Goal: Transaction & Acquisition: Purchase product/service

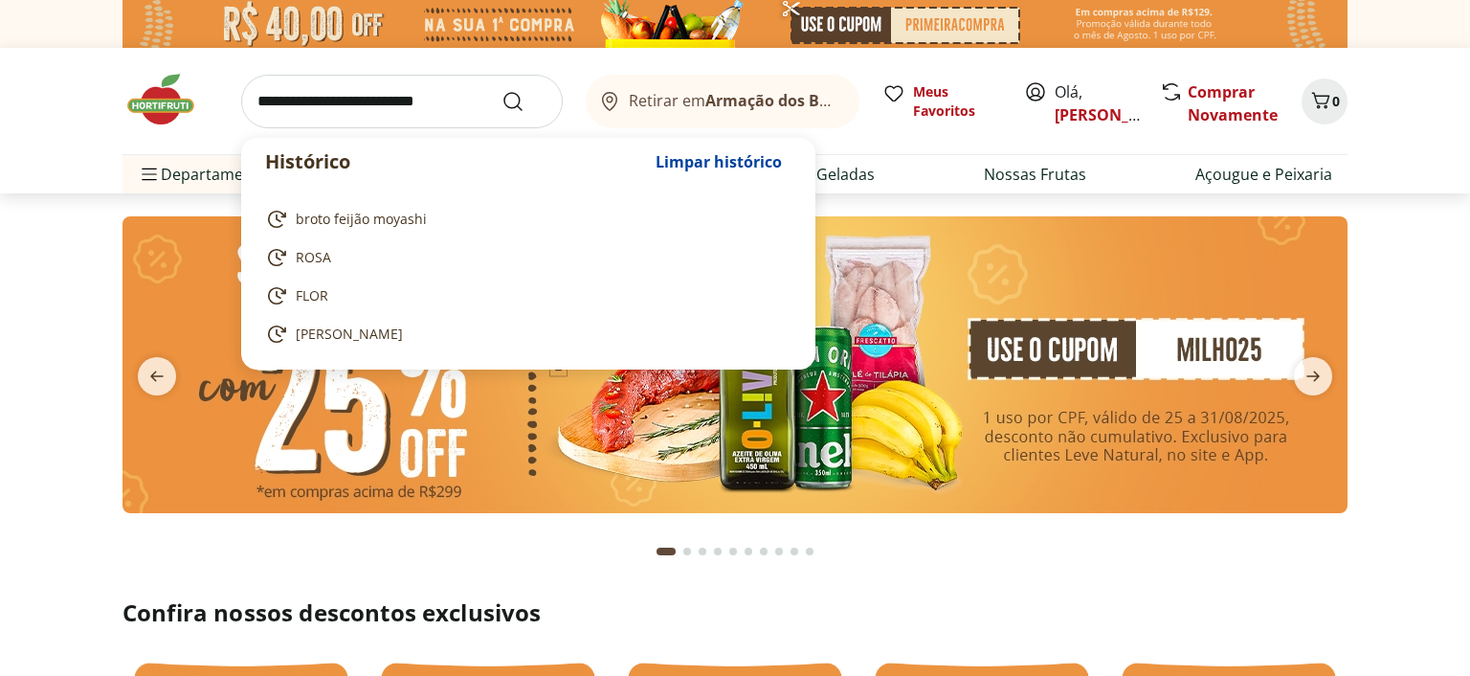
click at [399, 103] on input "search" at bounding box center [402, 102] width 322 height 54
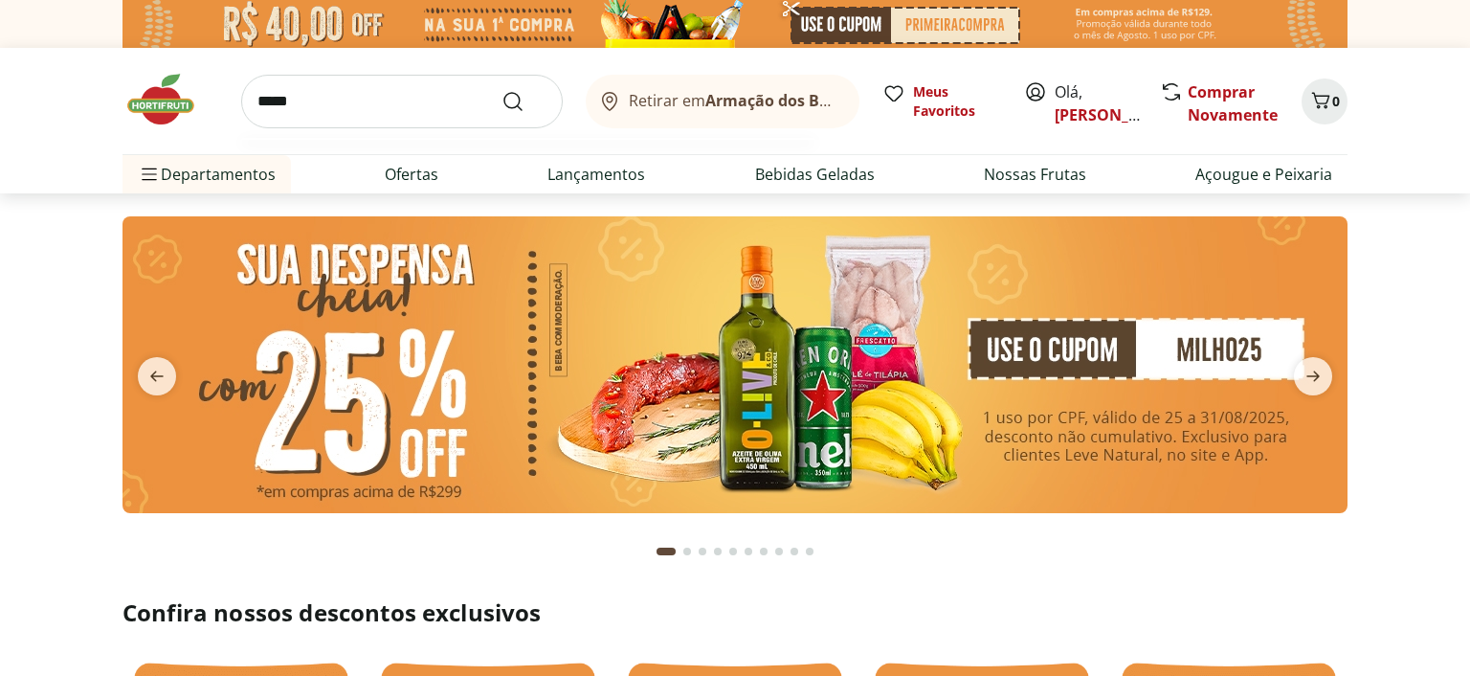
type input "*****"
click at [502, 90] on button "Submit Search" at bounding box center [525, 101] width 46 height 23
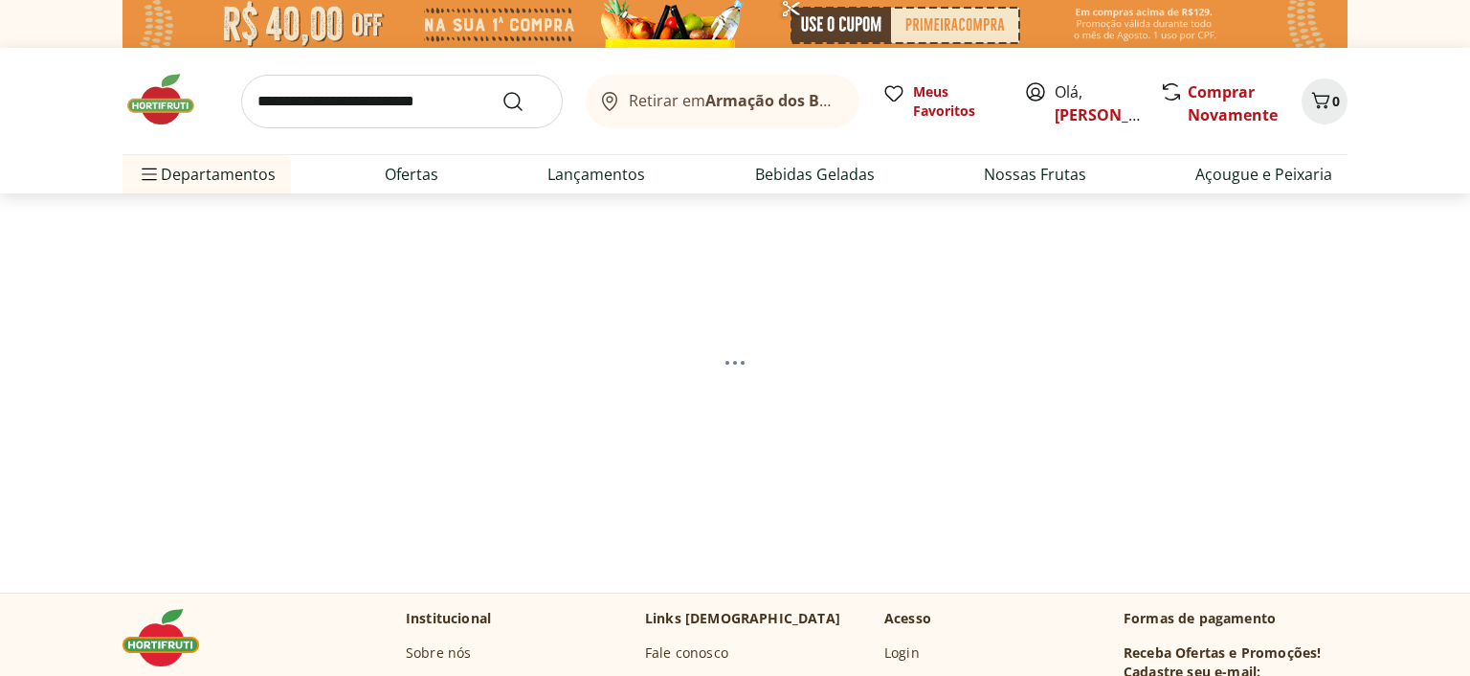
select select "**********"
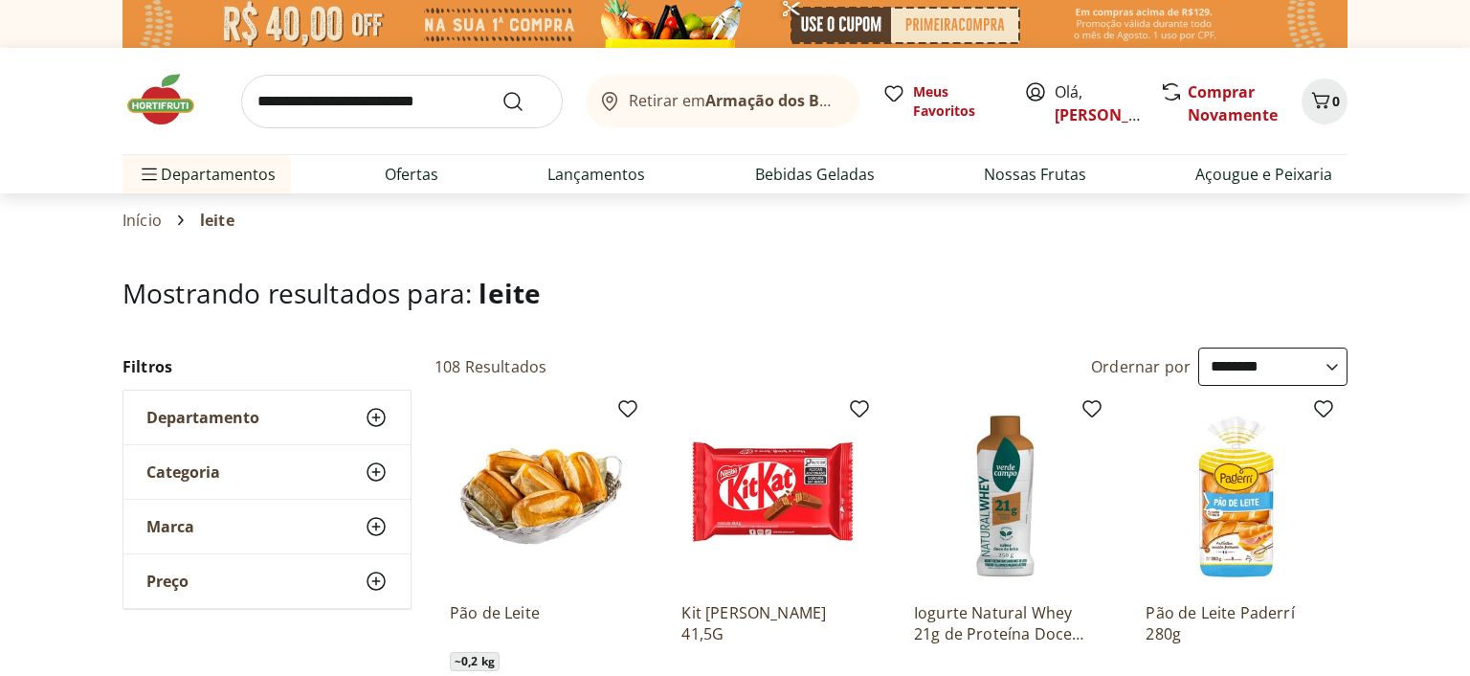
click at [332, 94] on input "search" at bounding box center [402, 102] width 322 height 54
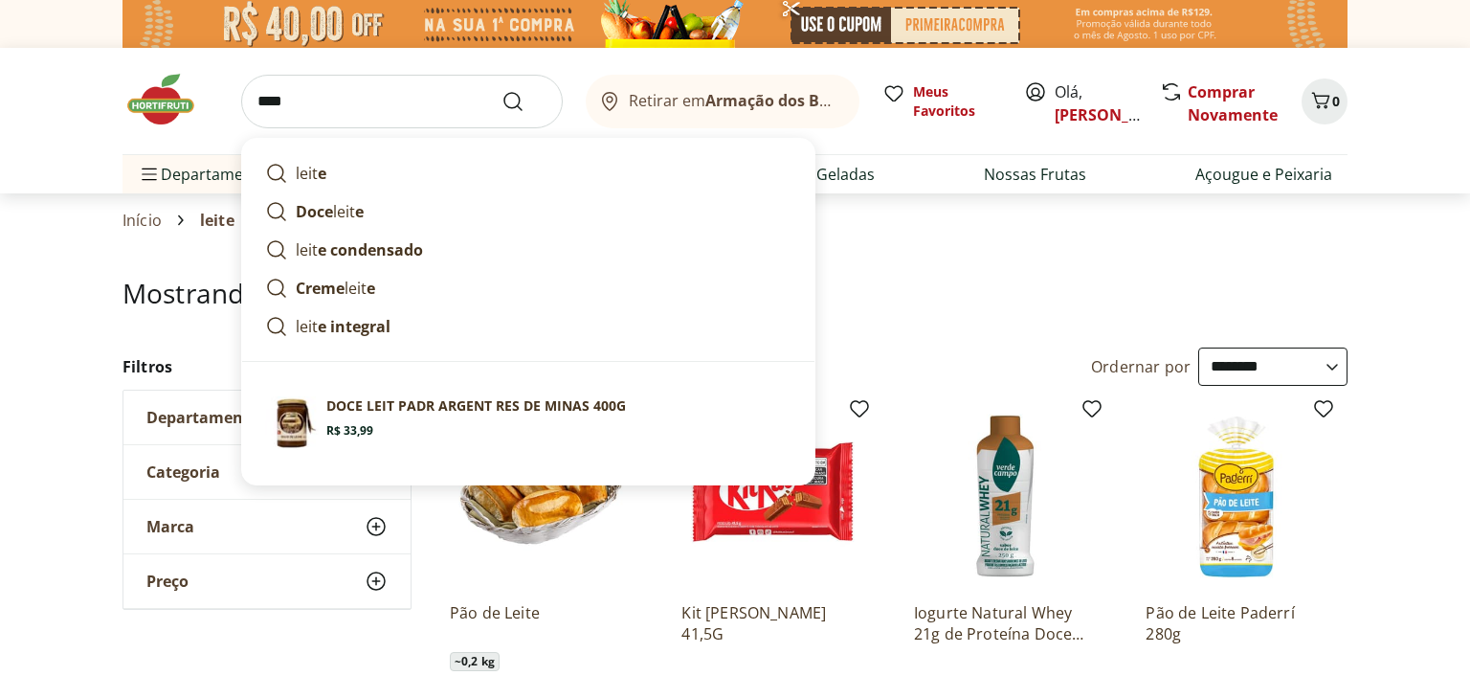
type input "*****"
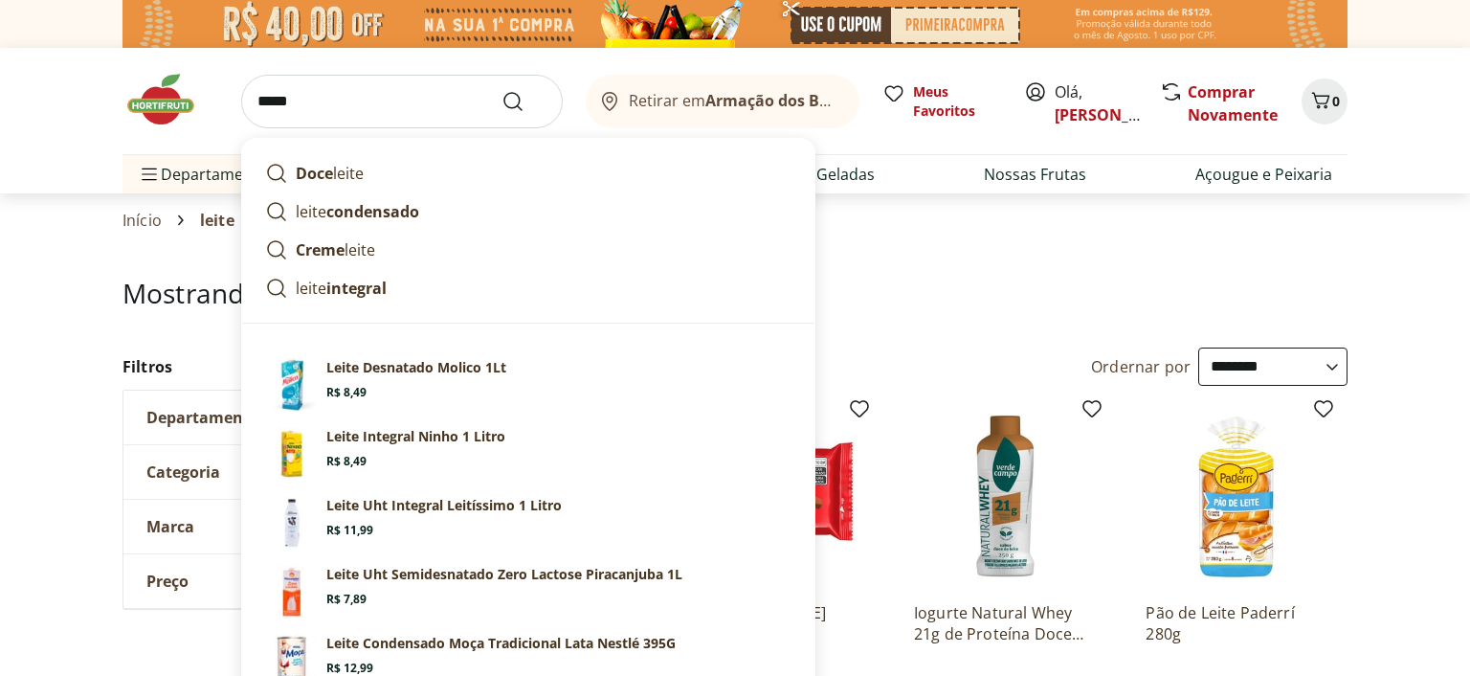
click button "Submit Search" at bounding box center [525, 101] width 46 height 23
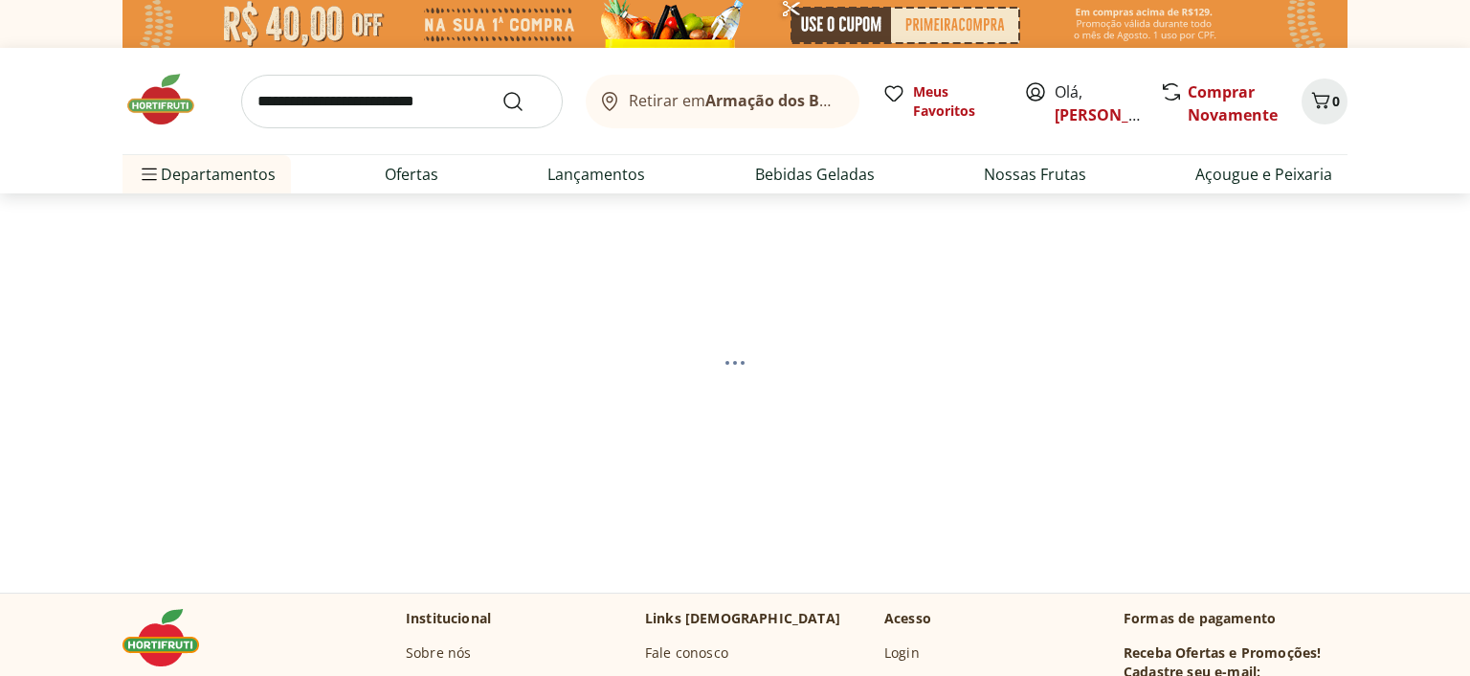
select select "**********"
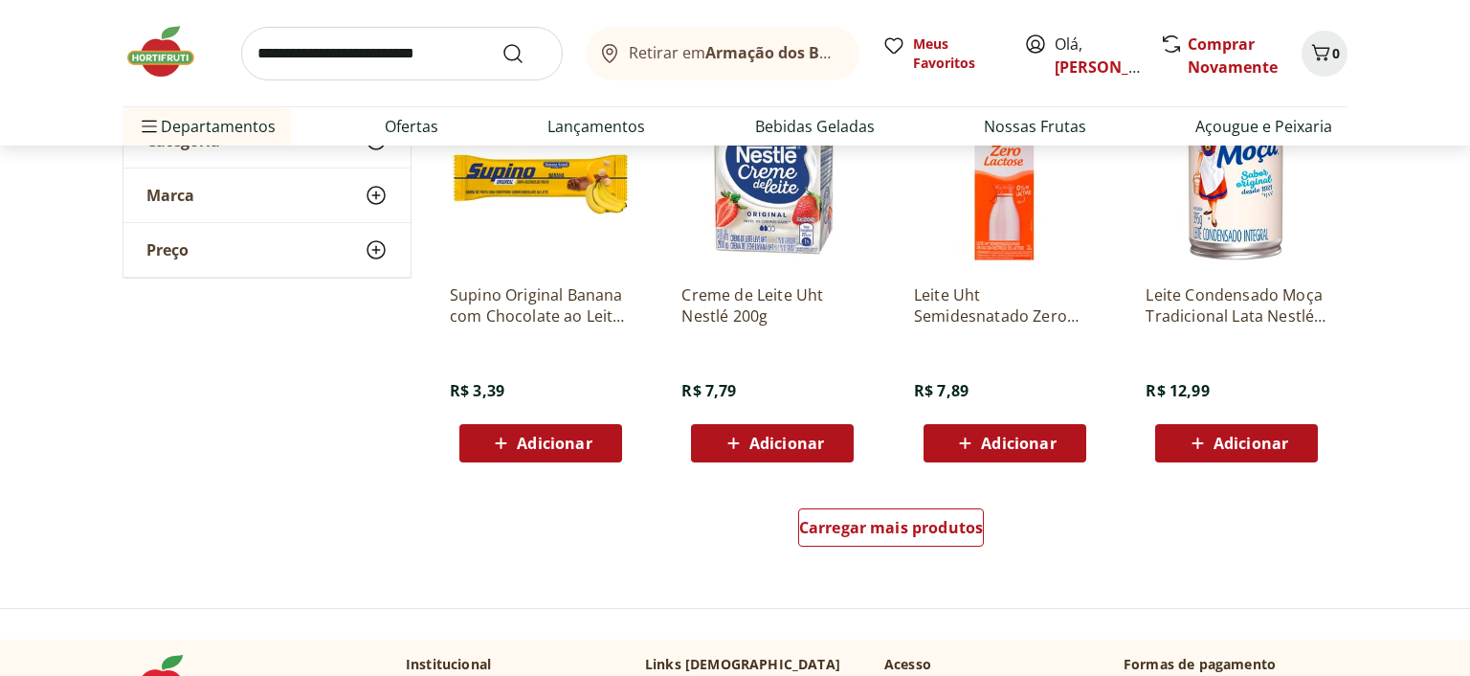
scroll to position [1213, 0]
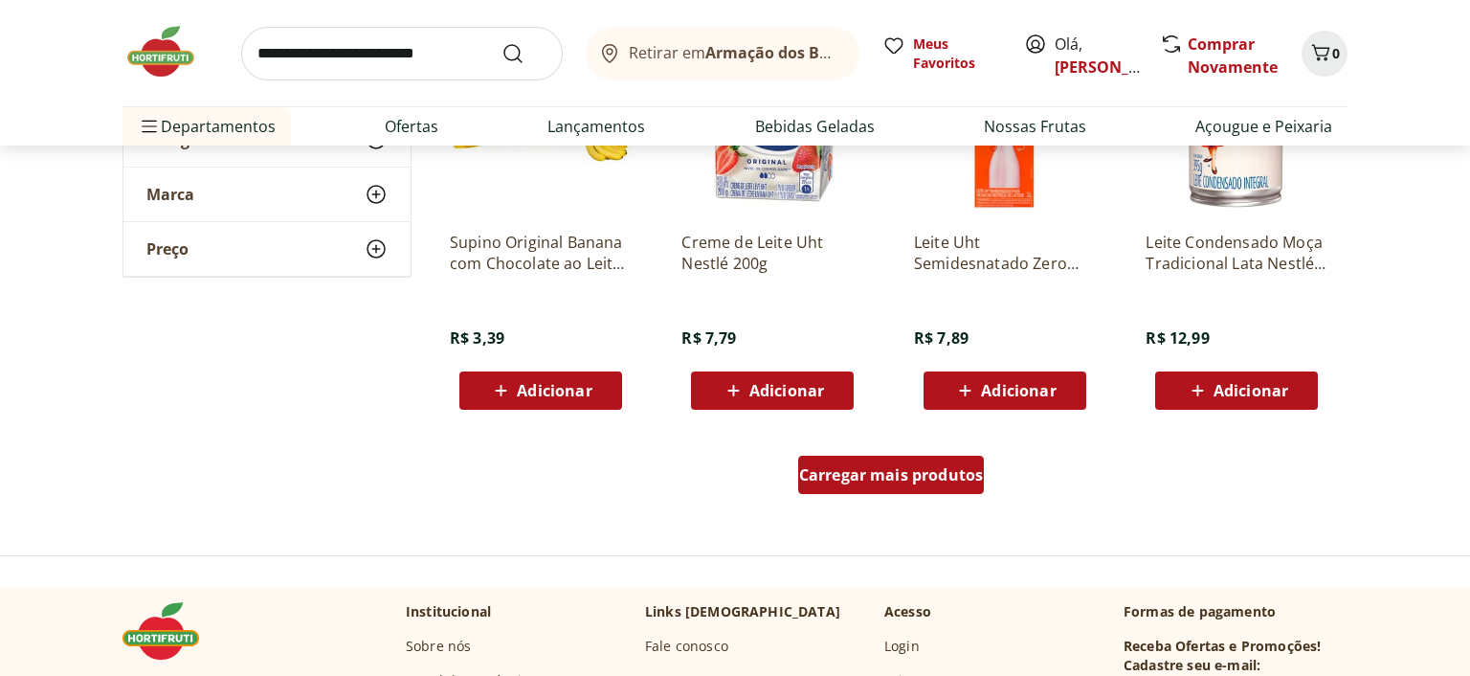
click at [863, 475] on span "Carregar mais produtos" at bounding box center [891, 474] width 185 height 15
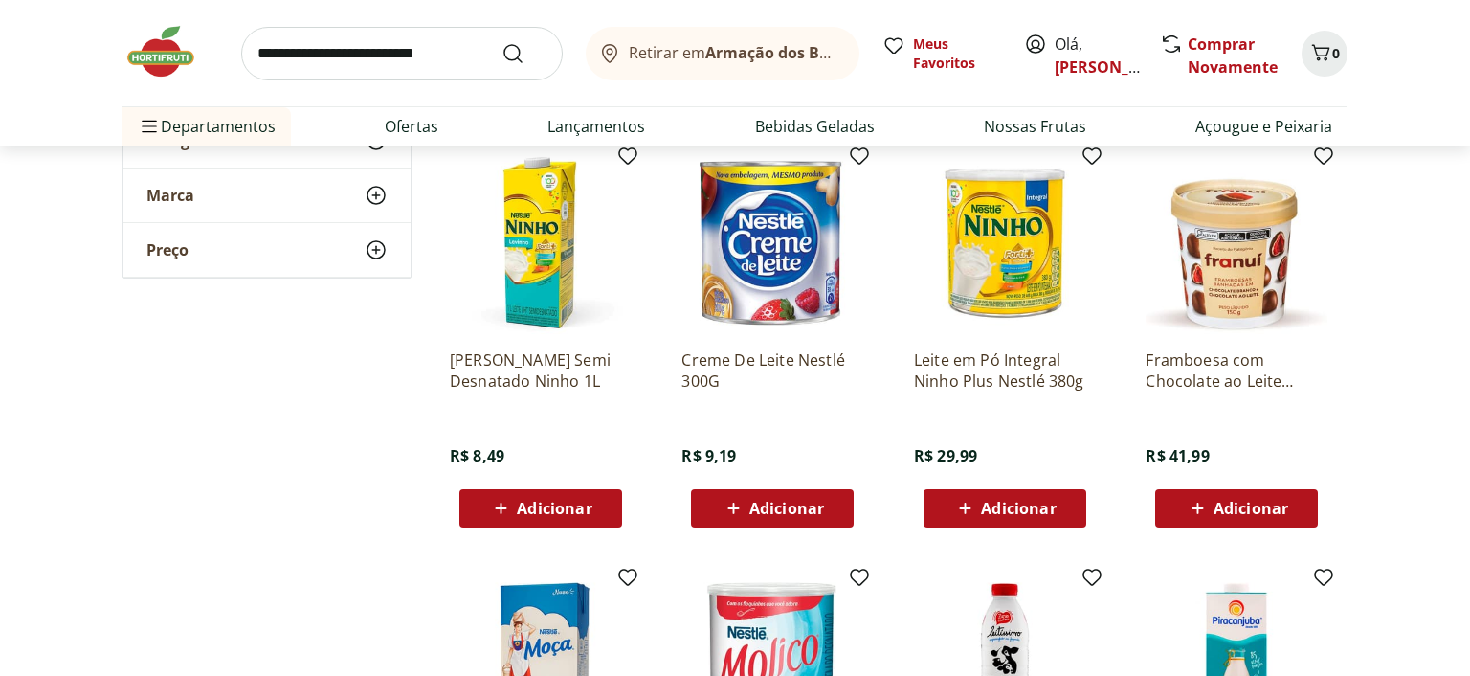
scroll to position [1415, 0]
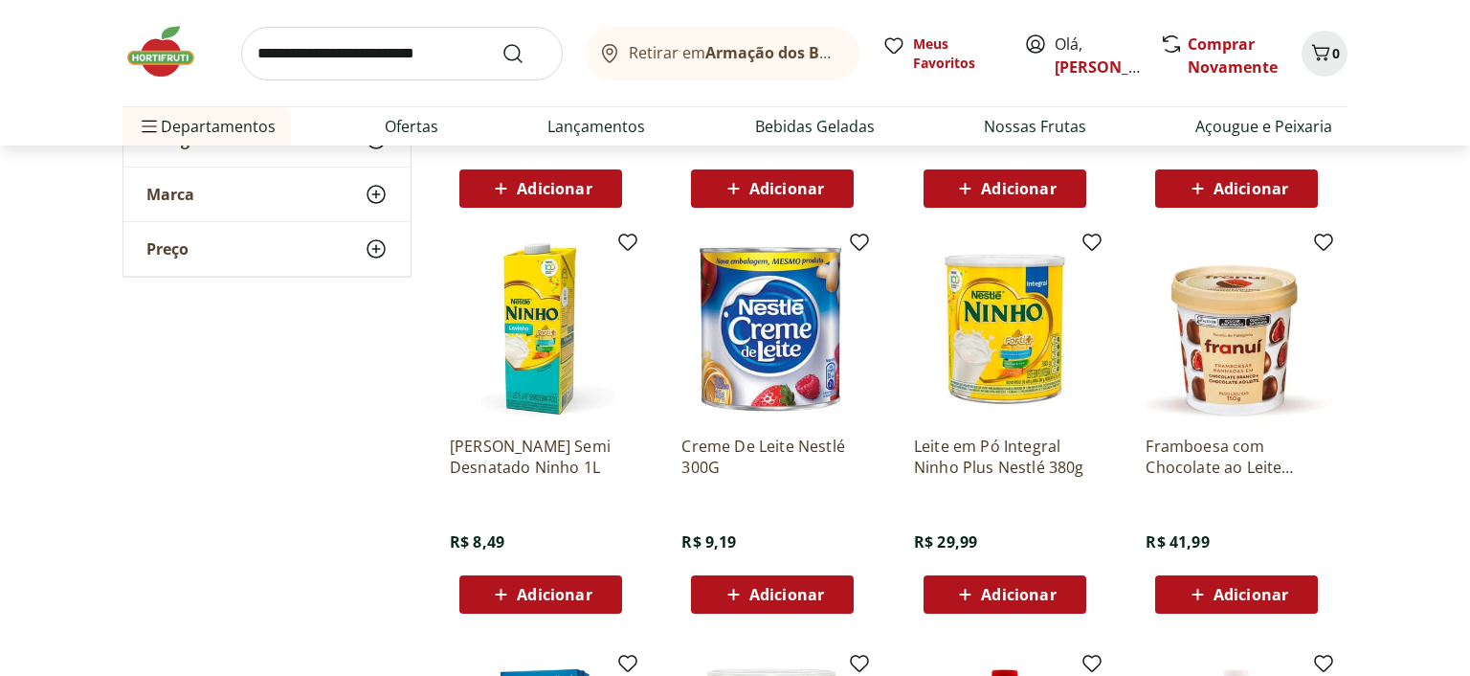
click at [172, 48] on img at bounding box center [171, 51] width 96 height 57
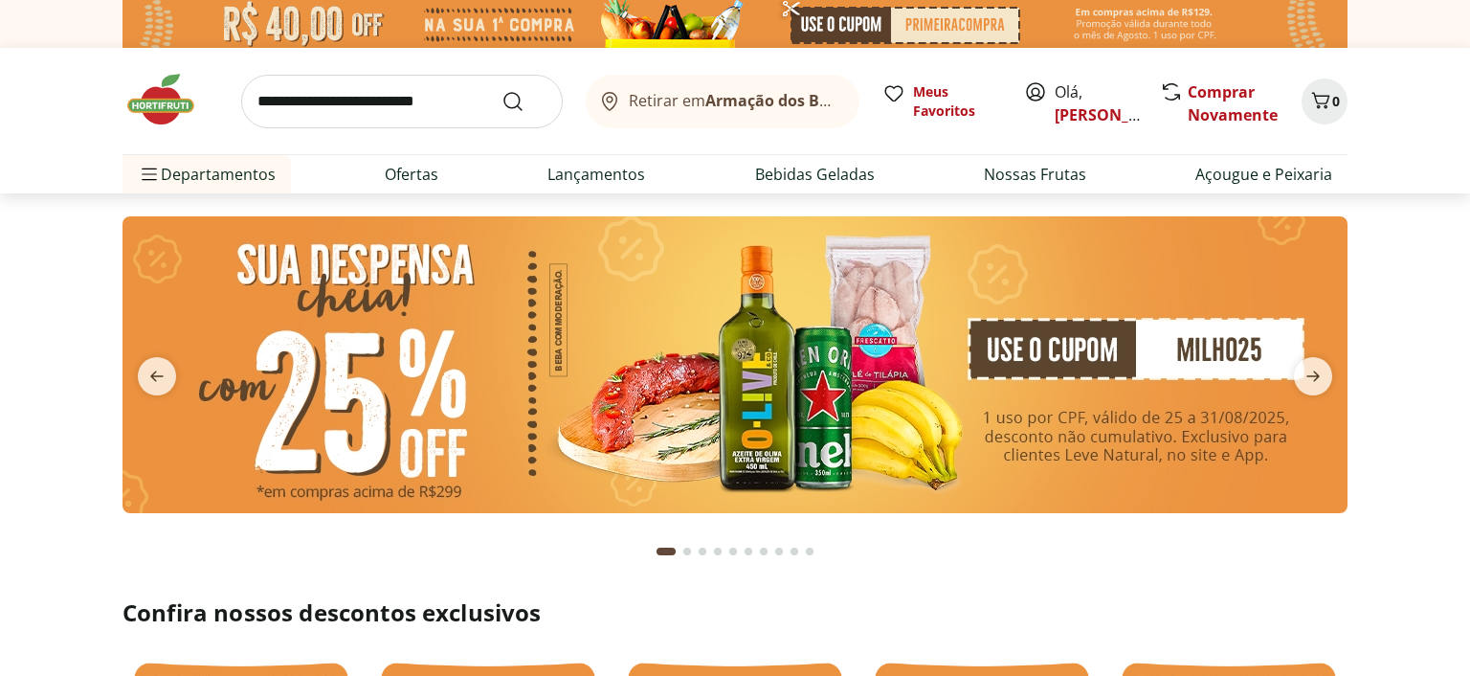
click at [971, 572] on section at bounding box center [735, 395] width 1225 height 358
click at [1310, 376] on icon "next" at bounding box center [1313, 376] width 13 height 11
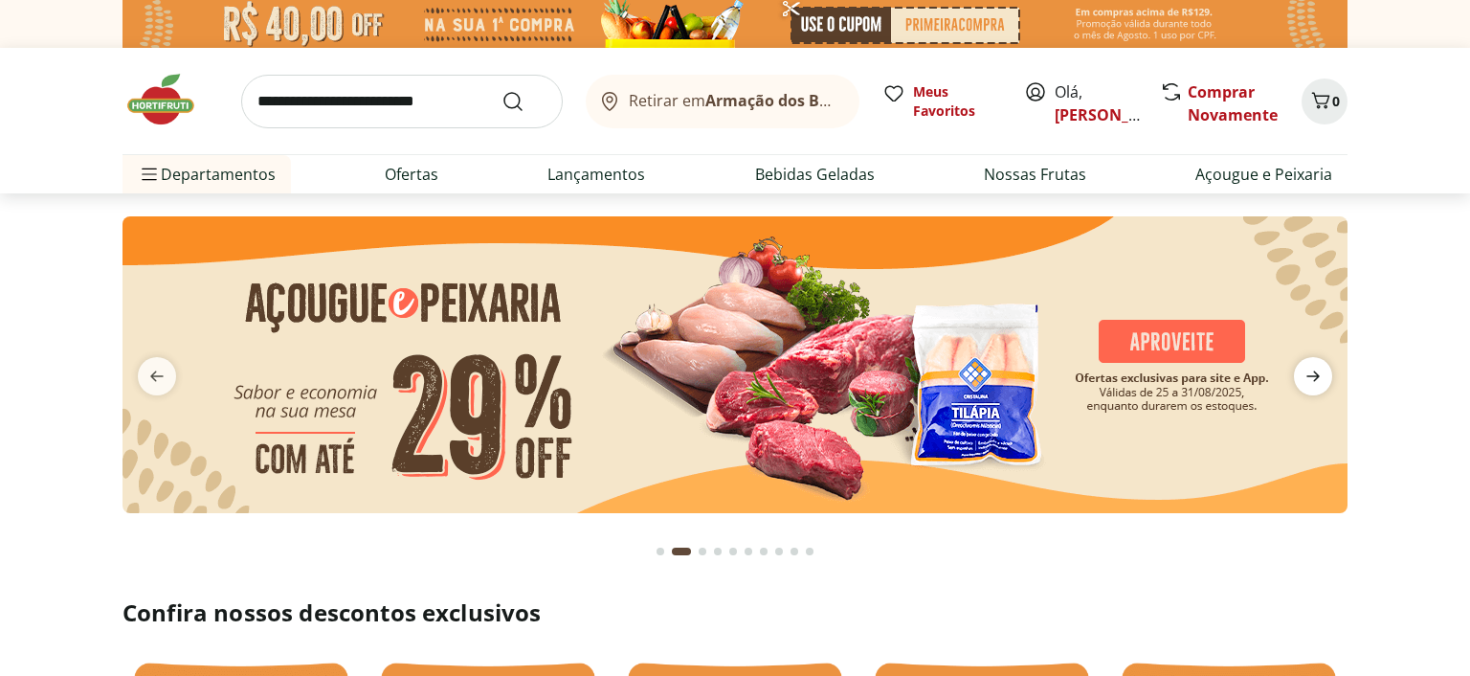
click at [1310, 376] on icon "next" at bounding box center [1313, 376] width 13 height 11
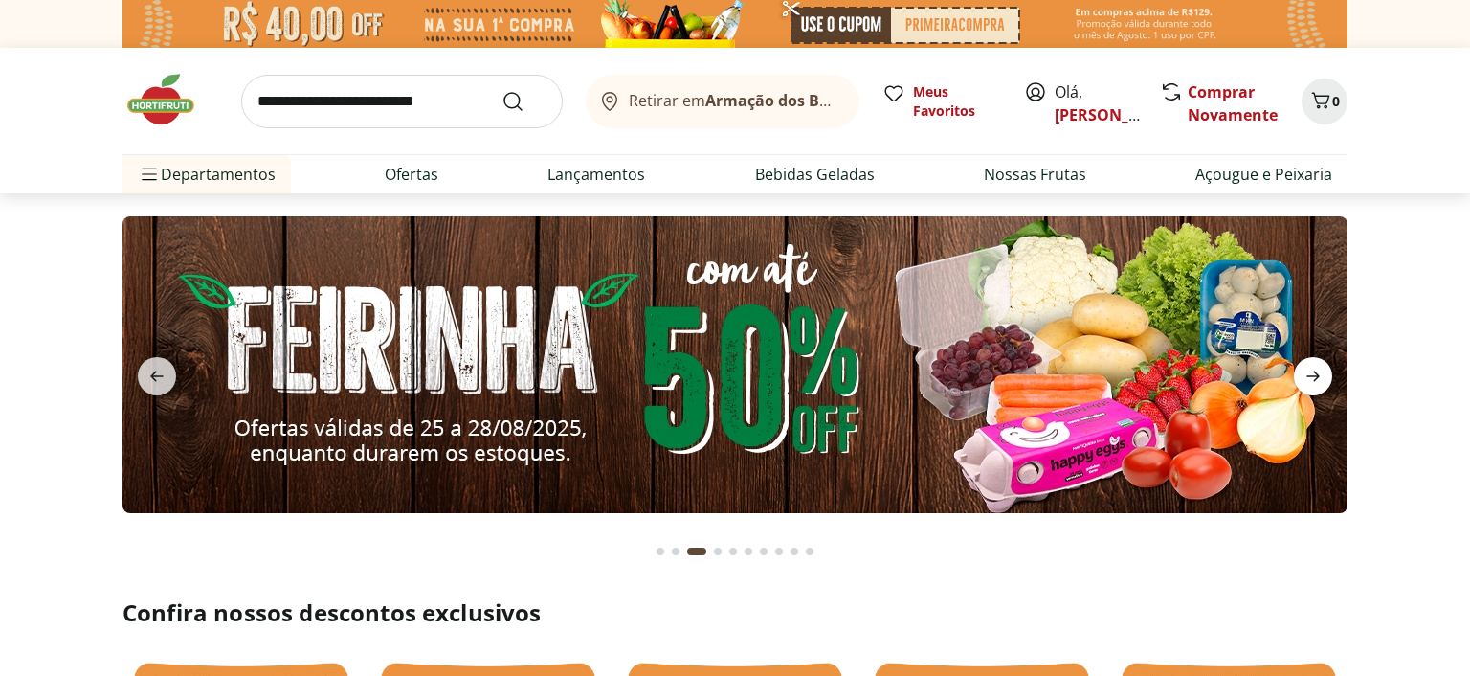
click at [1310, 376] on icon "next" at bounding box center [1313, 376] width 13 height 11
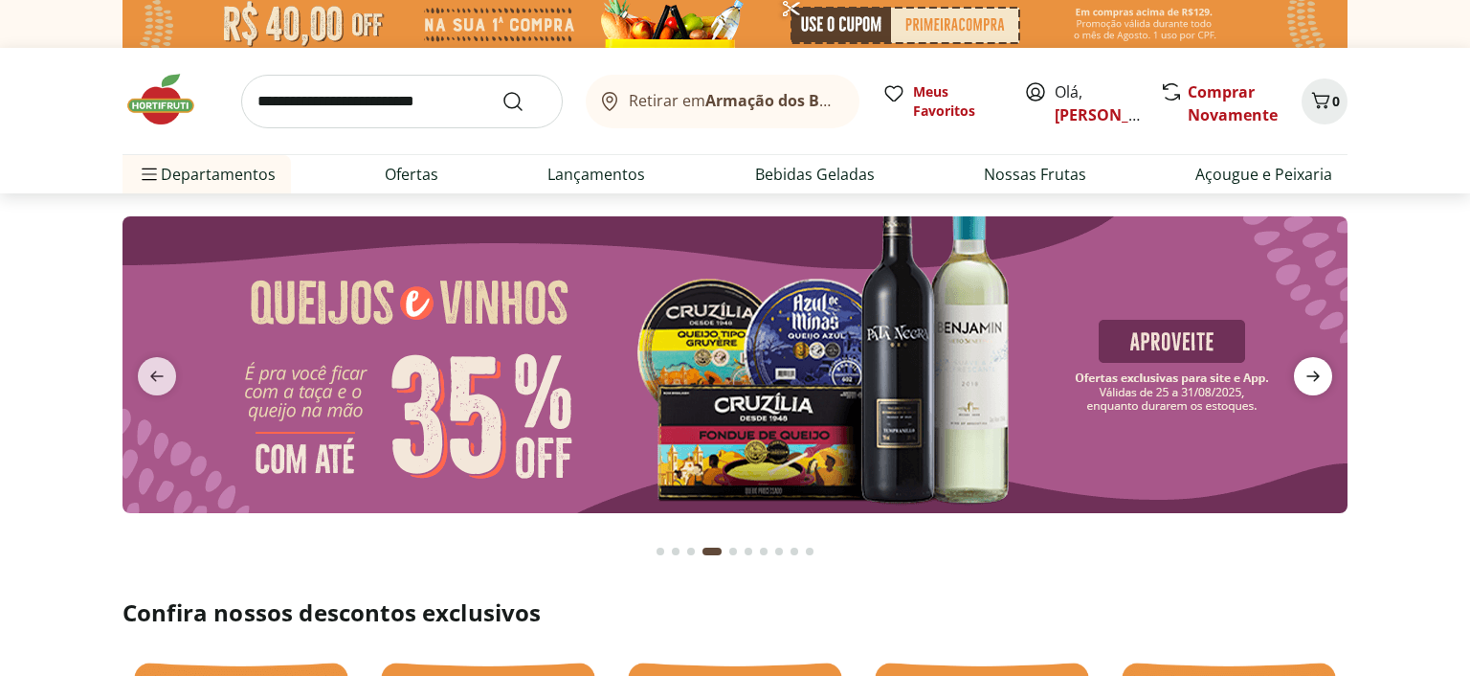
click at [1310, 376] on icon "next" at bounding box center [1313, 376] width 13 height 11
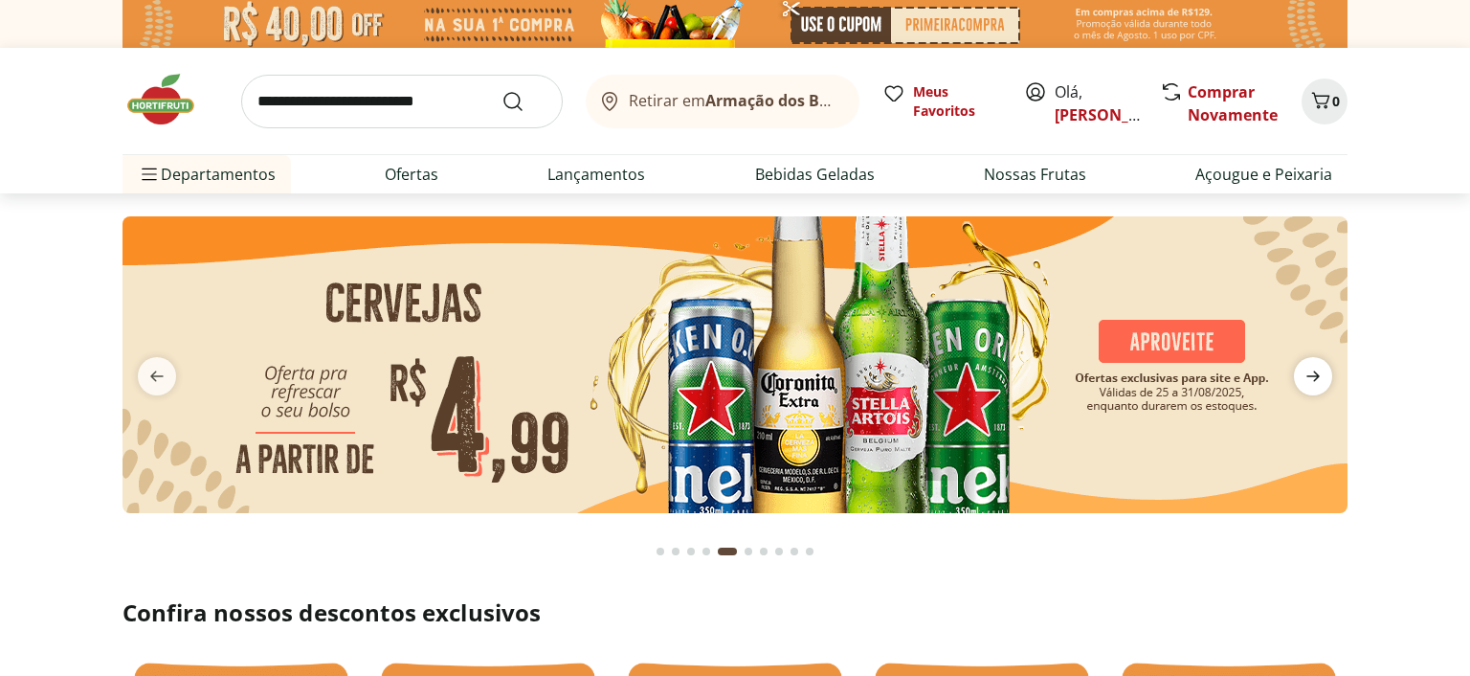
click at [1310, 376] on icon "next" at bounding box center [1313, 376] width 13 height 11
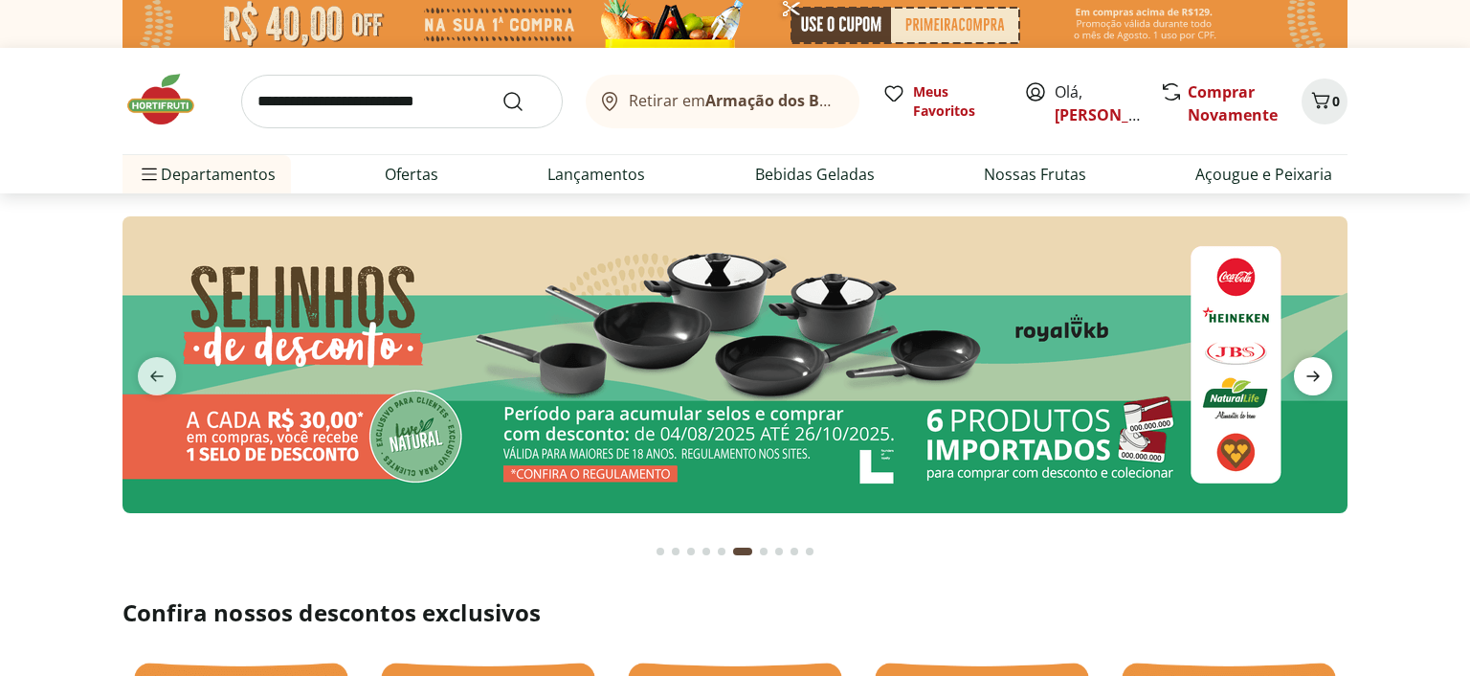
click at [1310, 376] on icon "next" at bounding box center [1313, 376] width 13 height 11
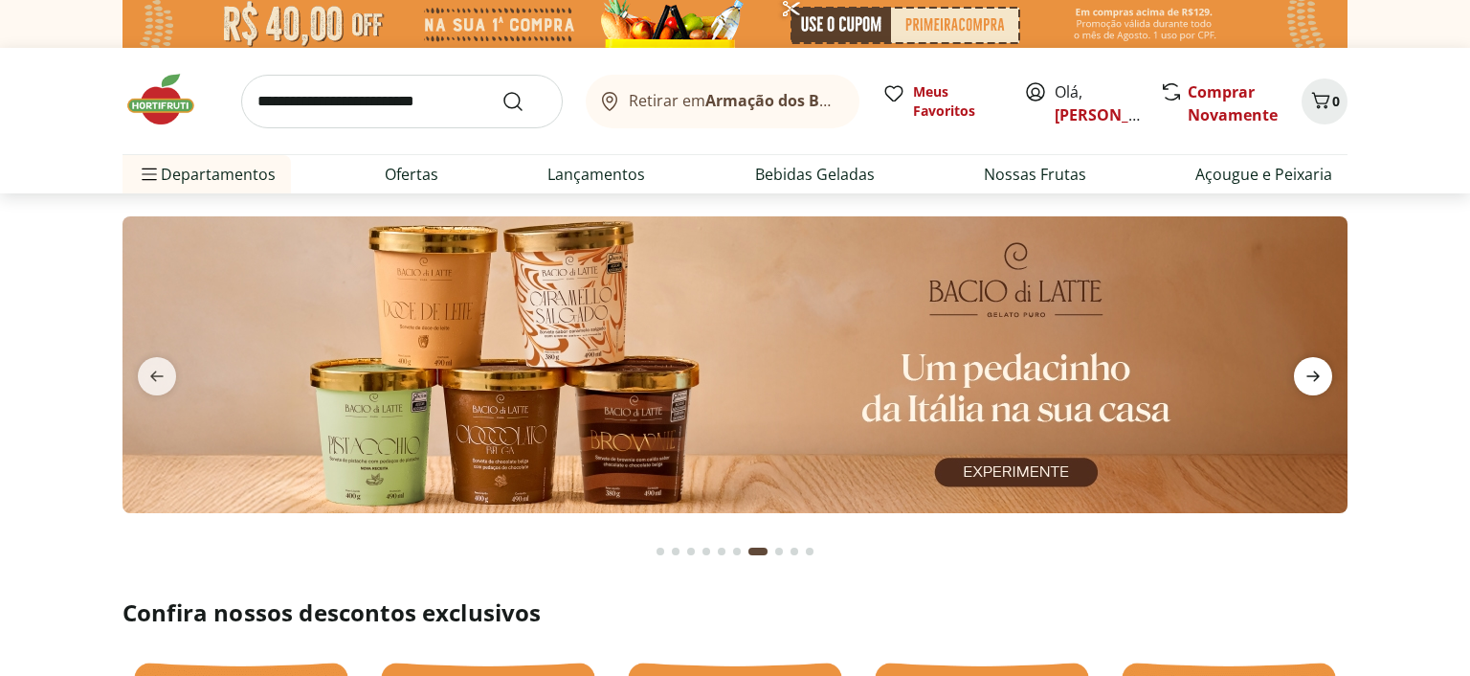
click at [1310, 376] on icon "next" at bounding box center [1313, 376] width 13 height 11
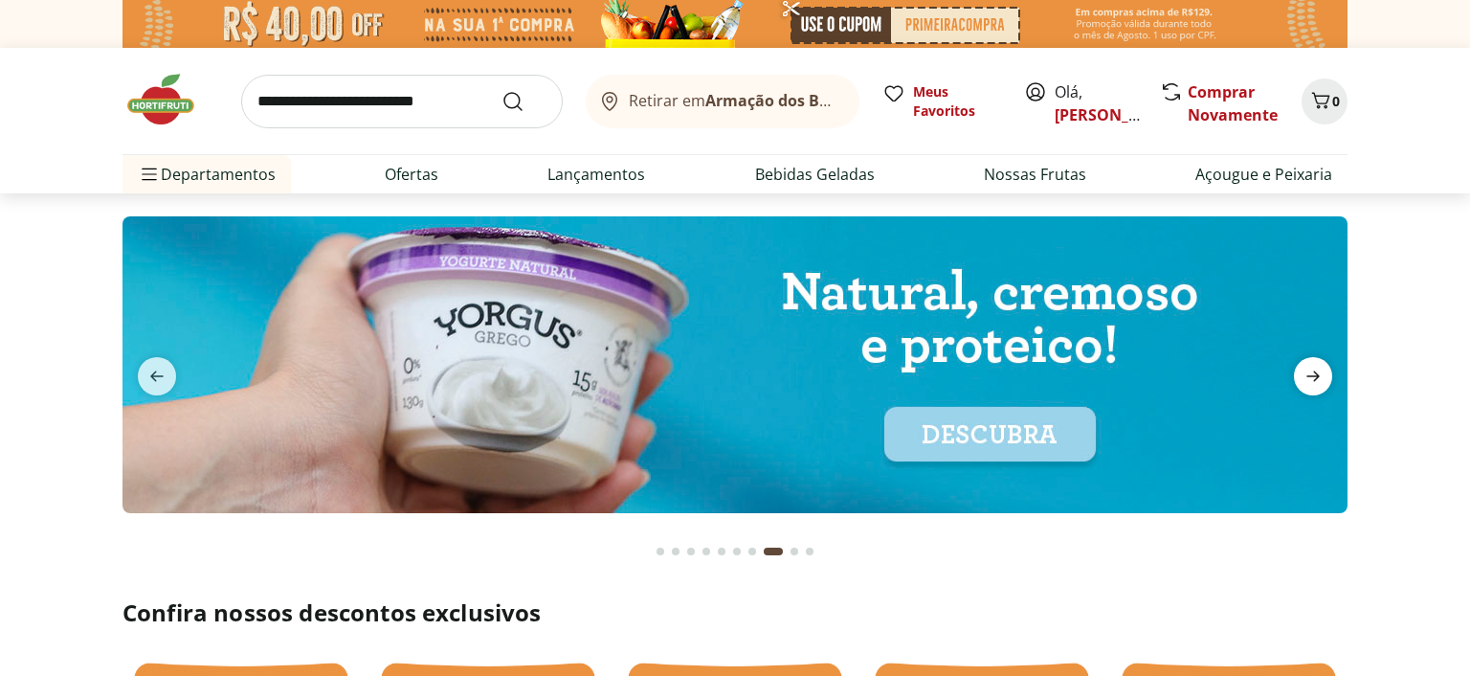
click at [1310, 374] on icon "next" at bounding box center [1313, 376] width 23 height 23
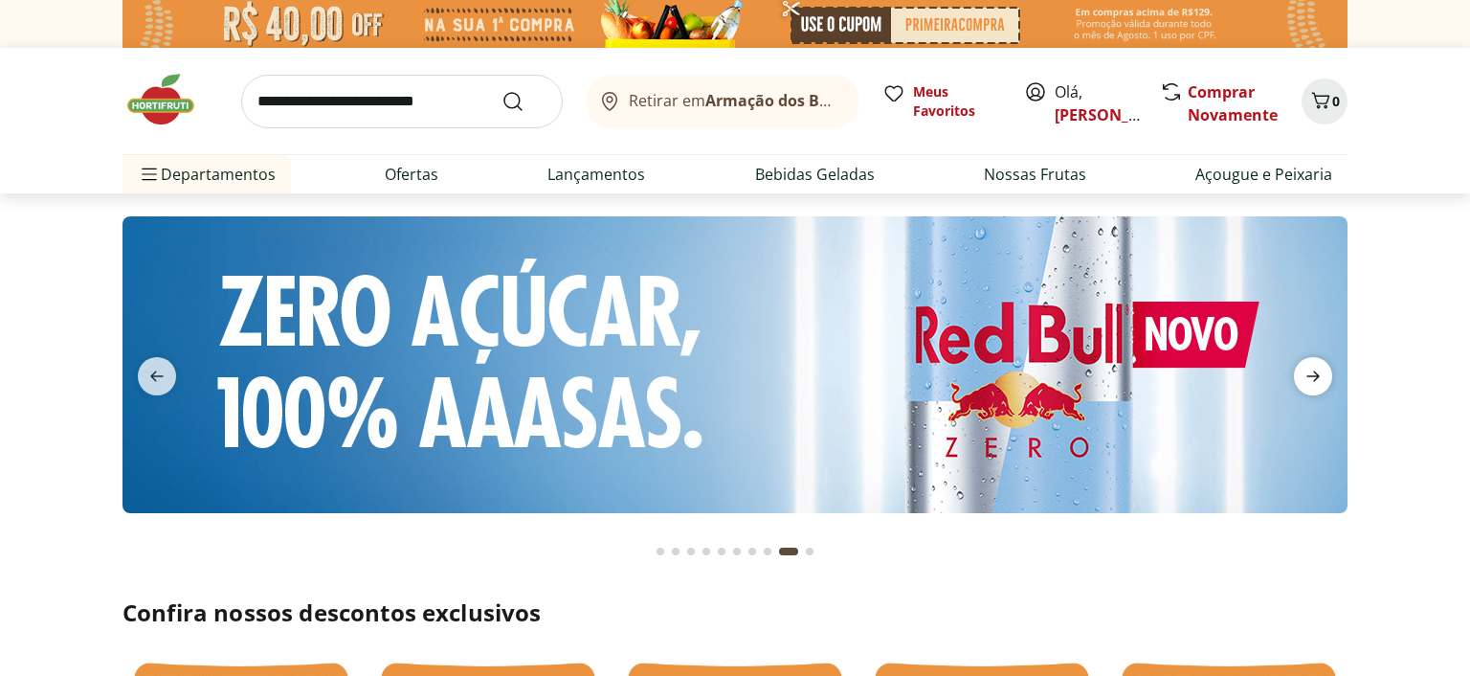
click at [1310, 370] on icon "next" at bounding box center [1313, 376] width 23 height 23
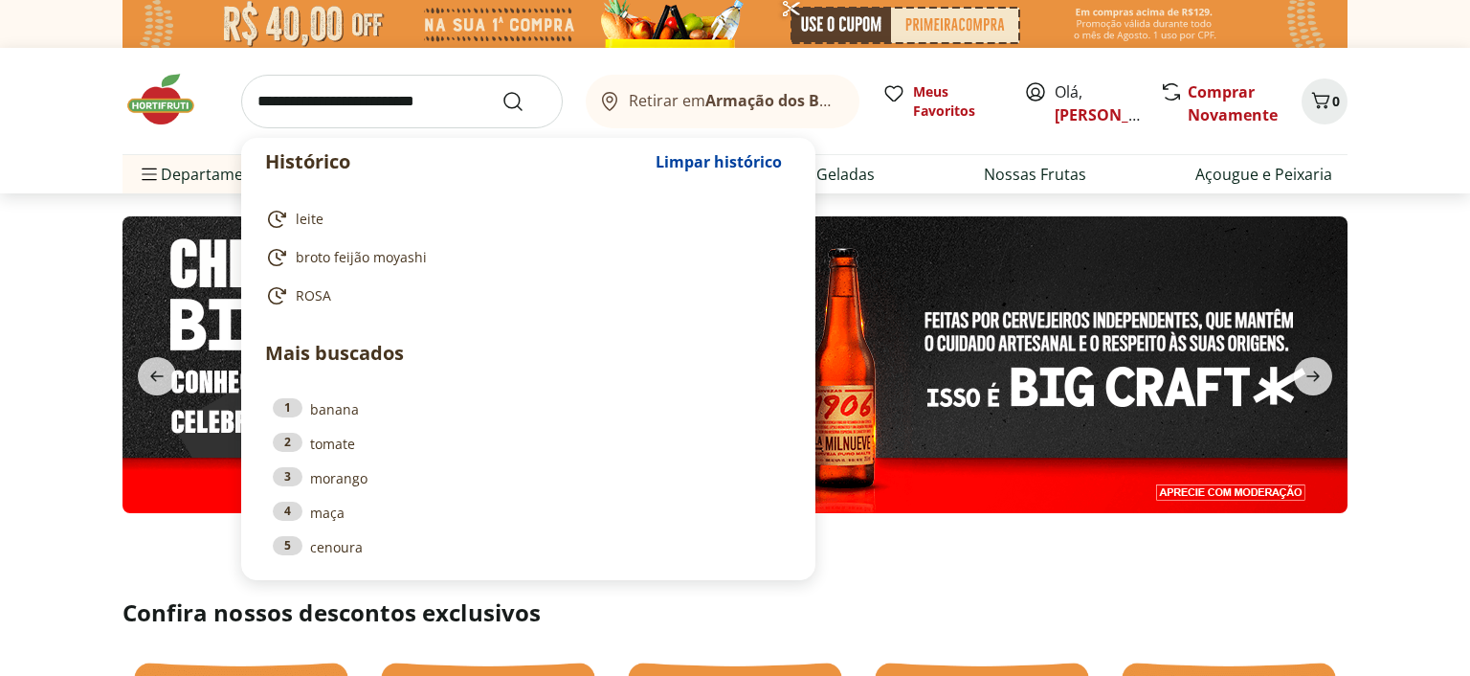
click at [331, 96] on input "search" at bounding box center [402, 102] width 322 height 54
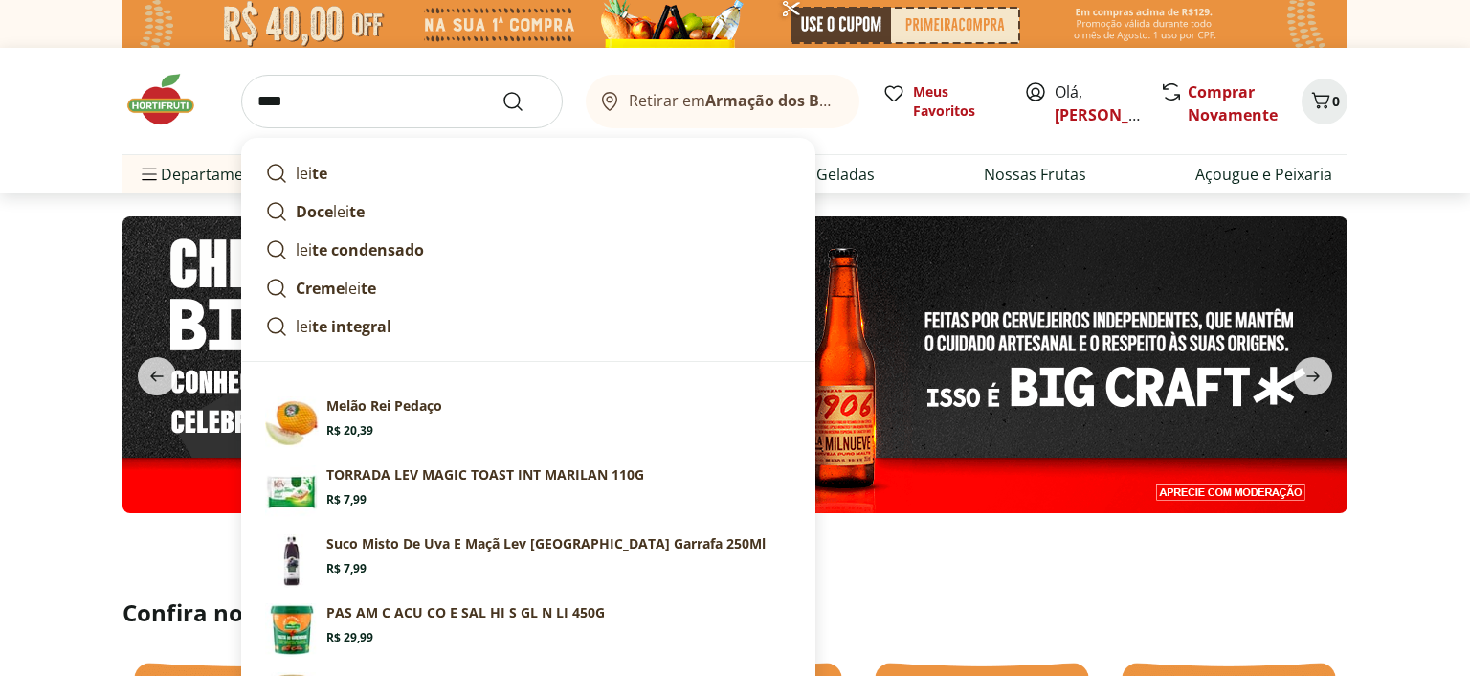
type input "*****"
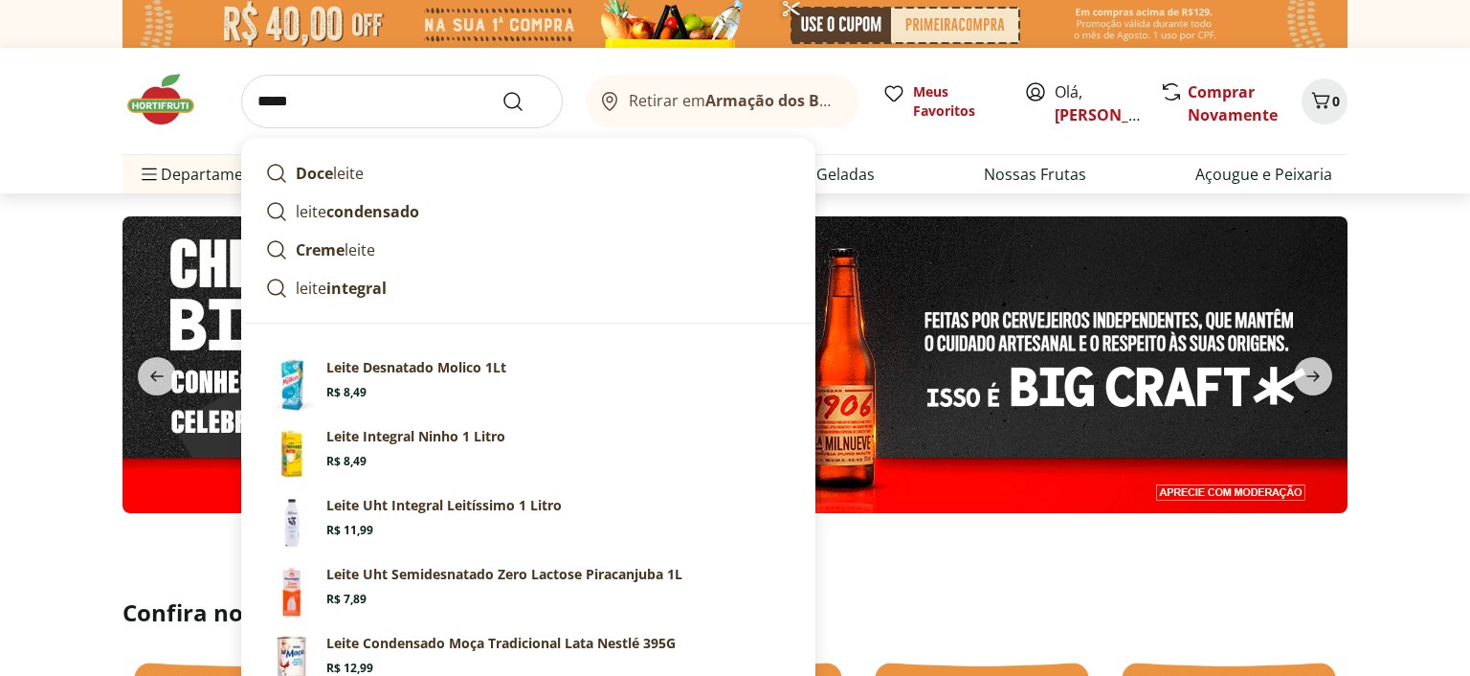
click button "Submit Search" at bounding box center [525, 101] width 46 height 23
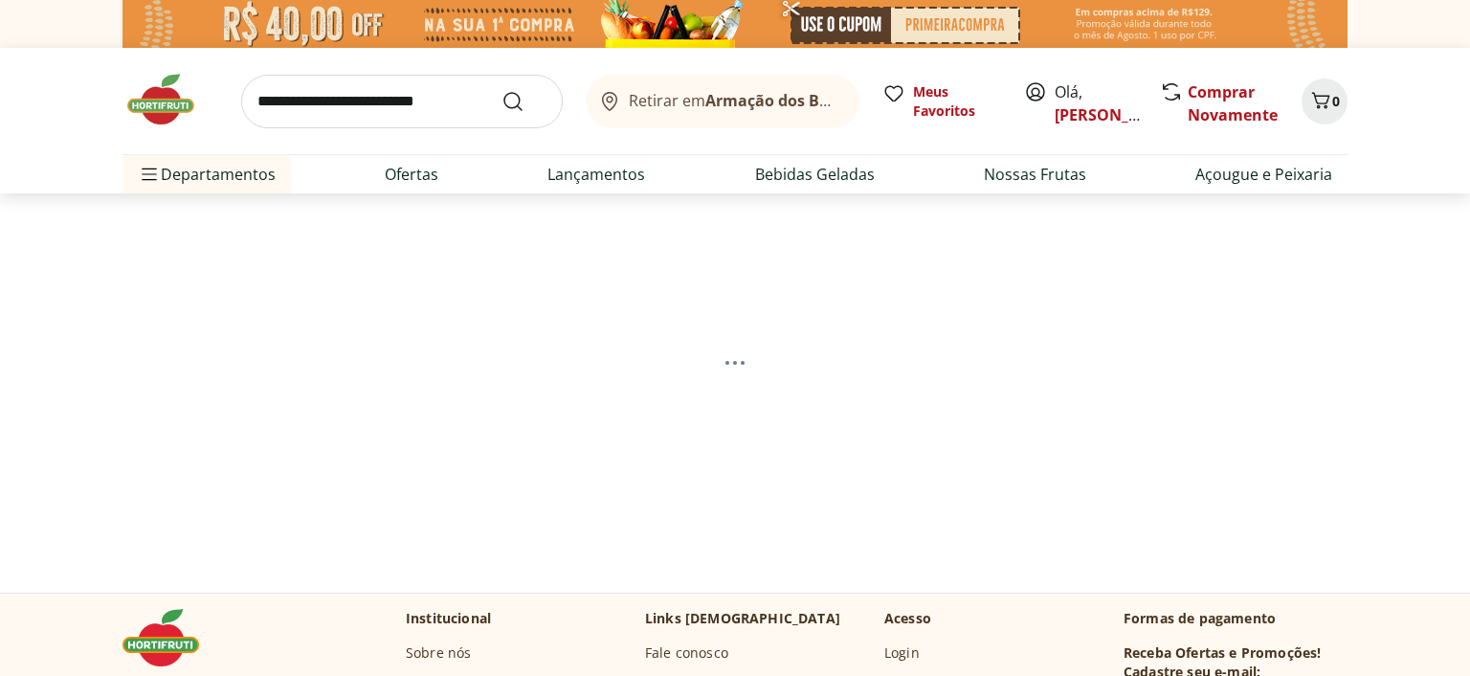
select select "**********"
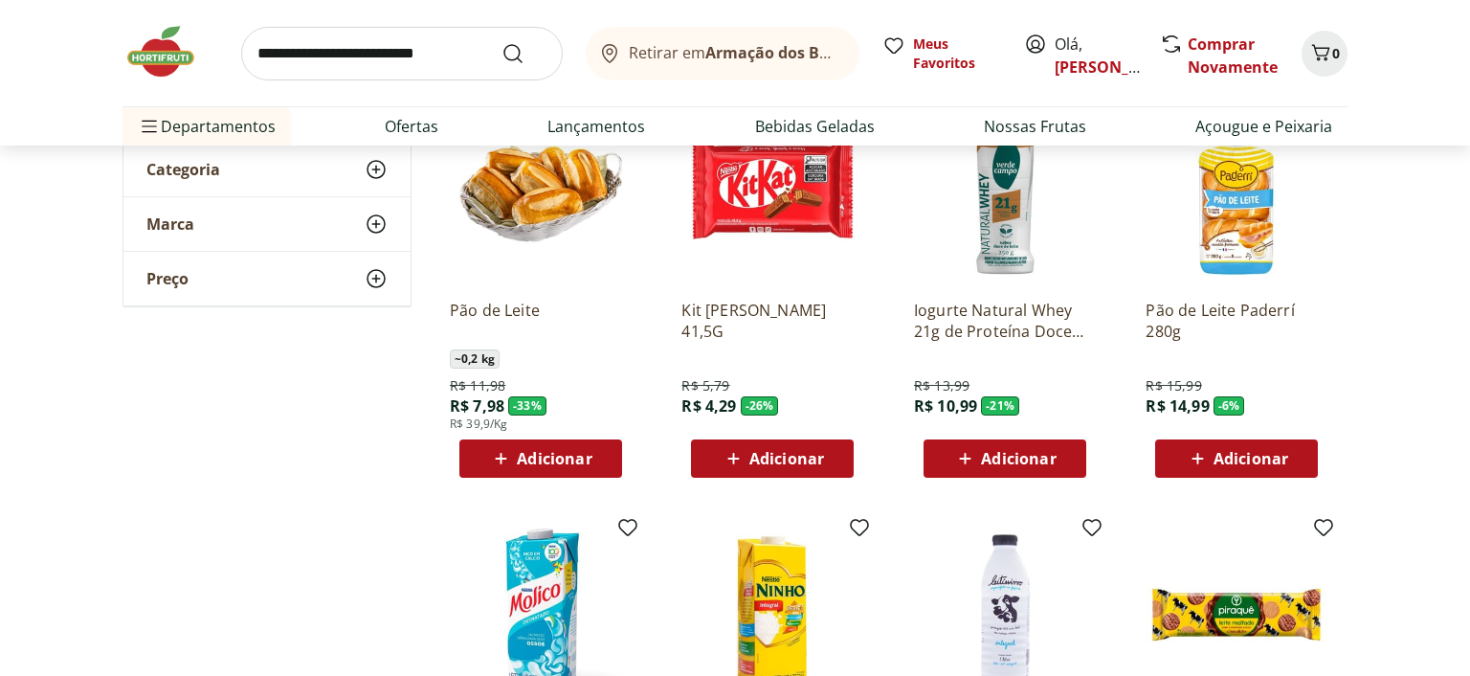
scroll to position [707, 0]
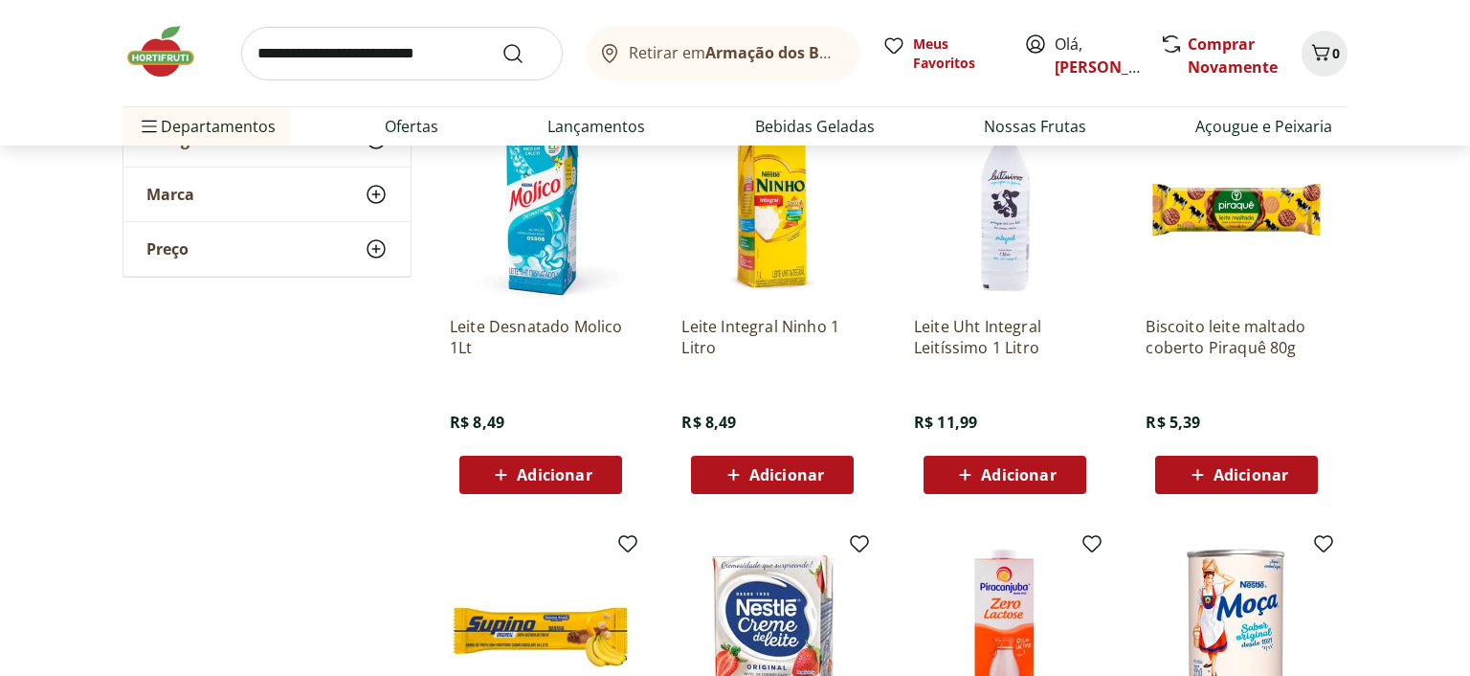
click at [781, 467] on span "Adicionar" at bounding box center [787, 474] width 75 height 15
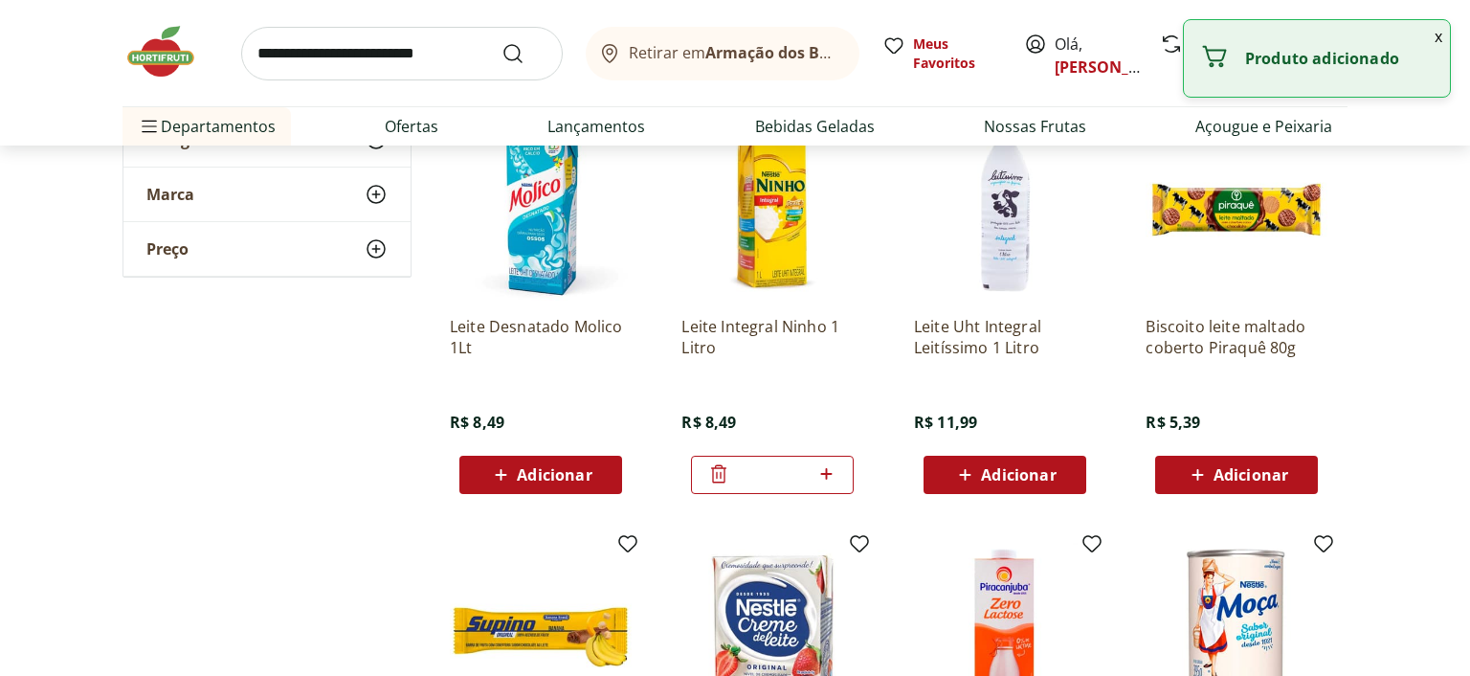
drag, startPoint x: 781, startPoint y: 467, endPoint x: 733, endPoint y: 458, distance: 48.8
click at [734, 464] on input "*" at bounding box center [772, 474] width 84 height 21
type input "*"
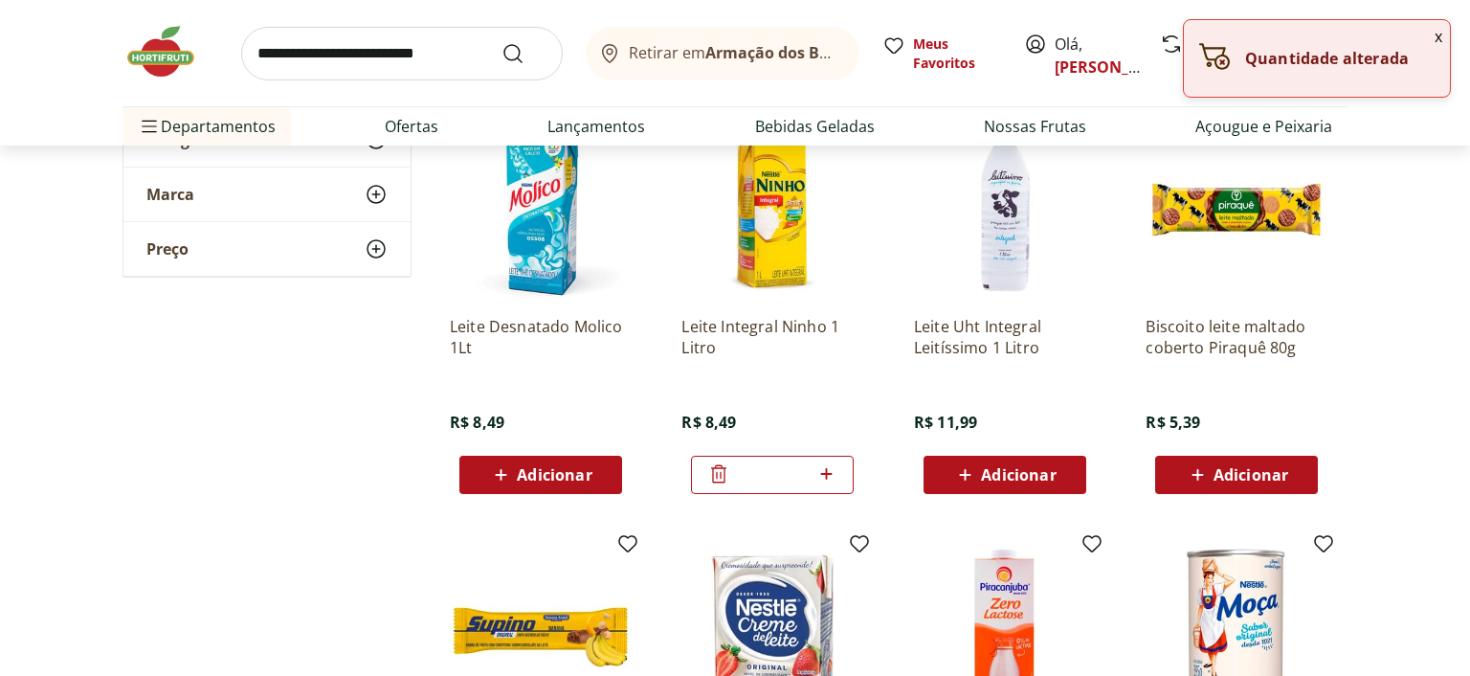
drag, startPoint x: 776, startPoint y: 468, endPoint x: 733, endPoint y: 468, distance: 43.1
click at [733, 468] on input "*" at bounding box center [772, 474] width 84 height 21
type input "*"
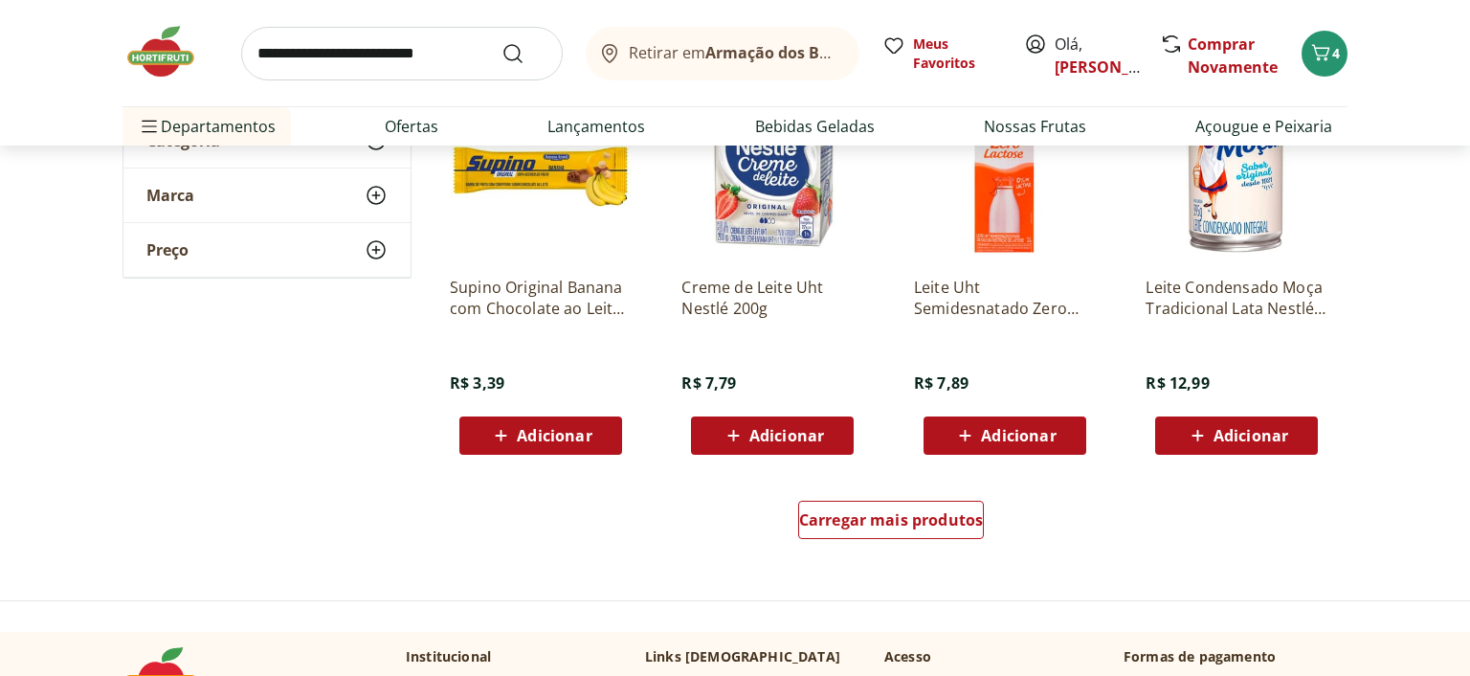
scroll to position [1213, 0]
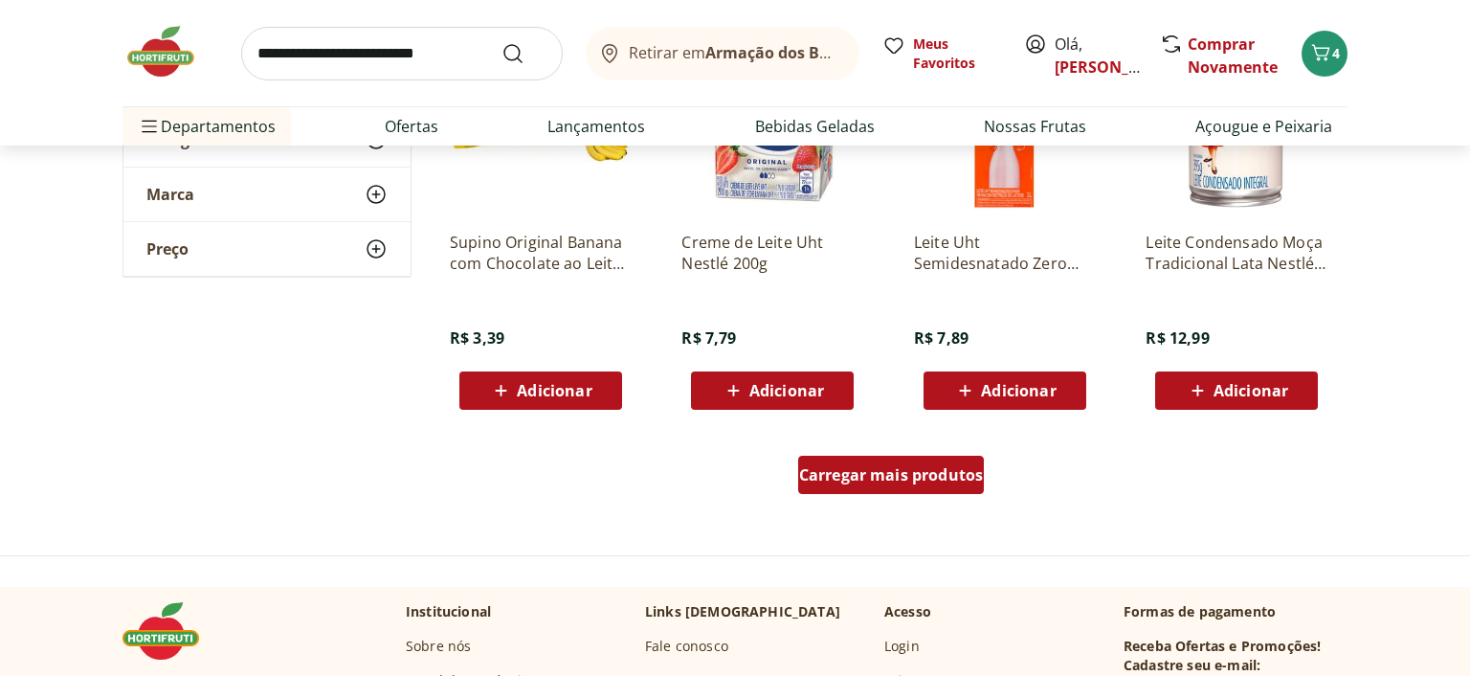
click at [895, 469] on span "Carregar mais produtos" at bounding box center [891, 474] width 185 height 15
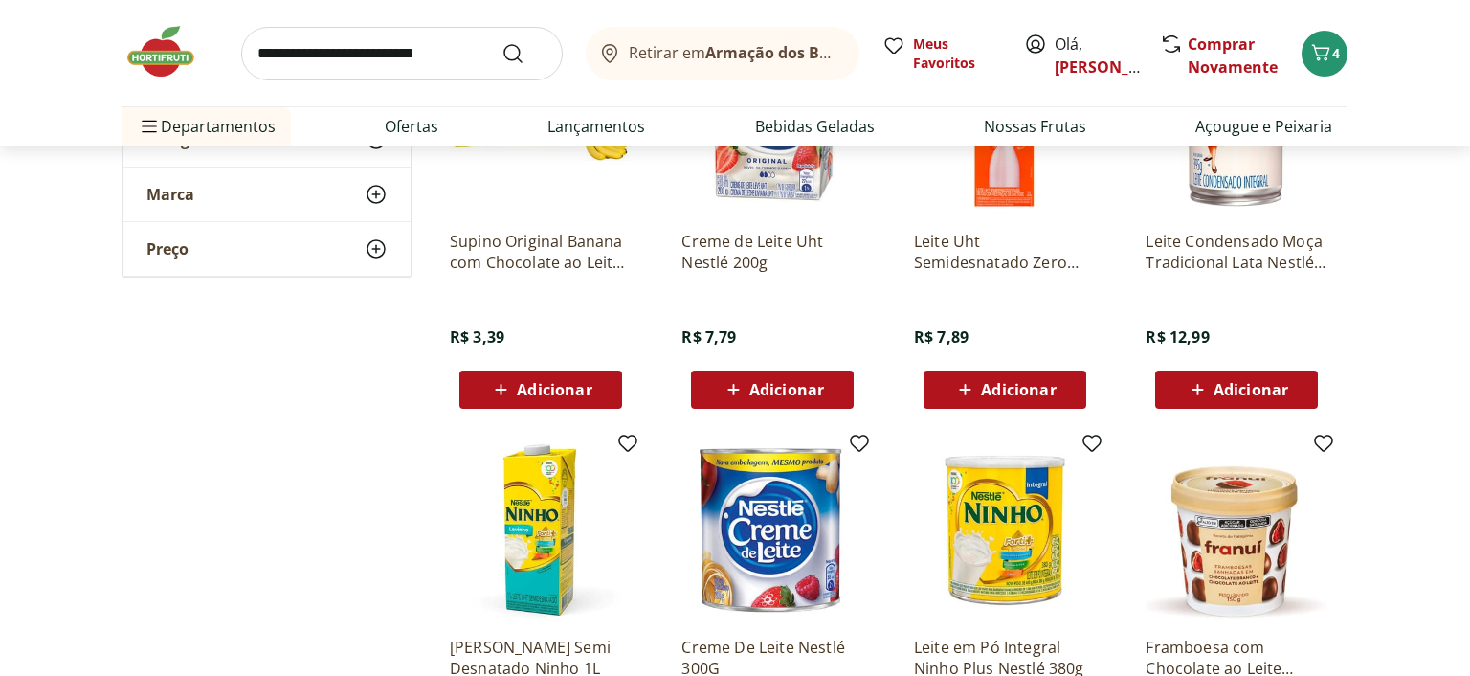
scroll to position [1516, 0]
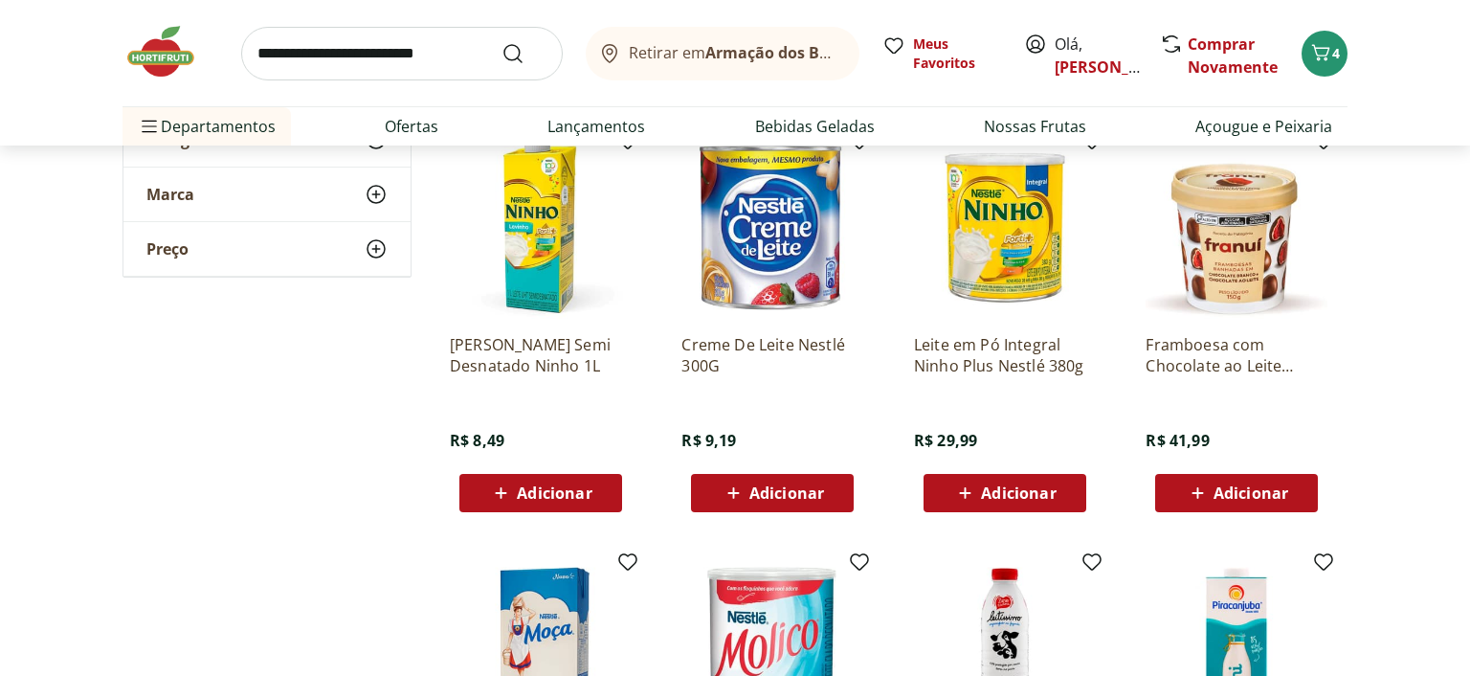
click at [570, 507] on div "Adicionar" at bounding box center [541, 493] width 132 height 34
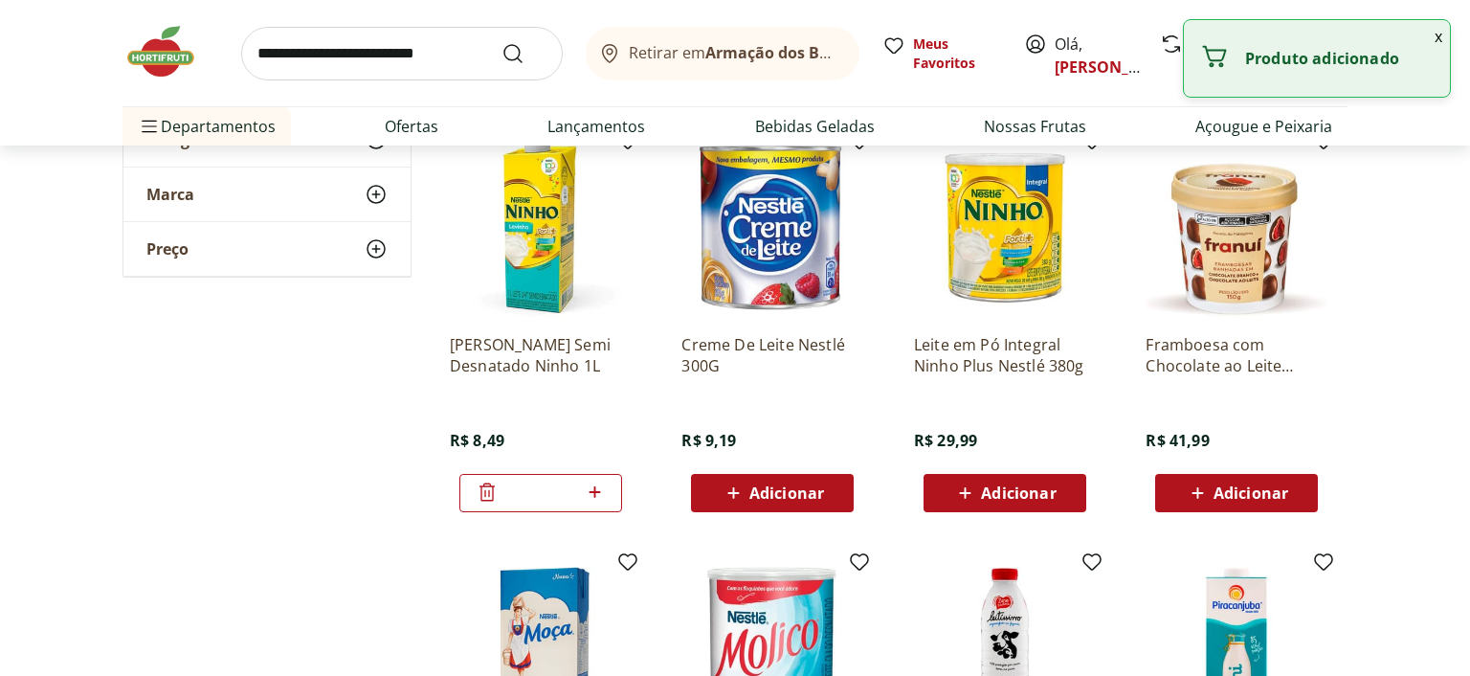
drag, startPoint x: 523, startPoint y: 487, endPoint x: 507, endPoint y: 488, distance: 15.3
click at [511, 487] on input "*" at bounding box center [541, 492] width 84 height 21
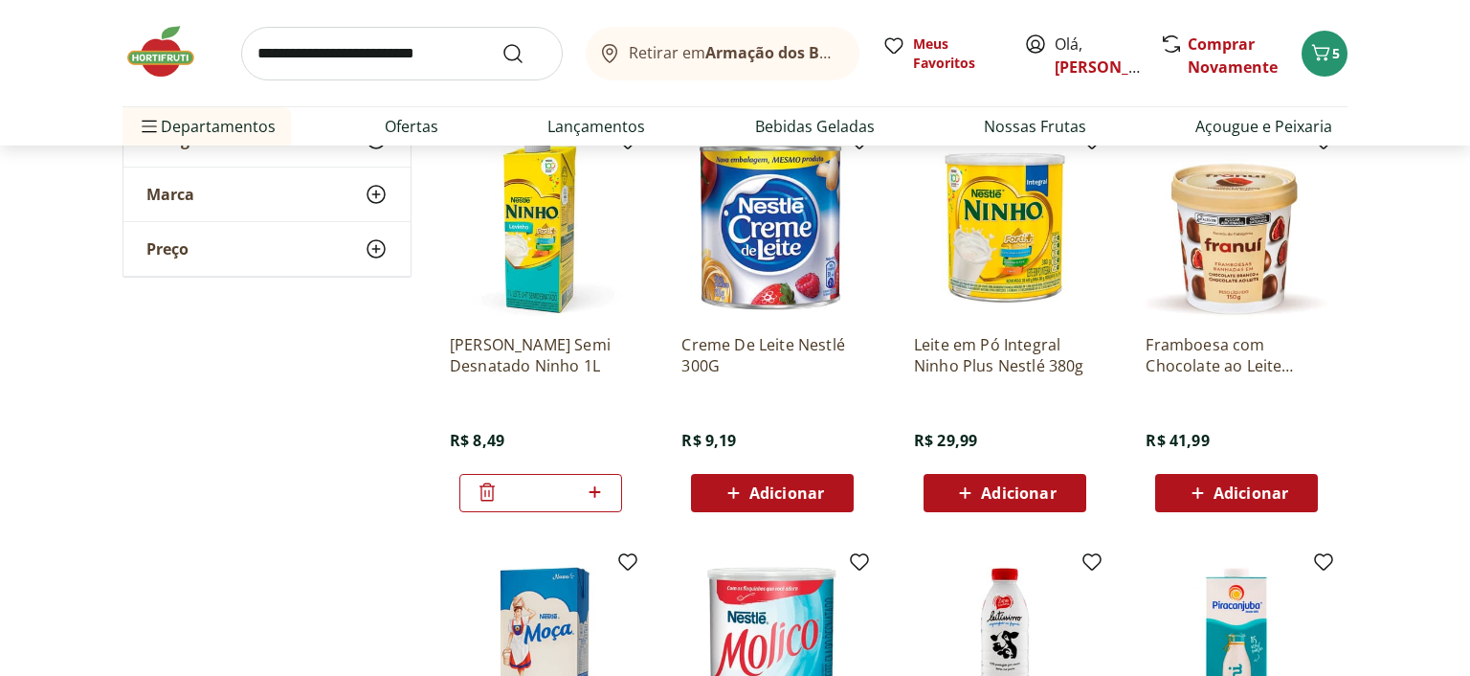
type input "**"
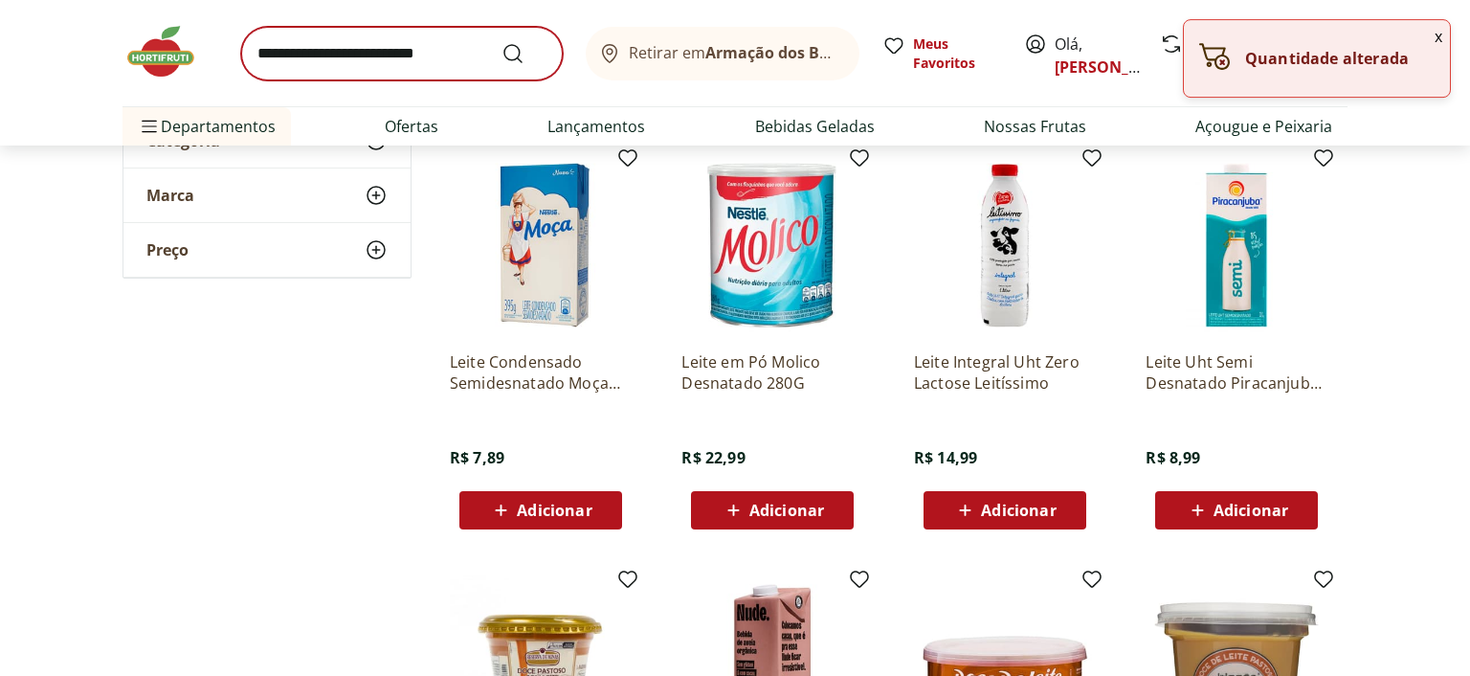
scroll to position [1819, 0]
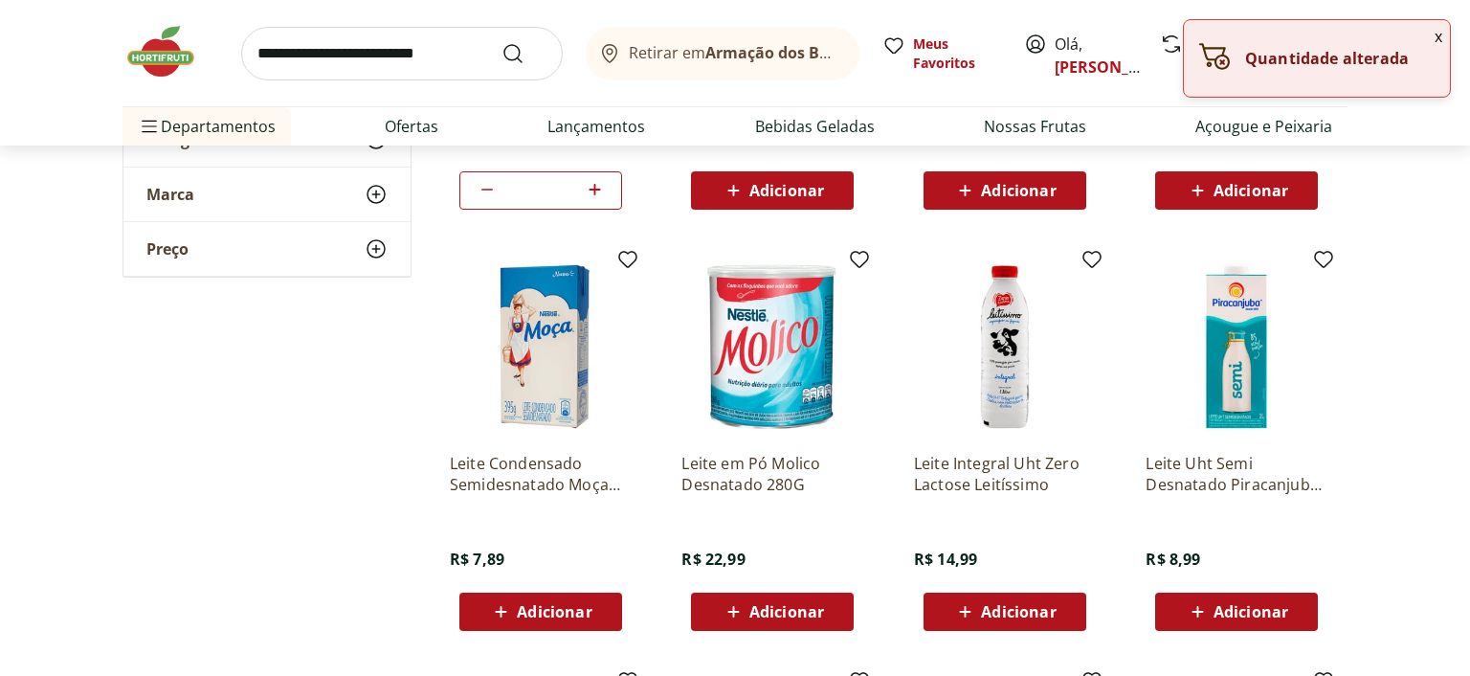
click at [356, 66] on input "search" at bounding box center [402, 54] width 322 height 54
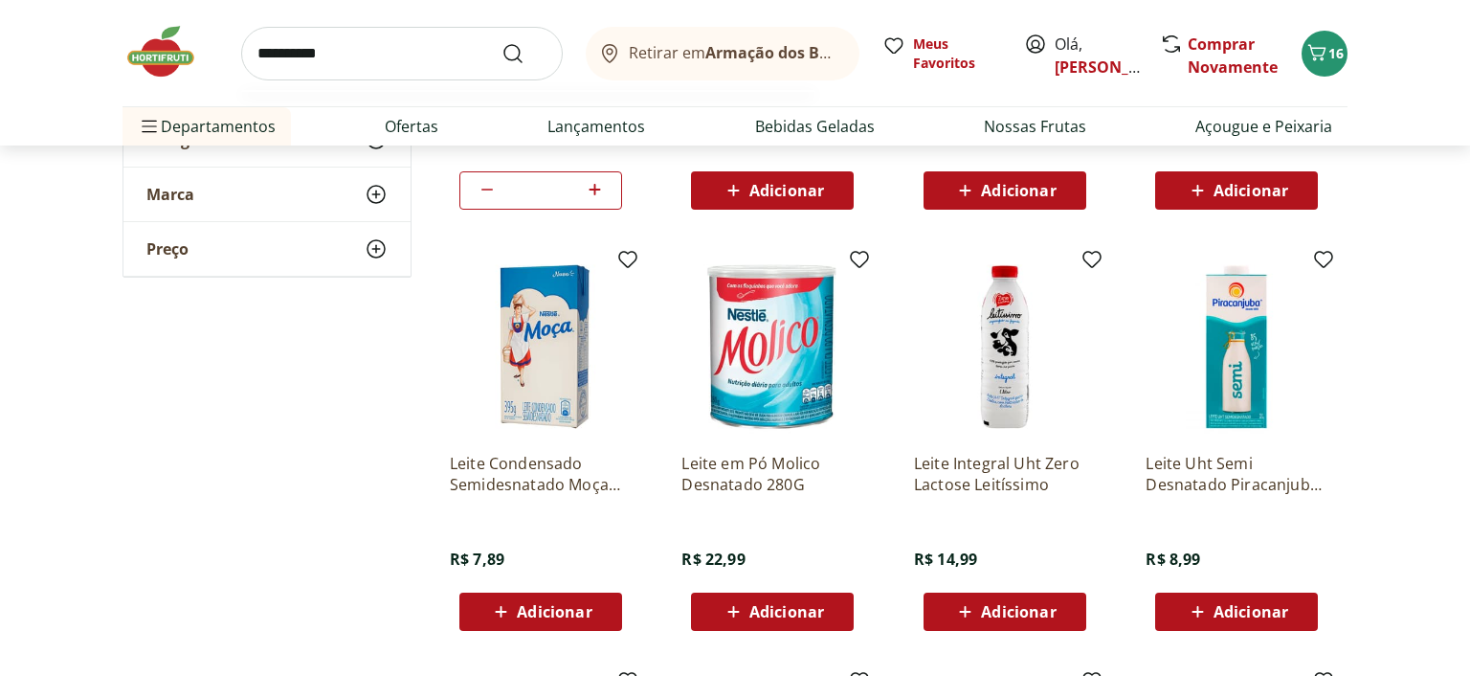
type input "**********"
click button "Submit Search" at bounding box center [525, 53] width 46 height 23
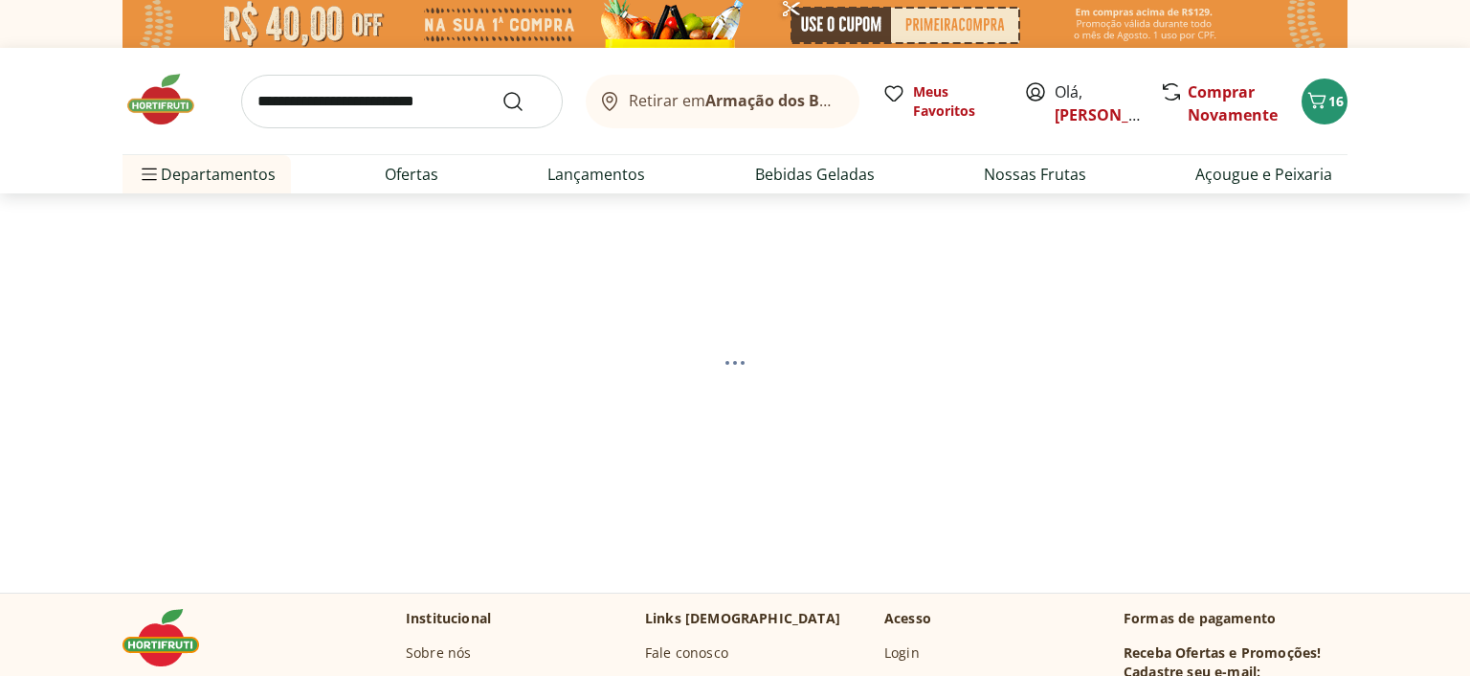
select select "**********"
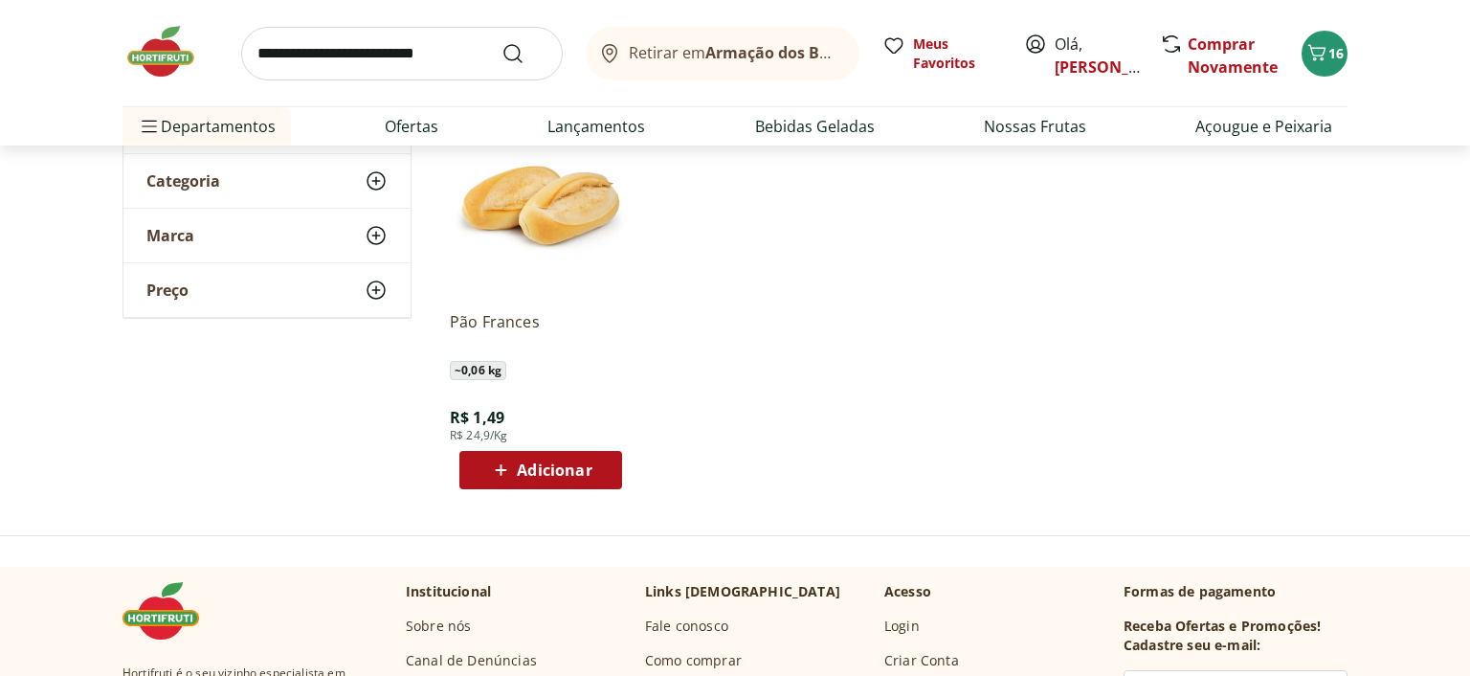
scroll to position [303, 0]
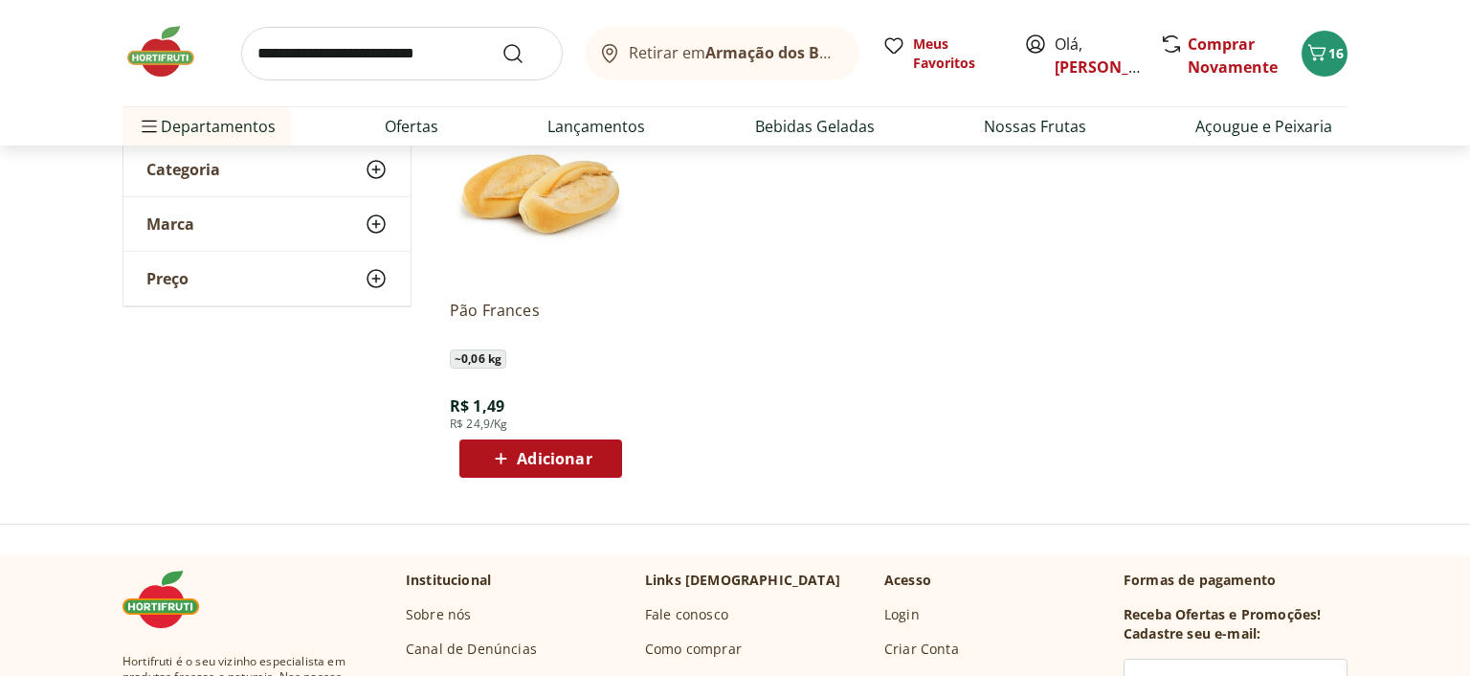
click at [527, 442] on div "Adicionar" at bounding box center [541, 458] width 132 height 34
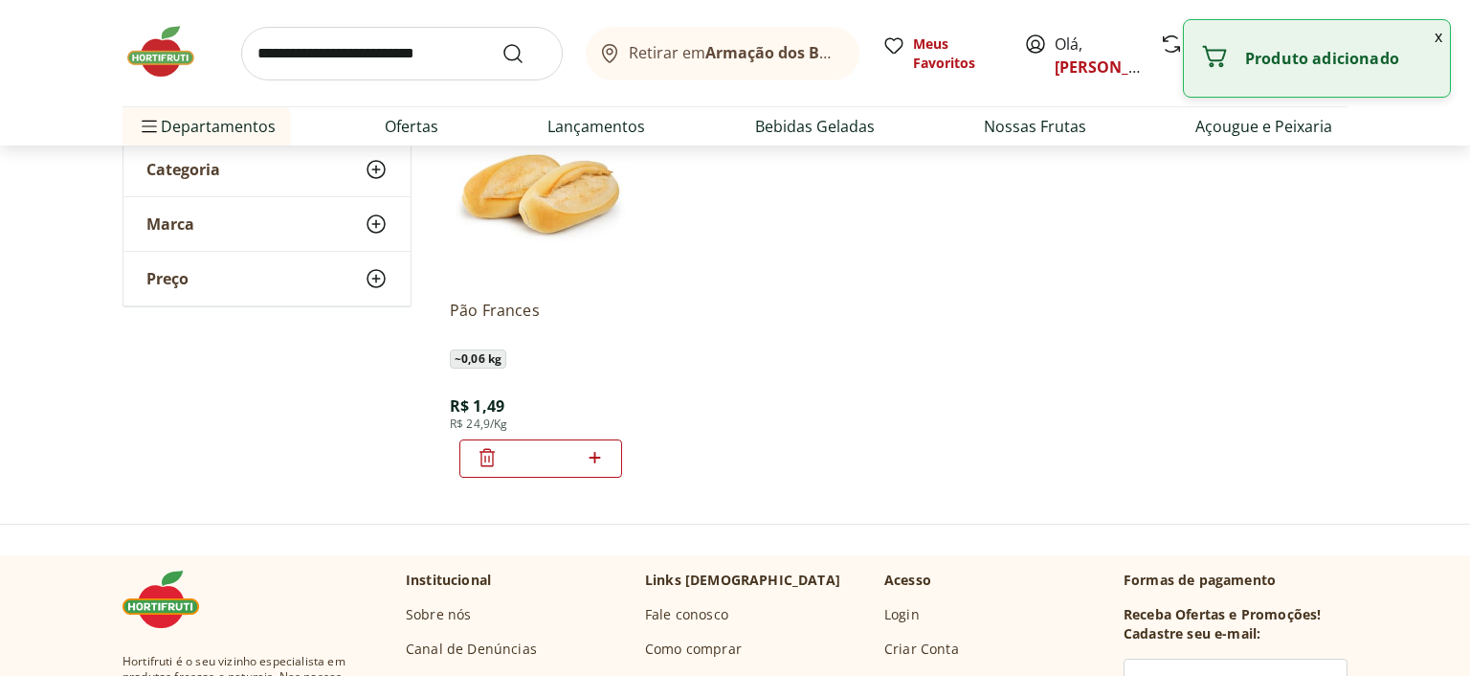
drag, startPoint x: 561, startPoint y: 455, endPoint x: 484, endPoint y: 459, distance: 76.7
click at [499, 459] on input "*" at bounding box center [541, 458] width 84 height 21
type input "**"
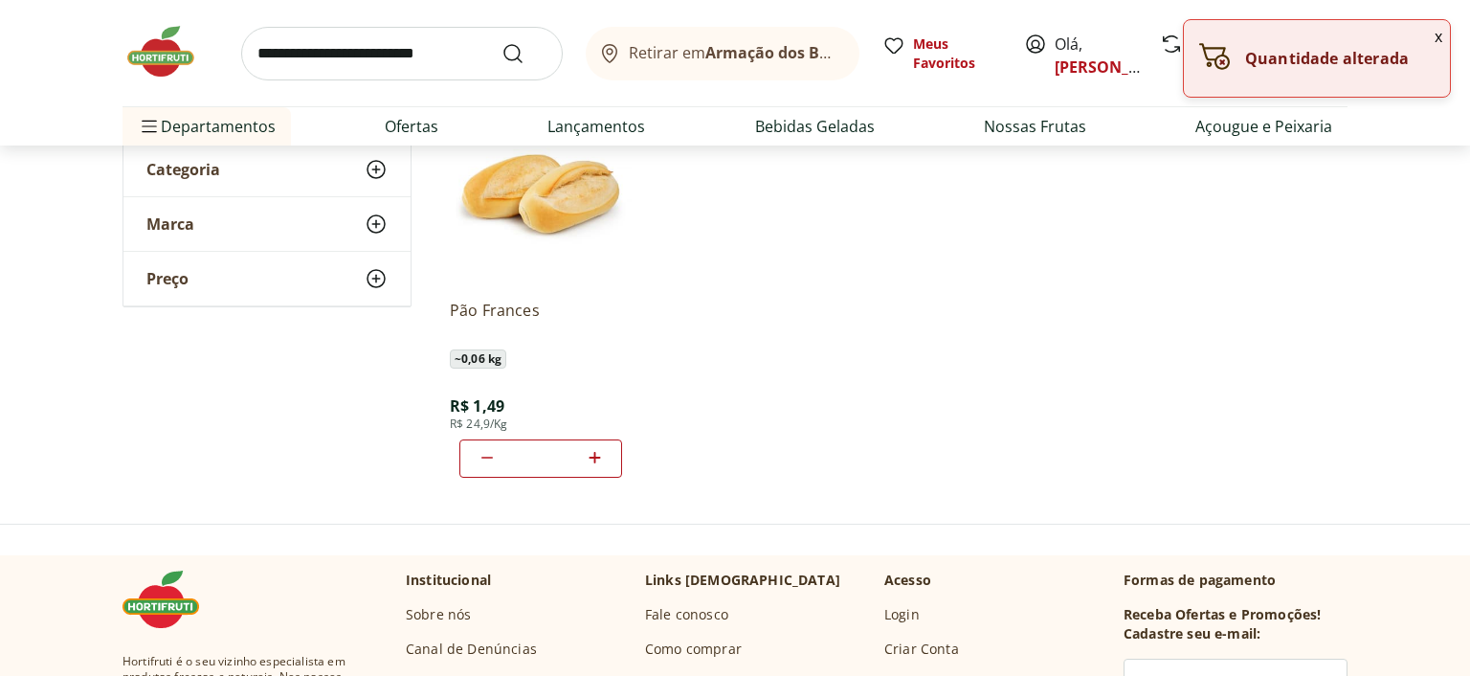
click at [414, 59] on input "search" at bounding box center [402, 54] width 322 height 54
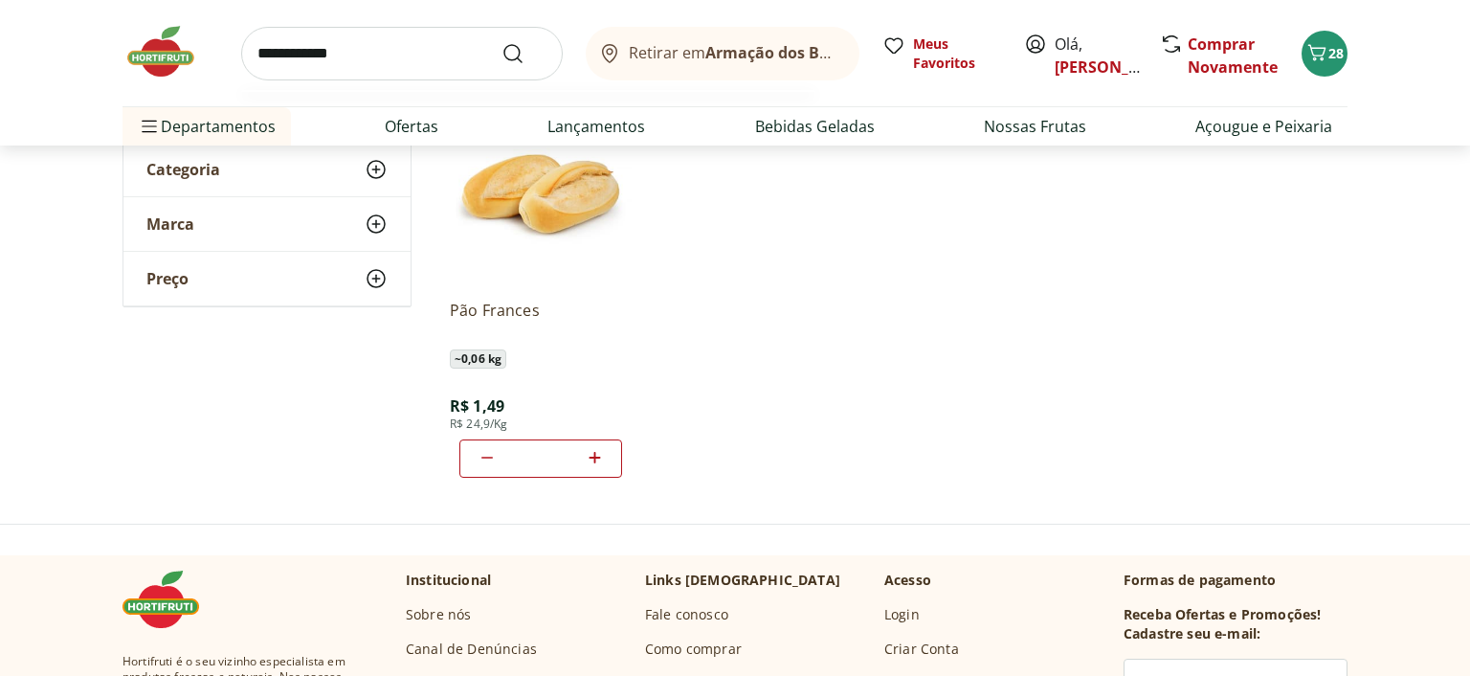
type input "**********"
click button "Submit Search" at bounding box center [525, 53] width 46 height 23
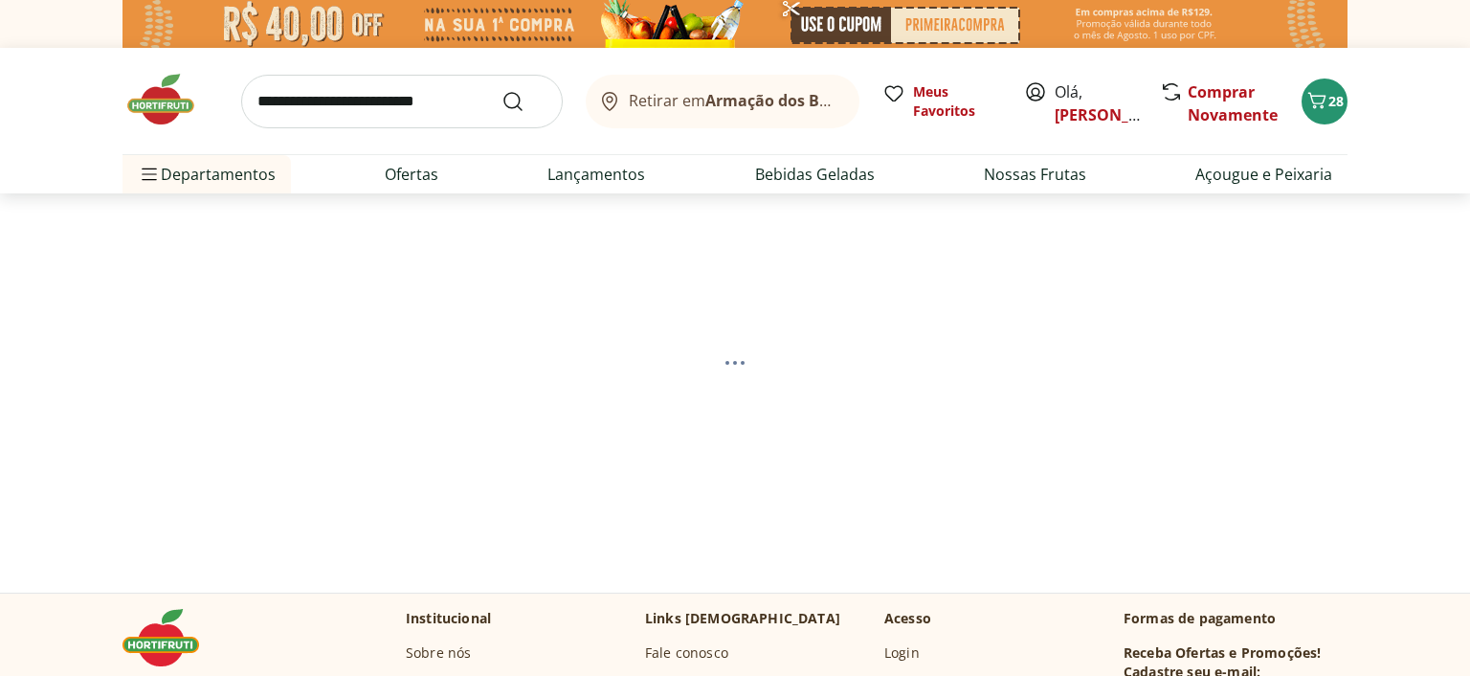
select select "**********"
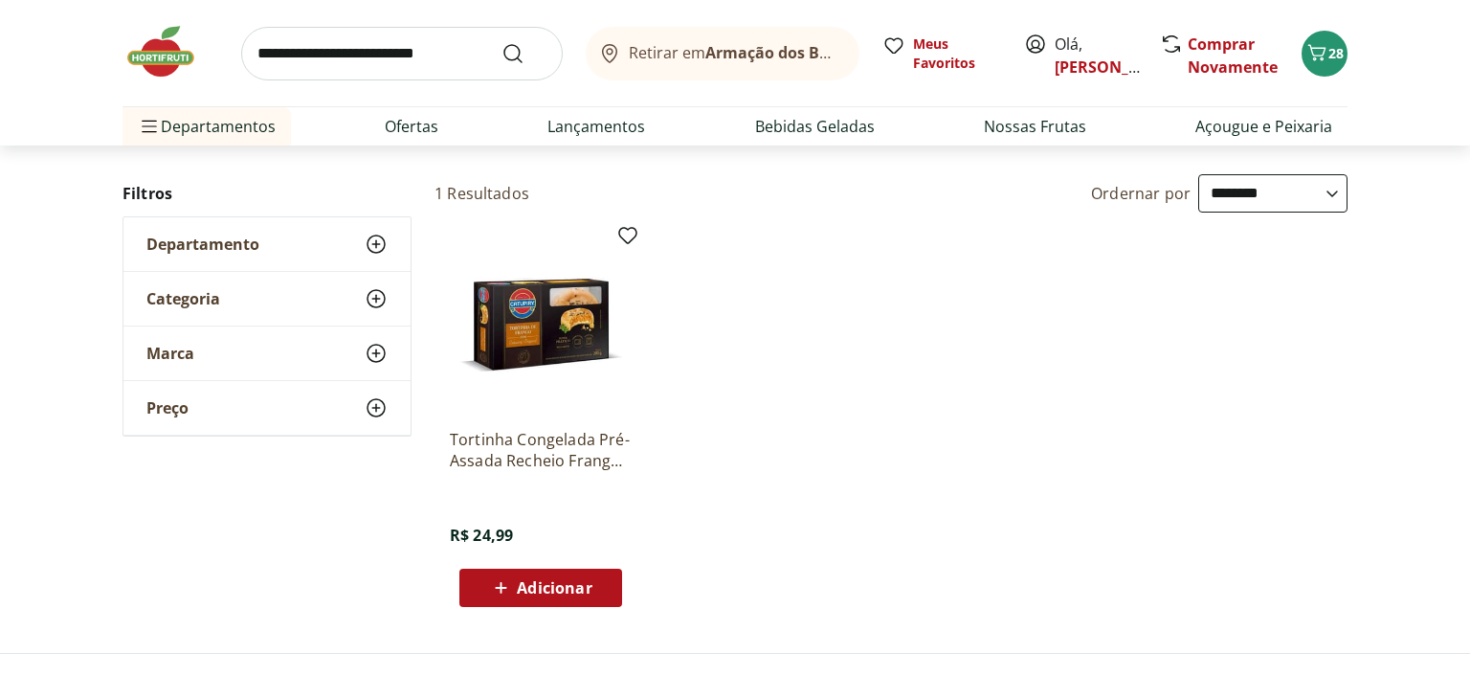
scroll to position [202, 0]
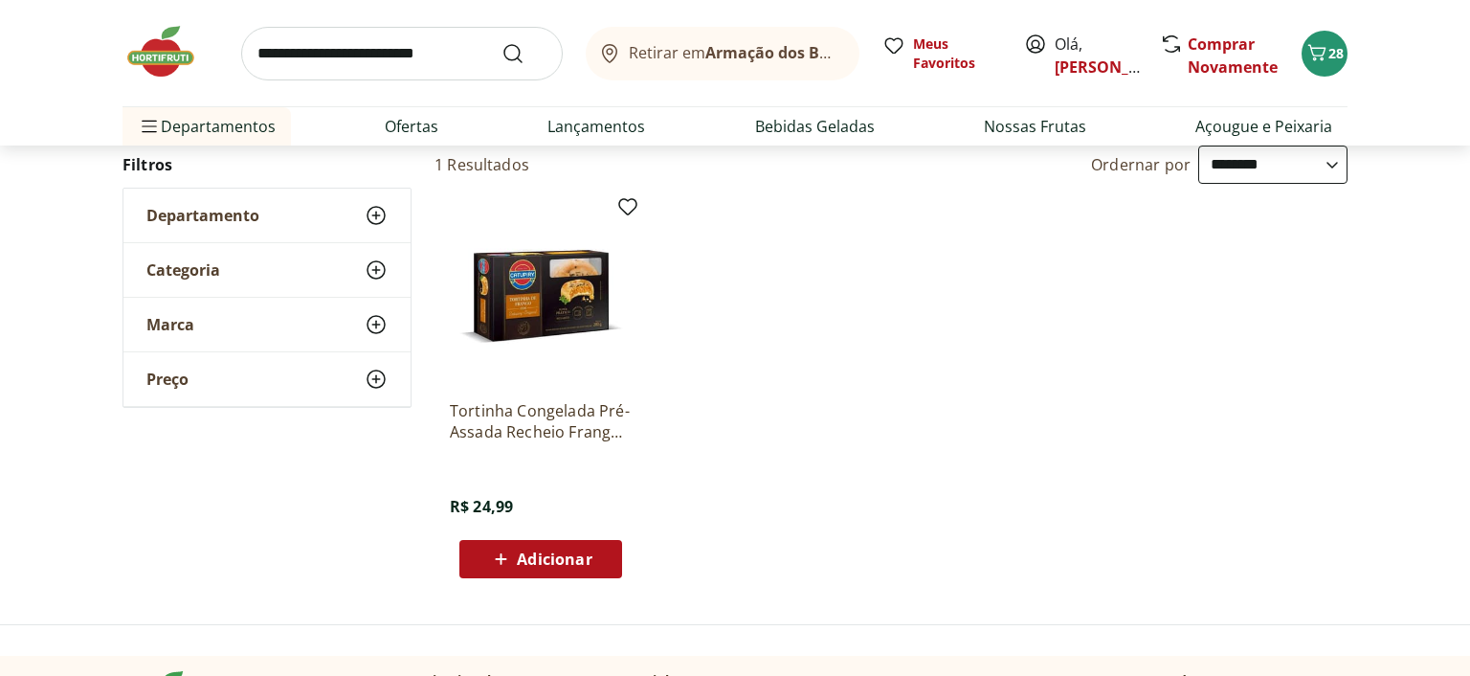
click at [366, 209] on icon at bounding box center [376, 215] width 23 height 23
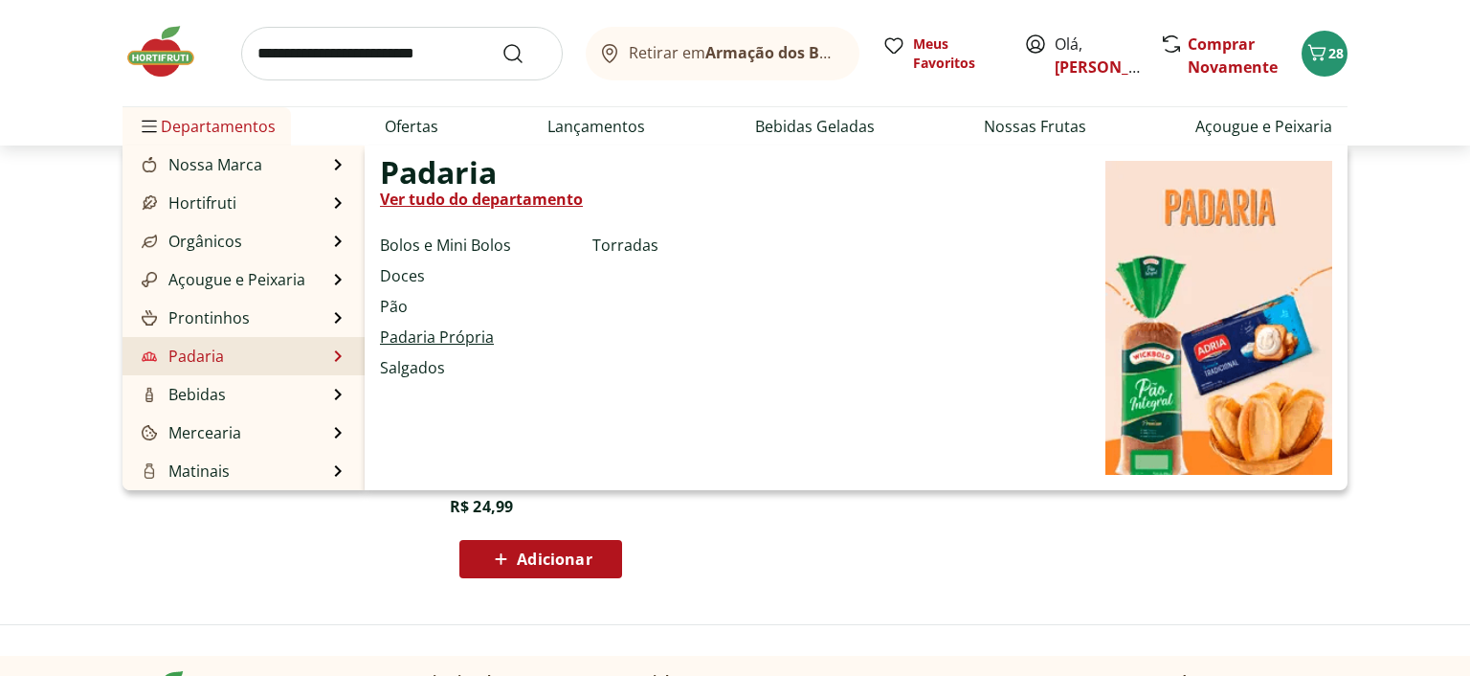
click at [436, 336] on link "Padaria Própria" at bounding box center [437, 336] width 114 height 23
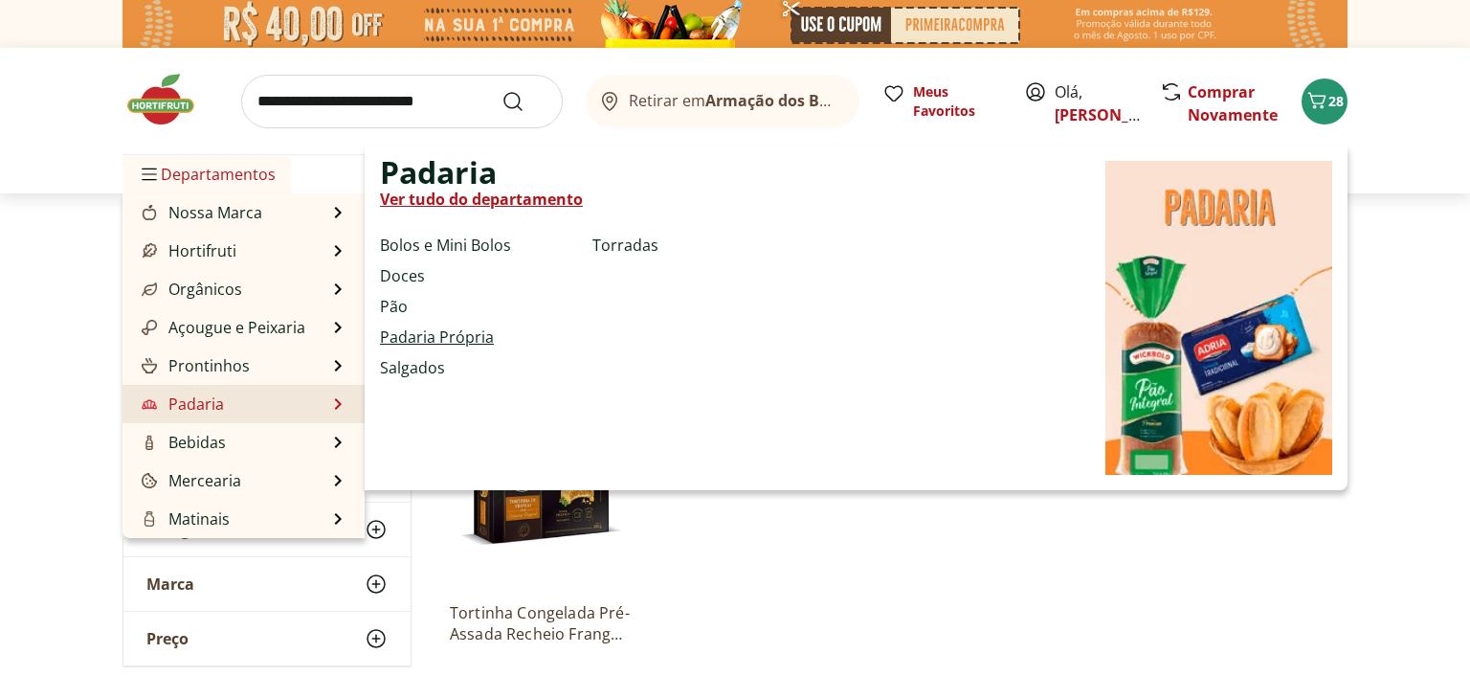
select select "**********"
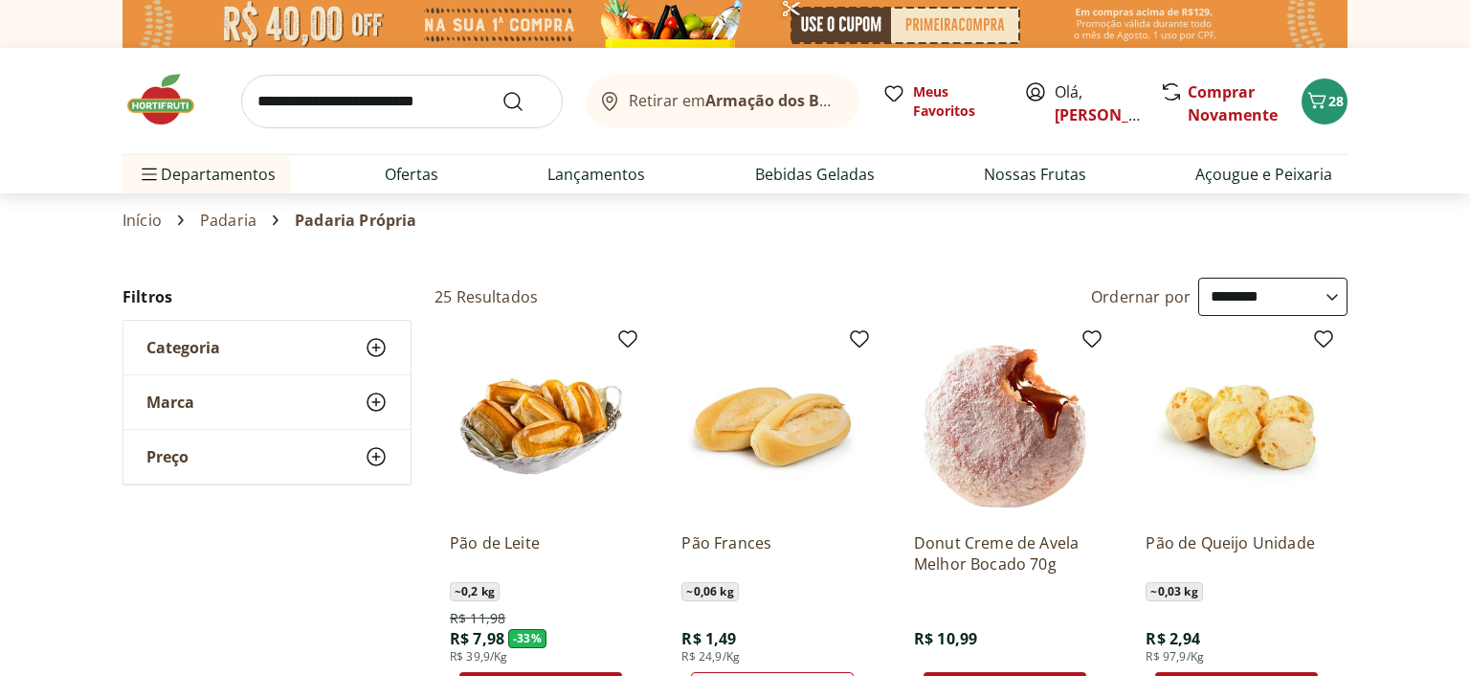
scroll to position [101, 0]
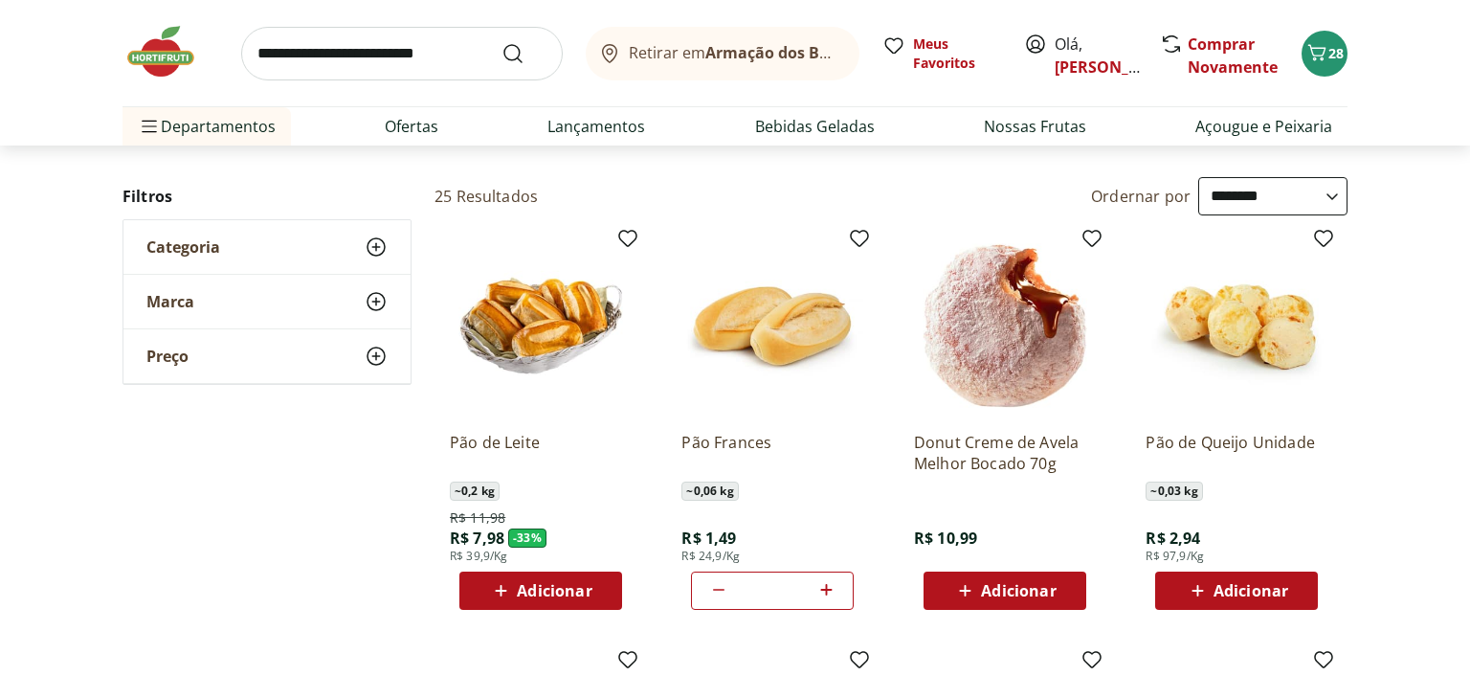
click at [376, 245] on icon at bounding box center [376, 246] width 23 height 23
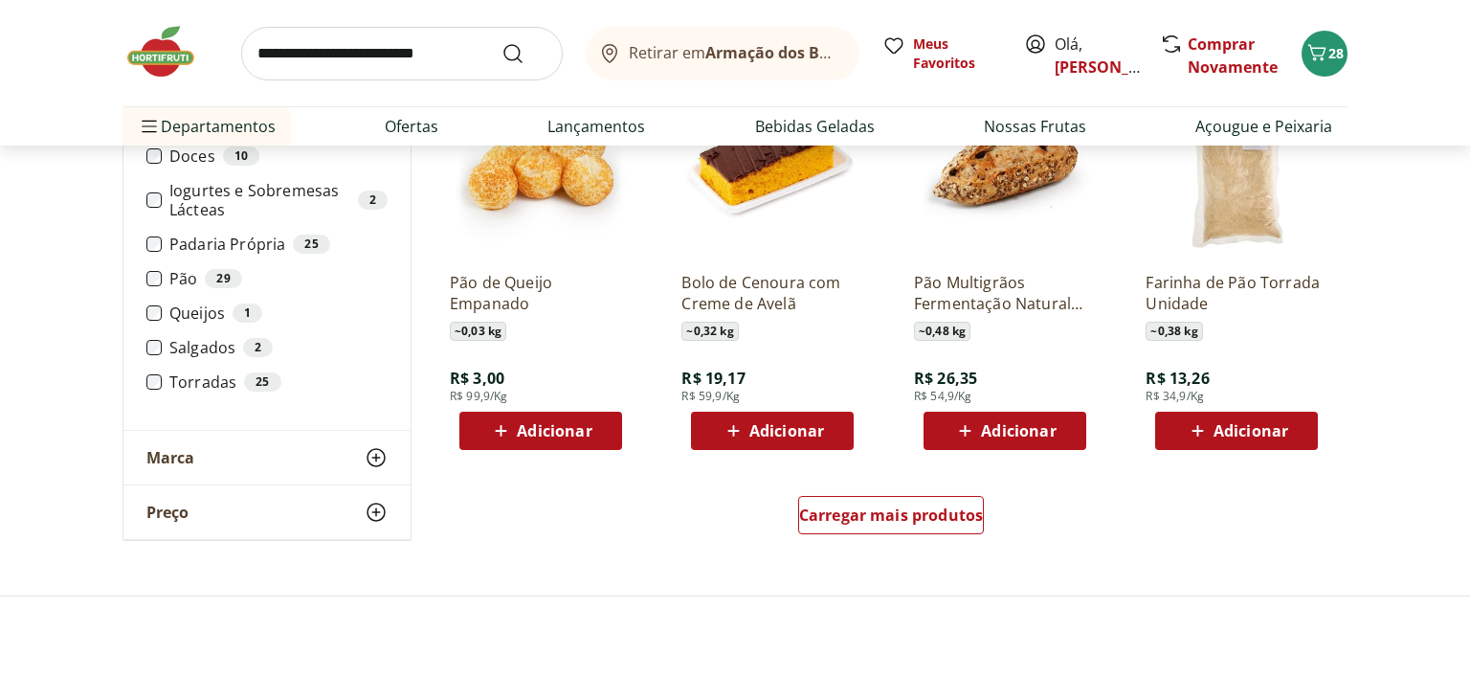
scroll to position [1111, 0]
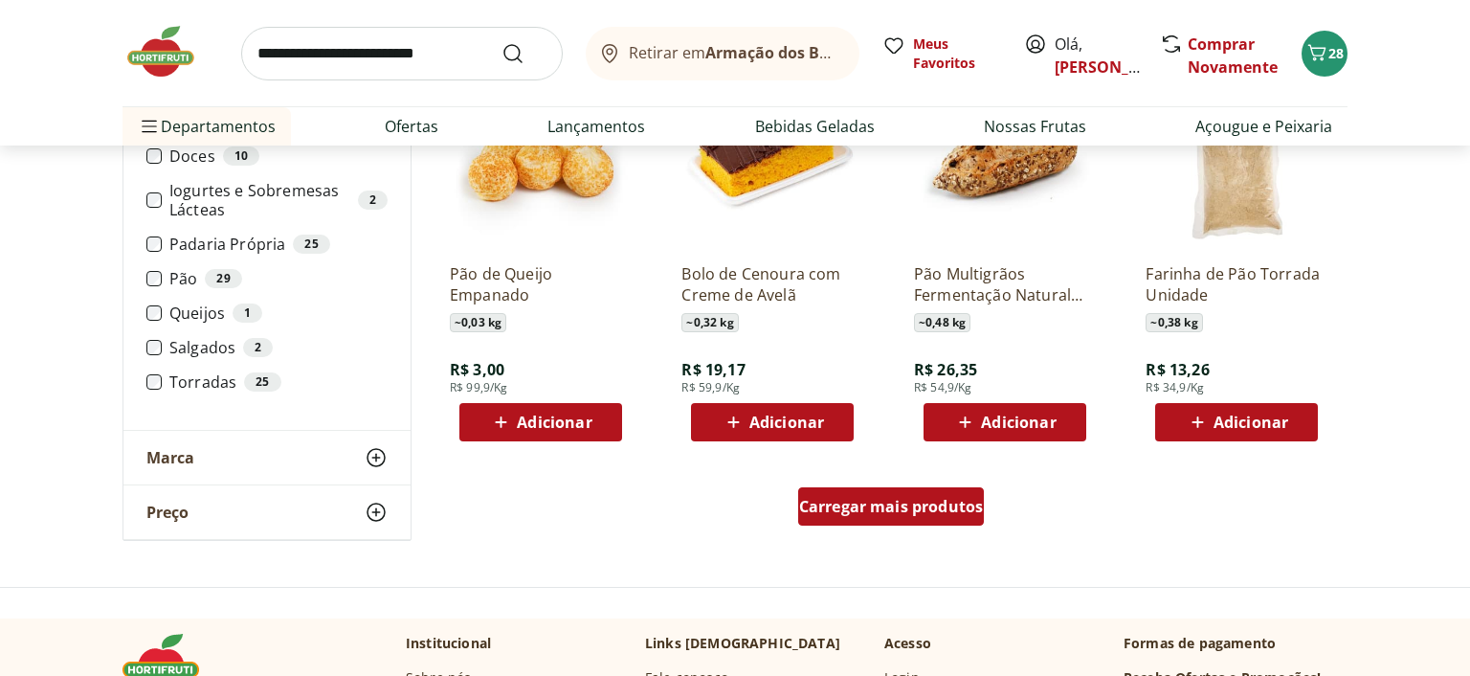
click at [852, 500] on span "Carregar mais produtos" at bounding box center [891, 506] width 185 height 15
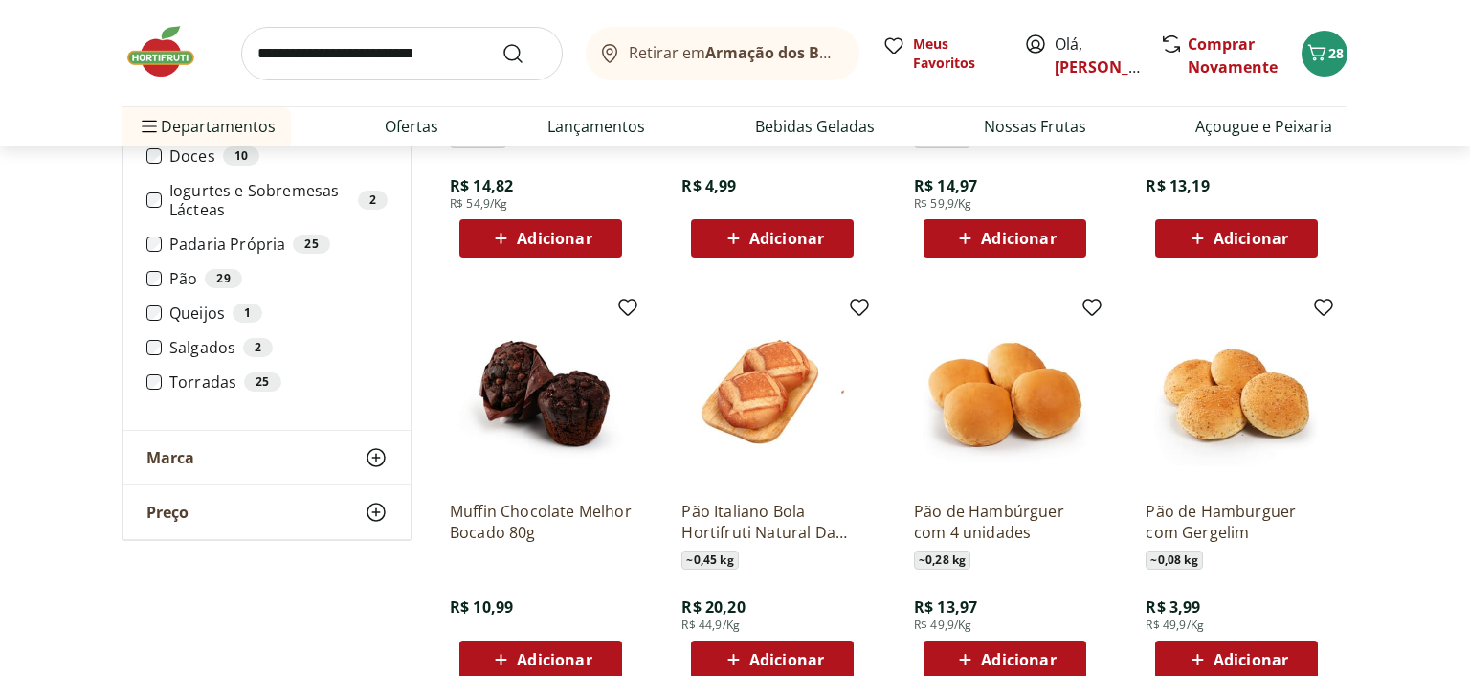
scroll to position [2426, 0]
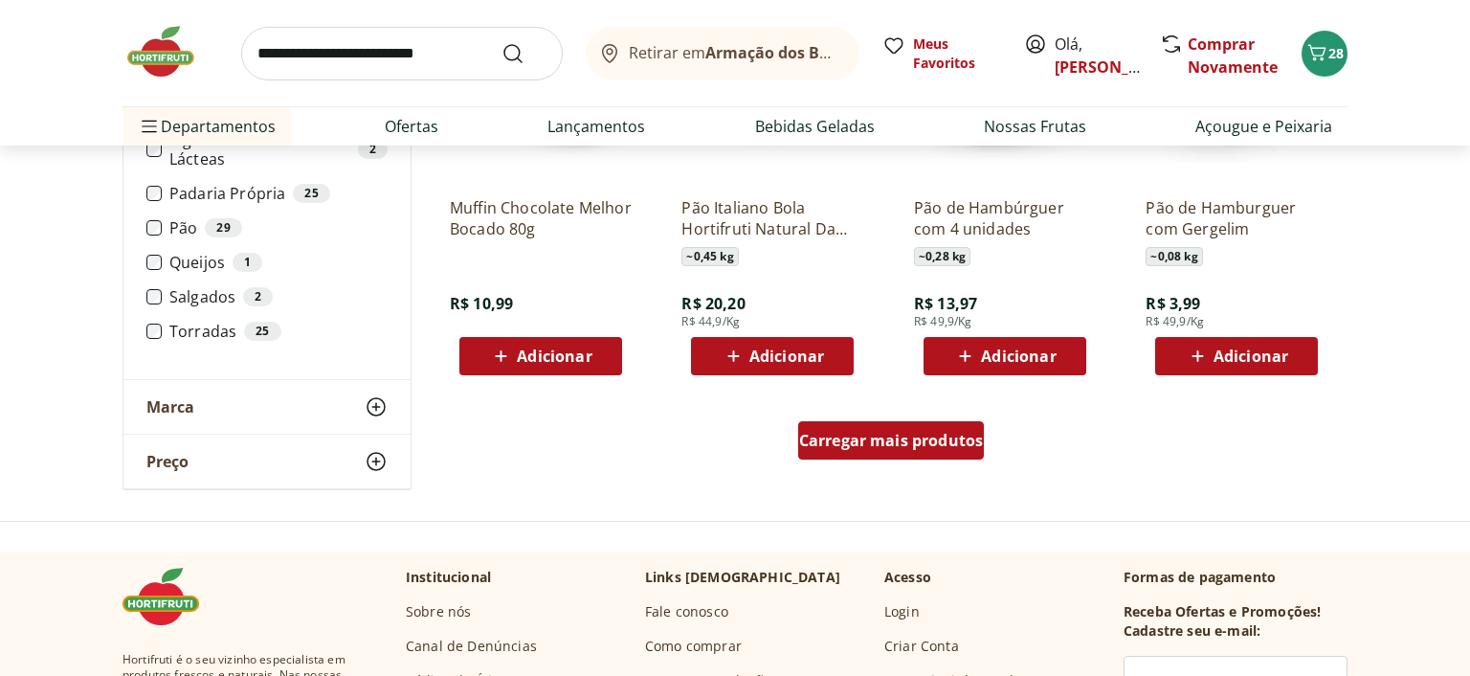
click at [927, 442] on span "Carregar mais produtos" at bounding box center [891, 440] width 185 height 15
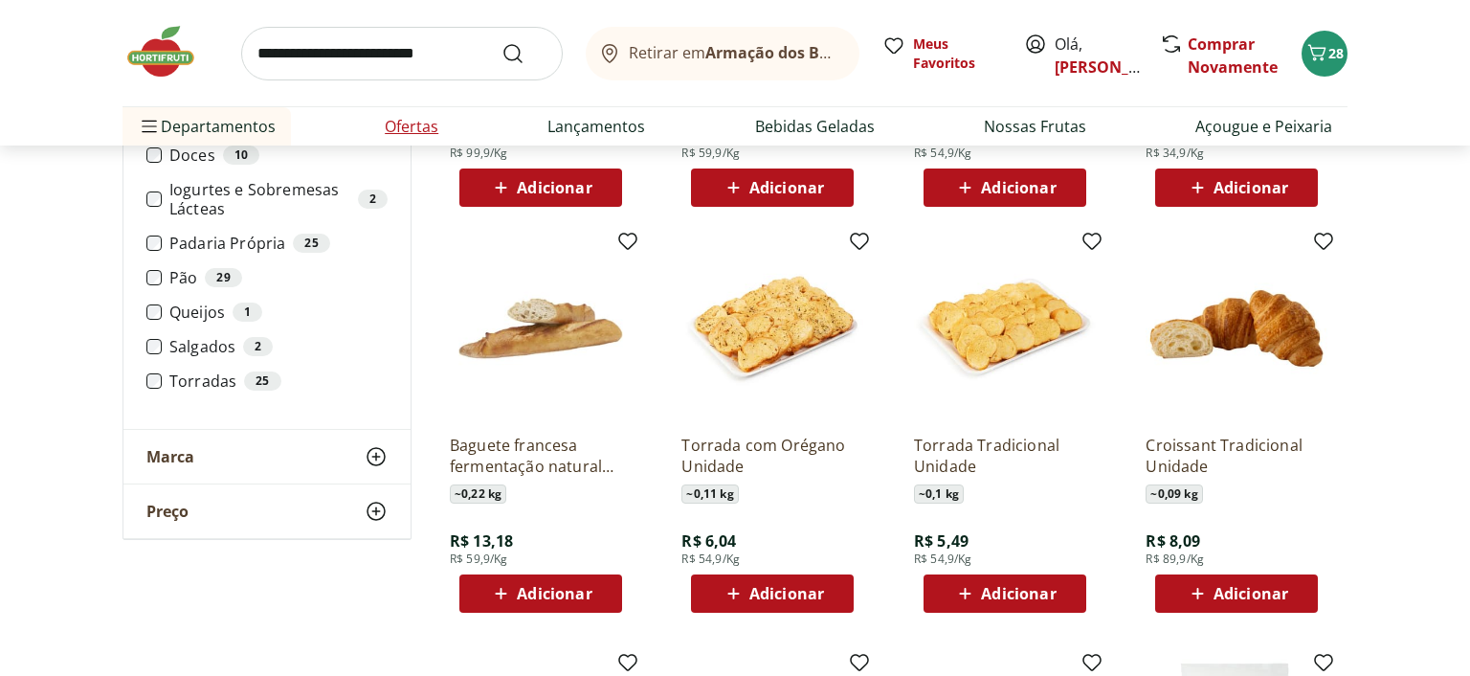
scroll to position [1313, 0]
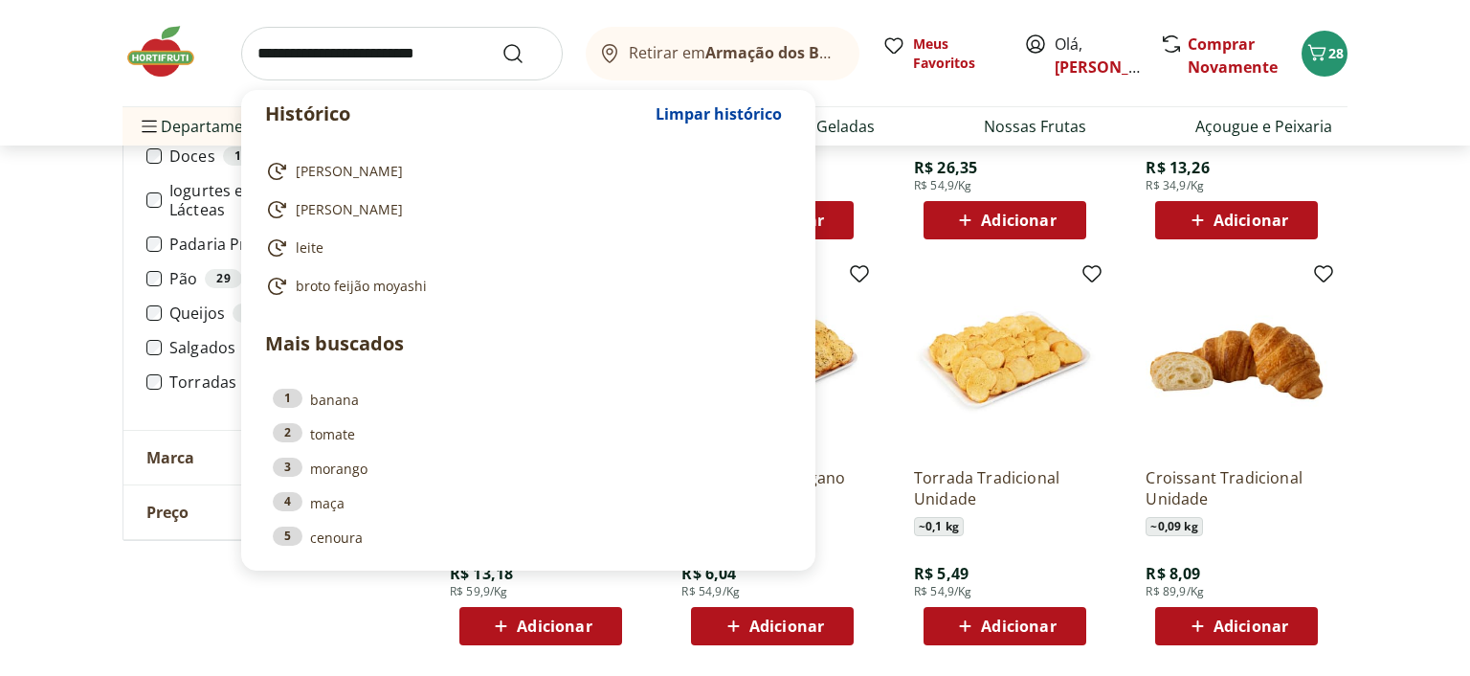
click at [358, 66] on input "search" at bounding box center [402, 54] width 322 height 54
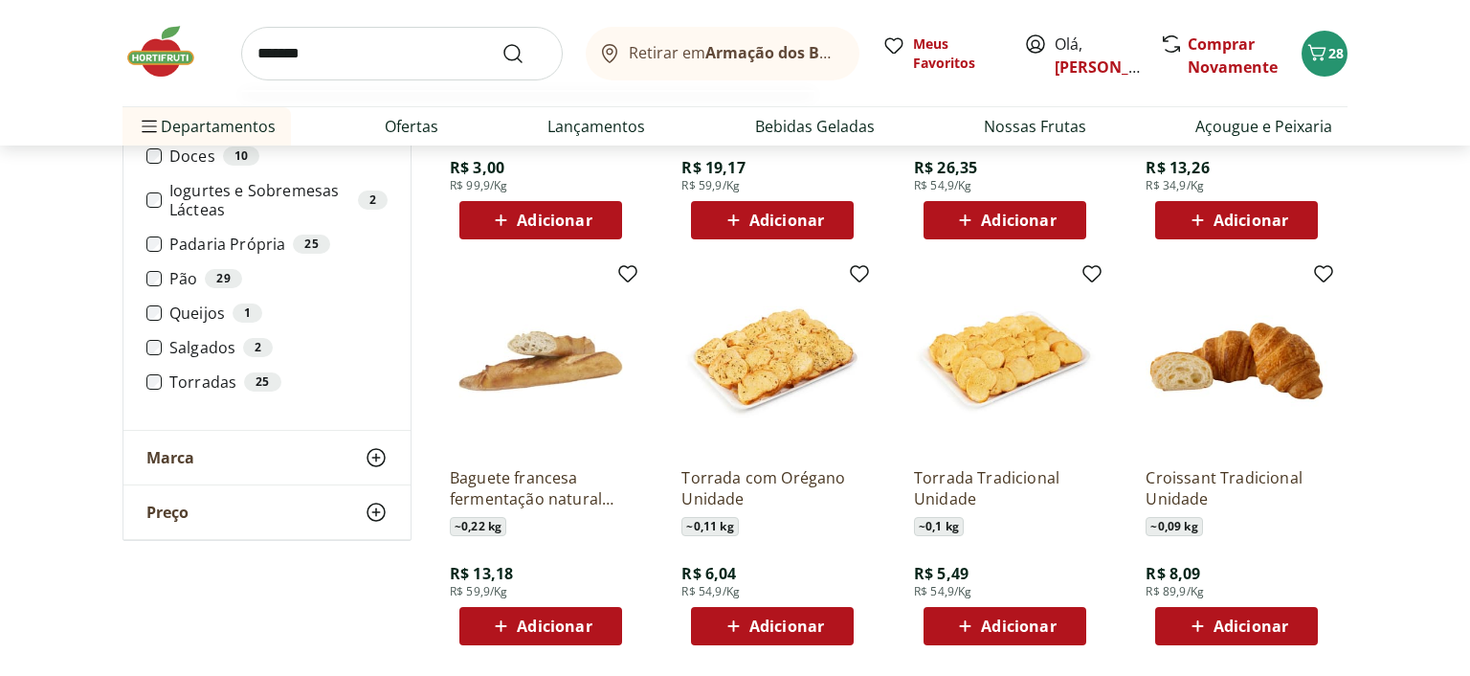
type input "********"
click button "Submit Search" at bounding box center [525, 53] width 46 height 23
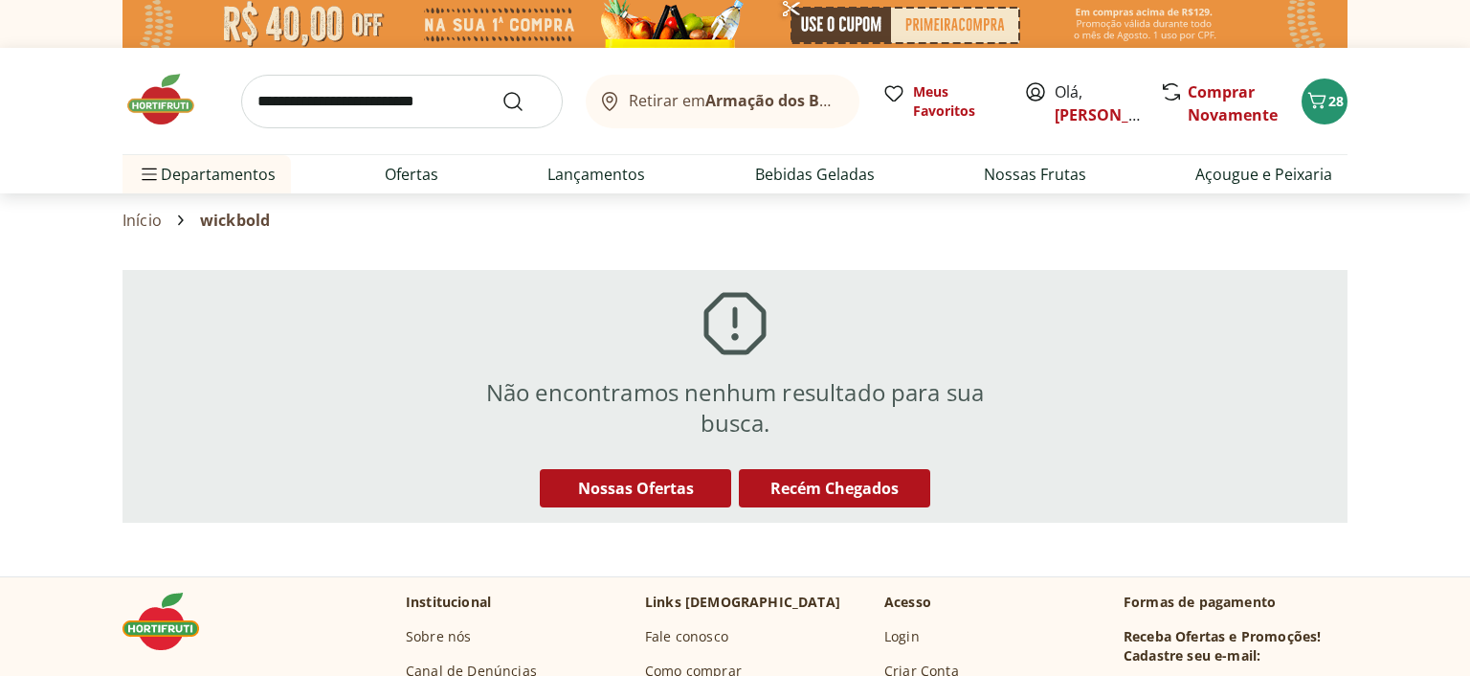
click at [363, 78] on input "search" at bounding box center [402, 102] width 322 height 54
click at [1381, 150] on div "Retirar em Armação dos Búzios/RJ Meus Favoritos Olá, Sandra Comprar Novamente 2…" at bounding box center [735, 121] width 1302 height 146
click at [339, 105] on input "search" at bounding box center [402, 102] width 322 height 54
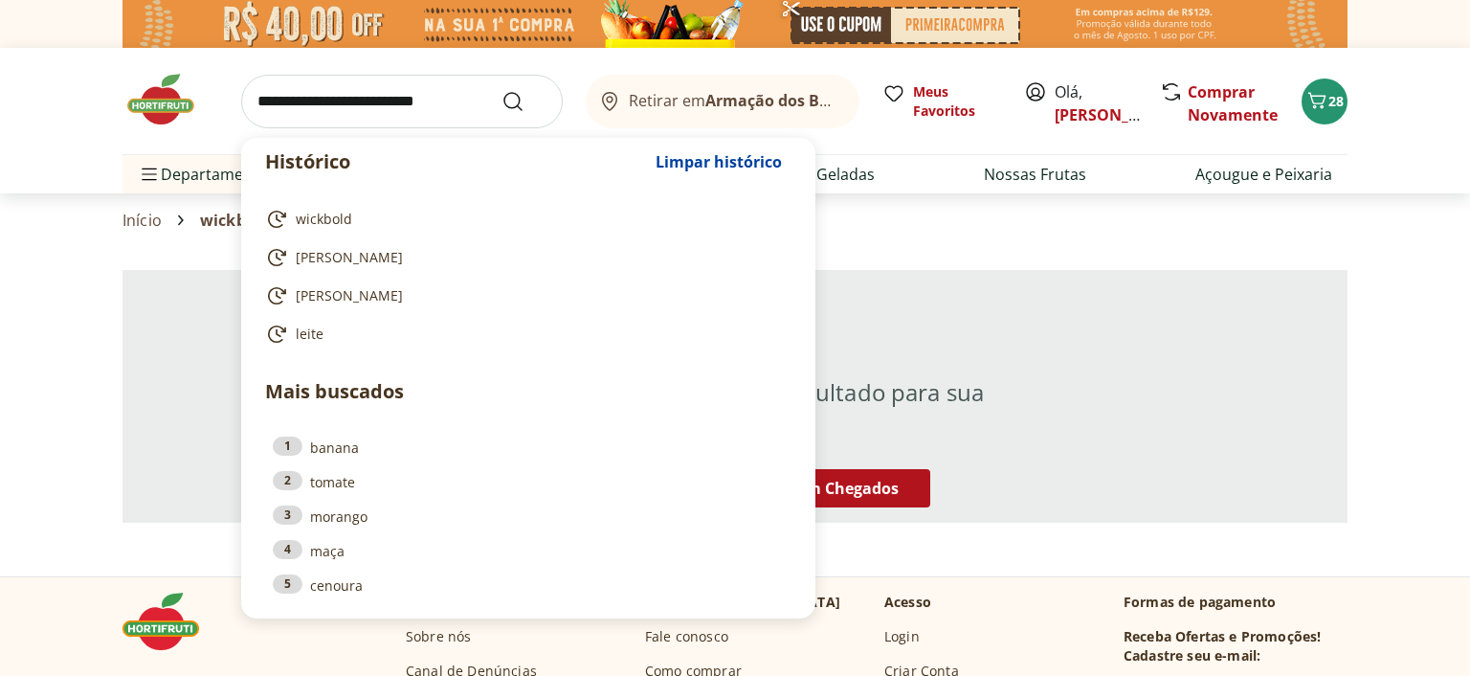
click at [362, 94] on input "search" at bounding box center [402, 102] width 322 height 54
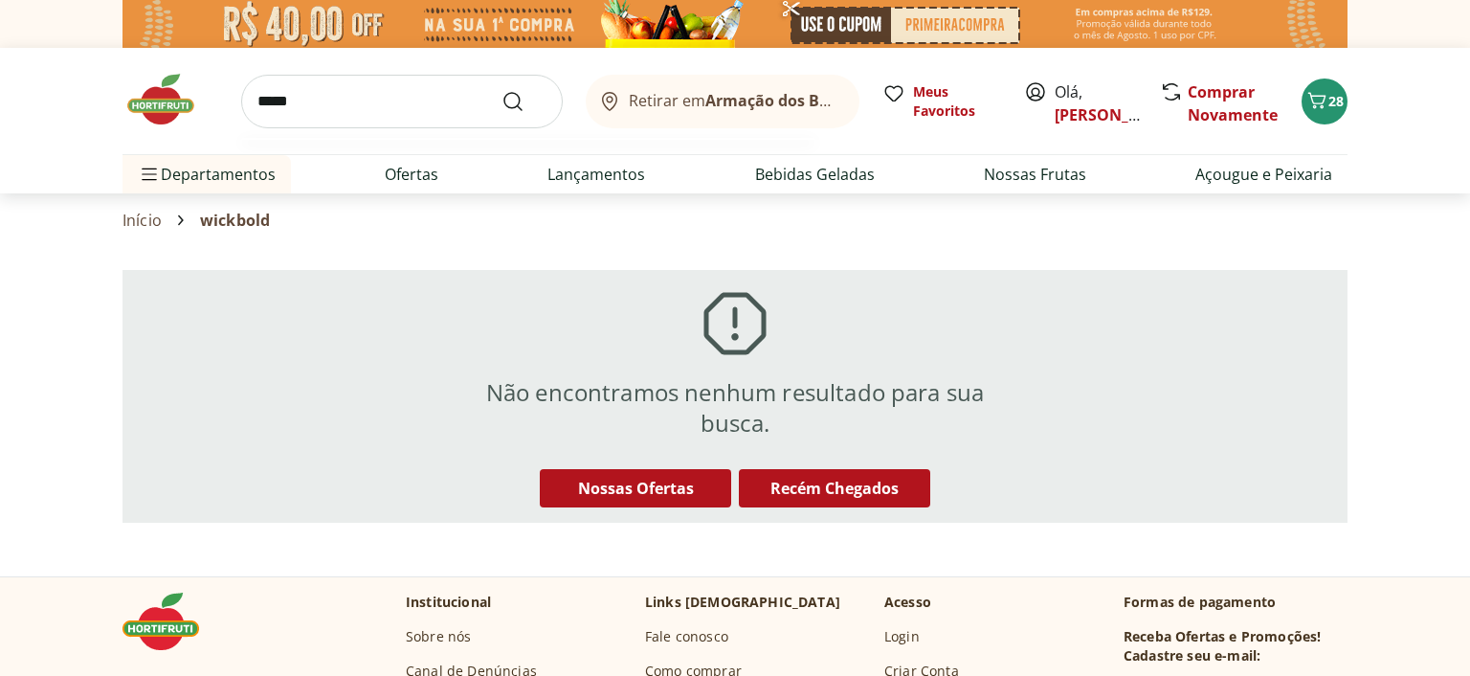
type input "******"
click button "Submit Search" at bounding box center [525, 101] width 46 height 23
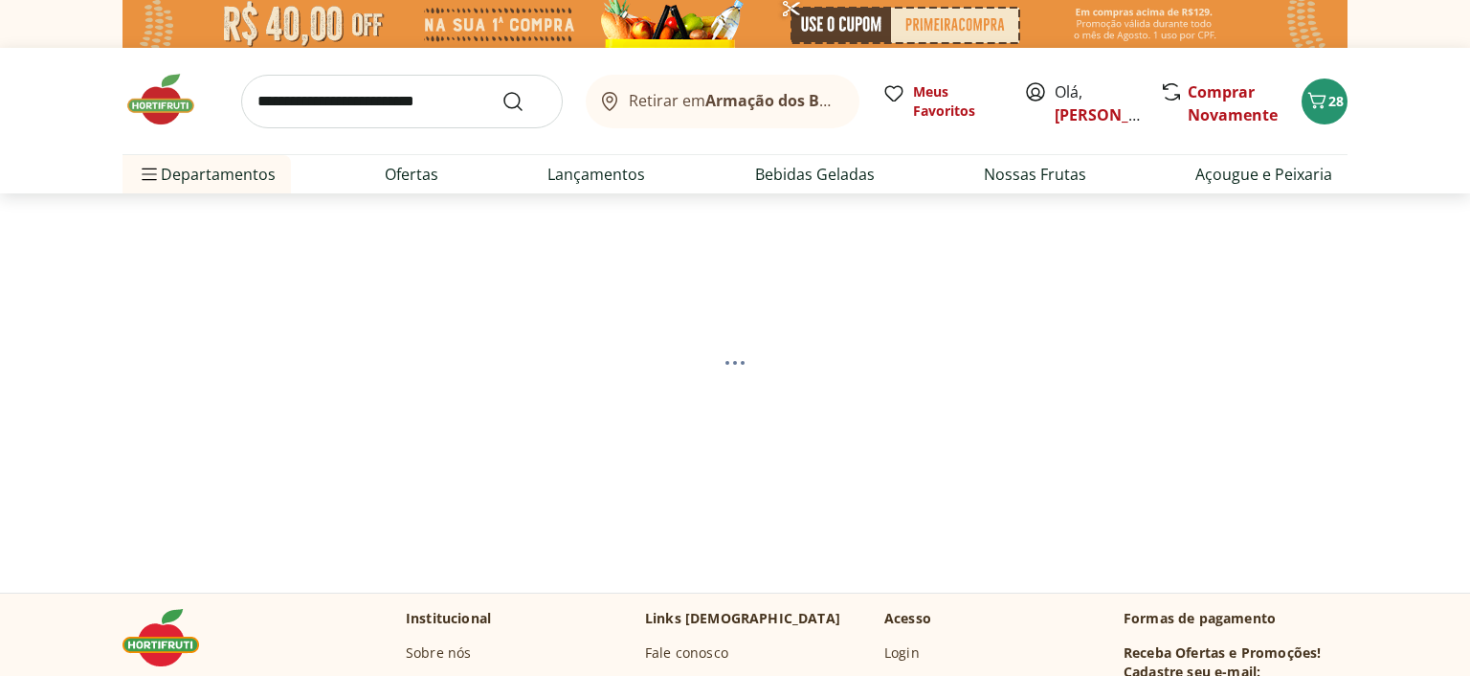
select select "**********"
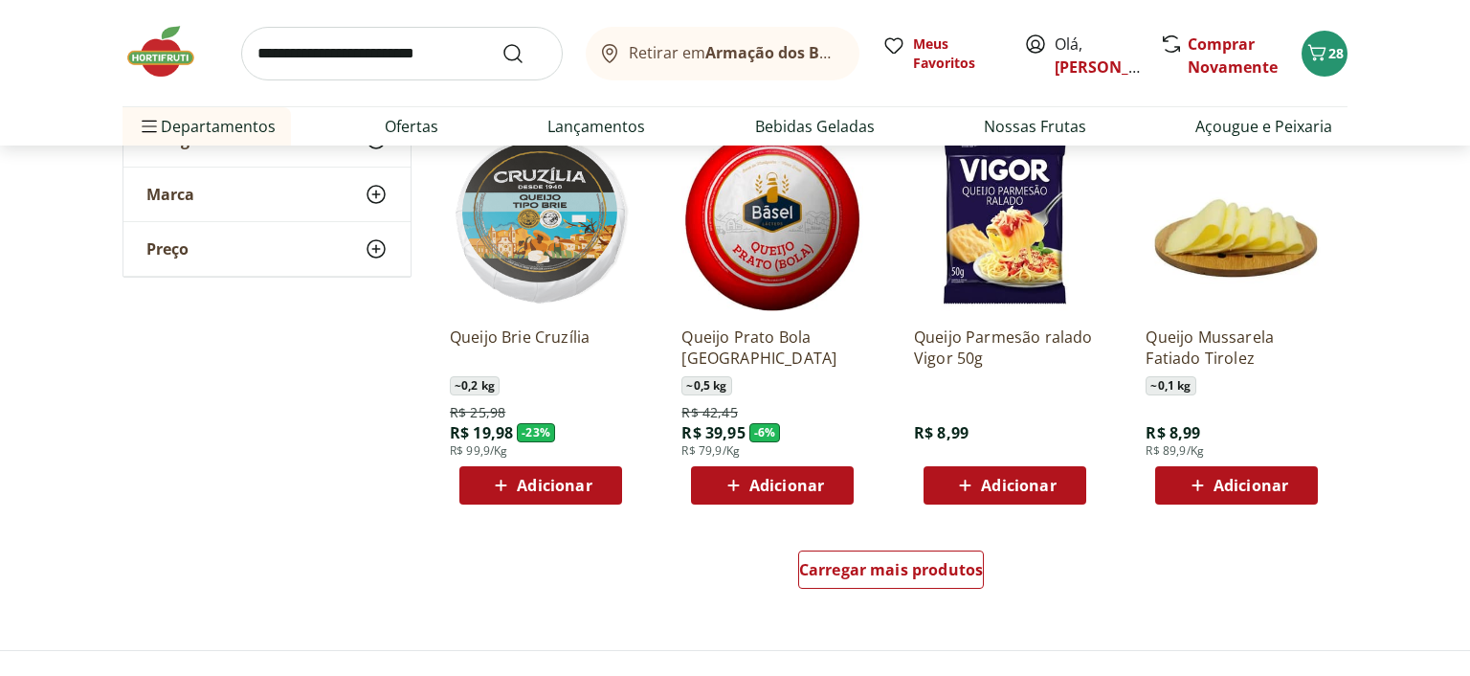
scroll to position [1313, 0]
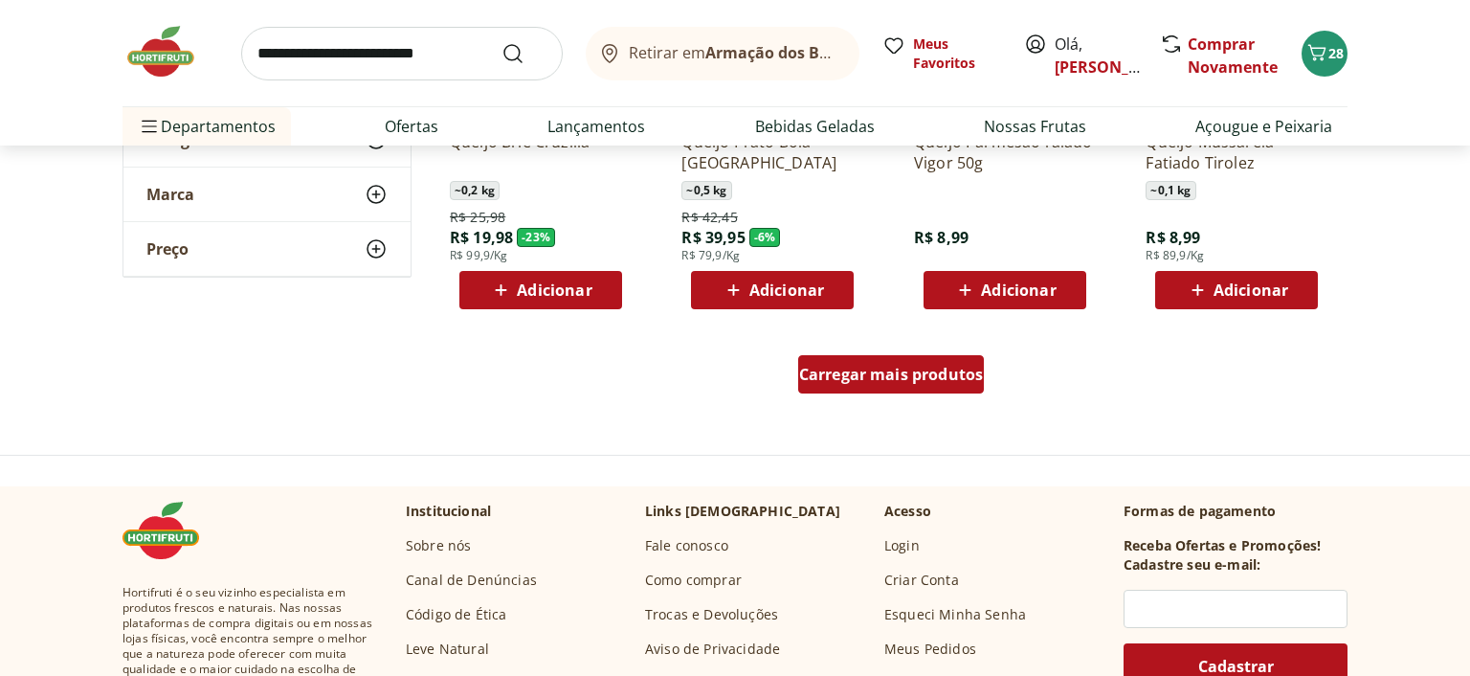
click at [883, 370] on span "Carregar mais produtos" at bounding box center [891, 374] width 185 height 15
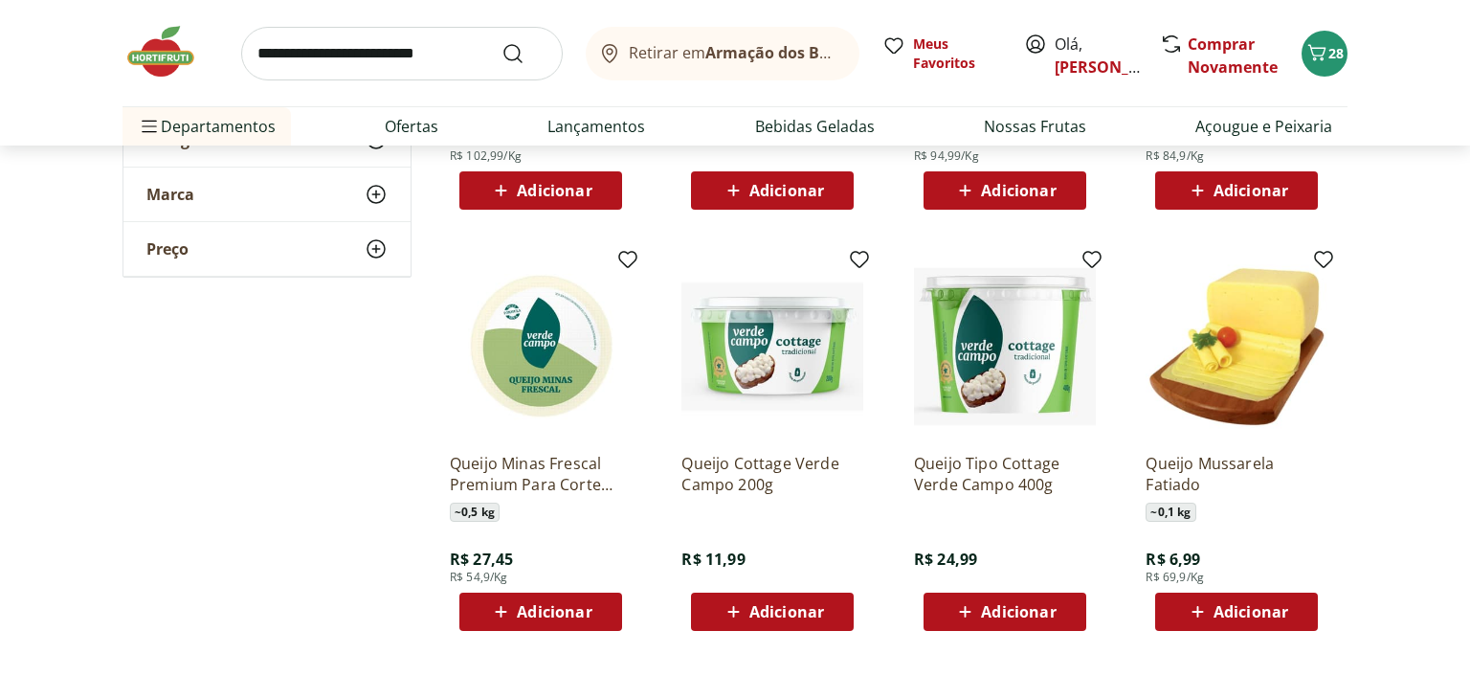
scroll to position [2324, 0]
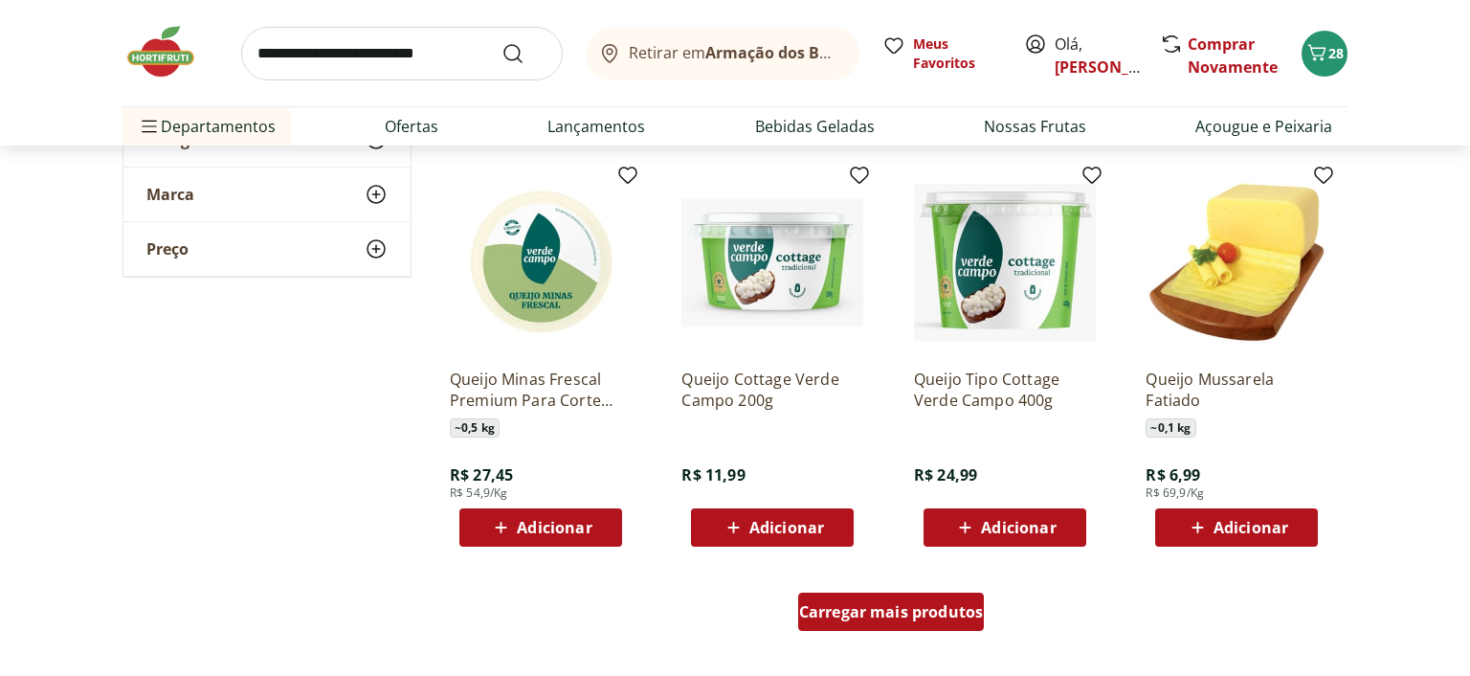
click at [876, 605] on span "Carregar mais produtos" at bounding box center [891, 611] width 185 height 15
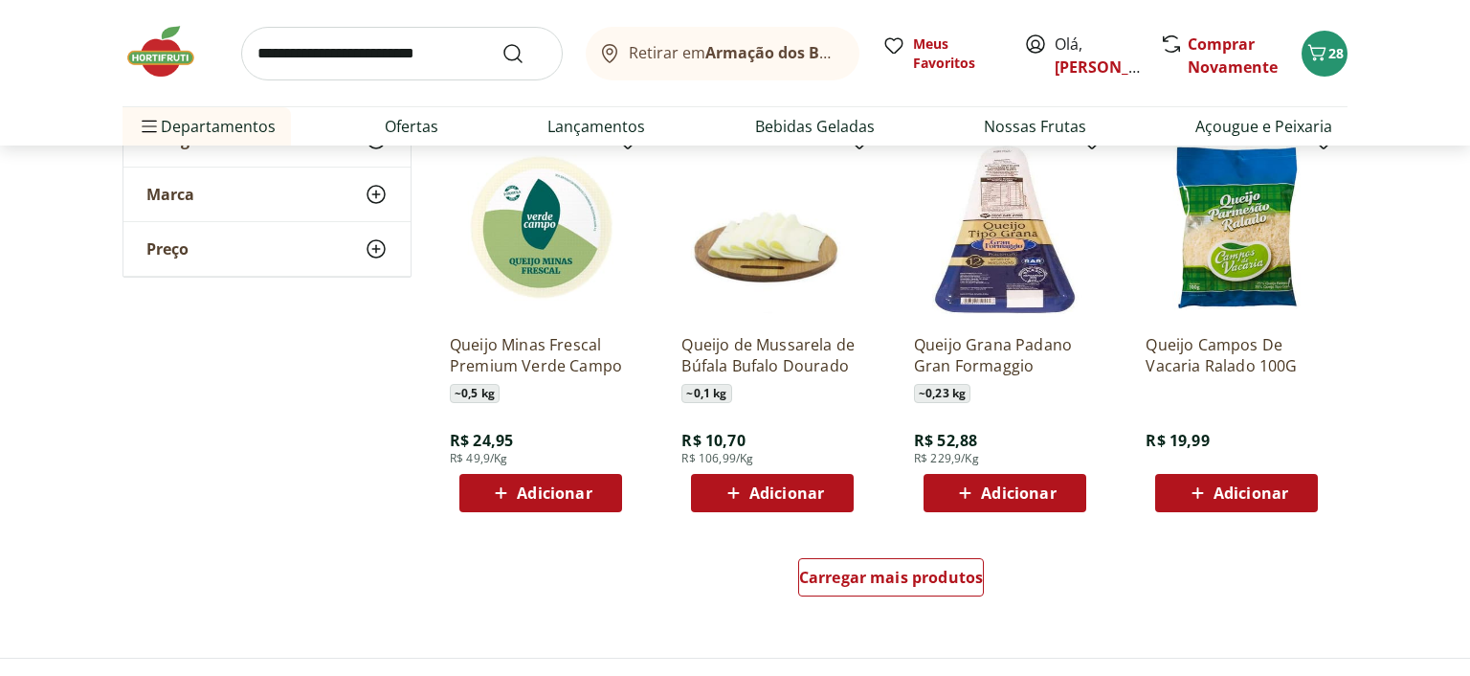
scroll to position [3639, 0]
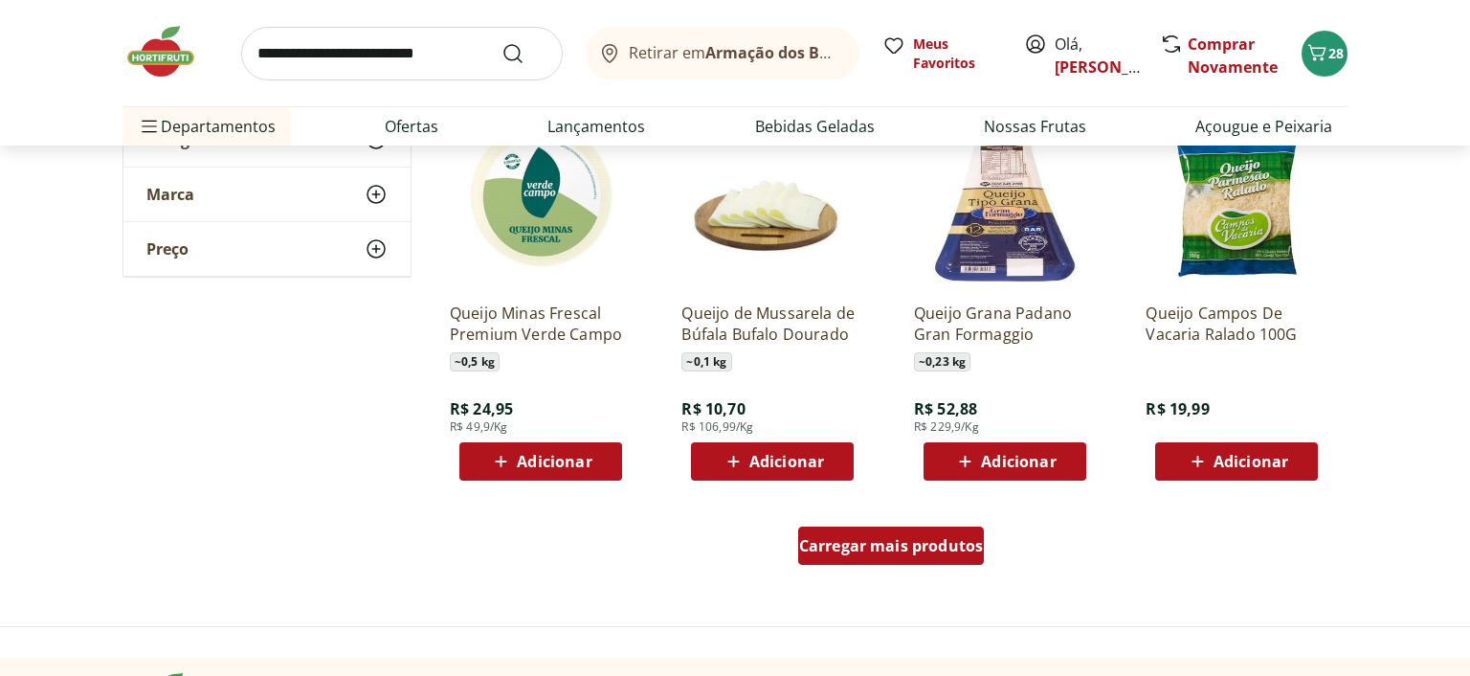
click at [906, 568] on link "Carregar mais produtos" at bounding box center [891, 550] width 187 height 46
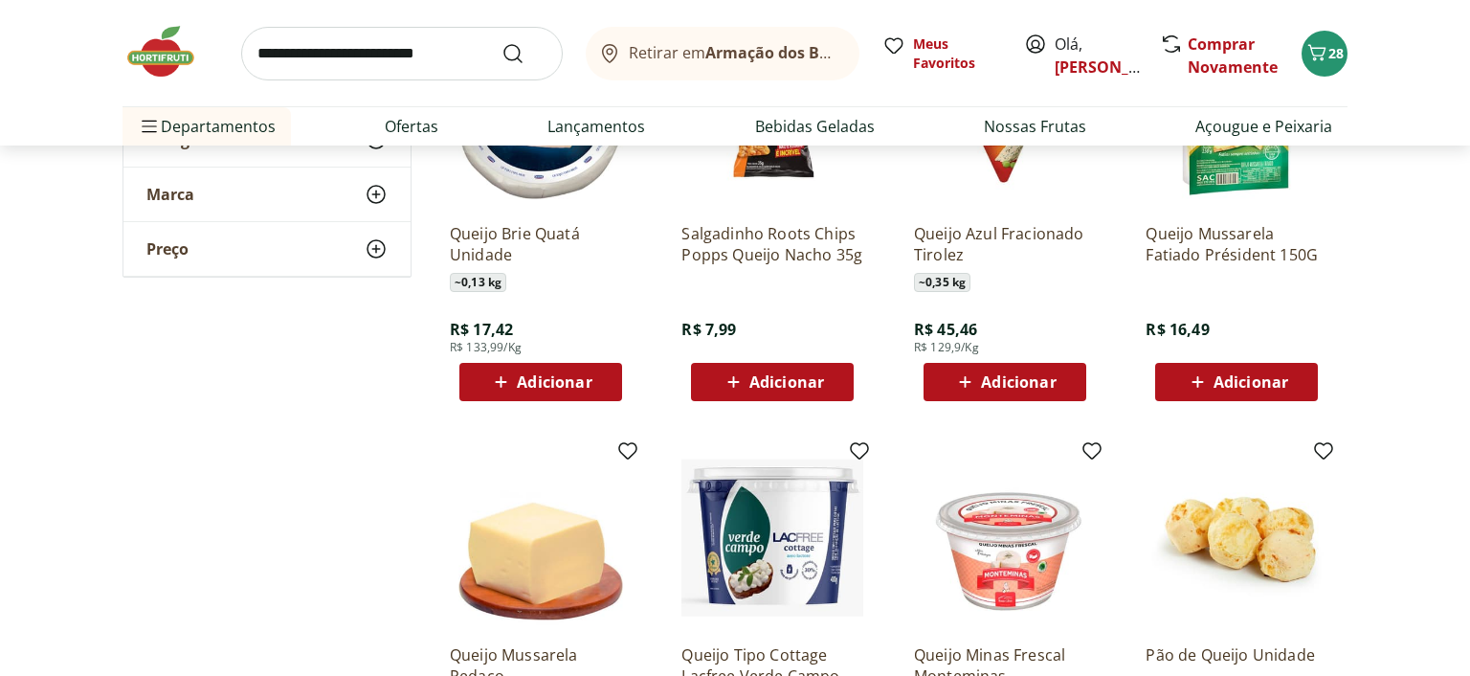
scroll to position [4549, 0]
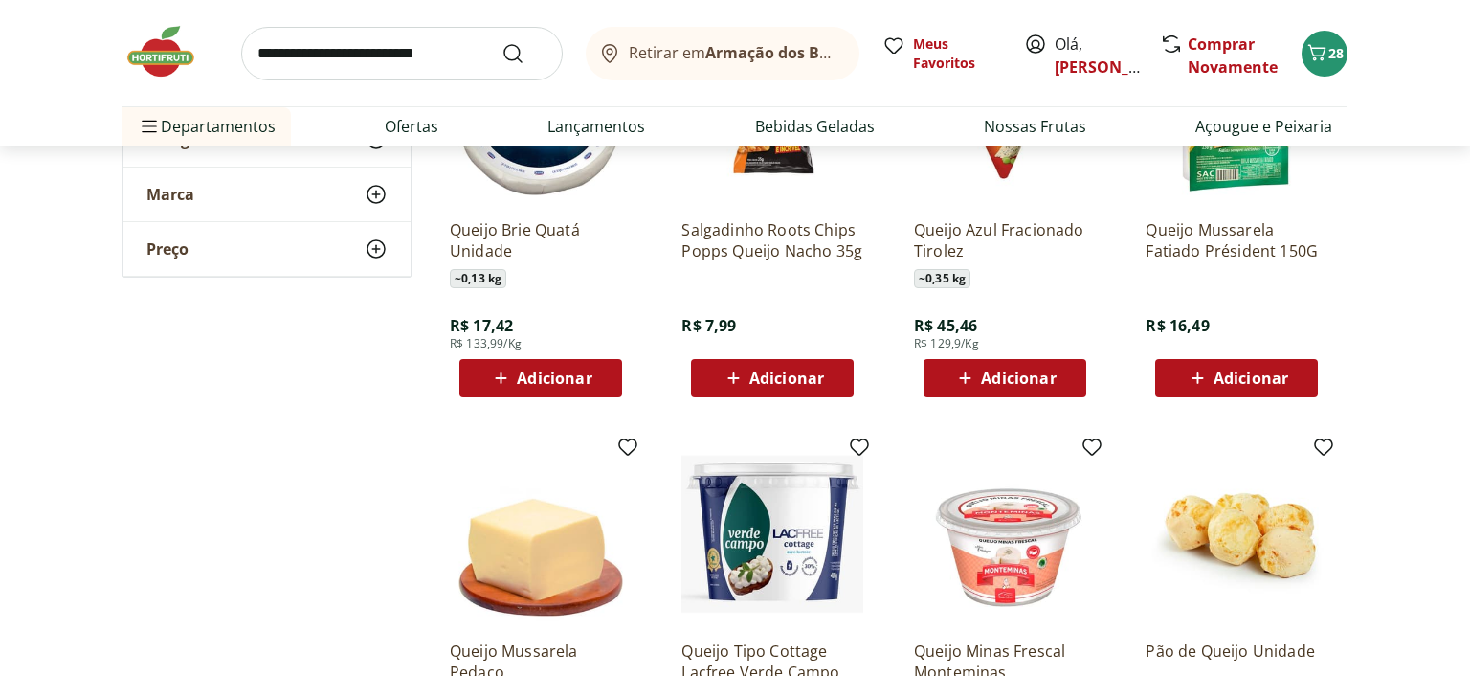
click at [1250, 381] on span "Adicionar" at bounding box center [1251, 377] width 75 height 15
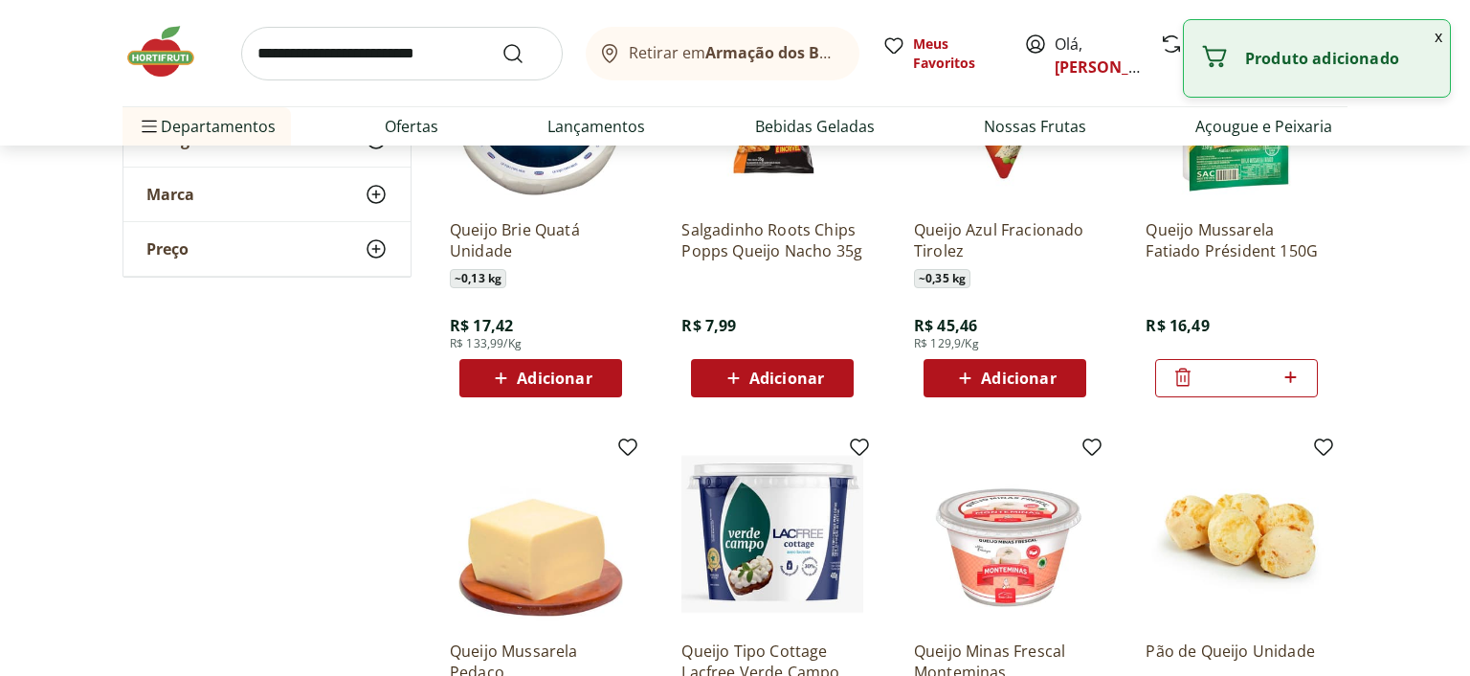
drag, startPoint x: 1165, startPoint y: 374, endPoint x: 1100, endPoint y: 374, distance: 65.1
click at [1195, 374] on input "*" at bounding box center [1237, 378] width 84 height 21
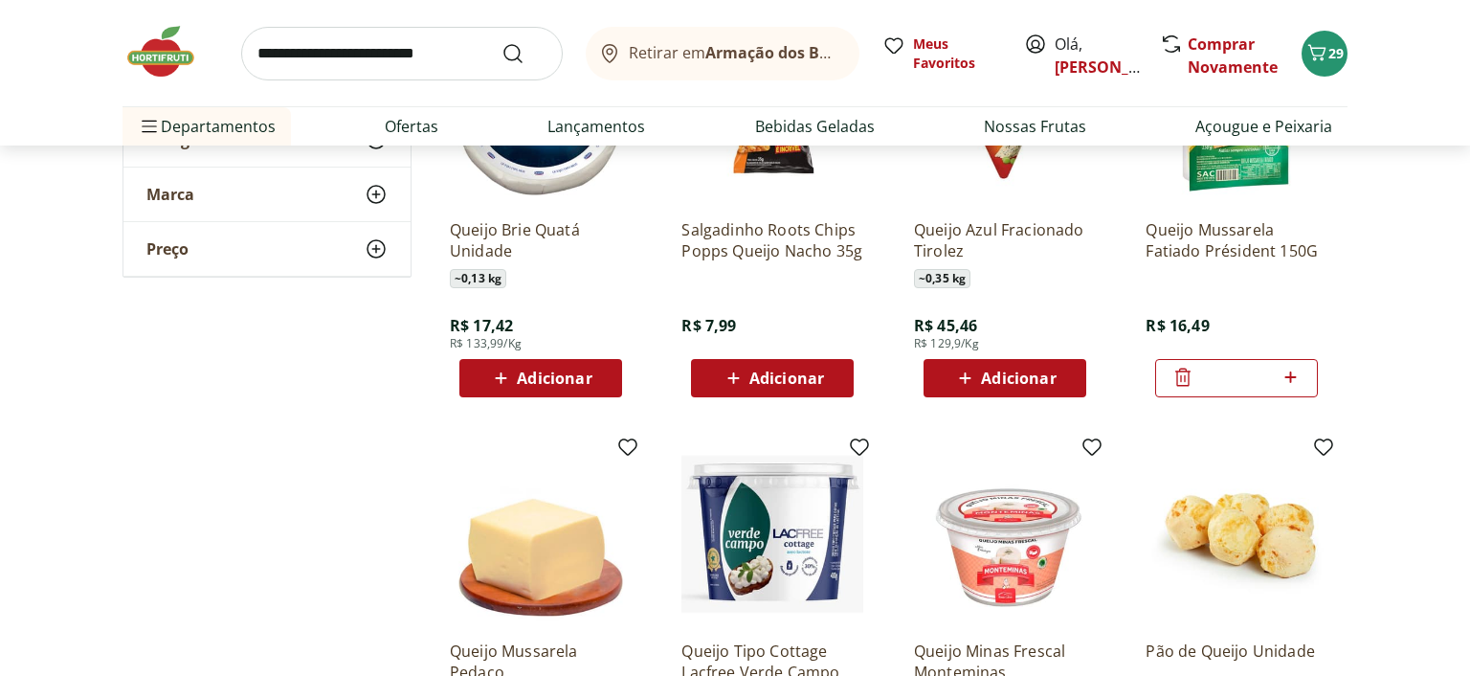
type input "*"
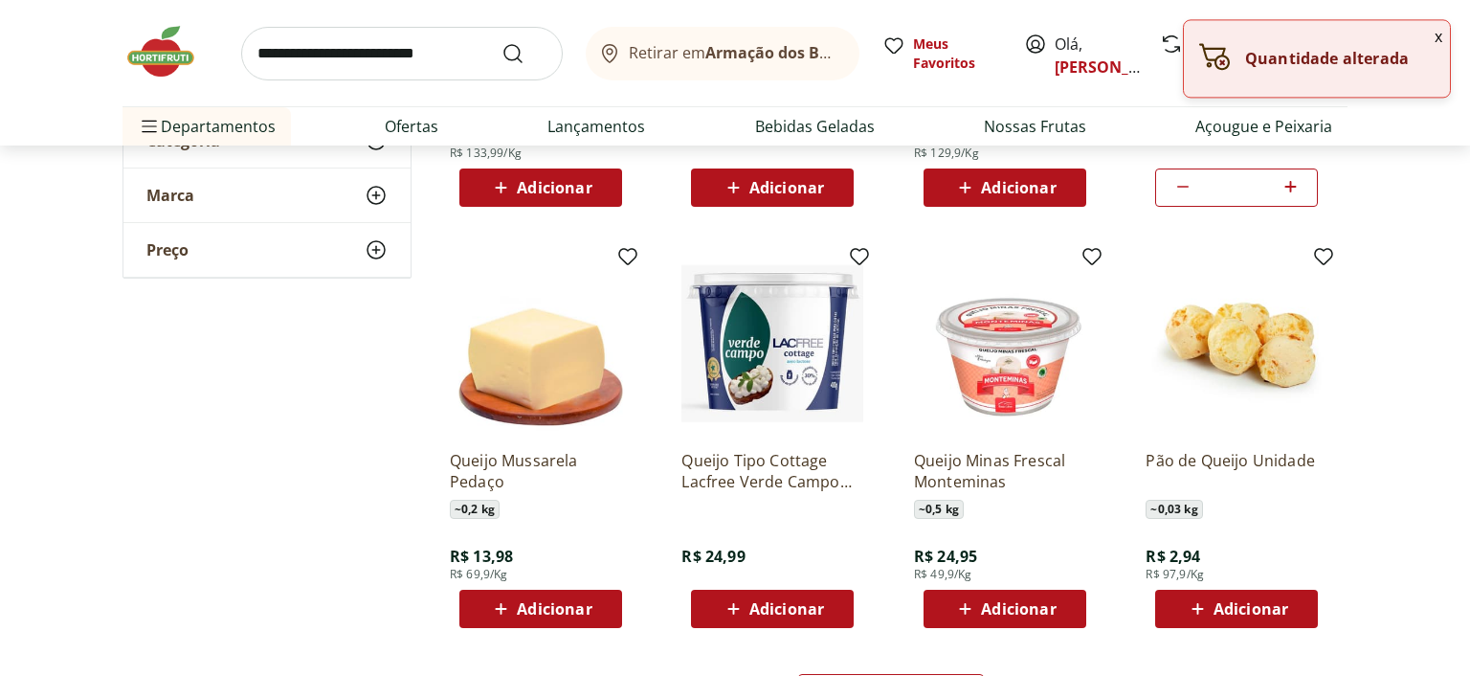
scroll to position [4852, 0]
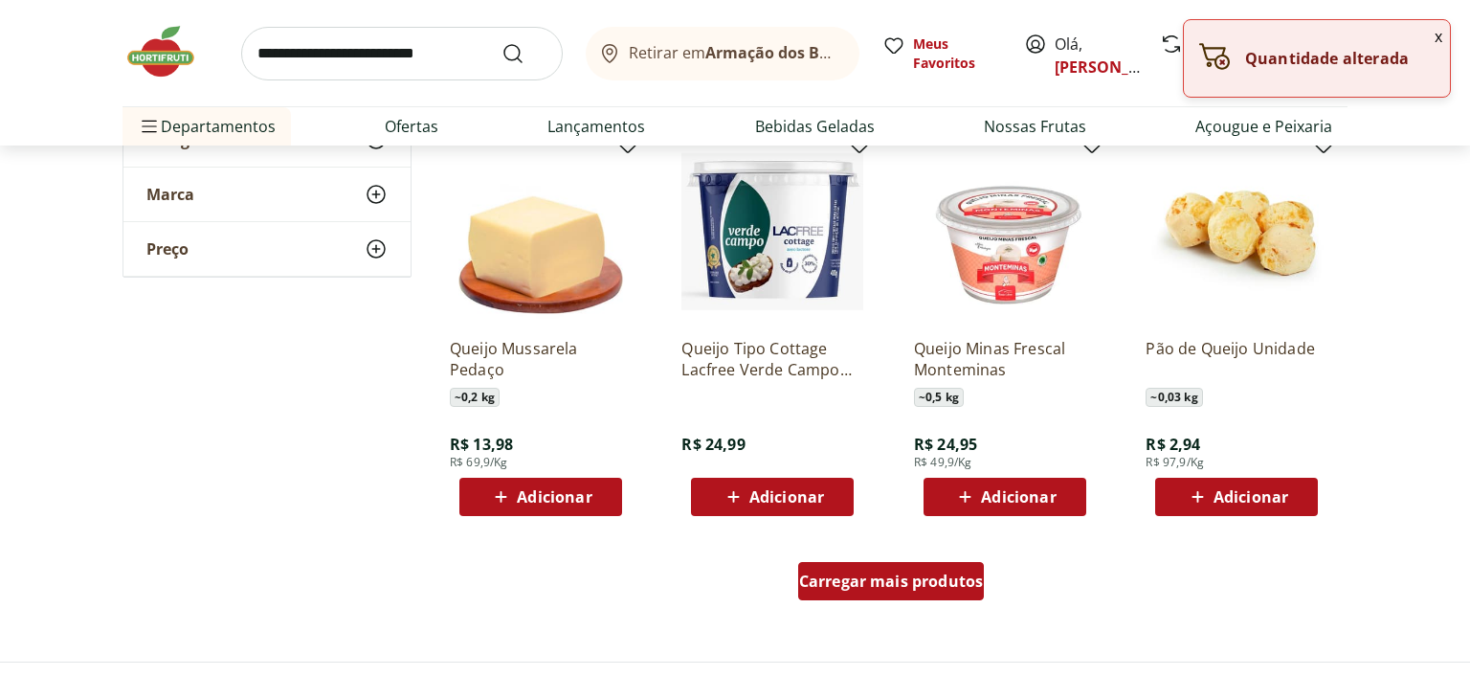
click at [849, 575] on span "Carregar mais produtos" at bounding box center [891, 580] width 185 height 15
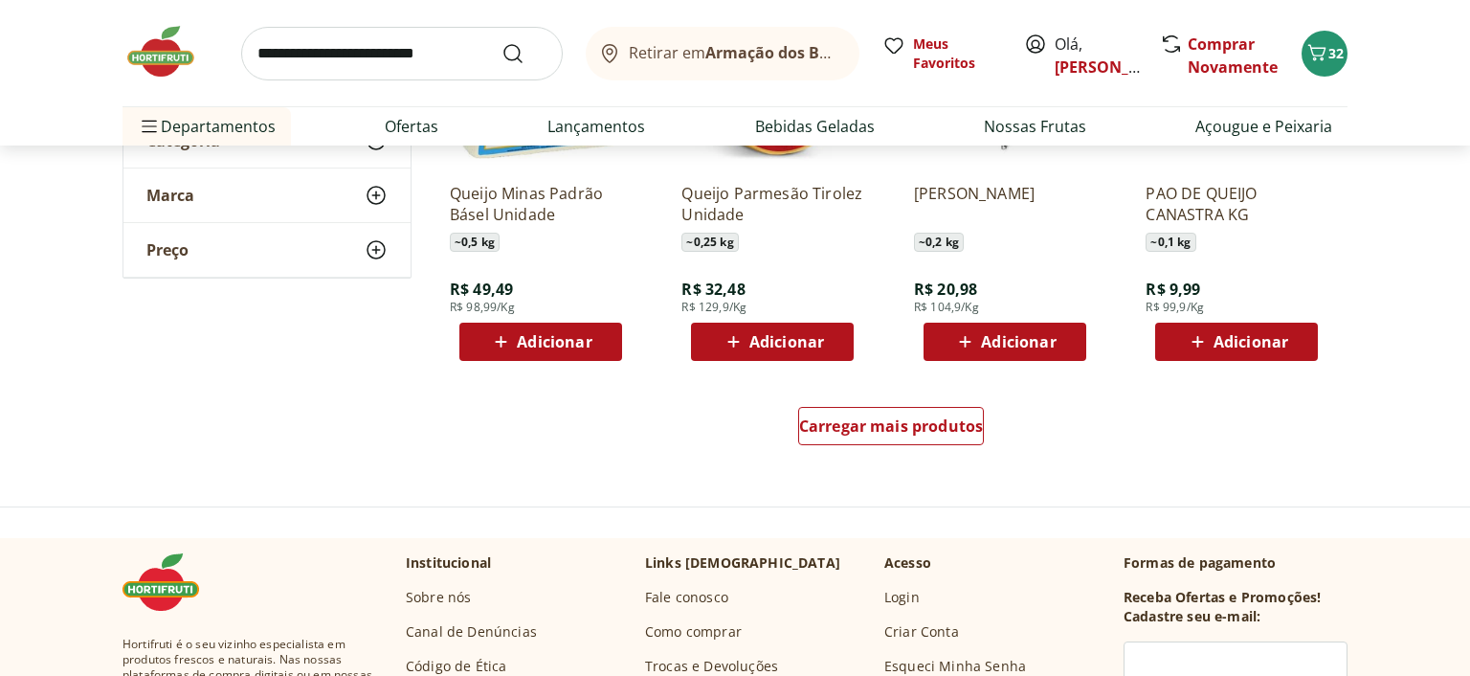
scroll to position [6267, 0]
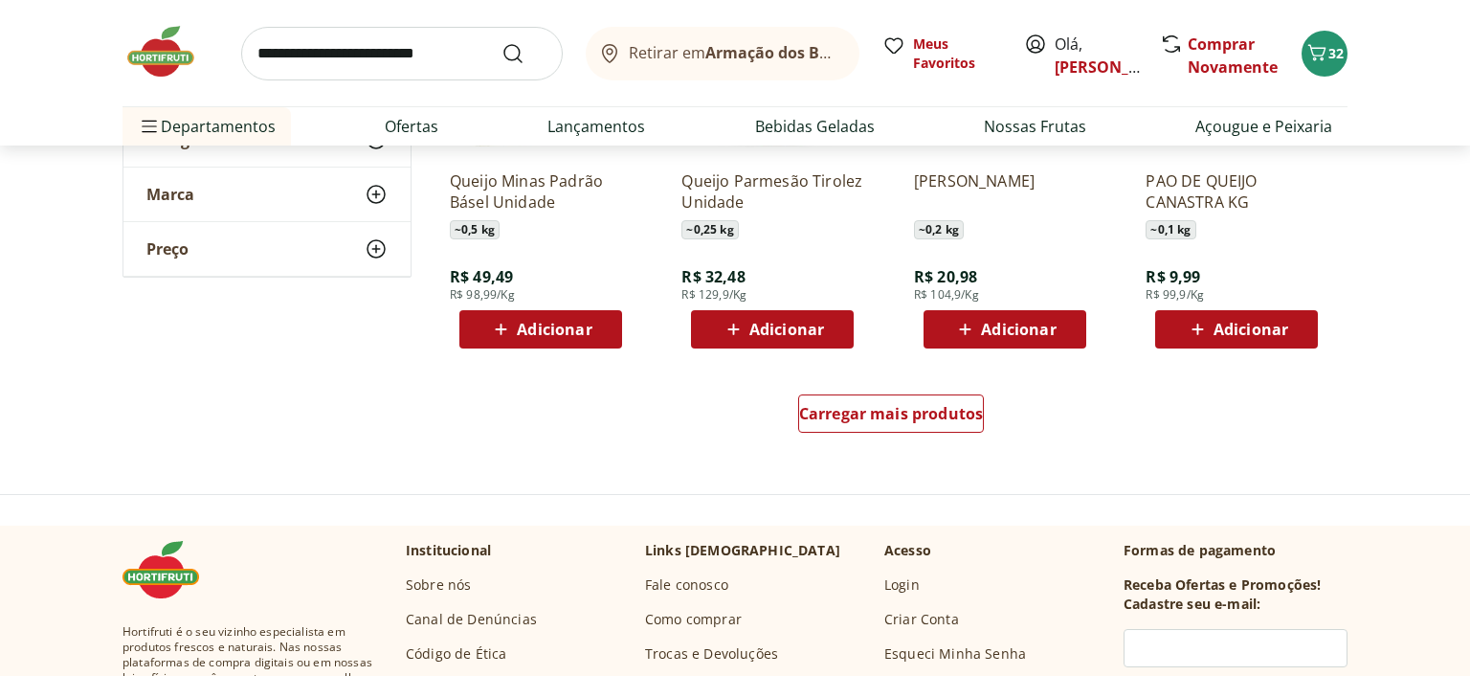
click at [895, 392] on div "Carregar mais produtos" at bounding box center [891, 417] width 929 height 92
click at [908, 415] on span "Carregar mais produtos" at bounding box center [891, 413] width 185 height 15
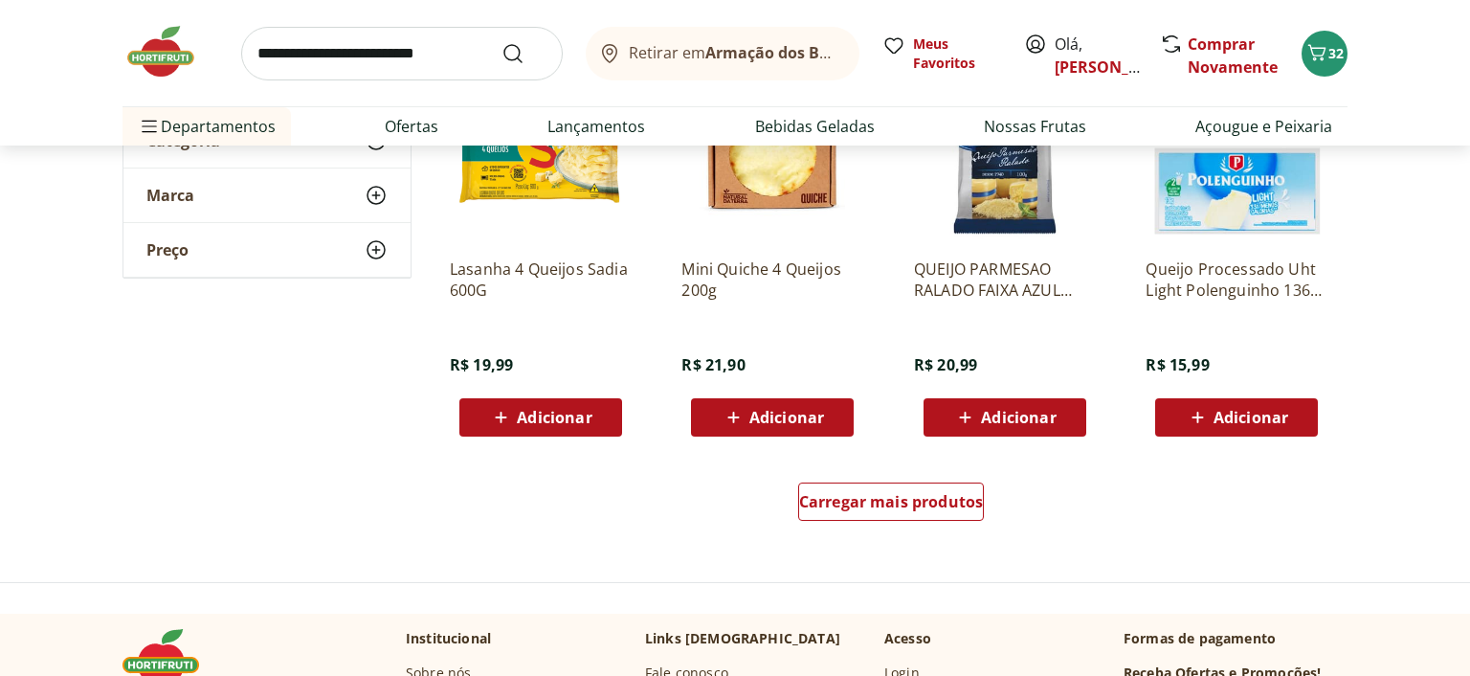
scroll to position [7582, 0]
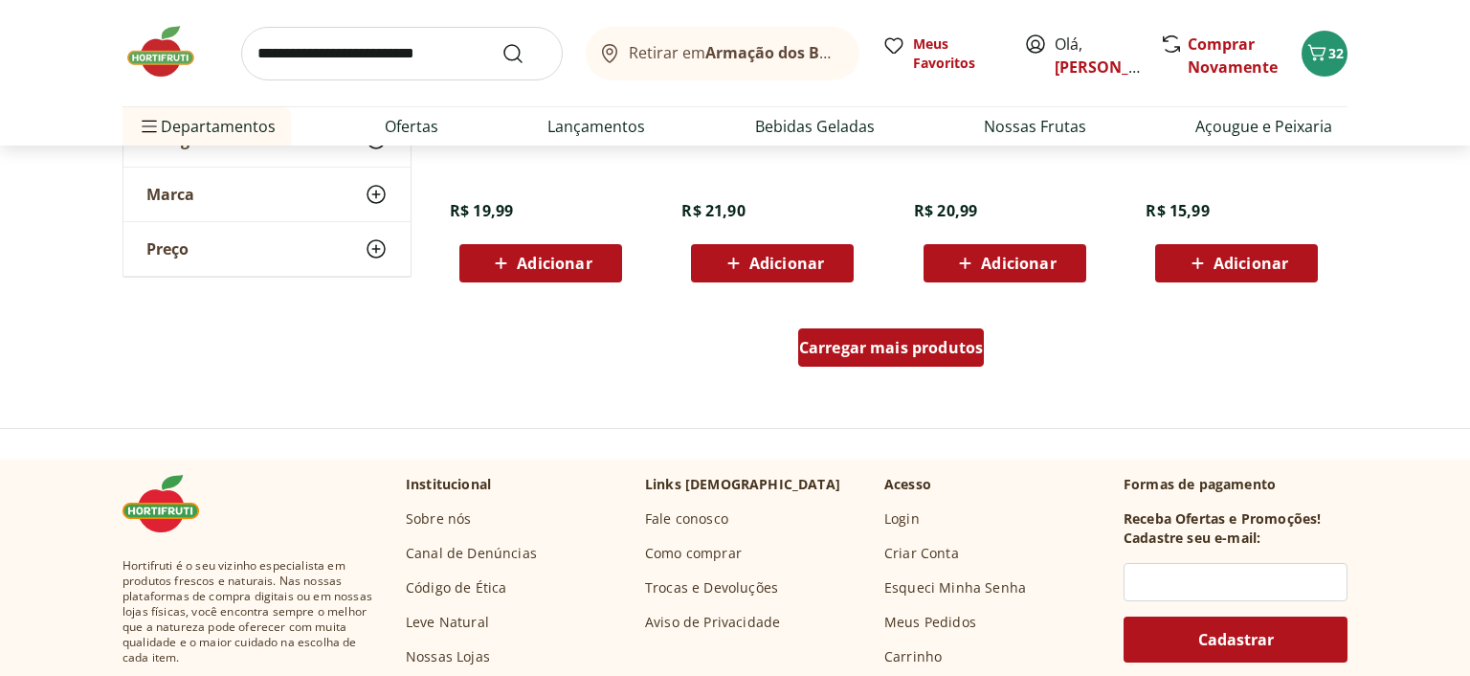
click at [822, 331] on div "Carregar mais produtos" at bounding box center [891, 347] width 187 height 38
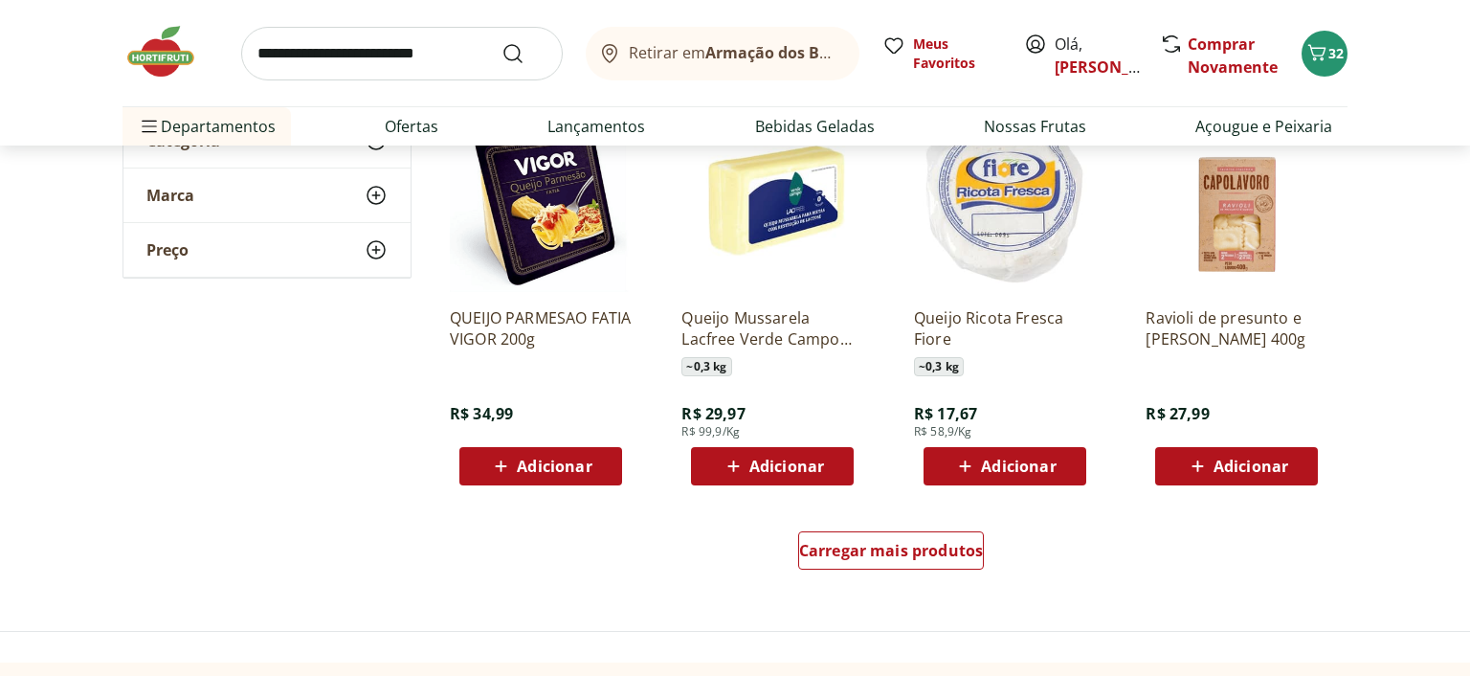
scroll to position [8593, 0]
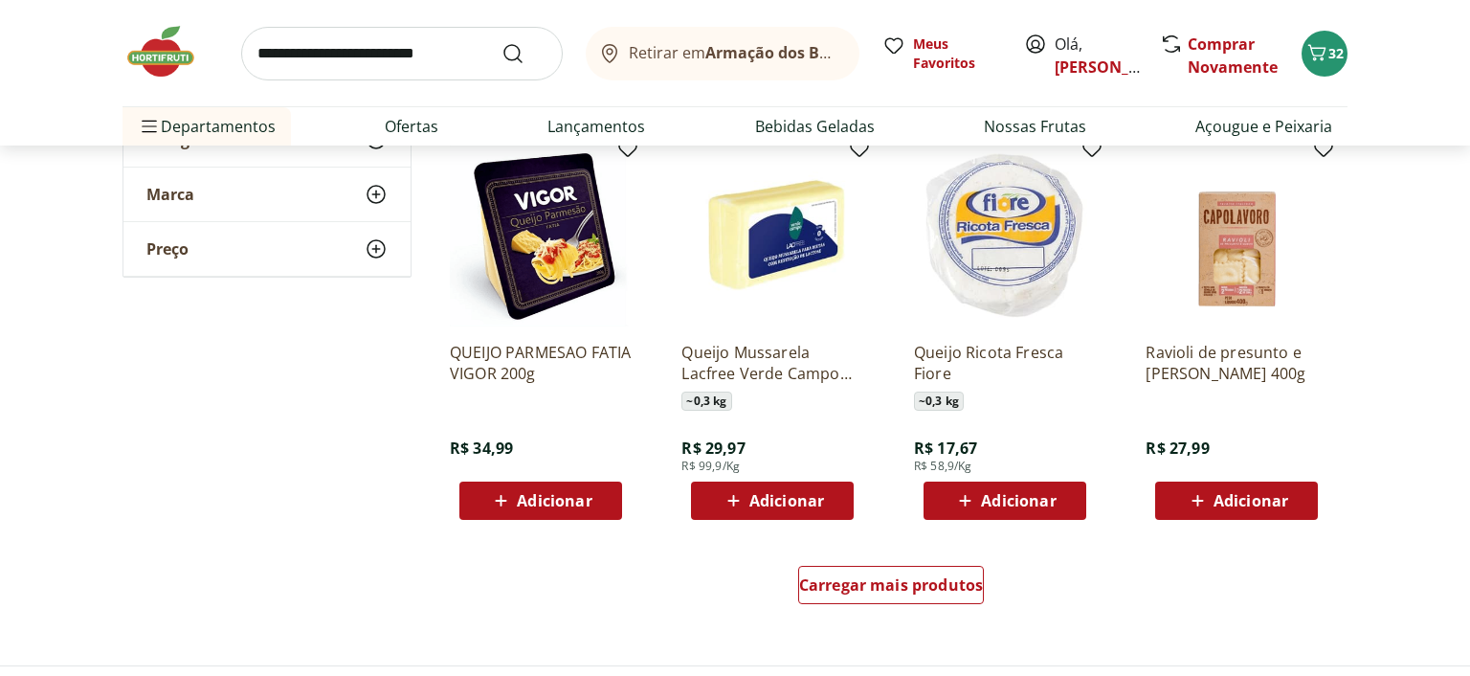
click at [373, 61] on input "search" at bounding box center [402, 54] width 322 height 54
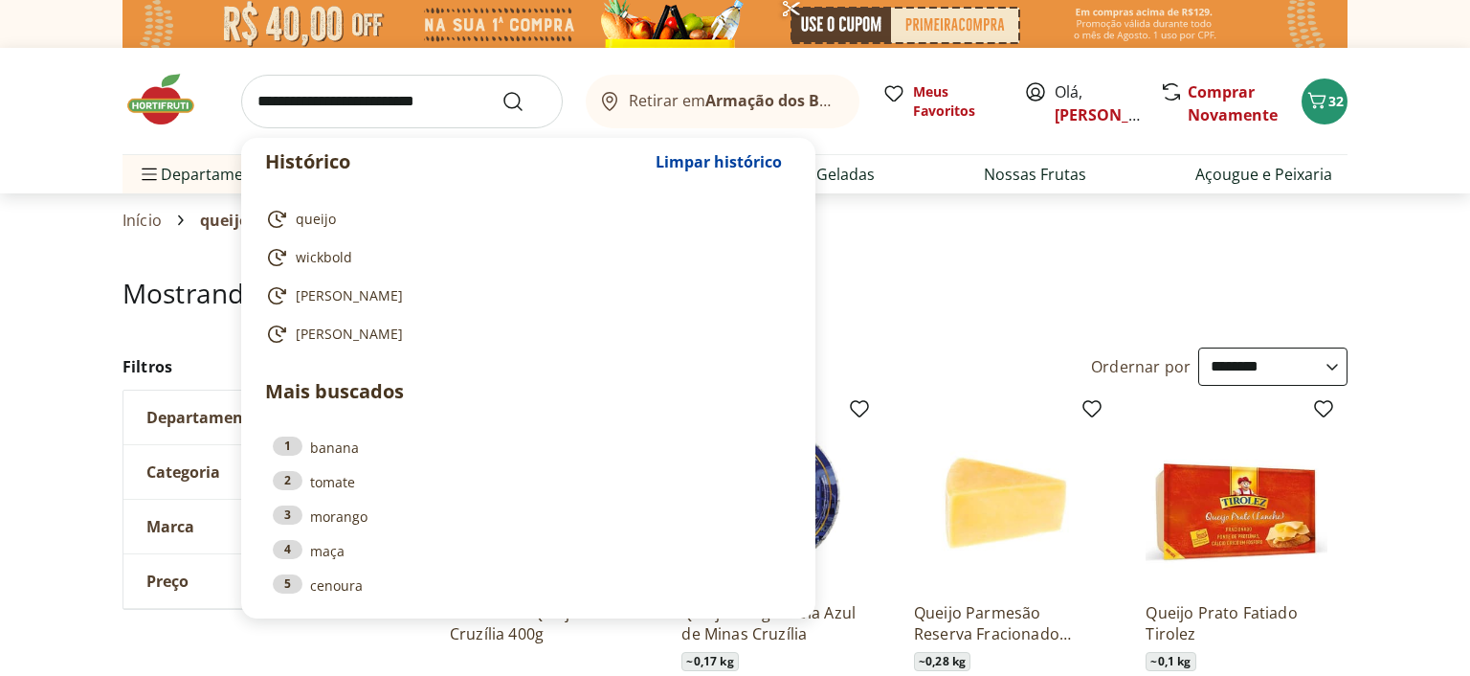
select select "**********"
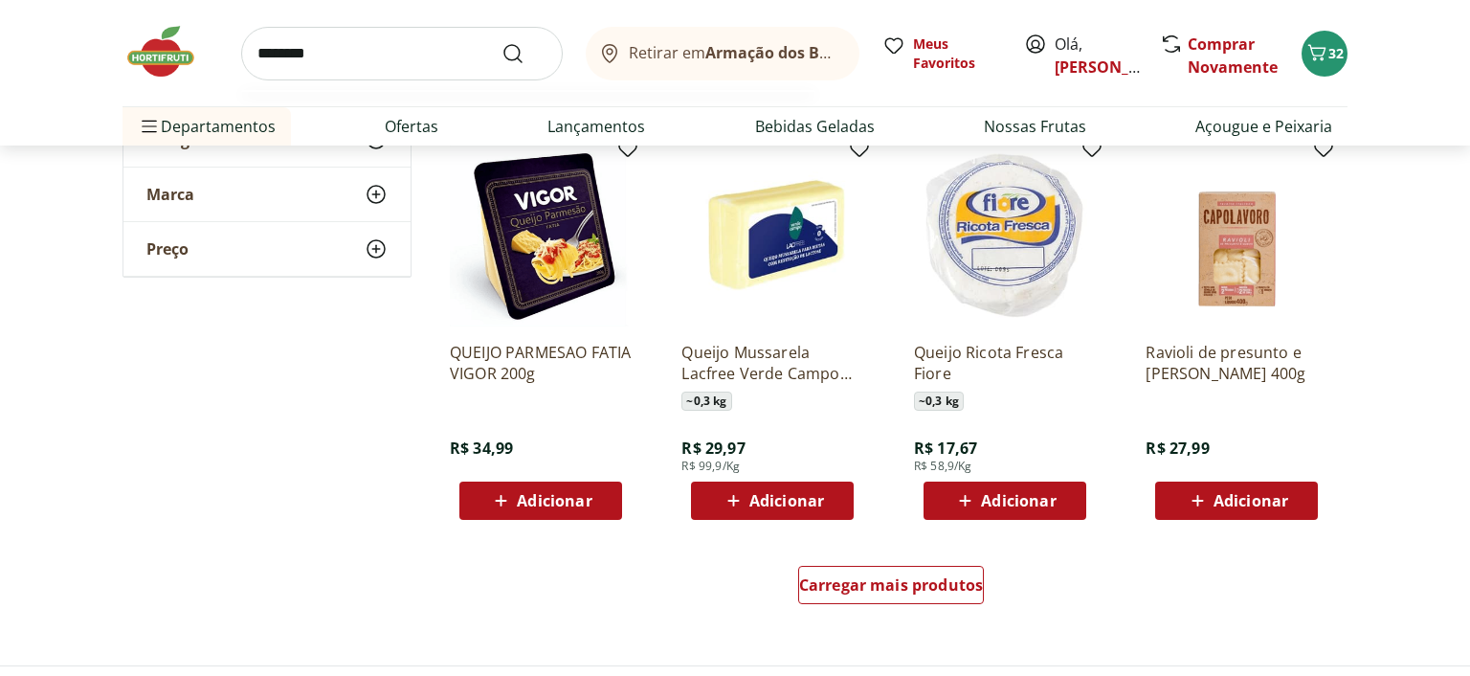
type input "*********"
click button "Submit Search" at bounding box center [525, 53] width 46 height 23
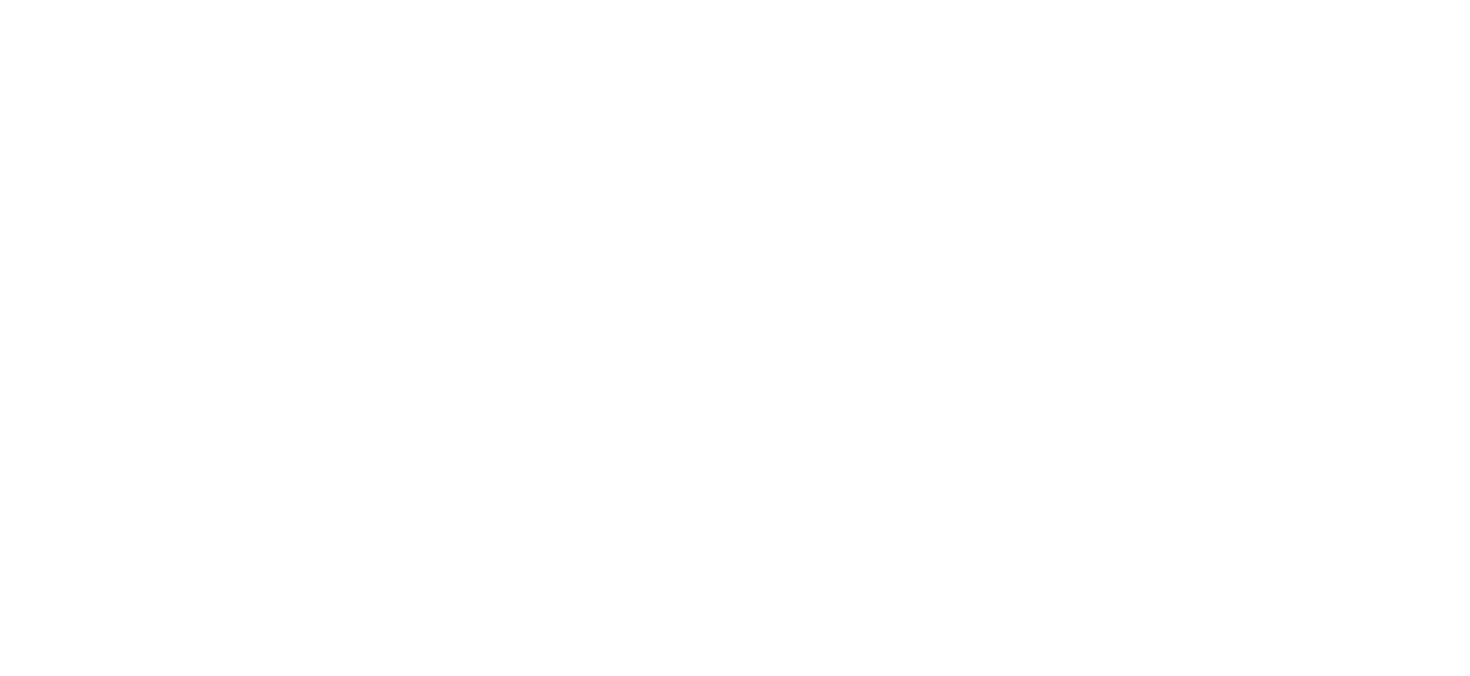
select select "**********"
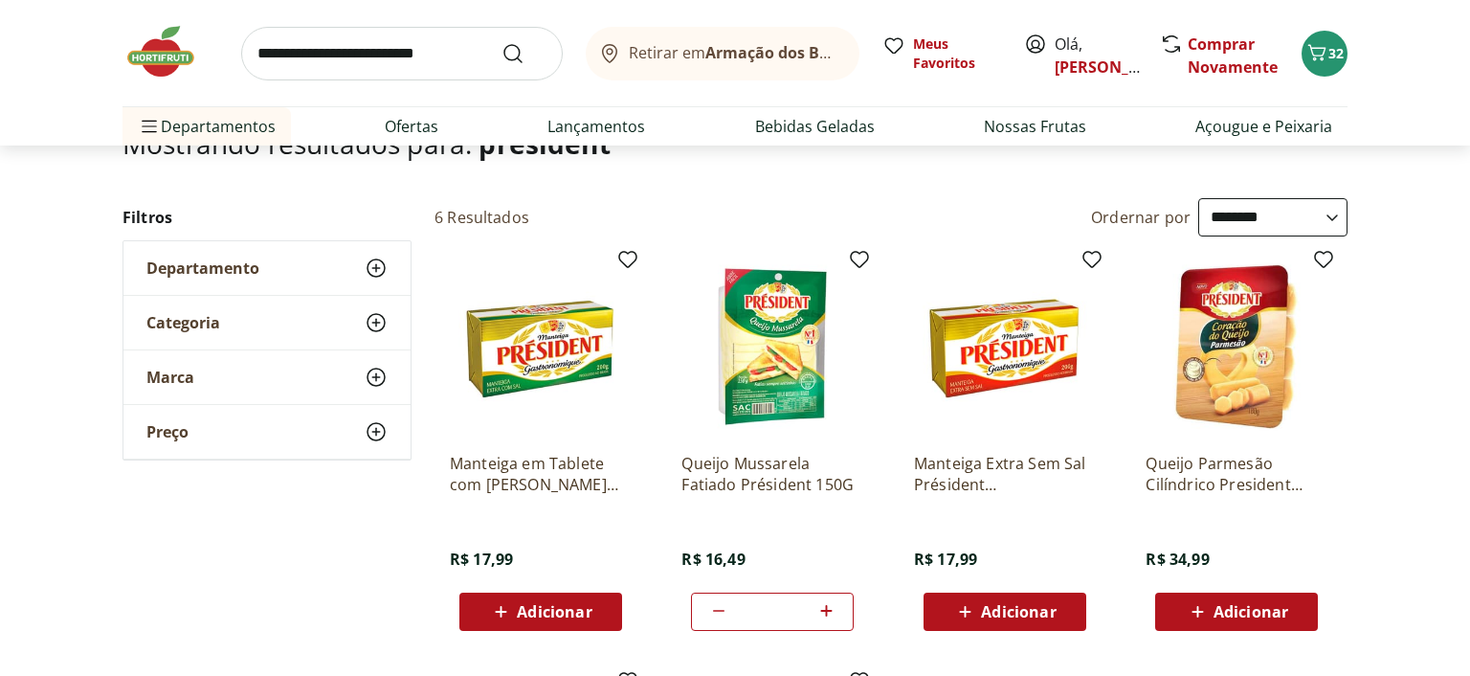
scroll to position [202, 0]
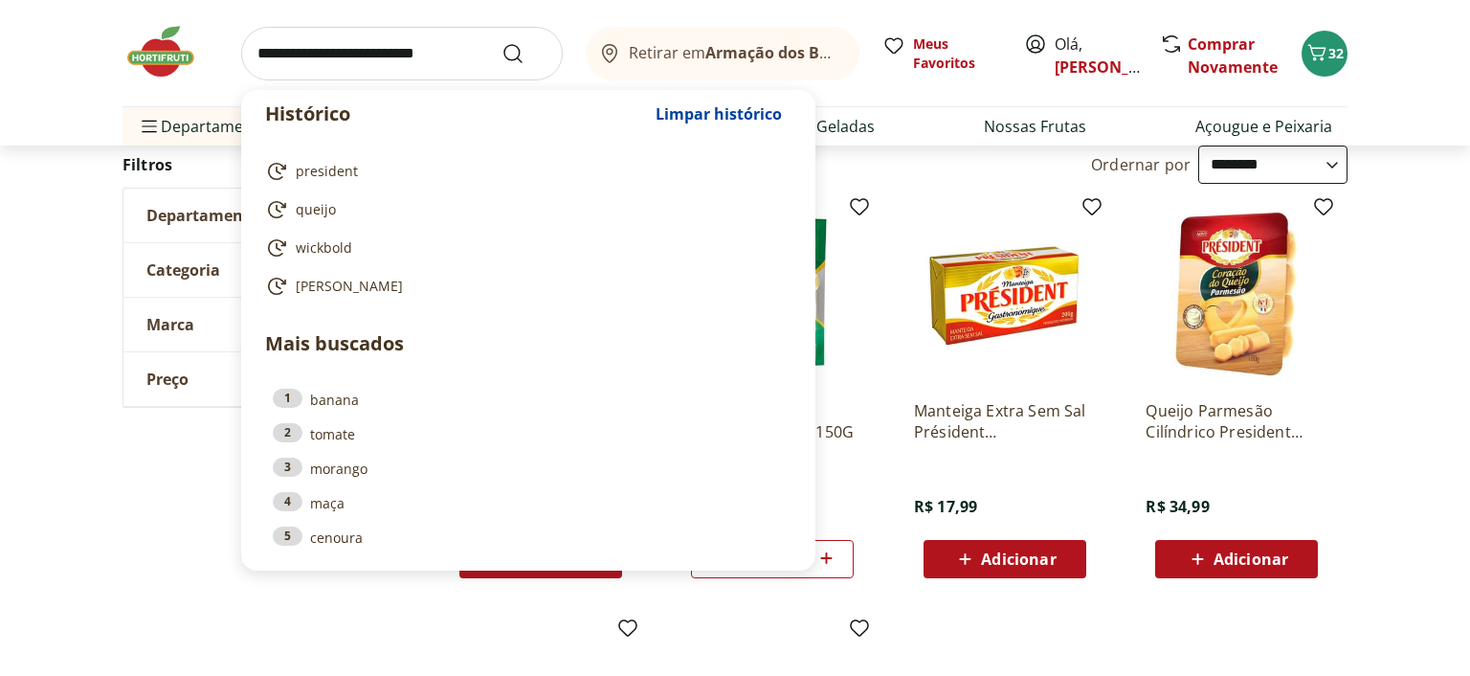
click at [385, 48] on input "search" at bounding box center [402, 54] width 322 height 54
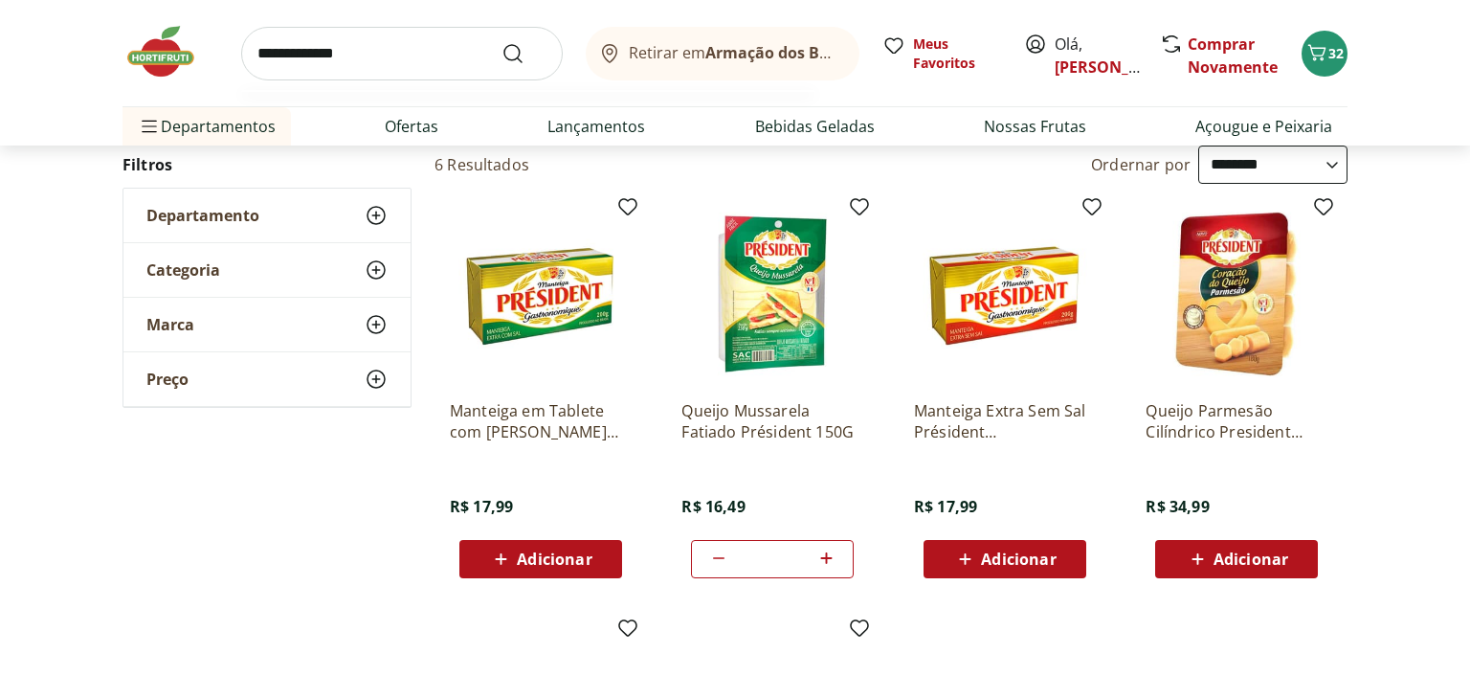
type input "**********"
click button "Submit Search" at bounding box center [525, 53] width 46 height 23
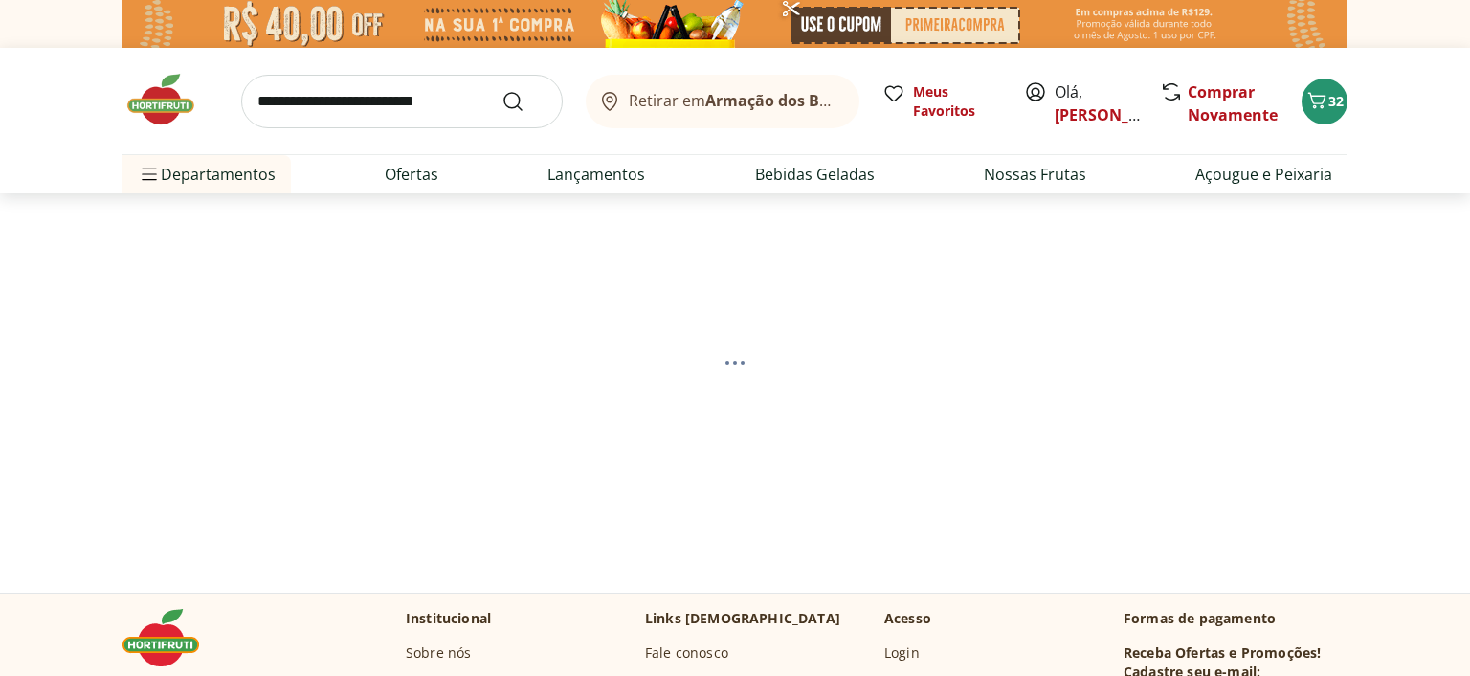
select select "**********"
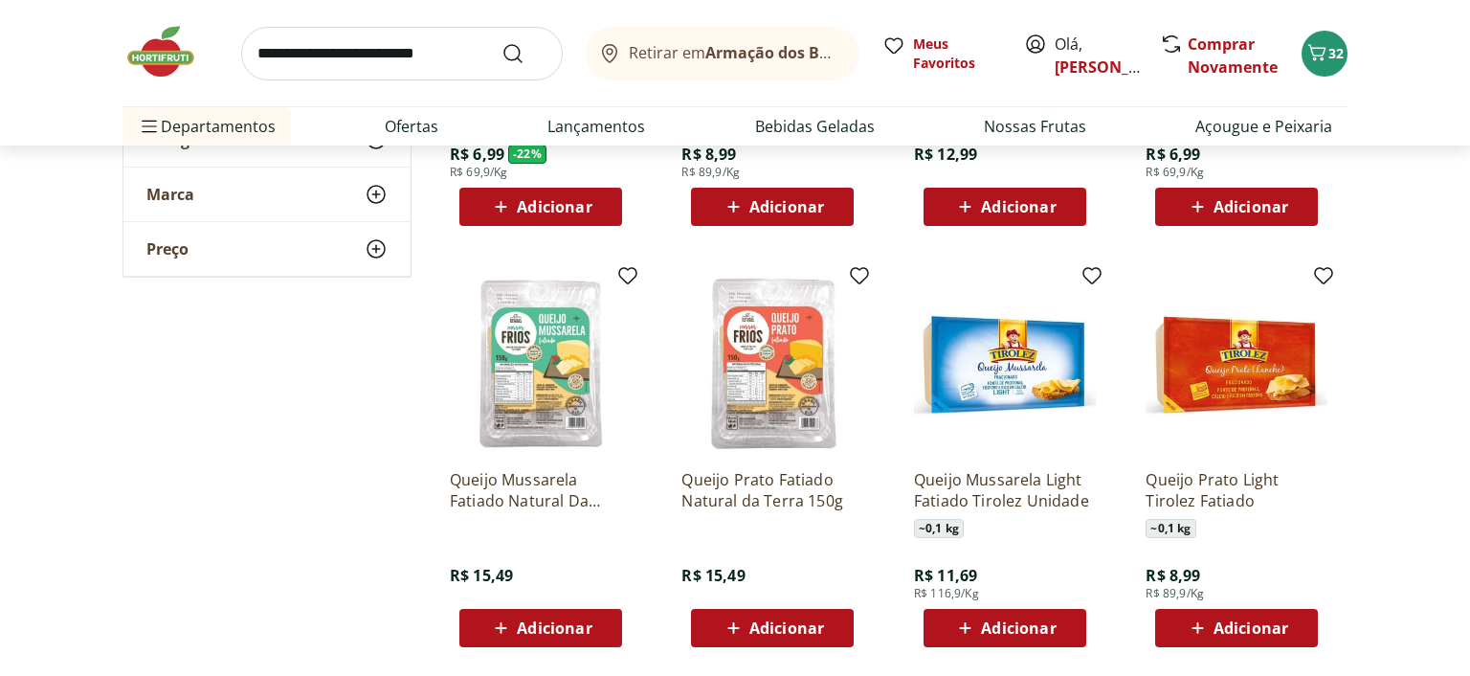
scroll to position [606, 0]
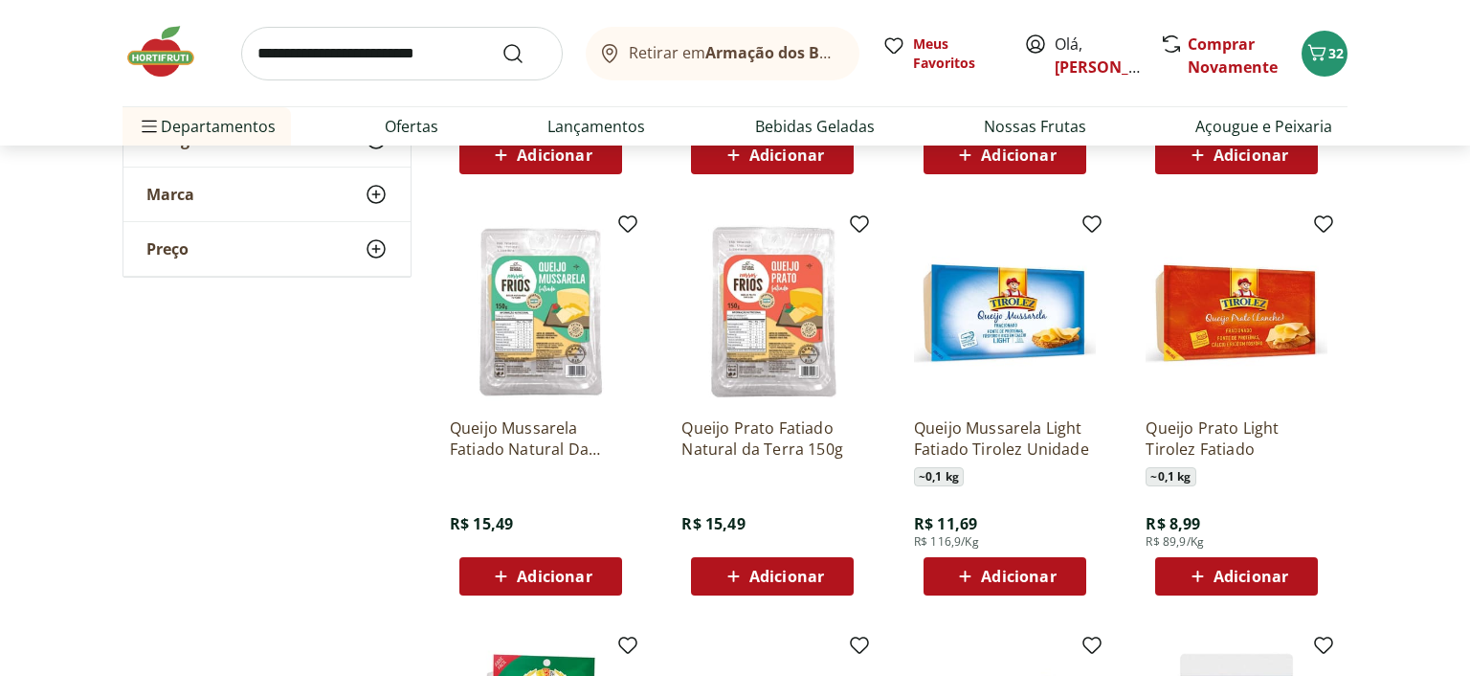
click at [1228, 574] on span "Adicionar" at bounding box center [1251, 576] width 75 height 15
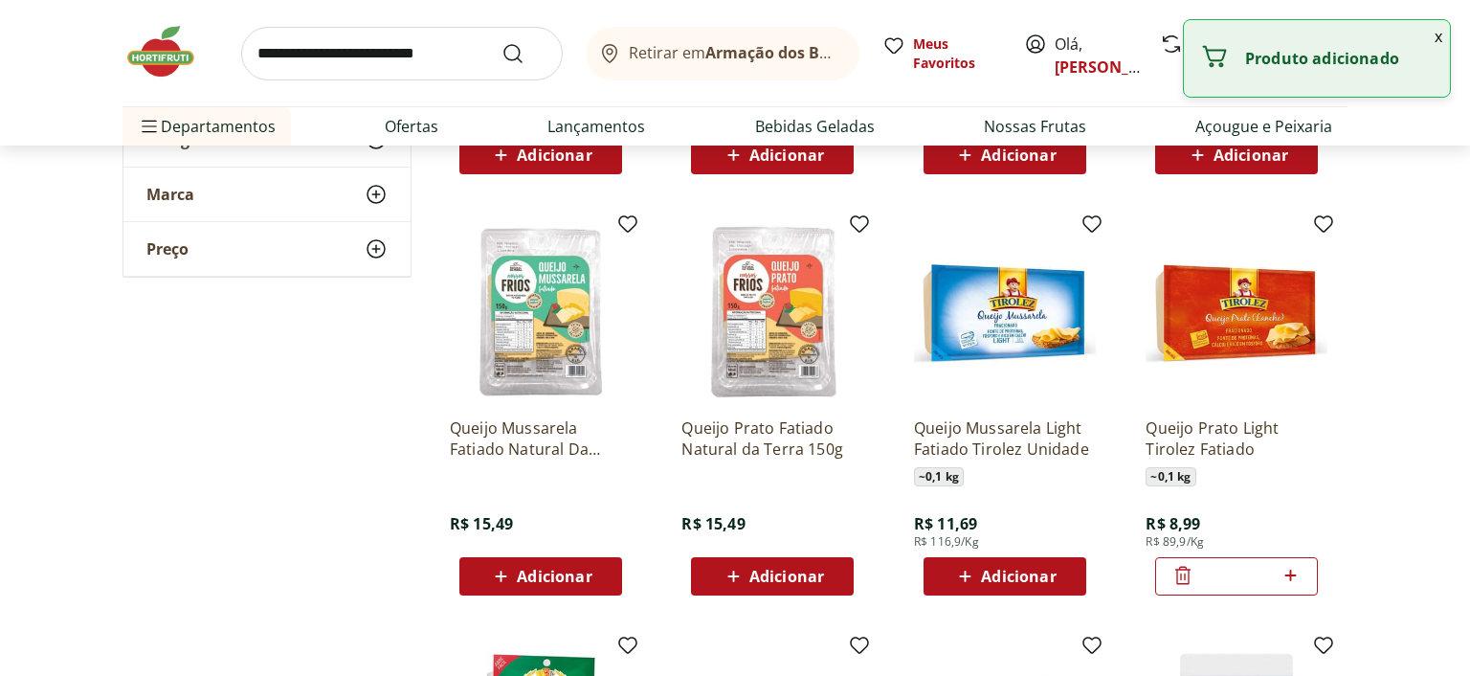
click at [1296, 576] on icon at bounding box center [1291, 575] width 24 height 23
type input "*"
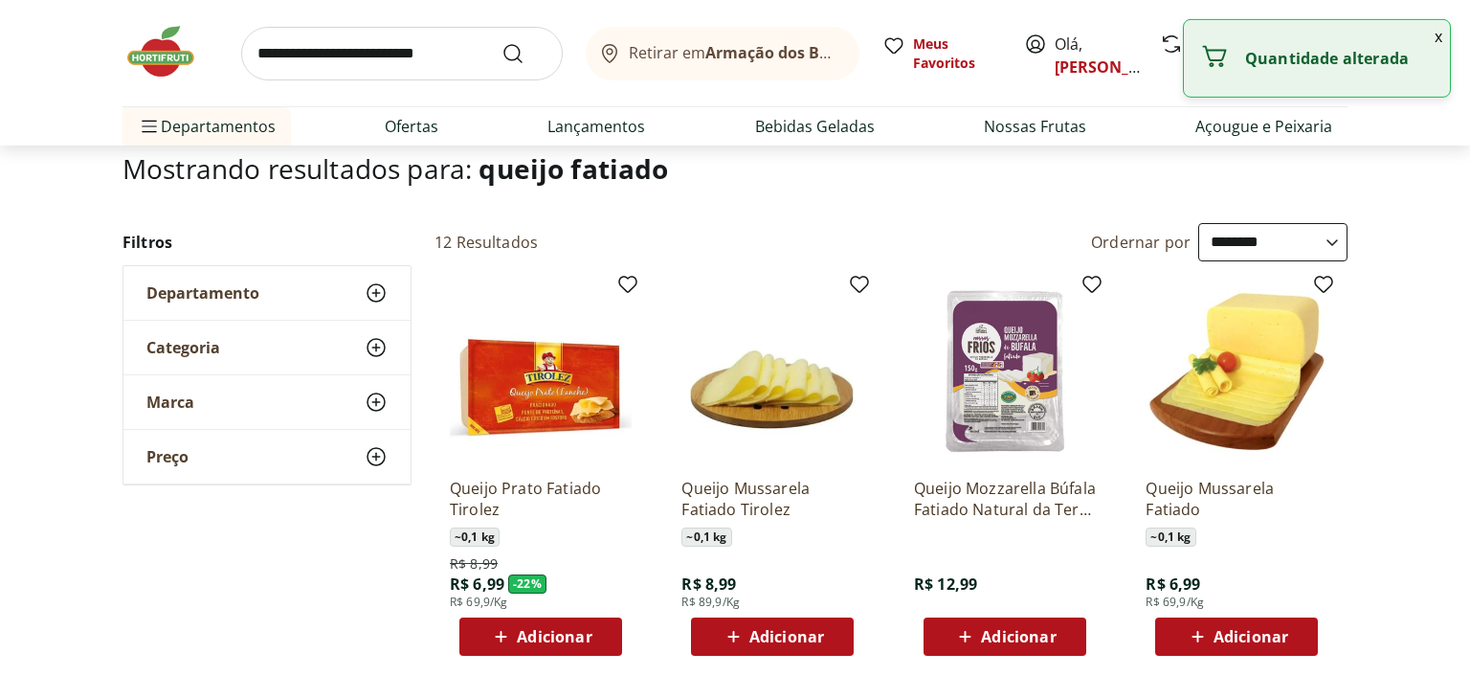
scroll to position [0, 0]
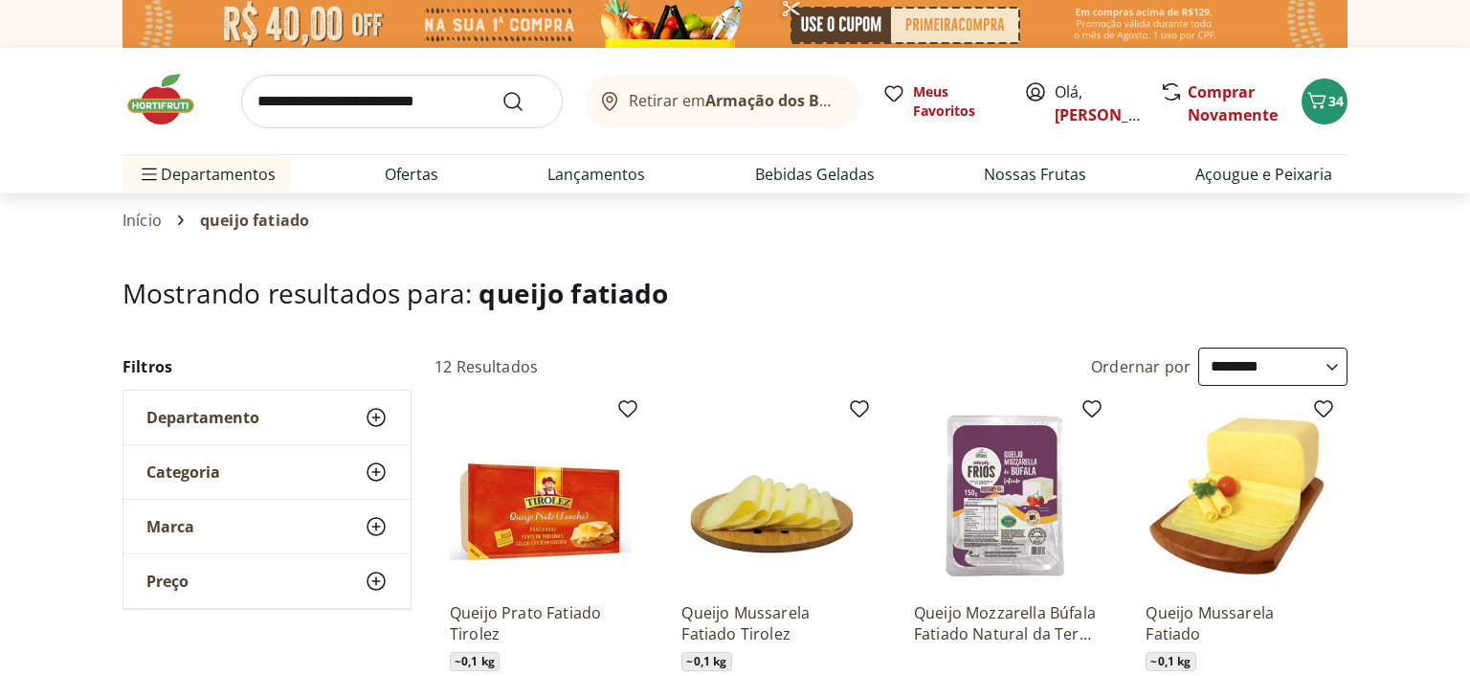
click at [397, 97] on input "search" at bounding box center [402, 102] width 322 height 54
click at [1339, 101] on span "34" at bounding box center [1336, 101] width 15 height 18
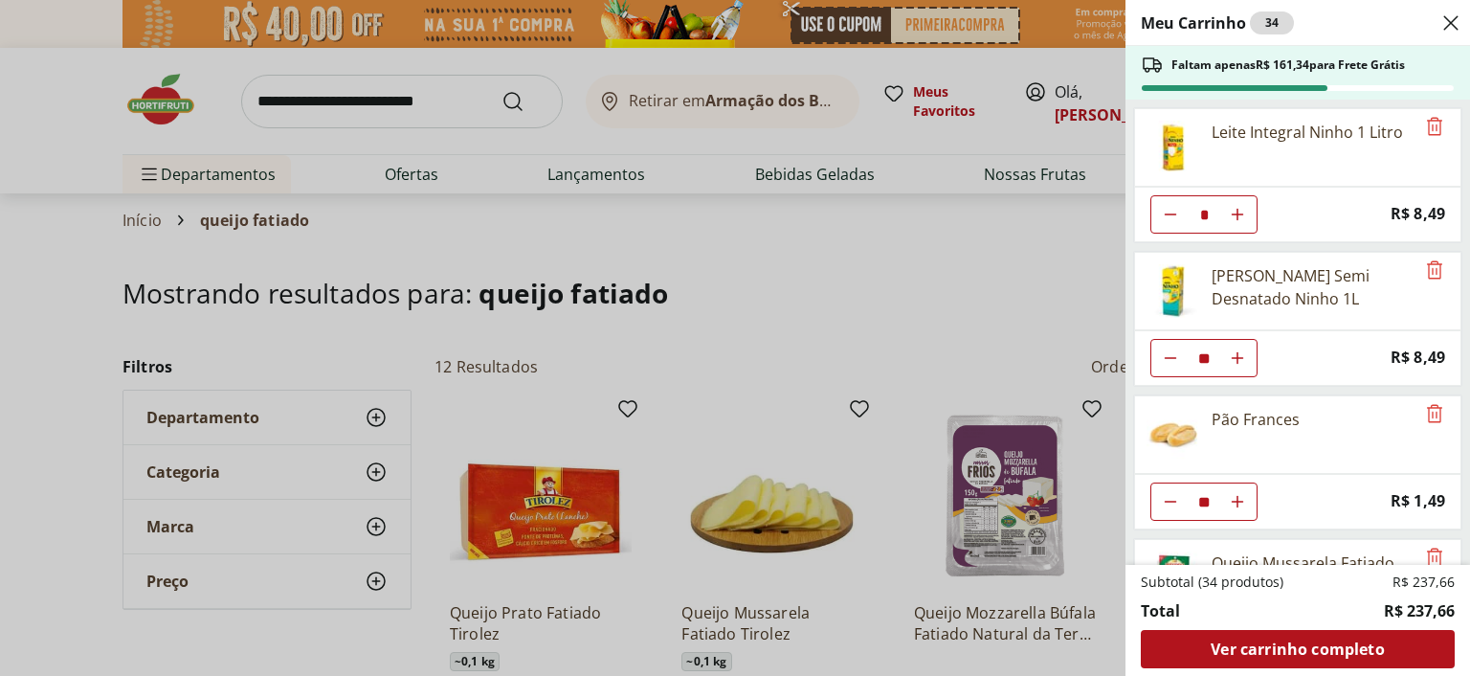
click at [159, 101] on div "Meu Carrinho 34 Faltam apenas R$ 161,34 para Frete Grátis Leite Integral Ninho …" at bounding box center [735, 338] width 1470 height 676
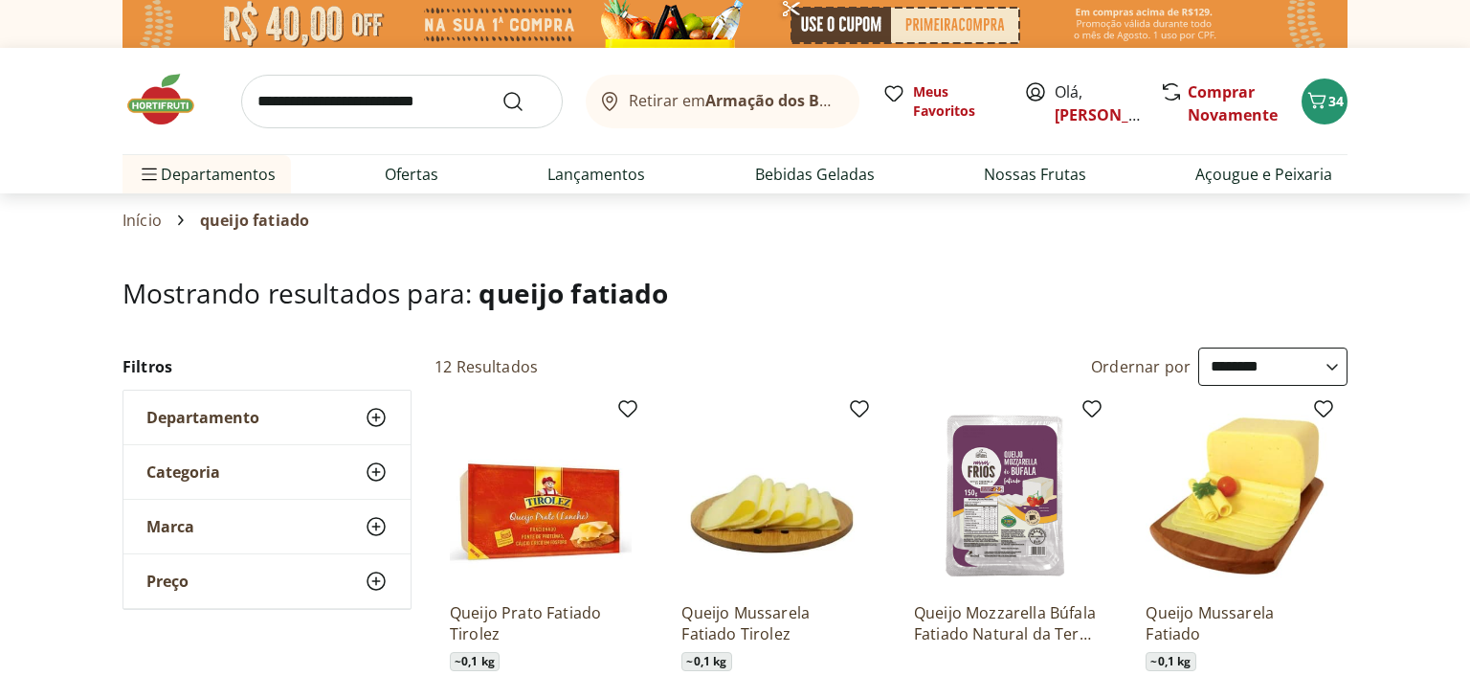
click at [153, 98] on img at bounding box center [171, 99] width 96 height 57
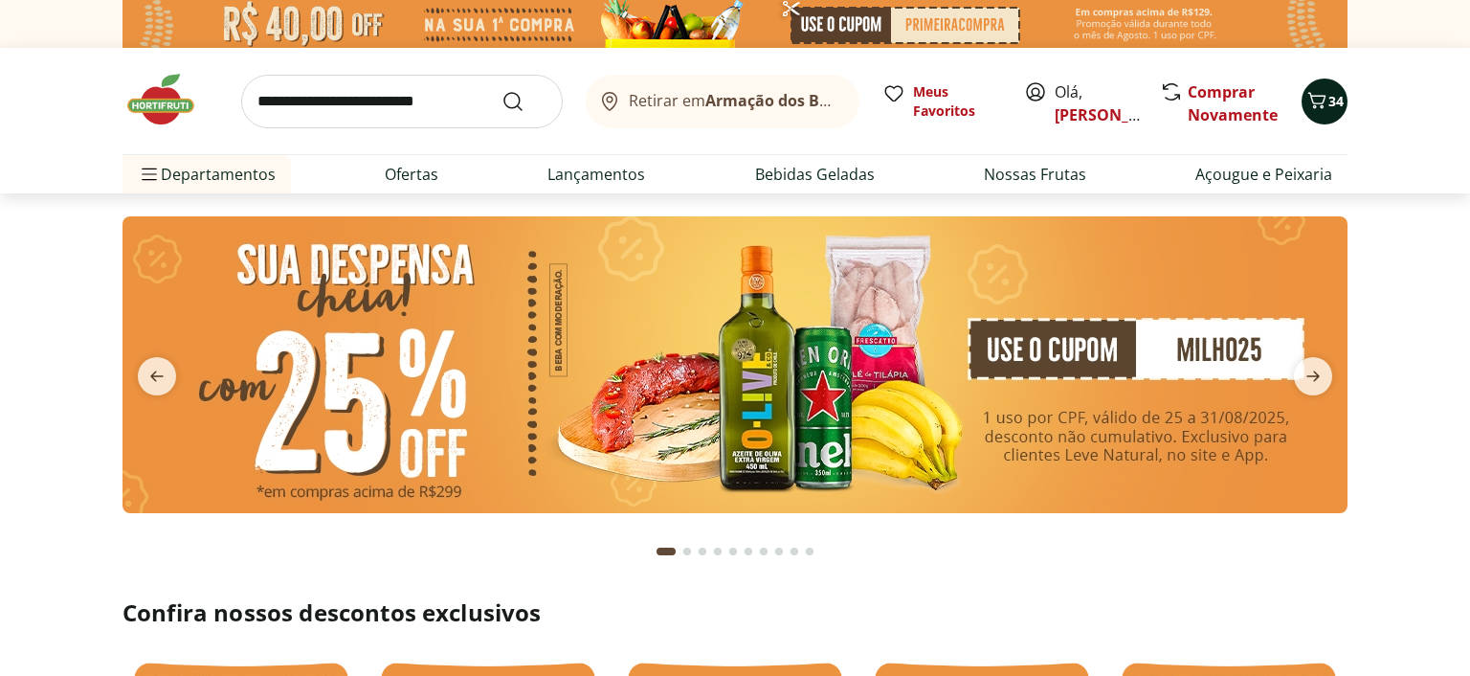
click at [1328, 98] on icon "Carrinho" at bounding box center [1317, 100] width 23 height 23
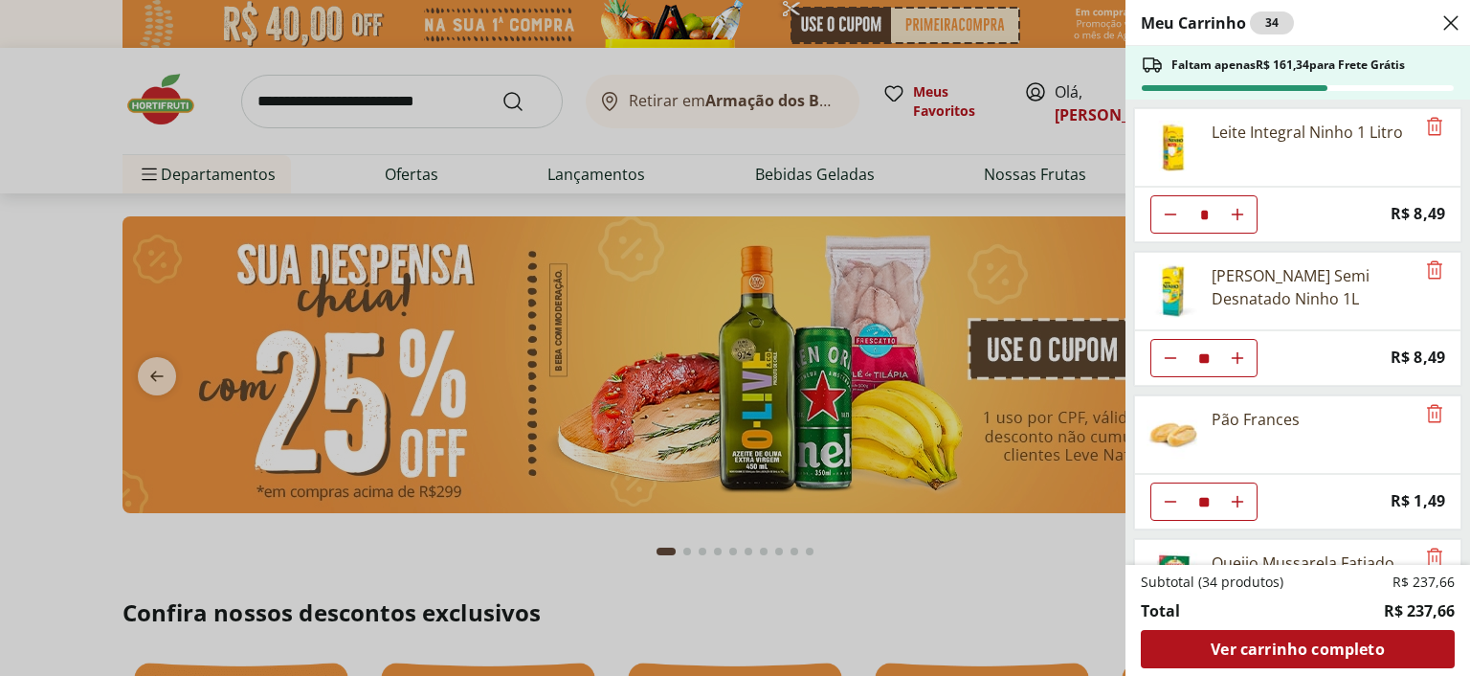
click at [389, 169] on div "Meu Carrinho 34 Faltam apenas R$ 161,34 para Frete Grátis Leite Integral Ninho …" at bounding box center [735, 338] width 1470 height 676
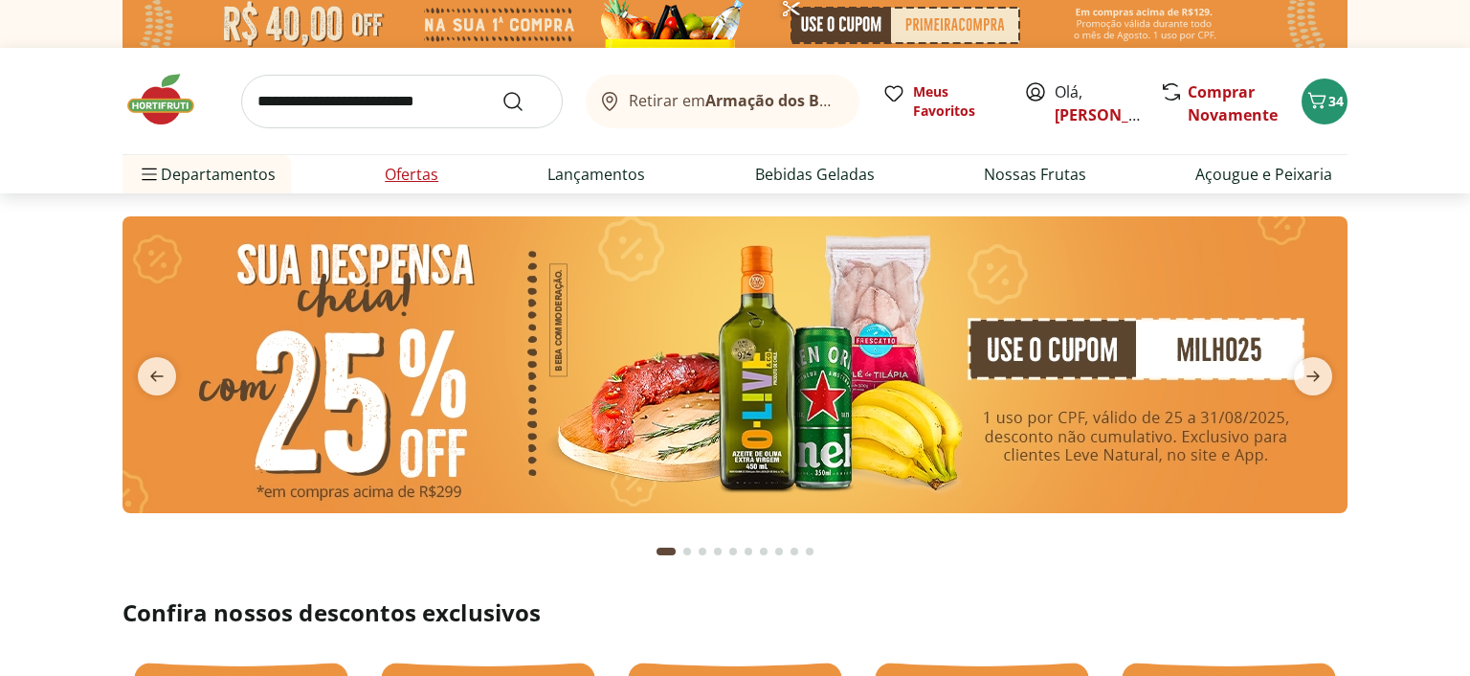
click at [422, 177] on link "Ofertas" at bounding box center [412, 174] width 54 height 23
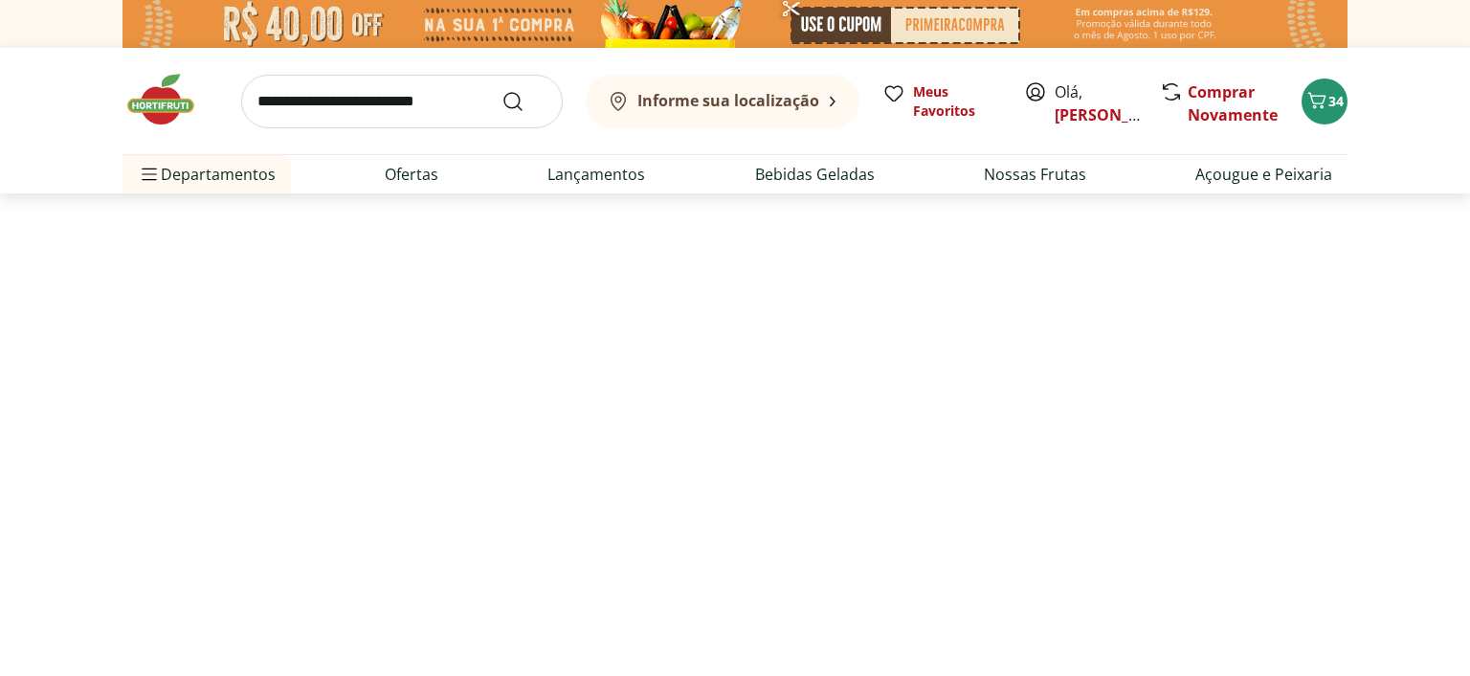
select select "**********"
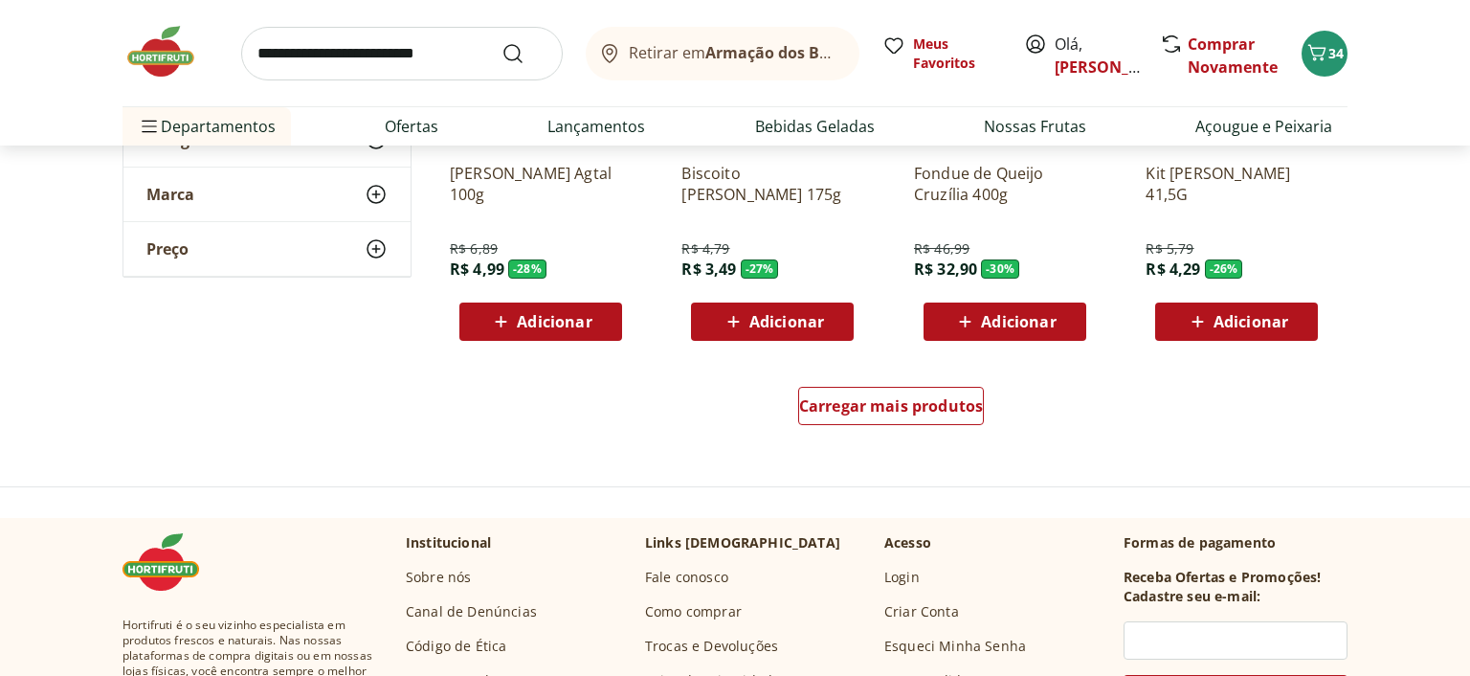
scroll to position [1213, 0]
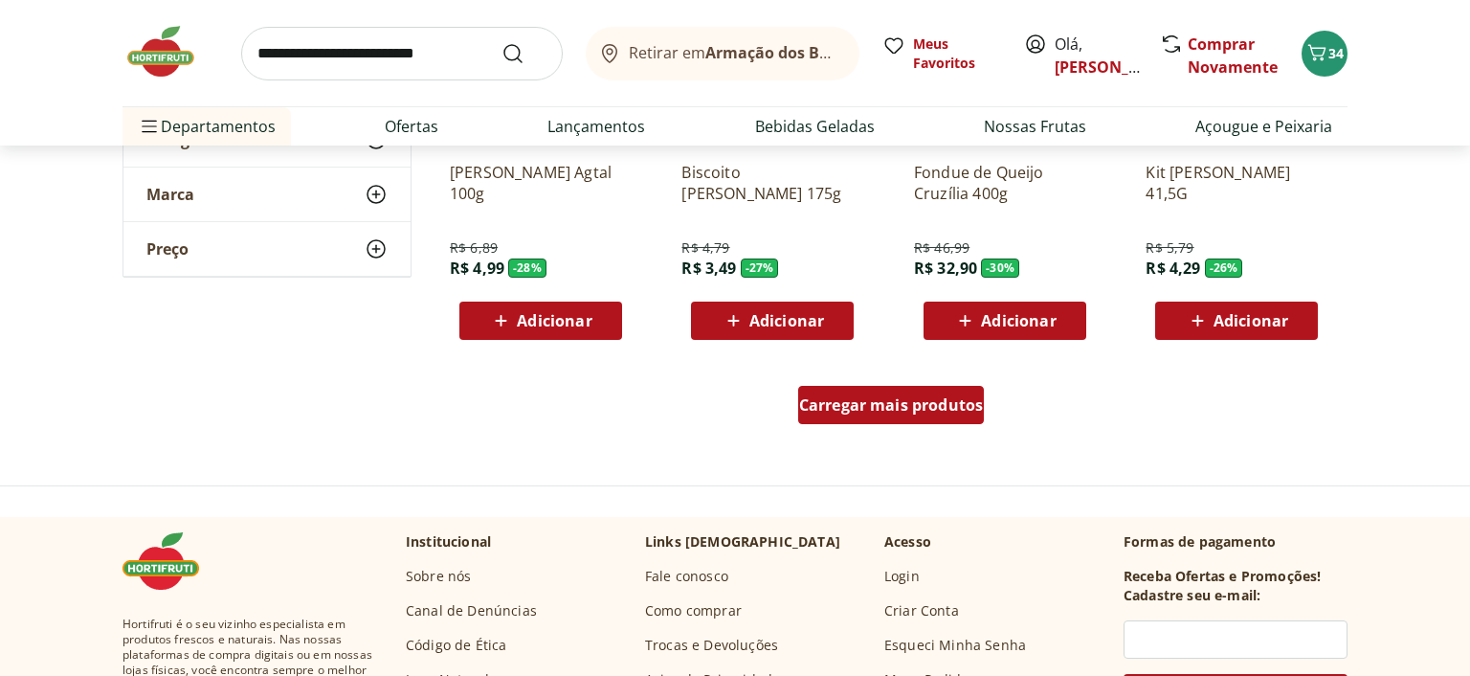
click at [871, 400] on span "Carregar mais produtos" at bounding box center [891, 404] width 185 height 15
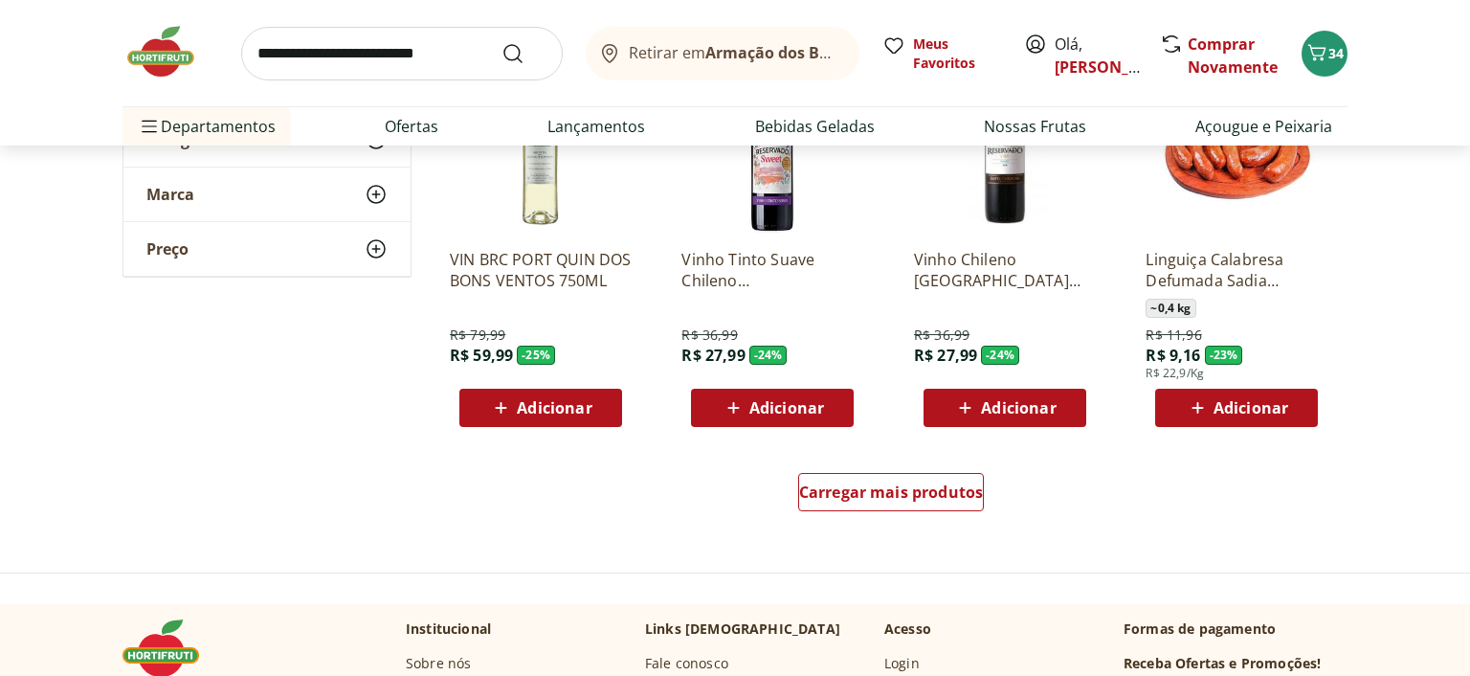
scroll to position [2527, 0]
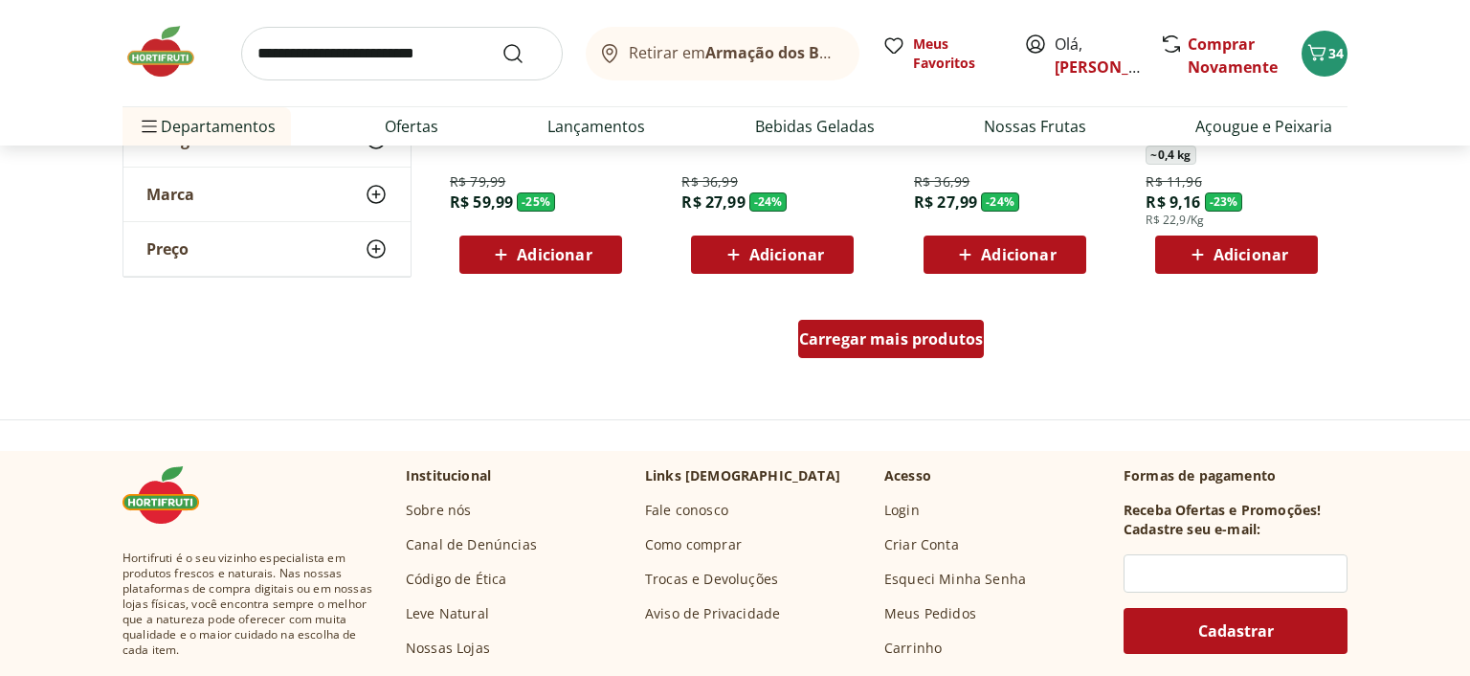
click at [863, 343] on span "Carregar mais produtos" at bounding box center [891, 338] width 185 height 15
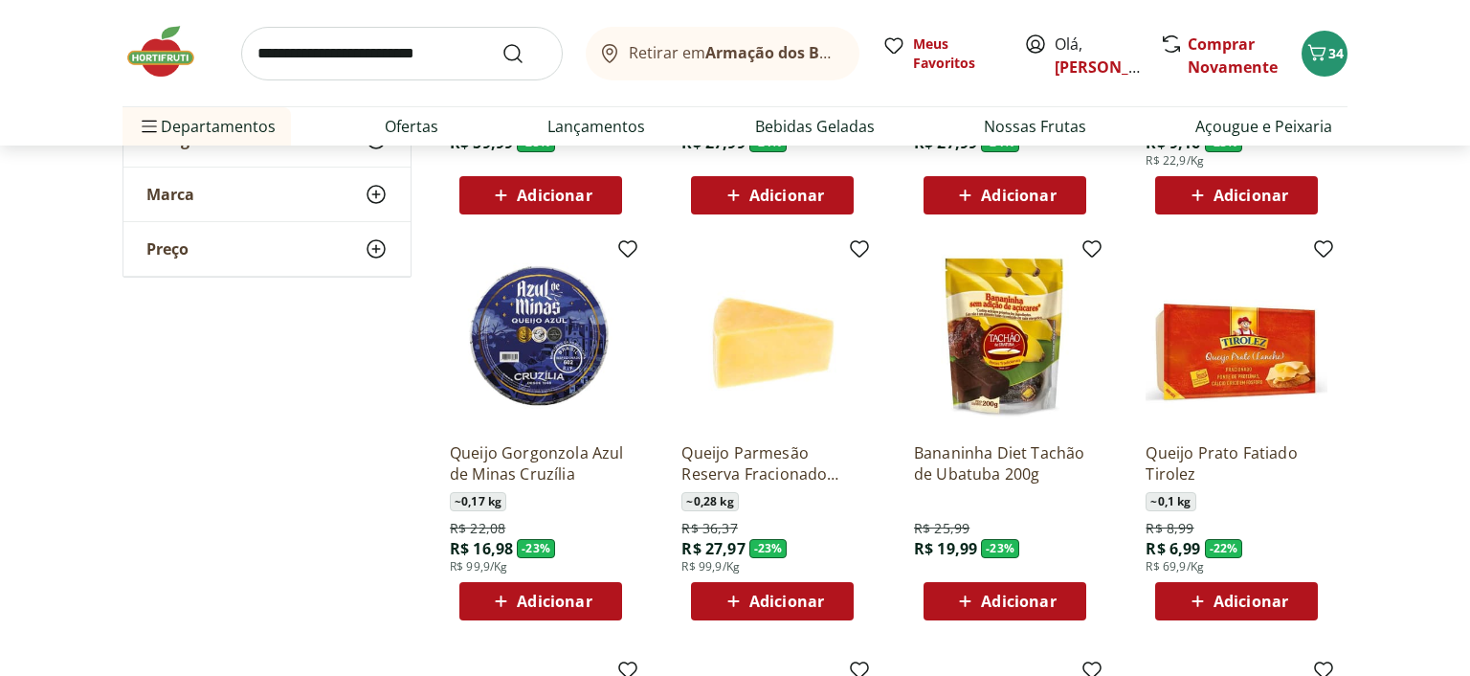
scroll to position [2628, 0]
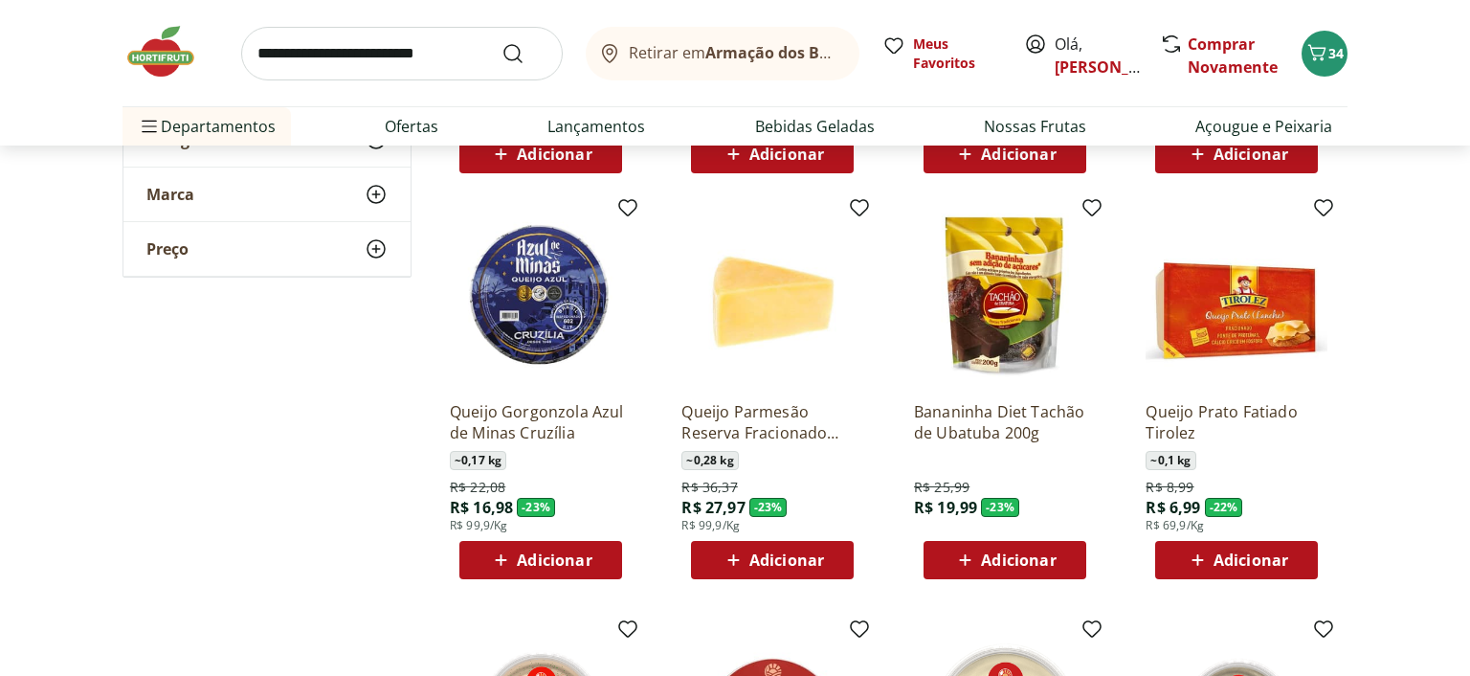
click at [1024, 554] on span "Adicionar" at bounding box center [1018, 559] width 75 height 15
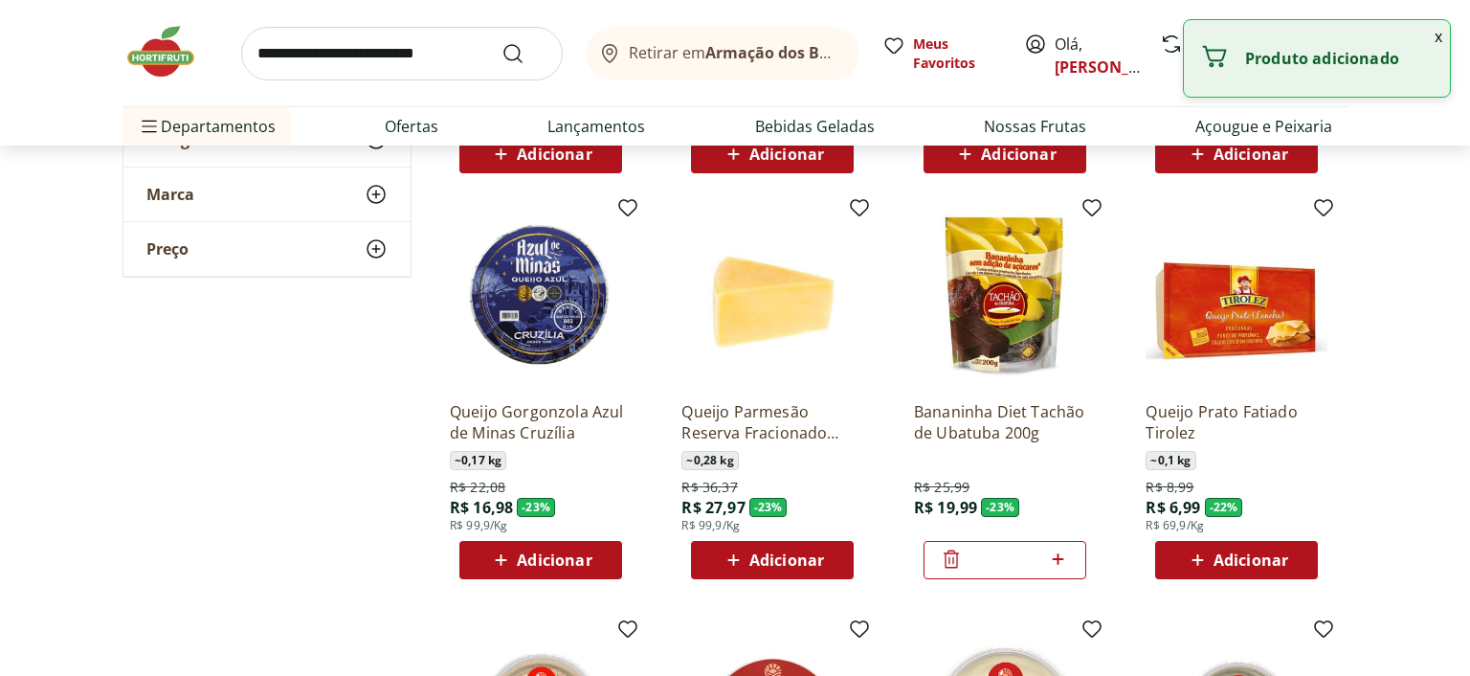
click at [1059, 550] on icon at bounding box center [1058, 559] width 24 height 23
type input "*"
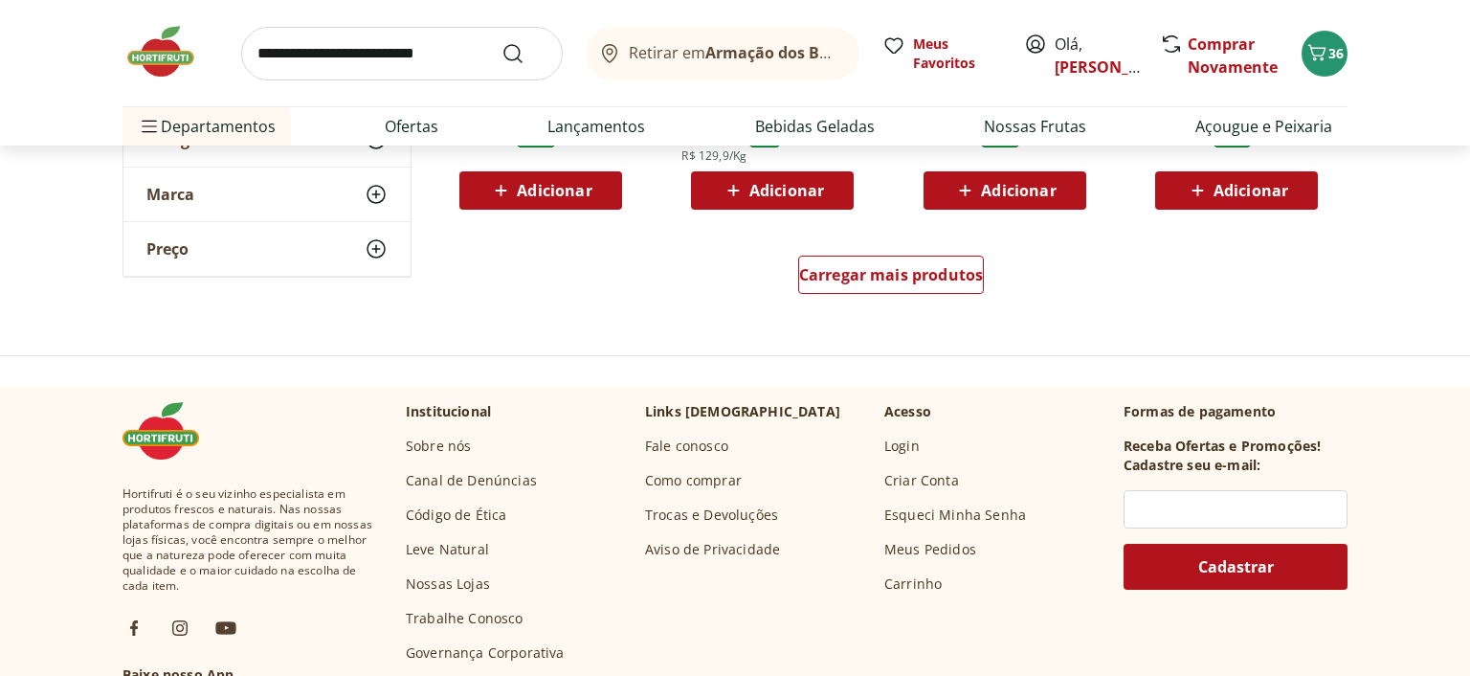
scroll to position [3841, 0]
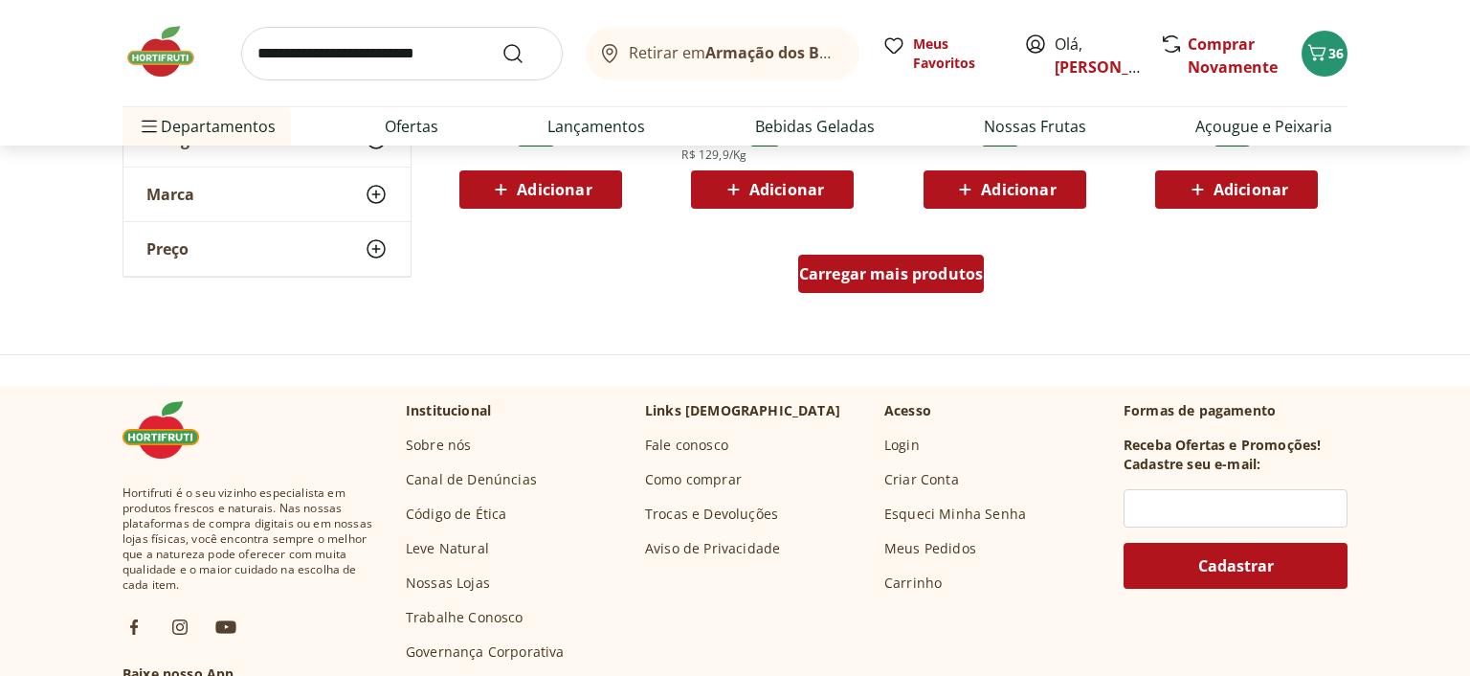
click at [913, 281] on span "Carregar mais produtos" at bounding box center [891, 273] width 185 height 15
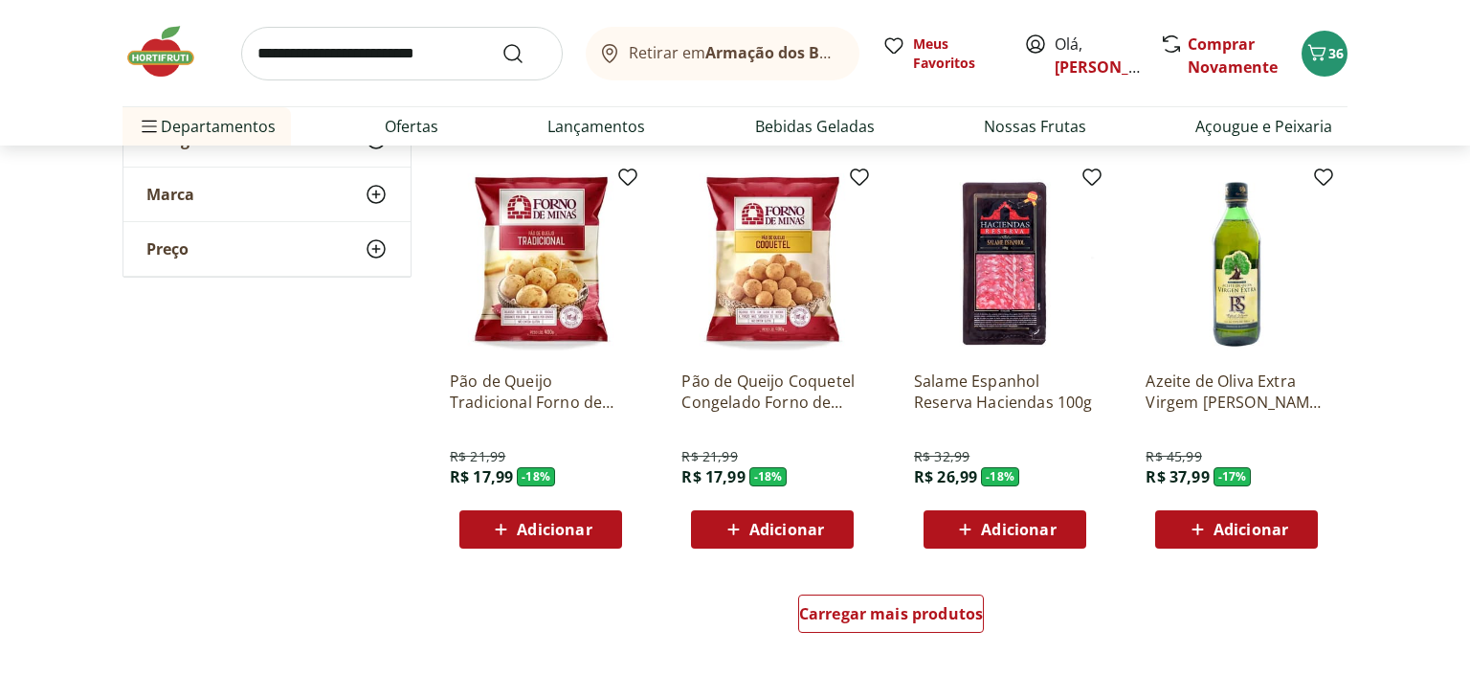
scroll to position [4751, 0]
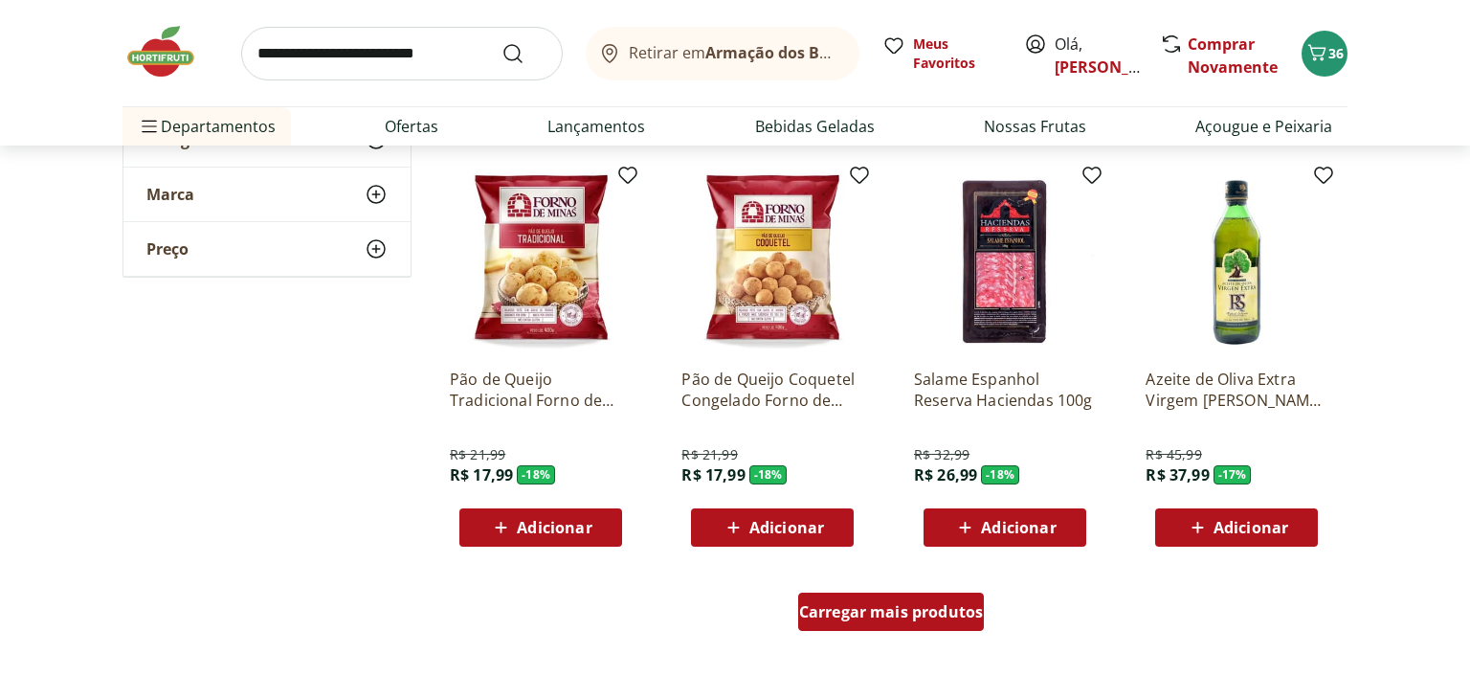
drag, startPoint x: 937, startPoint y: 622, endPoint x: 1009, endPoint y: 502, distance: 140.4
click at [936, 622] on div "Carregar mais produtos" at bounding box center [891, 612] width 187 height 38
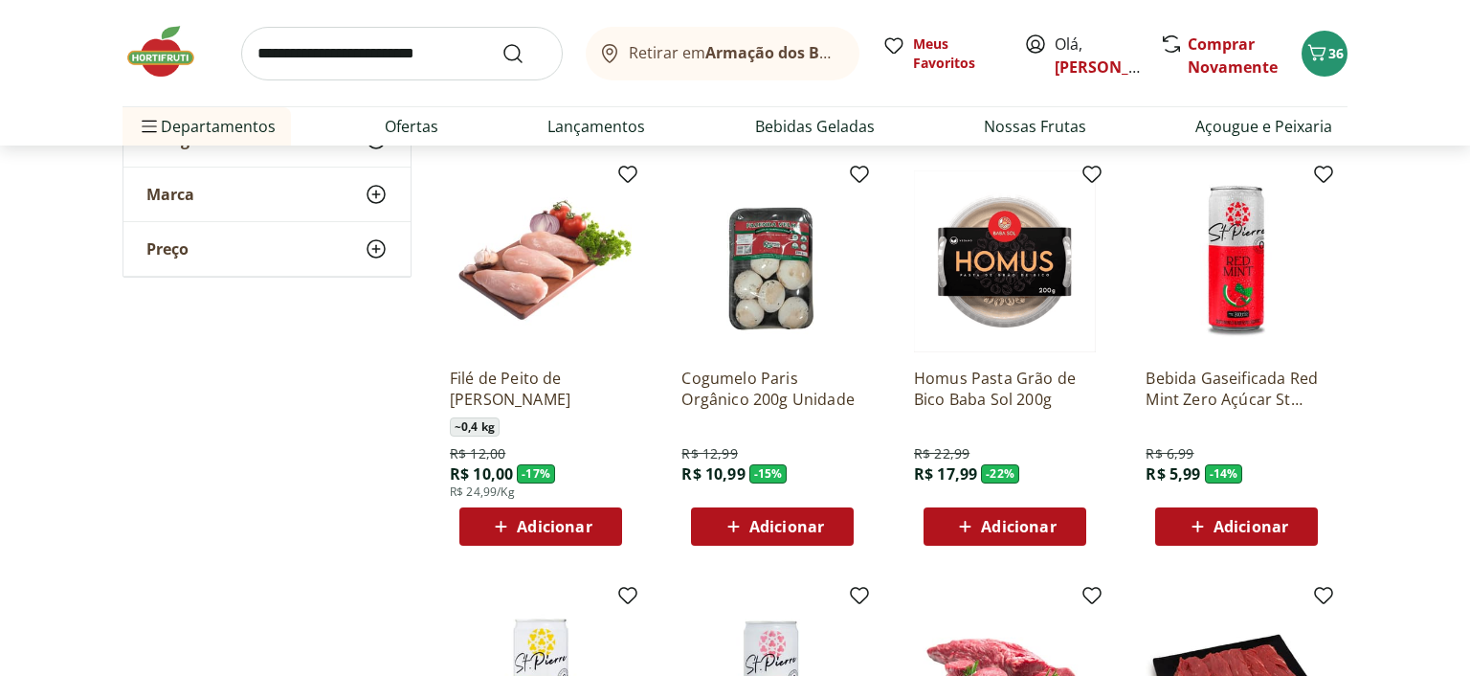
scroll to position [5964, 0]
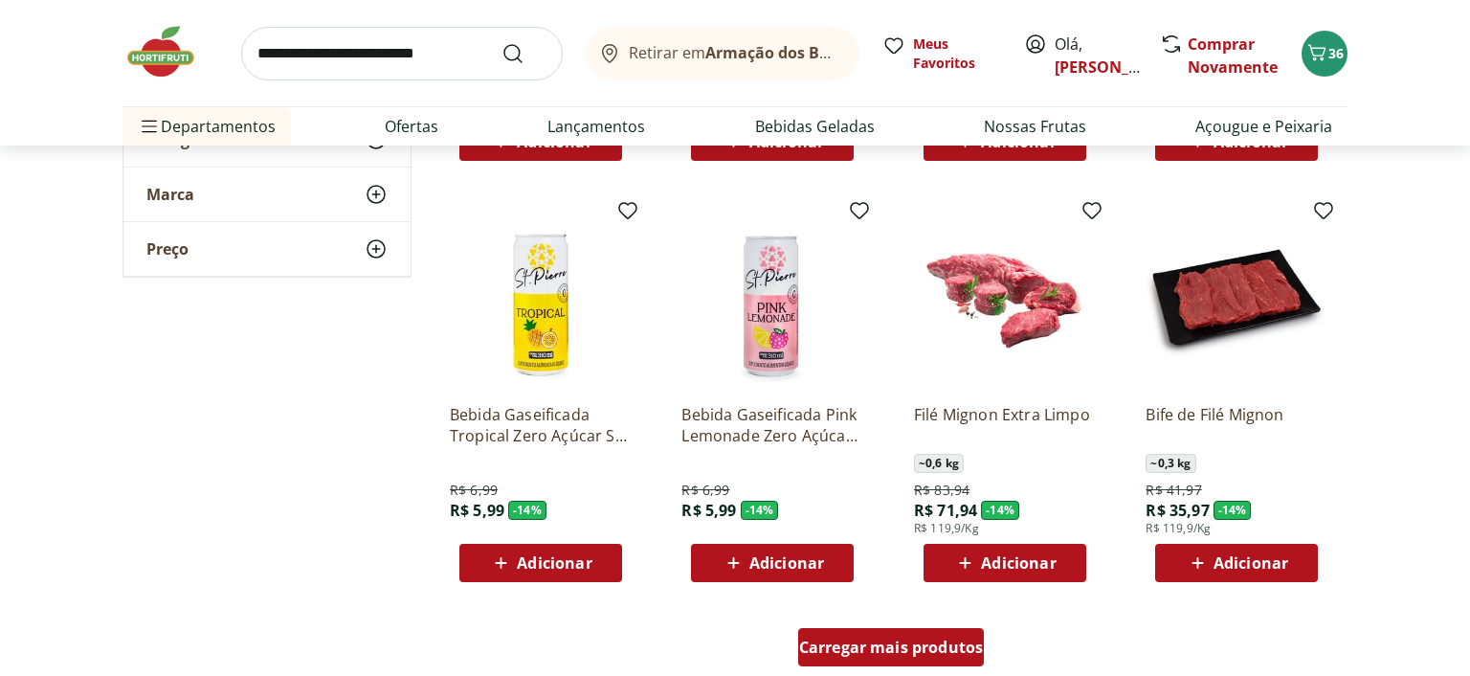
click at [915, 641] on span "Carregar mais produtos" at bounding box center [891, 646] width 185 height 15
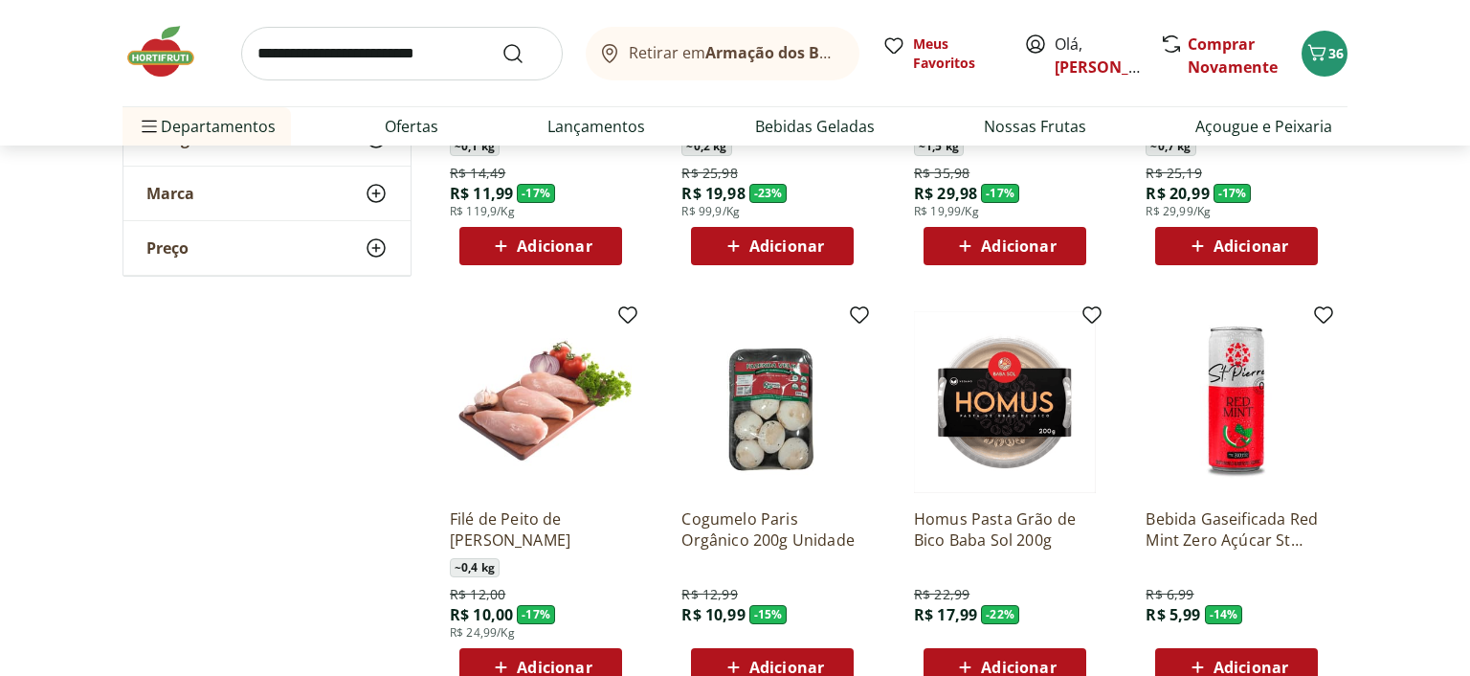
scroll to position [5560, 0]
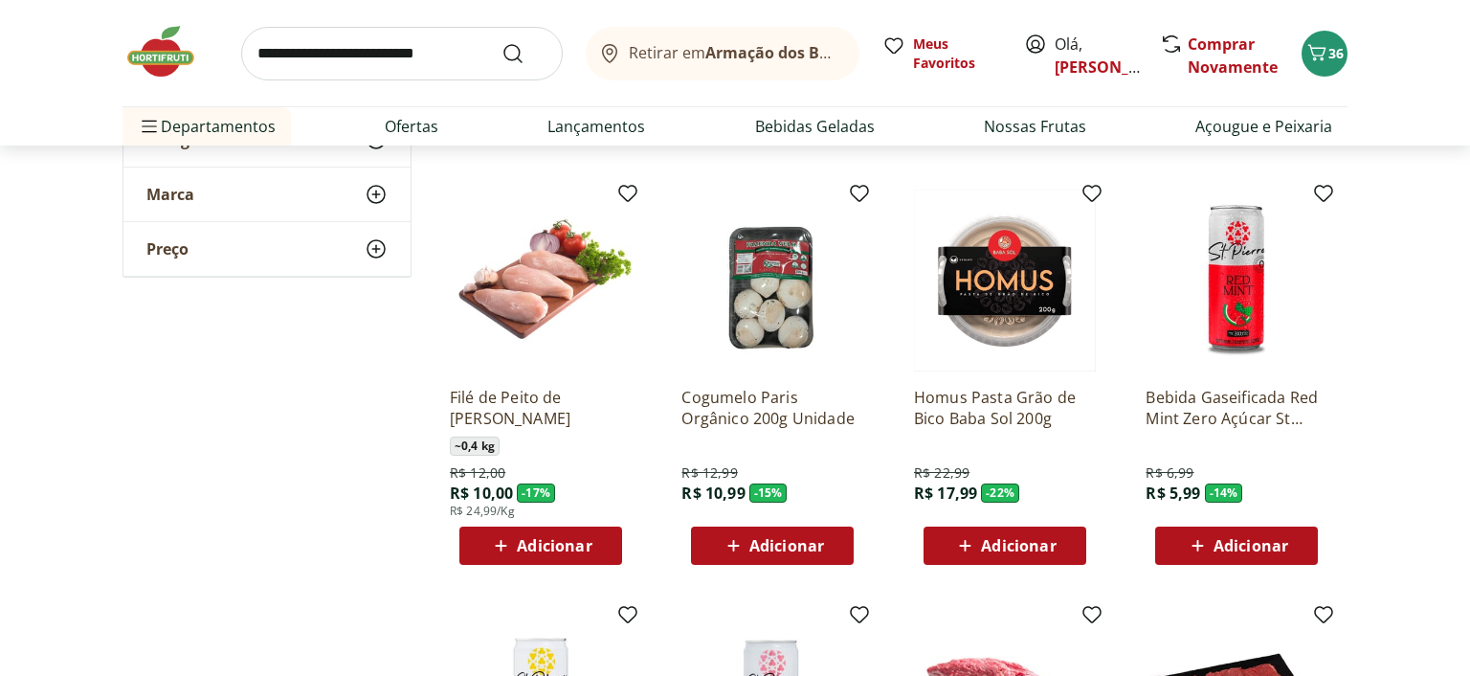
click at [794, 538] on span "Adicionar" at bounding box center [787, 545] width 75 height 15
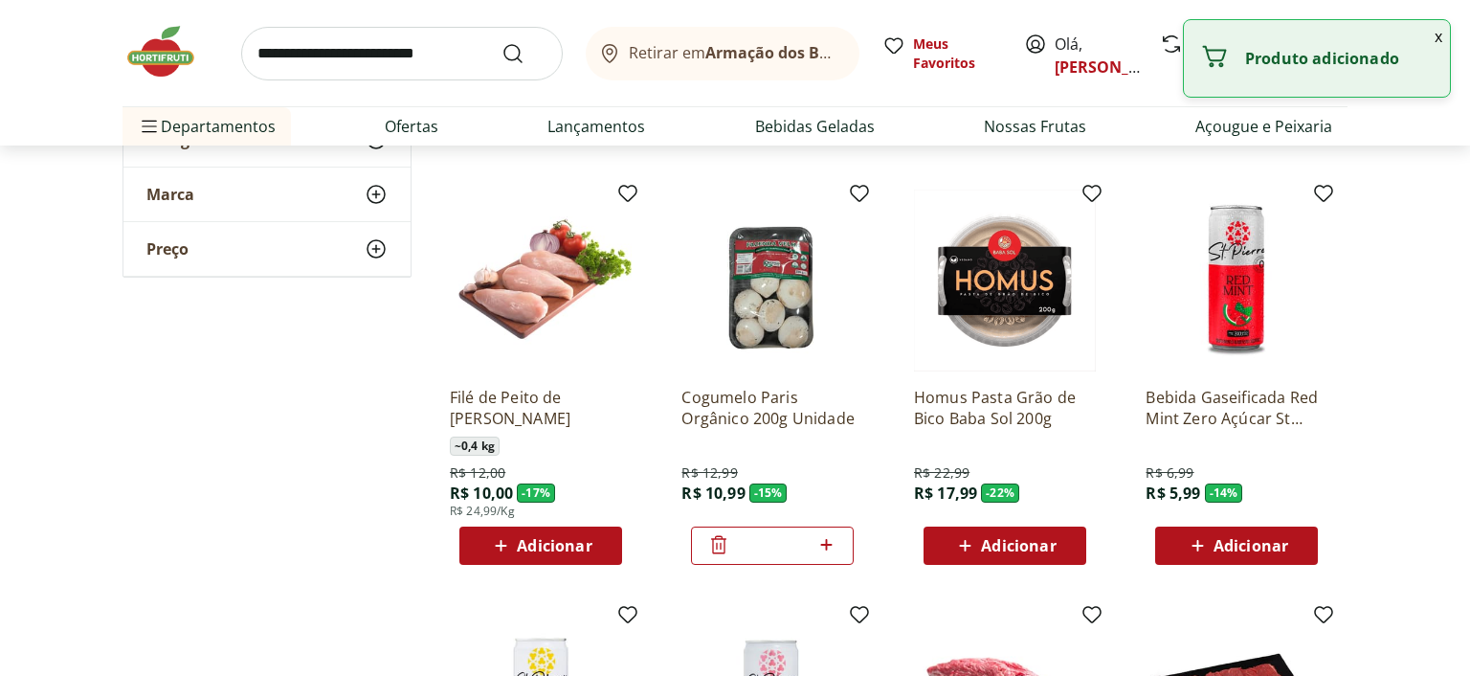
click at [827, 541] on icon at bounding box center [825, 544] width 11 height 11
type input "*"
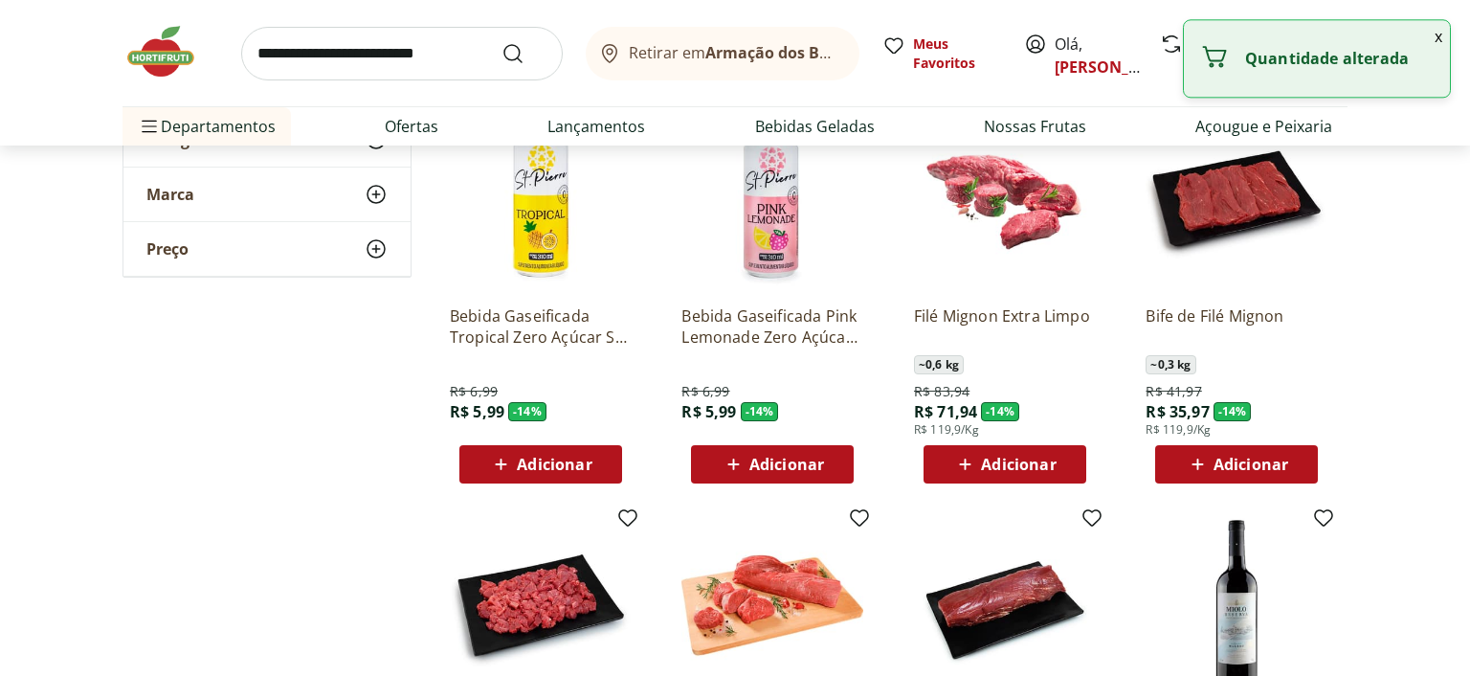
scroll to position [6166, 0]
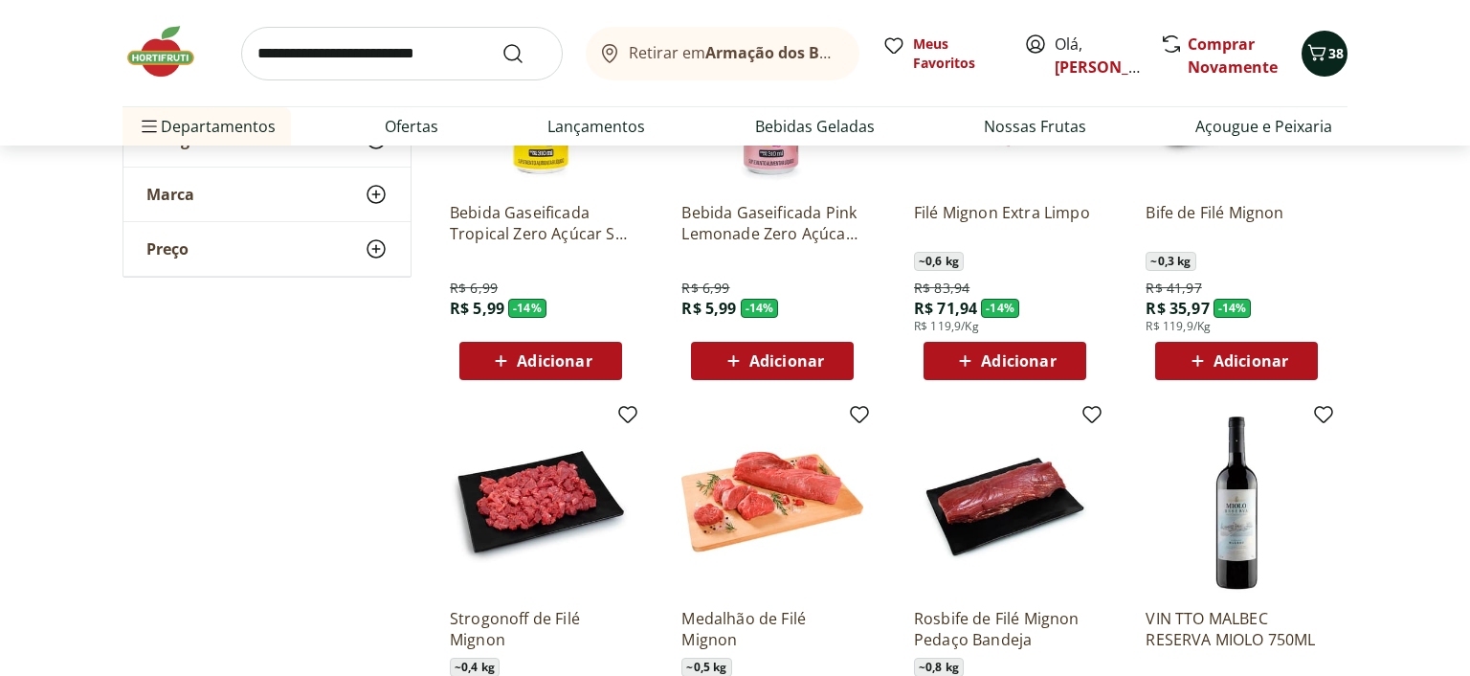
click at [1319, 59] on icon "Carrinho" at bounding box center [1317, 52] width 23 height 23
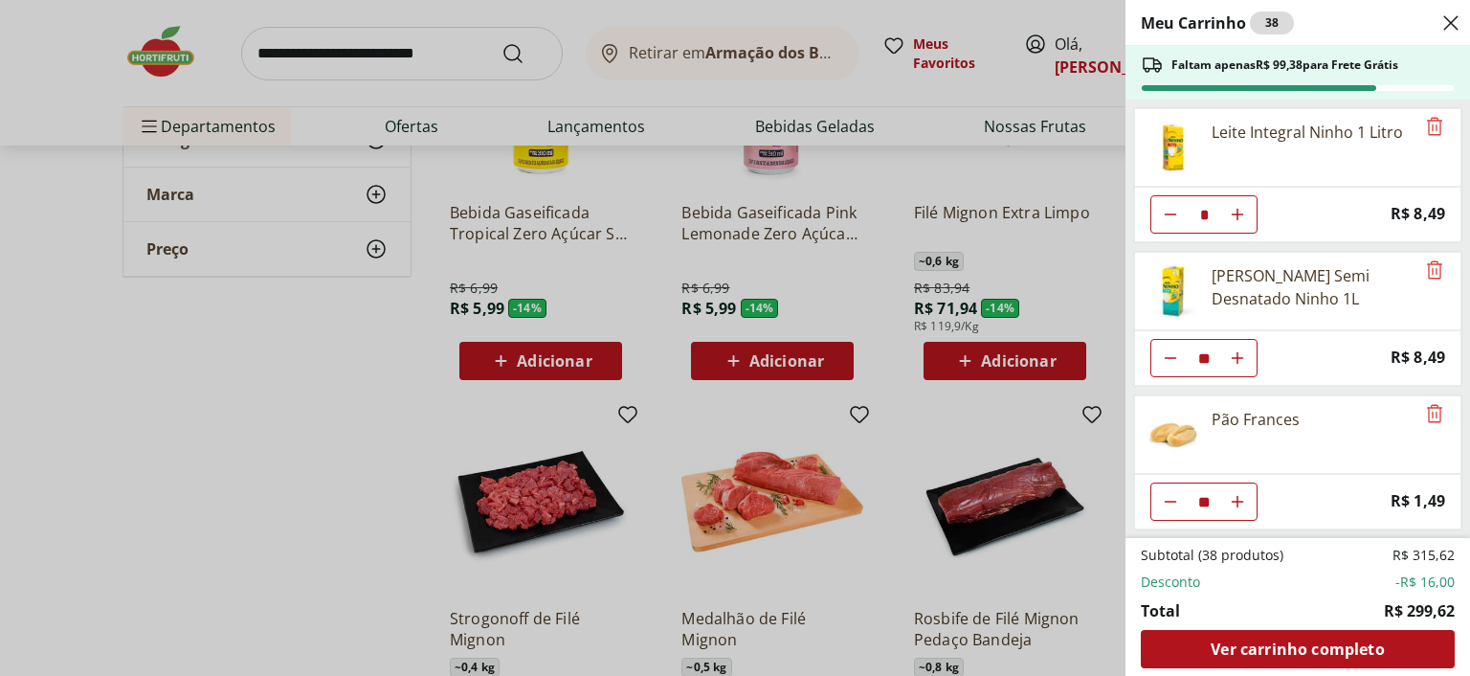
click at [373, 503] on div "Meu Carrinho 38 Faltam apenas R$ 99,38 para Frete Grátis Leite Integral Ninho 1…" at bounding box center [735, 338] width 1470 height 676
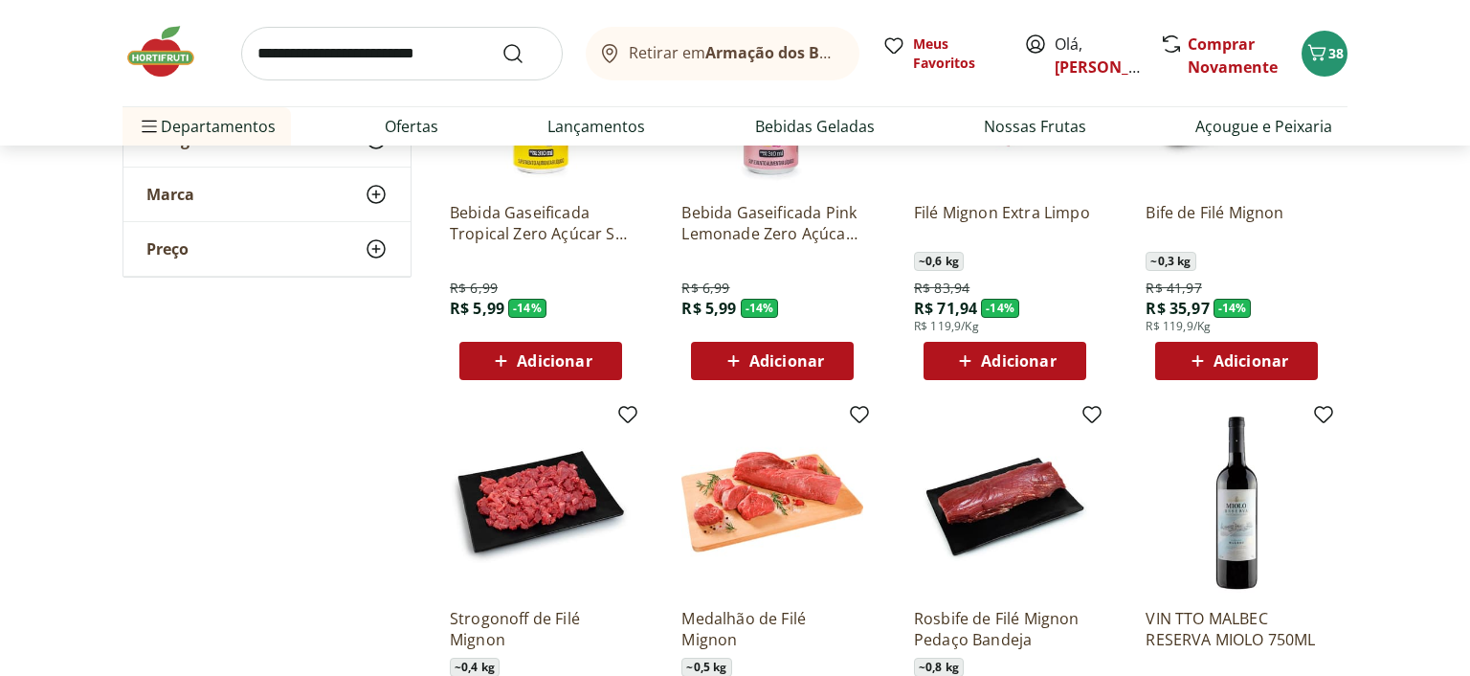
click at [1347, 40] on div "Retirar em Armação dos Búzios/RJ Meus Favoritos Olá, Sandra Comprar Novamente 3…" at bounding box center [735, 73] width 1302 height 146
click at [1329, 56] on span "38" at bounding box center [1336, 53] width 15 height 18
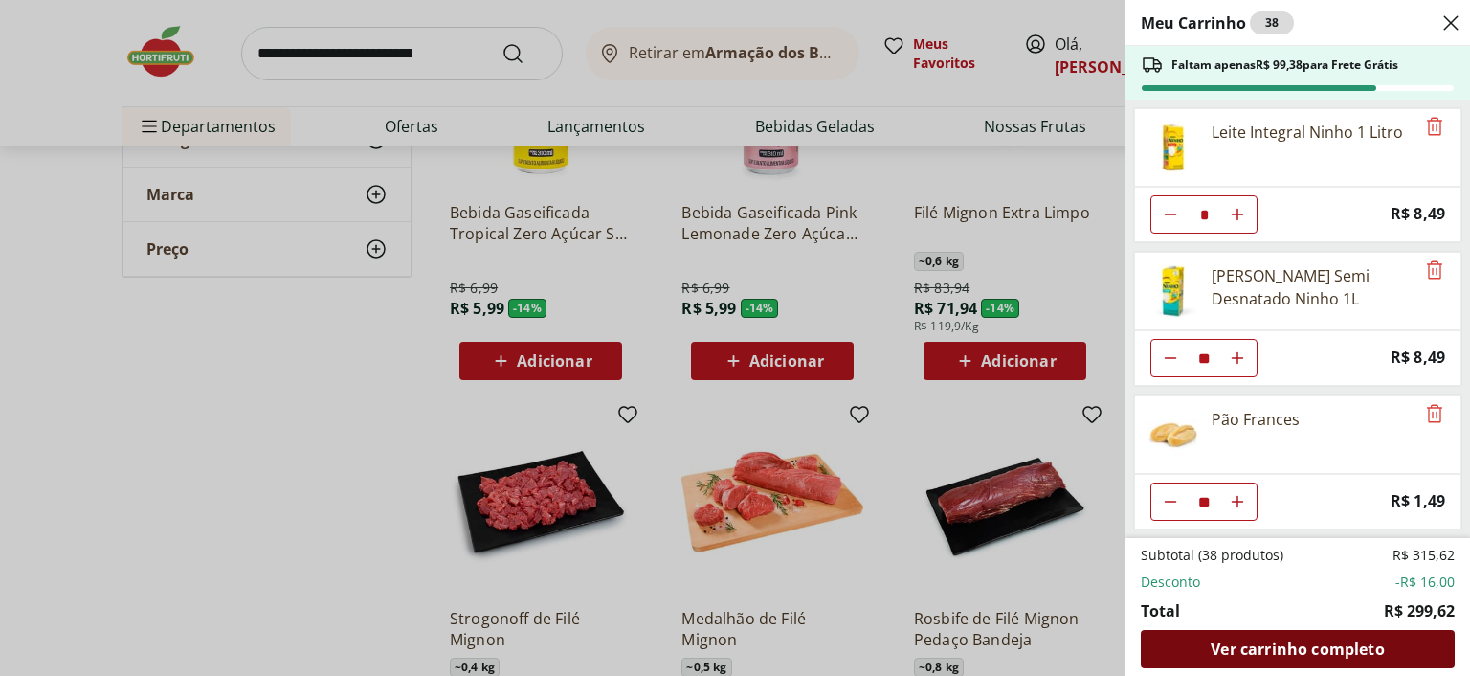
click at [1323, 645] on span "Ver carrinho completo" at bounding box center [1297, 648] width 173 height 15
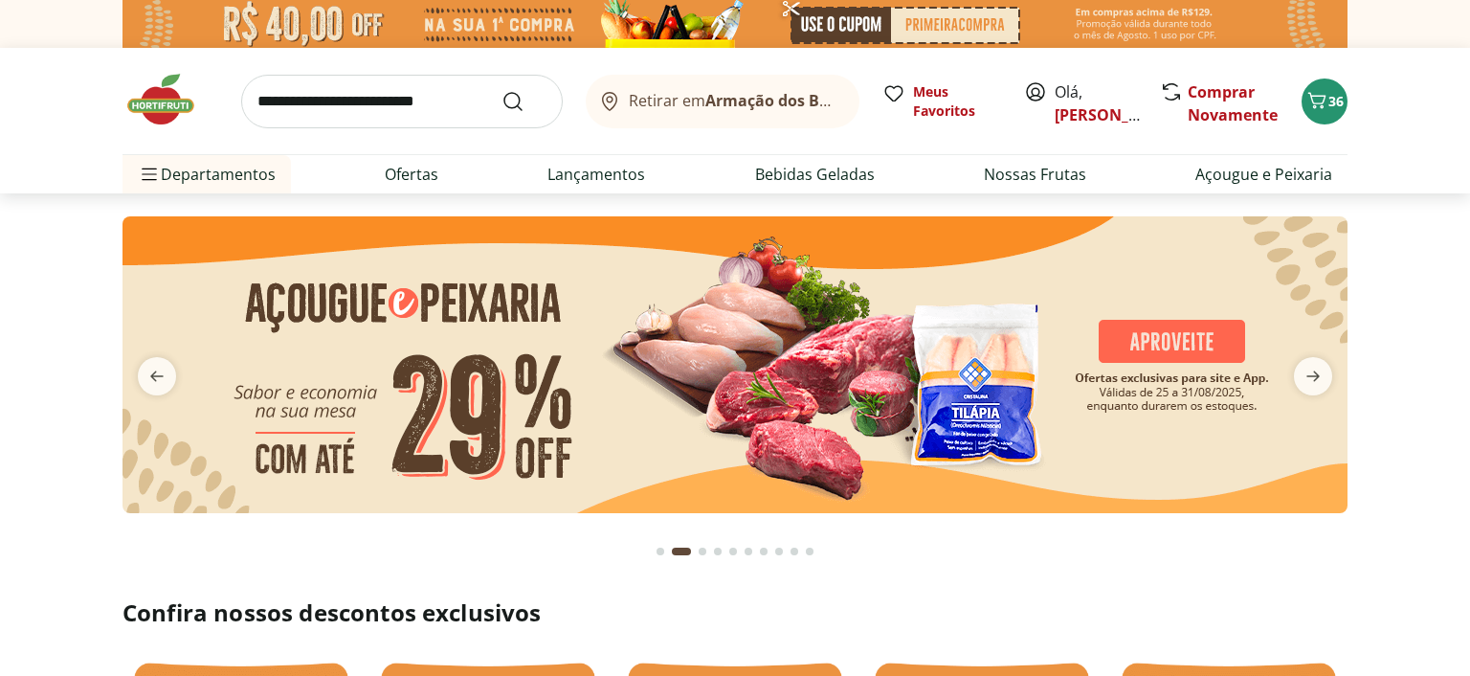
click at [492, 417] on img at bounding box center [735, 364] width 1225 height 297
select select "**********"
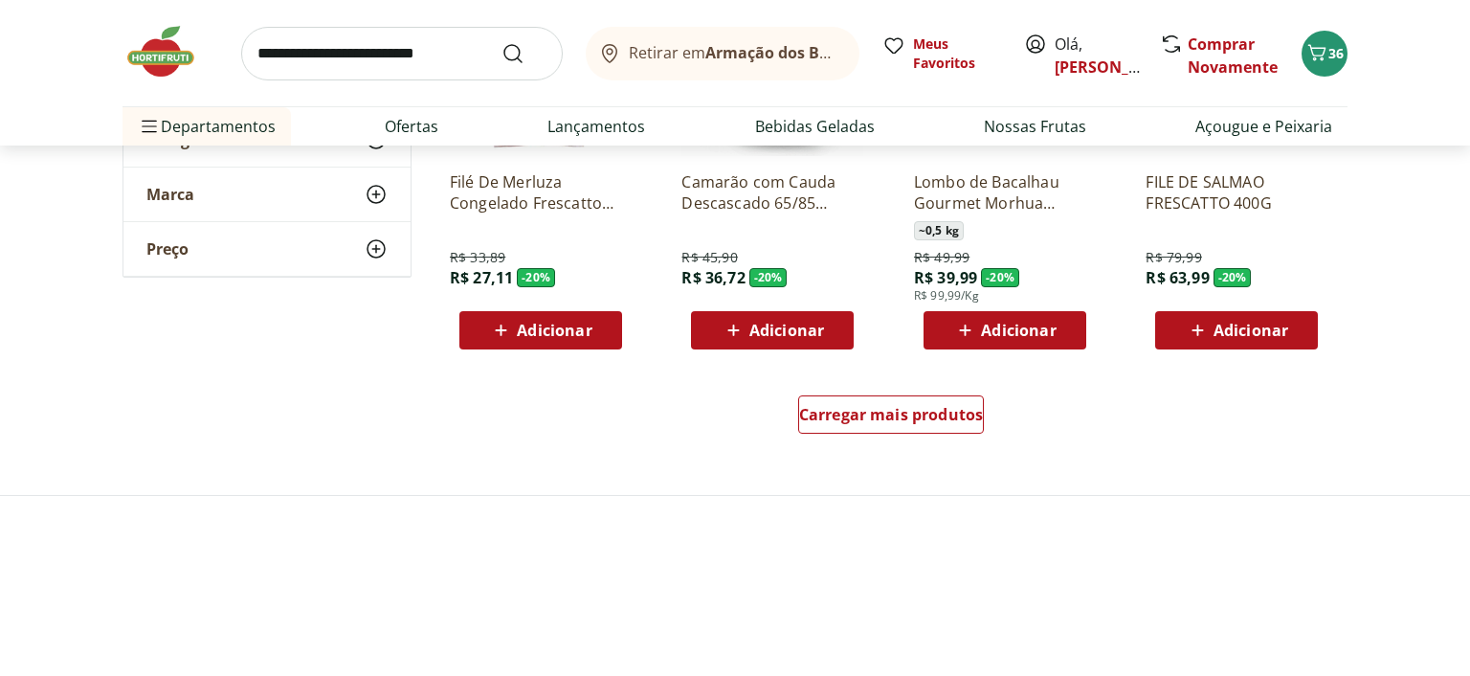
scroll to position [1213, 0]
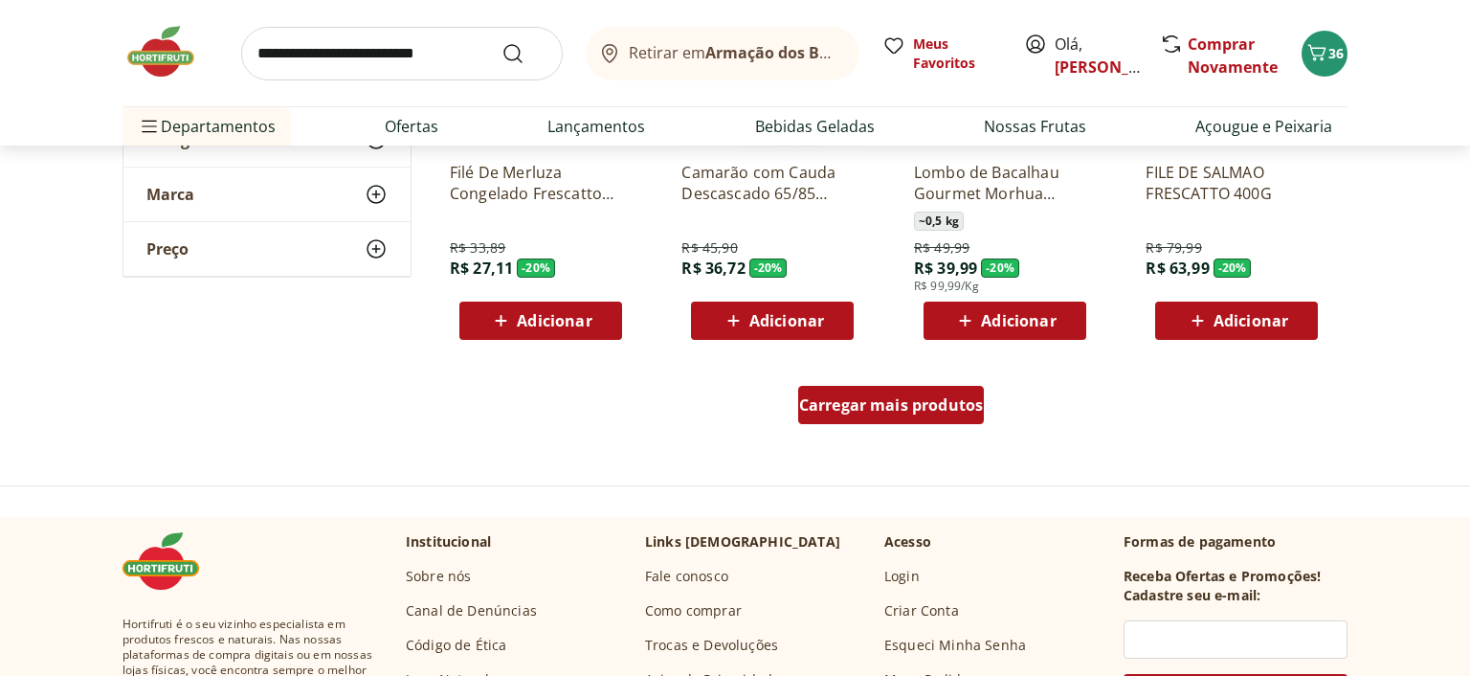
click at [943, 393] on div "Carregar mais produtos" at bounding box center [891, 405] width 187 height 38
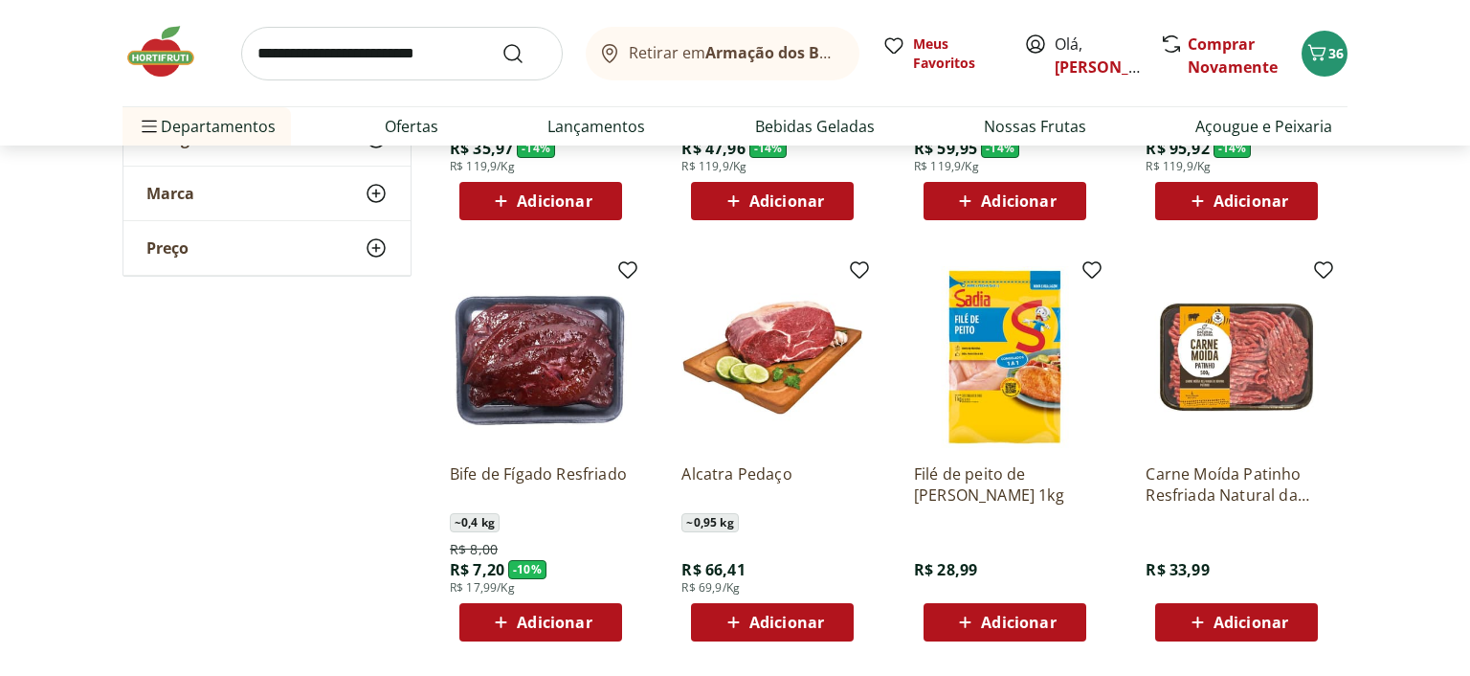
scroll to position [2324, 0]
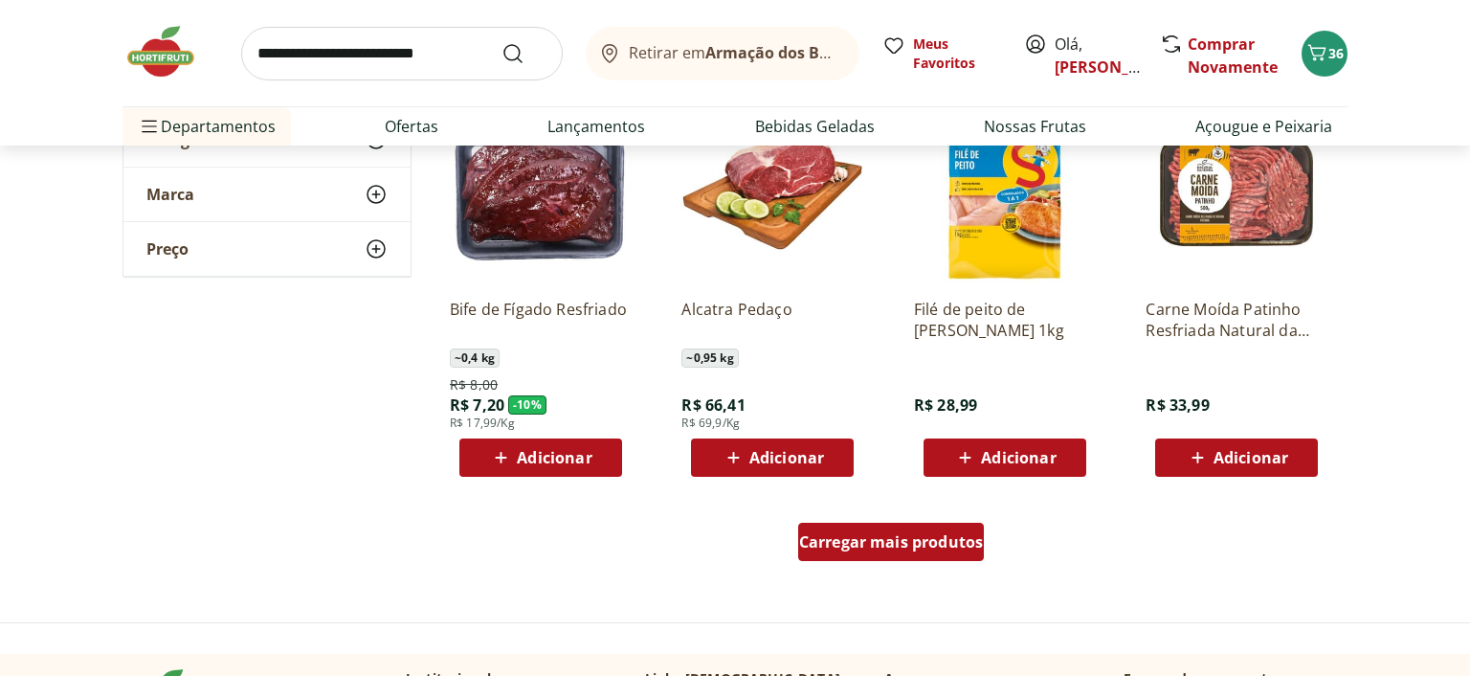
click at [910, 553] on div "Carregar mais produtos" at bounding box center [891, 542] width 187 height 38
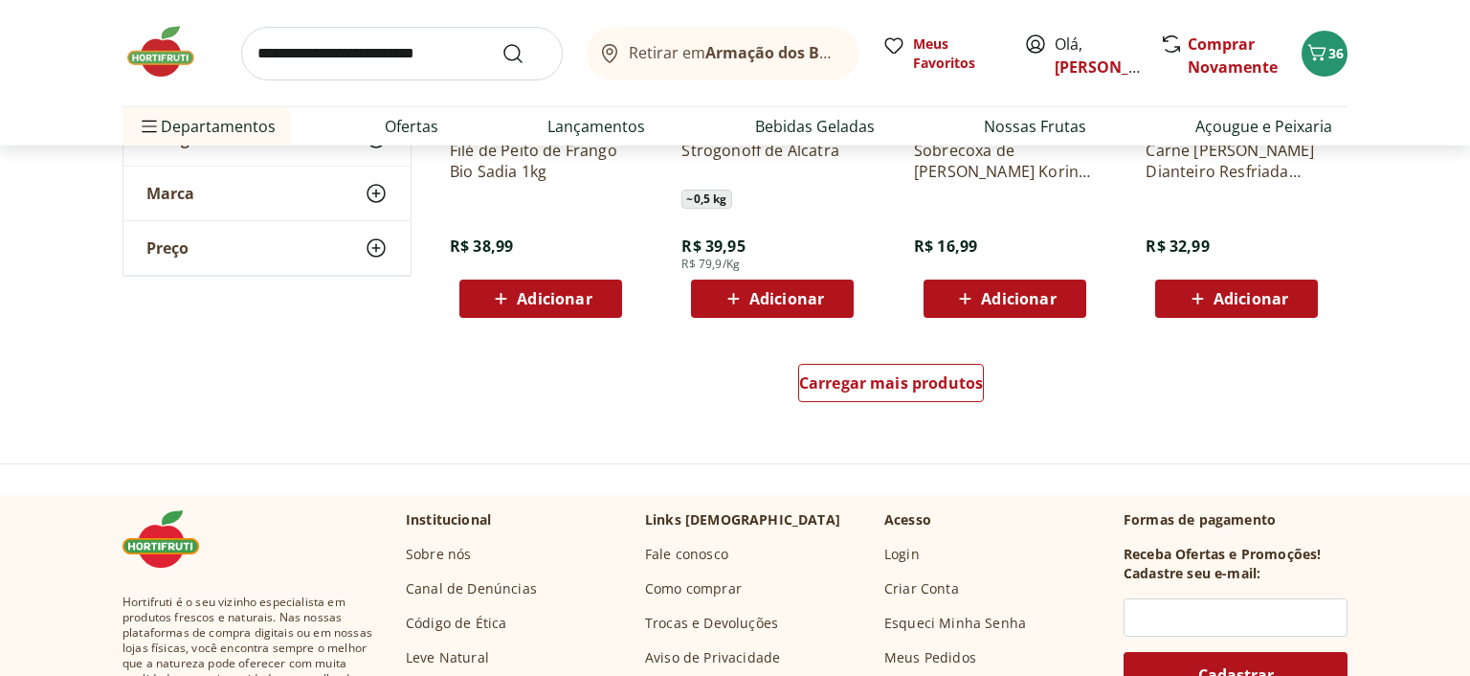
scroll to position [3740, 0]
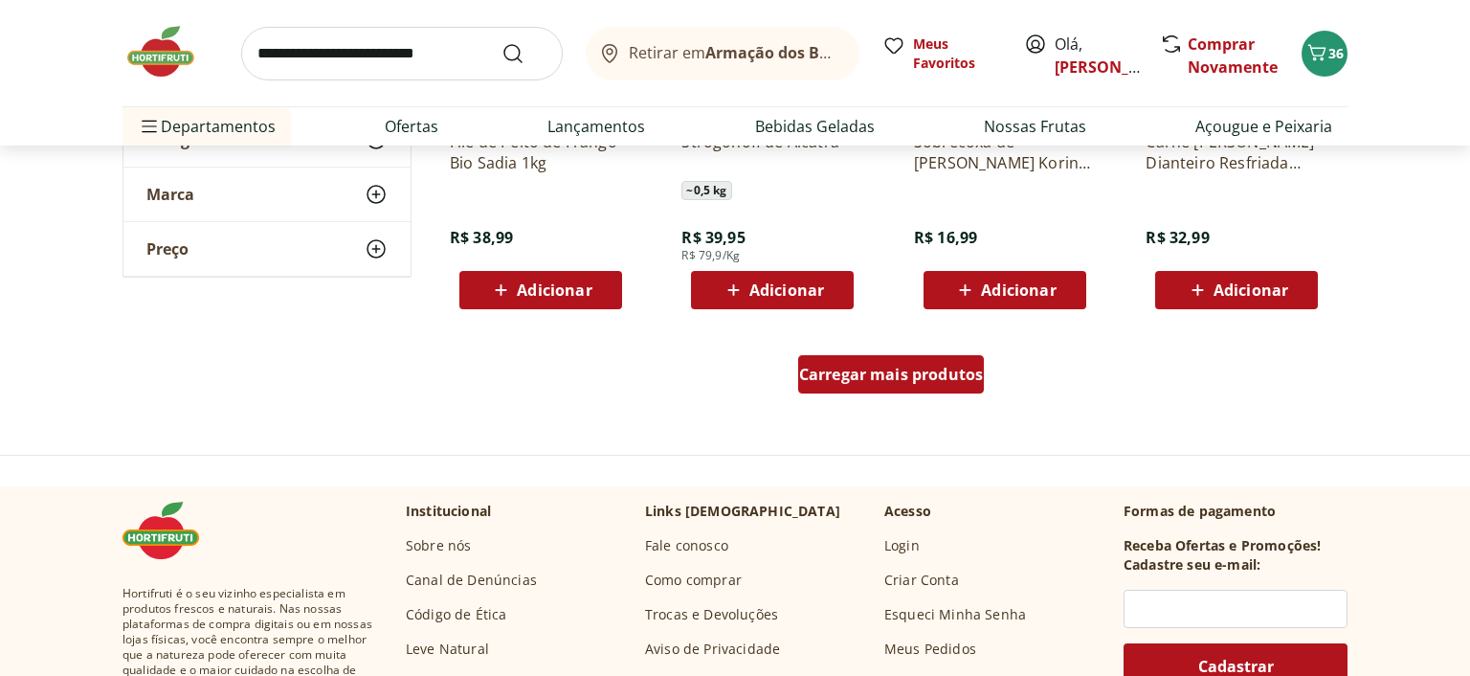
click at [922, 369] on span "Carregar mais produtos" at bounding box center [891, 374] width 185 height 15
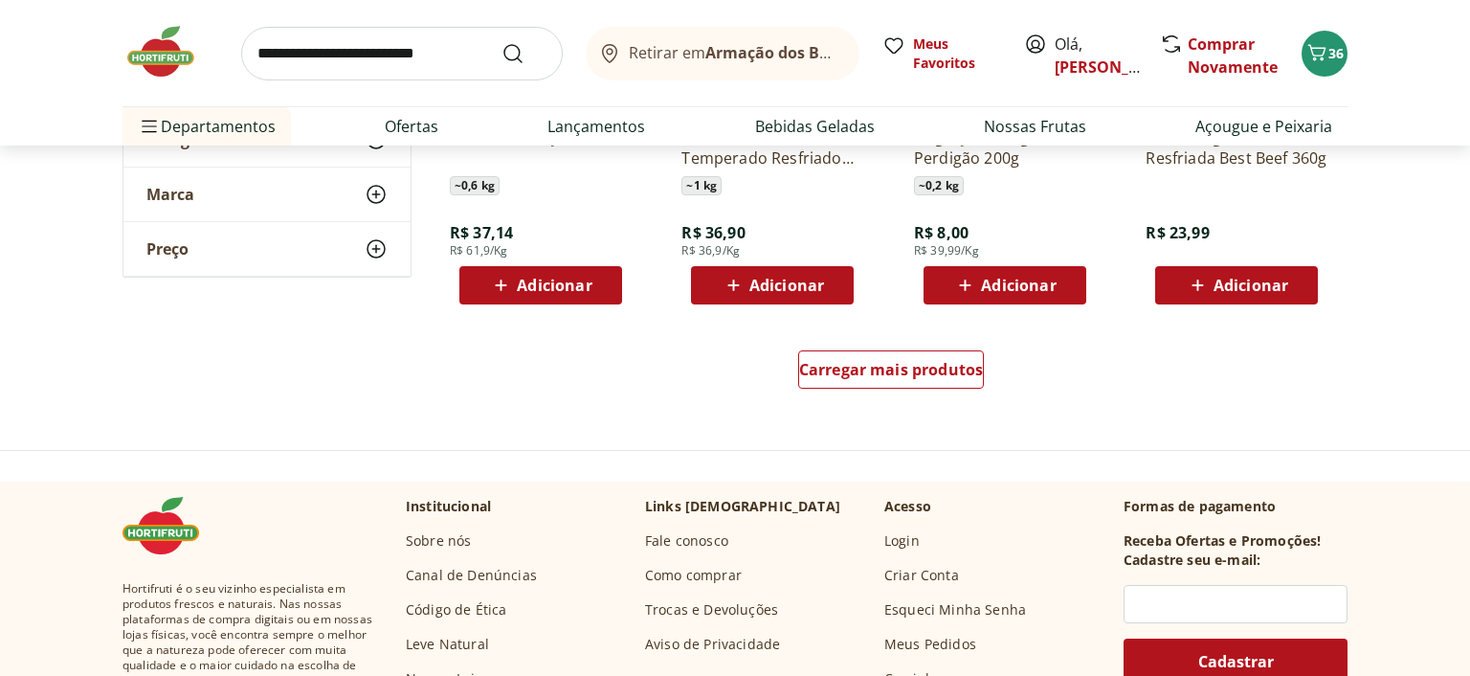
scroll to position [4953, 0]
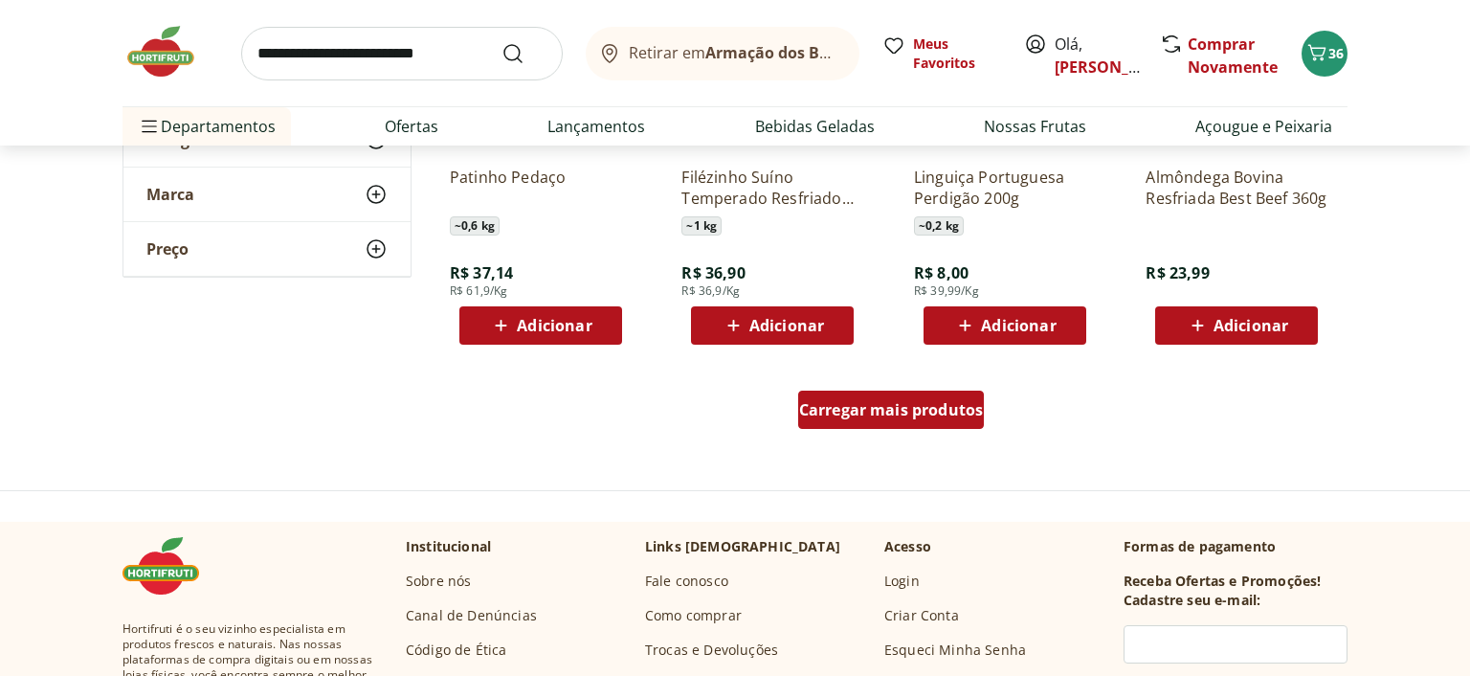
click at [911, 415] on span "Carregar mais produtos" at bounding box center [891, 409] width 185 height 15
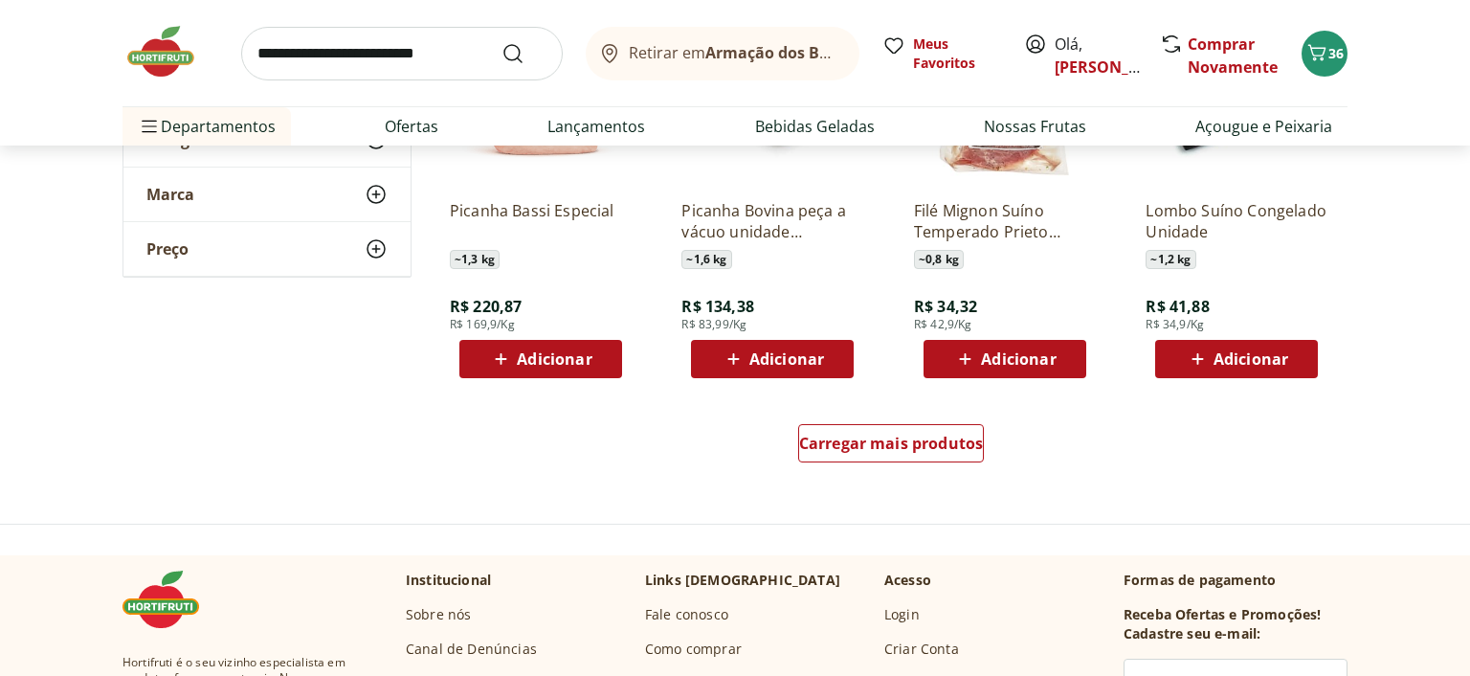
scroll to position [6267, 0]
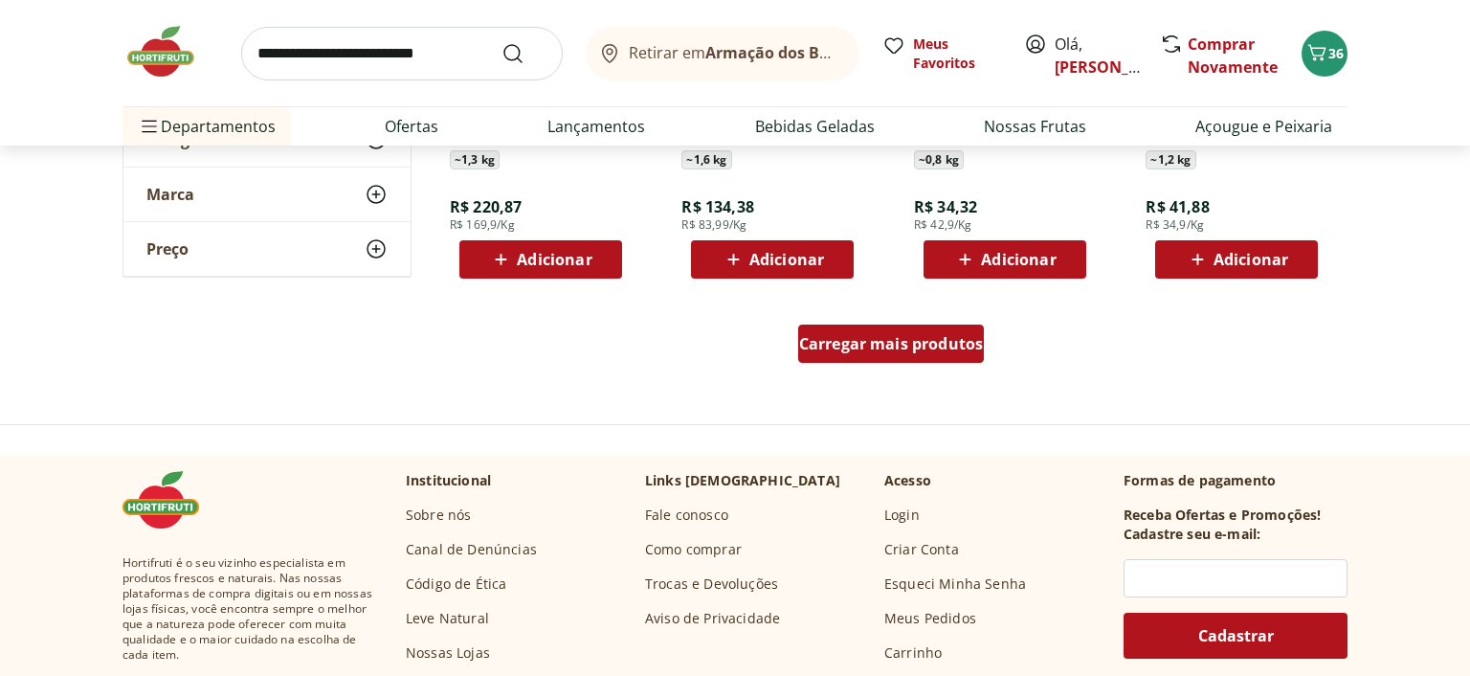
click at [863, 346] on span "Carregar mais produtos" at bounding box center [891, 343] width 185 height 15
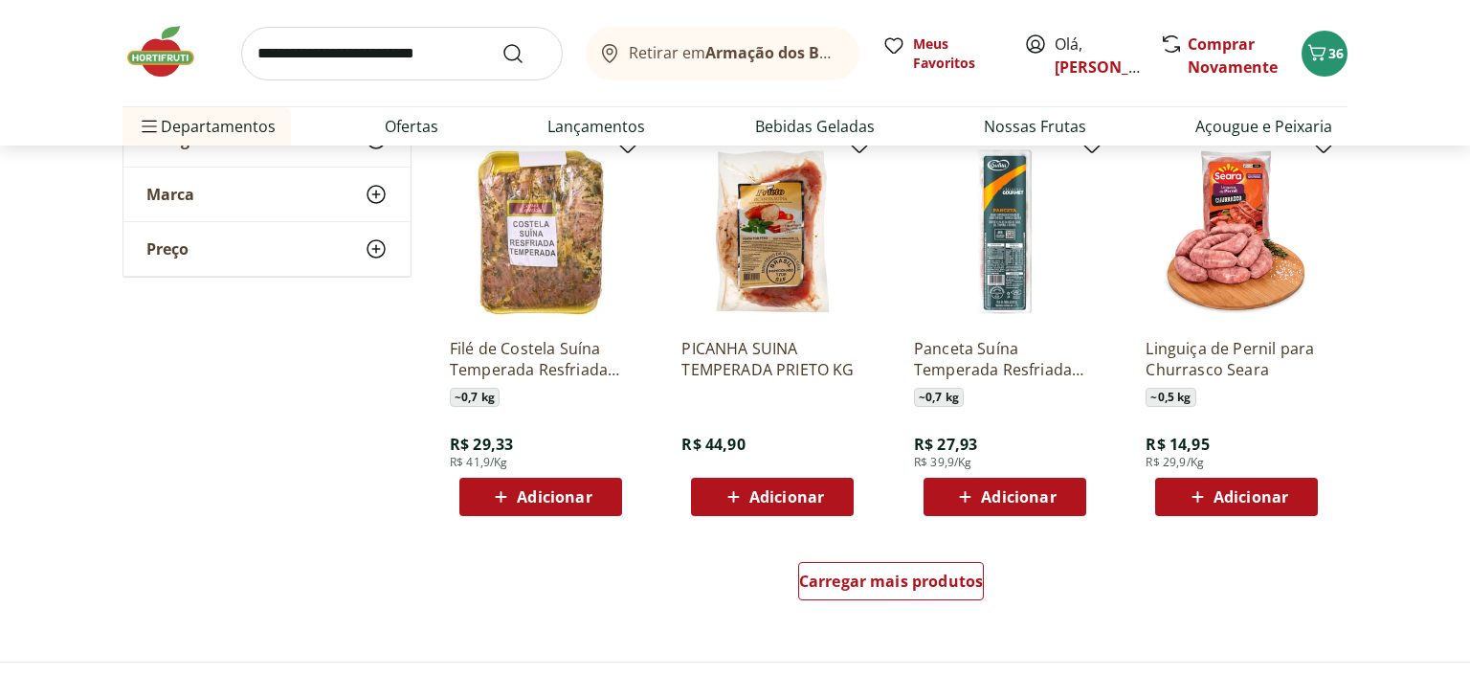
scroll to position [7379, 0]
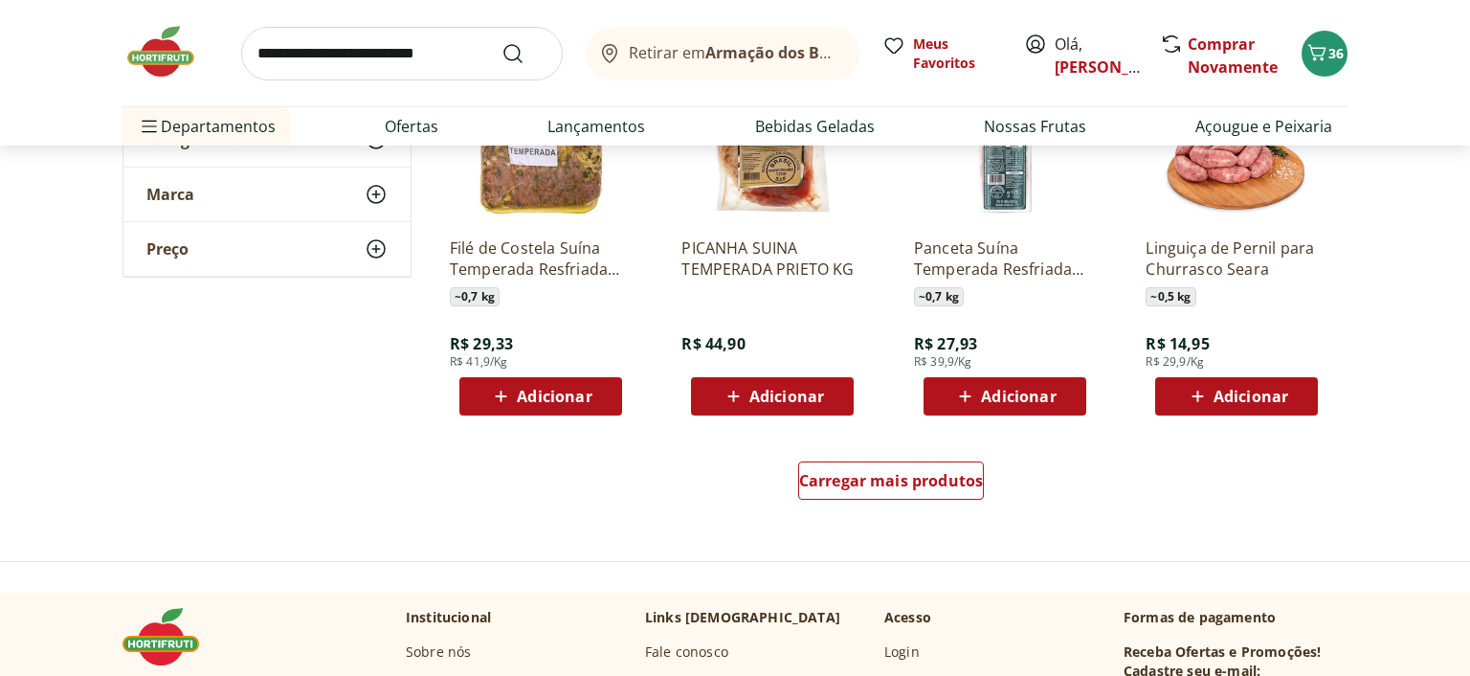
click at [953, 454] on div "Carregar mais produtos" at bounding box center [891, 484] width 929 height 92
click at [944, 491] on div "Carregar mais produtos" at bounding box center [891, 480] width 187 height 38
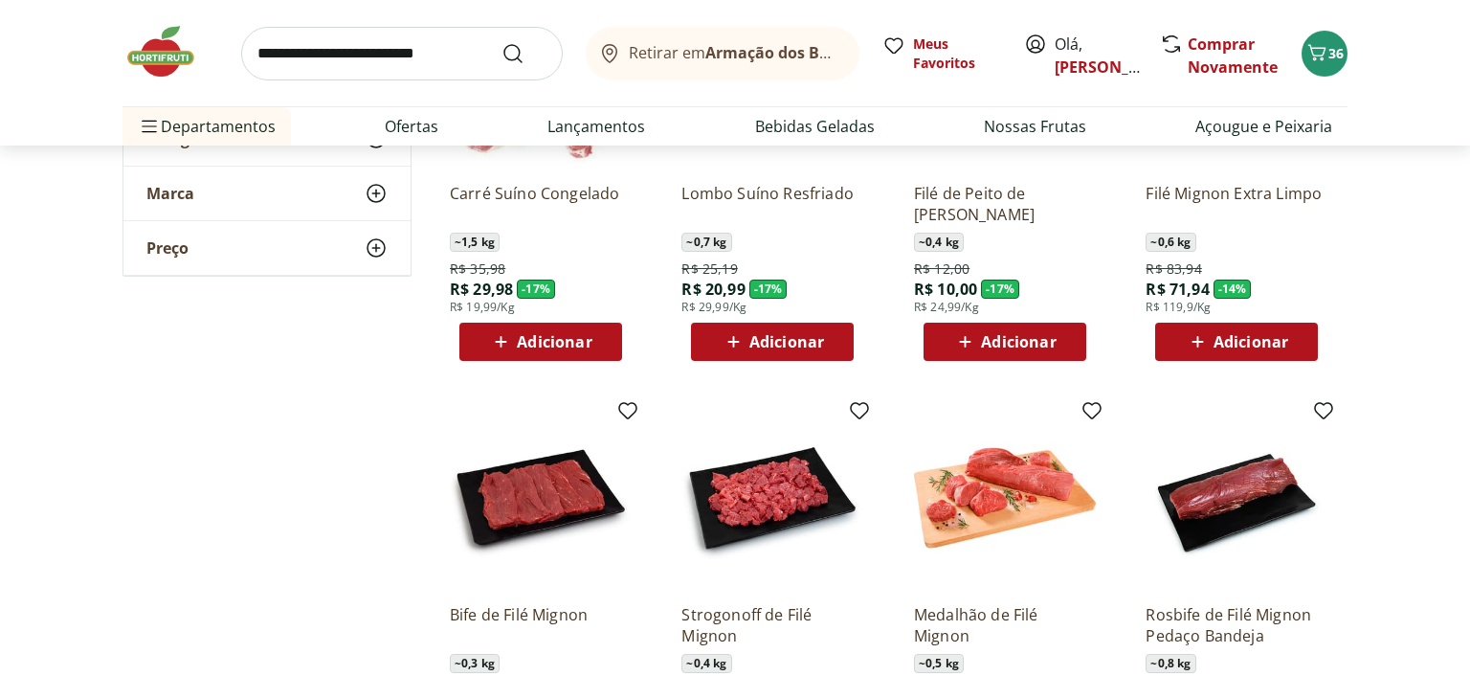
scroll to position [1011, 0]
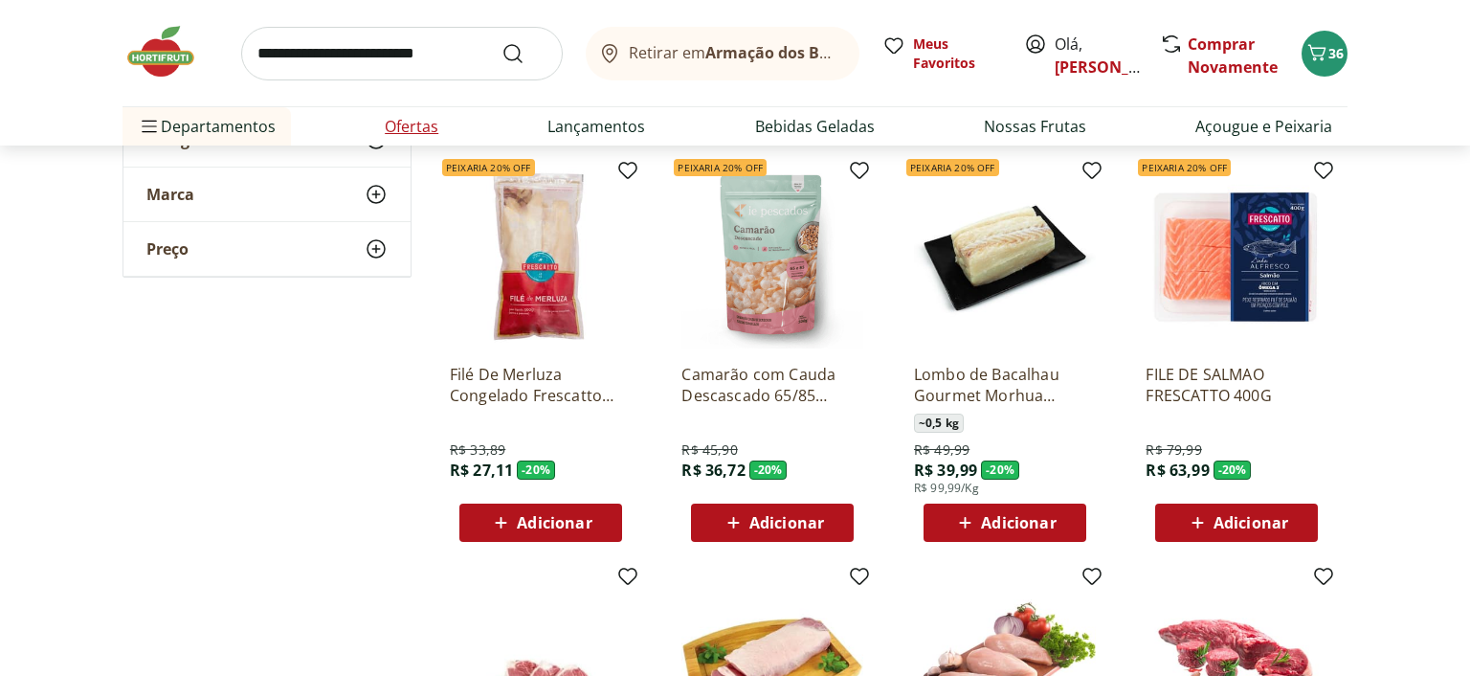
click at [420, 126] on link "Ofertas" at bounding box center [412, 126] width 54 height 23
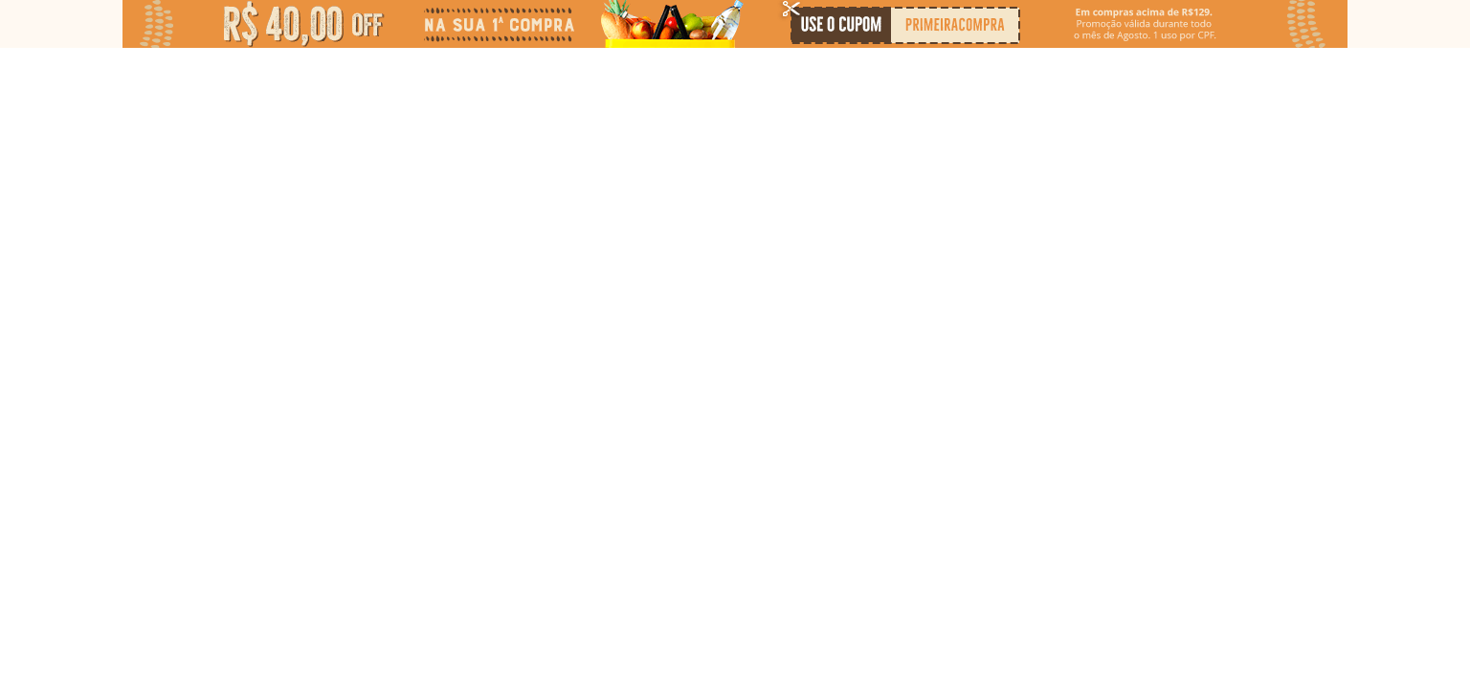
select select "**********"
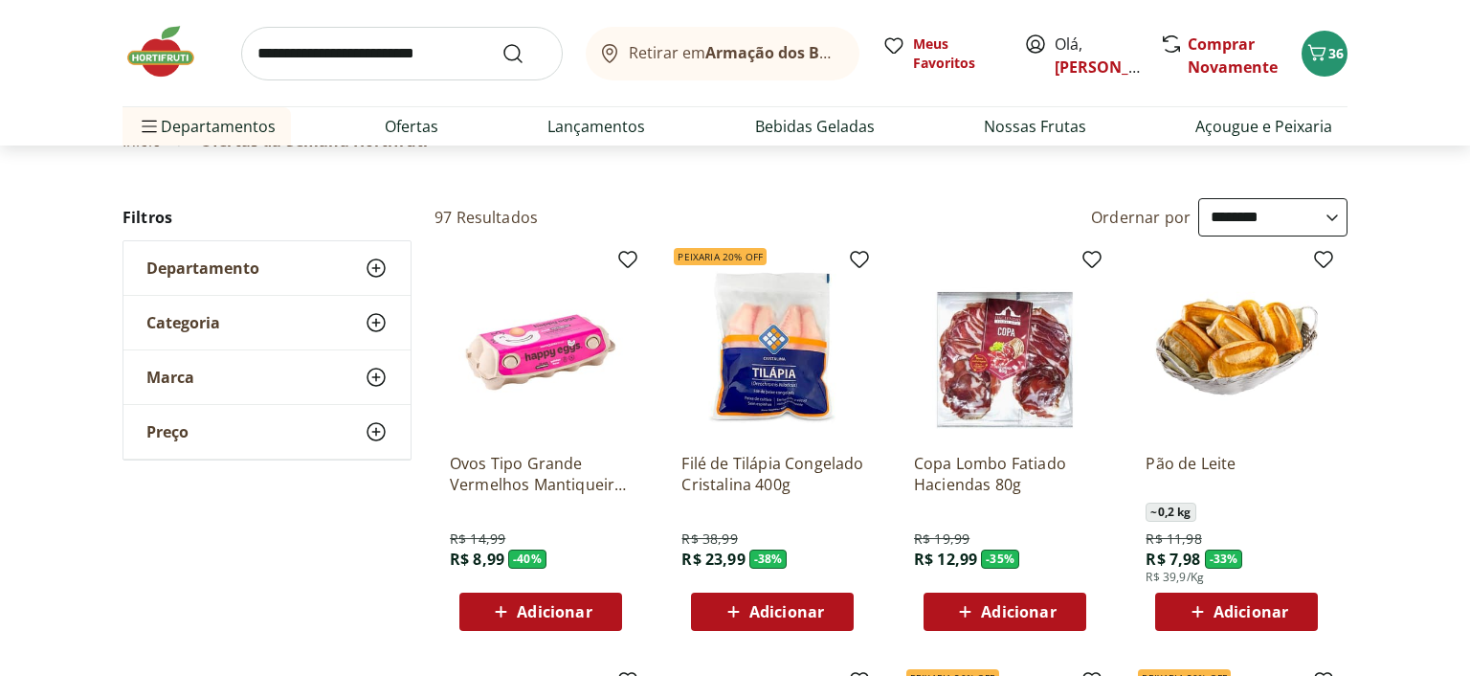
scroll to position [202, 0]
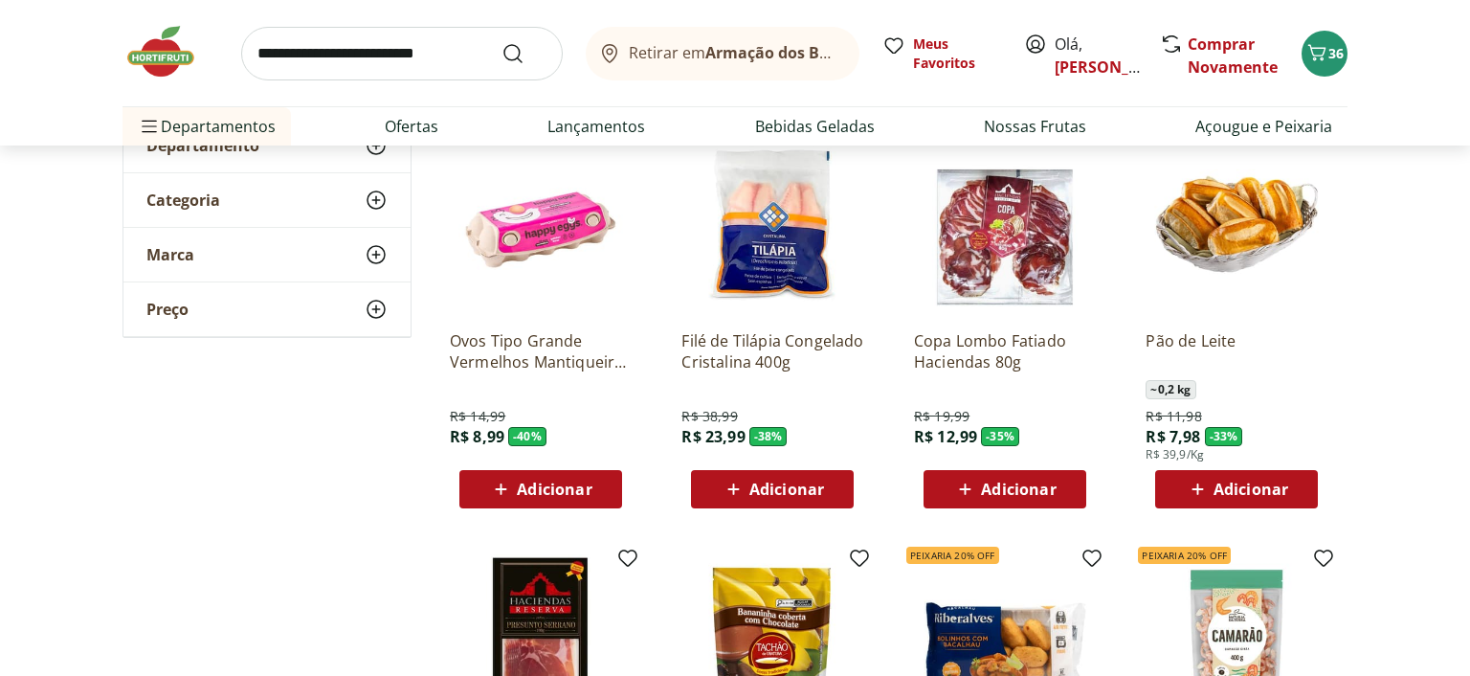
click at [400, 54] on input "search" at bounding box center [402, 54] width 322 height 54
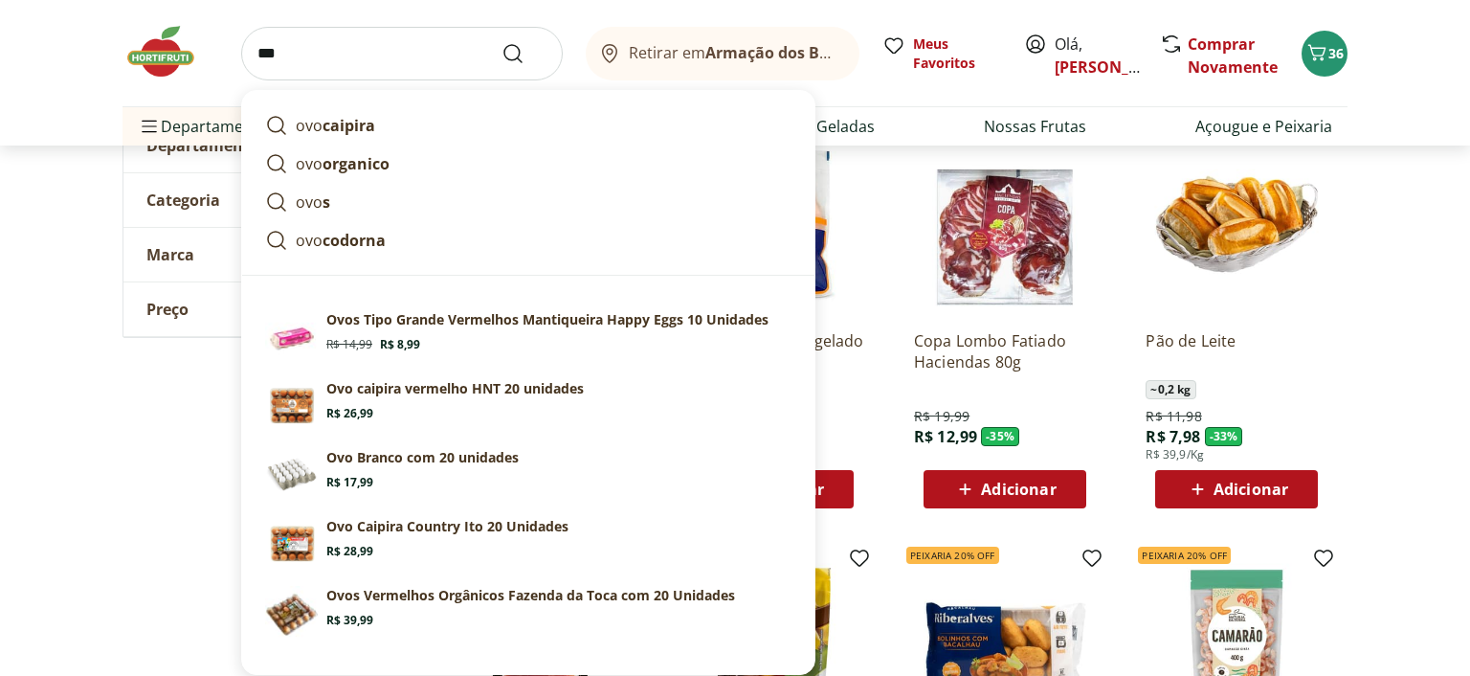
type input "***"
click at [502, 42] on button "Submit Search" at bounding box center [525, 53] width 46 height 23
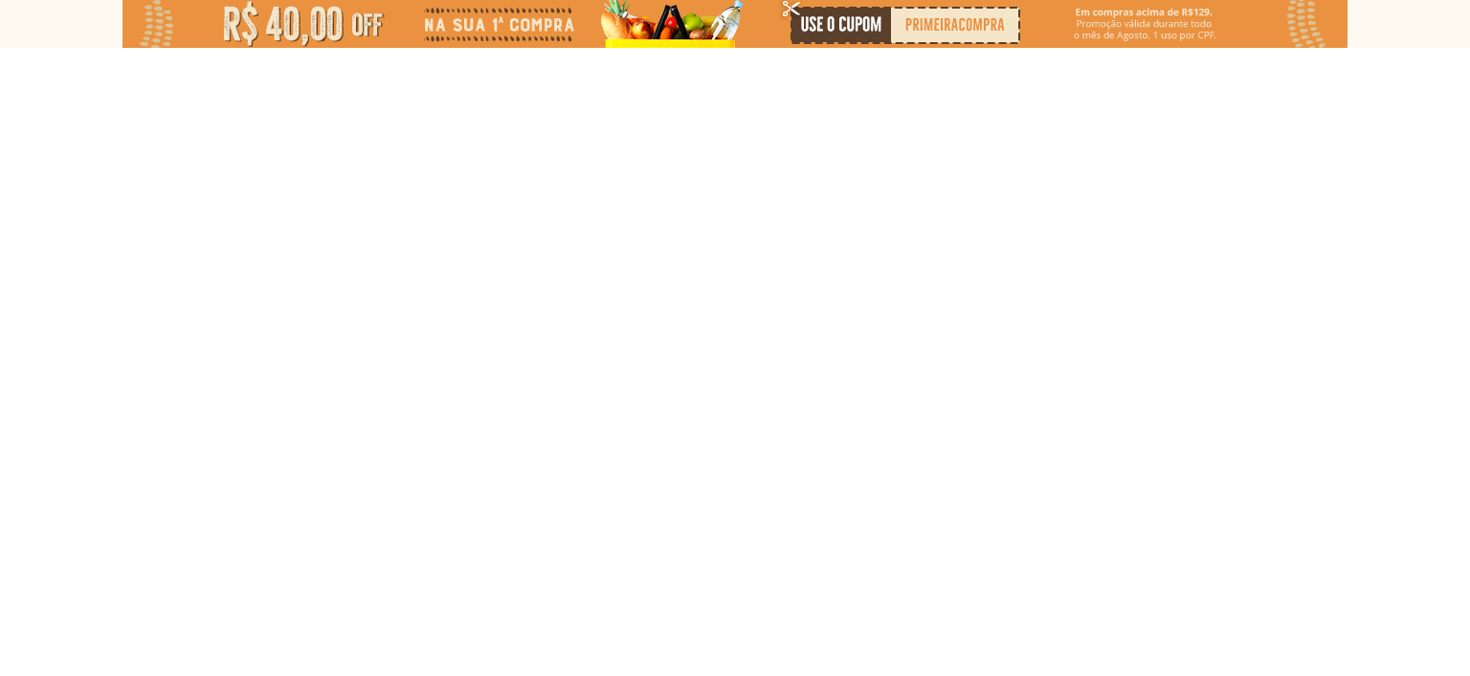
select select "**********"
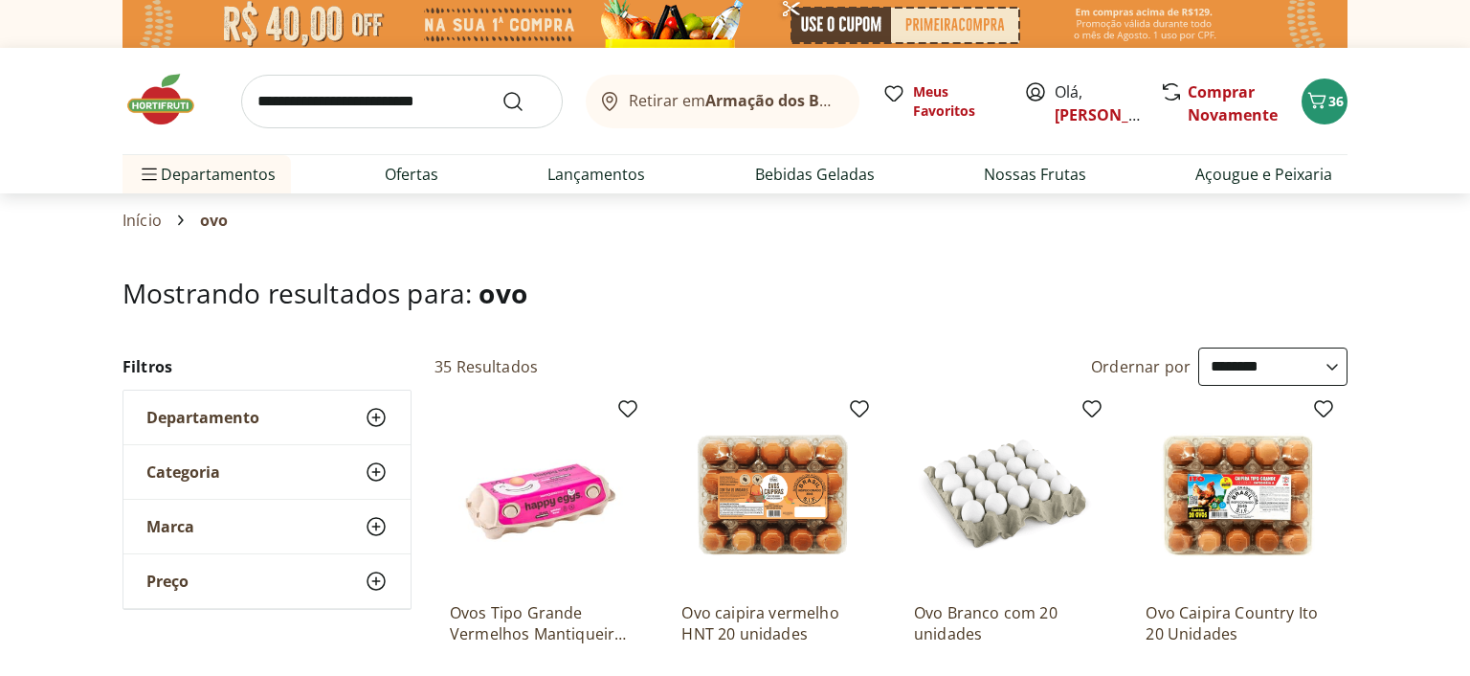
click at [383, 470] on icon at bounding box center [376, 471] width 23 height 23
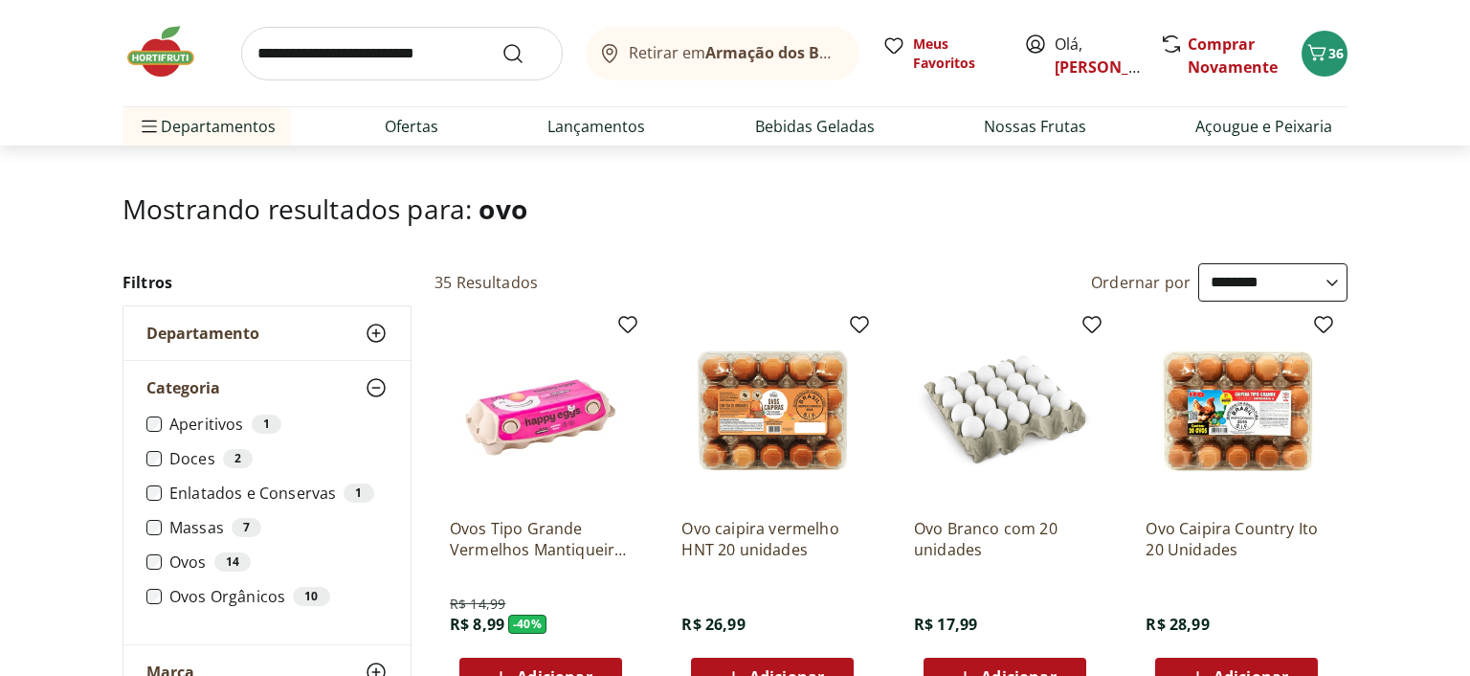
scroll to position [202, 0]
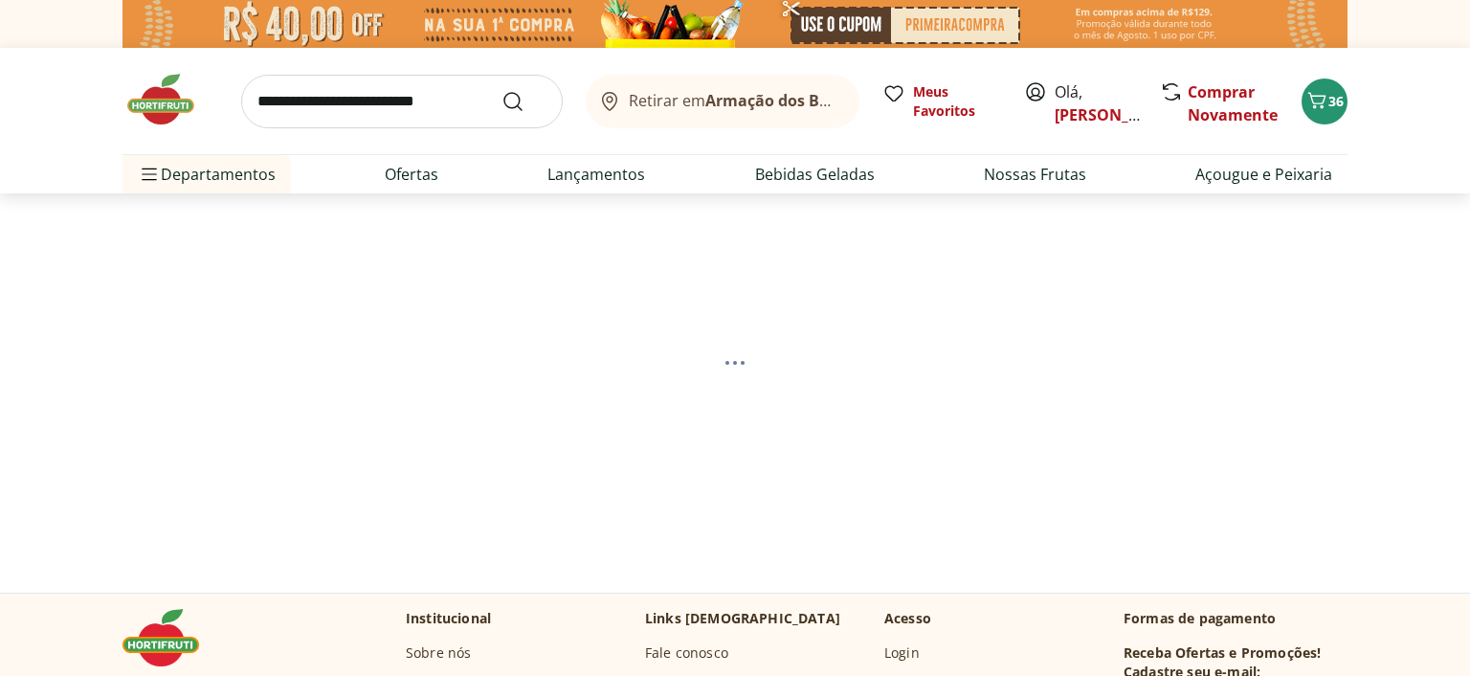
select select "**********"
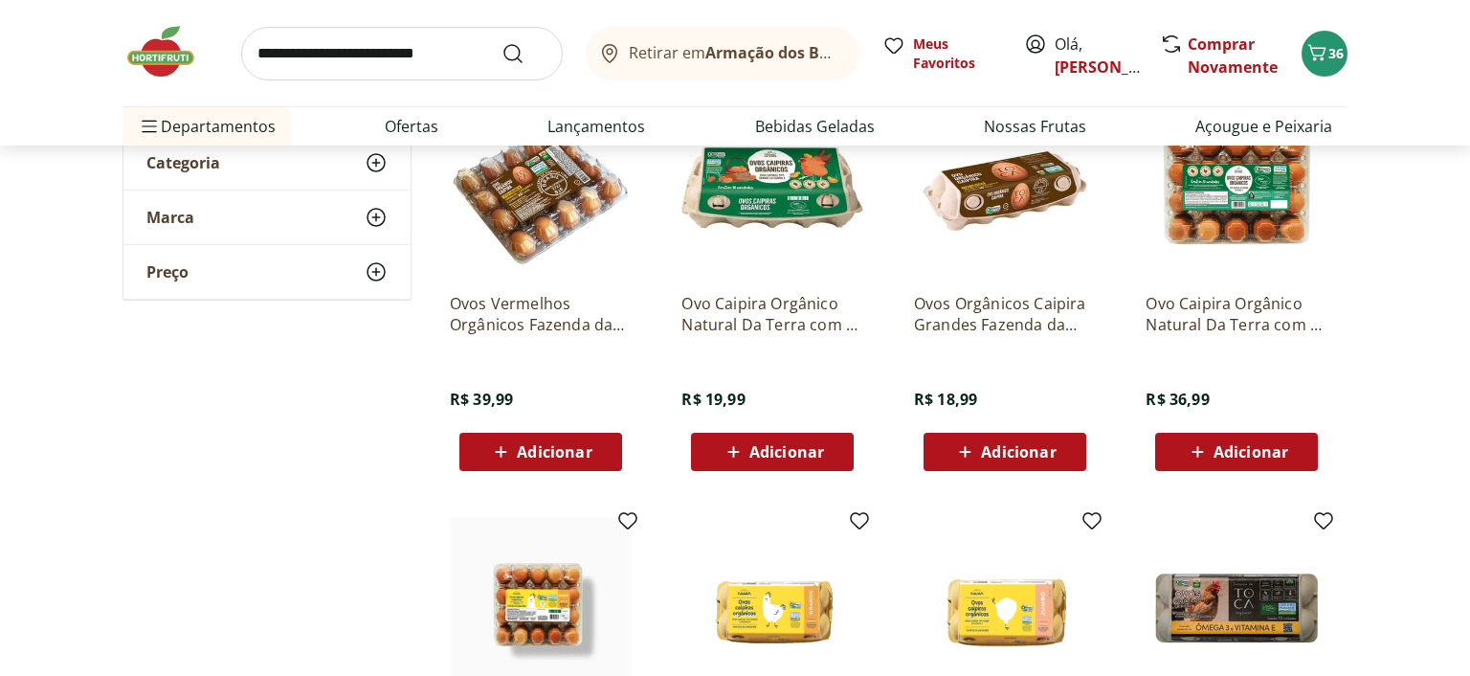
scroll to position [303, 0]
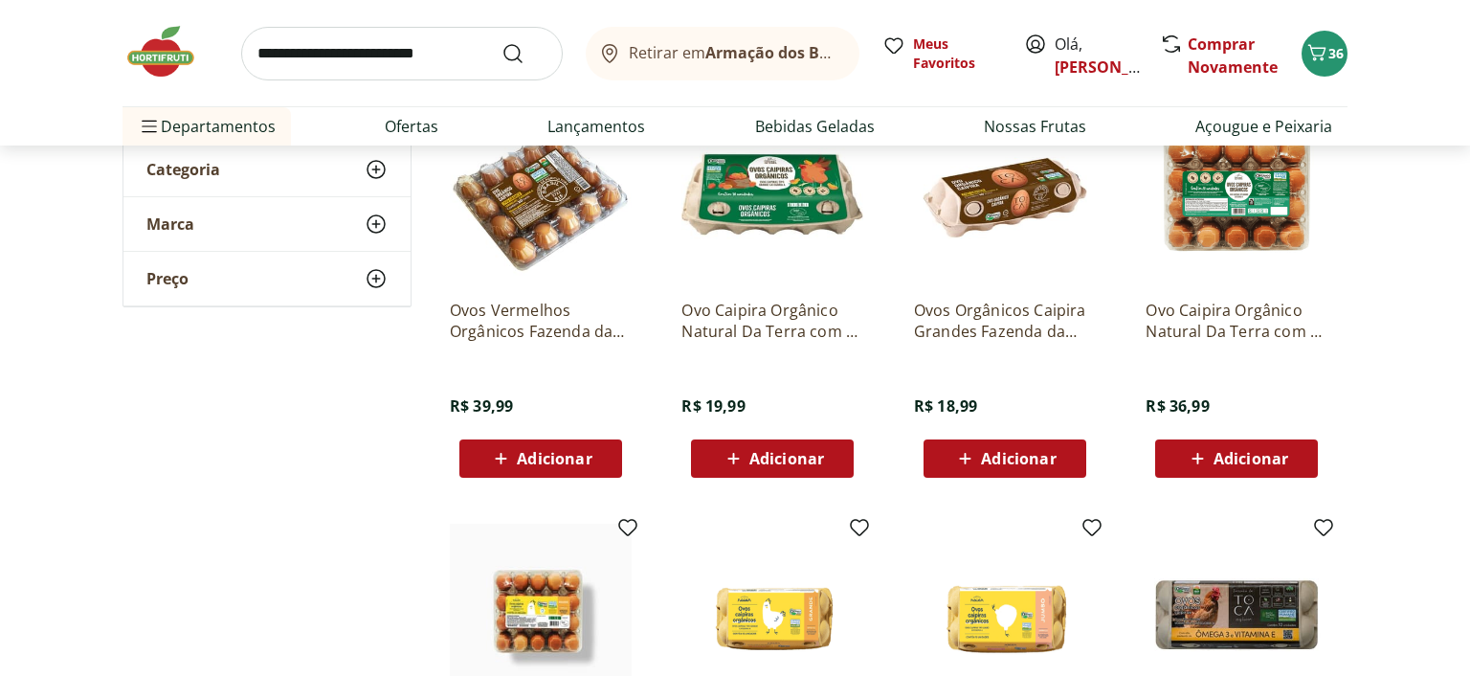
click at [524, 216] on img at bounding box center [541, 193] width 182 height 182
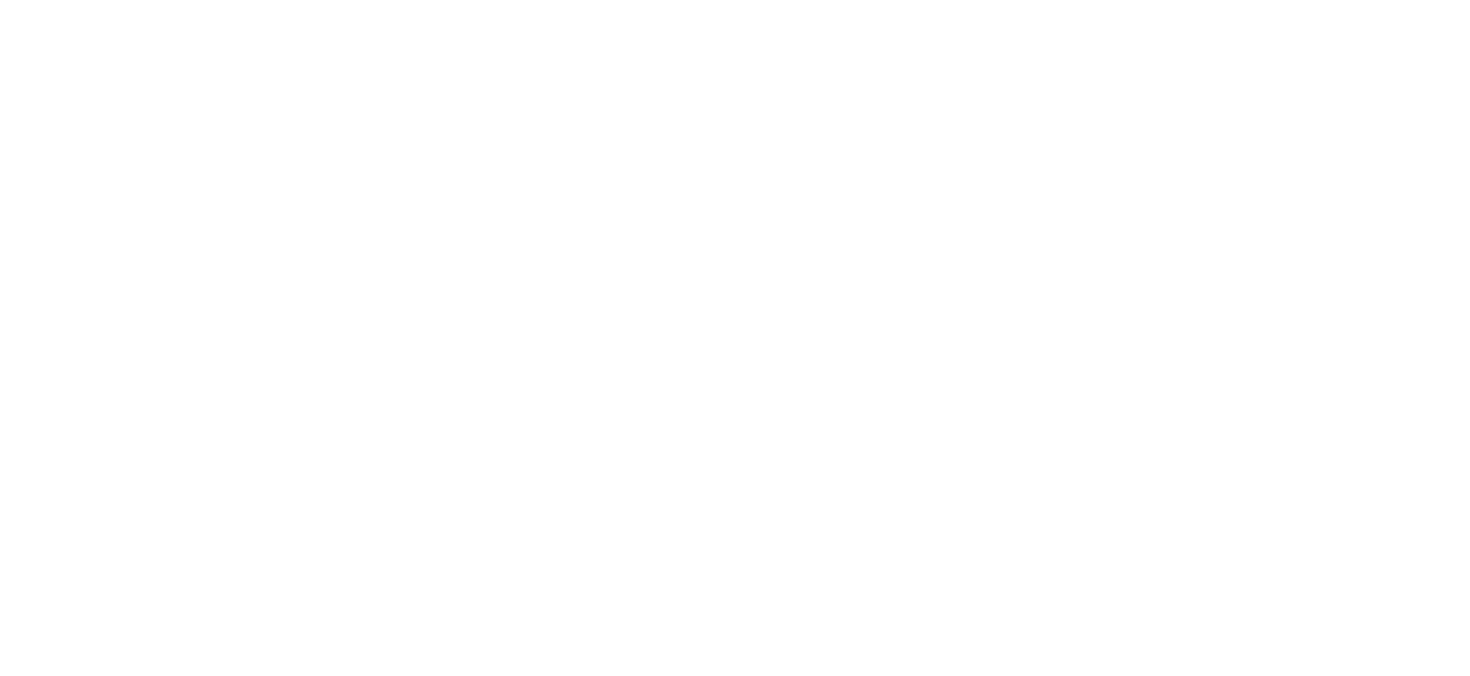
scroll to position [303, 0]
select select "**********"
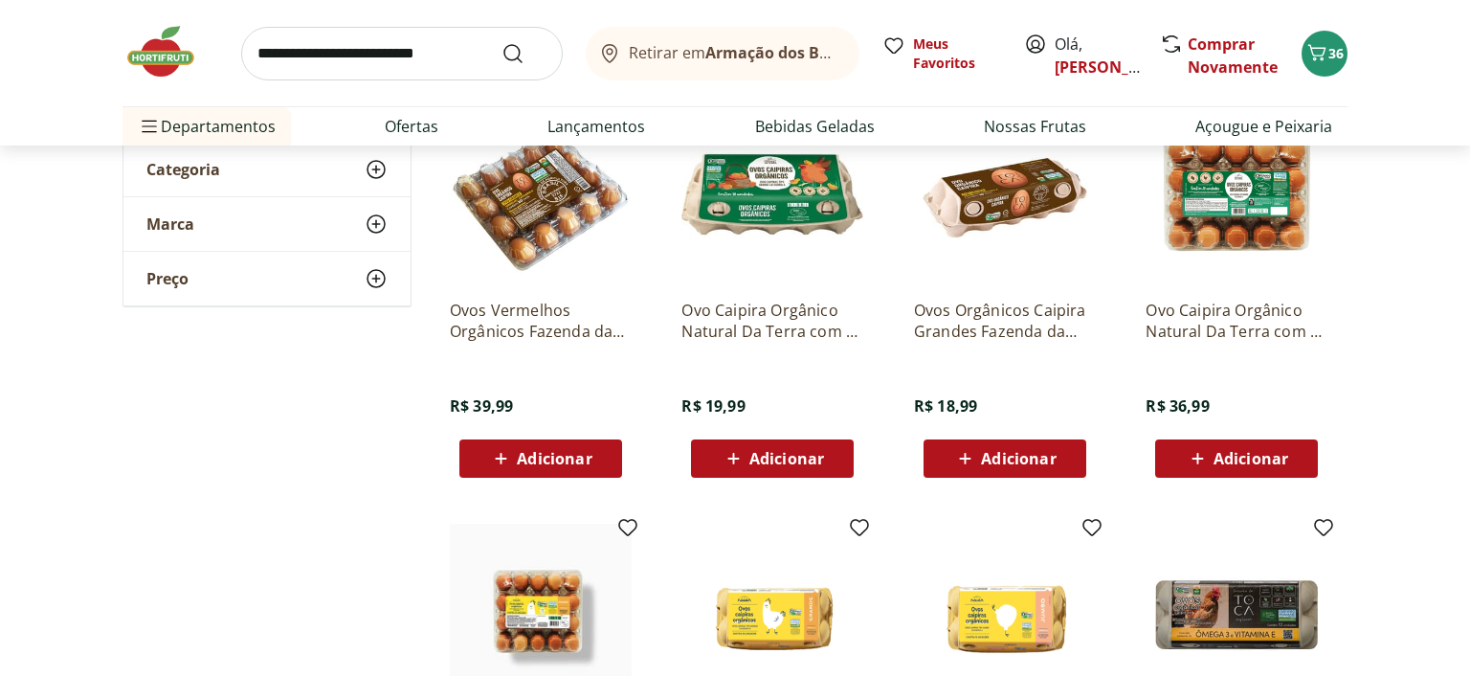
click at [559, 458] on span "Adicionar" at bounding box center [554, 458] width 75 height 15
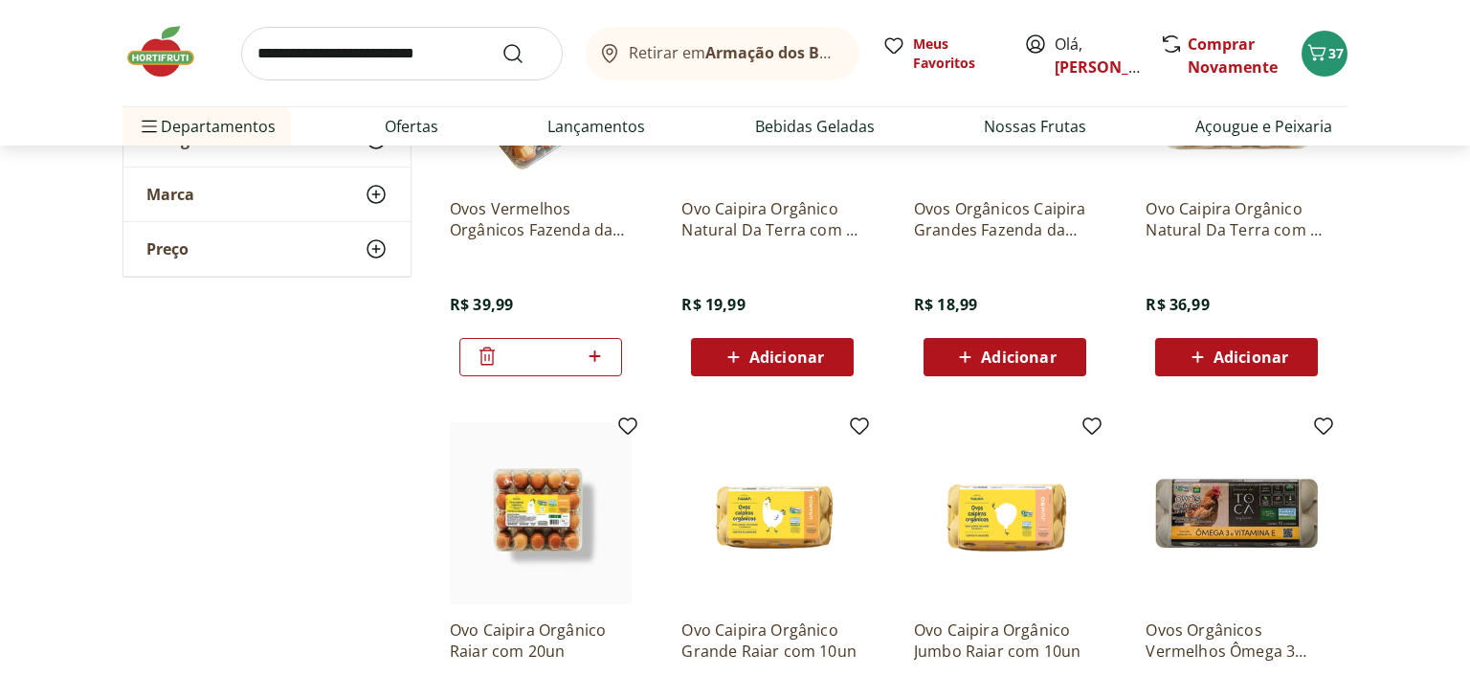
scroll to position [0, 0]
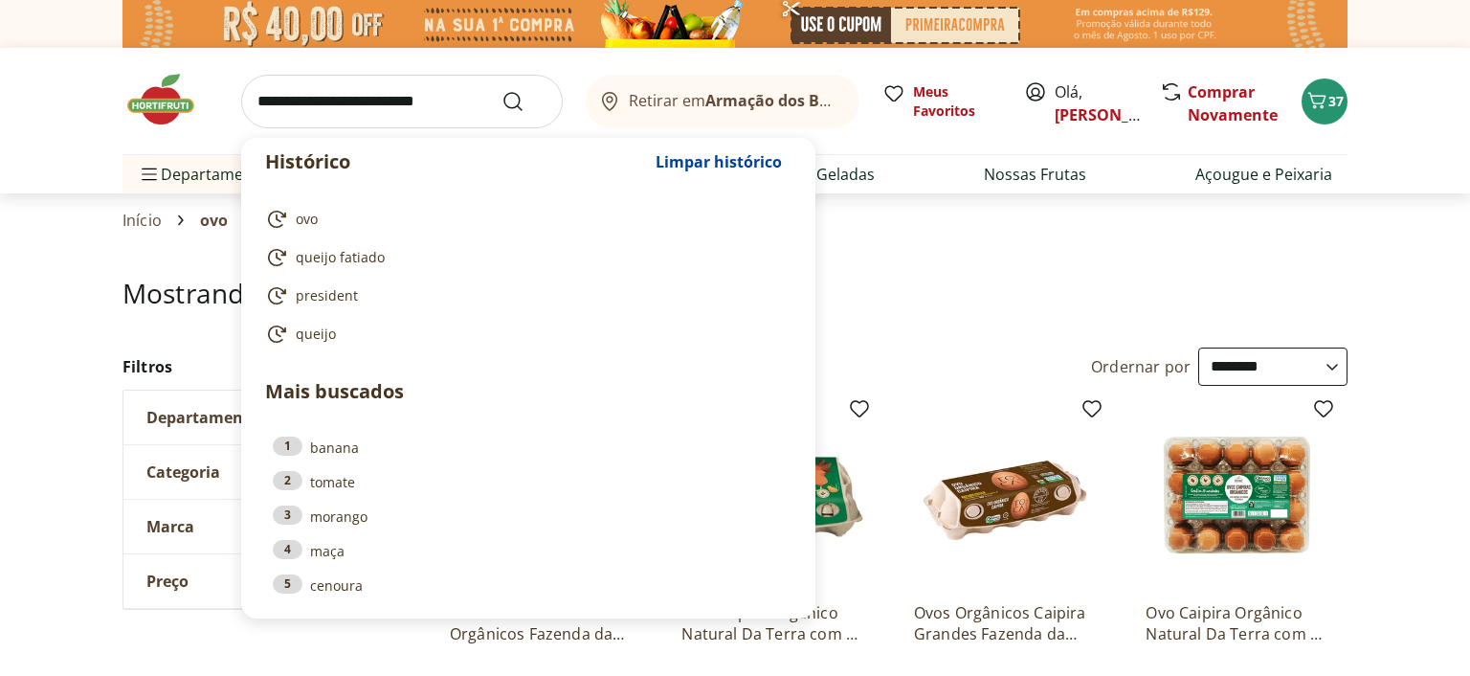
click at [266, 105] on input "search" at bounding box center [402, 102] width 322 height 54
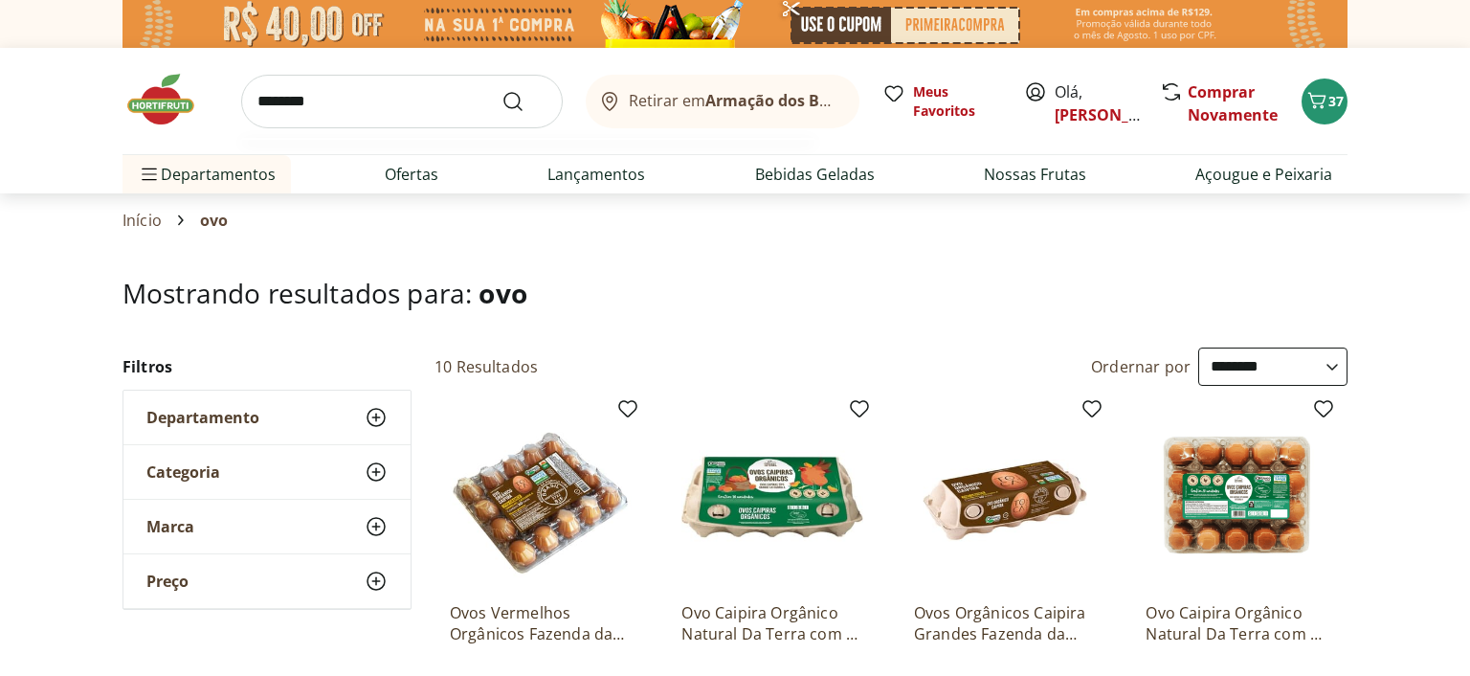
type input "********"
click at [502, 90] on button "Submit Search" at bounding box center [525, 101] width 46 height 23
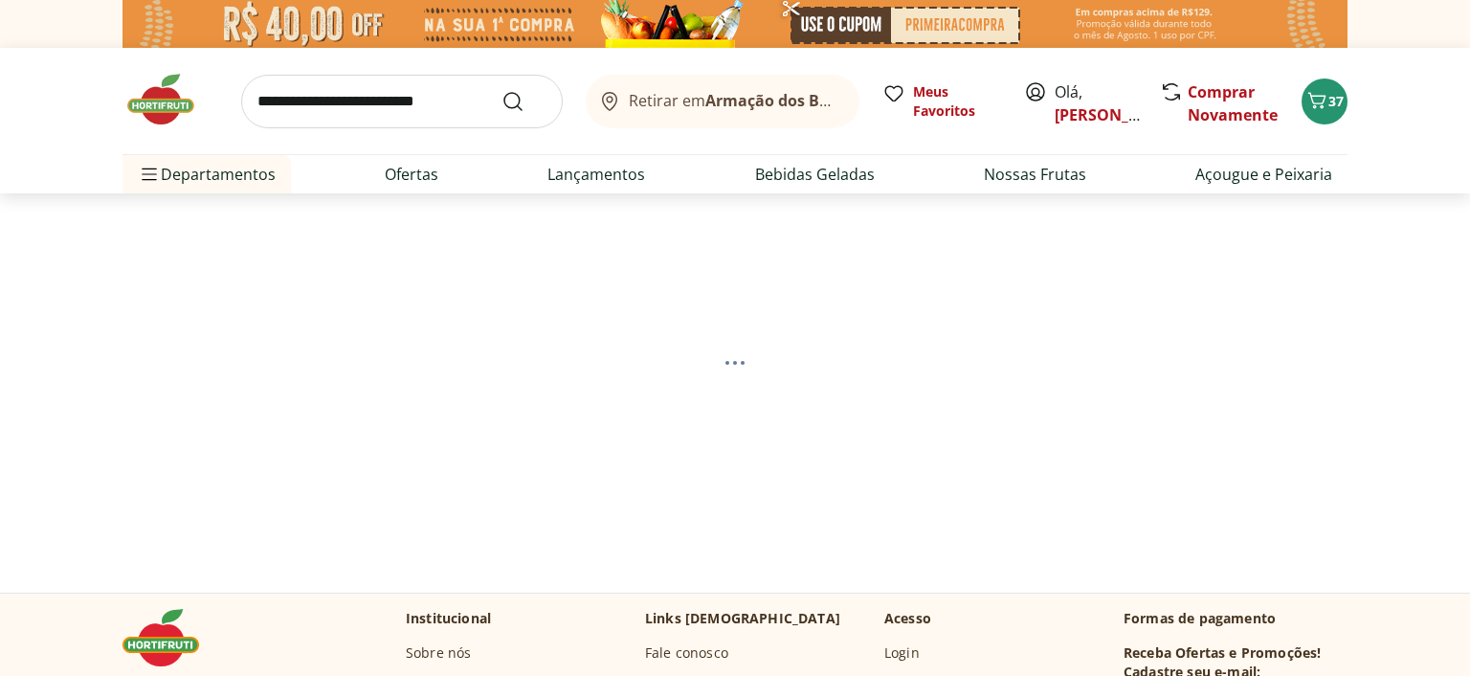
select select "**********"
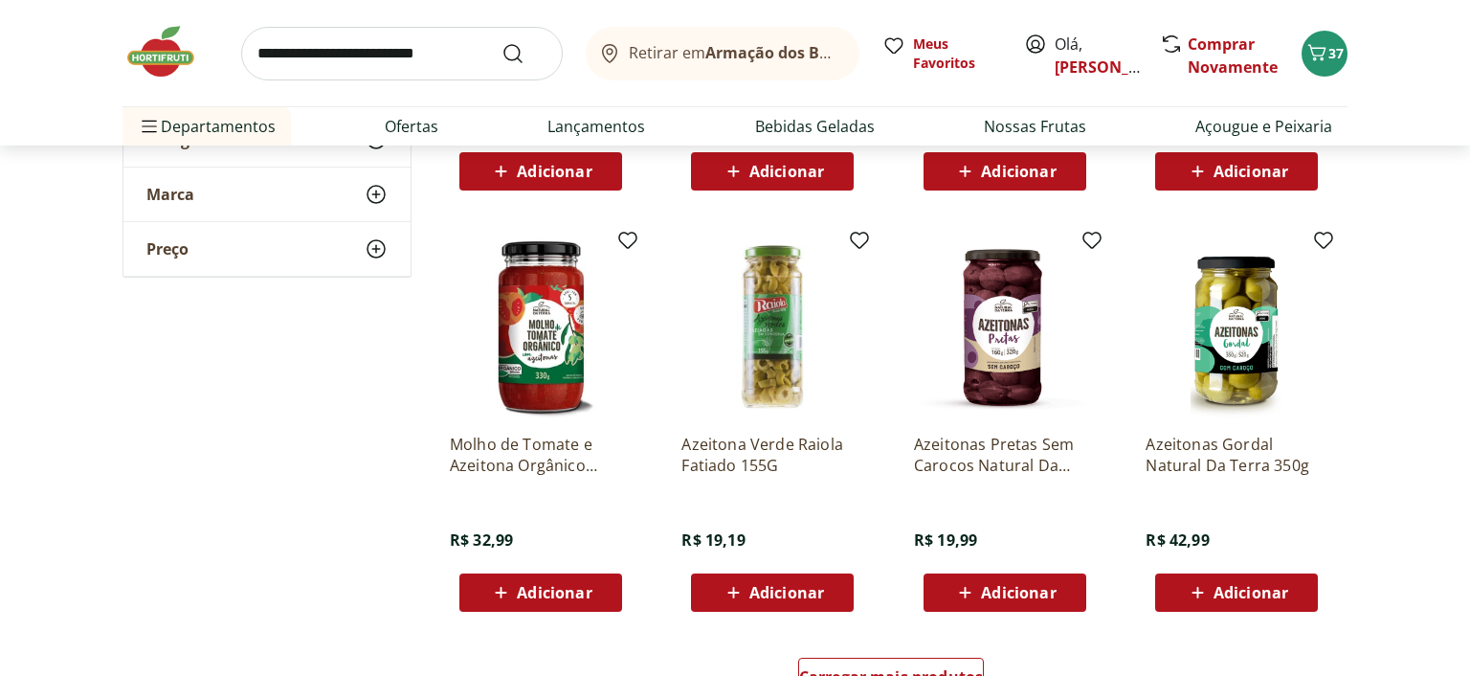
scroll to position [1111, 0]
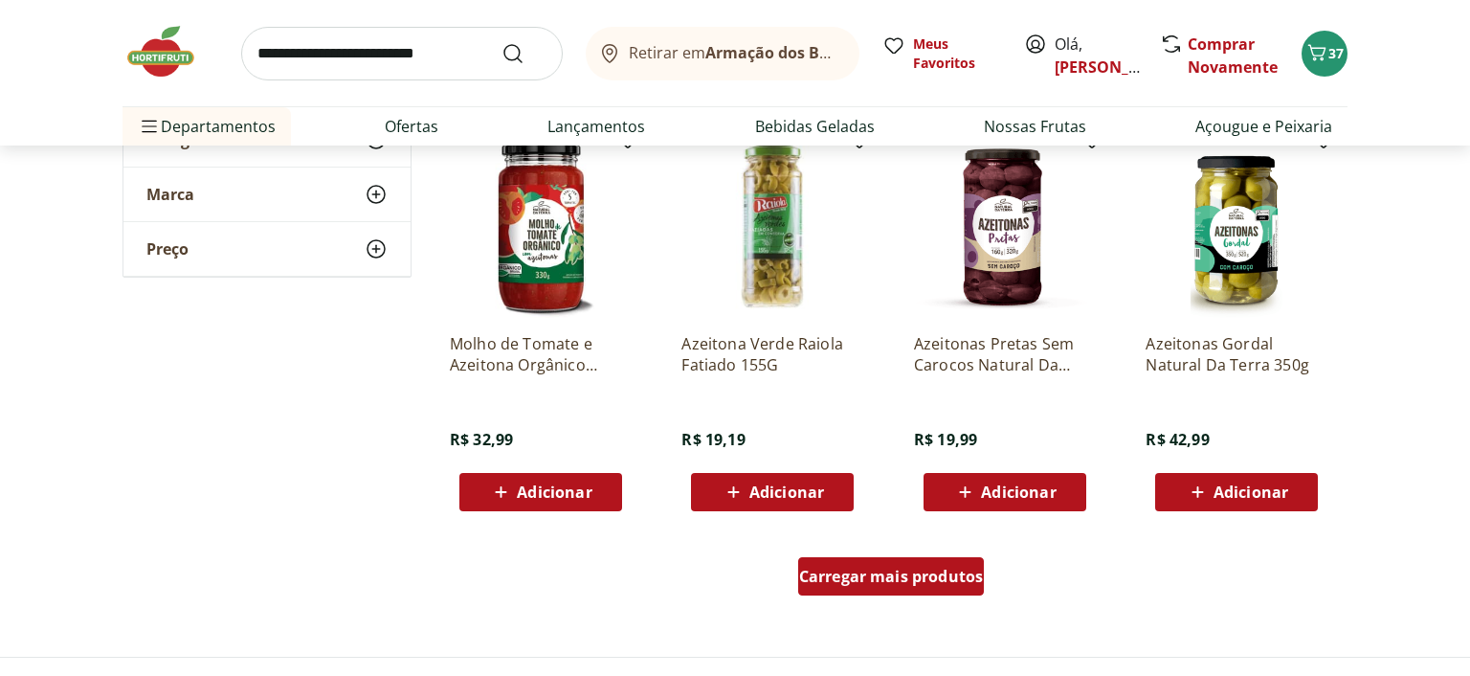
click at [948, 569] on span "Carregar mais produtos" at bounding box center [891, 576] width 185 height 15
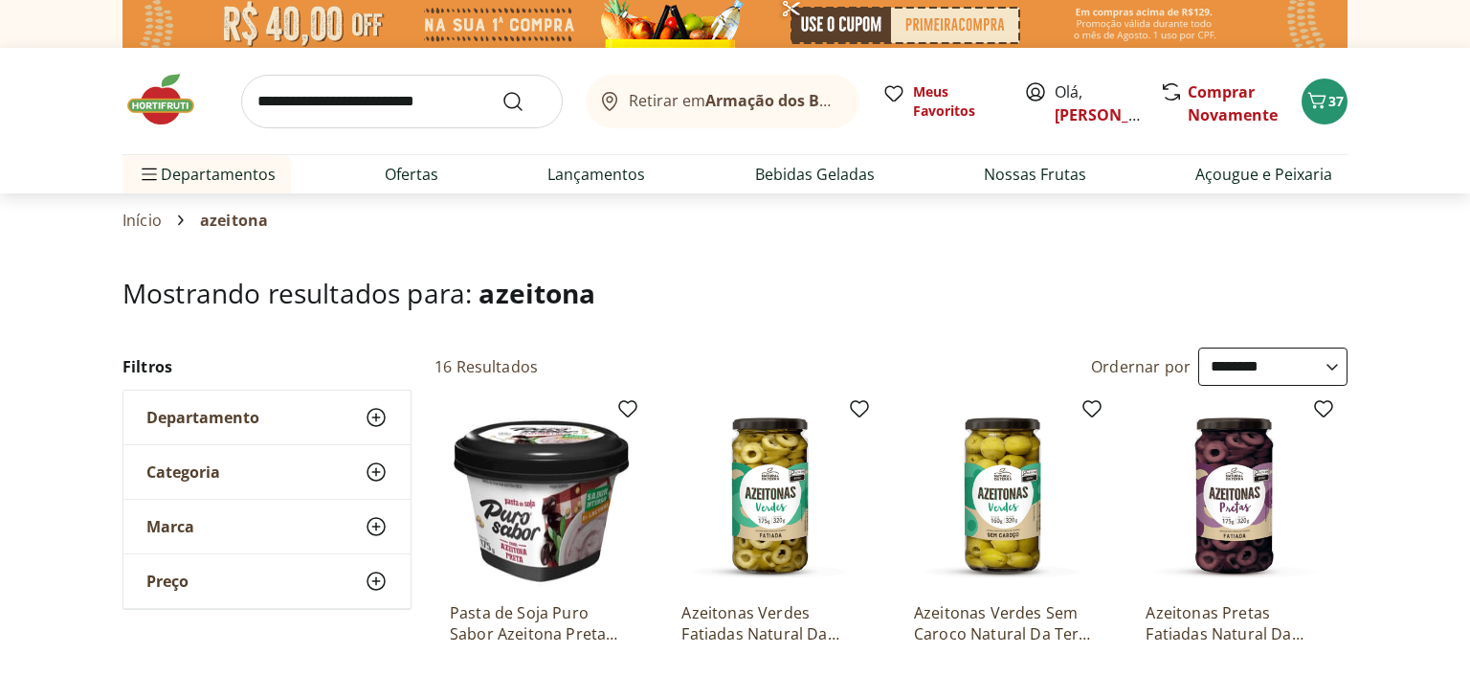
click at [293, 91] on input "search" at bounding box center [402, 102] width 322 height 54
type input "******"
click button "Submit Search" at bounding box center [525, 101] width 46 height 23
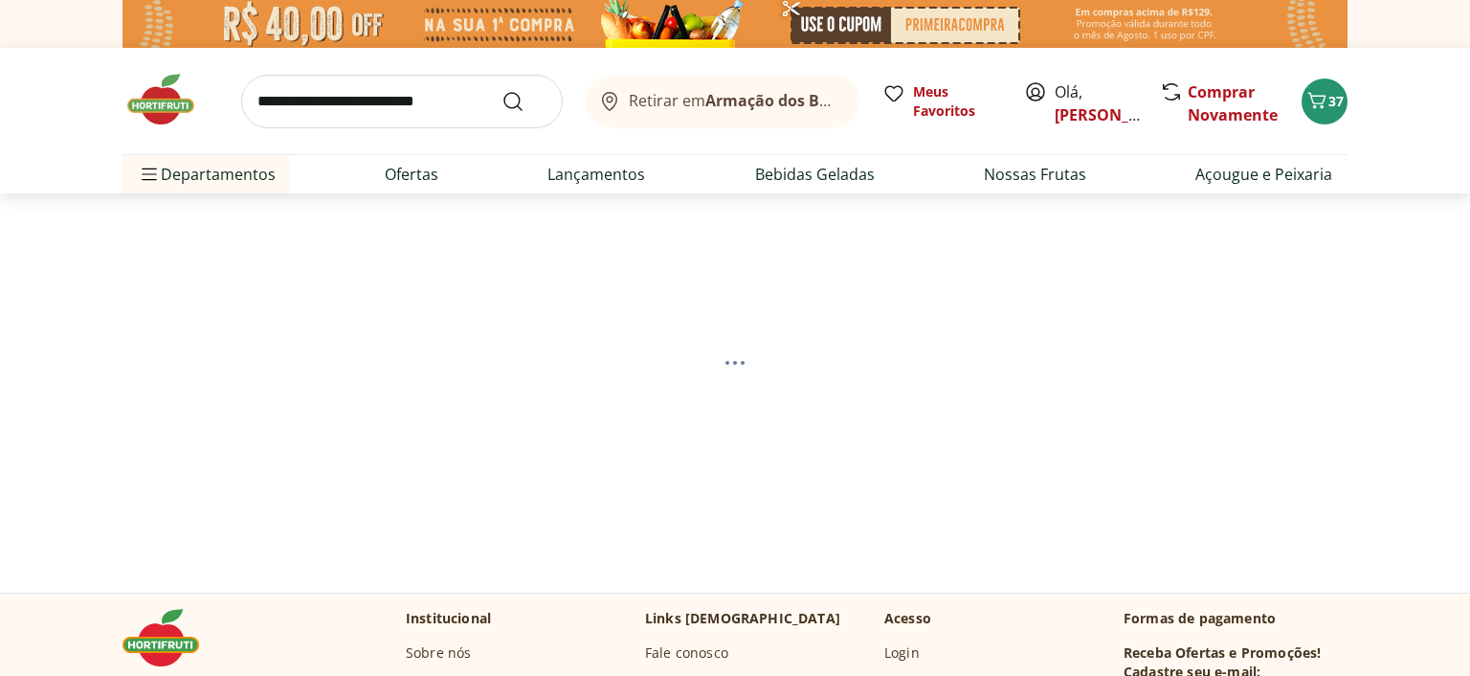
select select "**********"
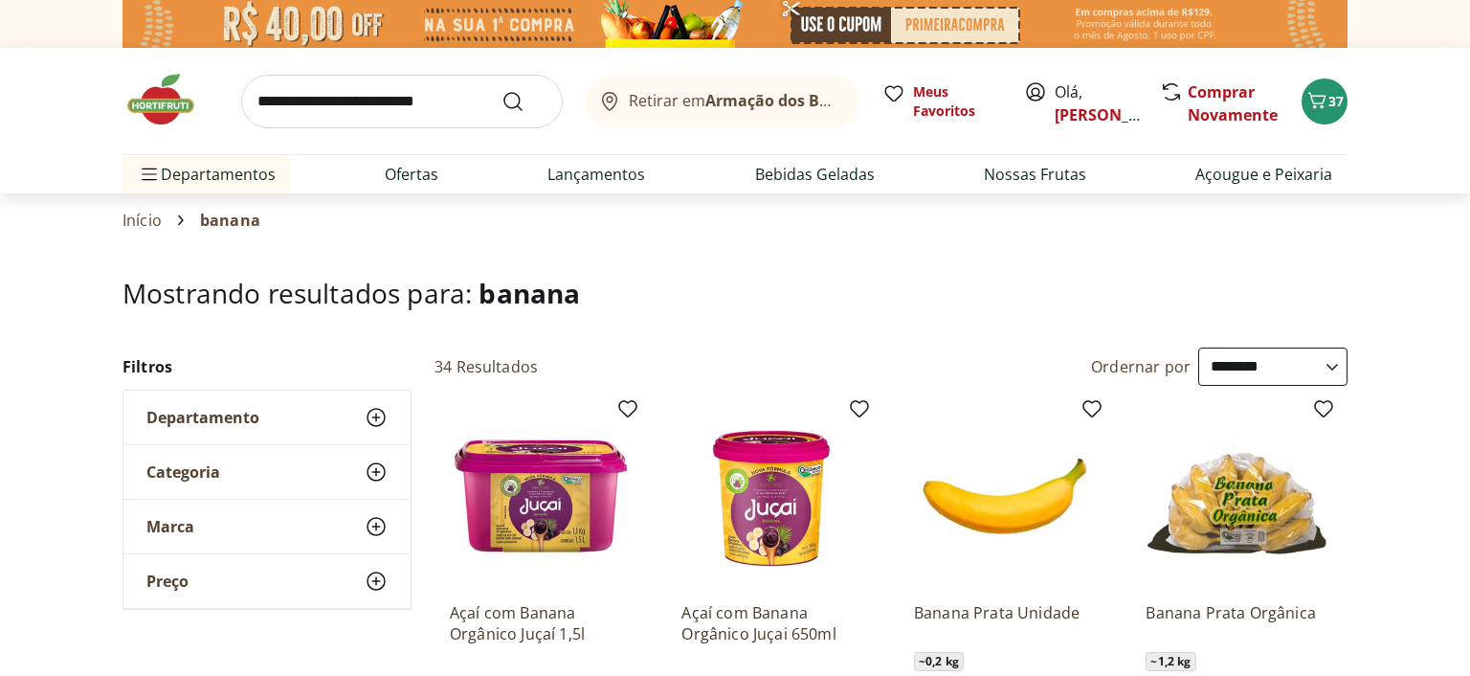
click at [373, 476] on icon at bounding box center [376, 471] width 23 height 23
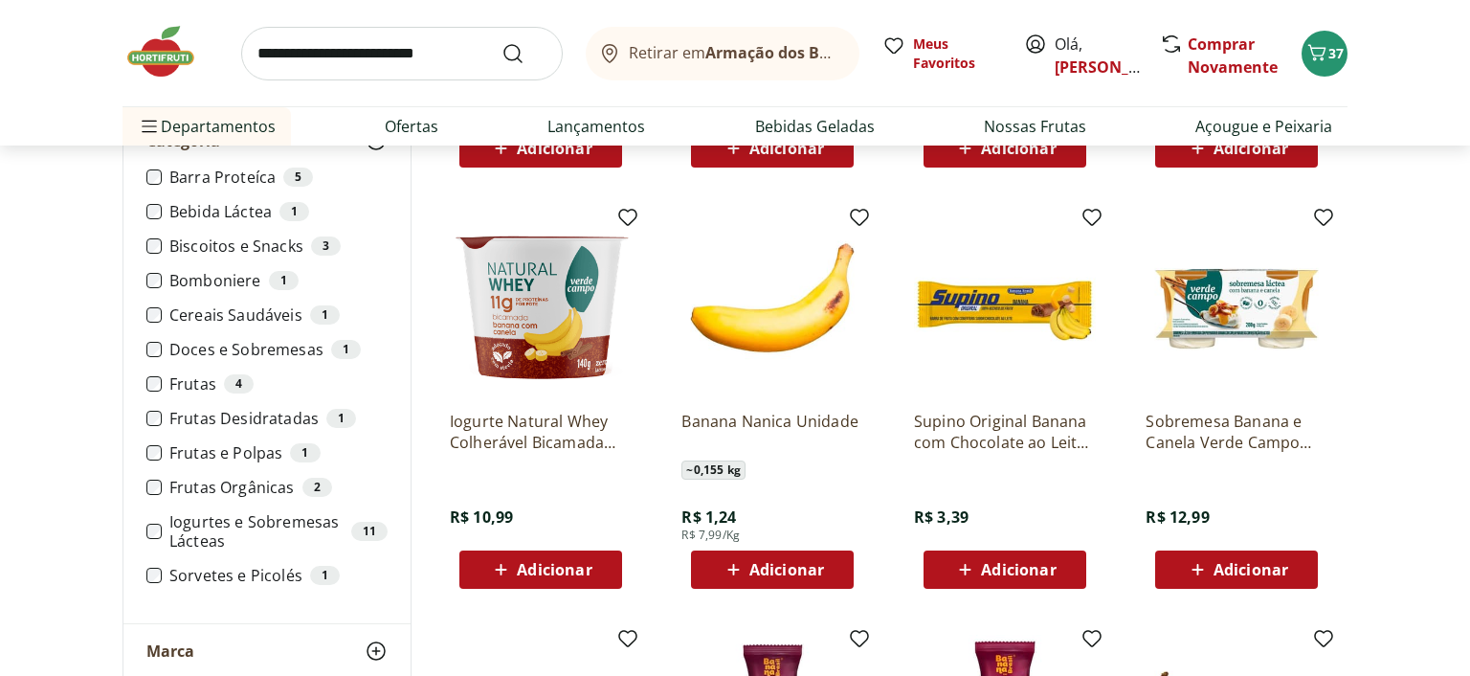
scroll to position [707, 0]
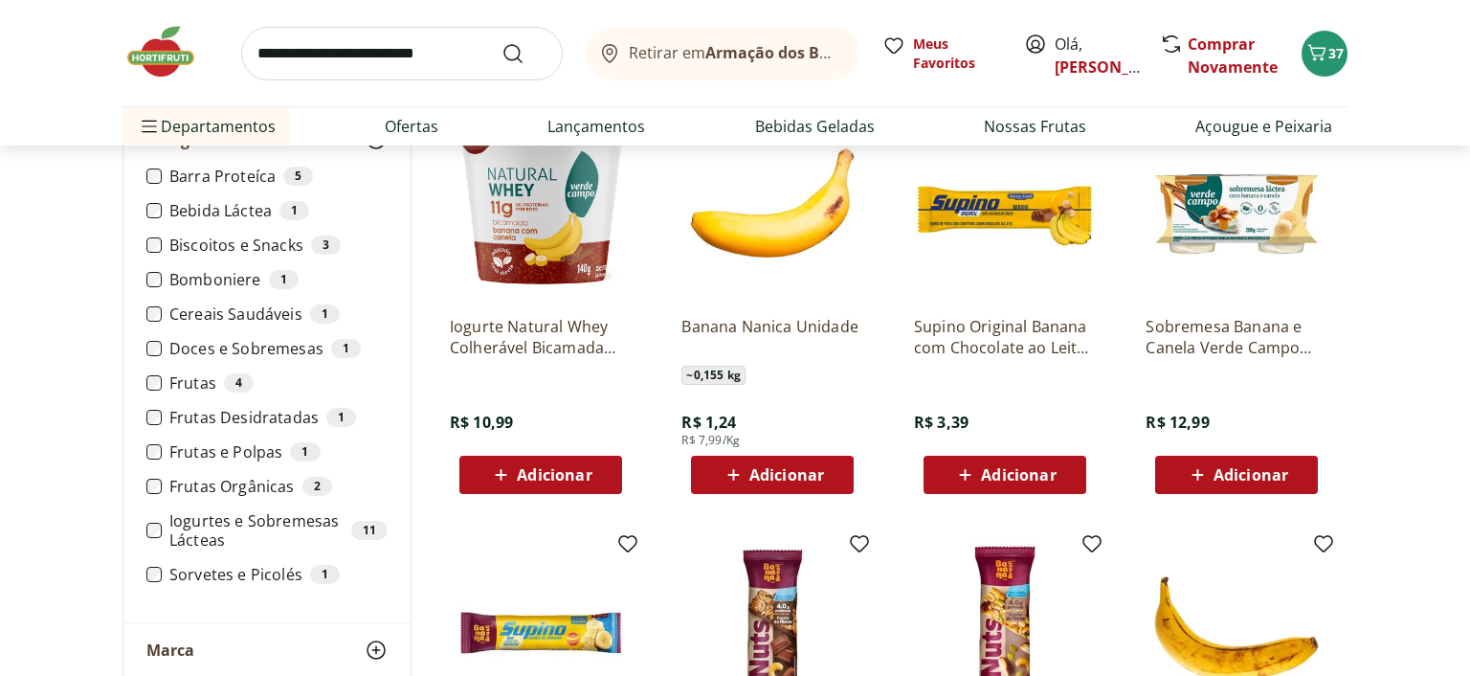
click at [374, 649] on use at bounding box center [376, 650] width 23 height 23
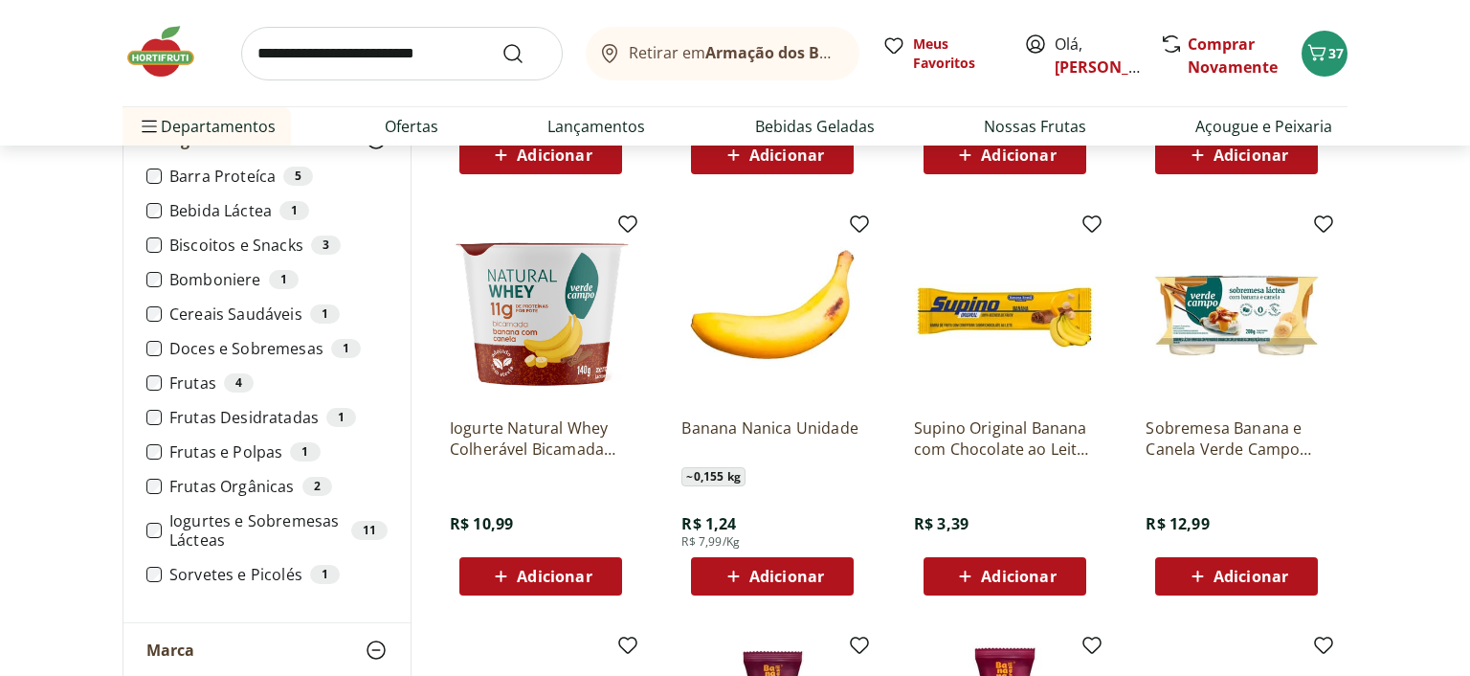
scroll to position [0, 0]
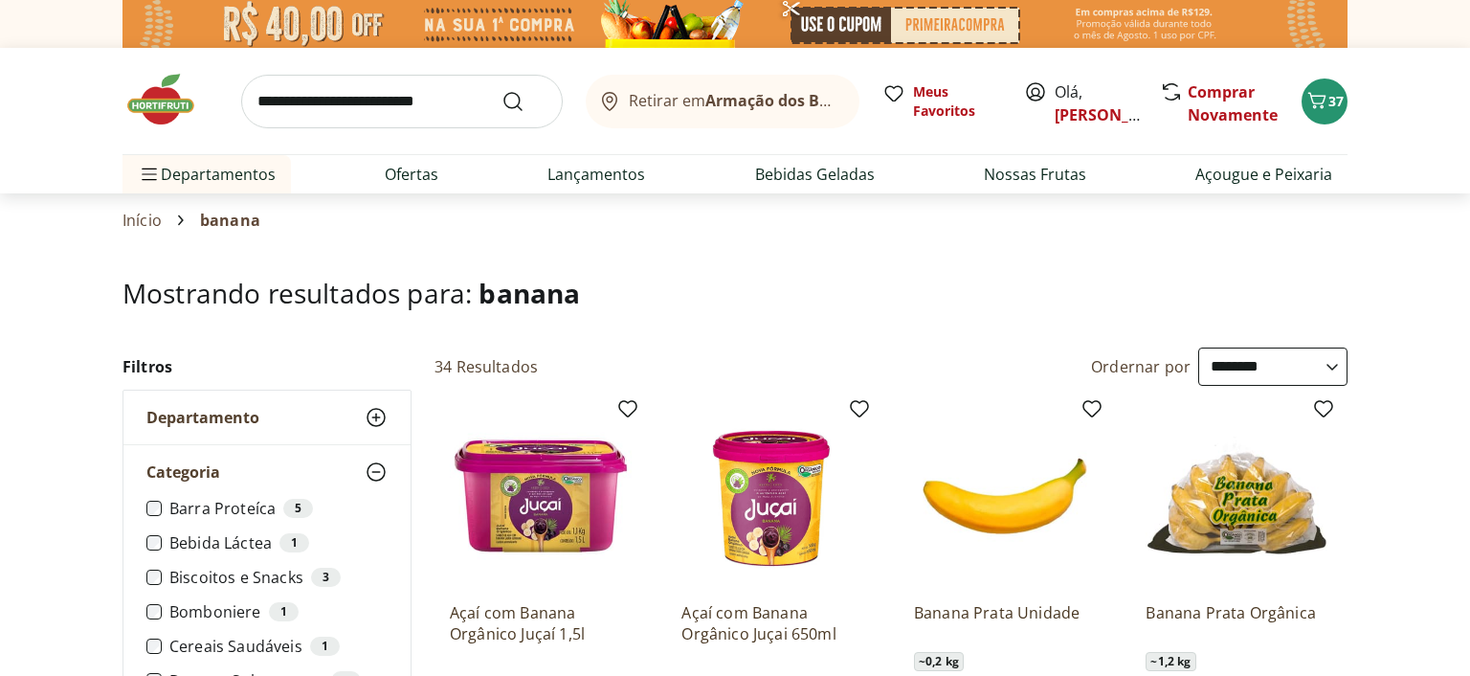
click at [395, 88] on input "search" at bounding box center [402, 102] width 322 height 54
type input "**********"
click button "Submit Search" at bounding box center [525, 101] width 46 height 23
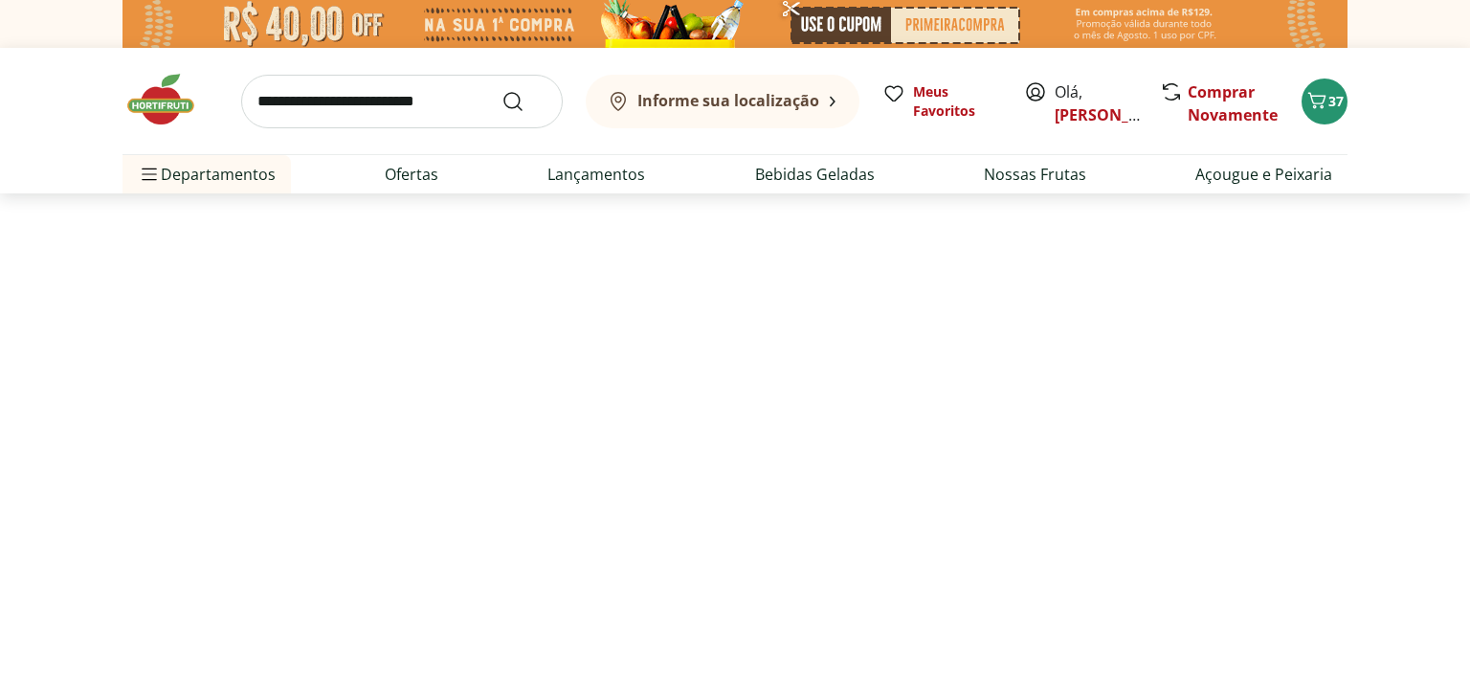
select select "**********"
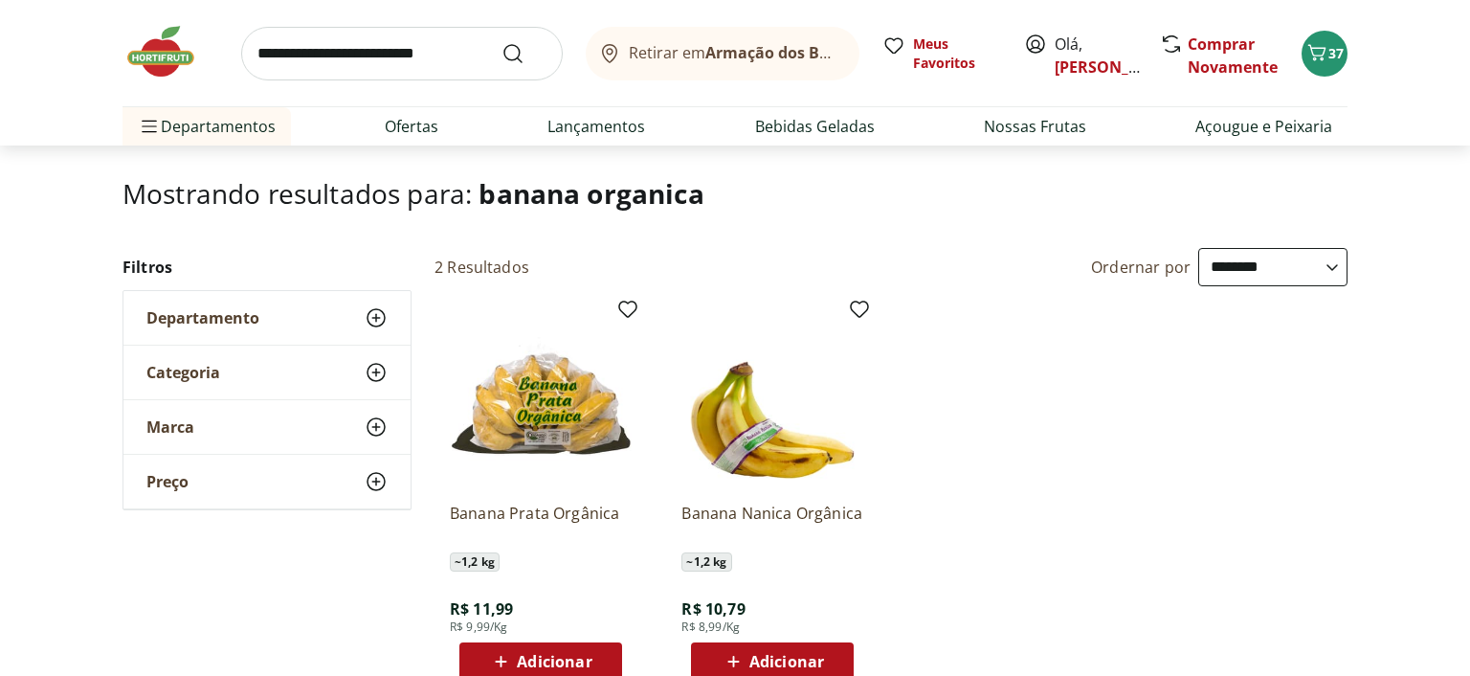
scroll to position [202, 0]
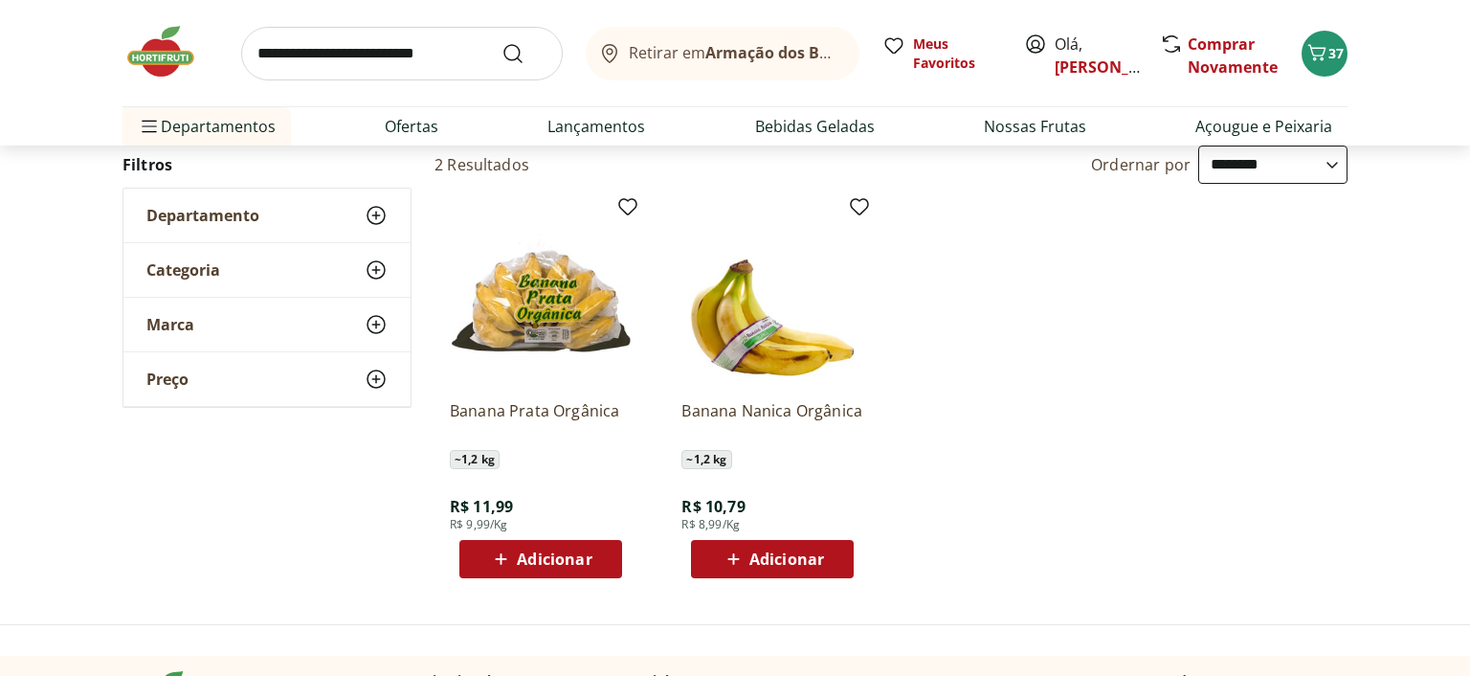
click at [527, 561] on span "Adicionar" at bounding box center [554, 558] width 75 height 15
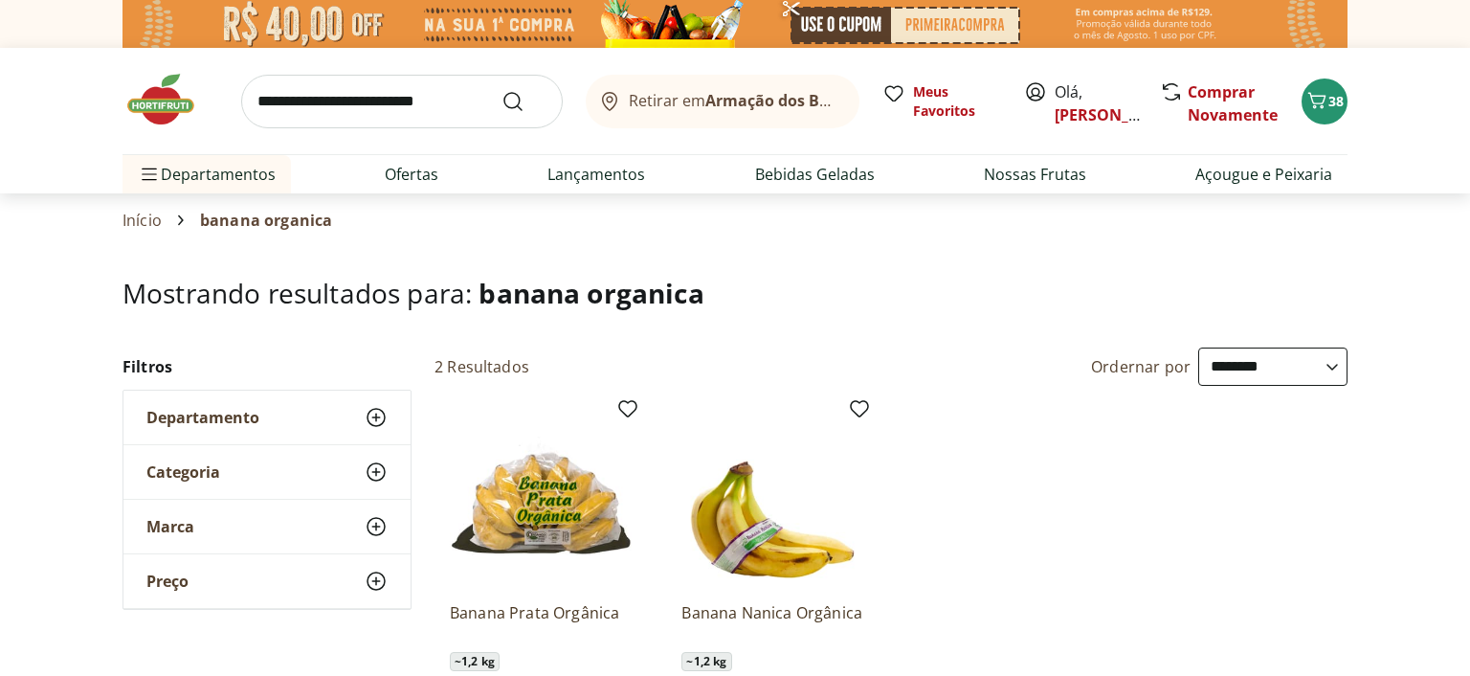
click at [382, 109] on input "search" at bounding box center [402, 102] width 322 height 54
type input "********"
click button "Submit Search" at bounding box center [525, 101] width 46 height 23
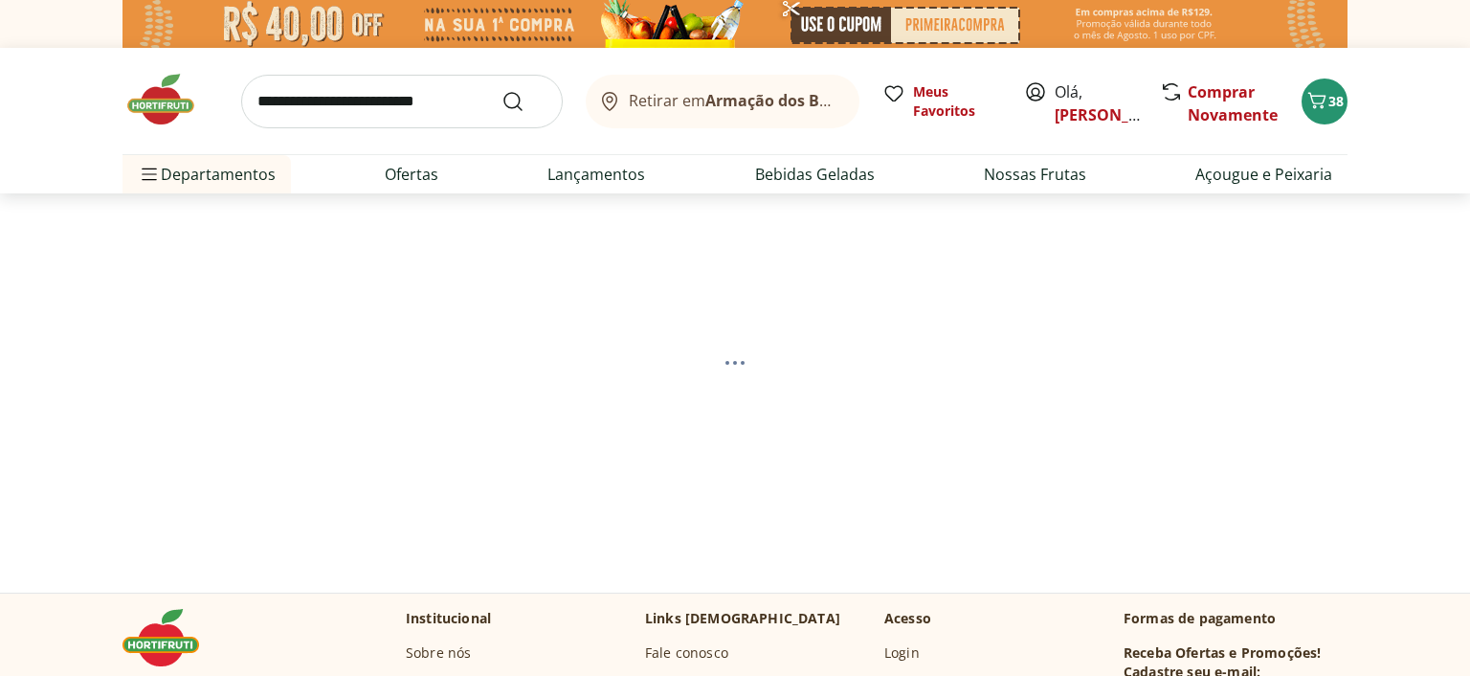
select select "**********"
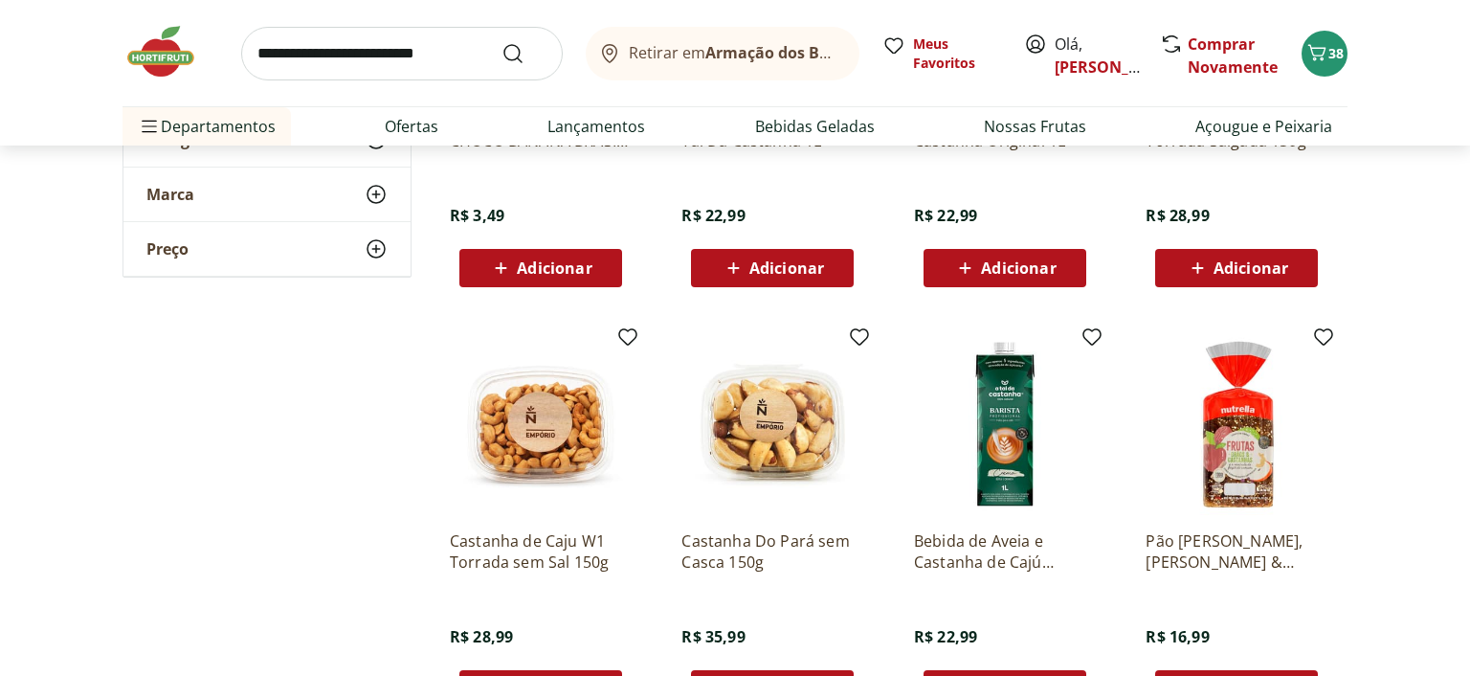
scroll to position [505, 0]
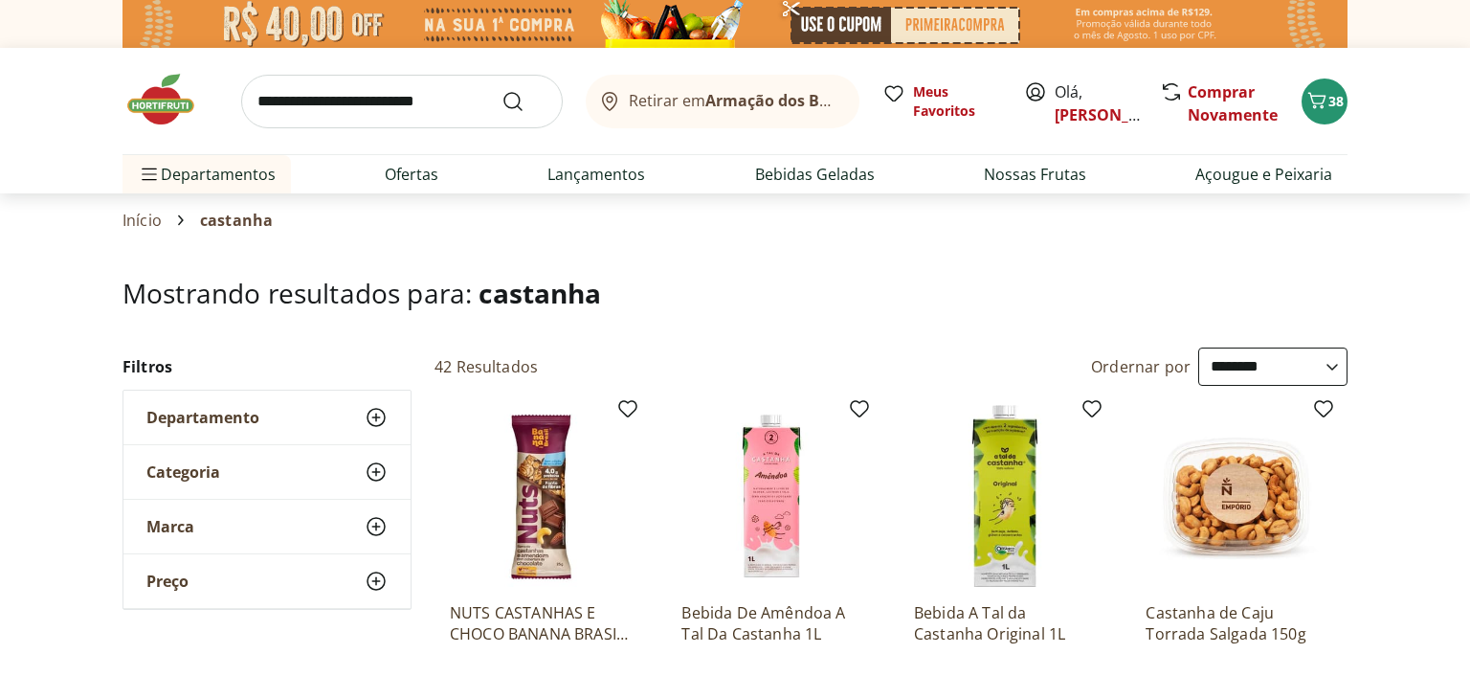
select select "**********"
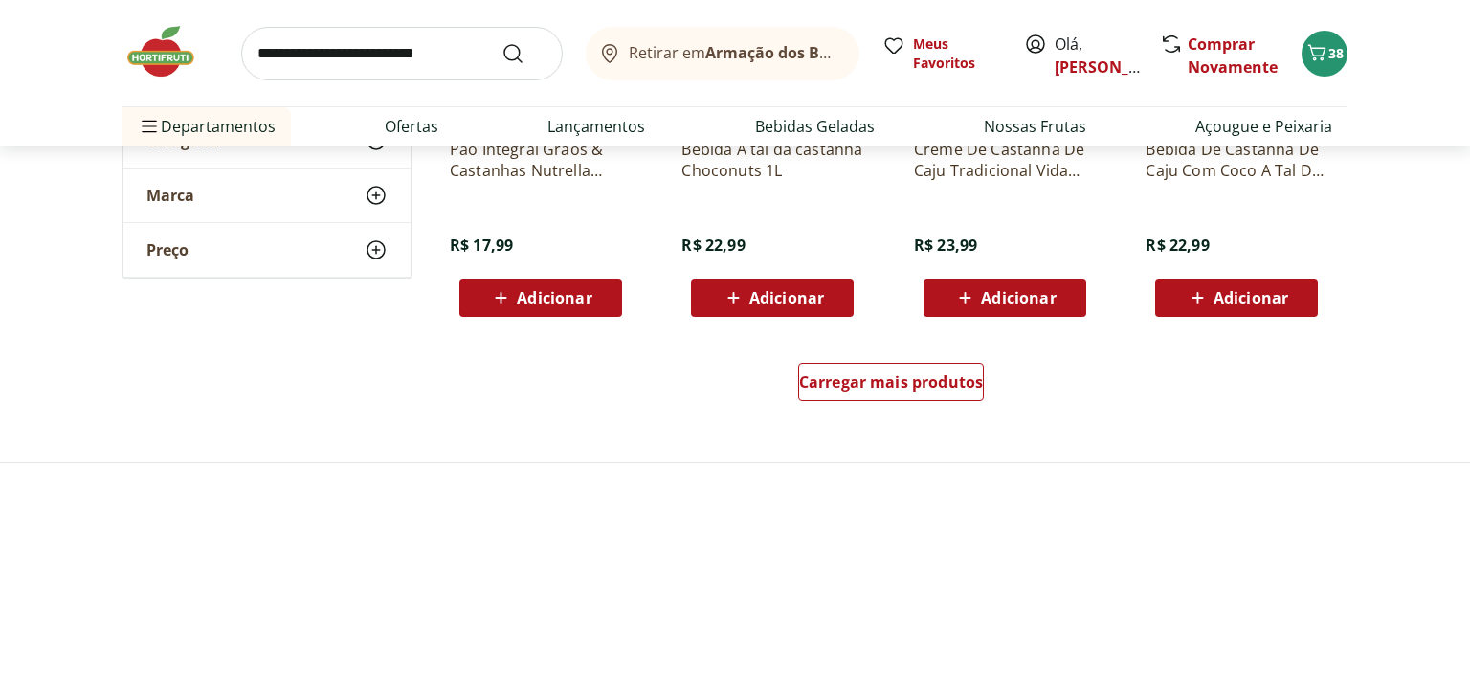
scroll to position [1313, 0]
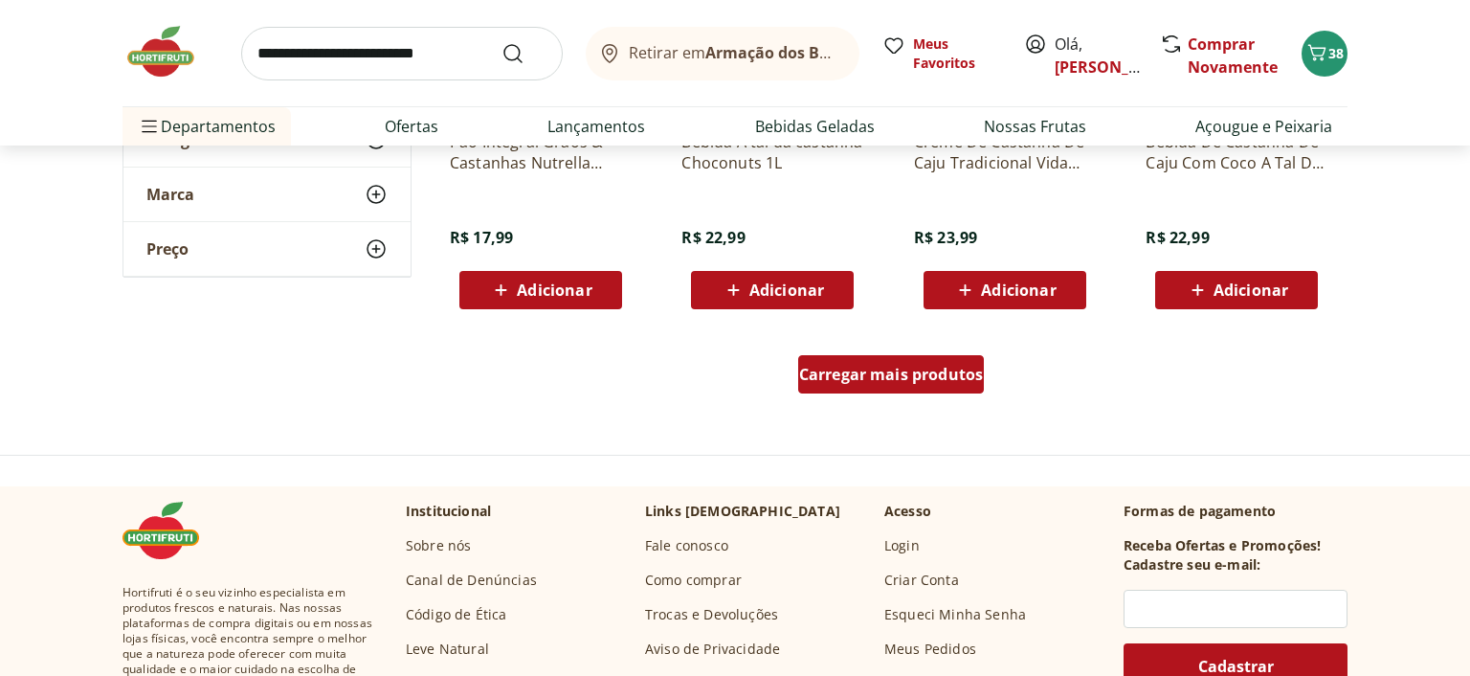
click at [928, 356] on div "Carregar mais produtos" at bounding box center [891, 374] width 187 height 38
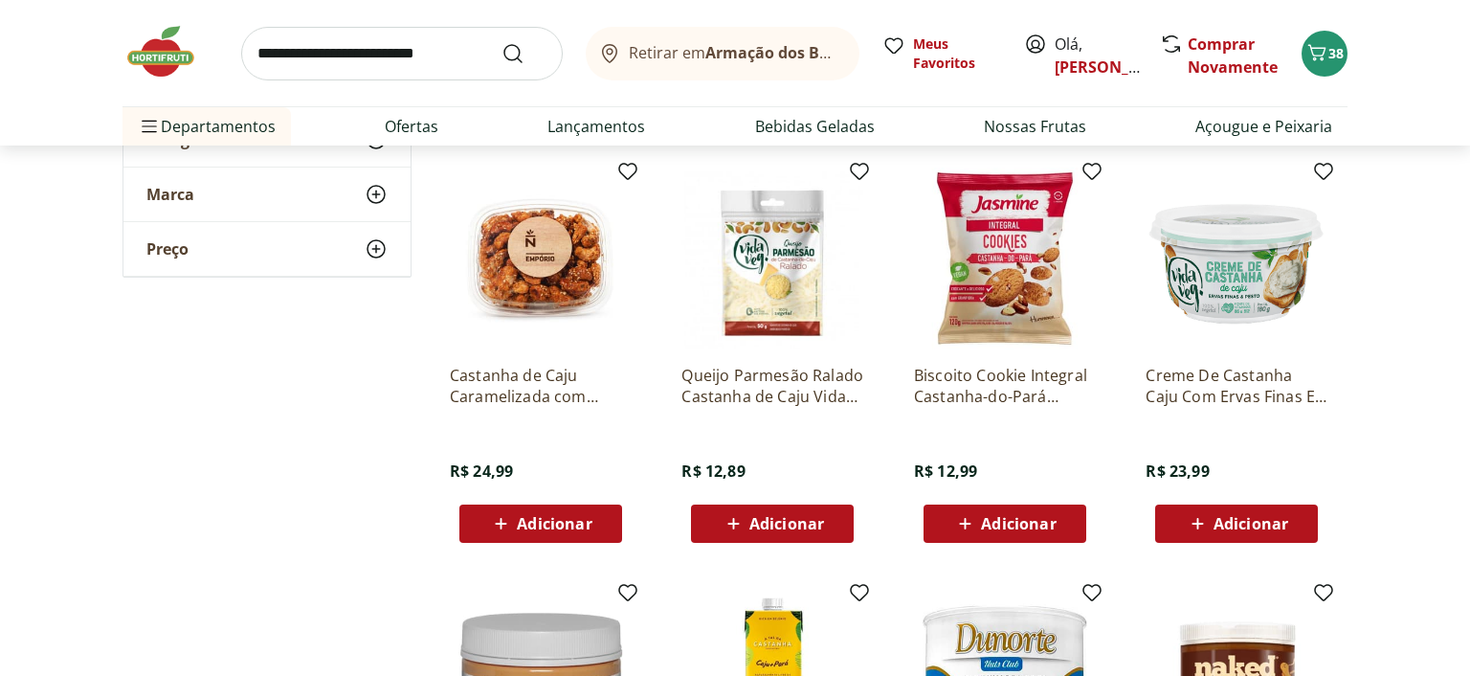
scroll to position [1920, 0]
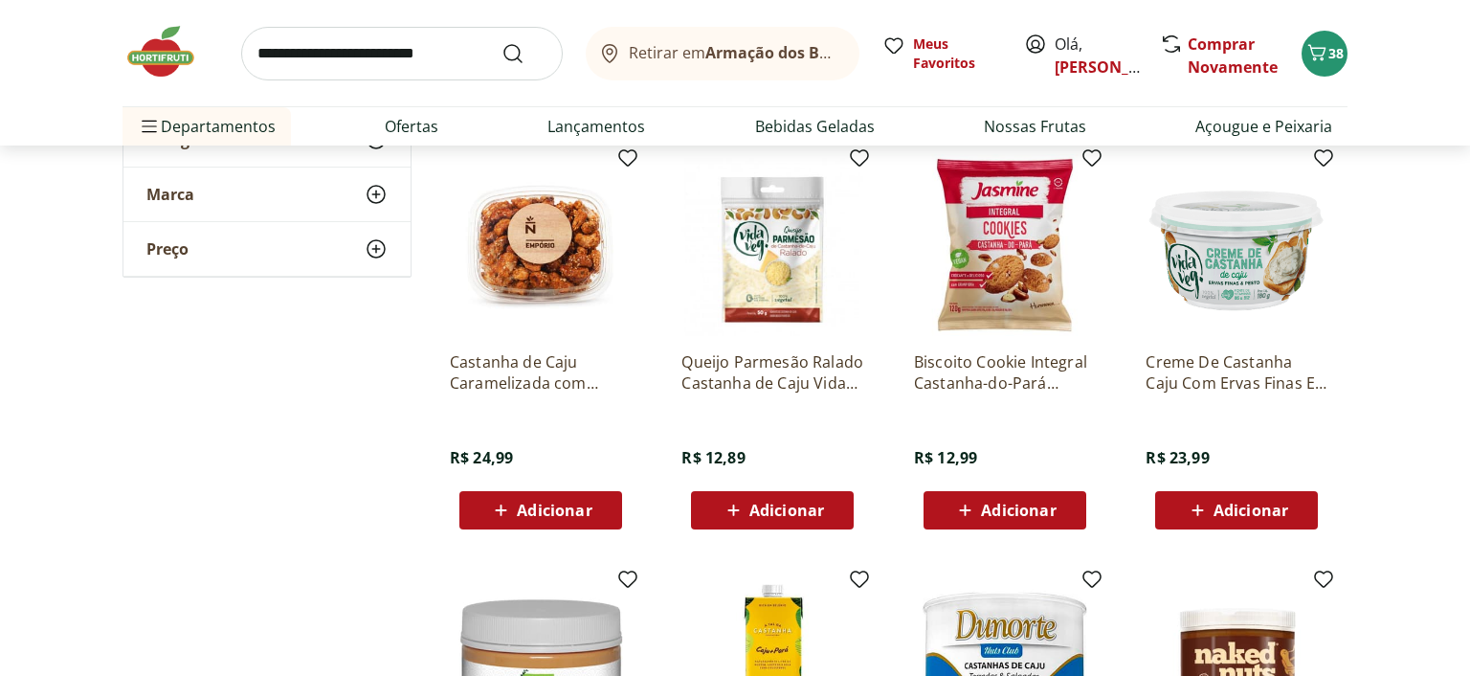
click at [526, 504] on span "Adicionar" at bounding box center [554, 510] width 75 height 15
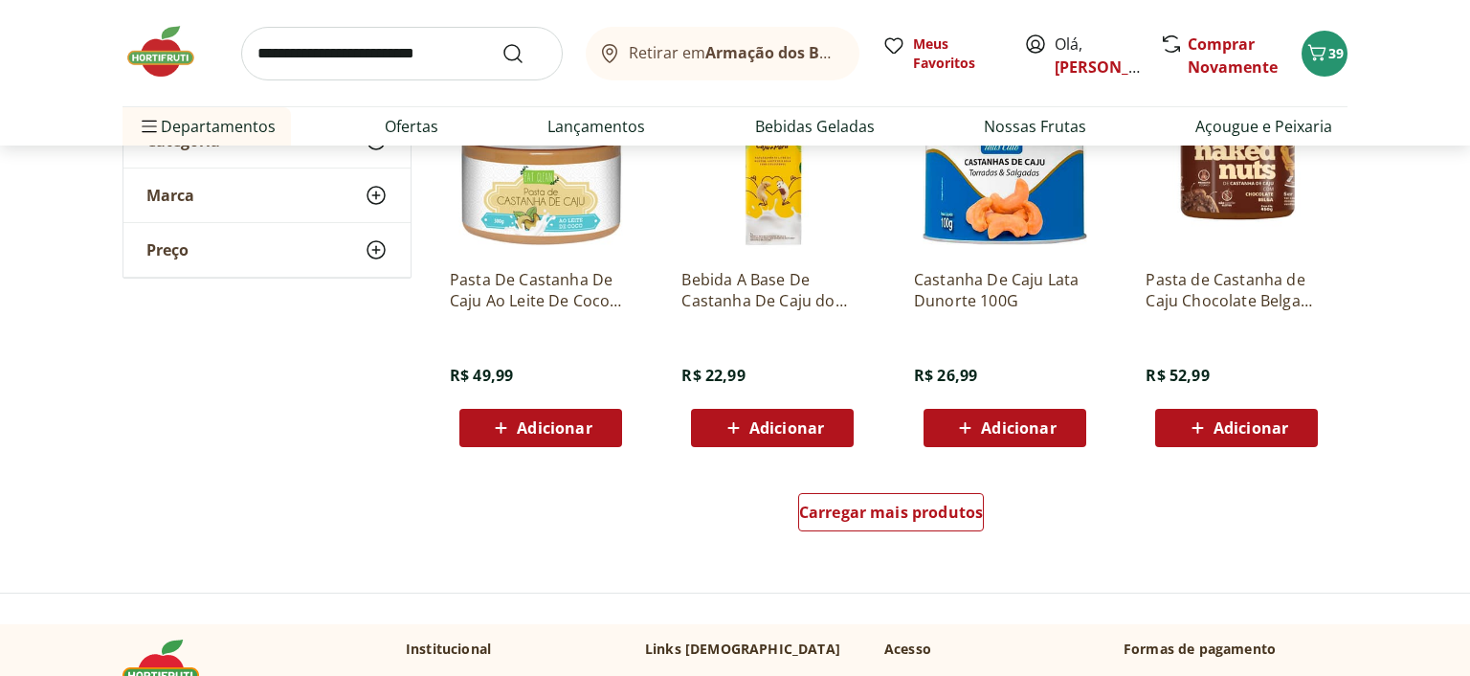
scroll to position [2426, 0]
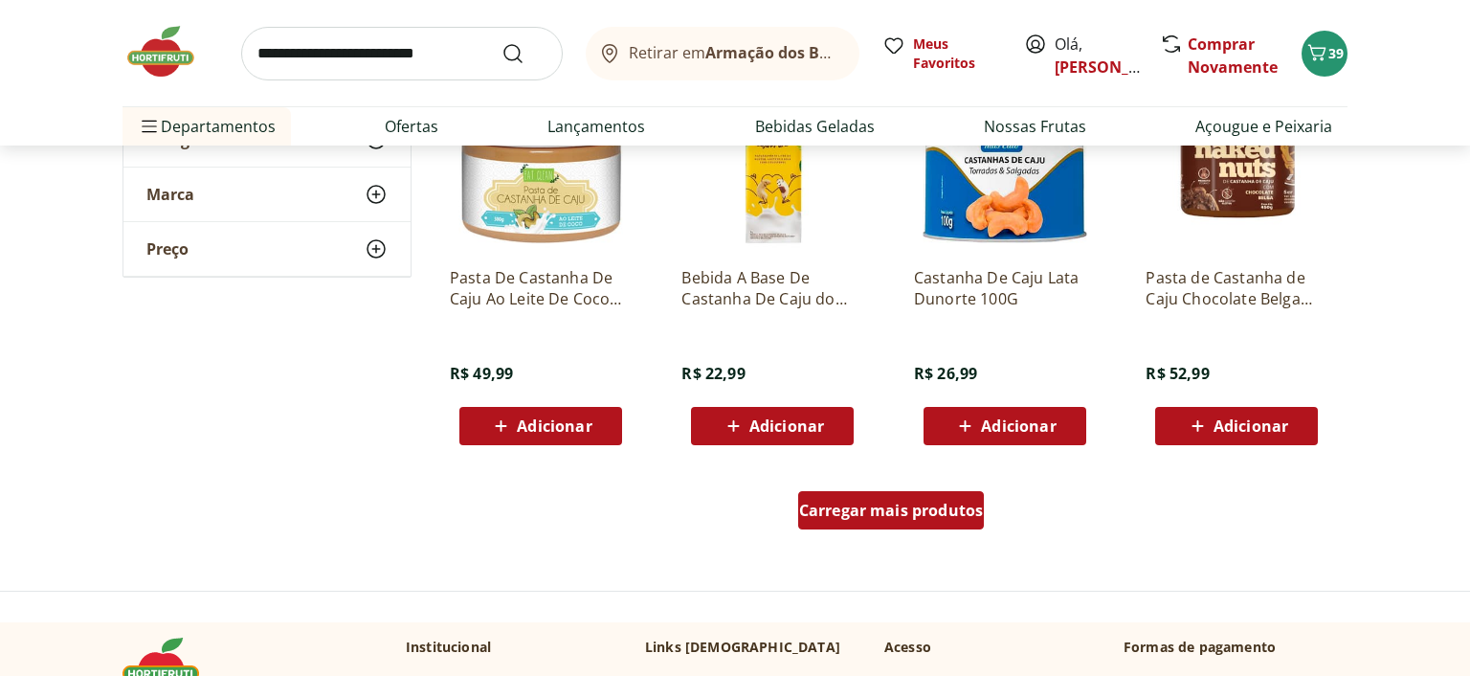
click at [841, 518] on span "Carregar mais produtos" at bounding box center [891, 510] width 185 height 15
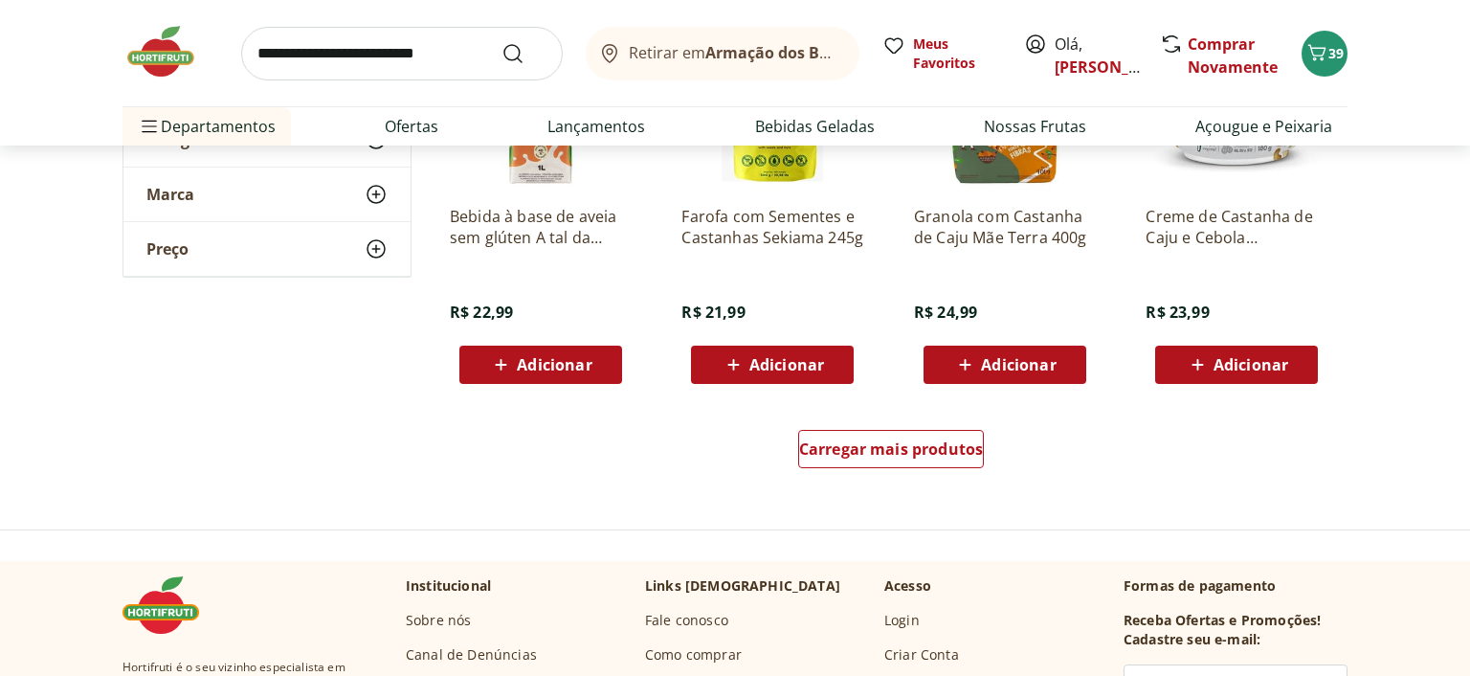
scroll to position [3740, 0]
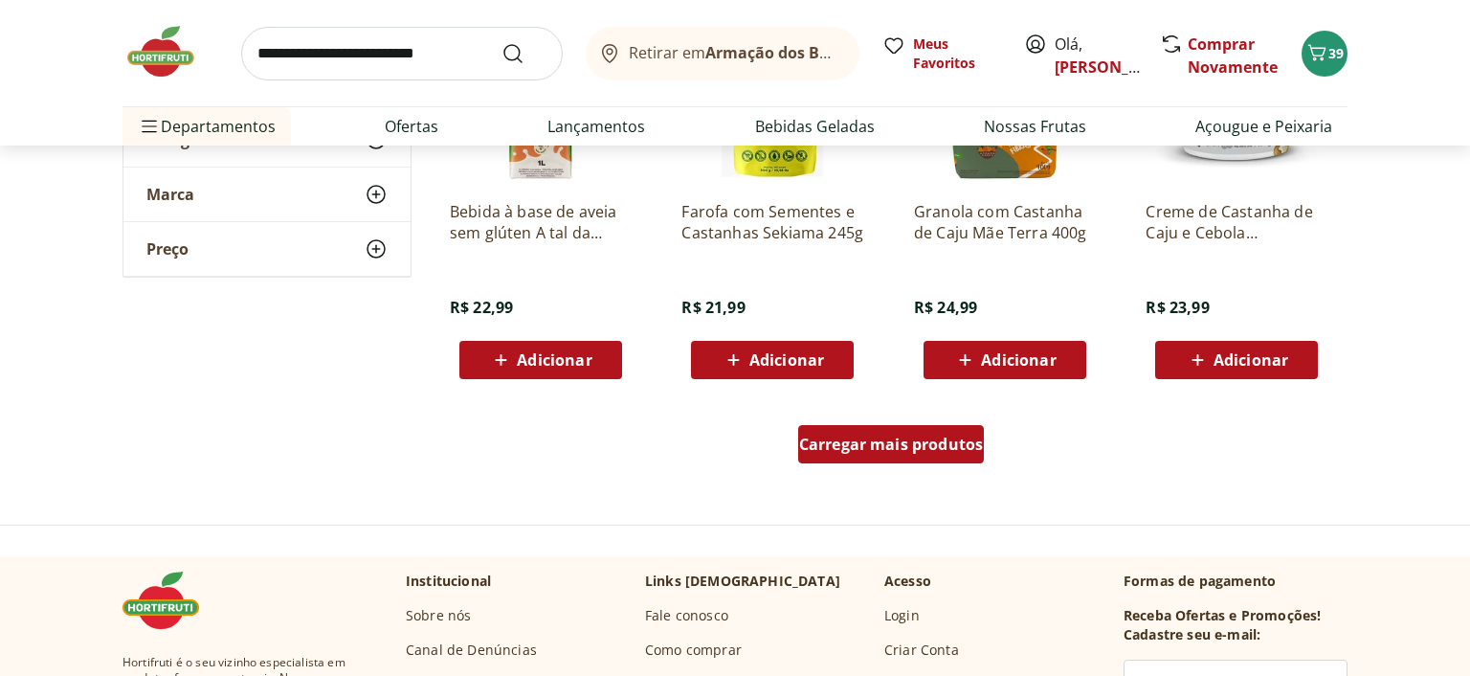
click at [883, 445] on span "Carregar mais produtos" at bounding box center [891, 444] width 185 height 15
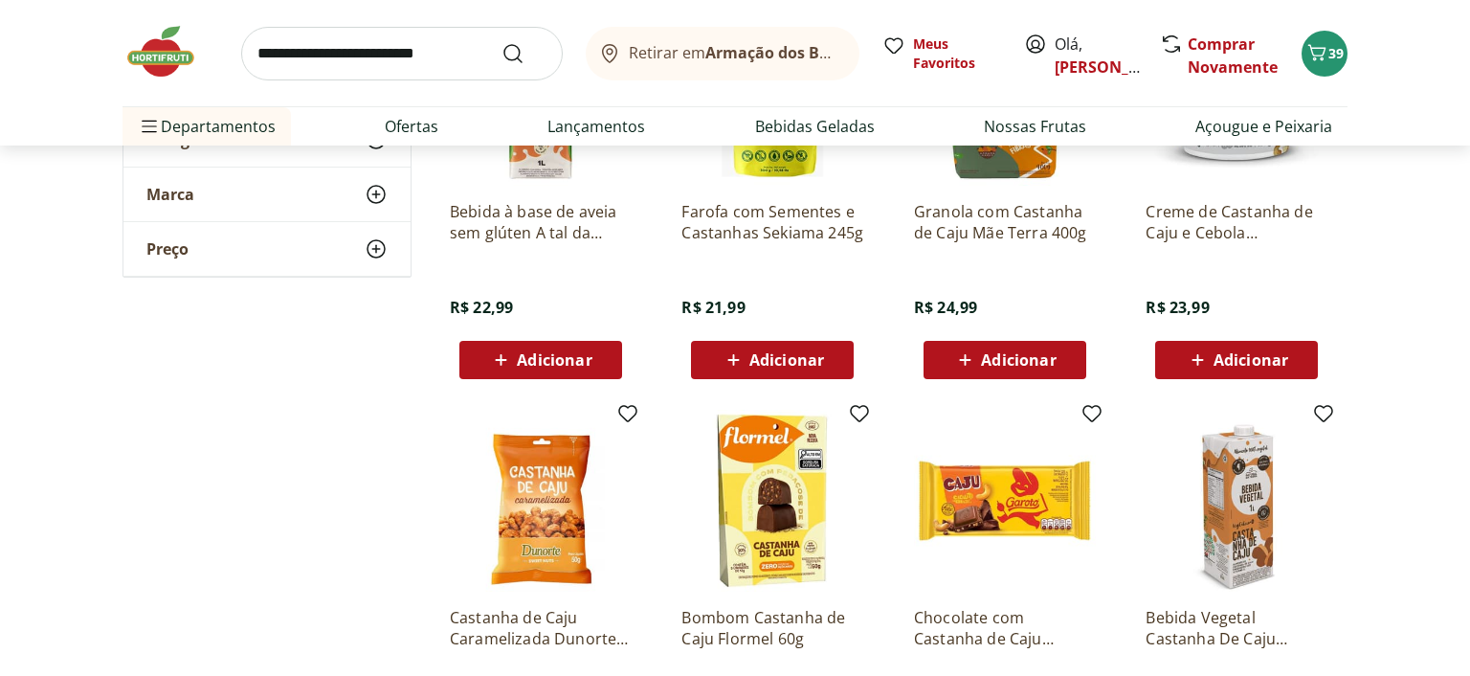
scroll to position [4044, 0]
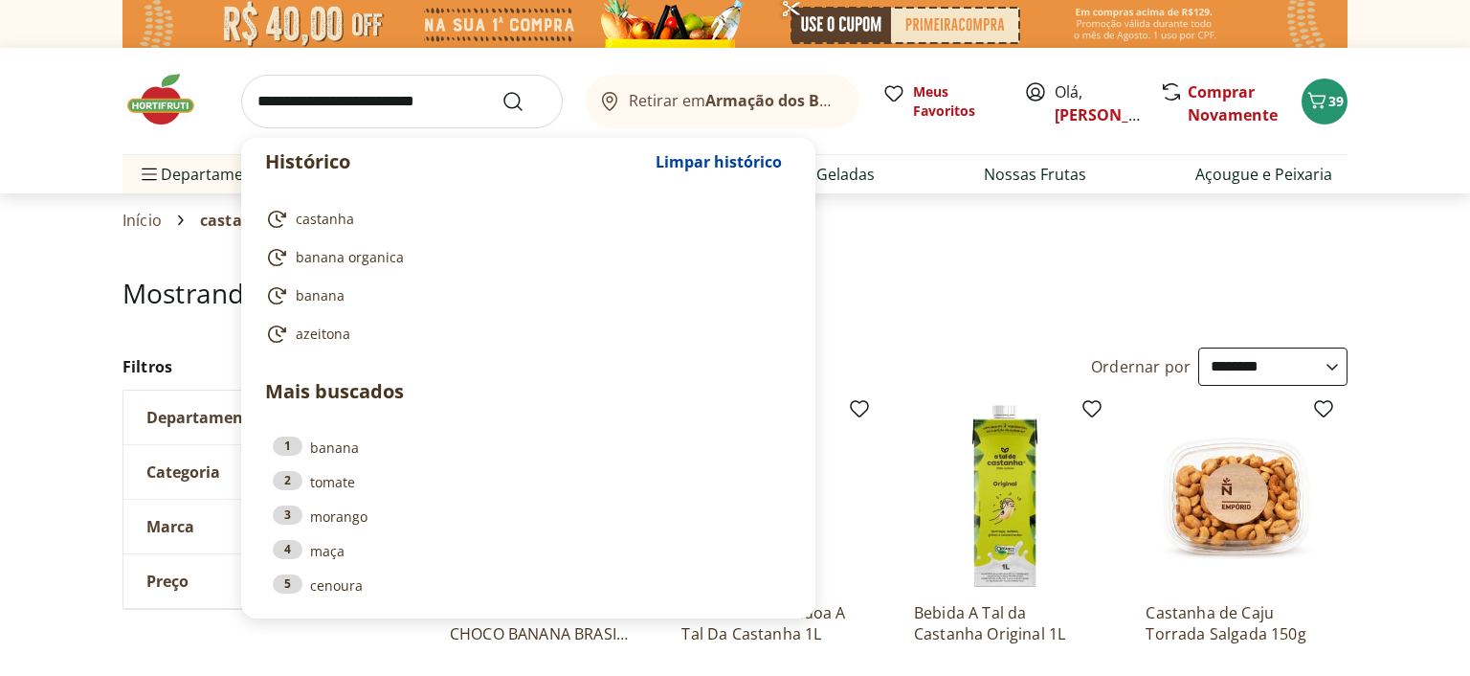
click at [381, 109] on input "search" at bounding box center [402, 102] width 322 height 54
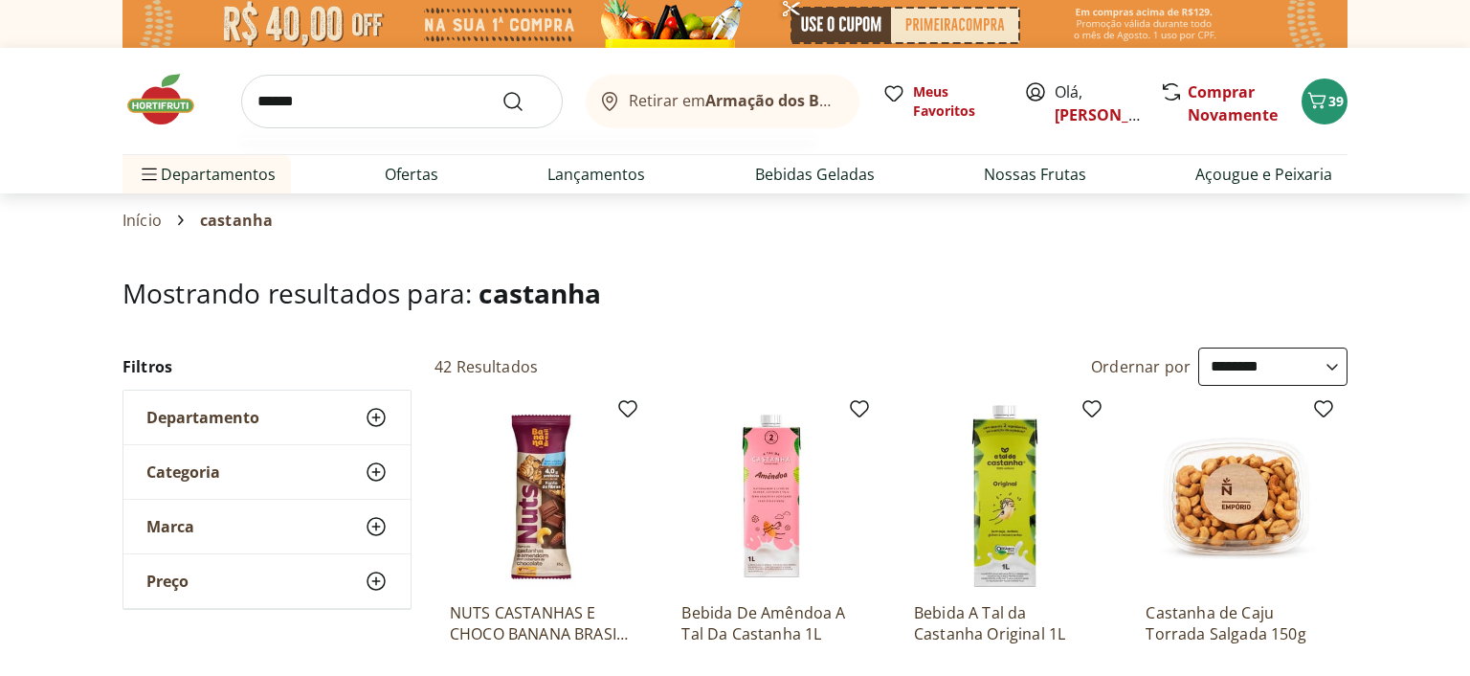
type input "*******"
click button "Submit Search" at bounding box center [525, 101] width 46 height 23
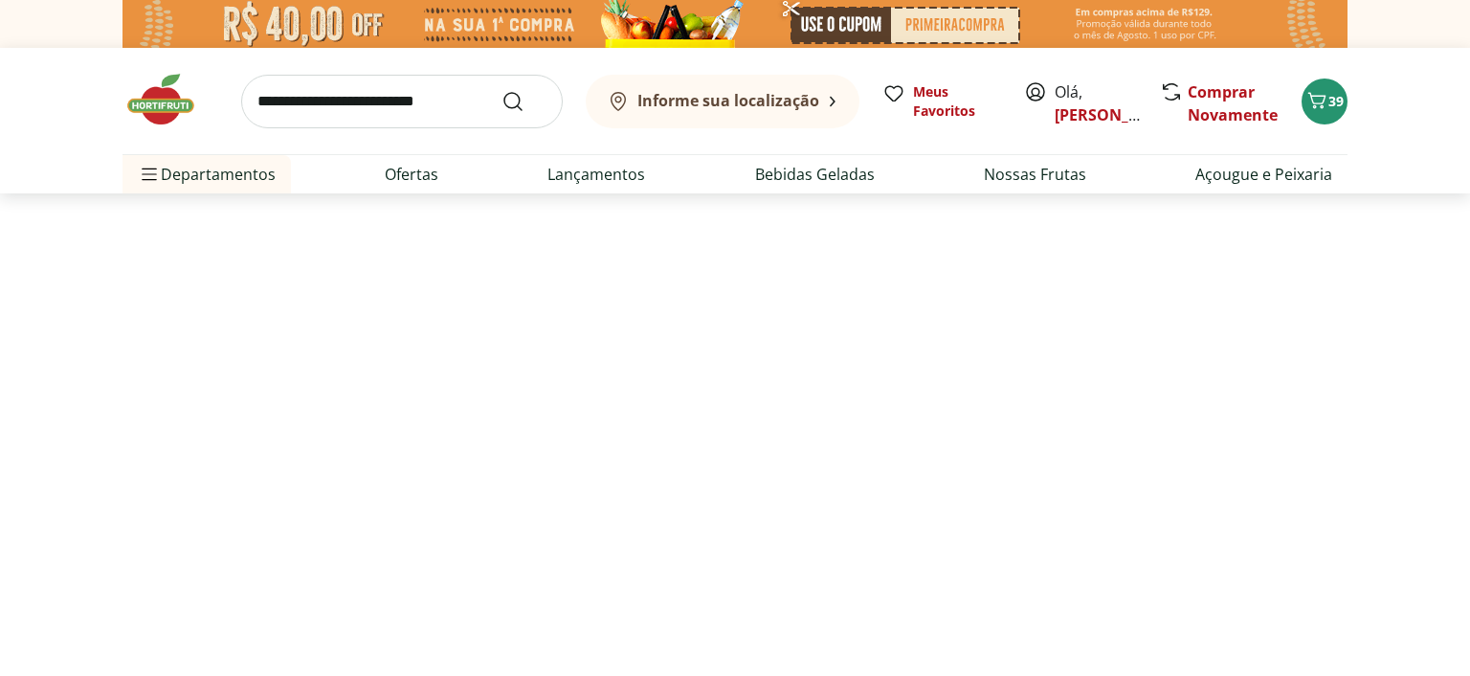
select select "**********"
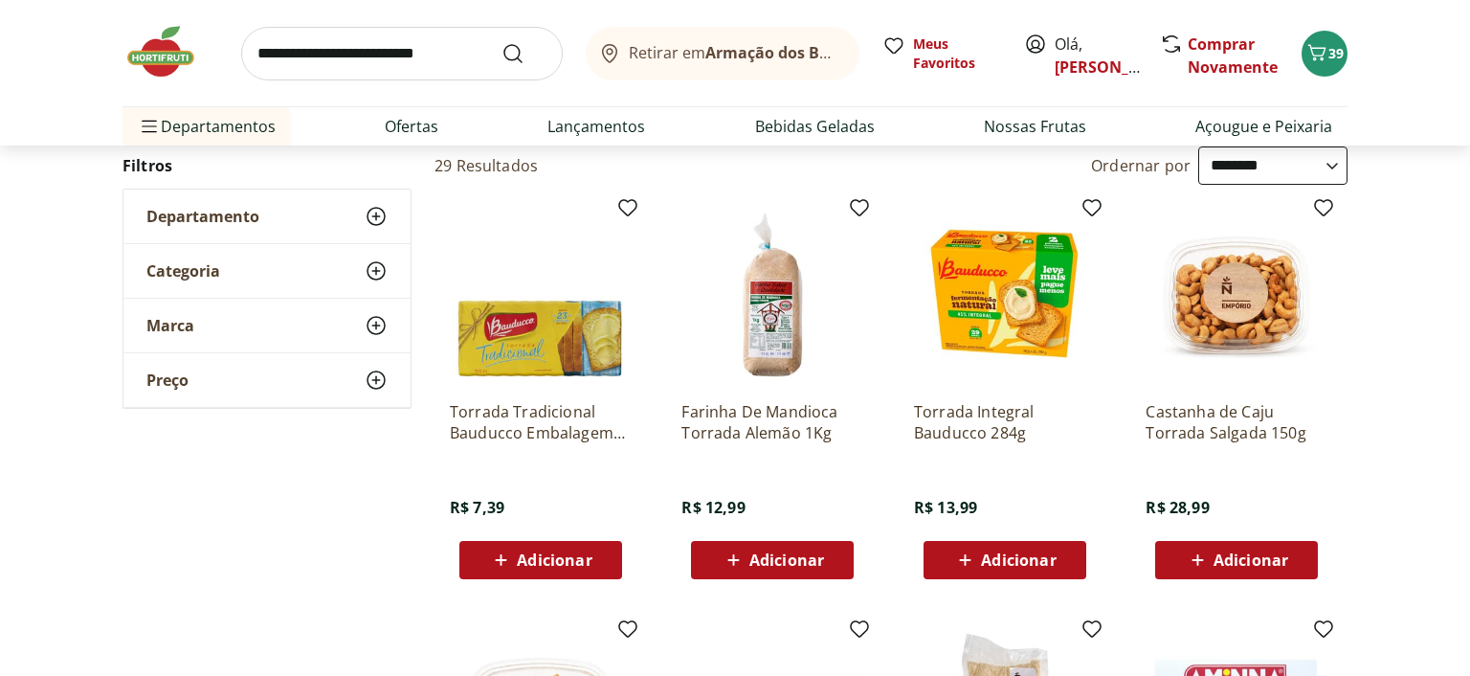
scroll to position [202, 0]
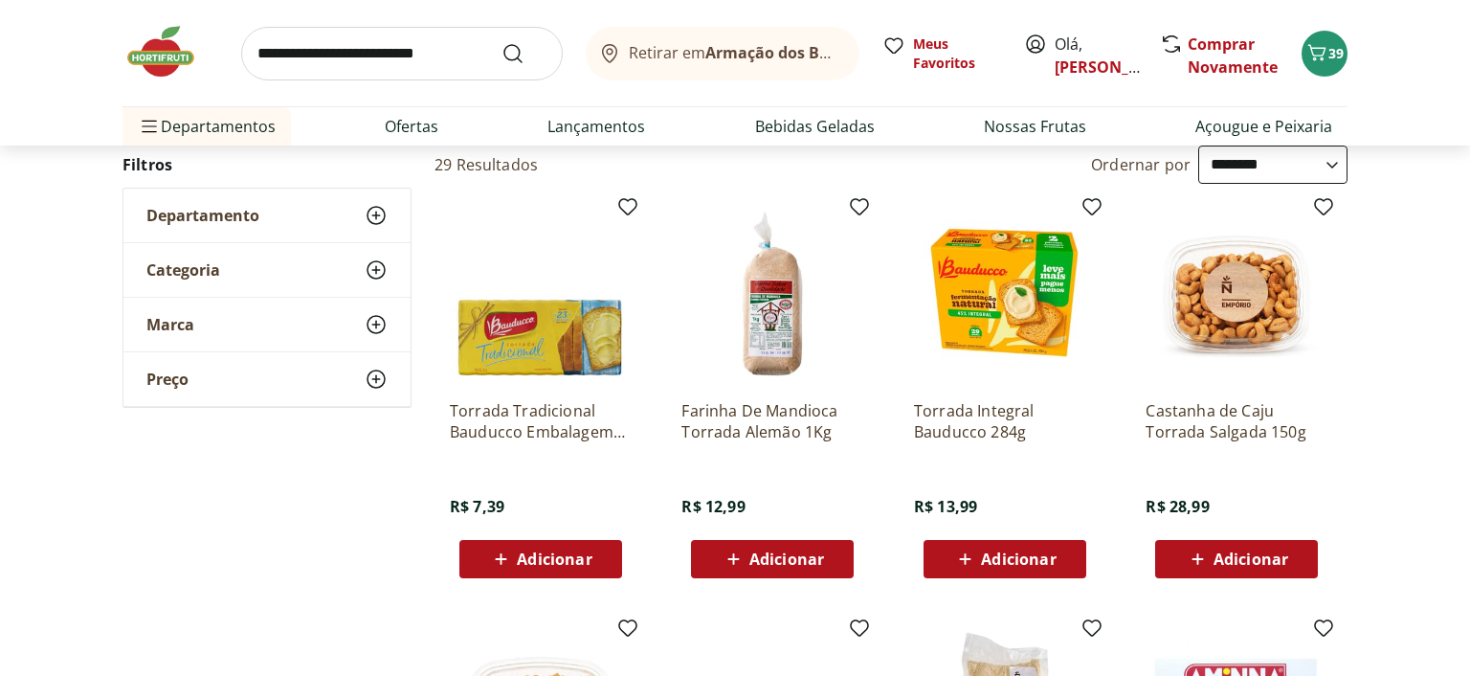
click at [1007, 559] on span "Adicionar" at bounding box center [1018, 558] width 75 height 15
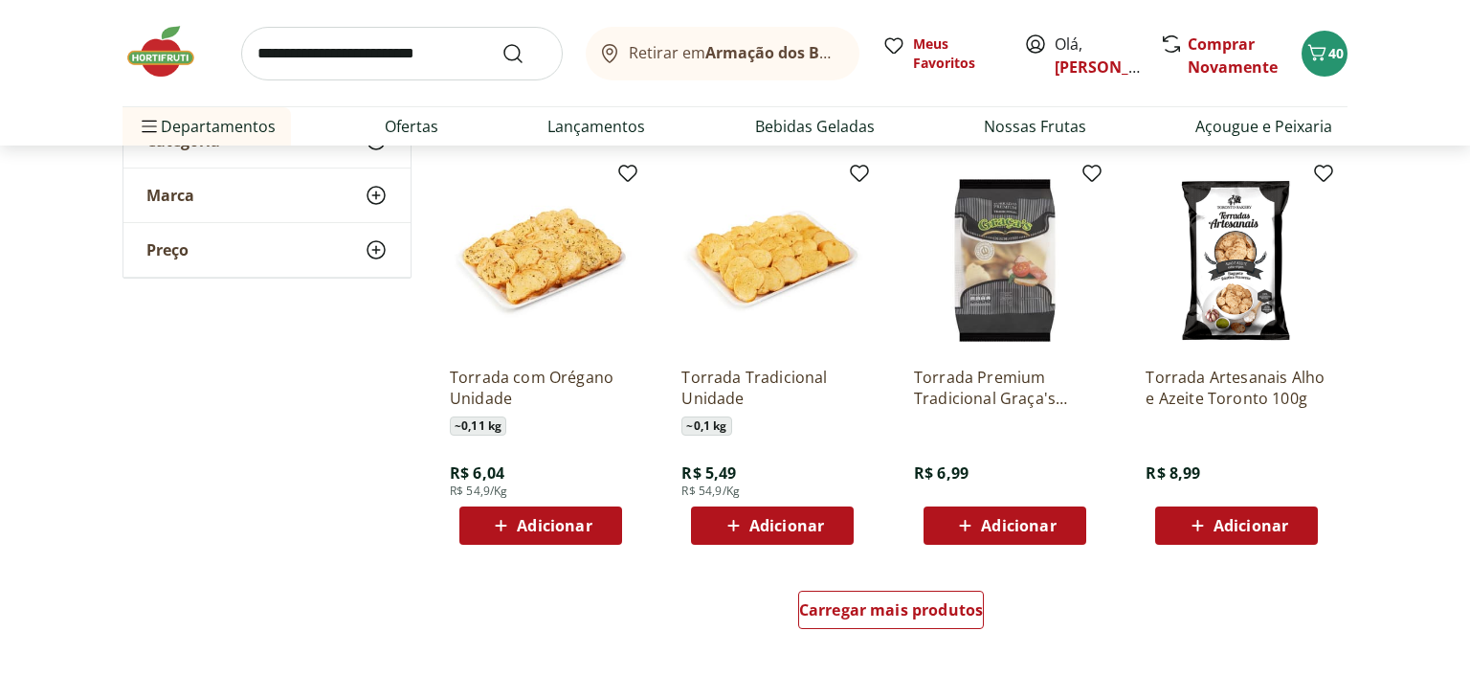
scroll to position [1111, 0]
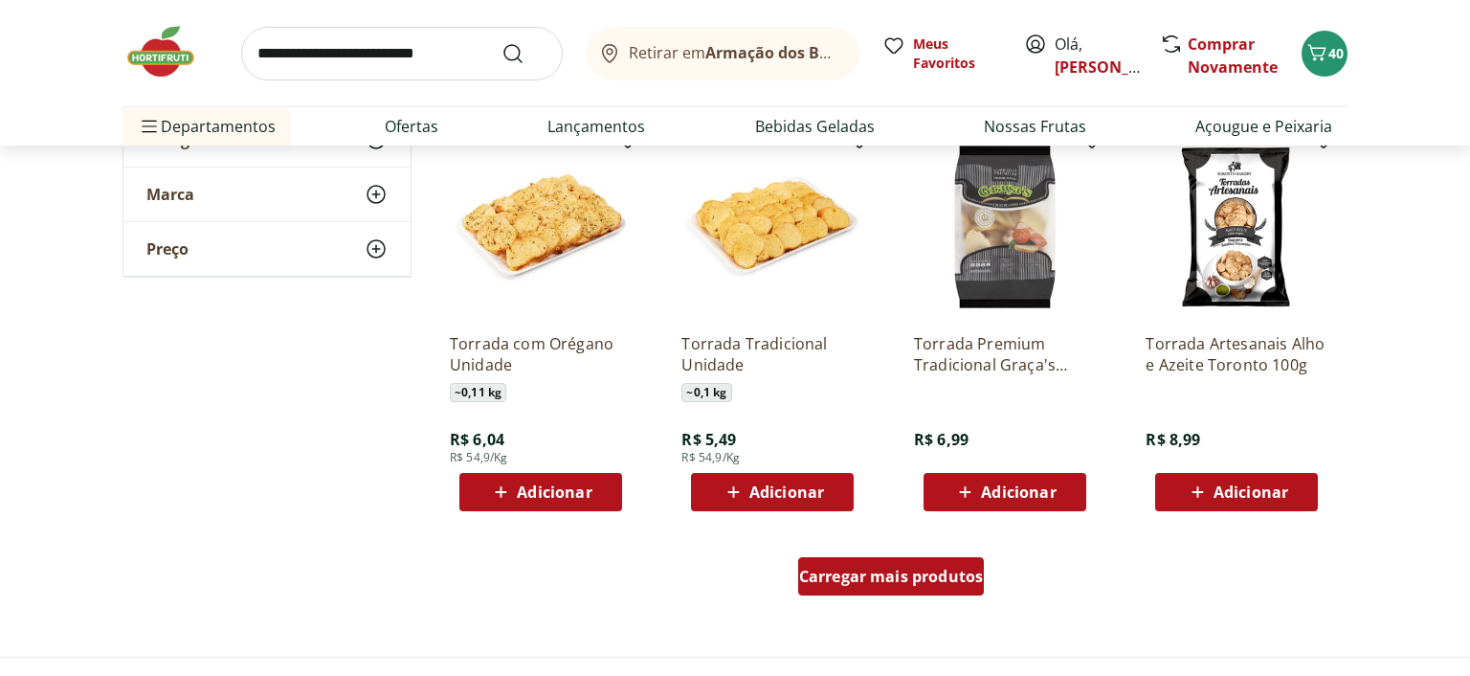
click at [937, 577] on span "Carregar mais produtos" at bounding box center [891, 576] width 185 height 15
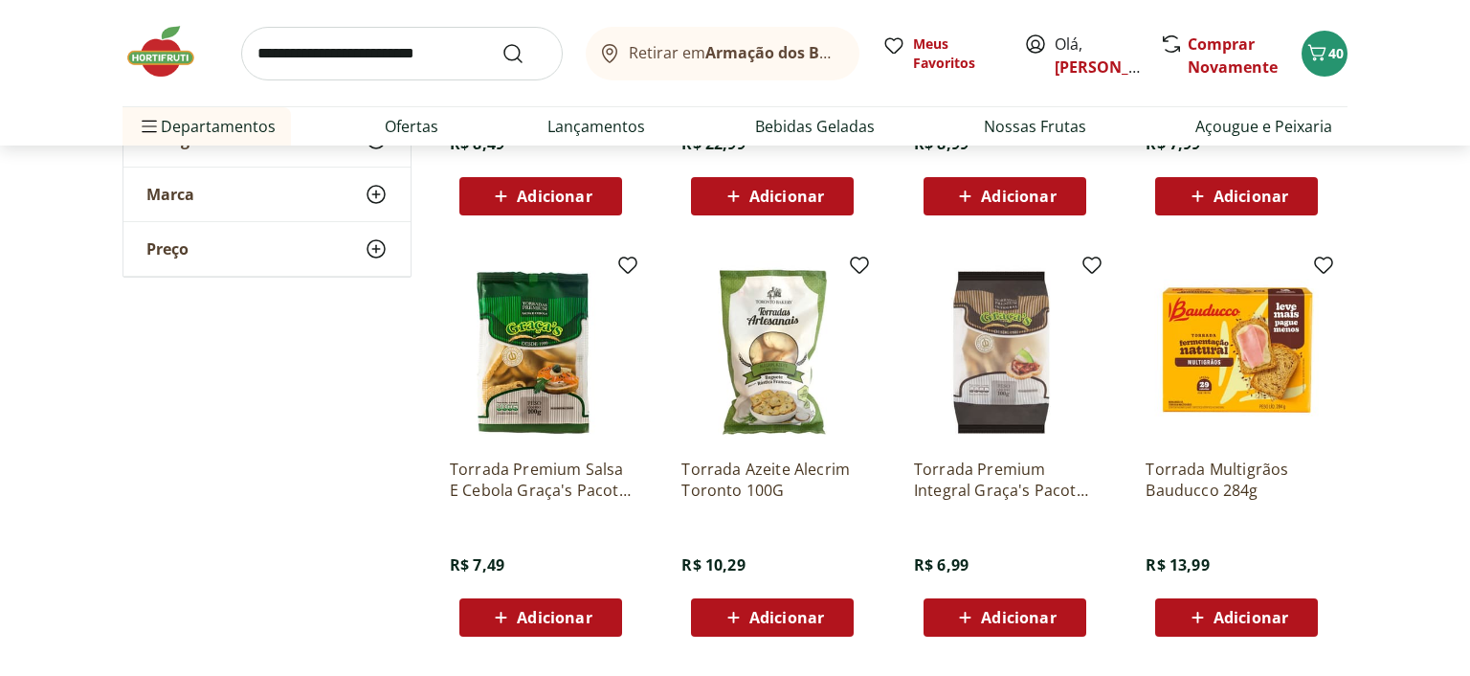
scroll to position [2527, 0]
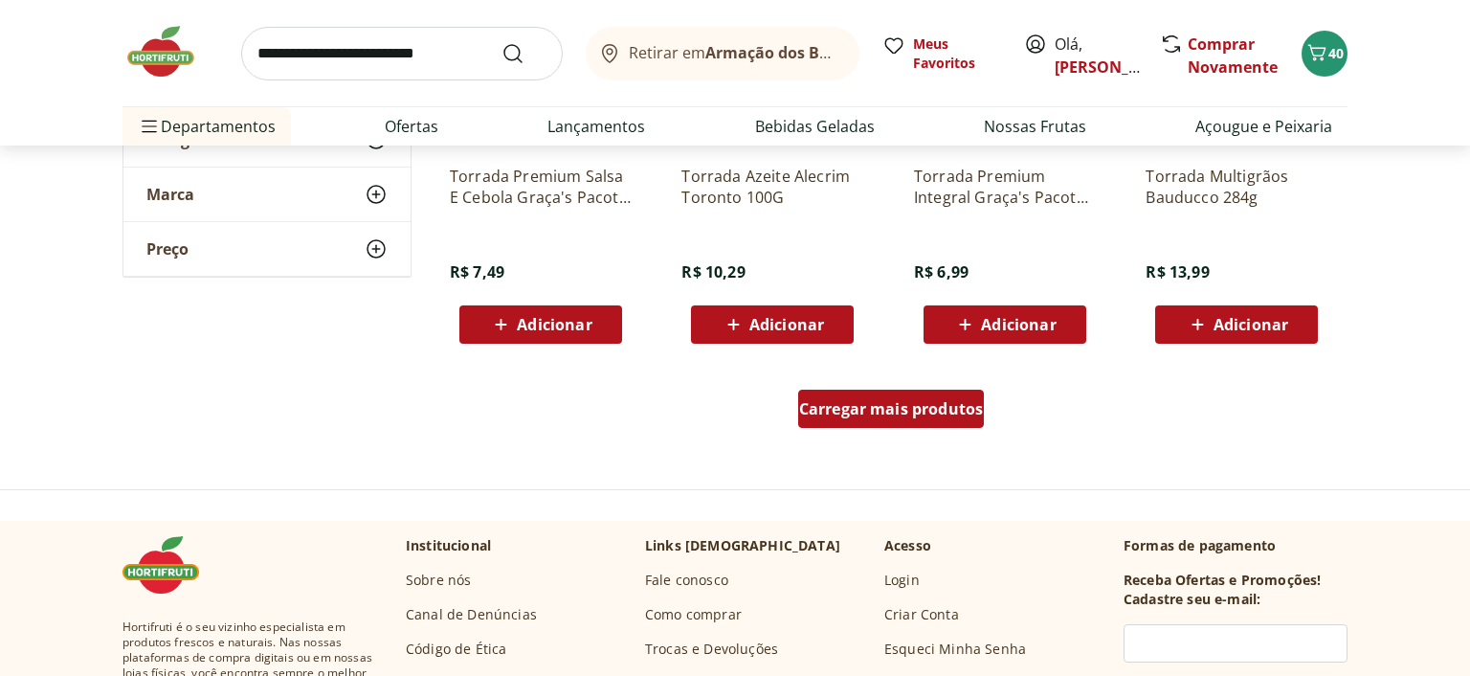
click at [932, 415] on span "Carregar mais produtos" at bounding box center [891, 408] width 185 height 15
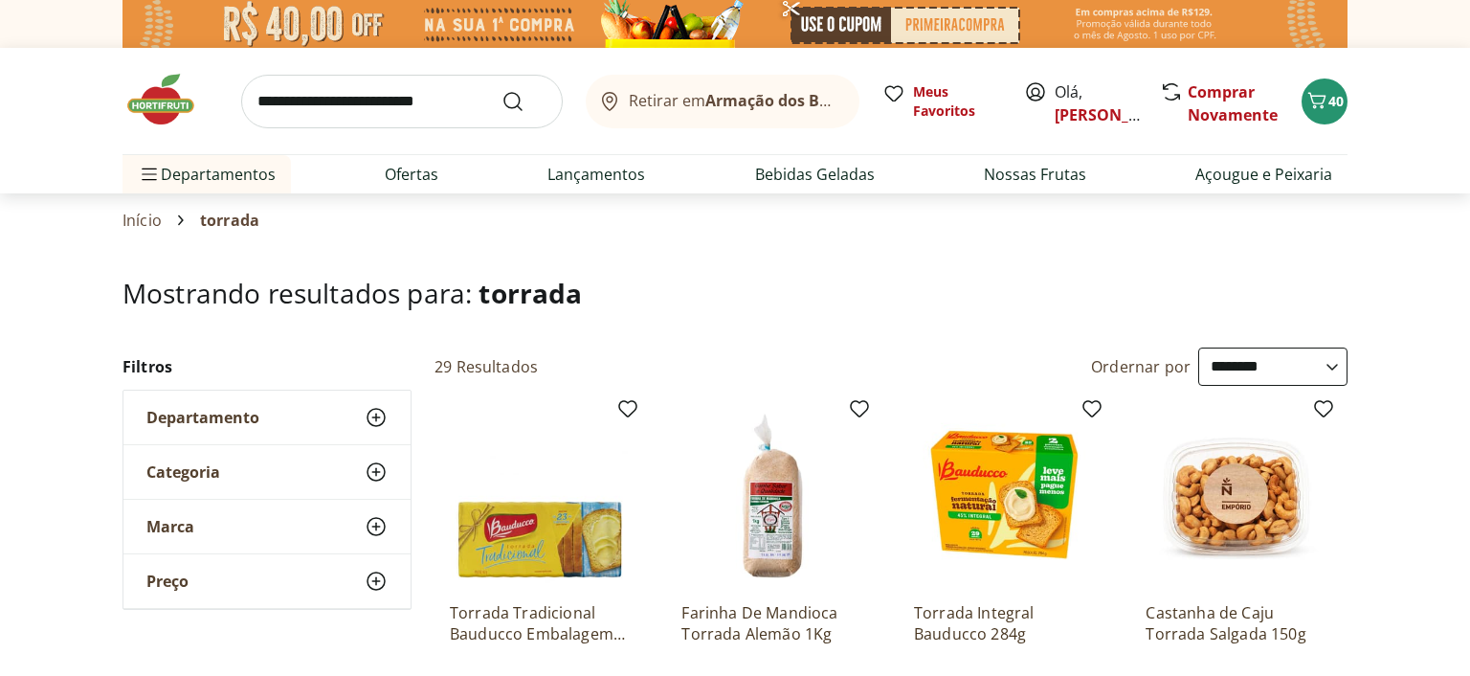
click at [451, 98] on input "search" at bounding box center [402, 102] width 322 height 54
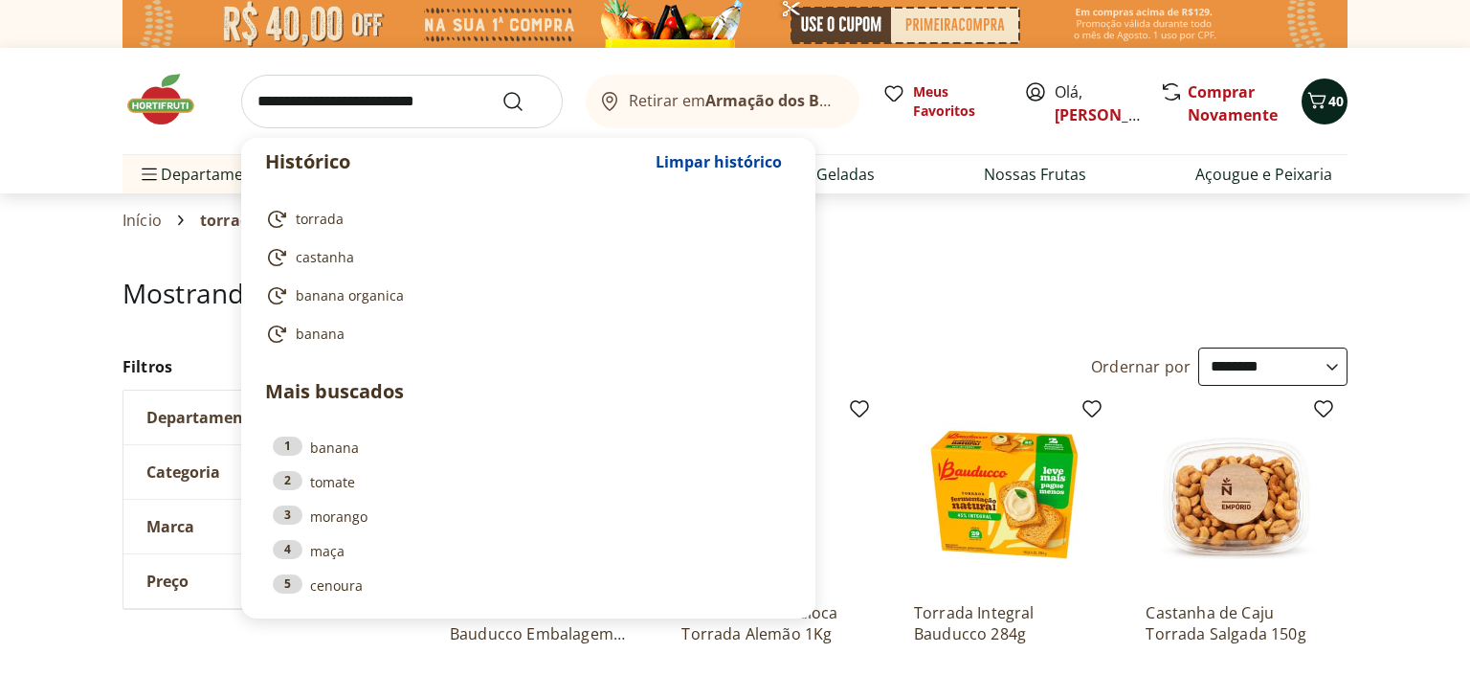
click at [1333, 97] on span "40" at bounding box center [1336, 101] width 15 height 18
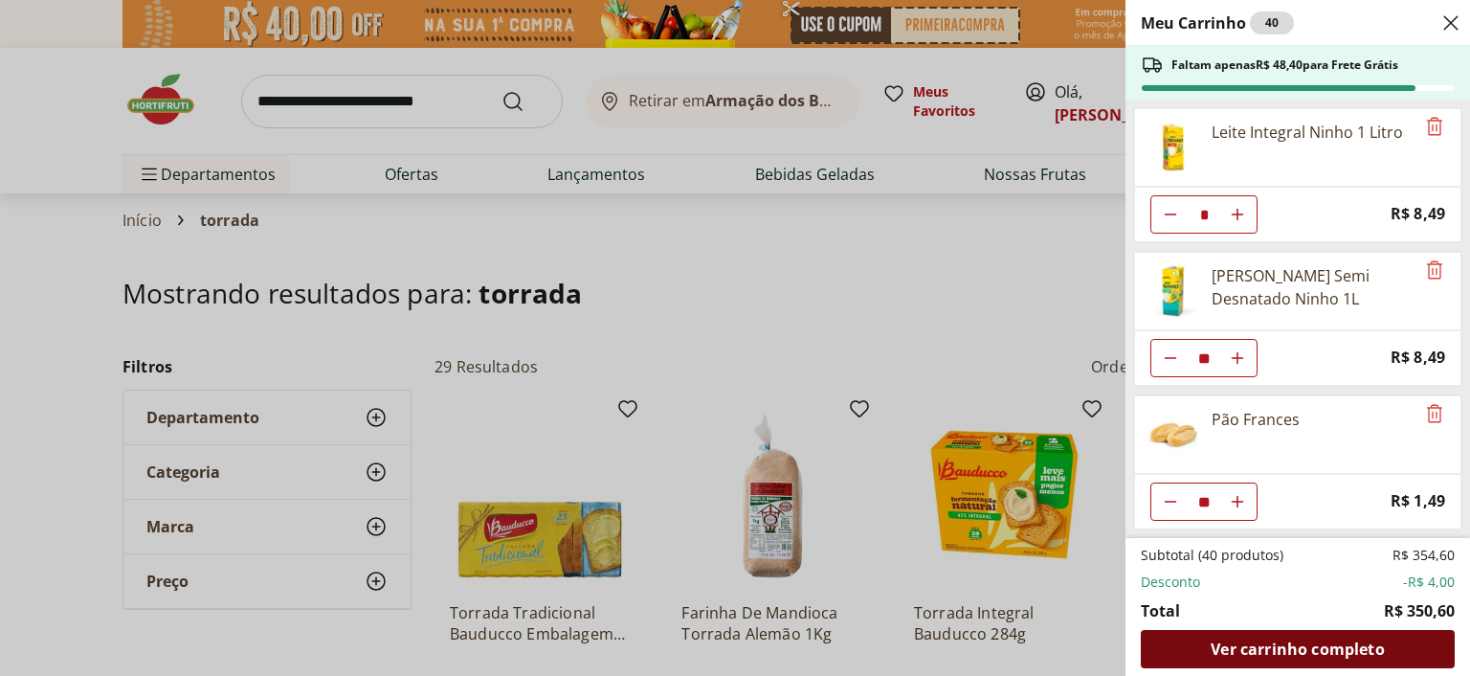
click at [1252, 654] on span "Ver carrinho completo" at bounding box center [1297, 648] width 173 height 15
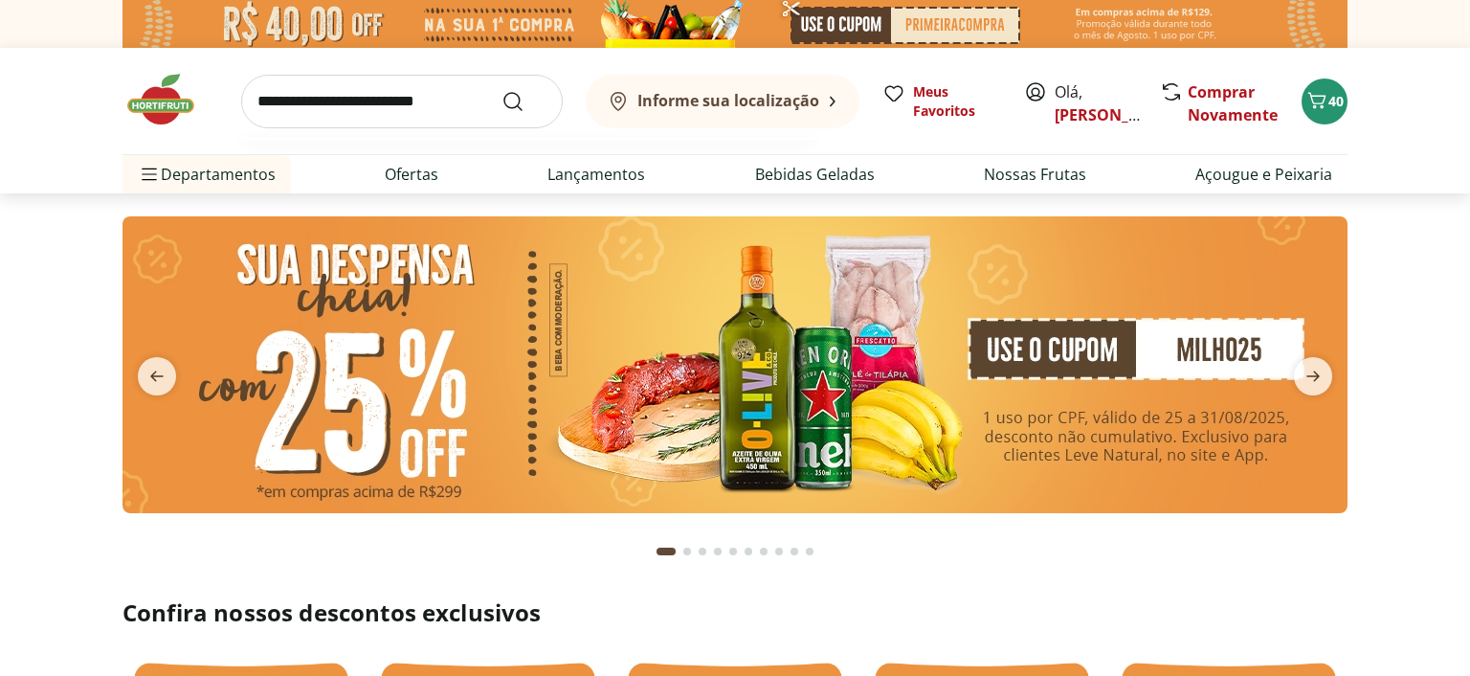
click at [357, 102] on input "search" at bounding box center [402, 102] width 322 height 54
type input "*******"
click at [502, 90] on button "Submit Search" at bounding box center [525, 101] width 46 height 23
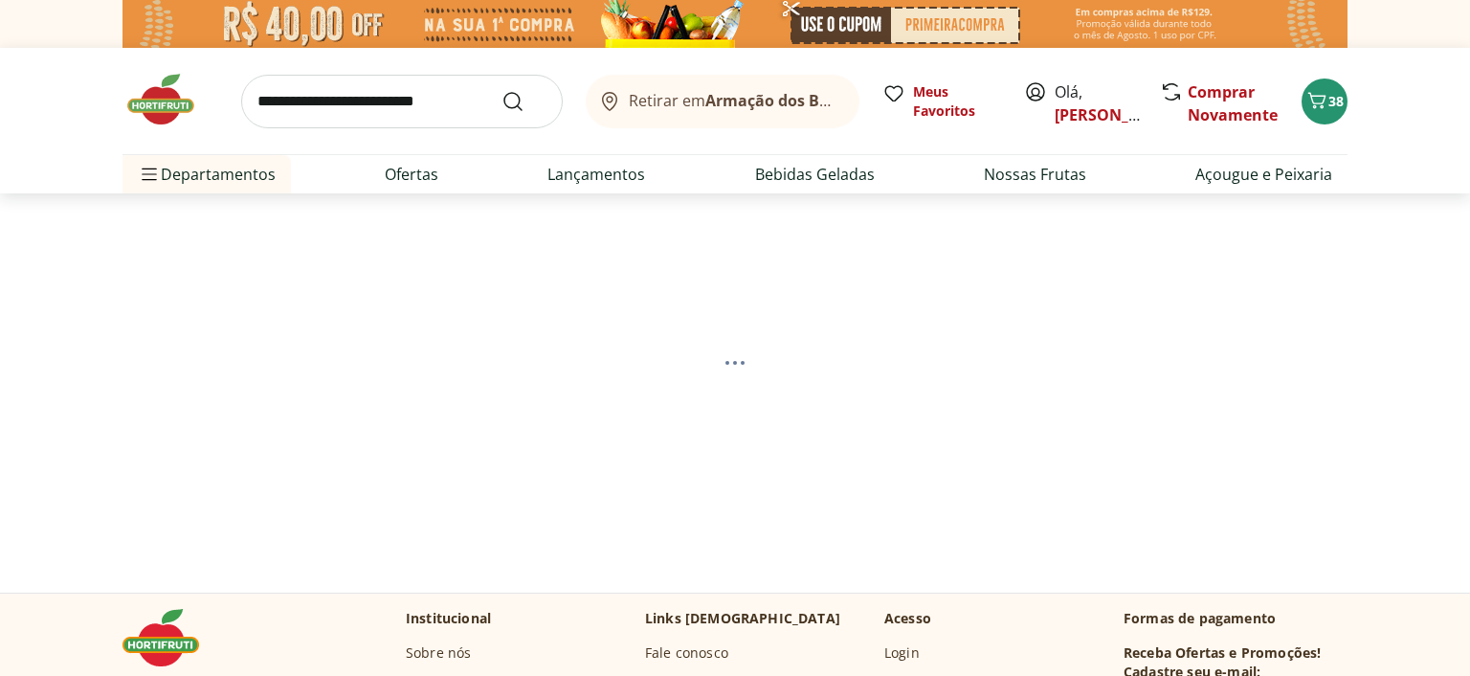
select select "**********"
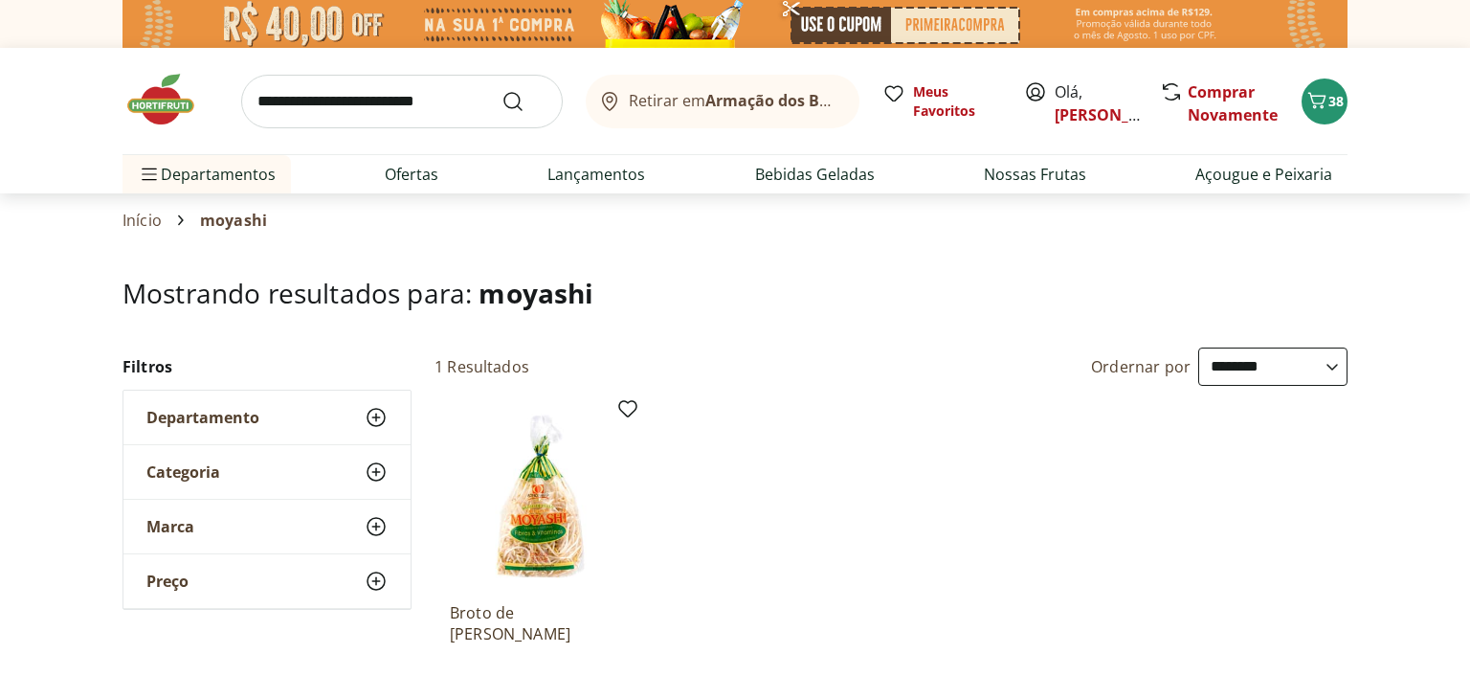
scroll to position [303, 0]
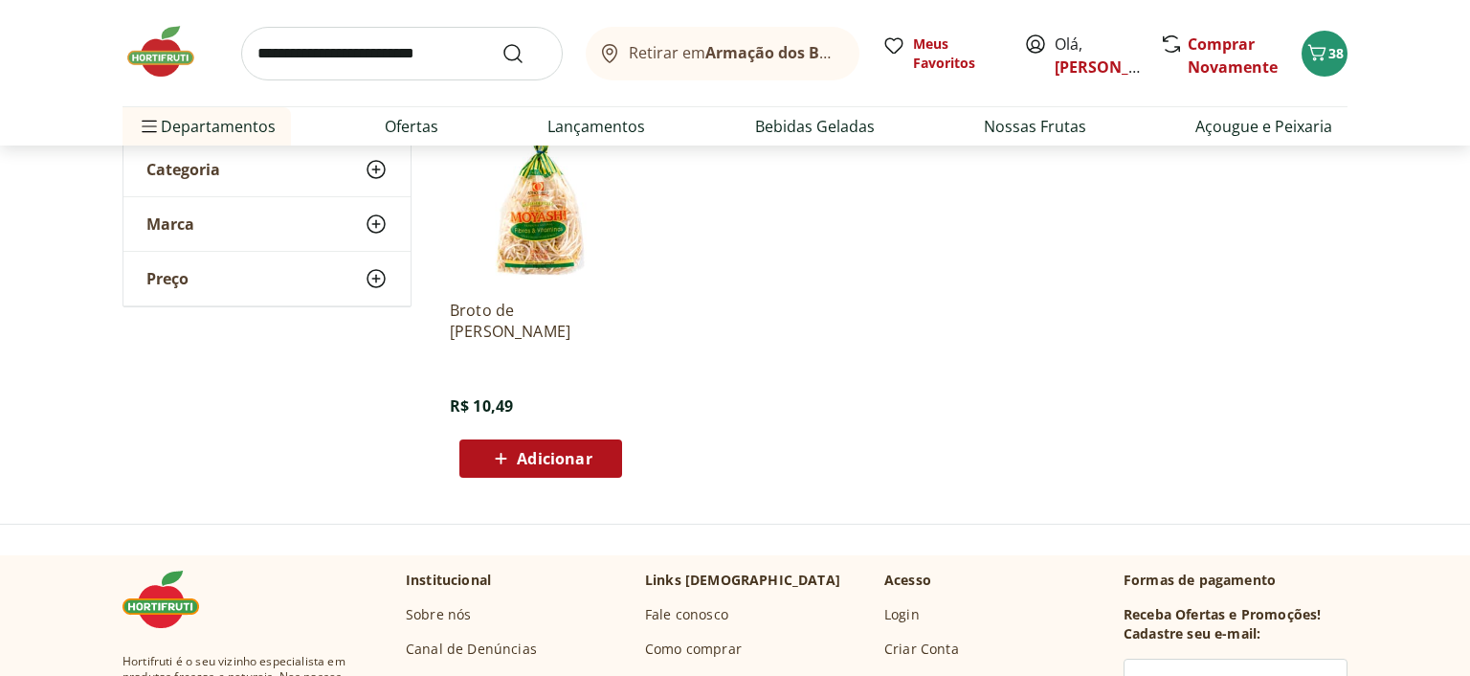
click at [545, 463] on span "Adicionar" at bounding box center [554, 458] width 75 height 15
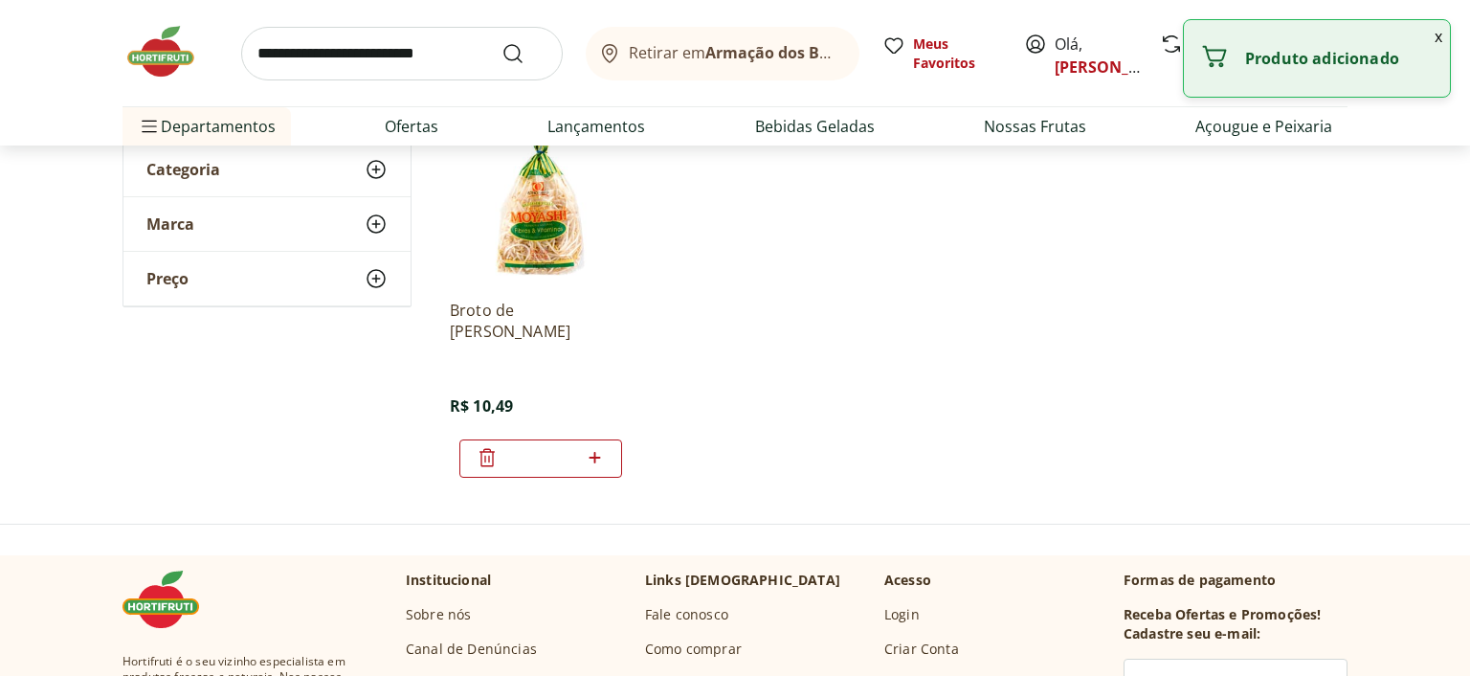
click at [603, 458] on icon at bounding box center [595, 457] width 24 height 23
type input "*"
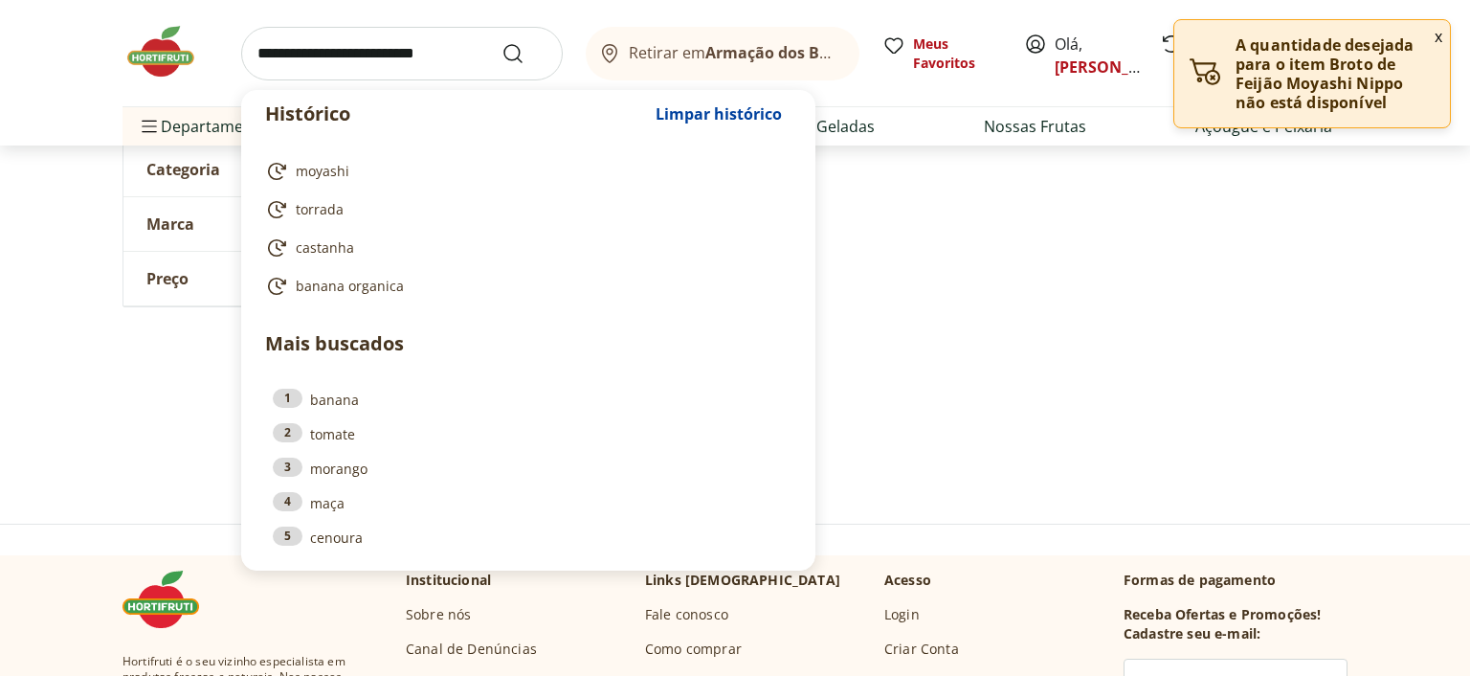
click at [338, 63] on input "search" at bounding box center [402, 54] width 322 height 54
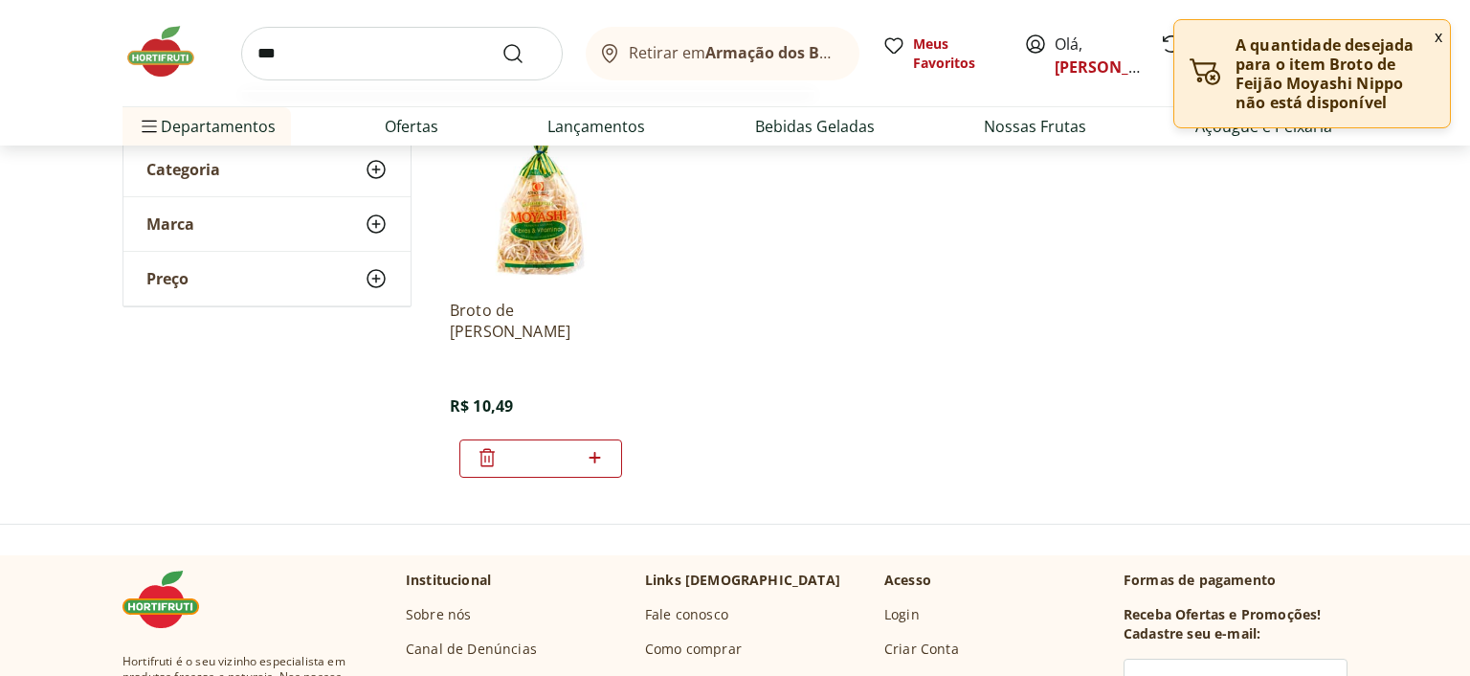
type input "****"
click button "Submit Search" at bounding box center [525, 53] width 46 height 23
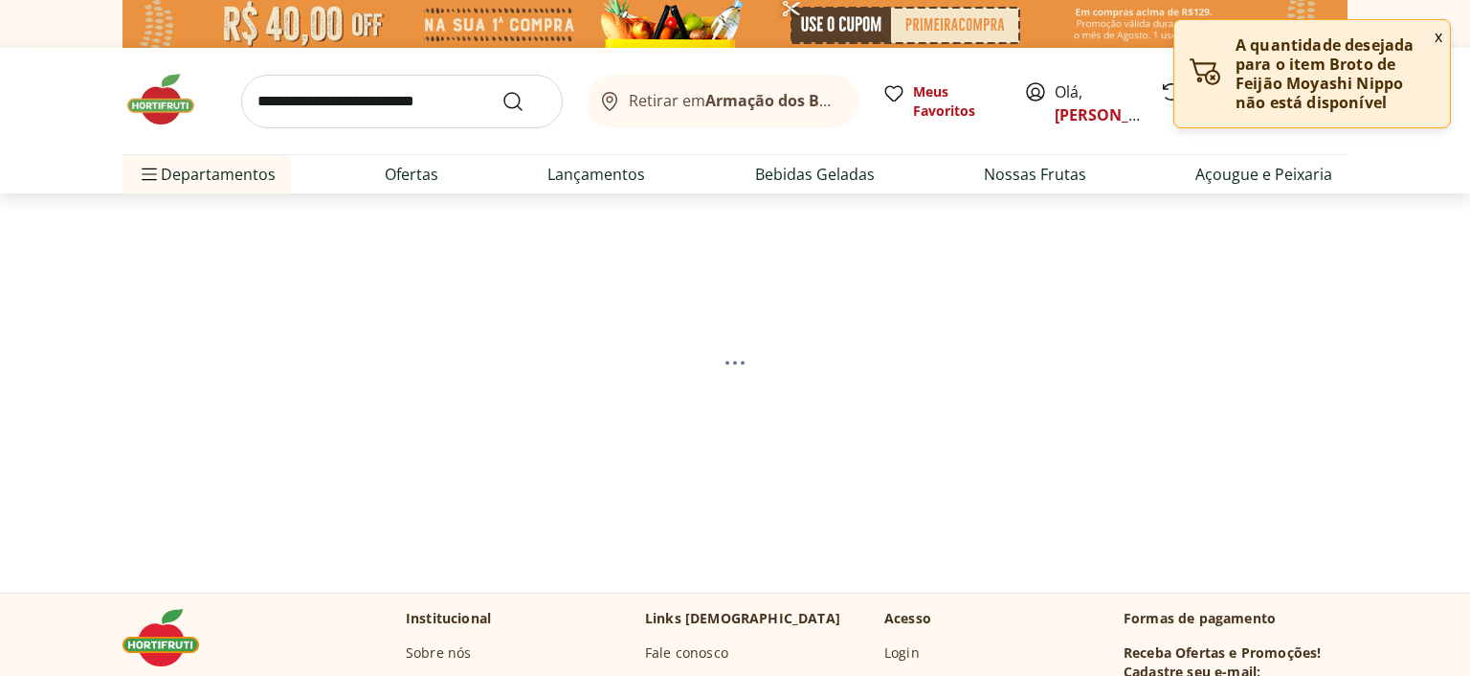
select select "**********"
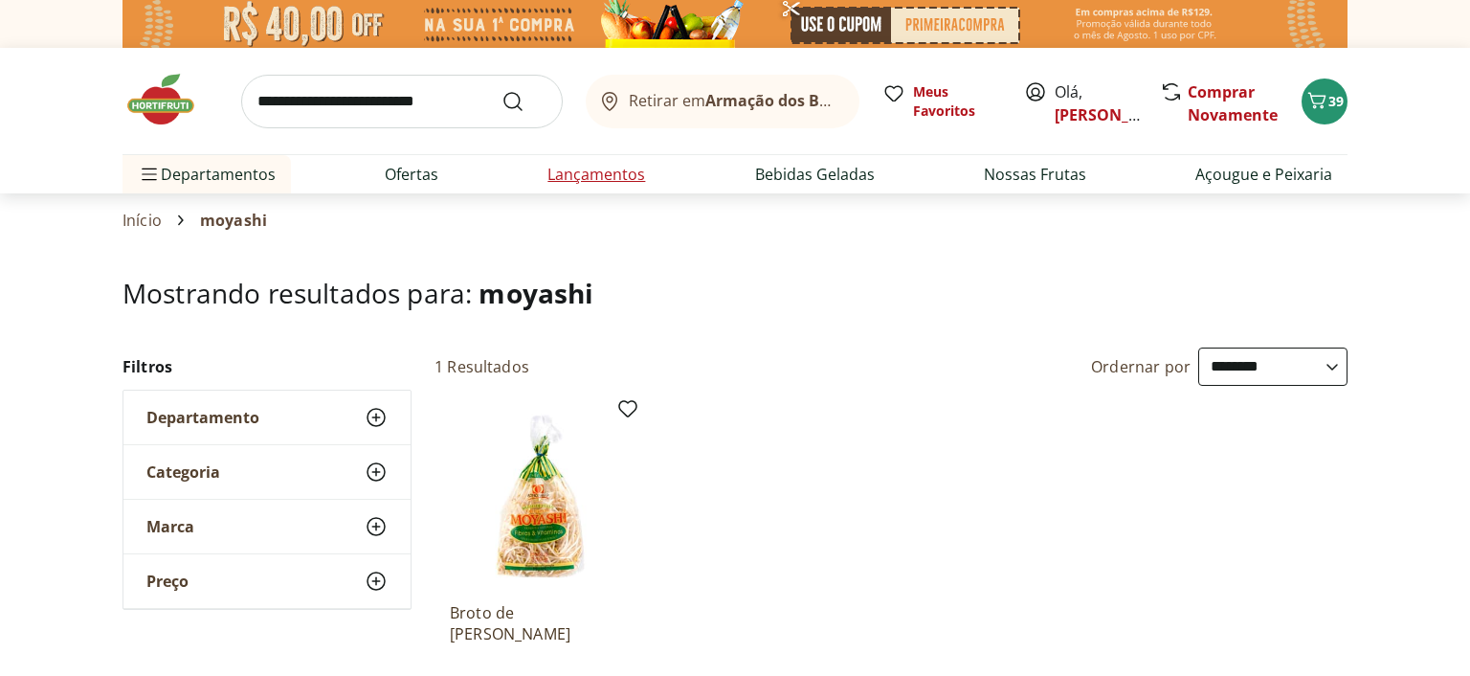
click at [596, 177] on link "Lançamentos" at bounding box center [597, 174] width 98 height 23
select select "**********"
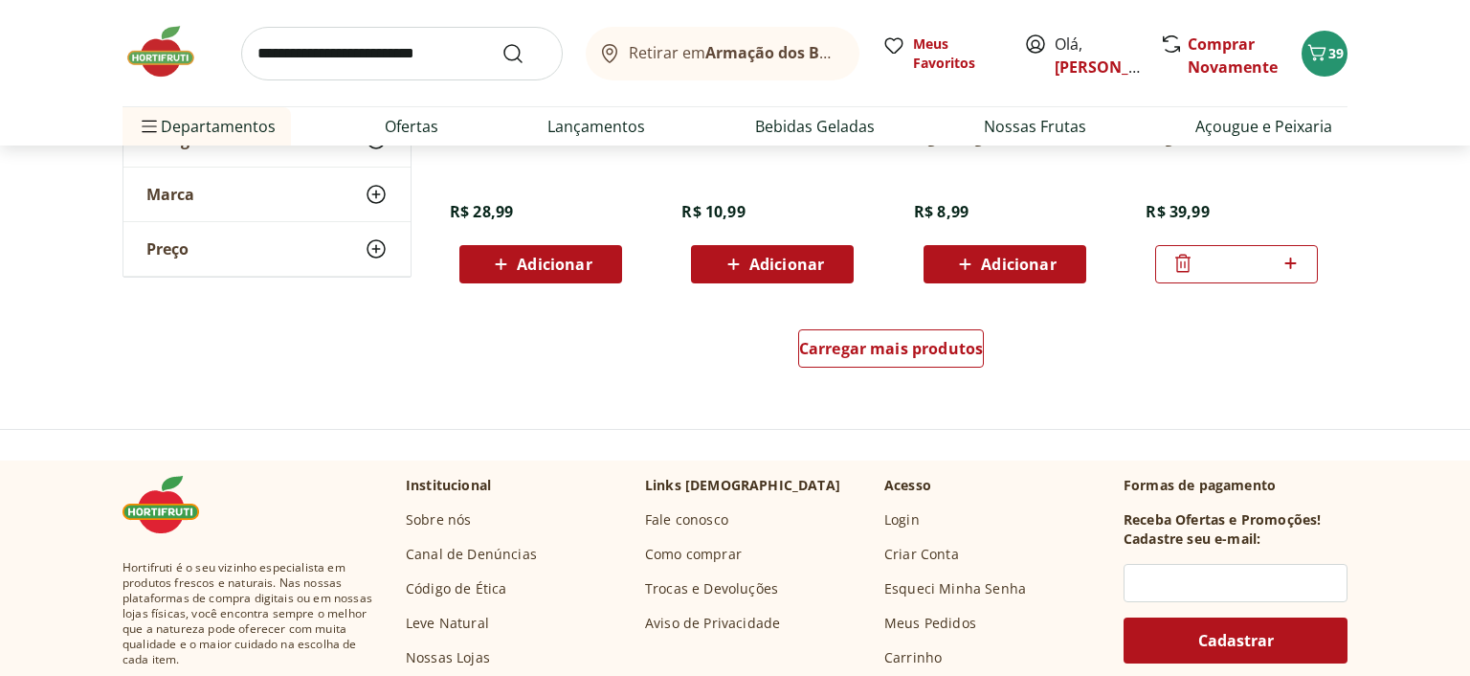
scroll to position [1313, 0]
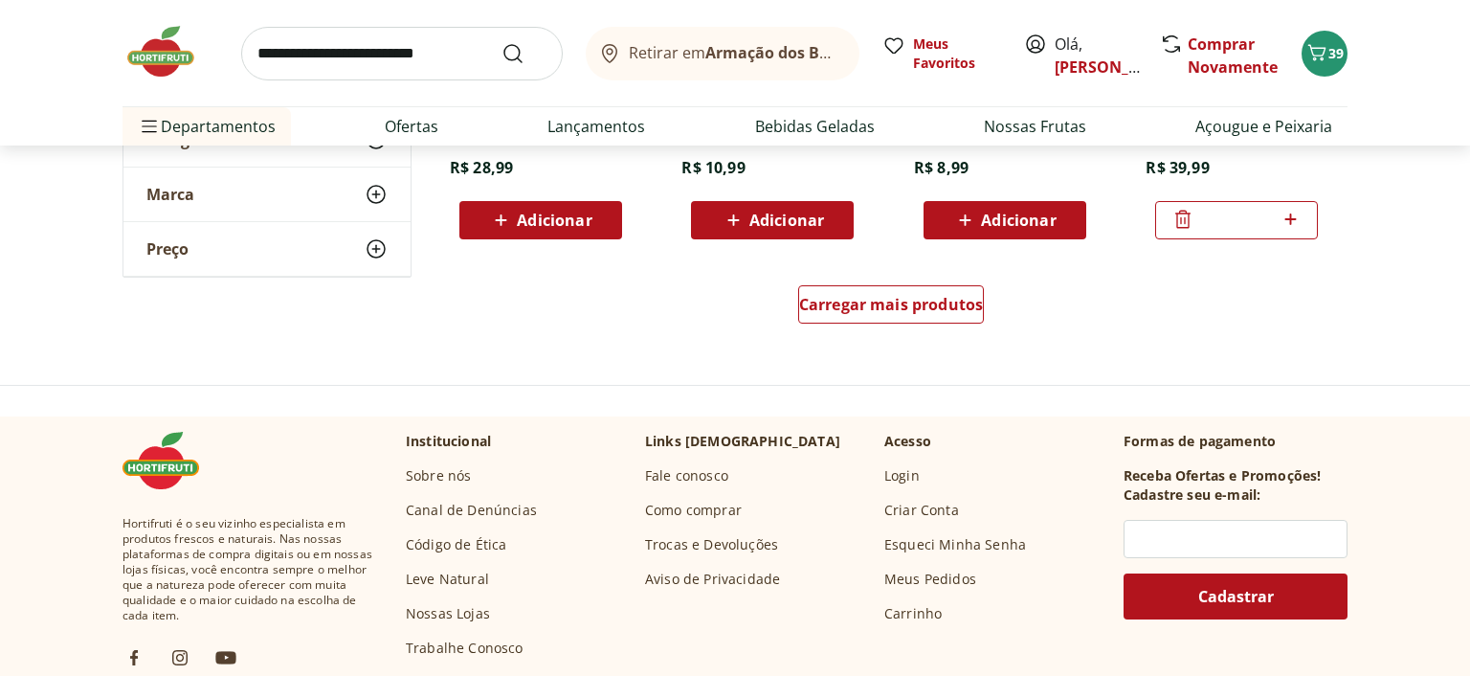
click at [900, 274] on div "Carregar mais produtos" at bounding box center [891, 308] width 929 height 92
click at [899, 307] on span "Carregar mais produtos" at bounding box center [891, 304] width 185 height 15
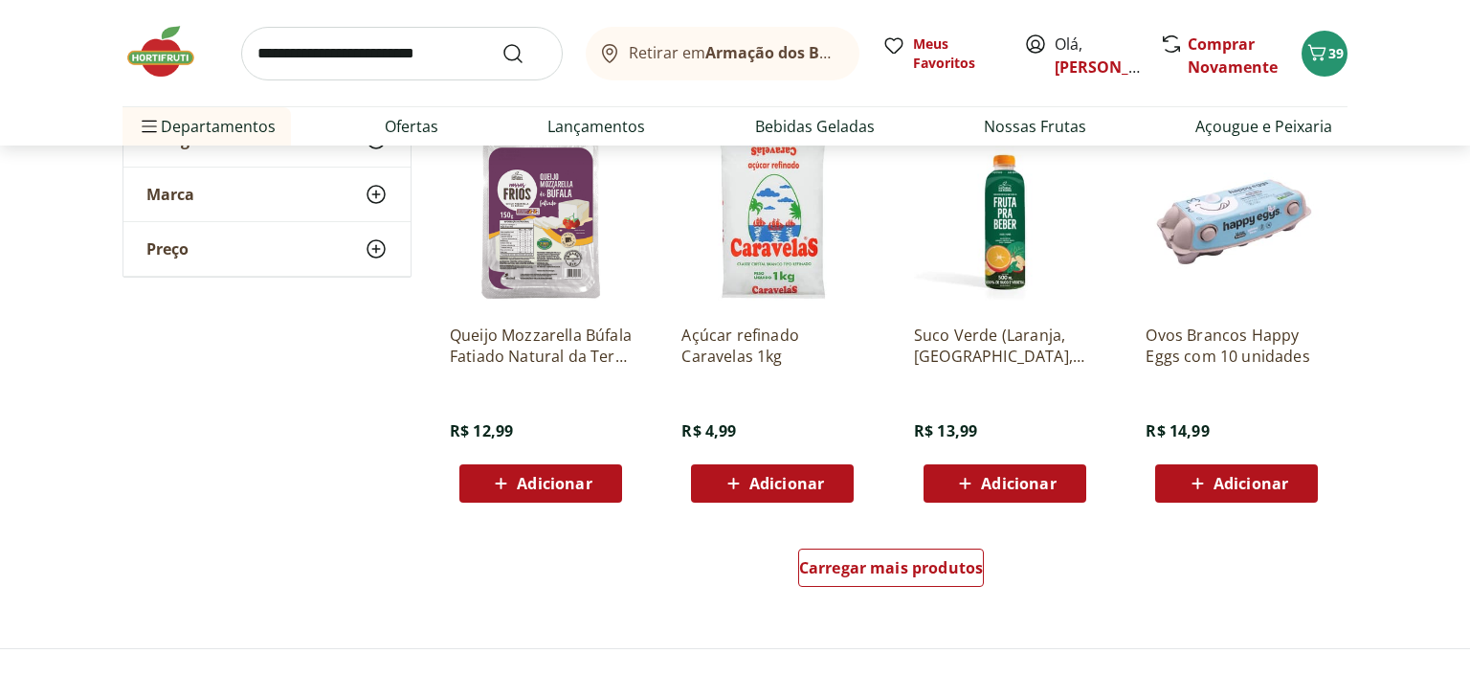
scroll to position [2324, 0]
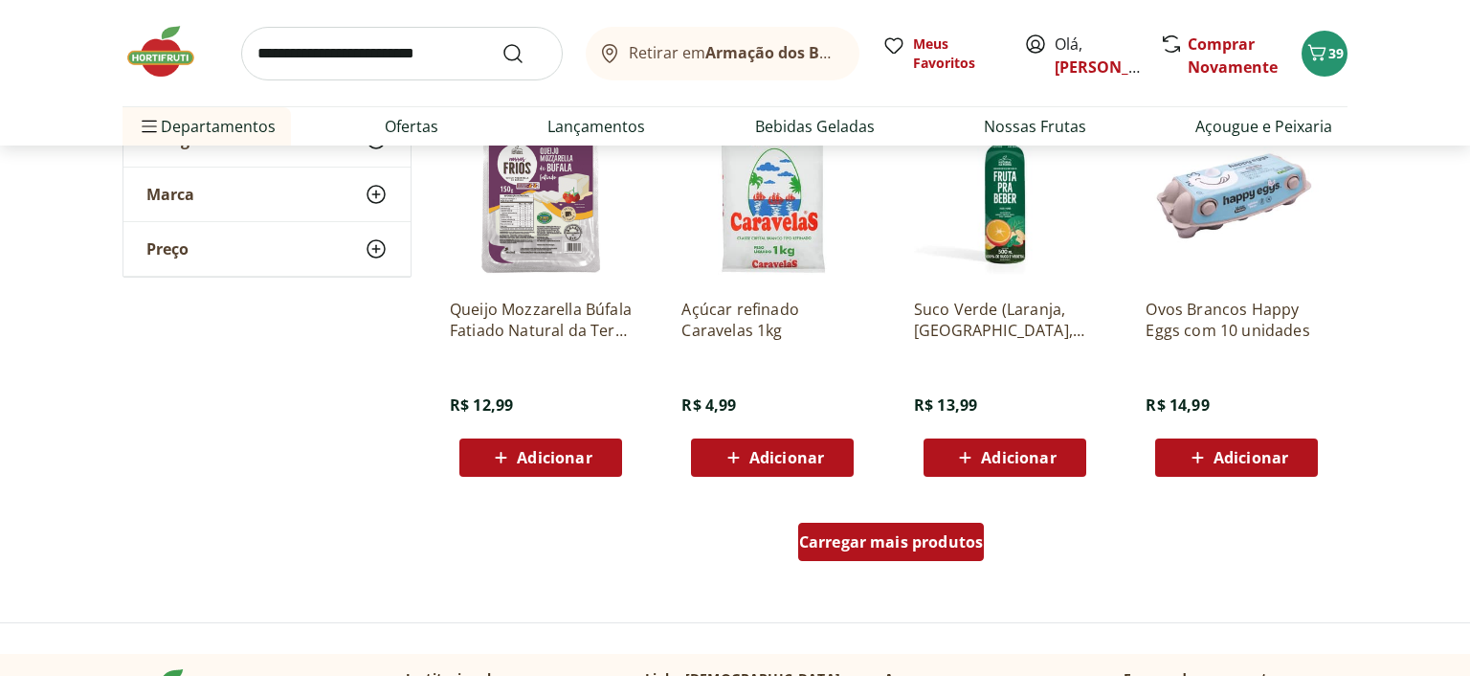
click at [889, 552] on div "Carregar mais produtos" at bounding box center [891, 542] width 187 height 38
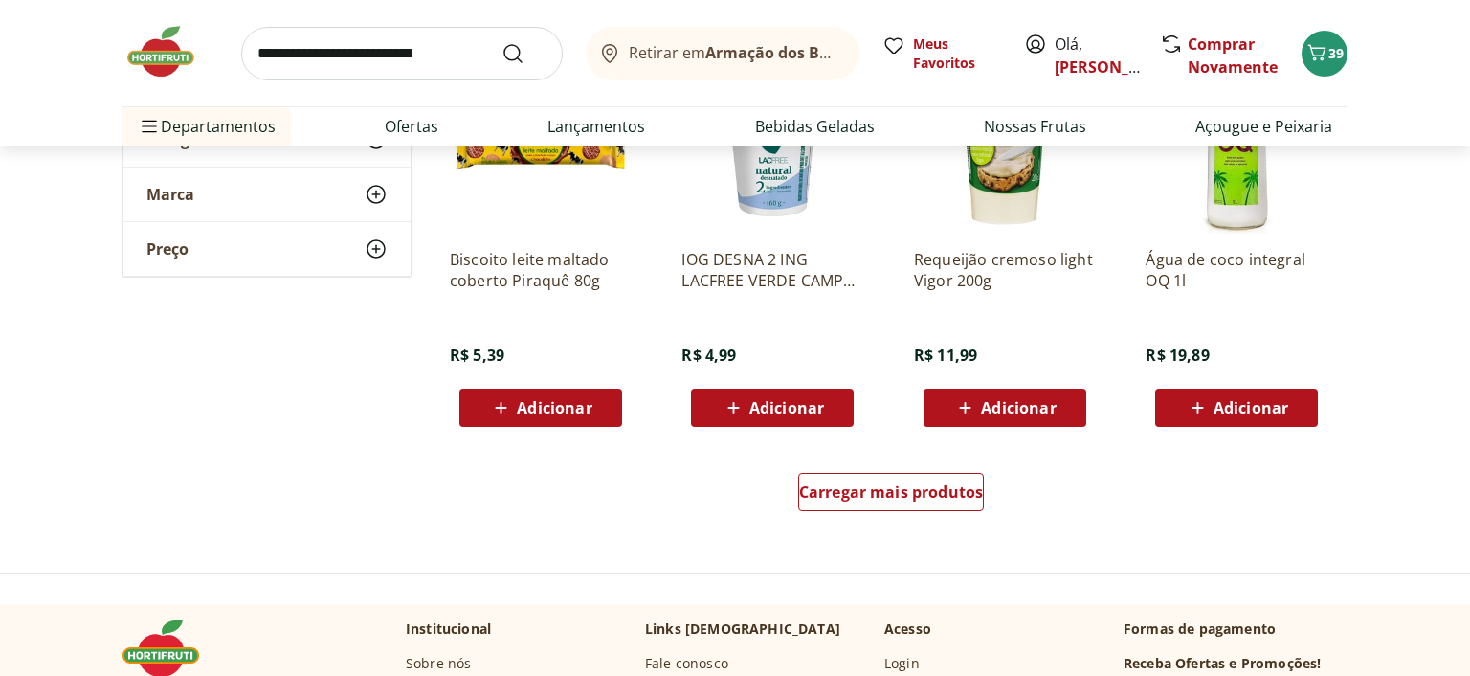
scroll to position [3639, 0]
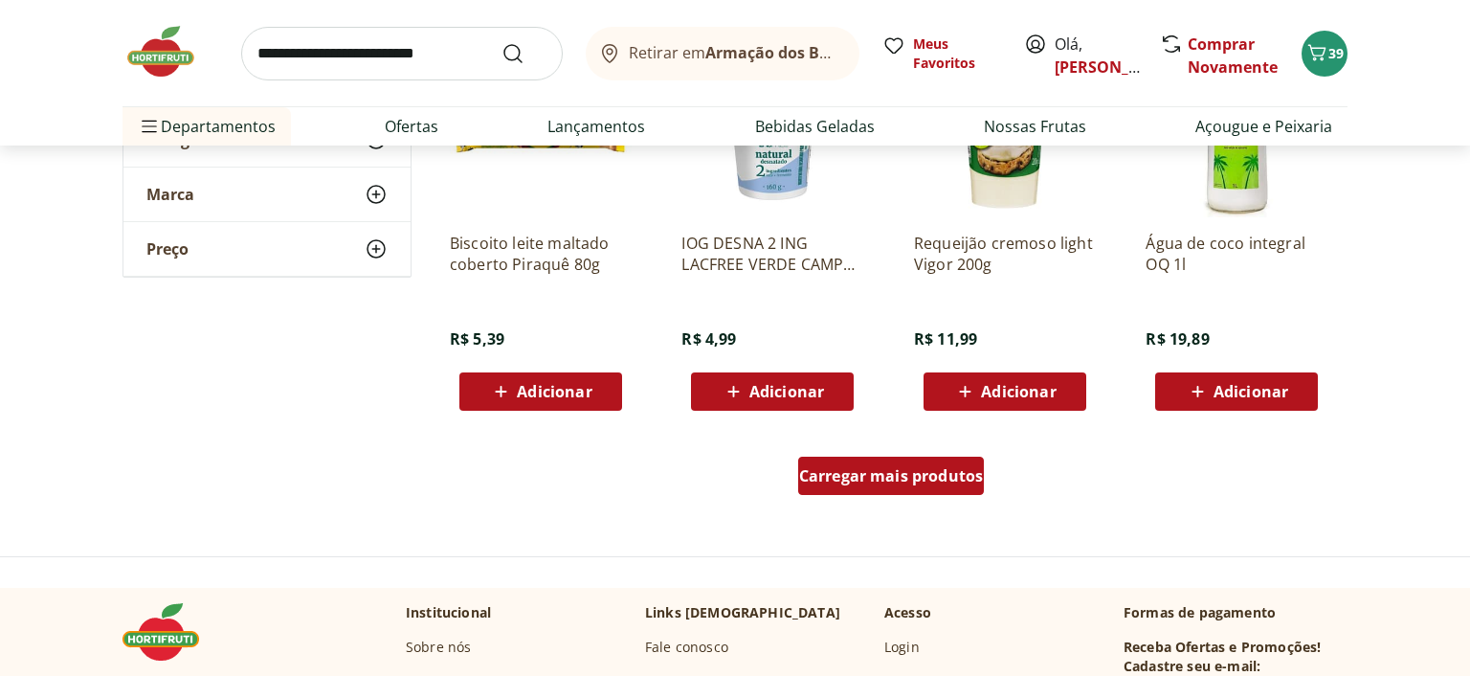
click at [925, 477] on span "Carregar mais produtos" at bounding box center [891, 475] width 185 height 15
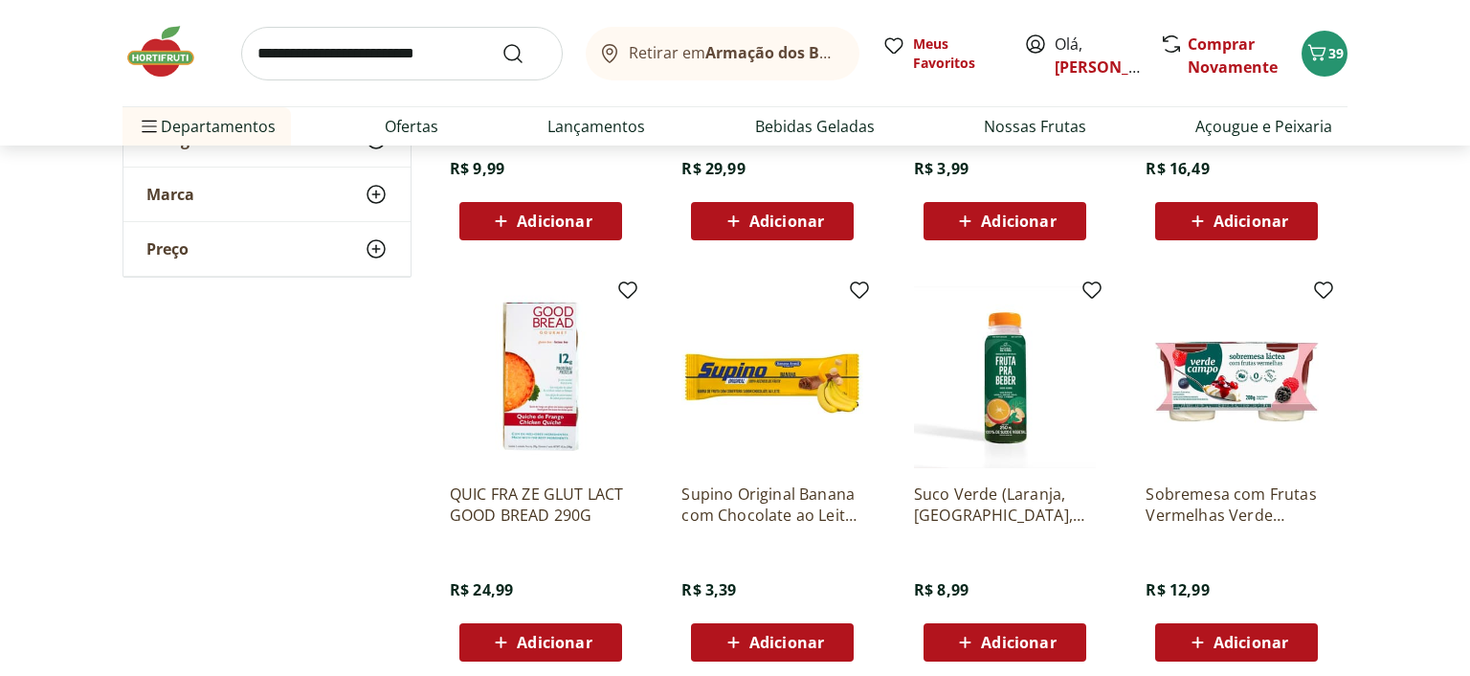
scroll to position [4751, 0]
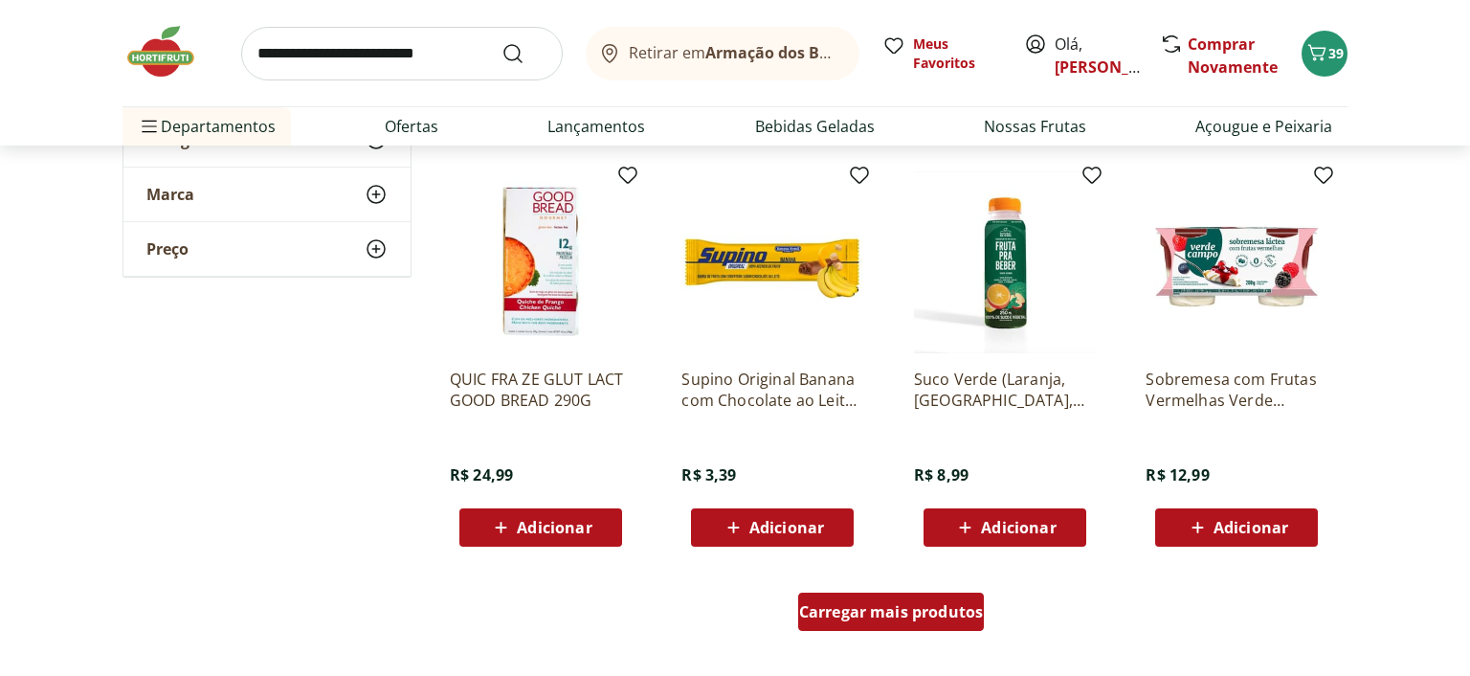
drag, startPoint x: 872, startPoint y: 613, endPoint x: 946, endPoint y: 546, distance: 99.6
click at [871, 614] on span "Carregar mais produtos" at bounding box center [891, 611] width 185 height 15
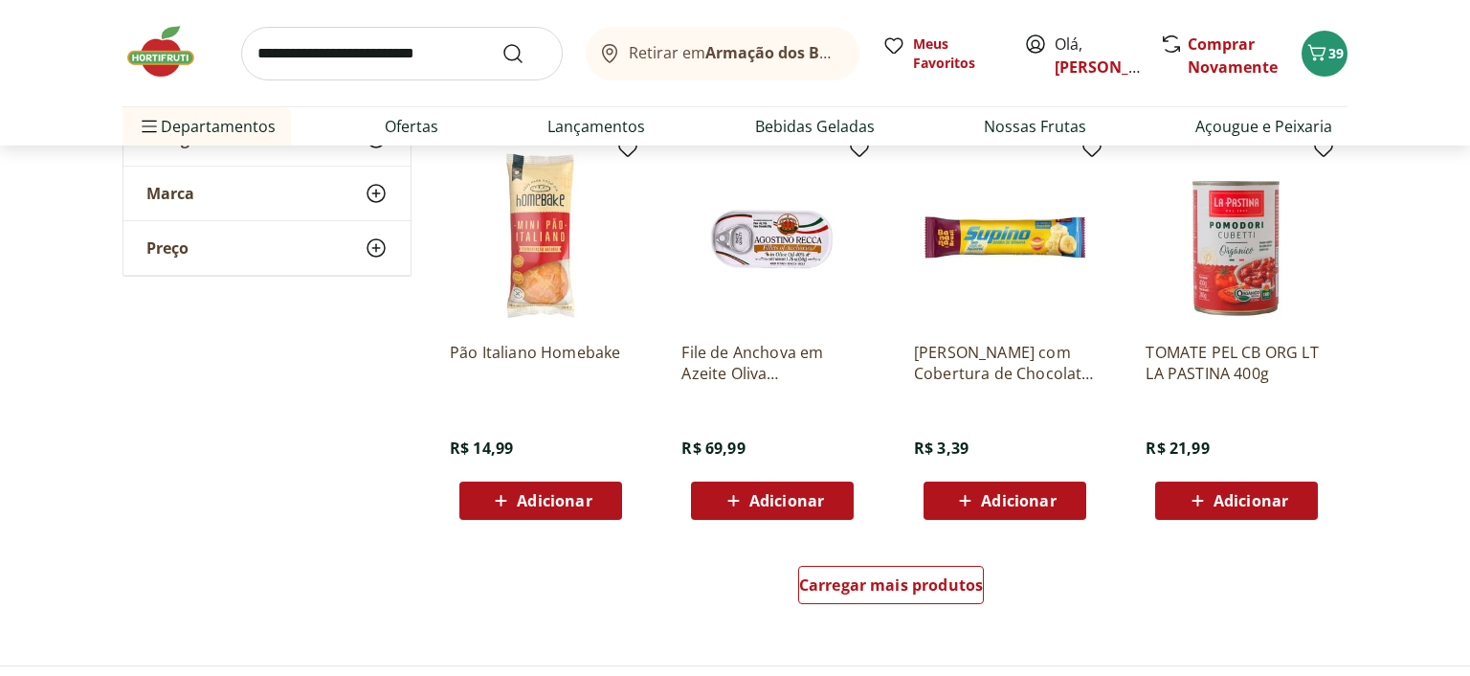
scroll to position [6065, 0]
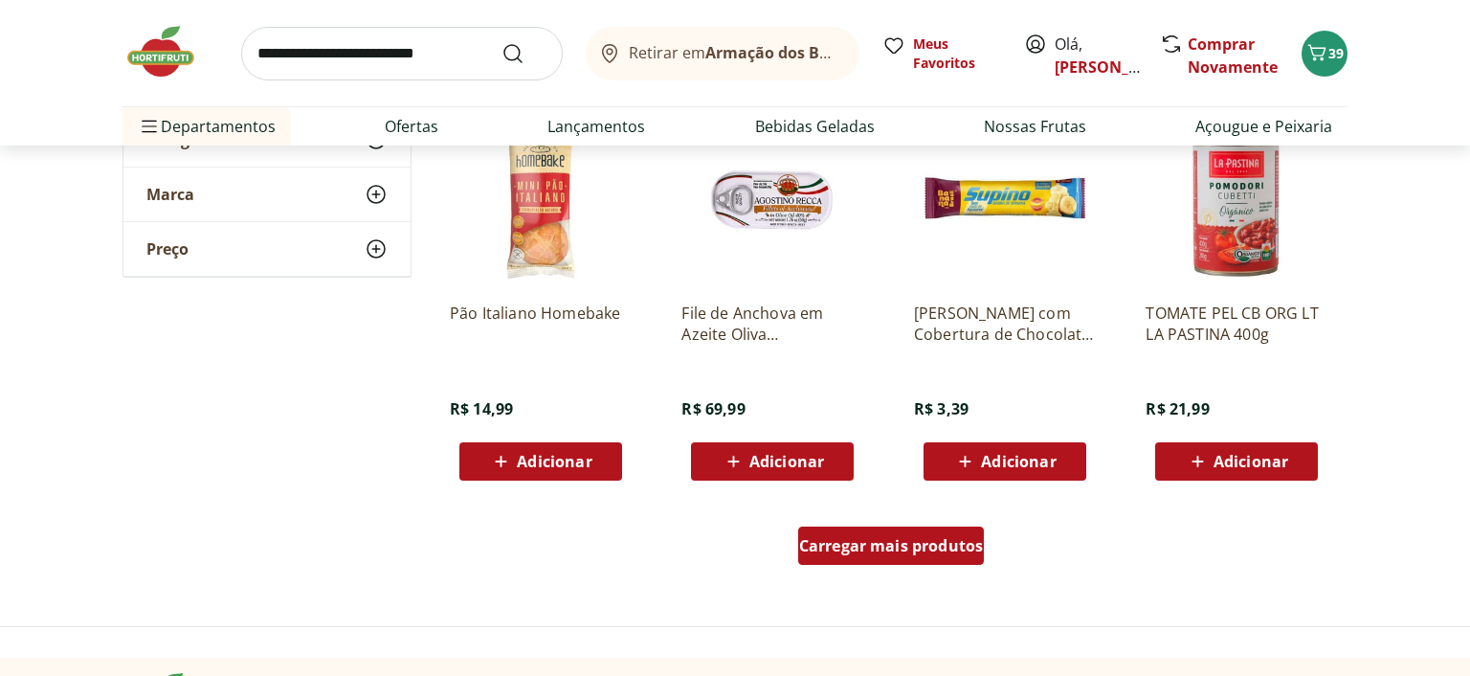
click at [873, 549] on span "Carregar mais produtos" at bounding box center [891, 545] width 185 height 15
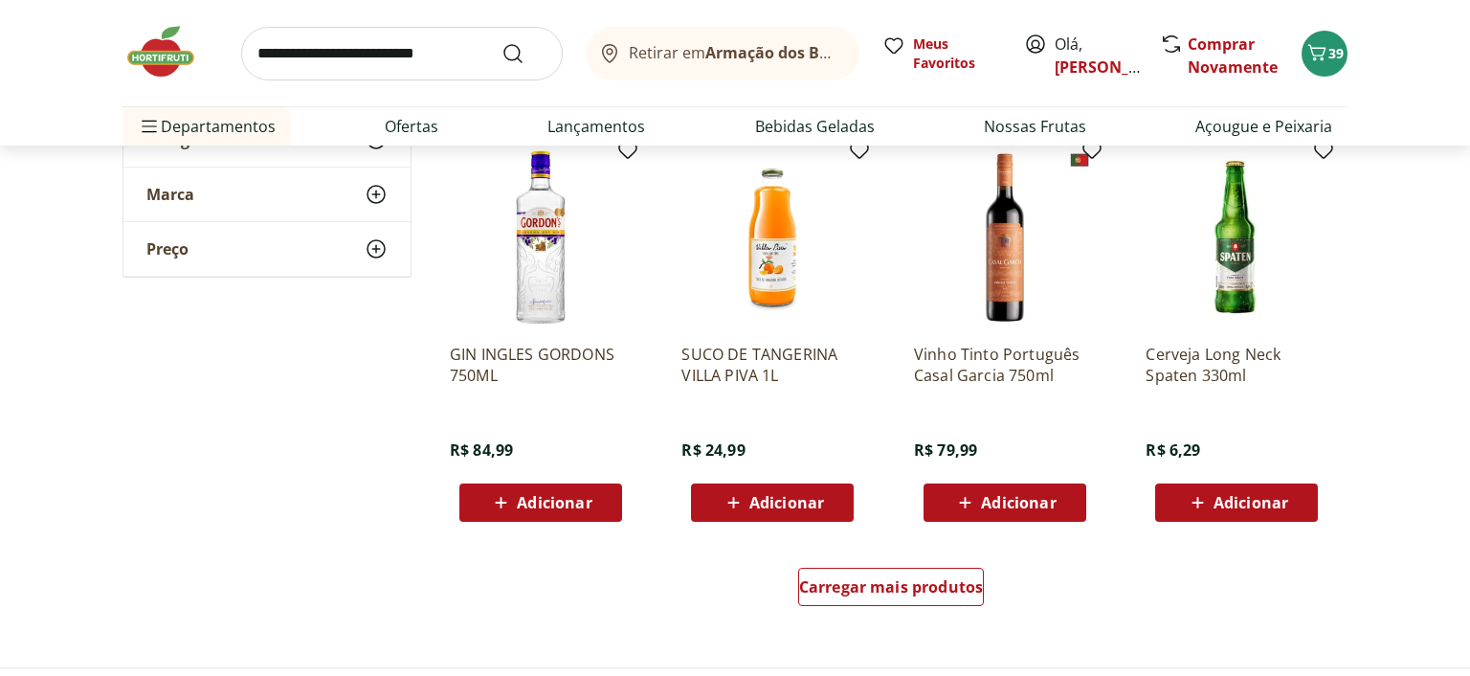
scroll to position [7278, 0]
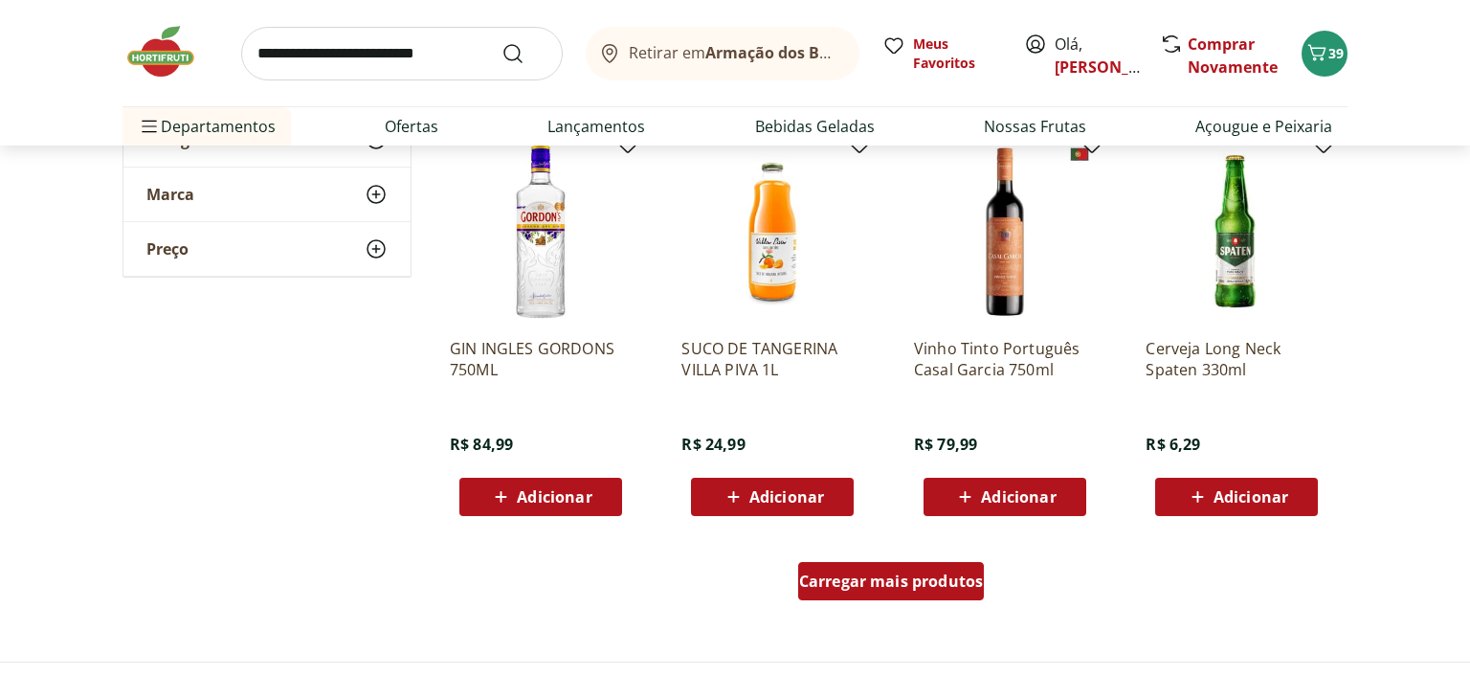
click at [894, 589] on span "Carregar mais produtos" at bounding box center [891, 580] width 185 height 15
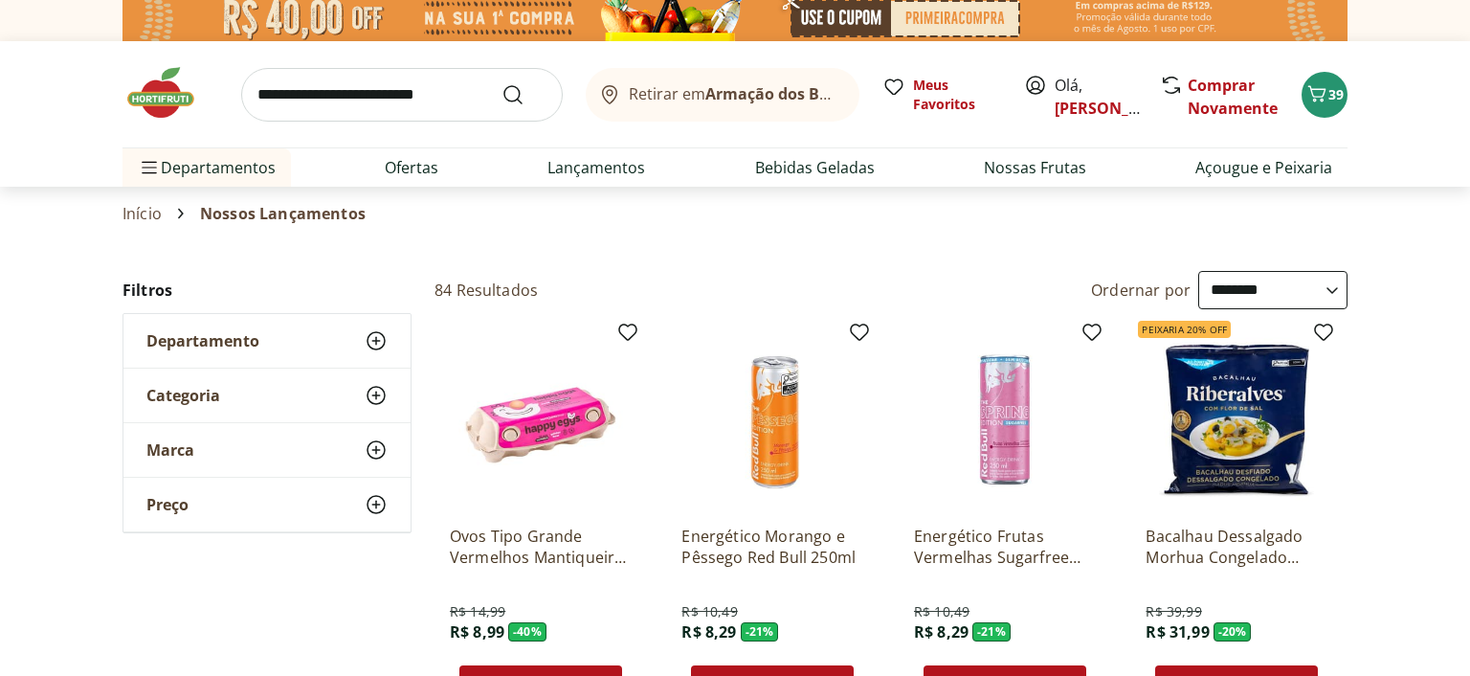
scroll to position [0, 0]
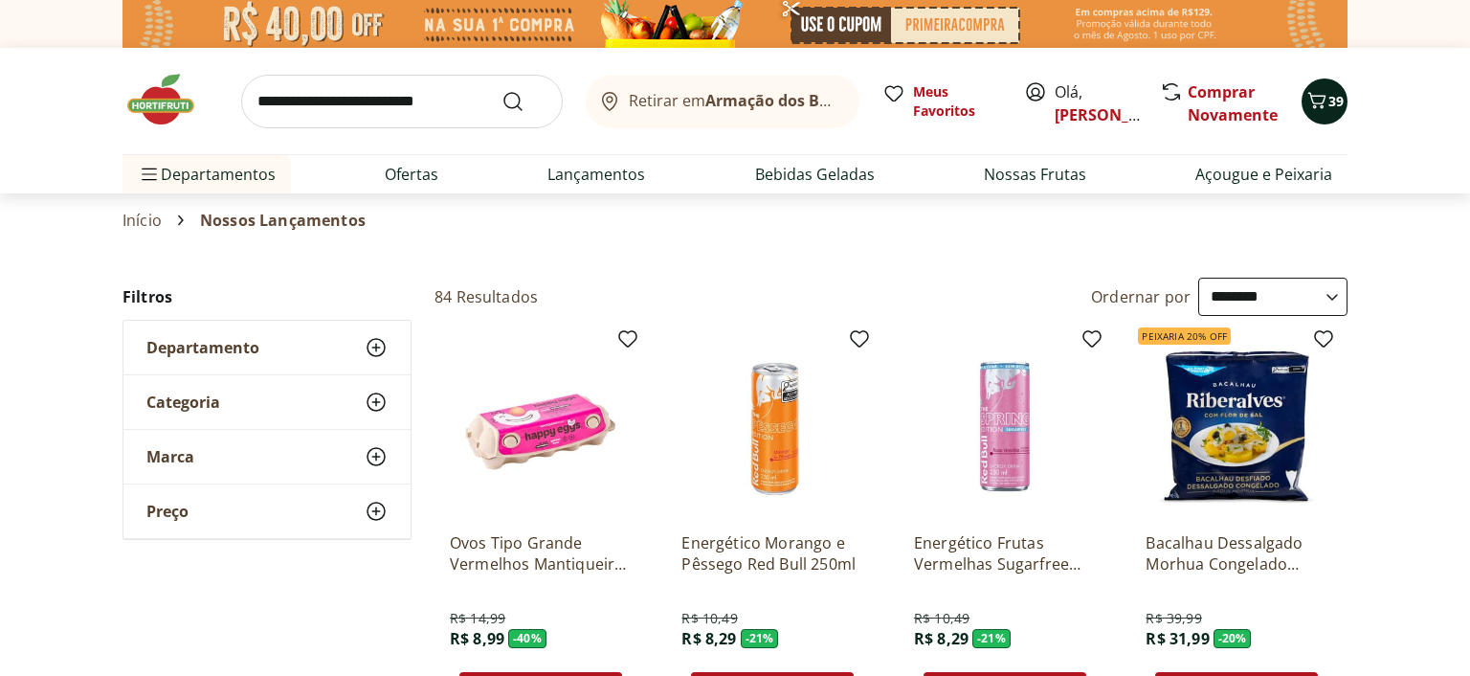
click at [1308, 98] on icon "Carrinho" at bounding box center [1317, 100] width 23 height 23
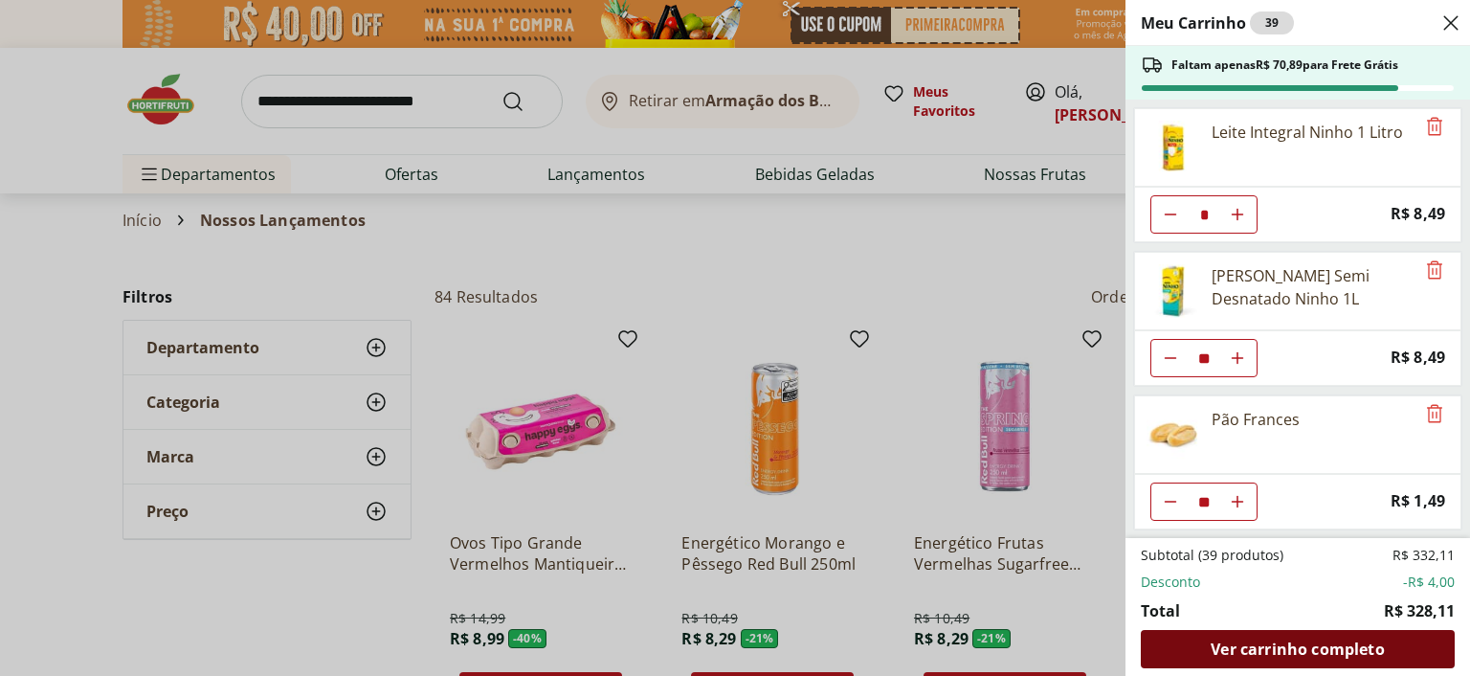
click at [1307, 647] on span "Ver carrinho completo" at bounding box center [1297, 648] width 173 height 15
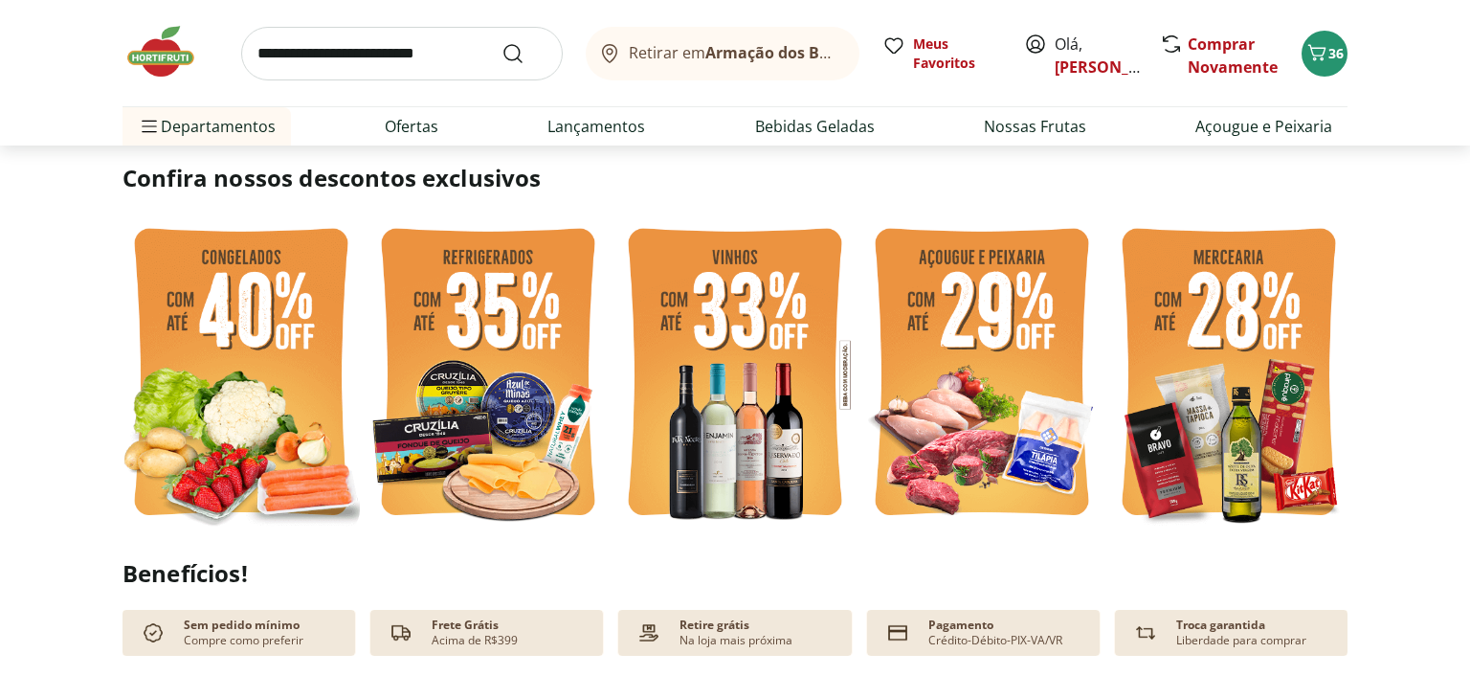
scroll to position [505, 0]
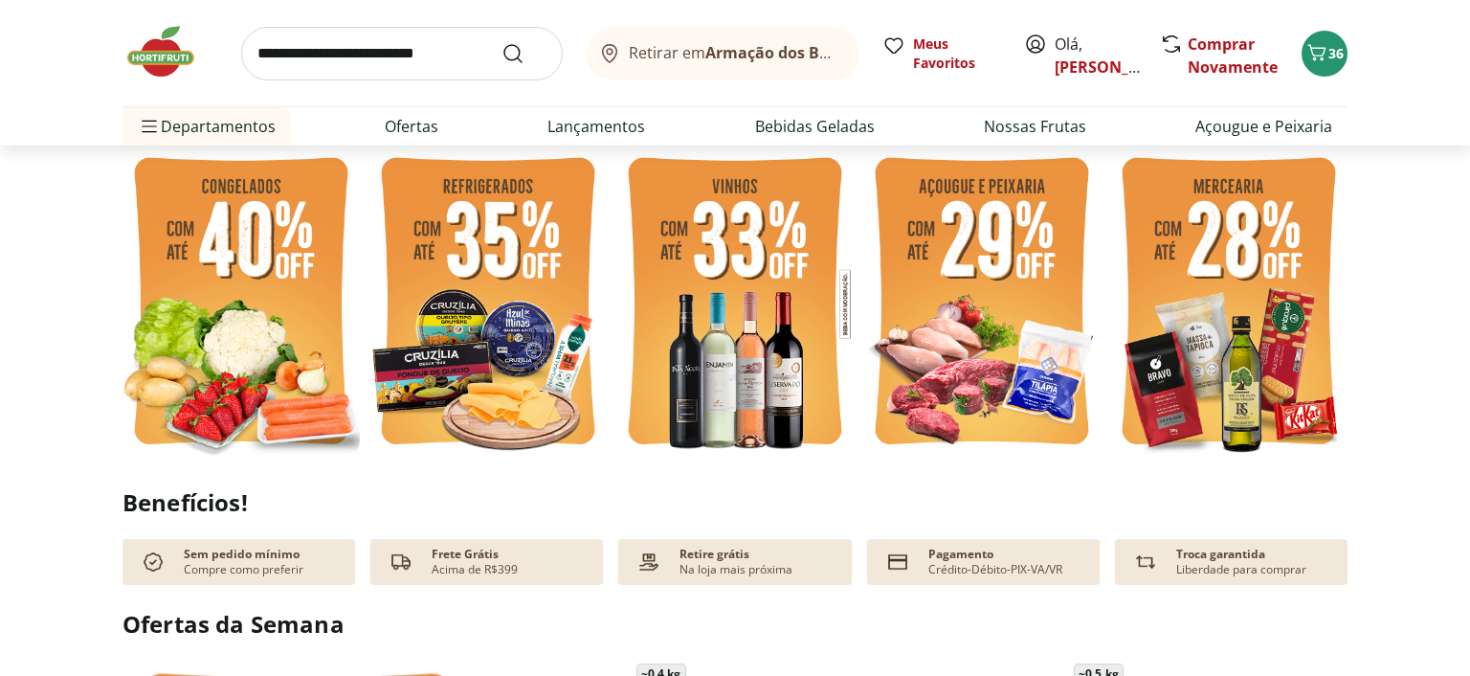
click at [486, 346] on img at bounding box center [488, 304] width 237 height 317
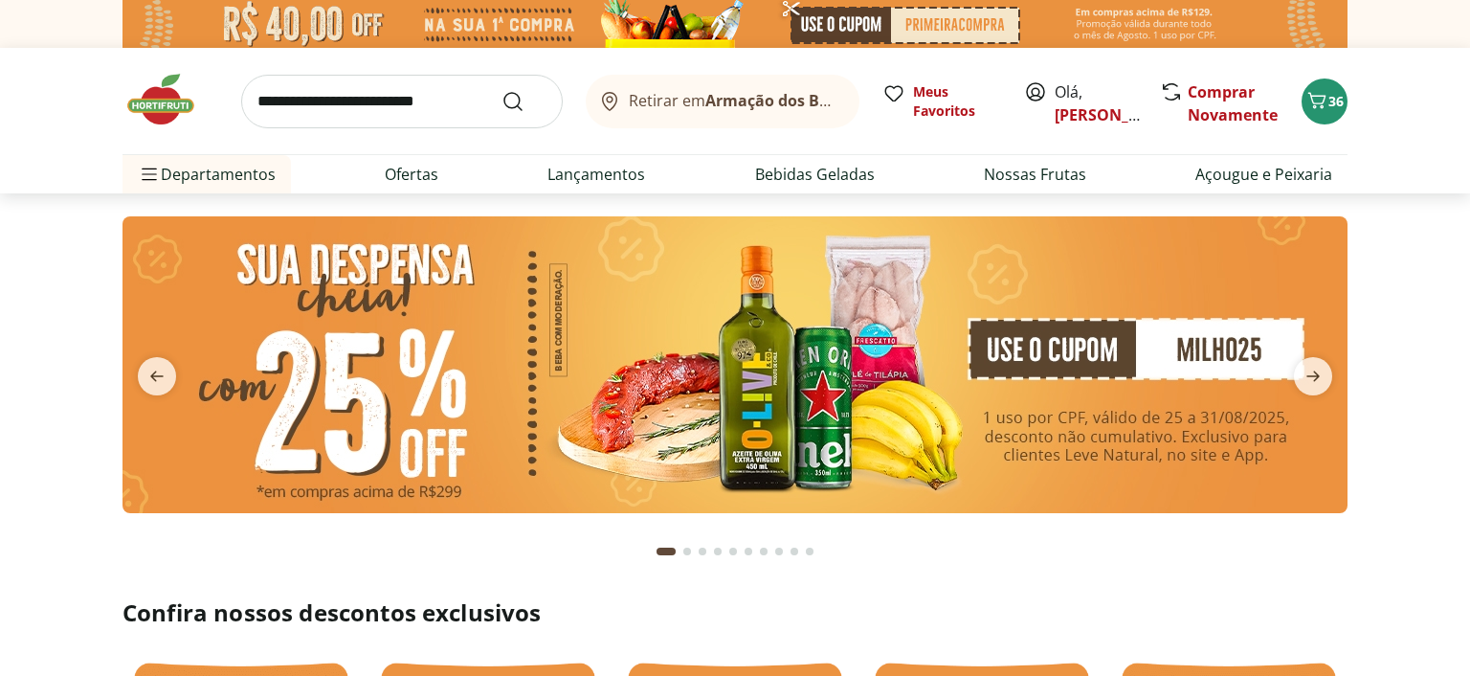
select select "**********"
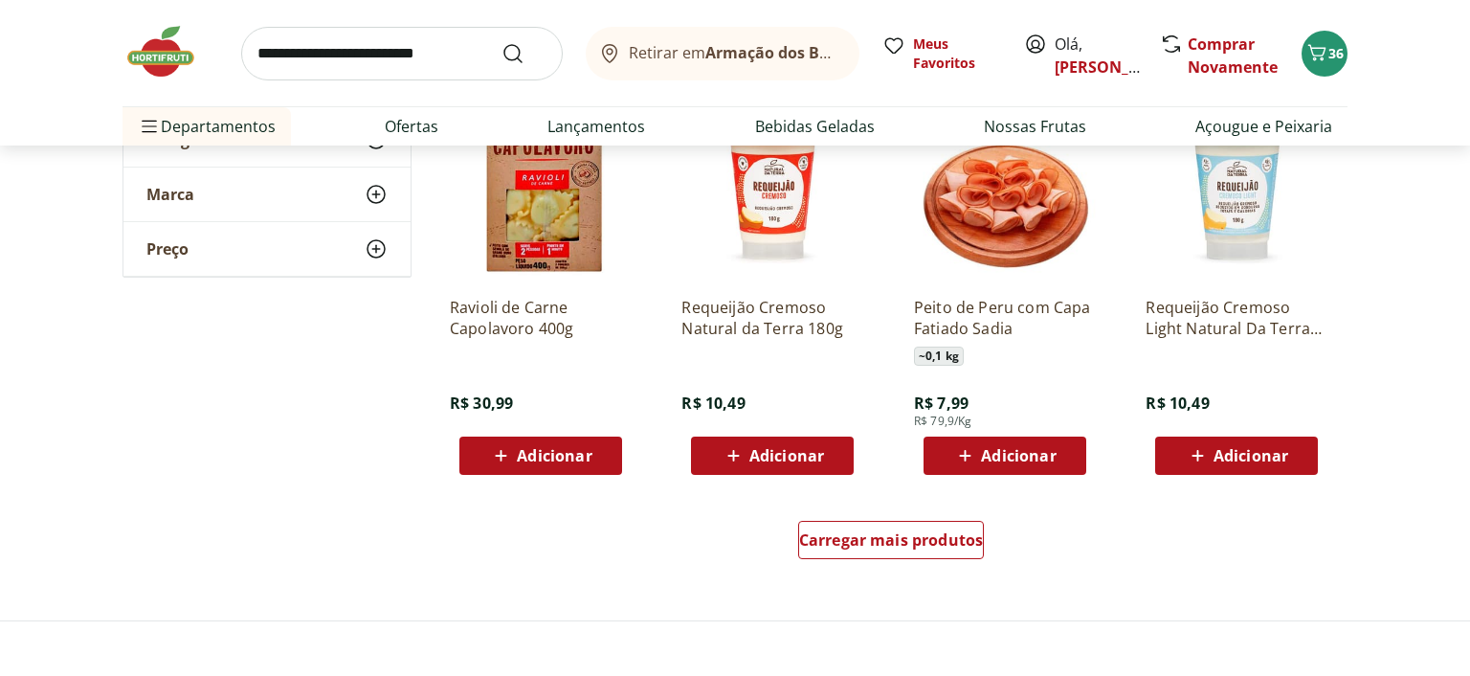
scroll to position [1111, 0]
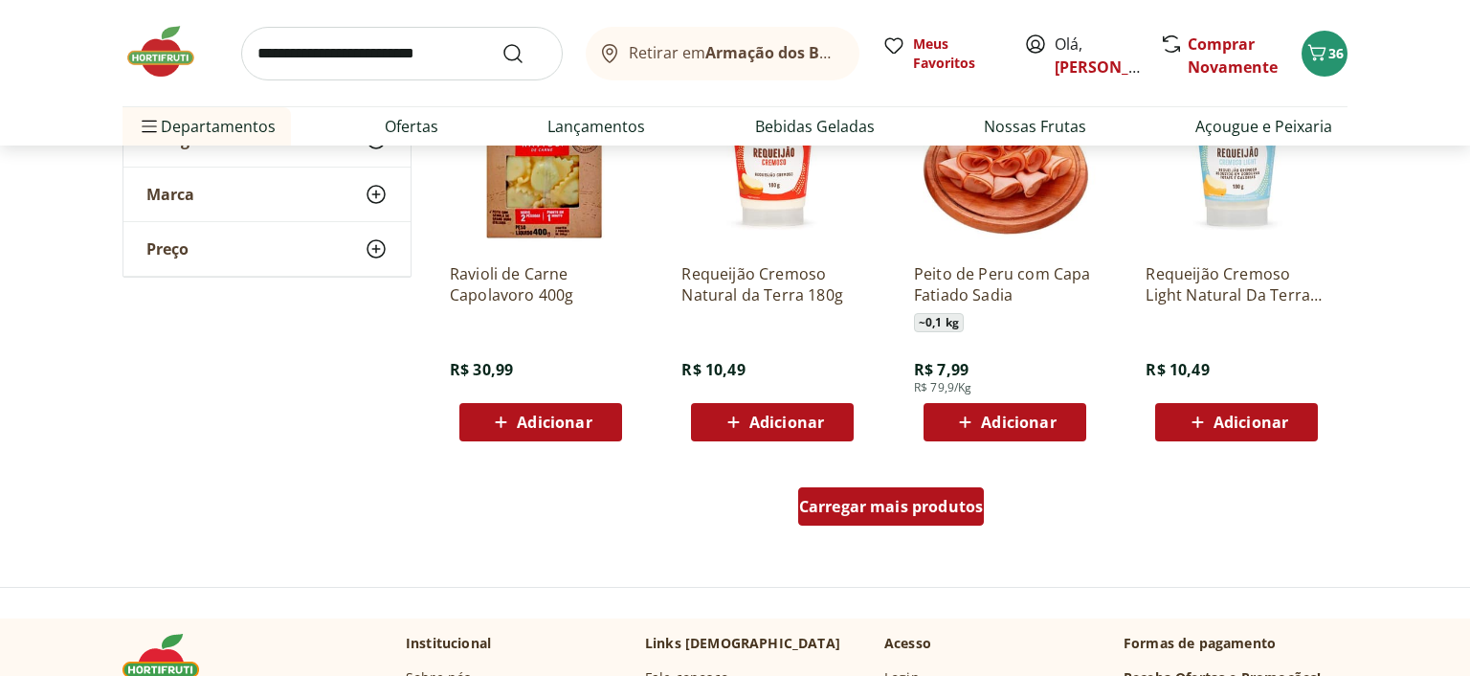
click at [906, 519] on div "Carregar mais produtos" at bounding box center [891, 506] width 187 height 38
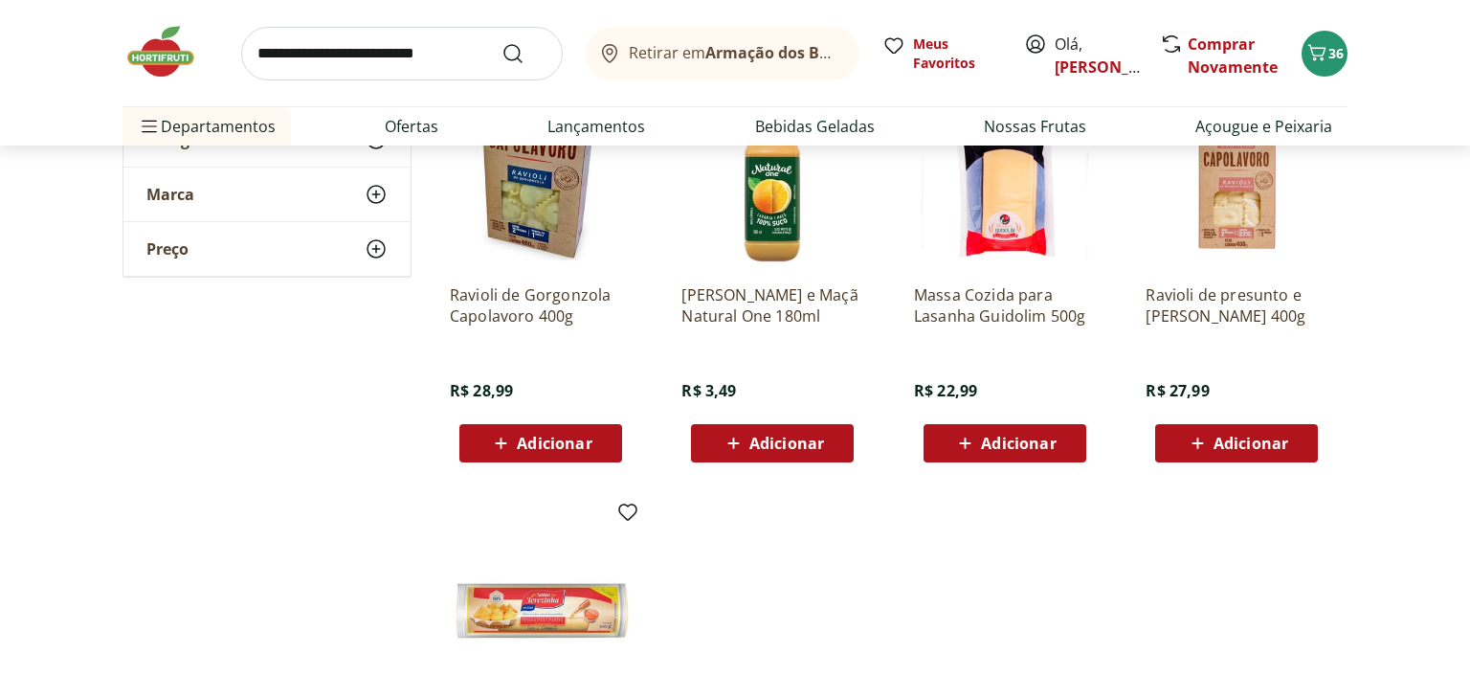
scroll to position [1920, 0]
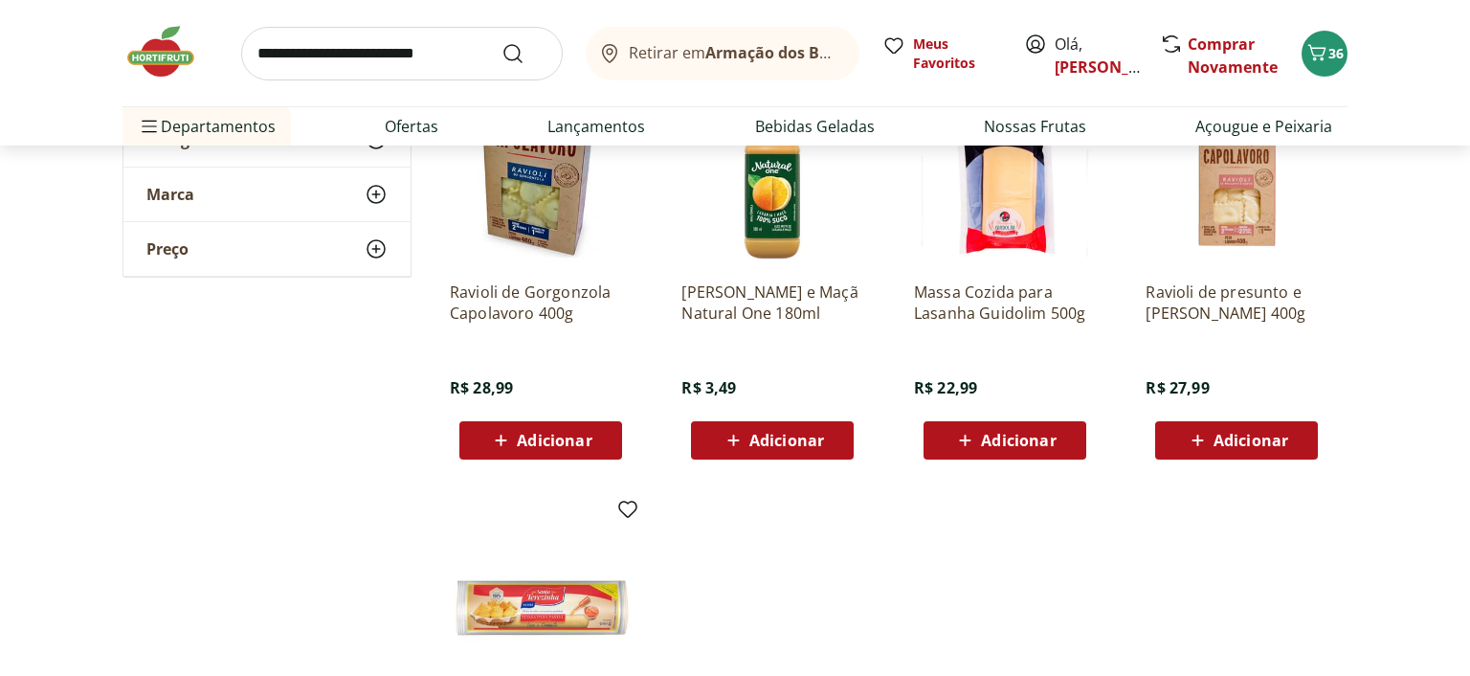
click at [398, 52] on input "search" at bounding box center [402, 54] width 322 height 54
type input "****"
click at [502, 42] on button "Submit Search" at bounding box center [525, 53] width 46 height 23
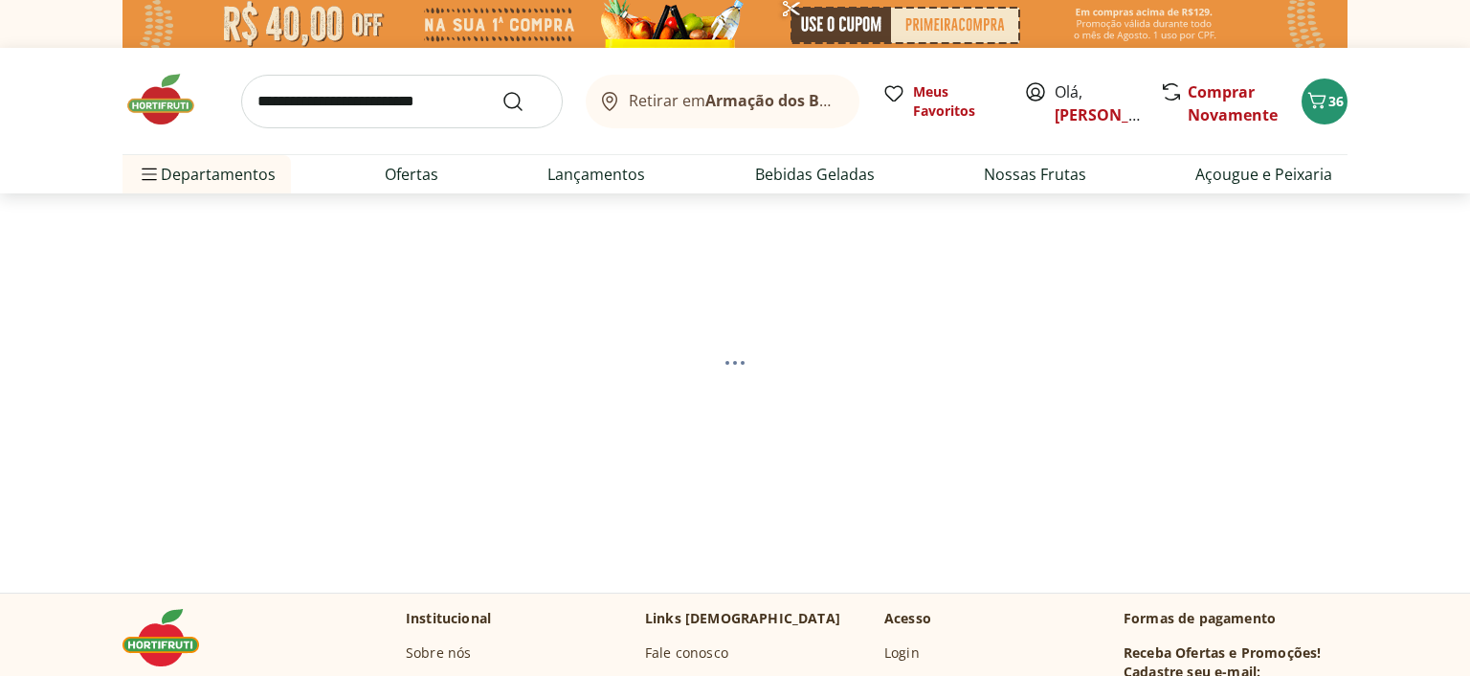
select select "**********"
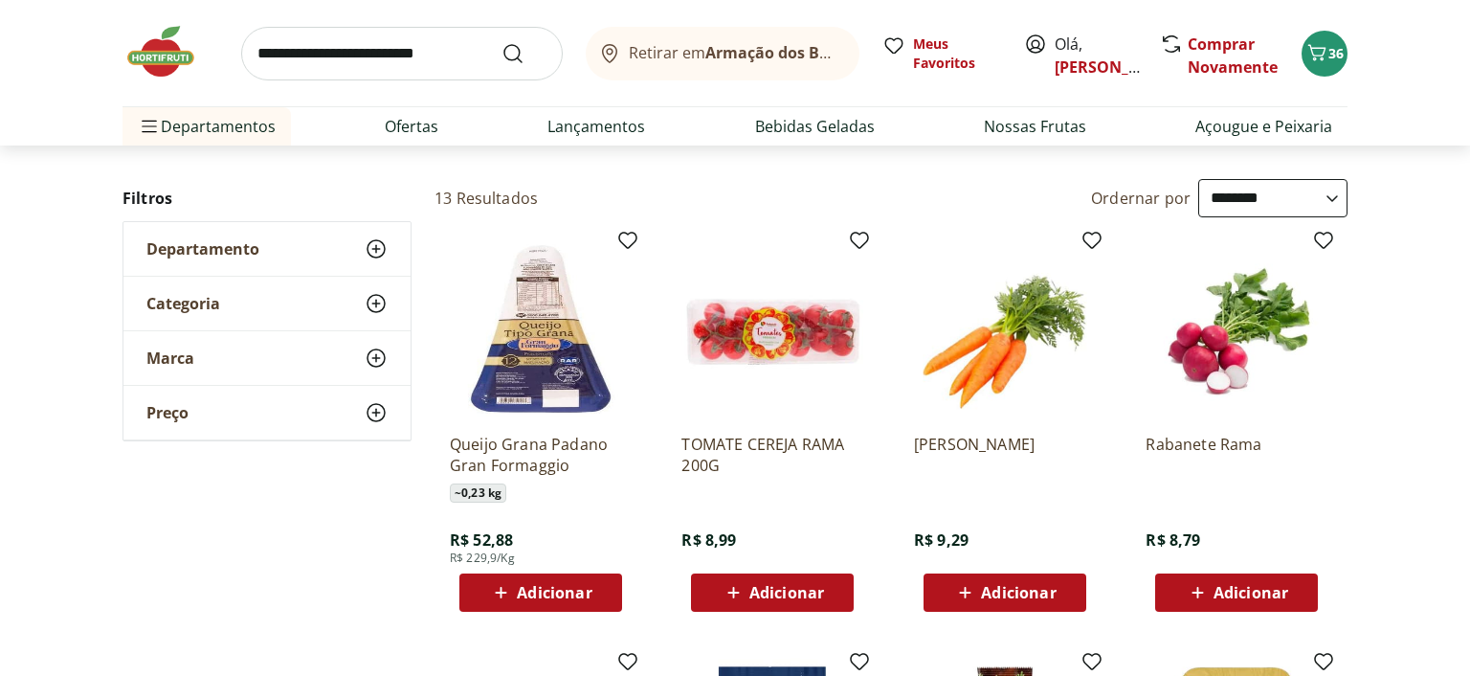
scroll to position [202, 0]
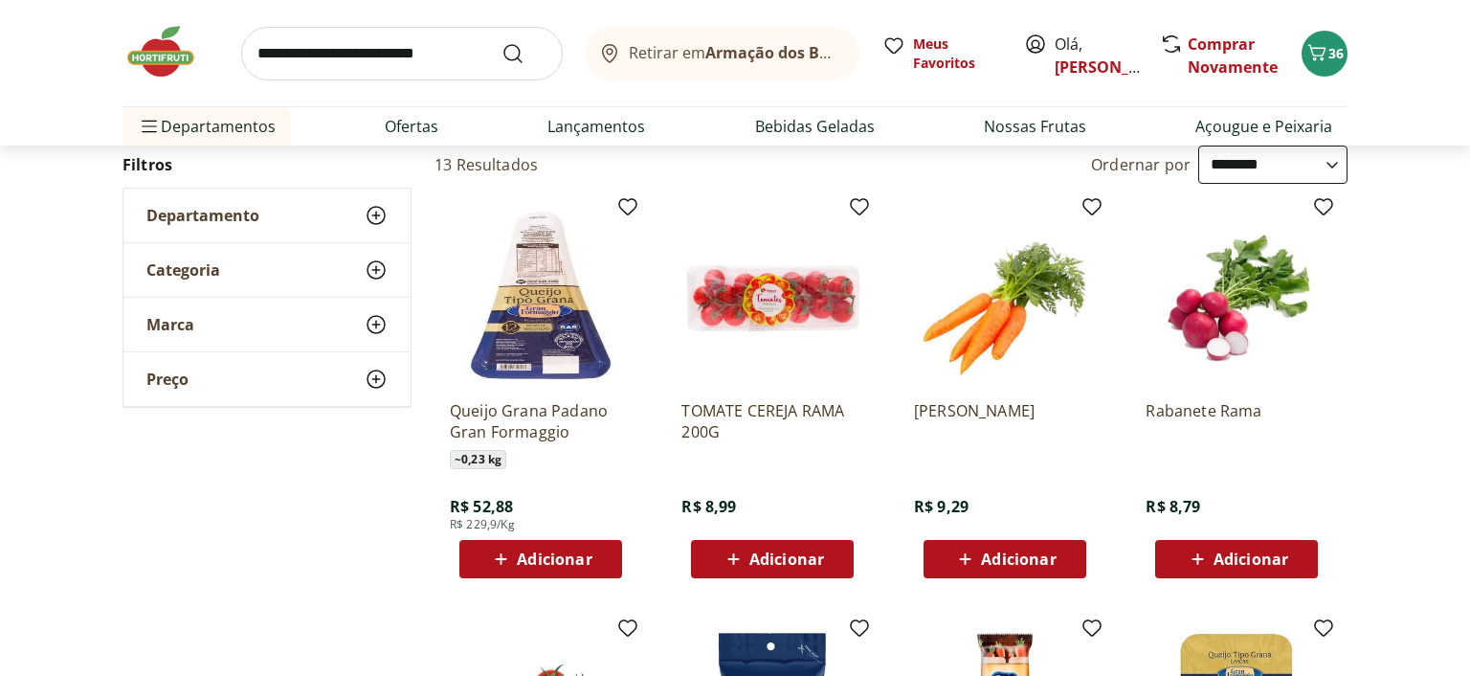
click at [1229, 562] on span "Adicionar" at bounding box center [1251, 558] width 75 height 15
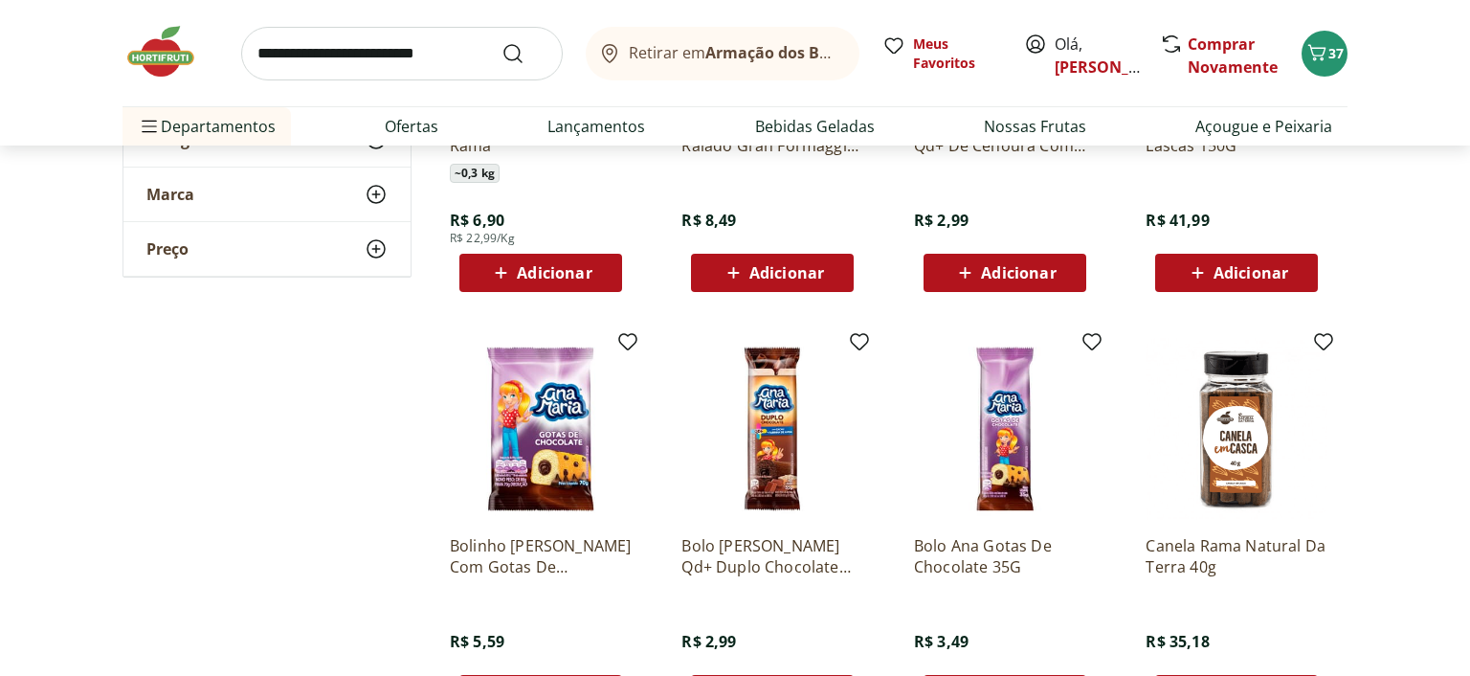
scroll to position [1111, 0]
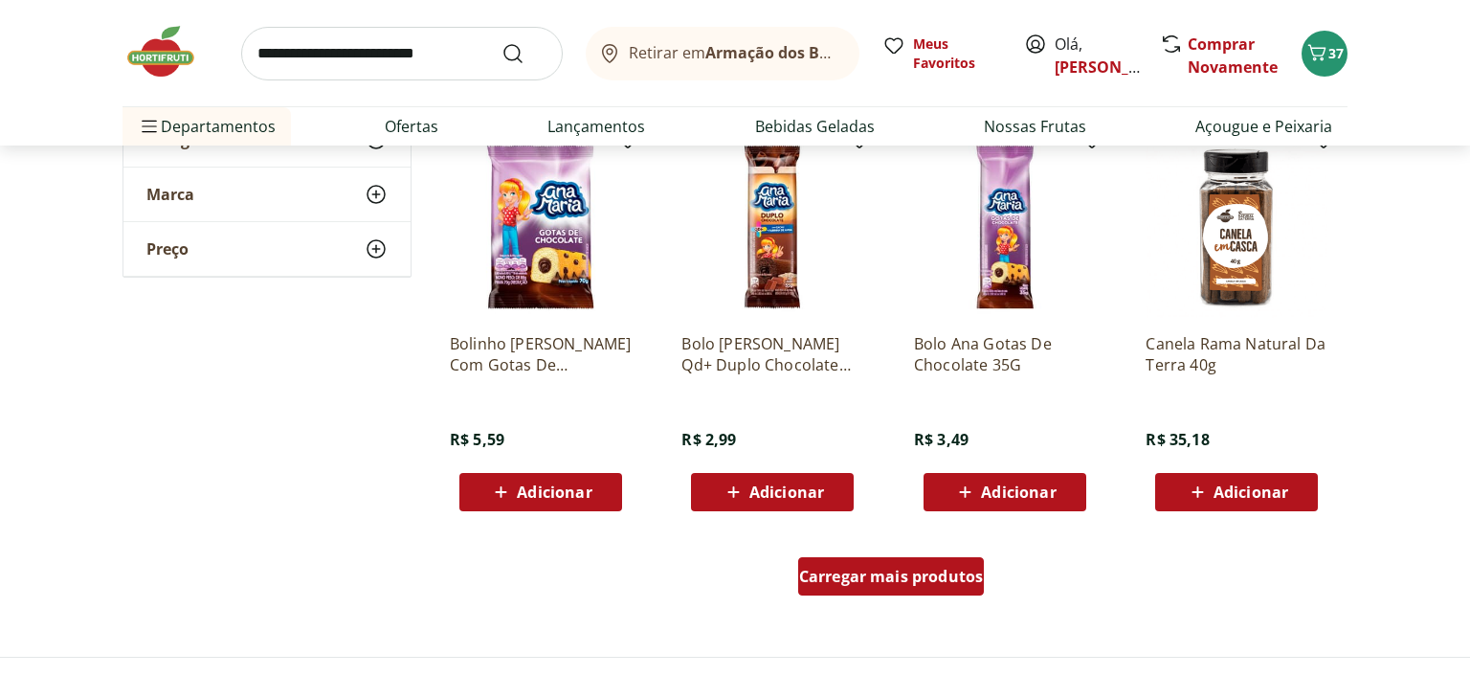
click at [861, 576] on span "Carregar mais produtos" at bounding box center [891, 576] width 185 height 15
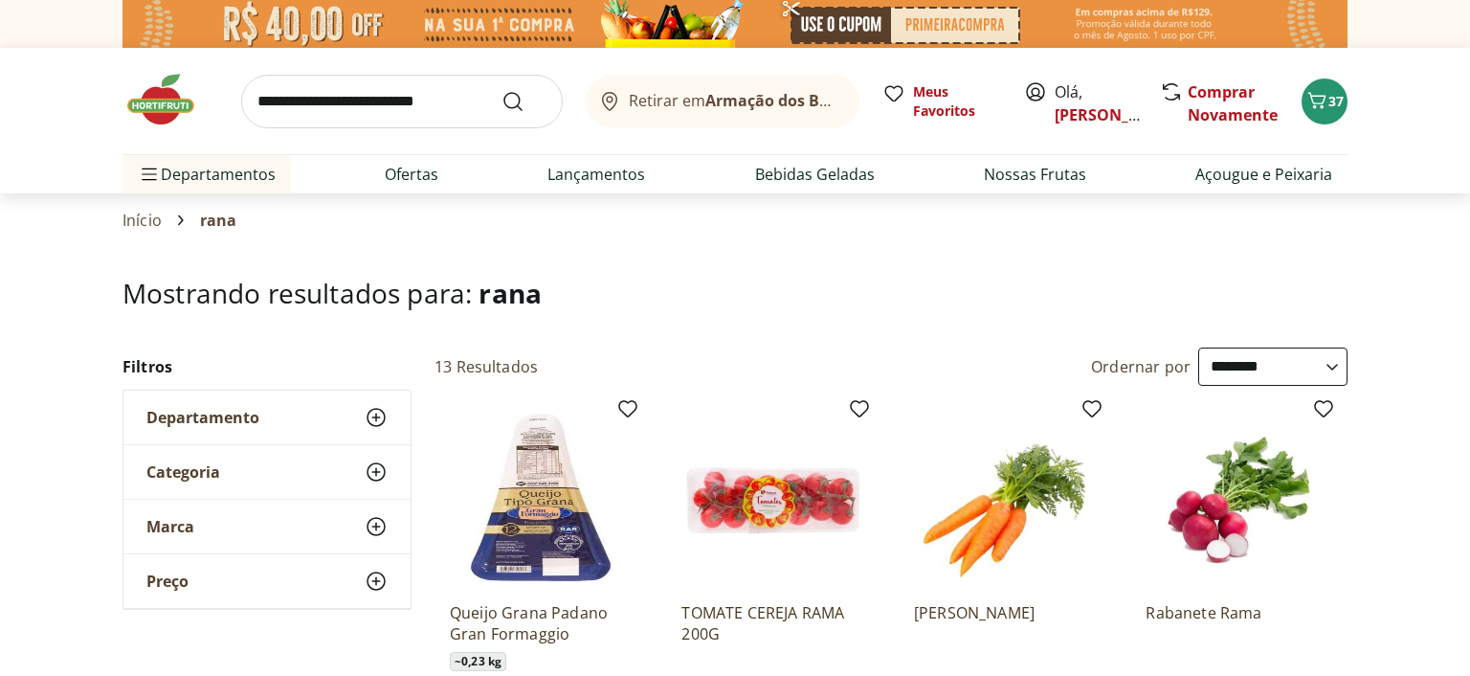
click at [397, 121] on input "search" at bounding box center [402, 102] width 322 height 54
type input "********"
click button "Submit Search" at bounding box center [525, 101] width 46 height 23
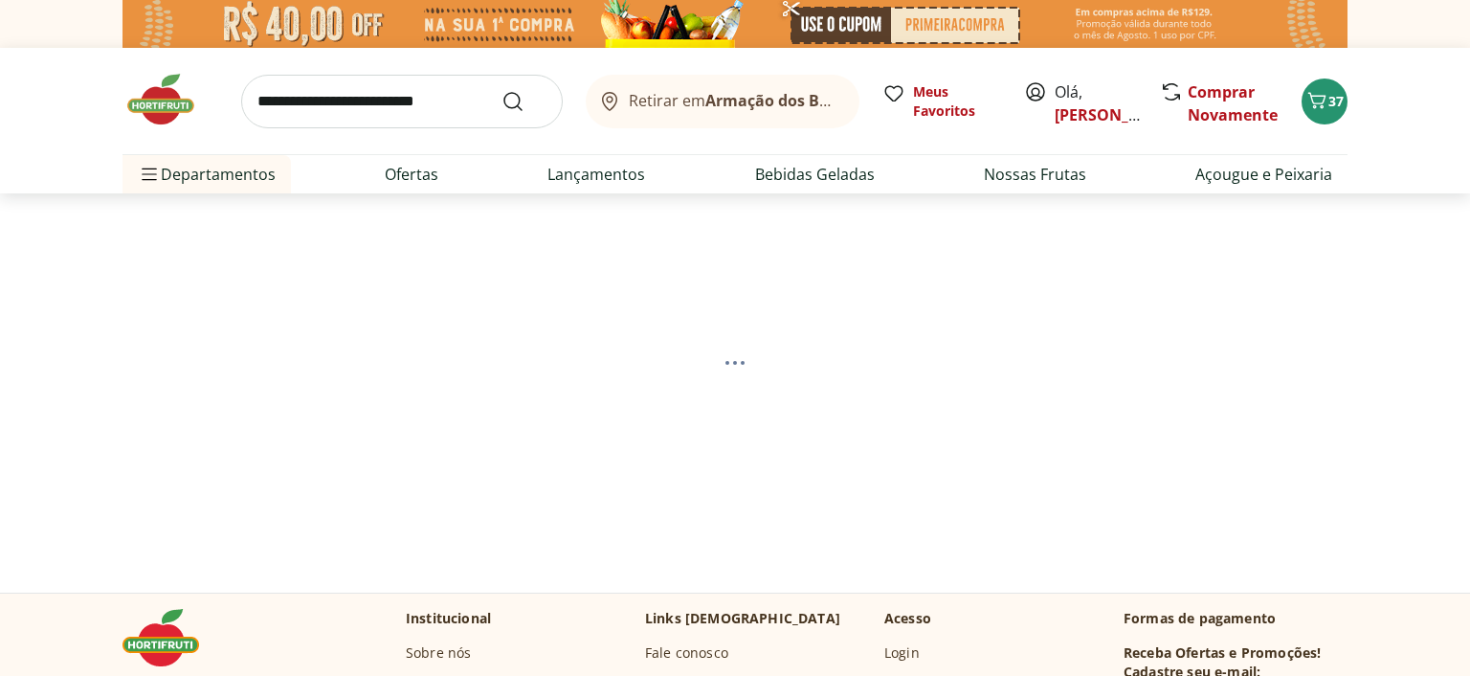
select select "**********"
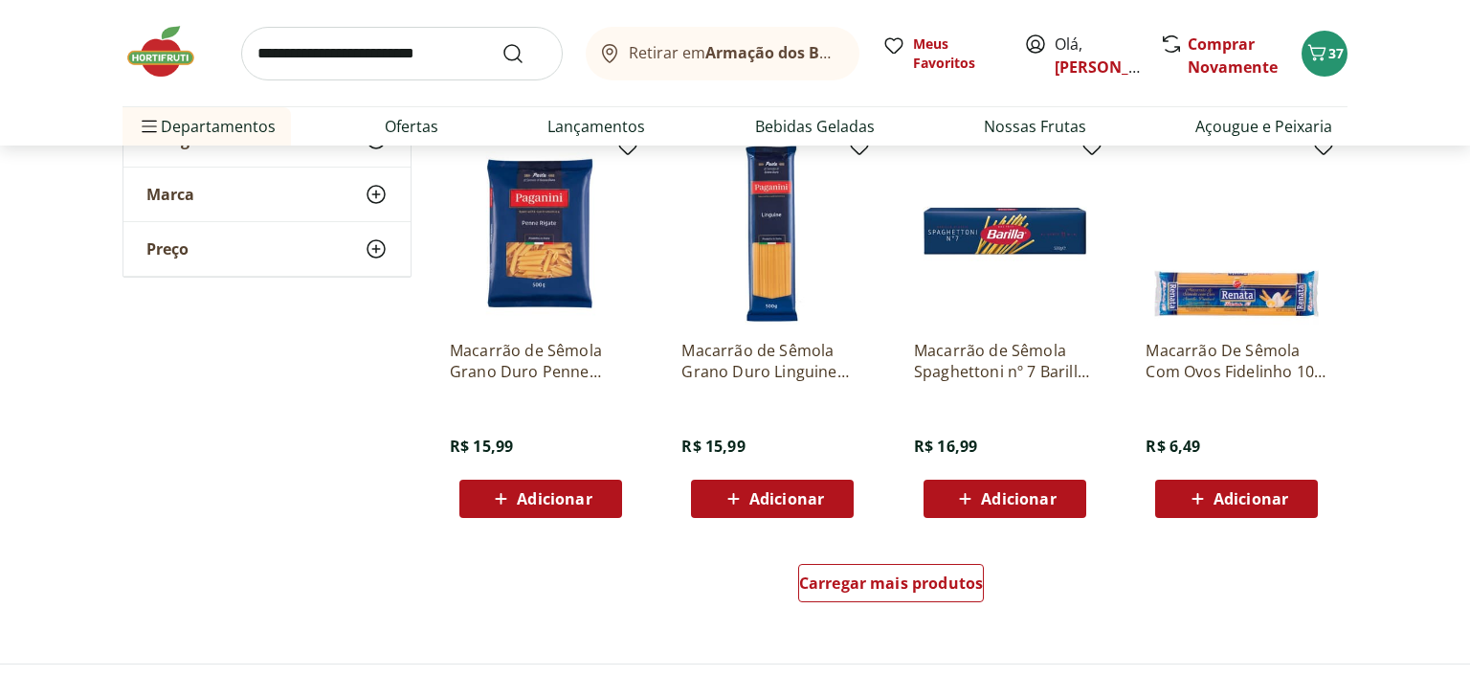
scroll to position [2527, 0]
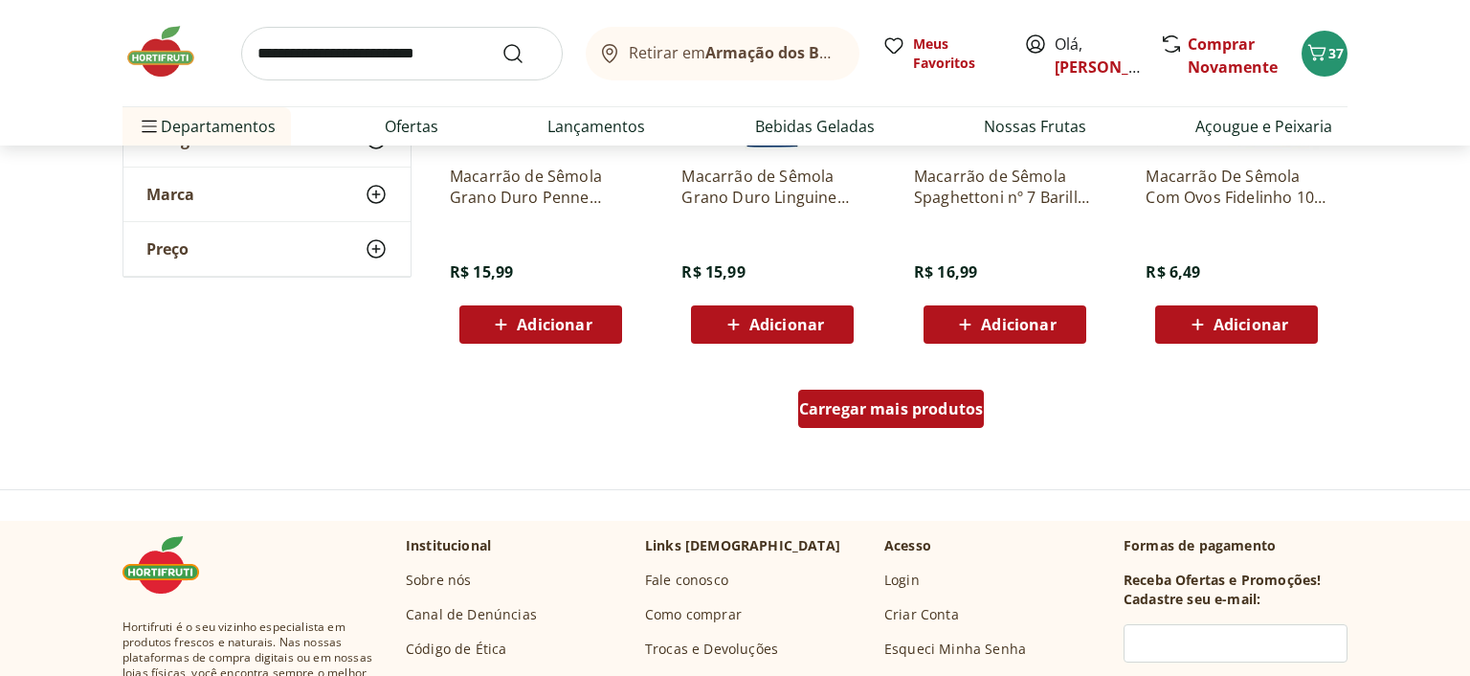
click at [935, 406] on span "Carregar mais produtos" at bounding box center [891, 408] width 185 height 15
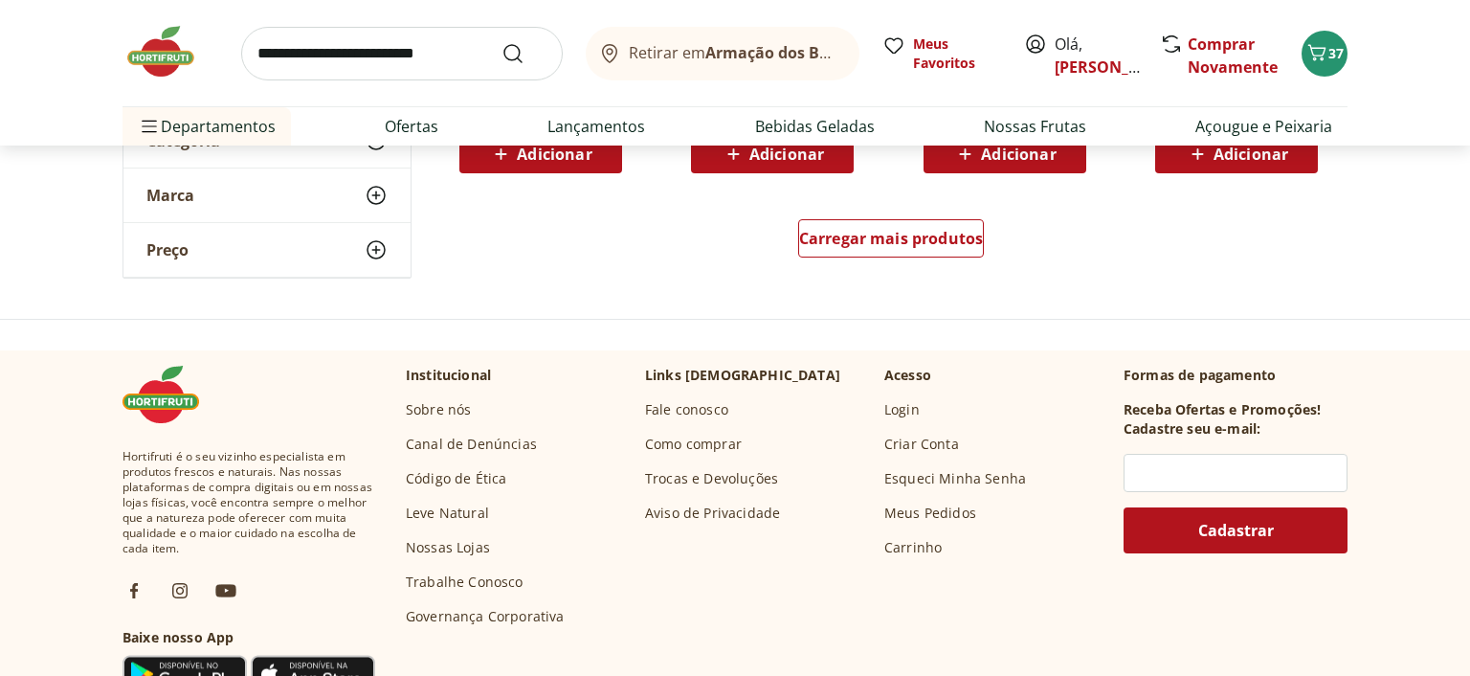
scroll to position [3841, 0]
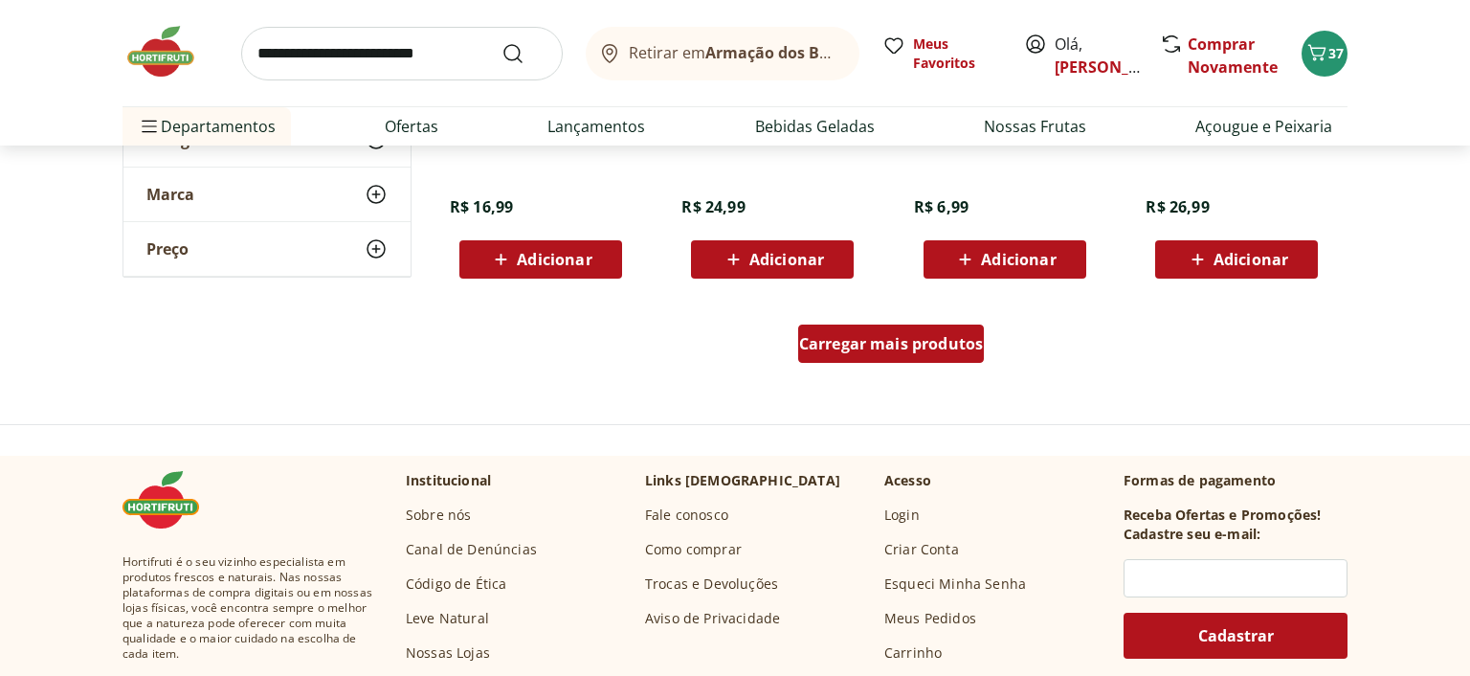
click at [902, 337] on span "Carregar mais produtos" at bounding box center [891, 343] width 185 height 15
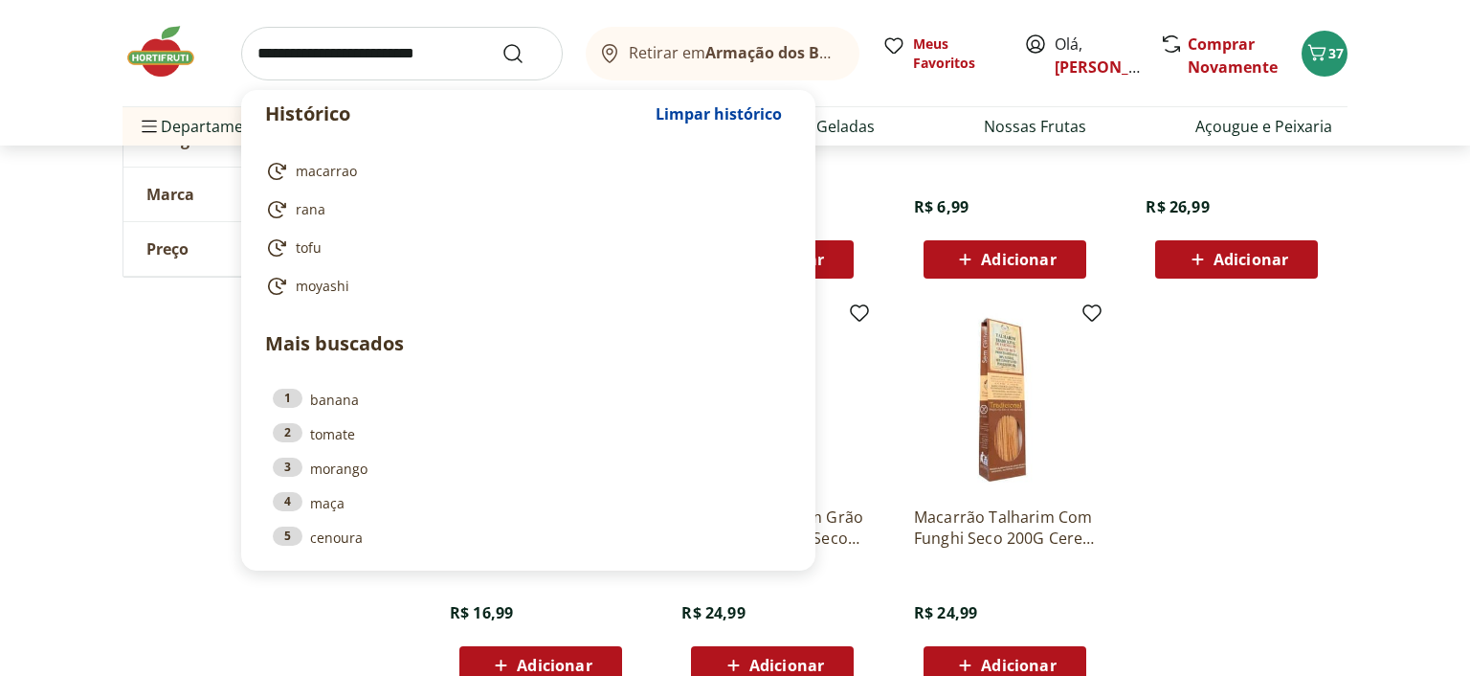
click at [327, 44] on input "search" at bounding box center [402, 54] width 322 height 54
click at [323, 52] on input "search" at bounding box center [402, 54] width 322 height 54
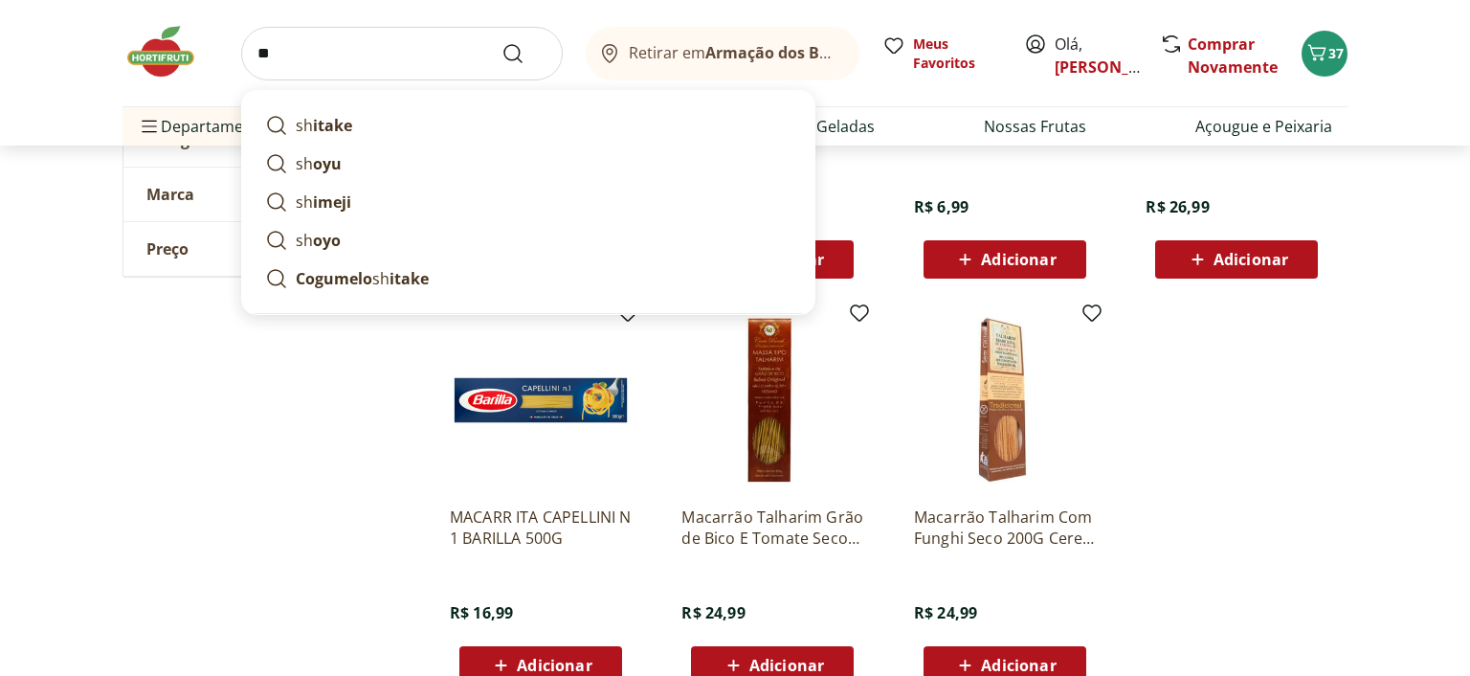
type input "*"
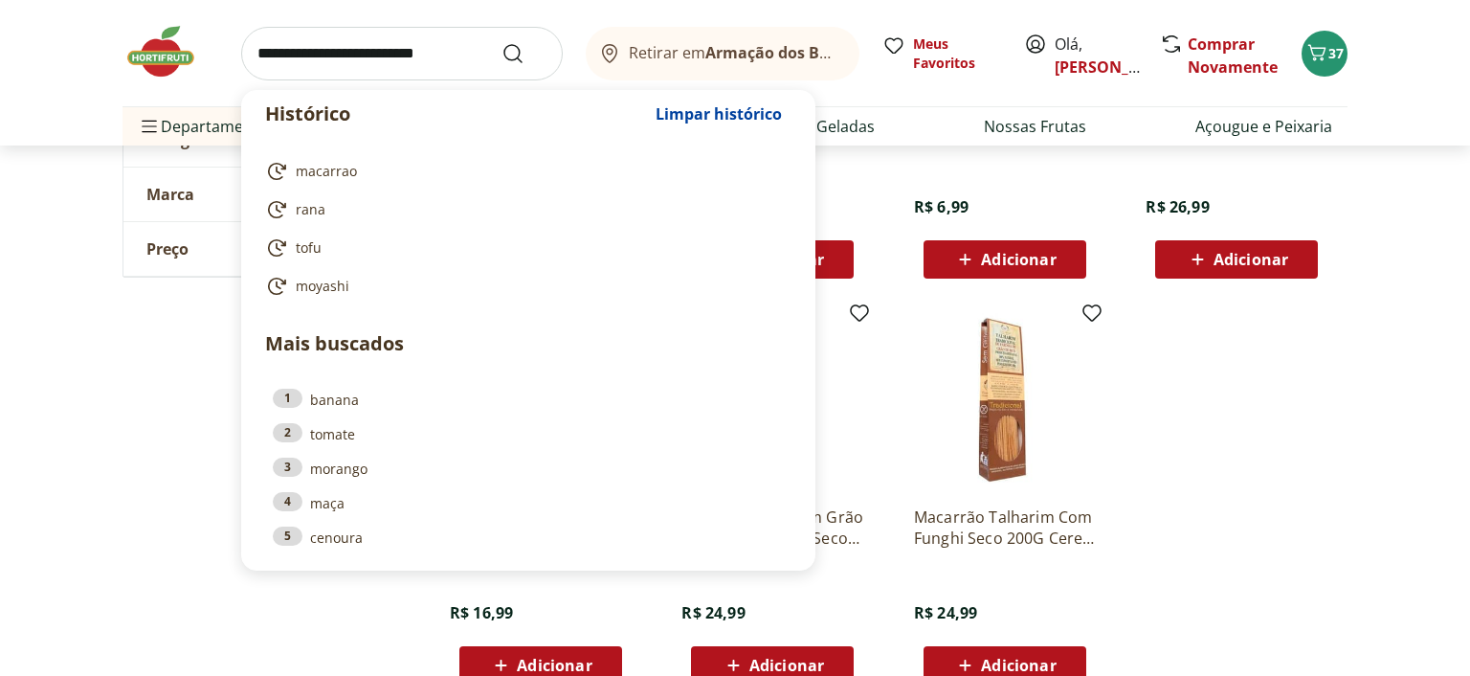
type input "*"
click at [1345, 392] on ul "MACARR ITA CAPELLINI N 1 BARILLA 500G R$ 16,99 Adicionar Macarrão Talharim Grão…" at bounding box center [891, 497] width 913 height 406
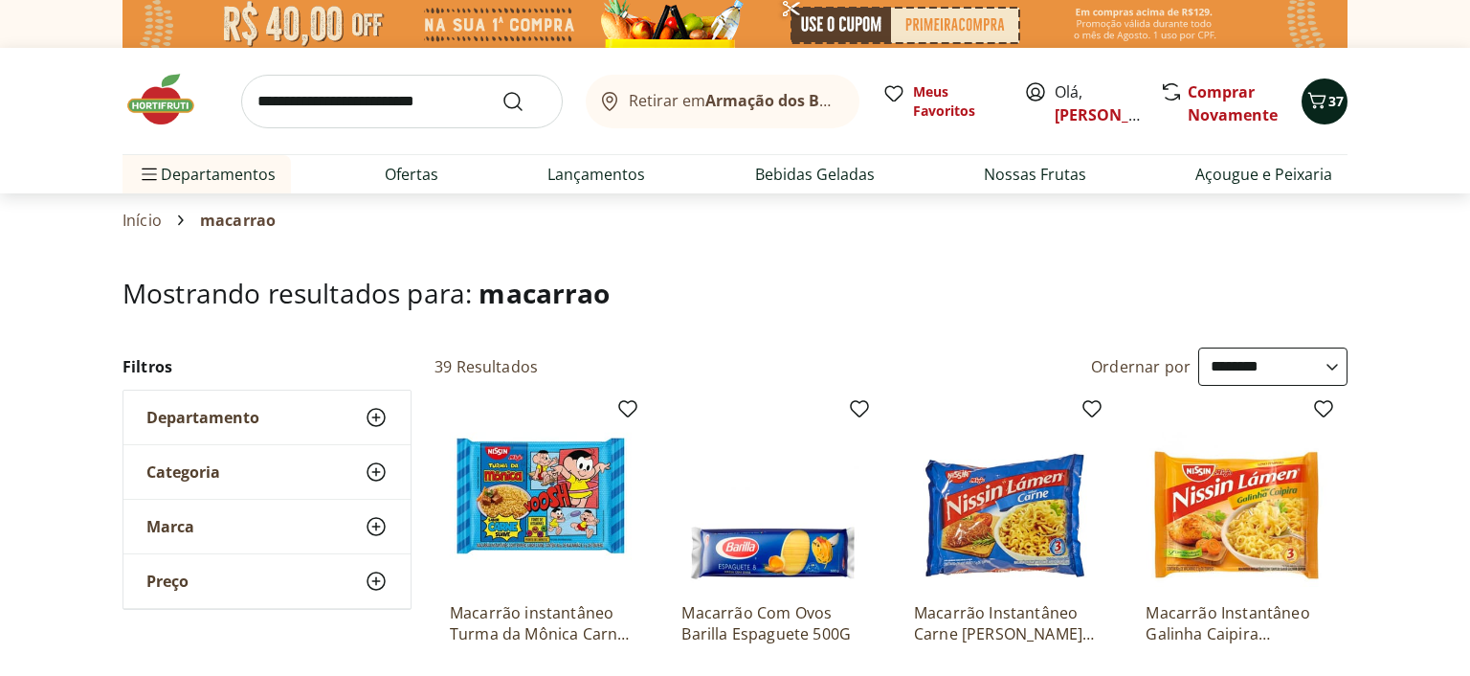
click at [1328, 91] on icon "Carrinho" at bounding box center [1317, 100] width 23 height 23
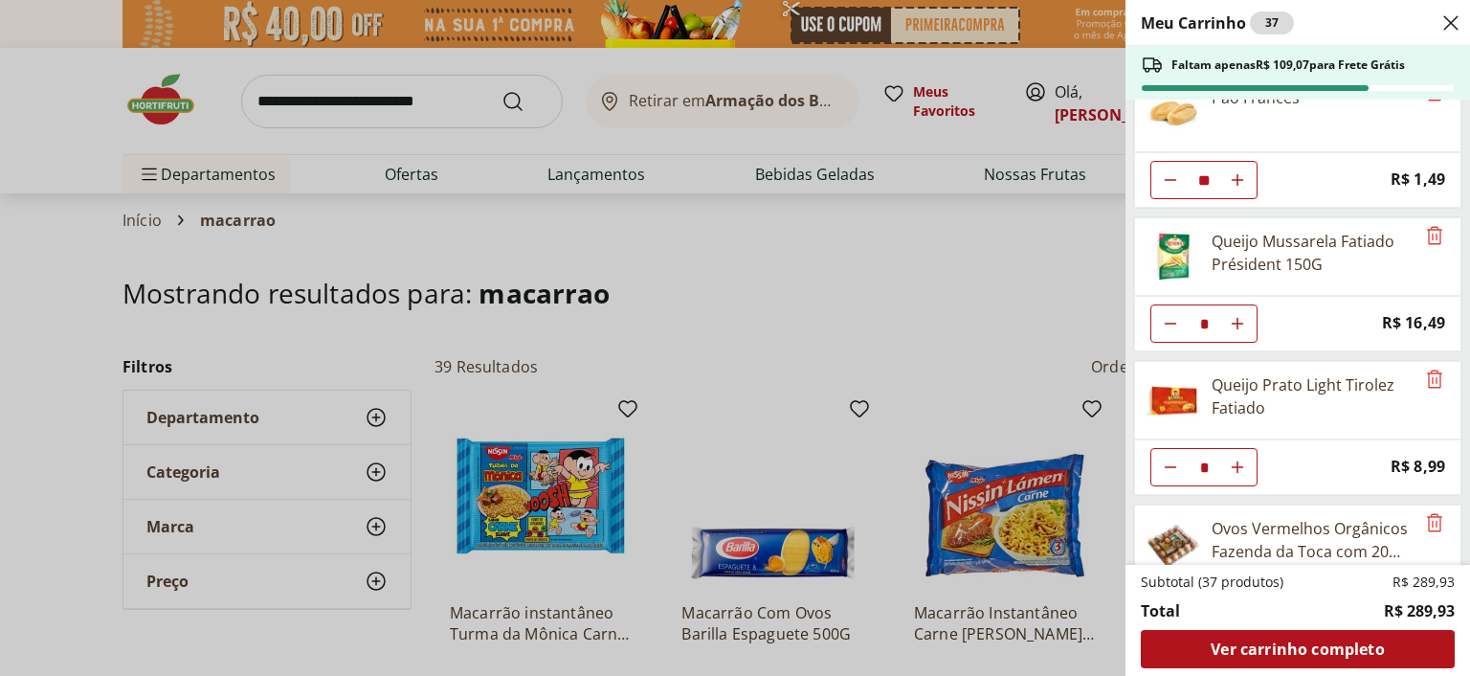
scroll to position [371, 0]
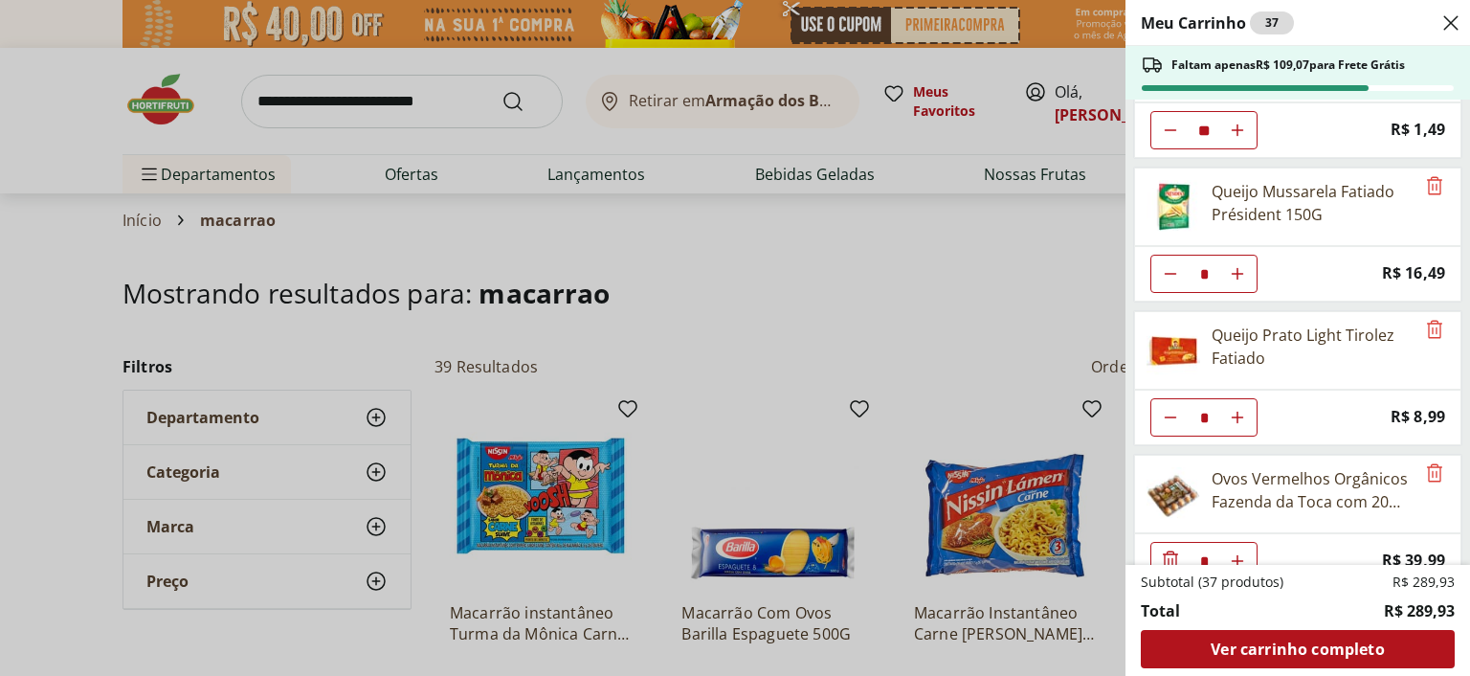
type input "*"
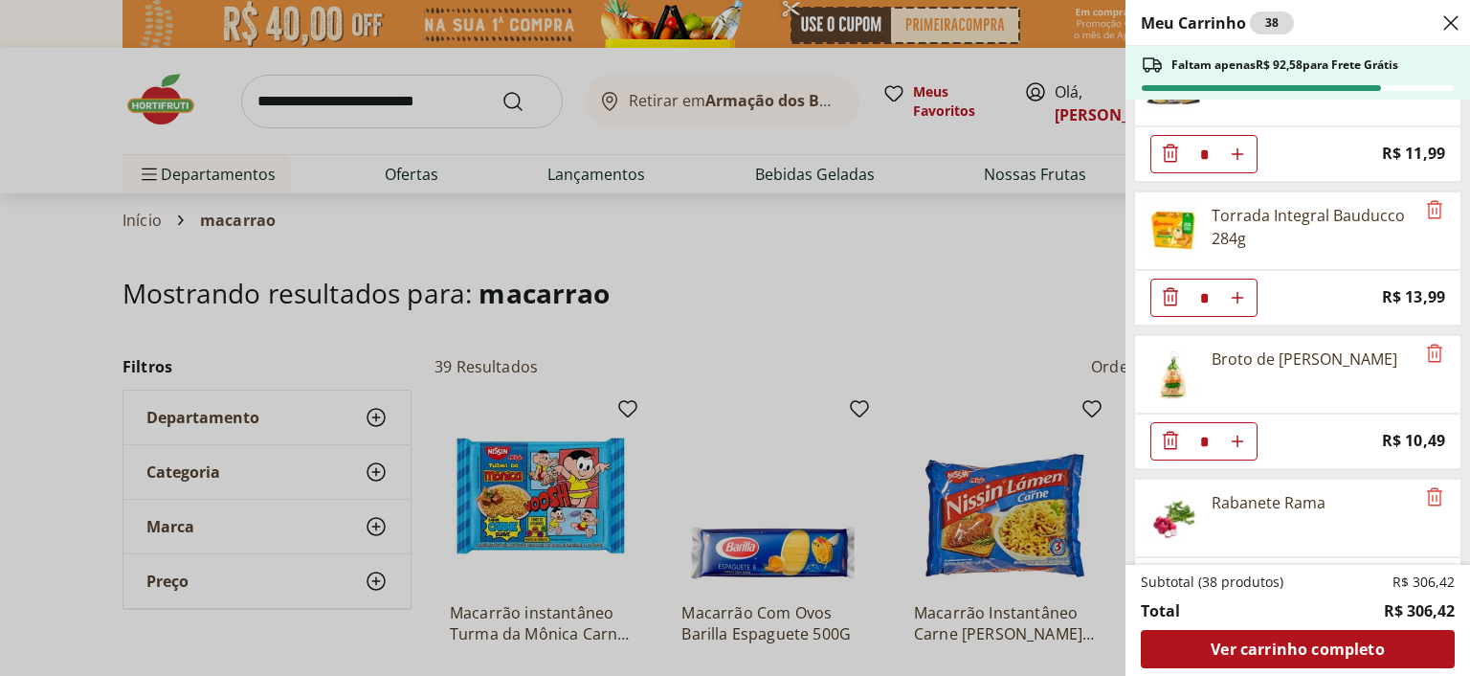
scroll to position [967, 0]
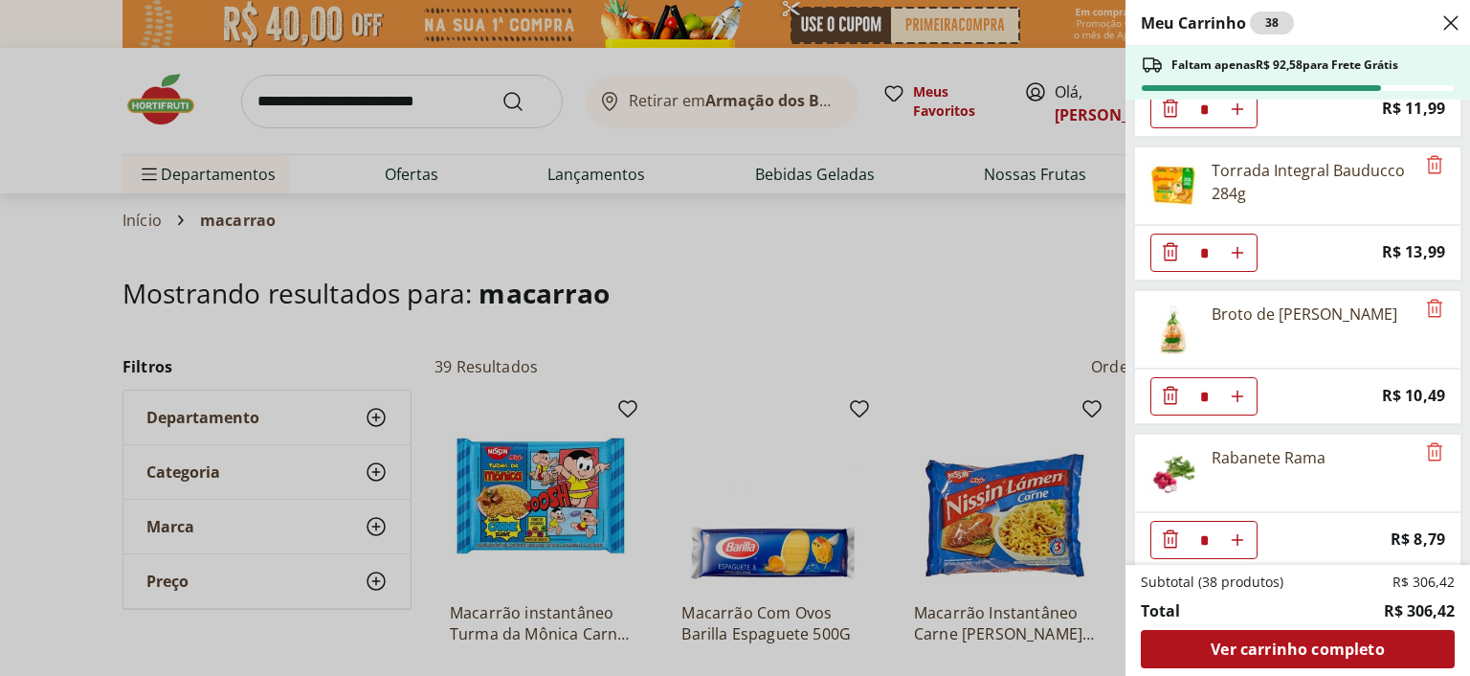
click at [422, 94] on div "Meu Carrinho 38 Faltam apenas R$ 92,58 para Frete Grátis Leite Integral Ninho 1…" at bounding box center [735, 338] width 1470 height 676
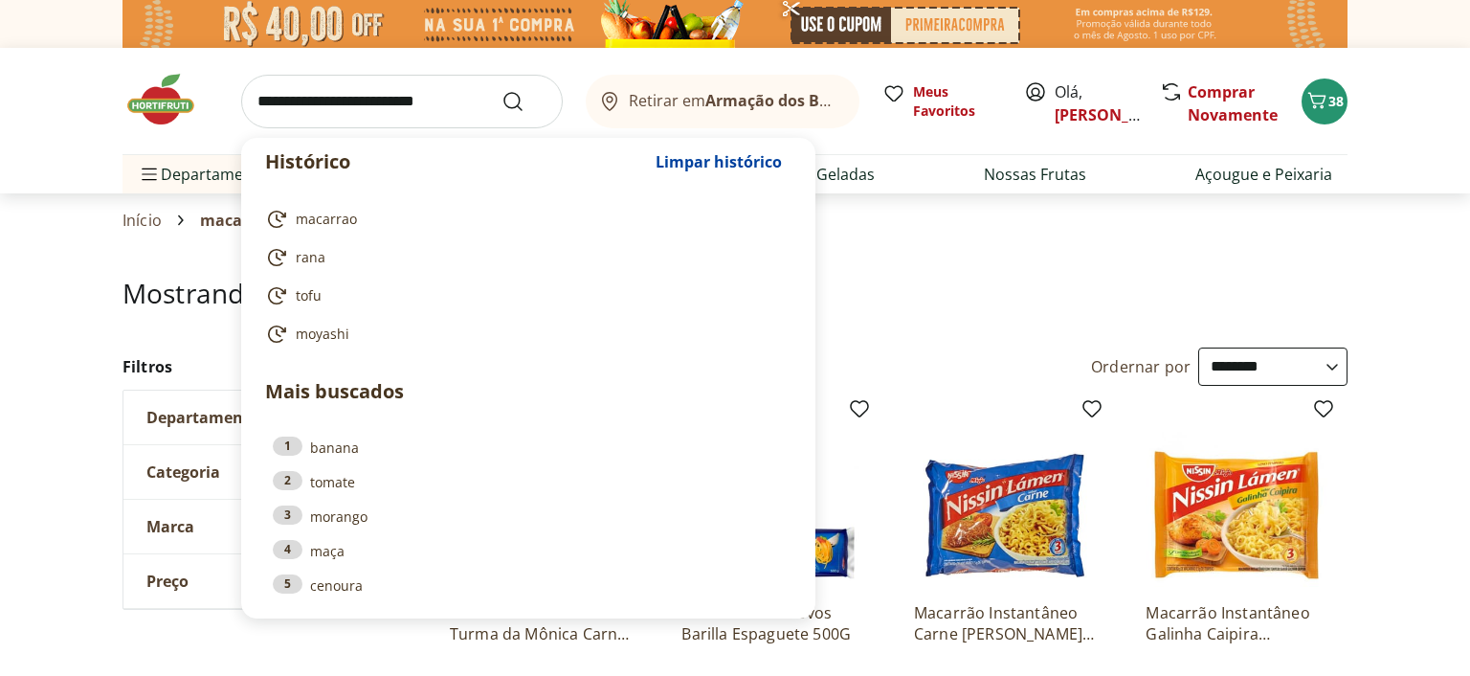
click at [422, 94] on input "search" at bounding box center [402, 102] width 322 height 54
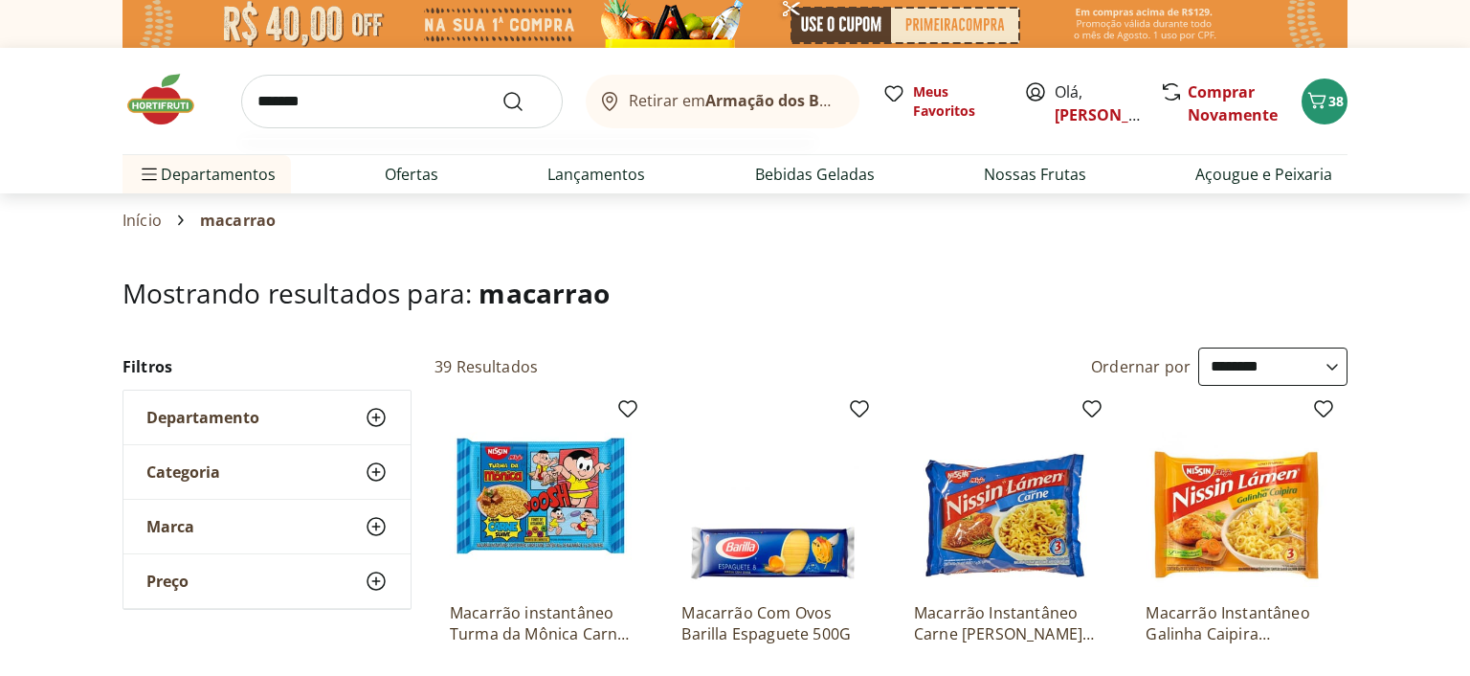
type input "********"
click button "Submit Search" at bounding box center [525, 101] width 46 height 23
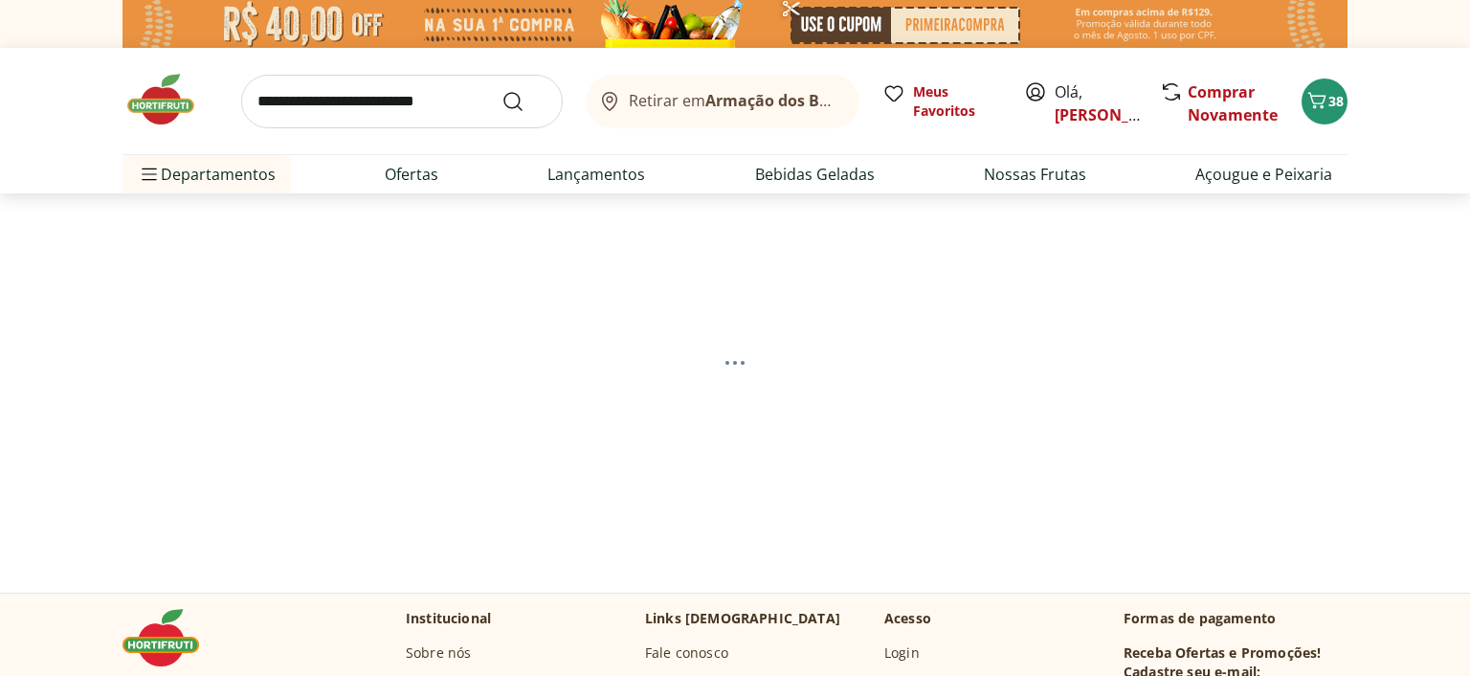
select select "**********"
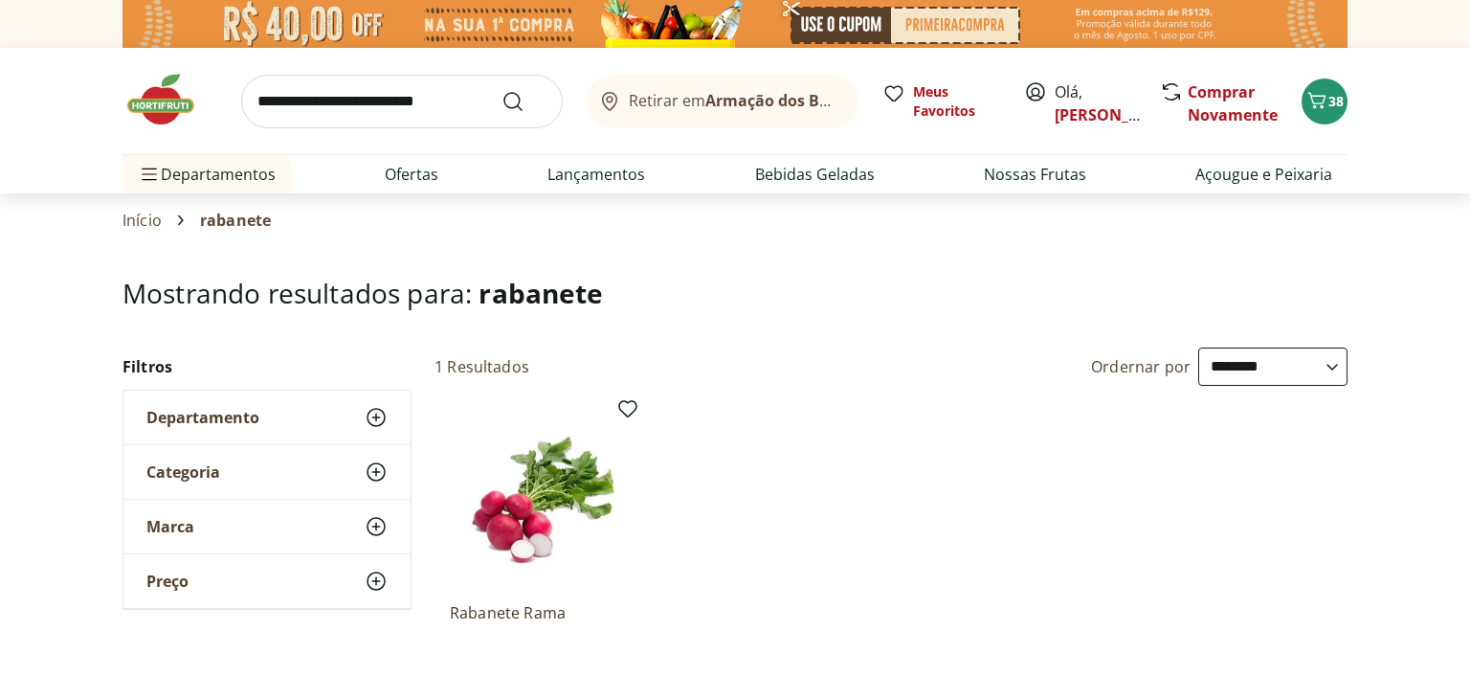
click at [158, 109] on img at bounding box center [171, 99] width 96 height 57
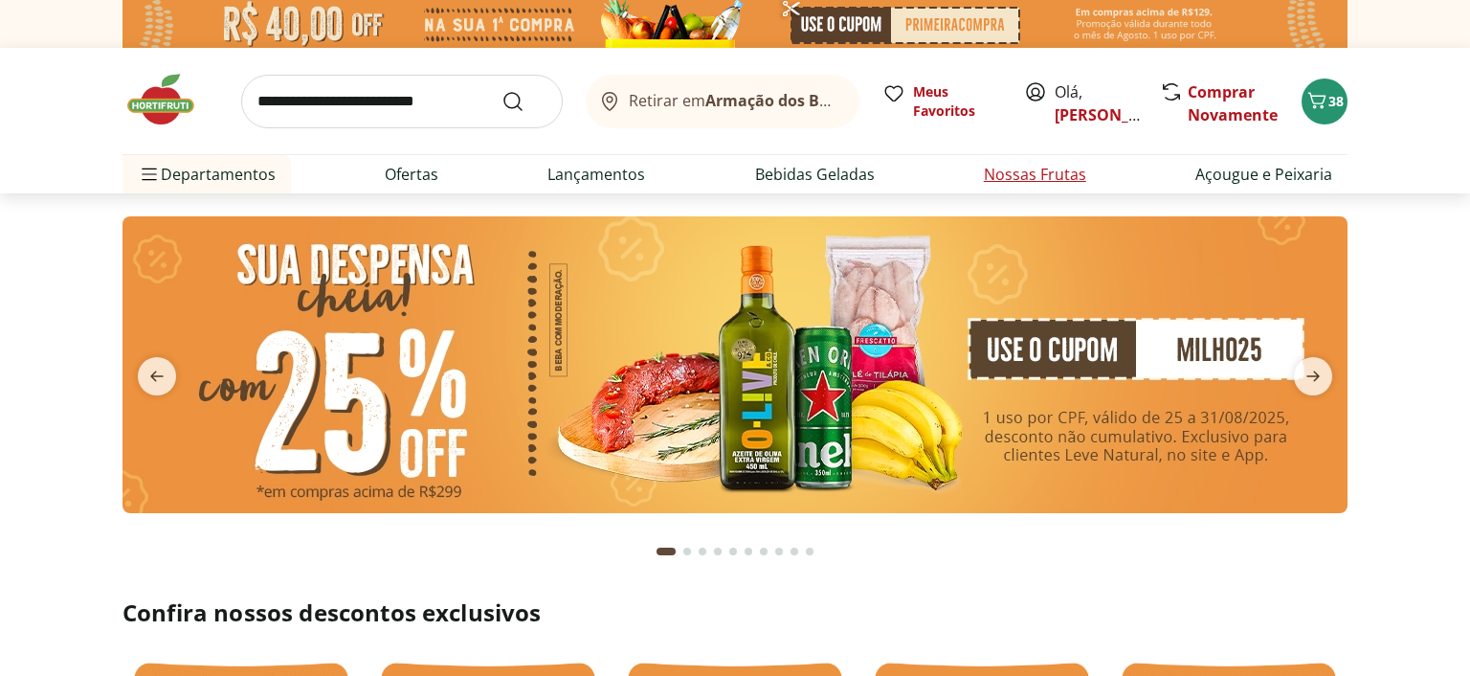
click at [1037, 177] on link "Nossas Frutas" at bounding box center [1035, 174] width 102 height 23
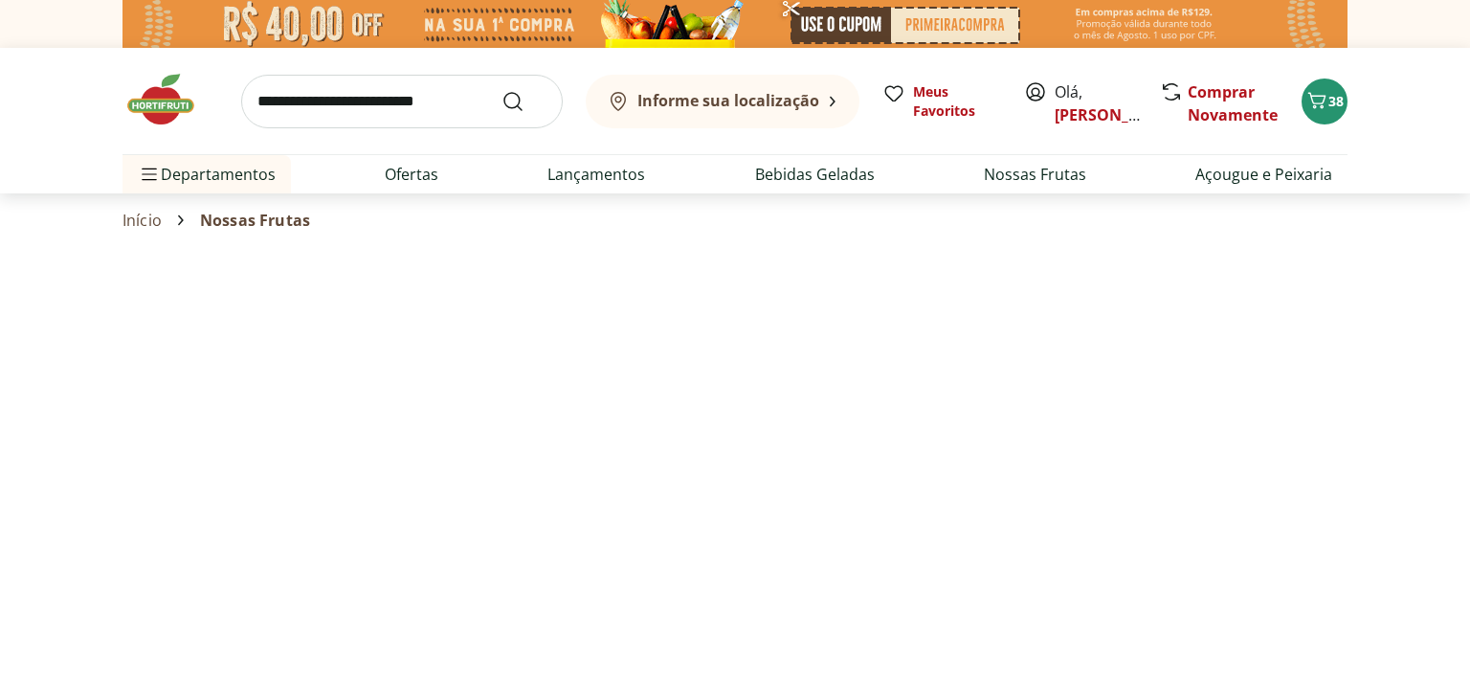
select select "**********"
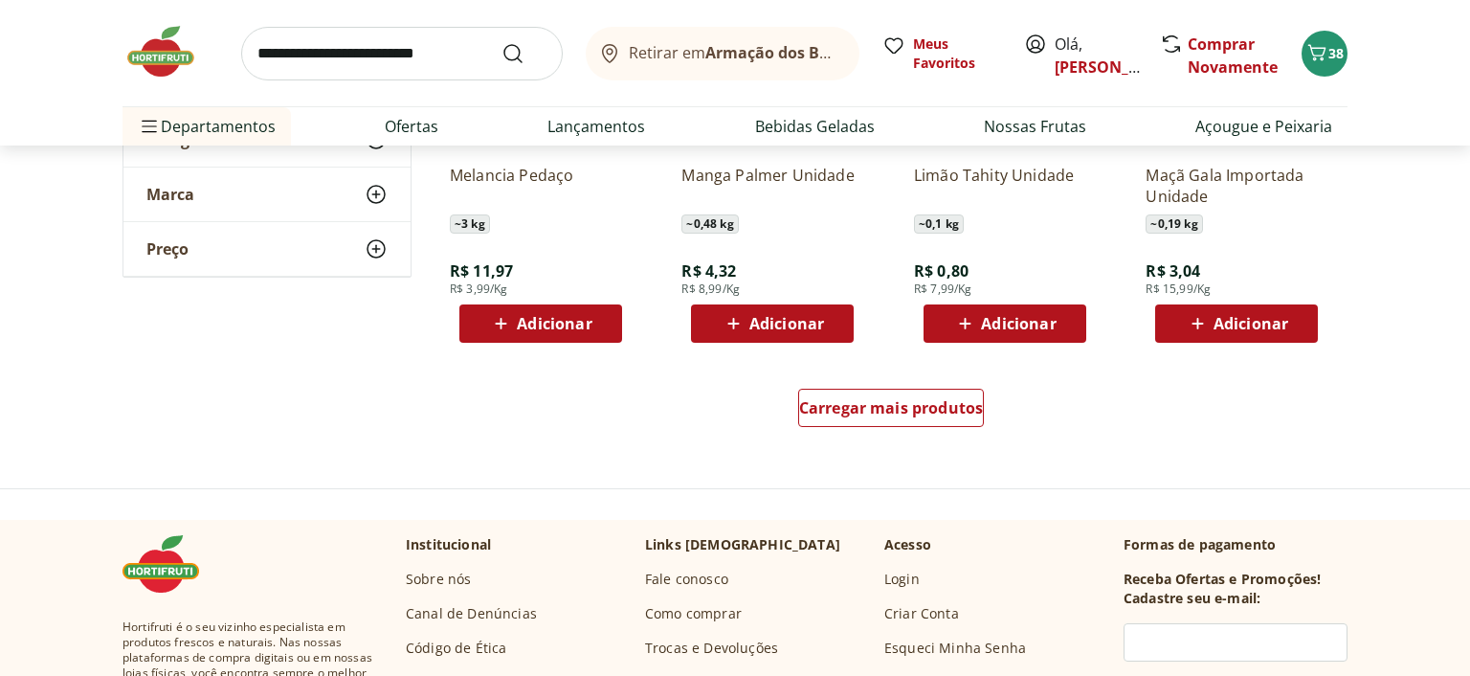
scroll to position [1213, 0]
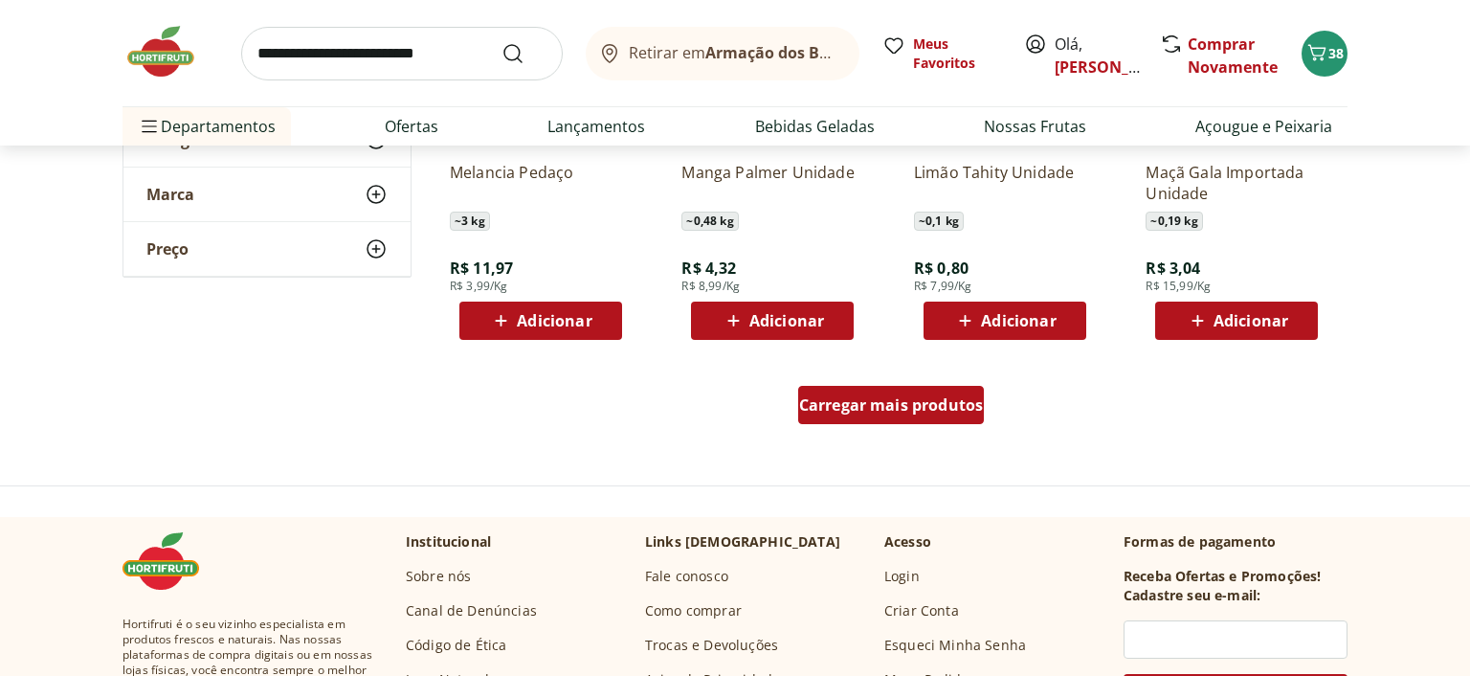
click at [856, 413] on span "Carregar mais produtos" at bounding box center [891, 404] width 185 height 15
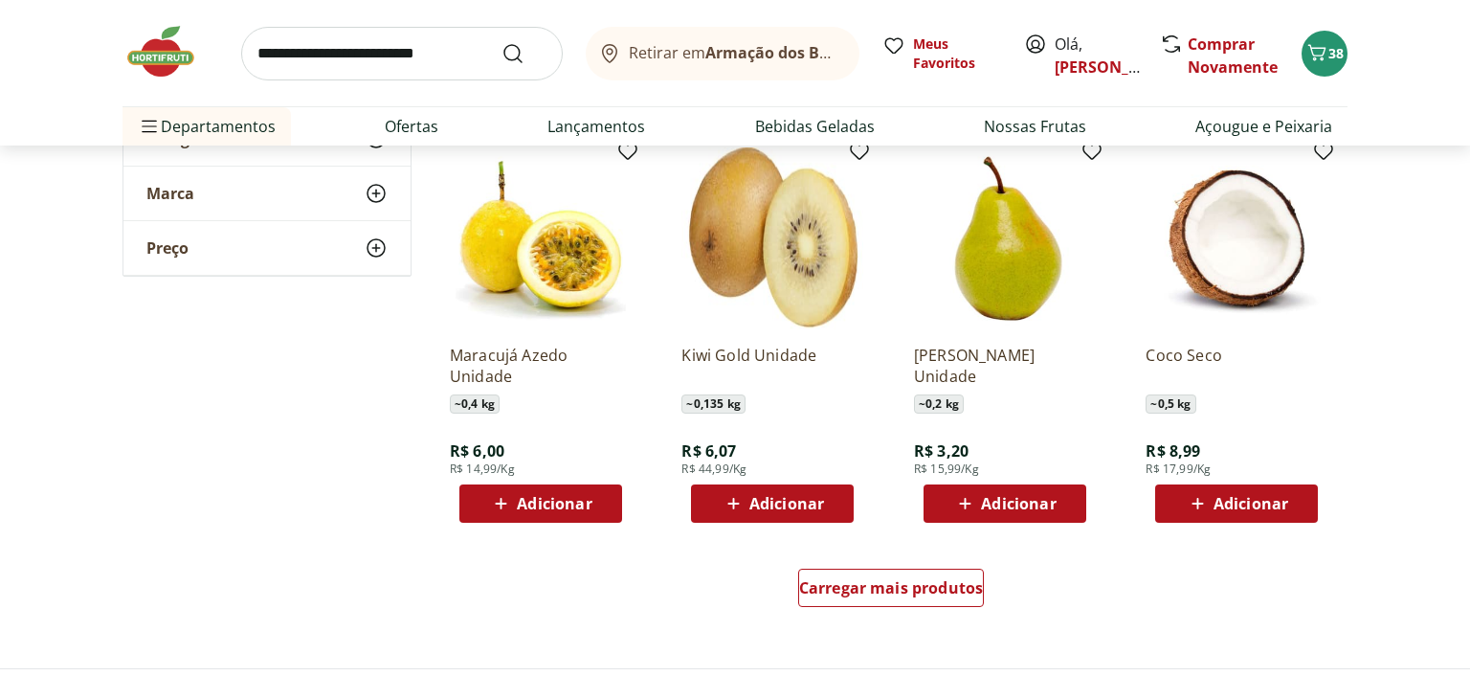
scroll to position [2324, 0]
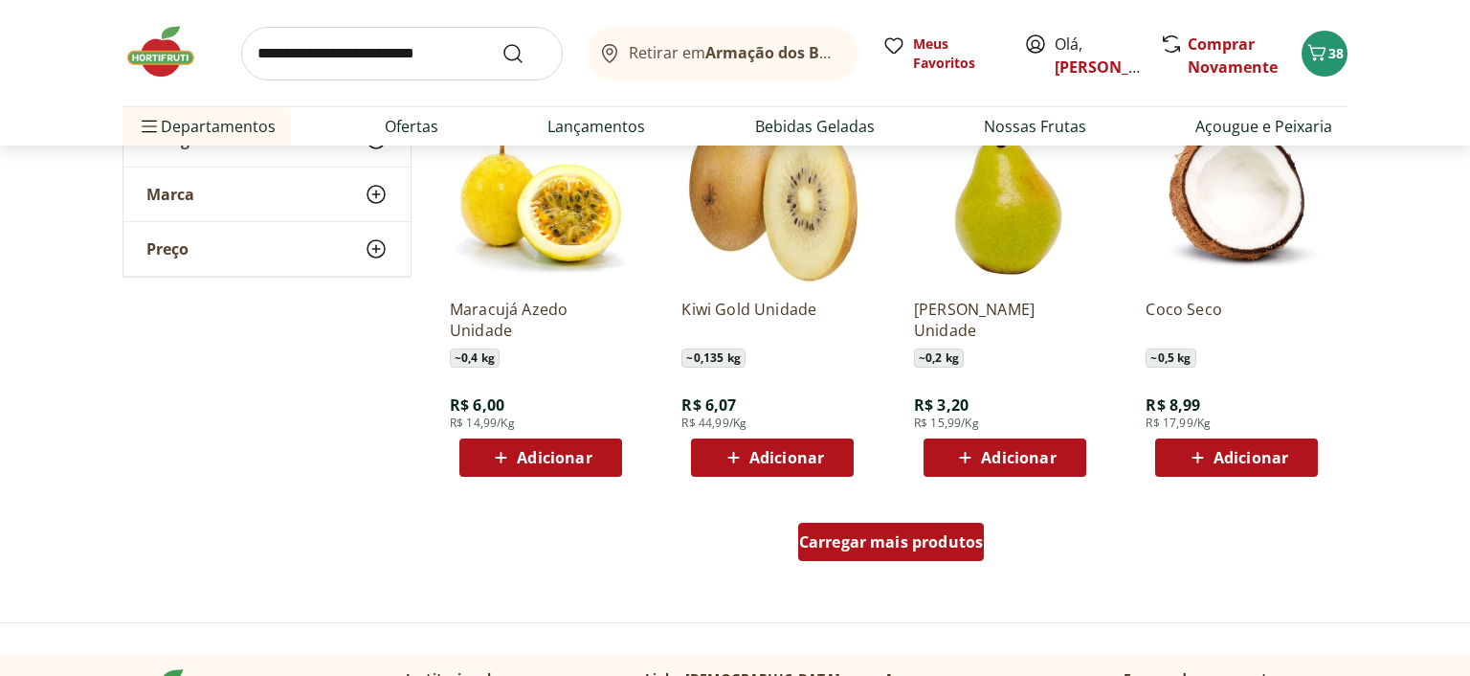
click at [865, 542] on span "Carregar mais produtos" at bounding box center [891, 541] width 185 height 15
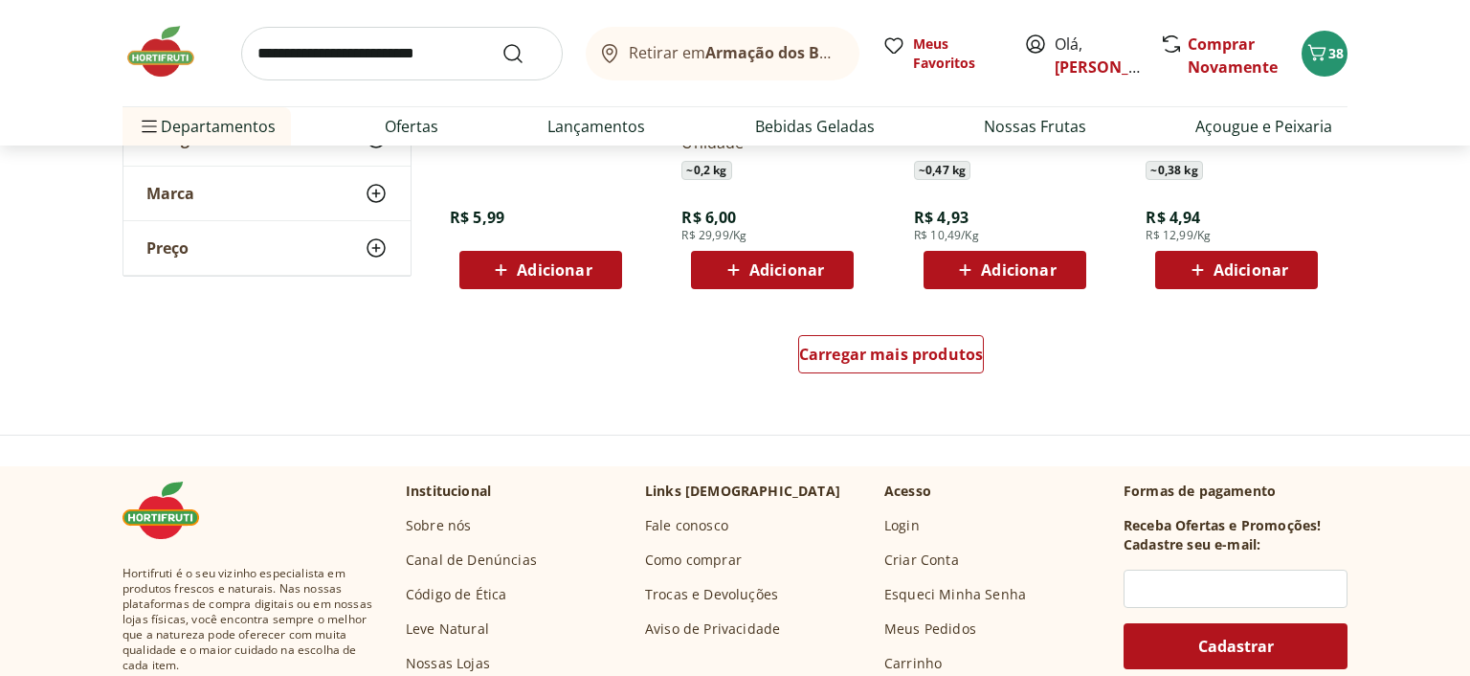
scroll to position [3841, 0]
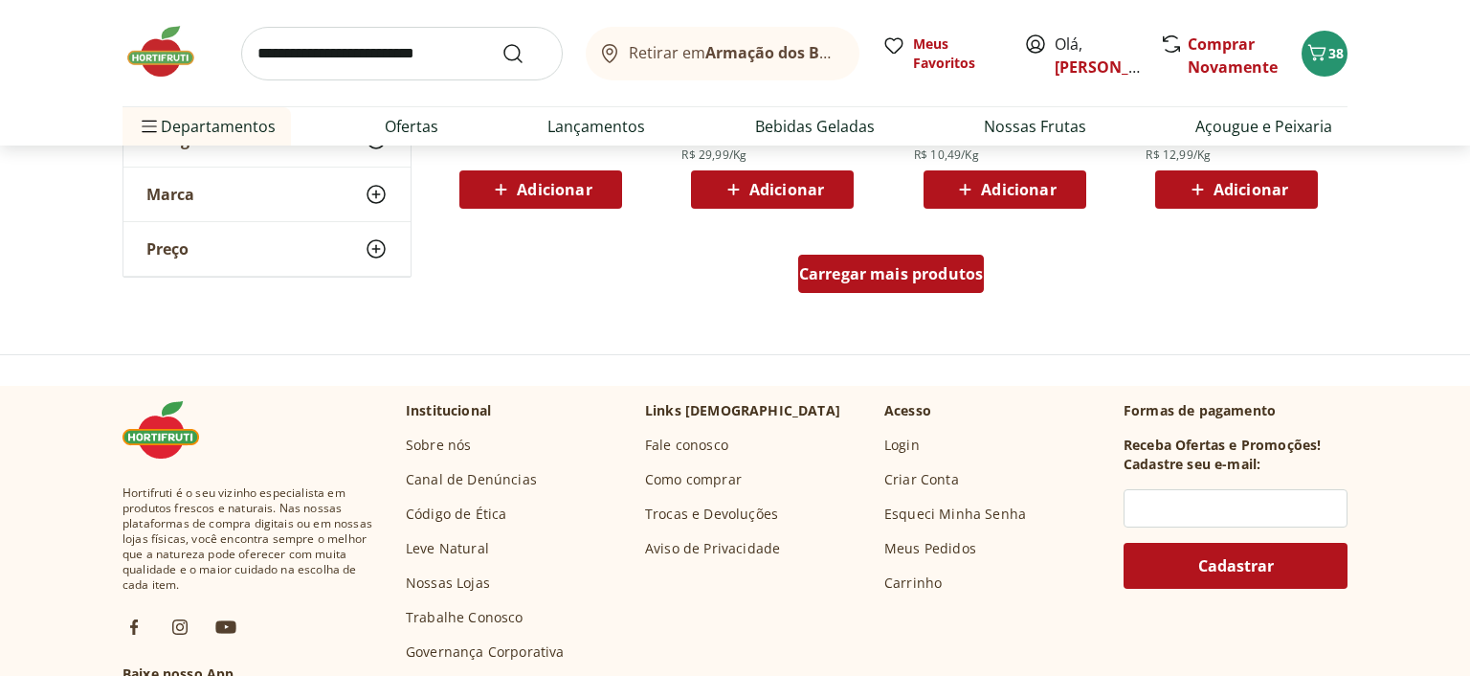
click at [838, 273] on span "Carregar mais produtos" at bounding box center [891, 273] width 185 height 15
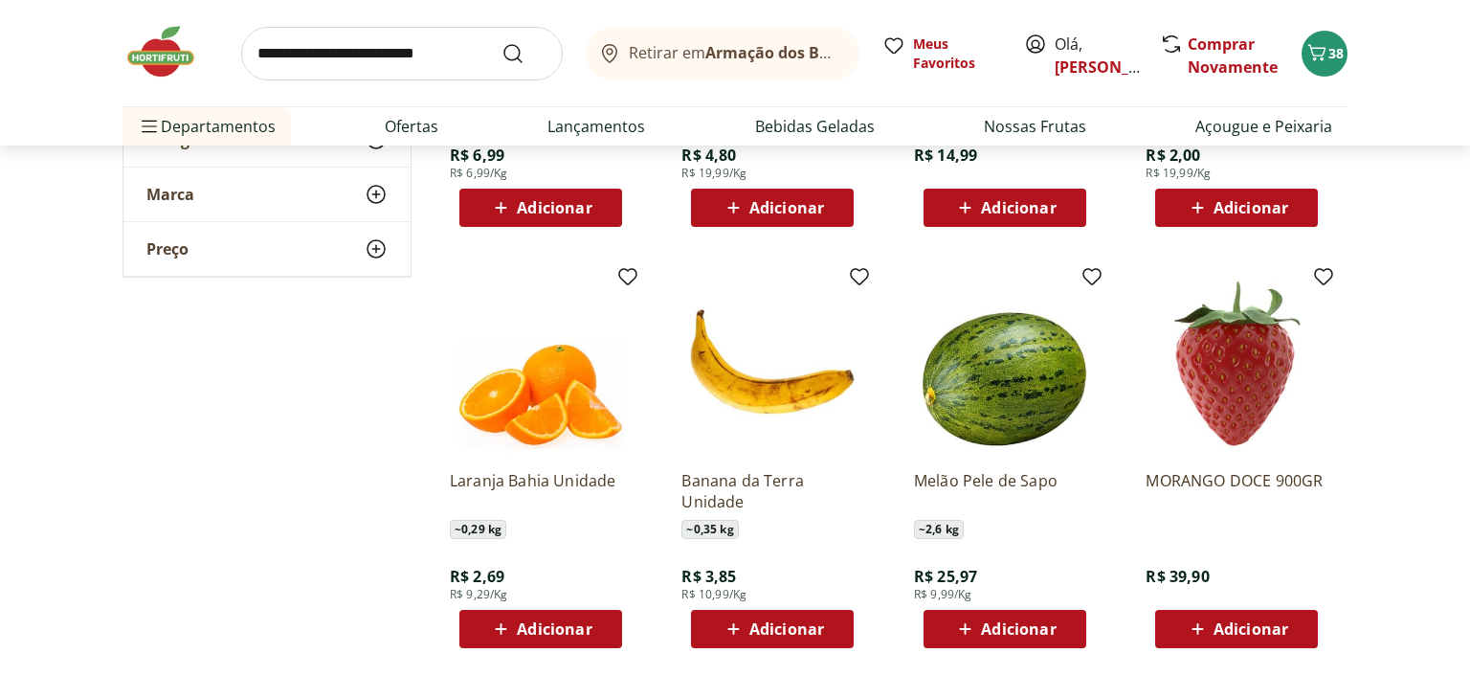
scroll to position [4953, 0]
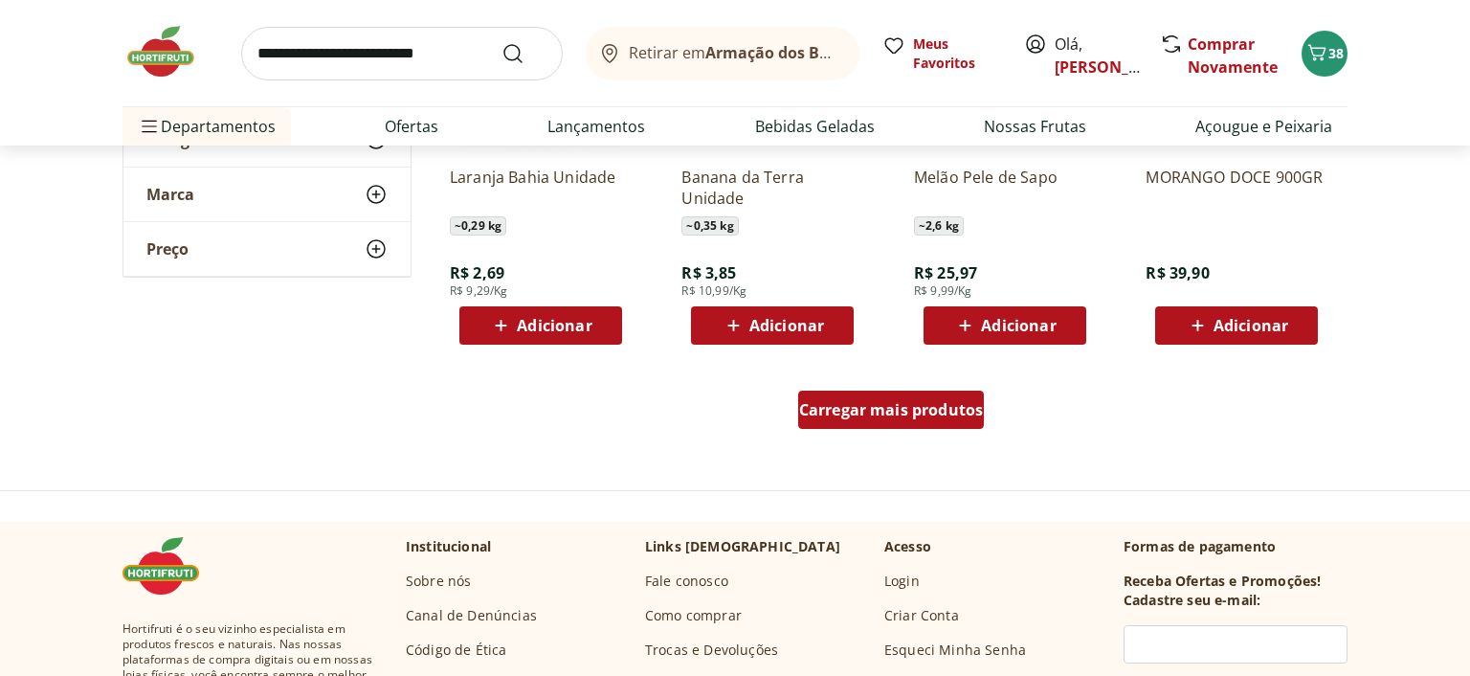
click at [852, 406] on span "Carregar mais produtos" at bounding box center [891, 409] width 185 height 15
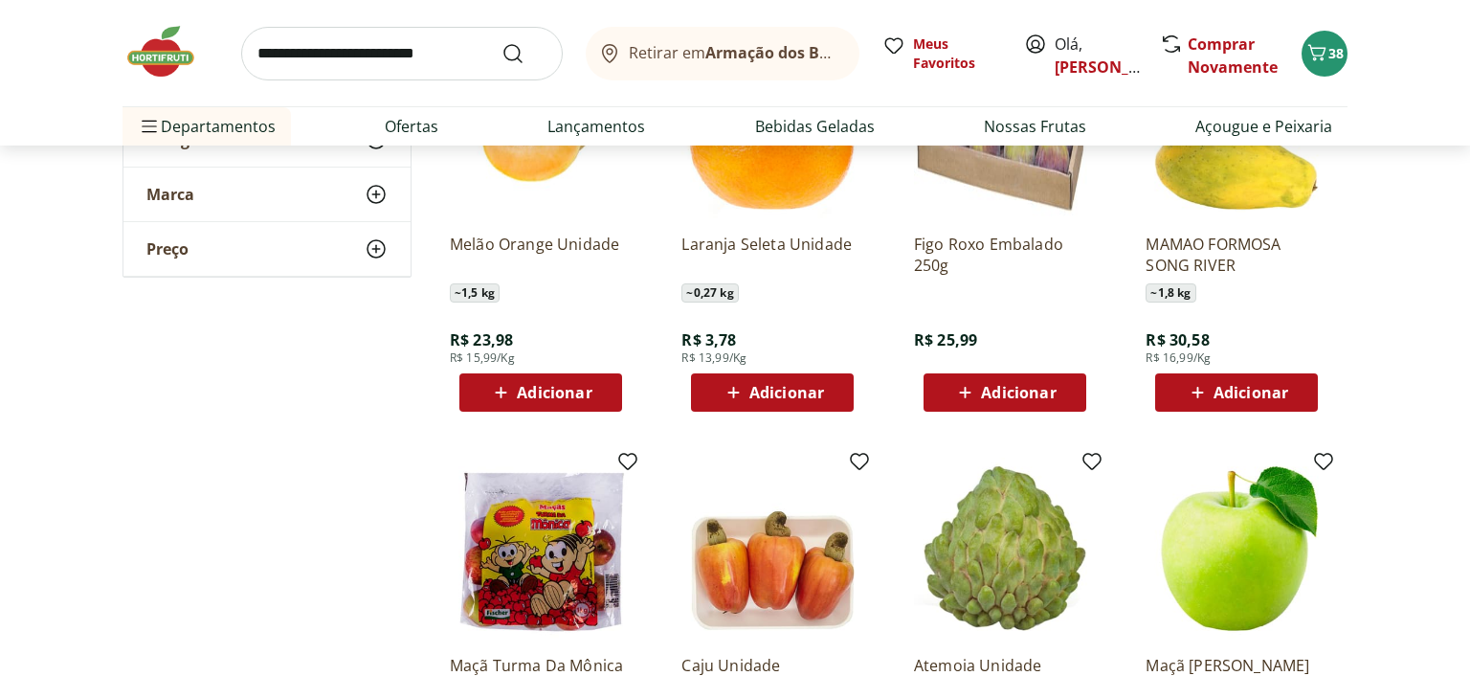
scroll to position [5458, 0]
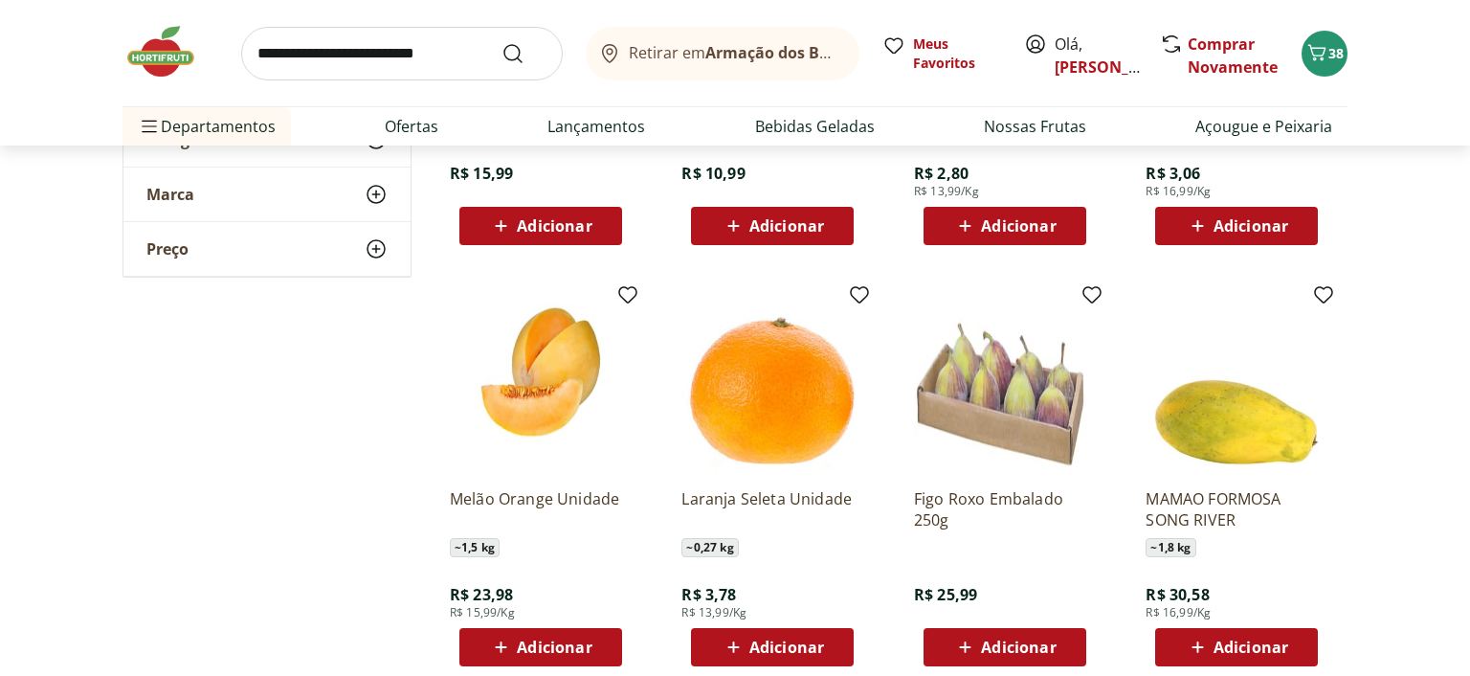
click at [363, 56] on input "search" at bounding box center [402, 54] width 322 height 54
click at [336, 47] on input "search" at bounding box center [402, 54] width 322 height 54
type input "****"
click at [502, 42] on button "Submit Search" at bounding box center [525, 53] width 46 height 23
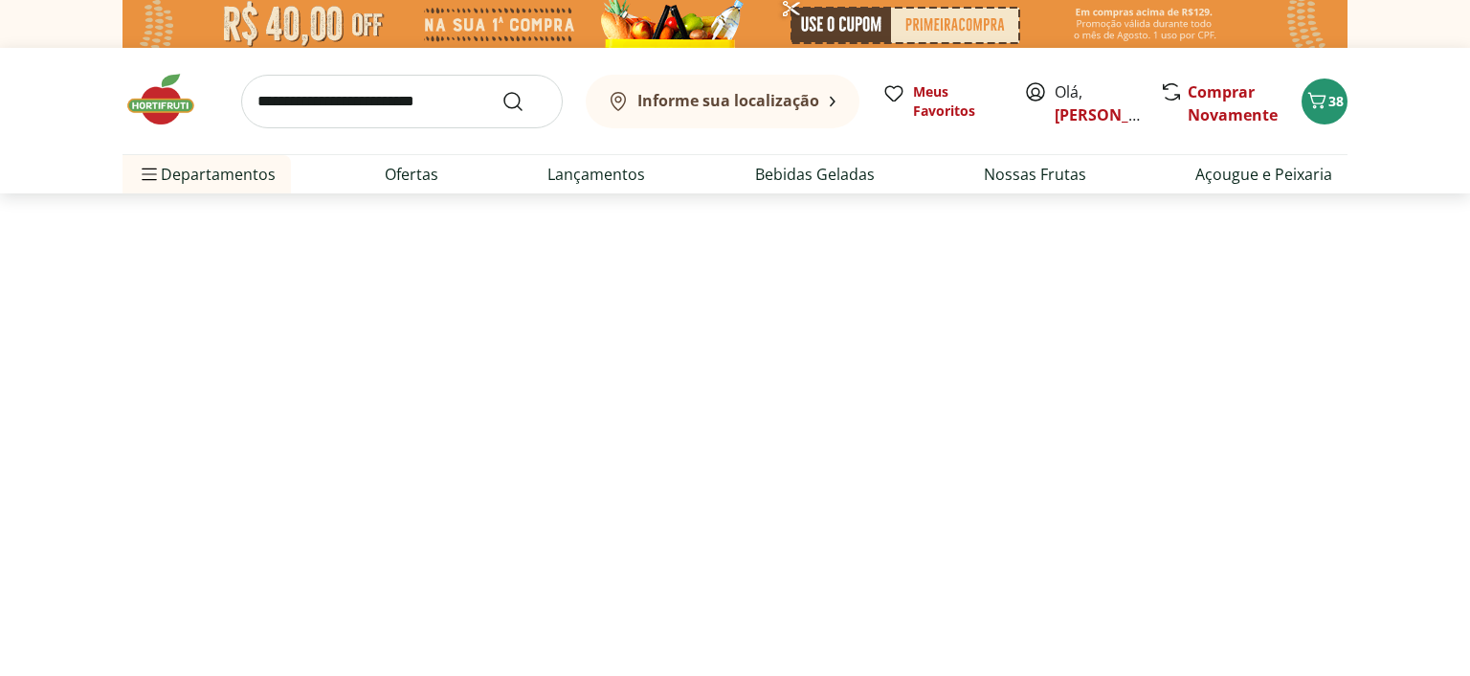
select select "**********"
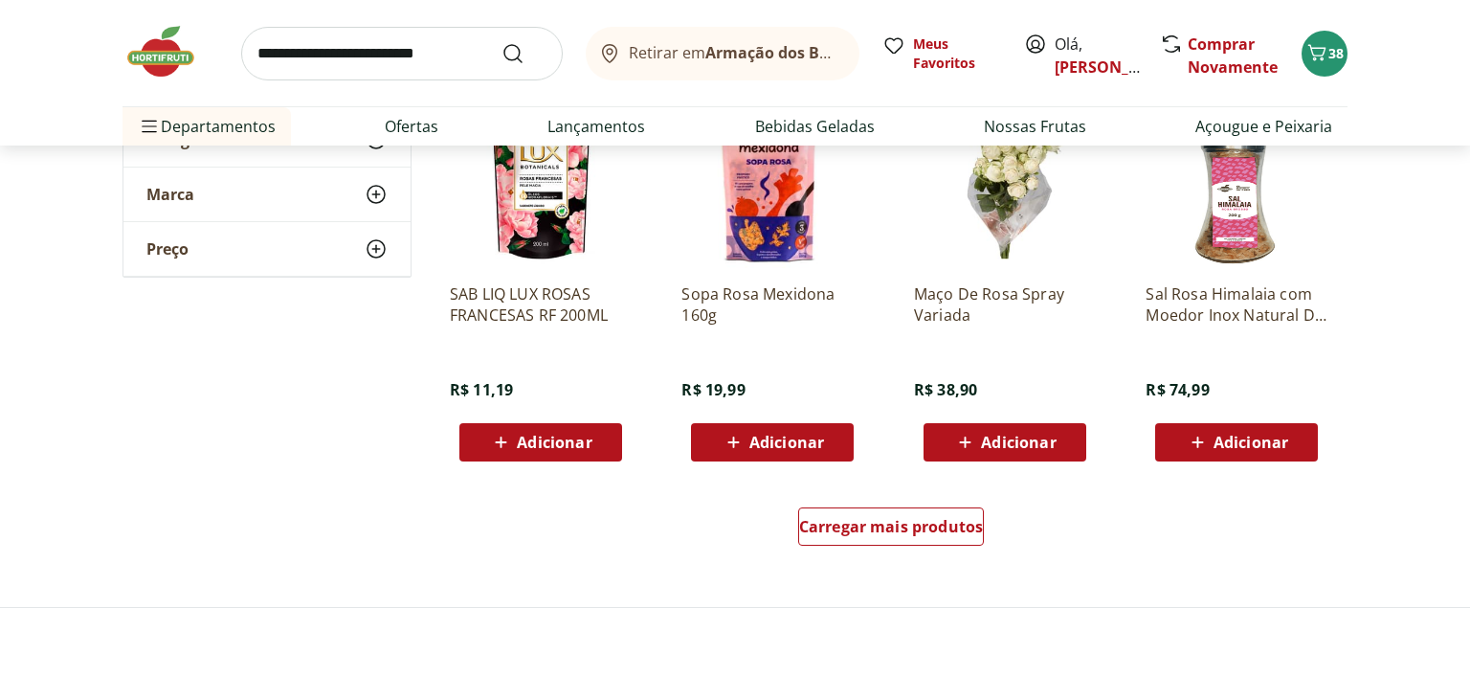
scroll to position [1313, 0]
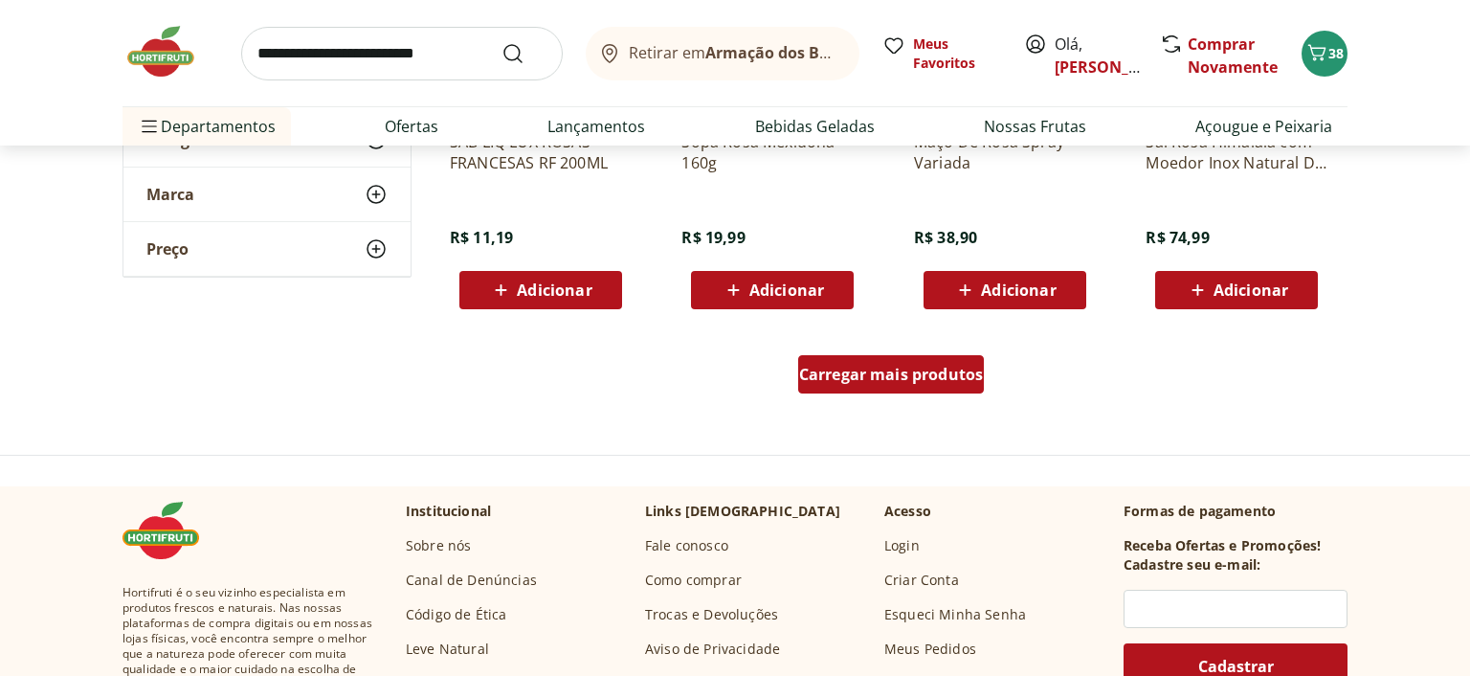
click at [810, 370] on span "Carregar mais produtos" at bounding box center [891, 374] width 185 height 15
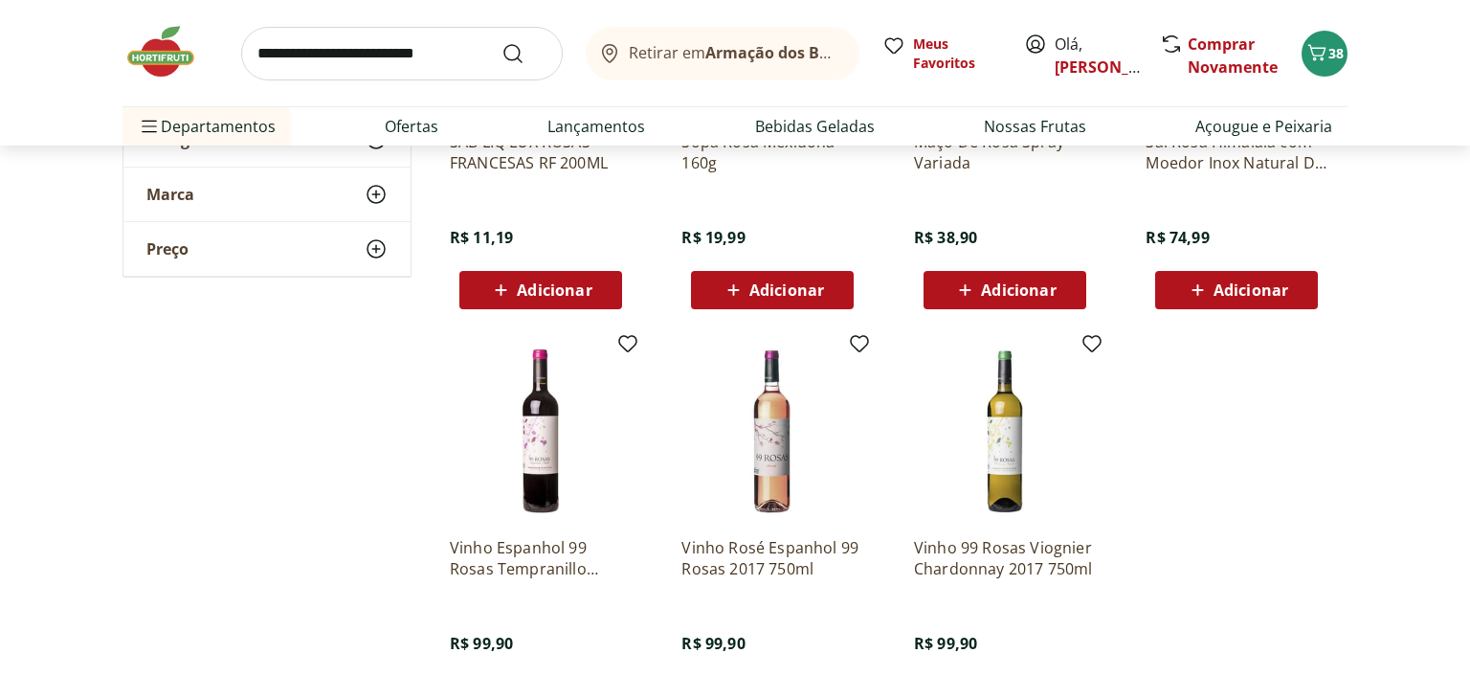
click at [312, 60] on input "search" at bounding box center [402, 54] width 322 height 54
type input "****"
click button "Submit Search" at bounding box center [525, 53] width 46 height 23
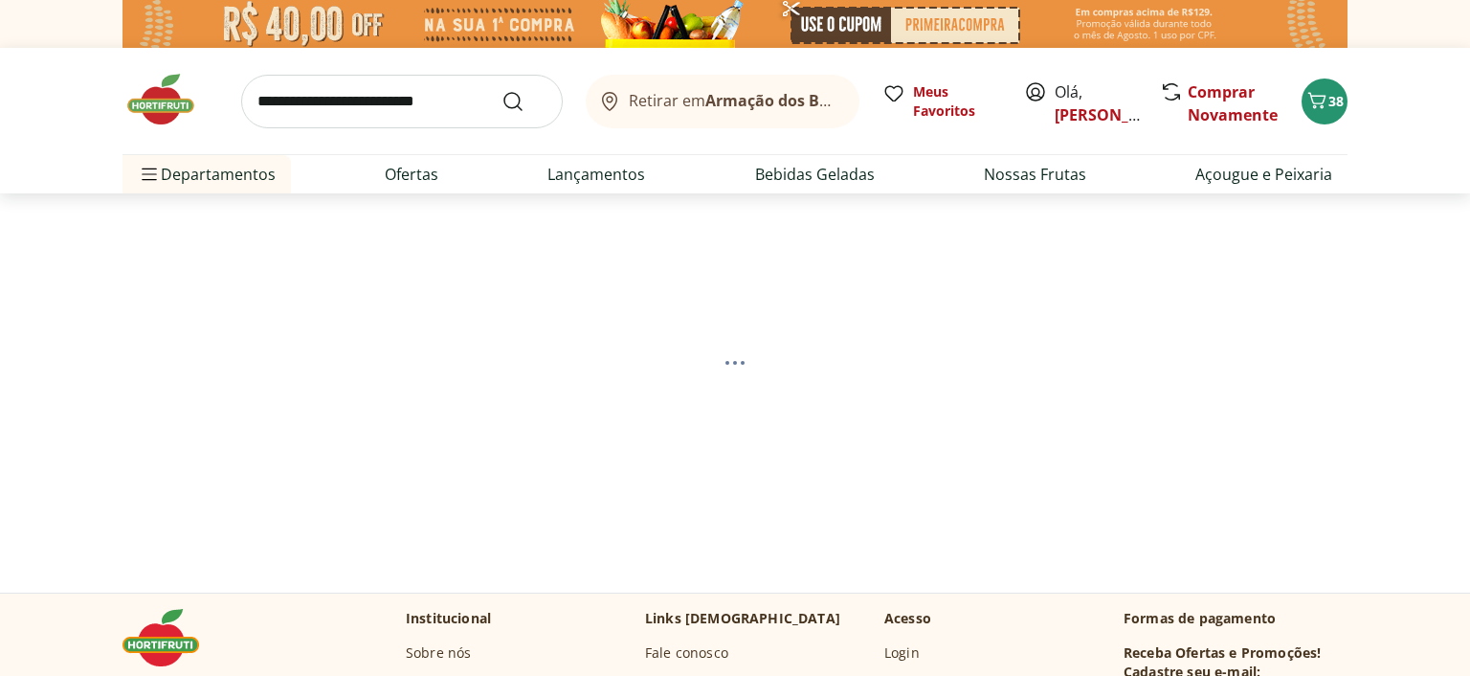
select select "**********"
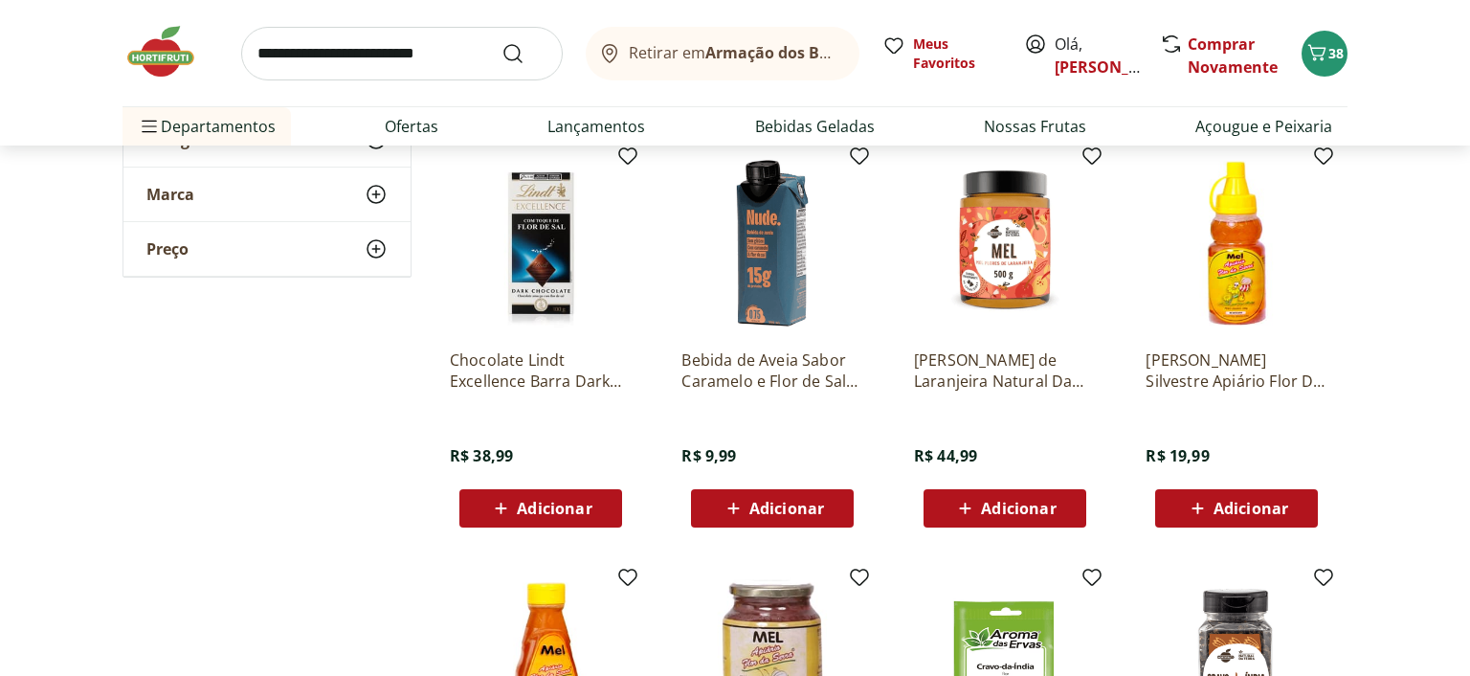
scroll to position [808, 0]
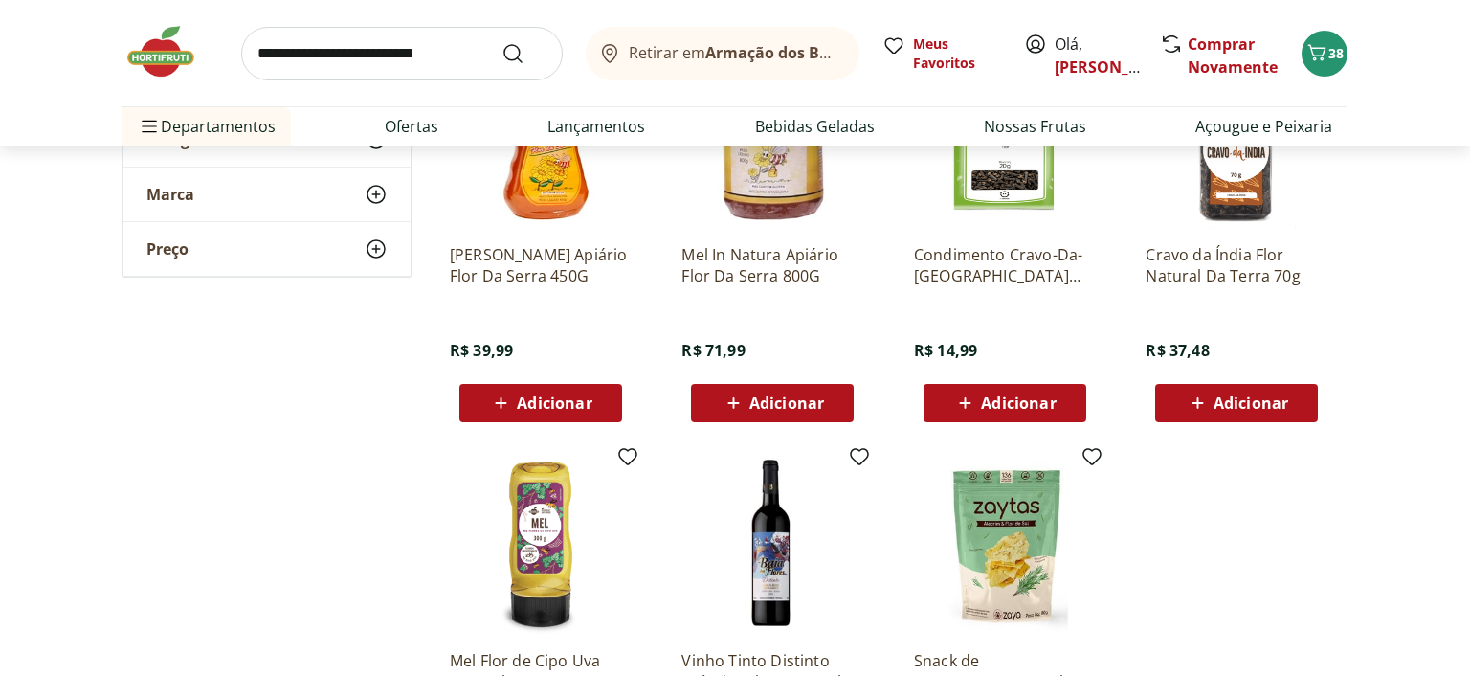
scroll to position [1415, 0]
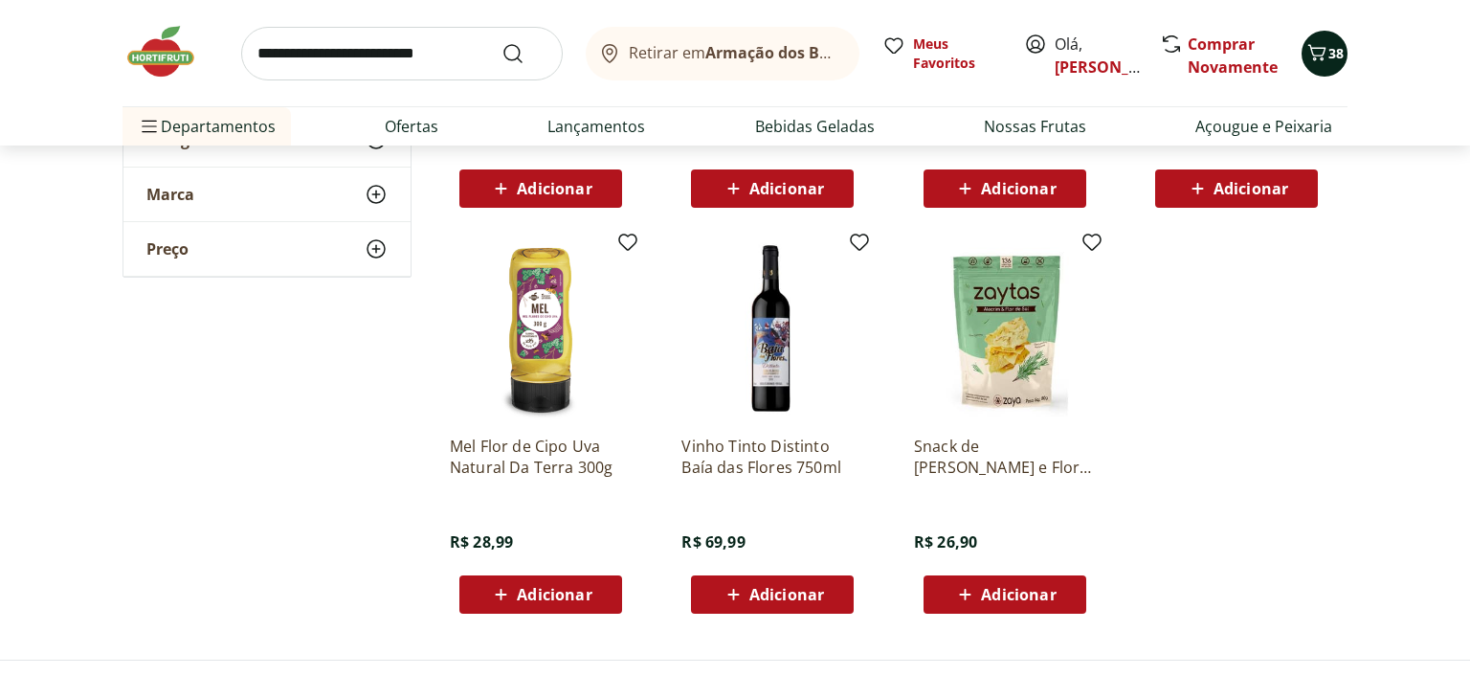
click at [1336, 36] on button "38" at bounding box center [1325, 54] width 46 height 46
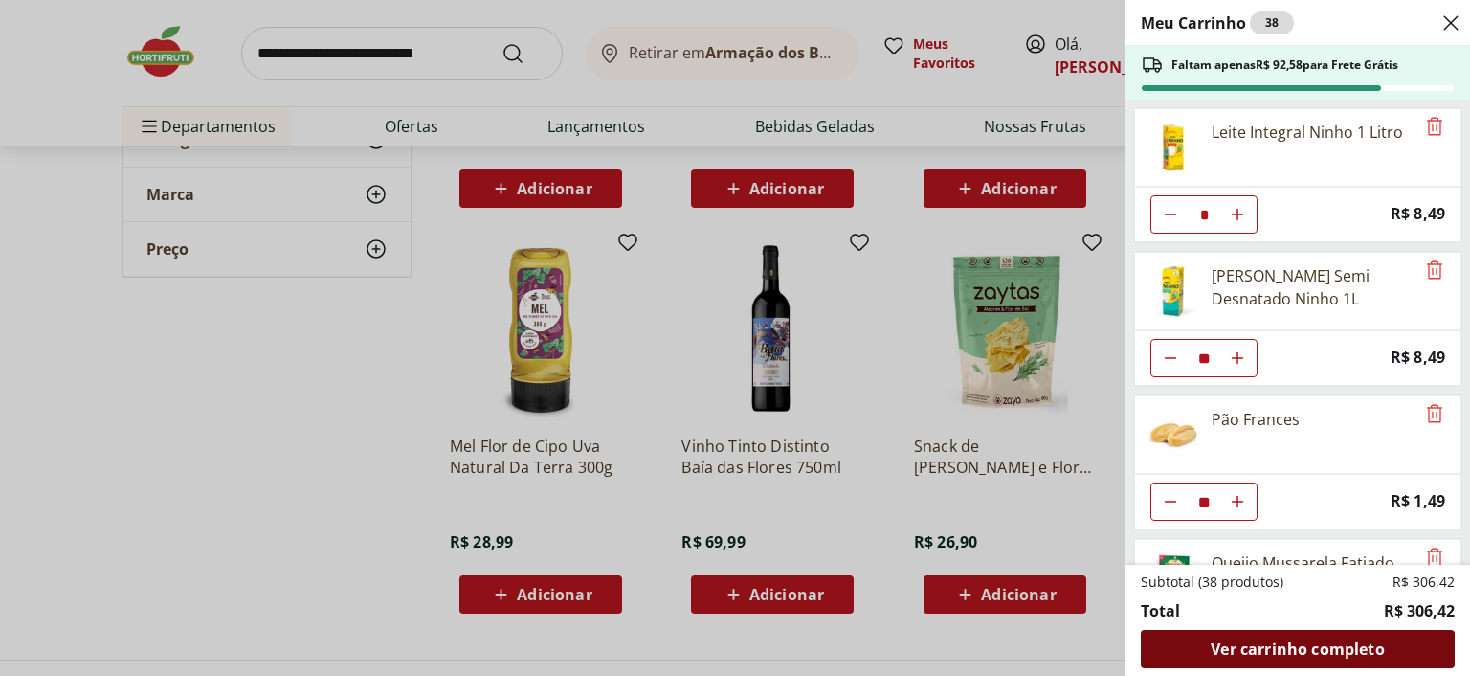
click at [1281, 645] on span "Ver carrinho completo" at bounding box center [1297, 648] width 173 height 15
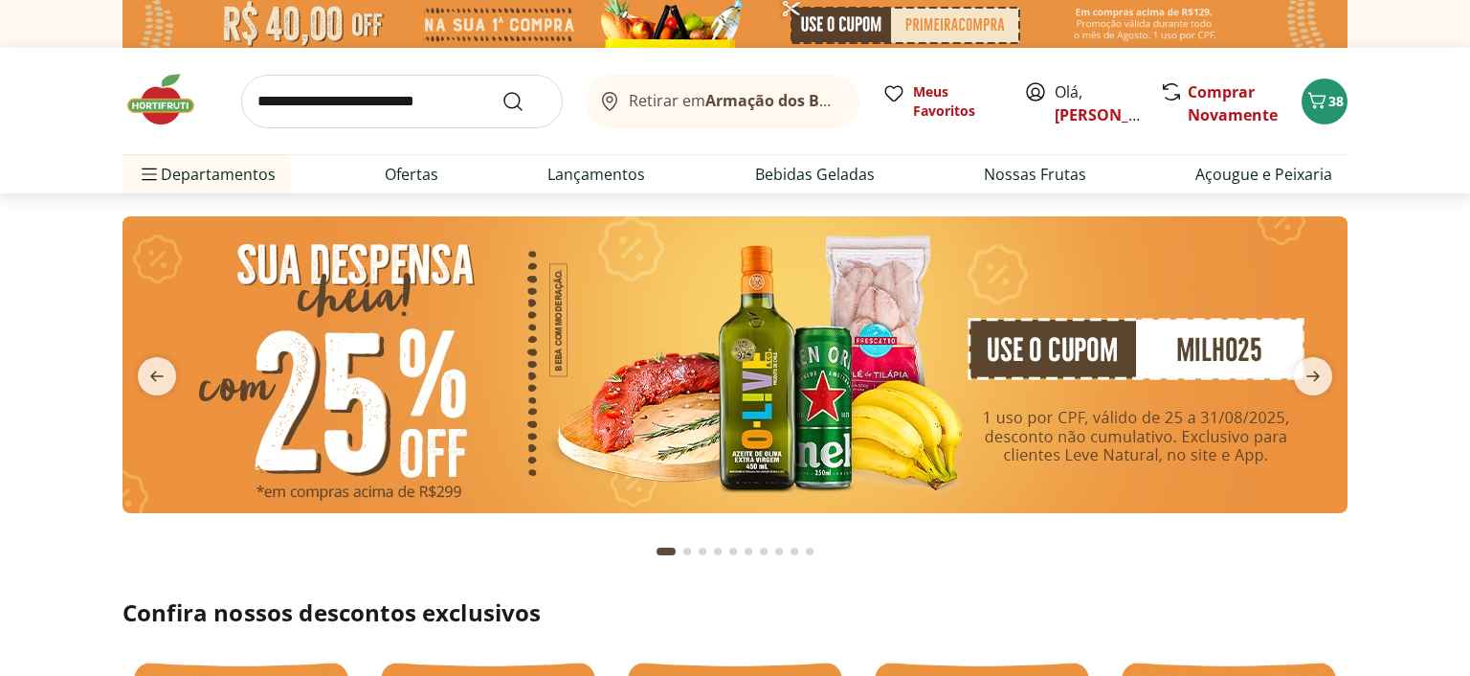
click at [444, 99] on input "search" at bounding box center [402, 102] width 322 height 54
type input "******"
click at [502, 90] on button "Submit Search" at bounding box center [525, 101] width 46 height 23
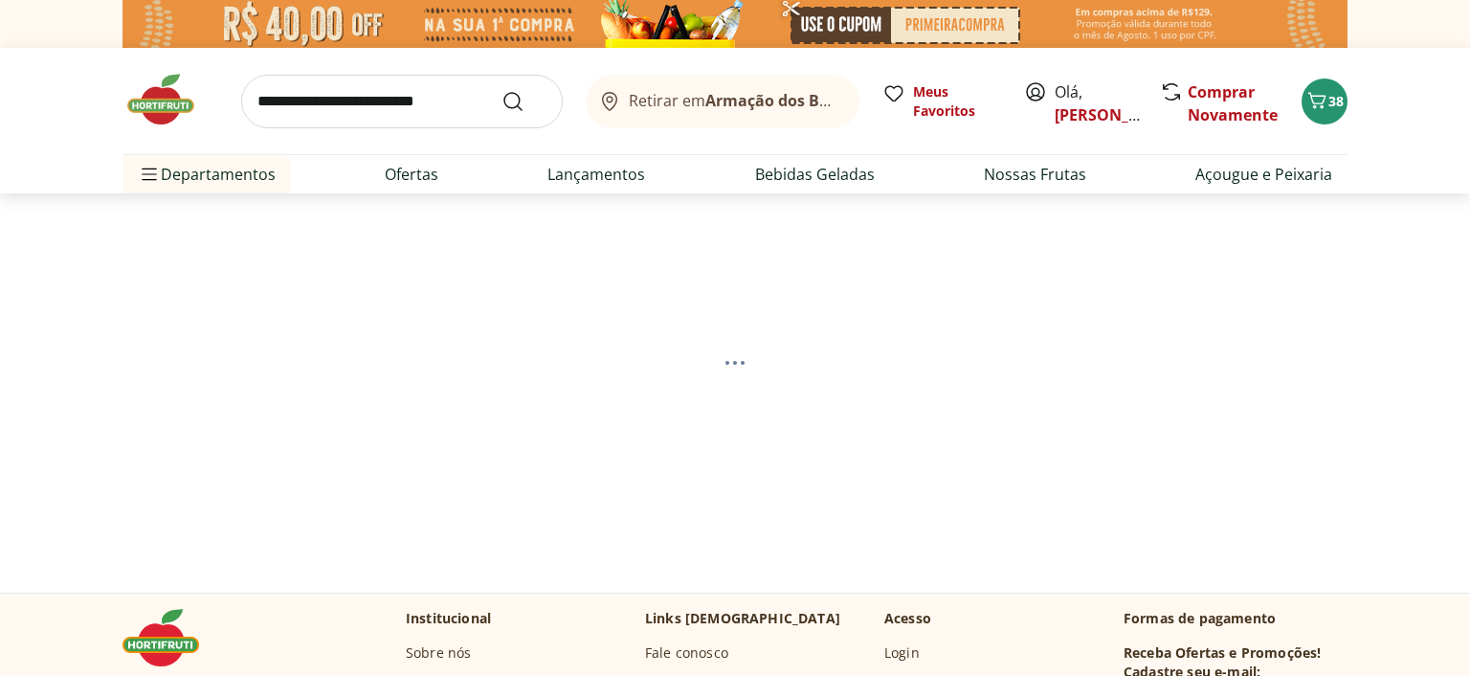
select select "**********"
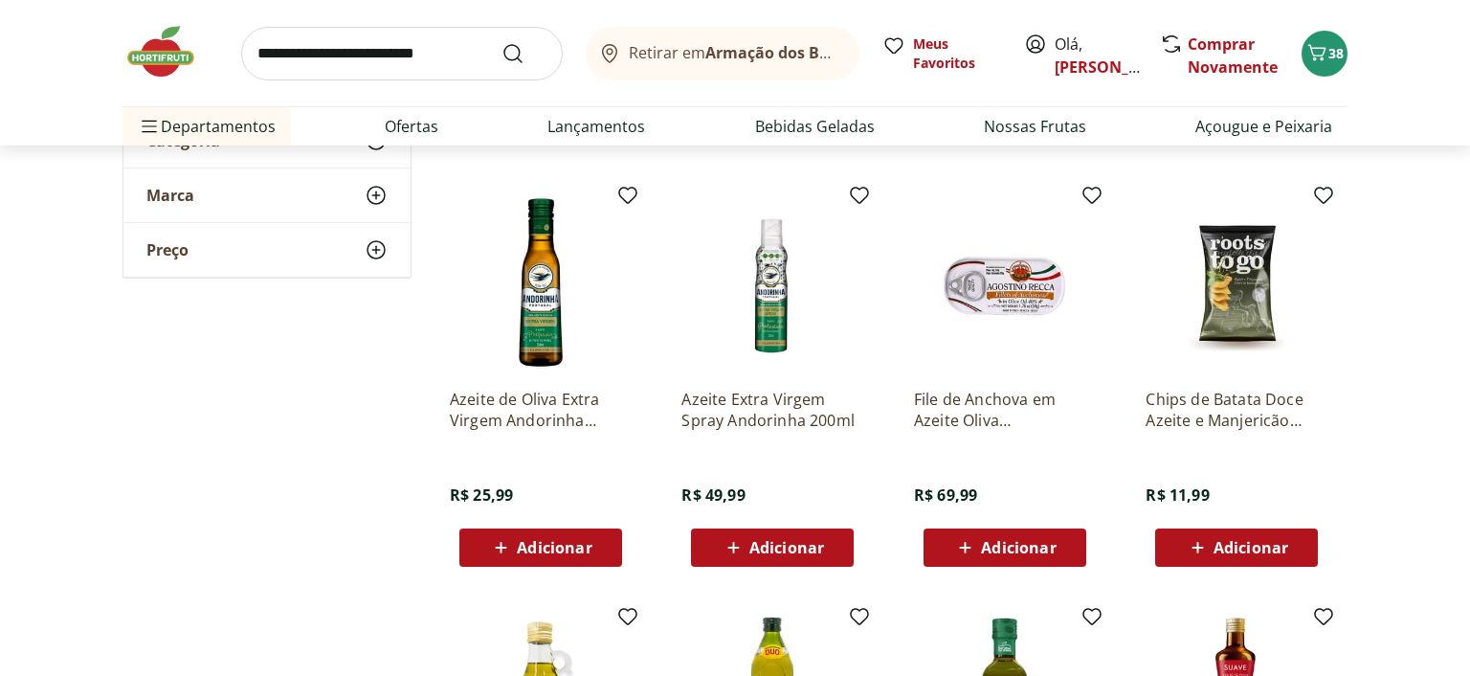
scroll to position [808, 0]
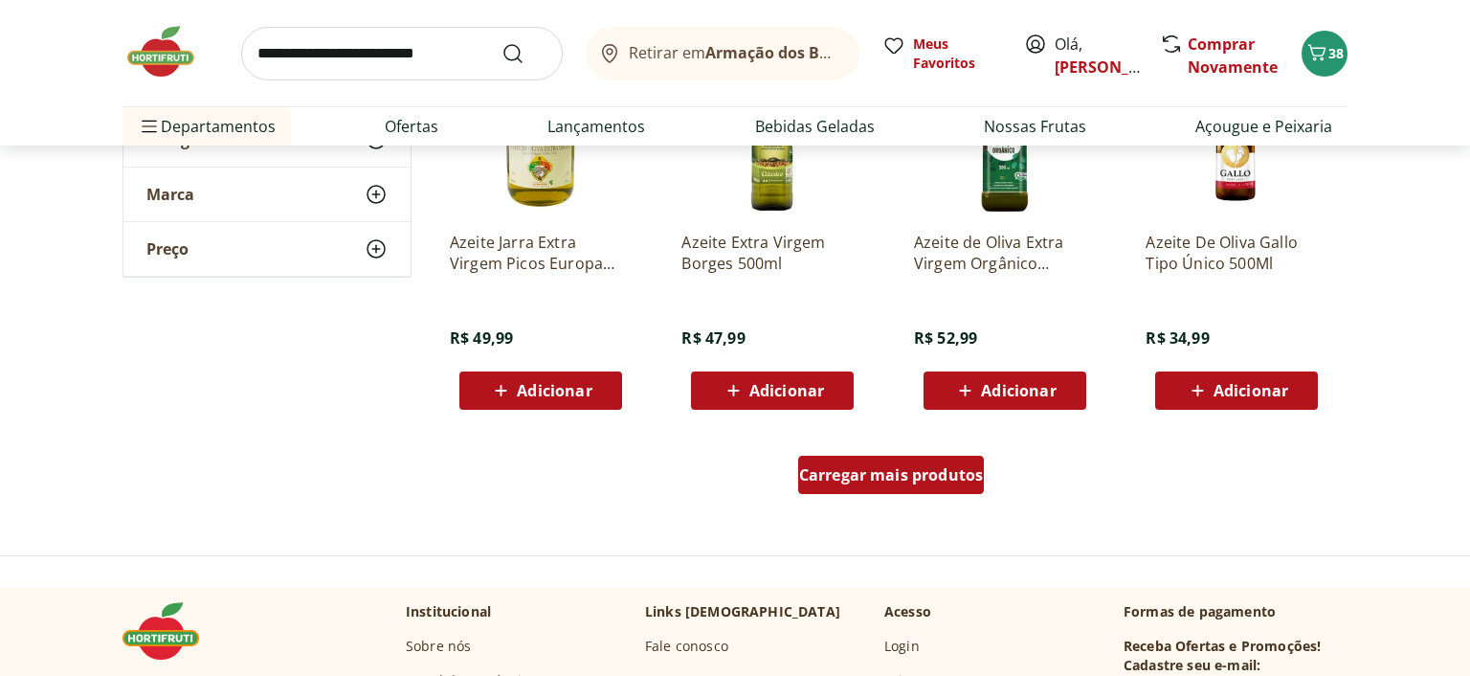
click at [907, 470] on div "Carregar mais produtos" at bounding box center [891, 479] width 929 height 92
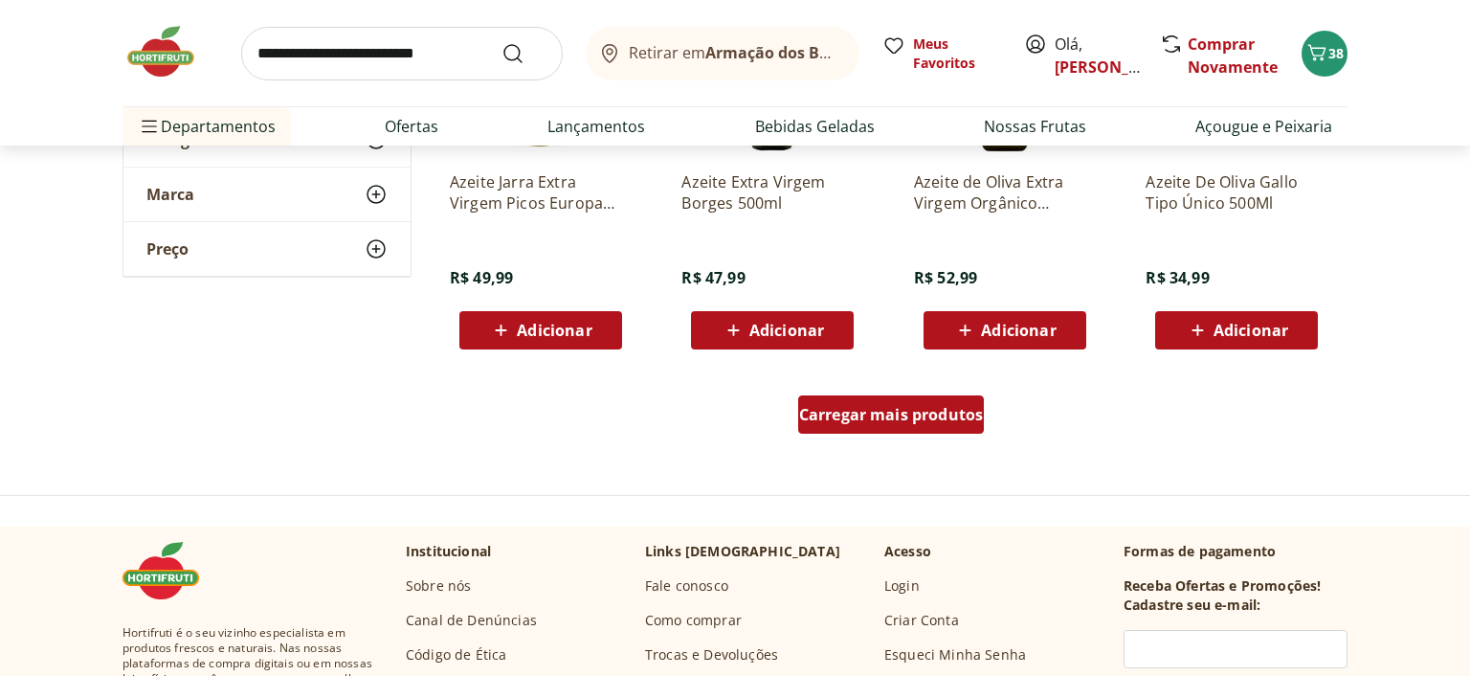
scroll to position [1313, 0]
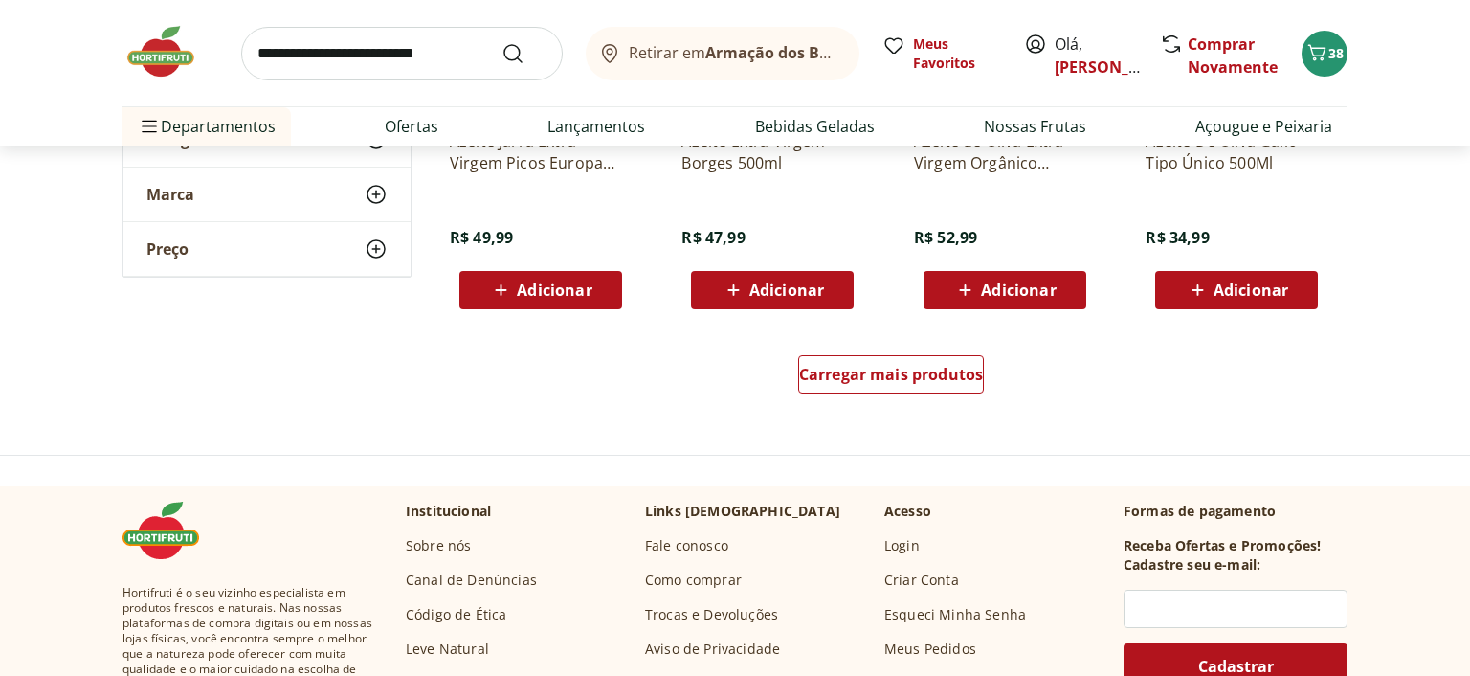
drag, startPoint x: 920, startPoint y: 401, endPoint x: 920, endPoint y: 375, distance: 25.8
click at [920, 399] on div "Carregar mais produtos" at bounding box center [891, 378] width 929 height 92
click at [920, 375] on span "Carregar mais produtos" at bounding box center [891, 374] width 185 height 15
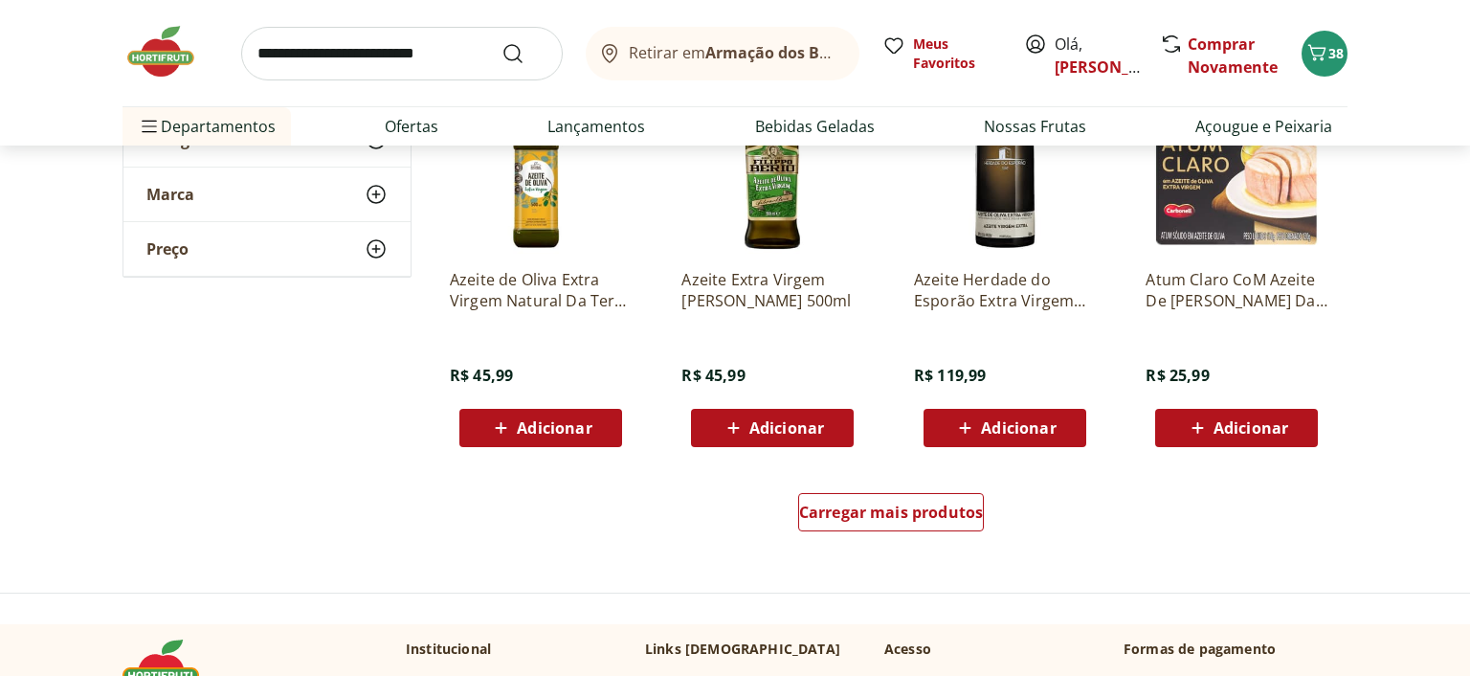
scroll to position [2426, 0]
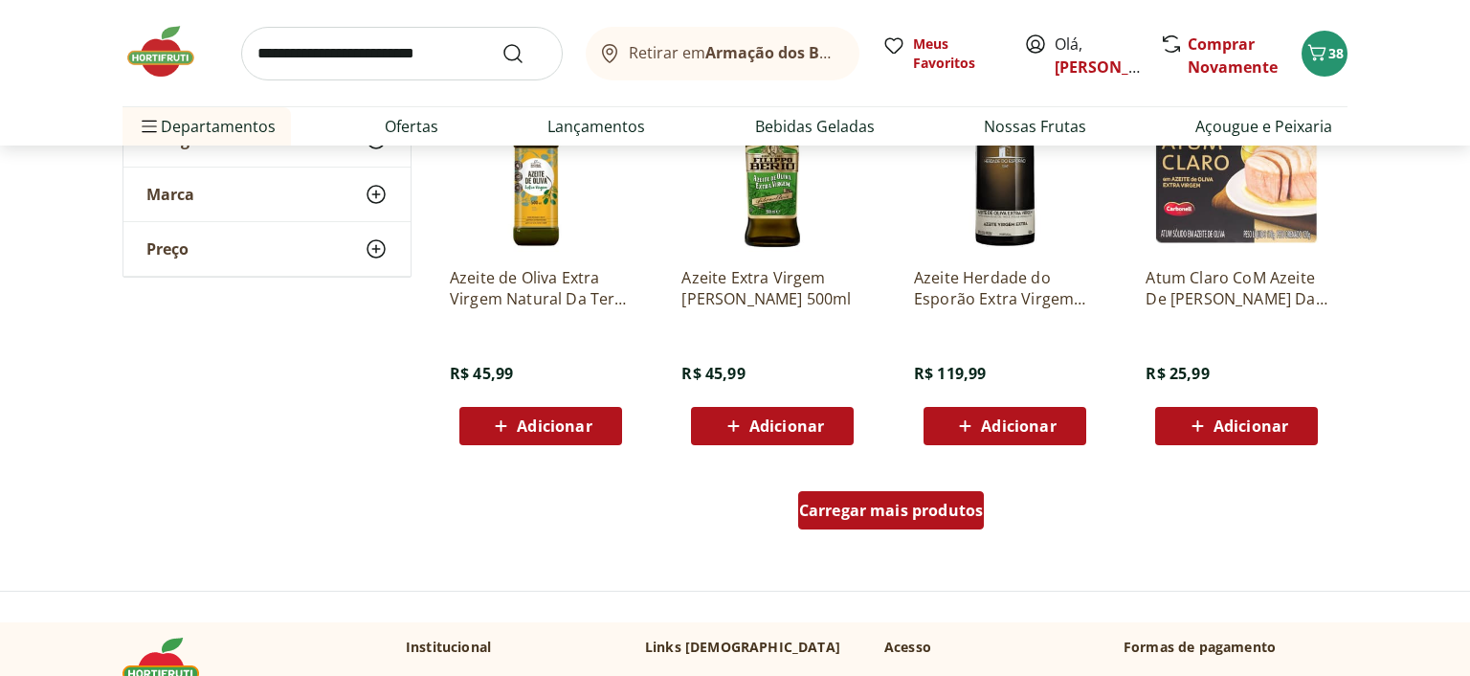
click at [873, 510] on span "Carregar mais produtos" at bounding box center [891, 510] width 185 height 15
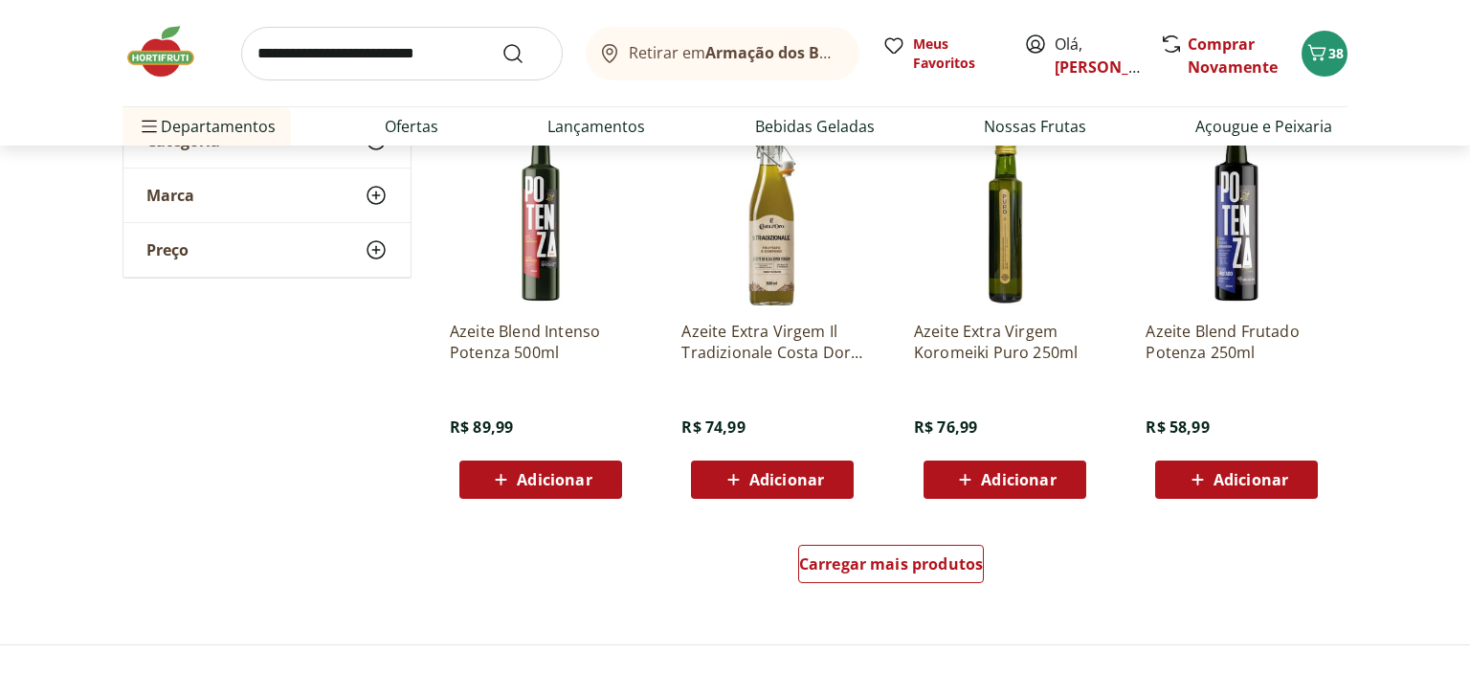
scroll to position [3639, 0]
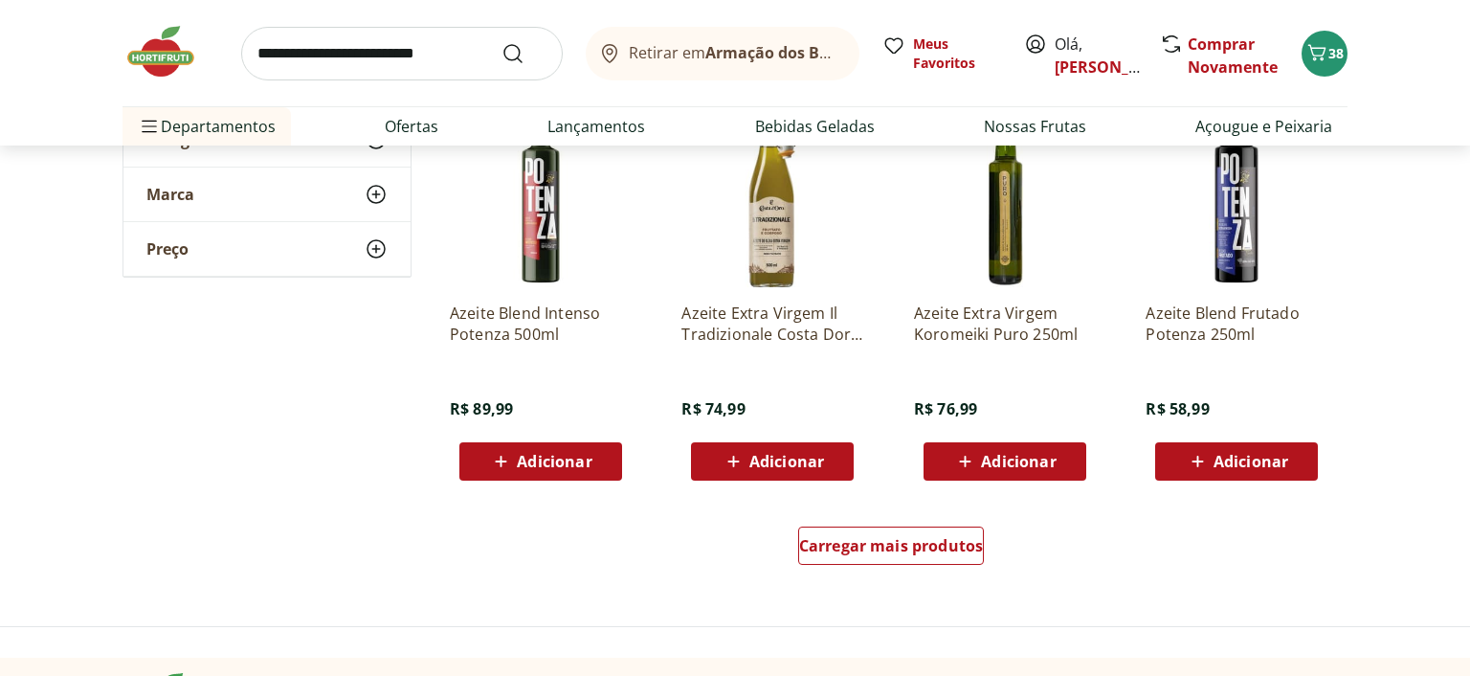
click at [798, 316] on p "Azeite Extra Virgem Il Tradizionale Costa Doro 500ml" at bounding box center [773, 324] width 182 height 42
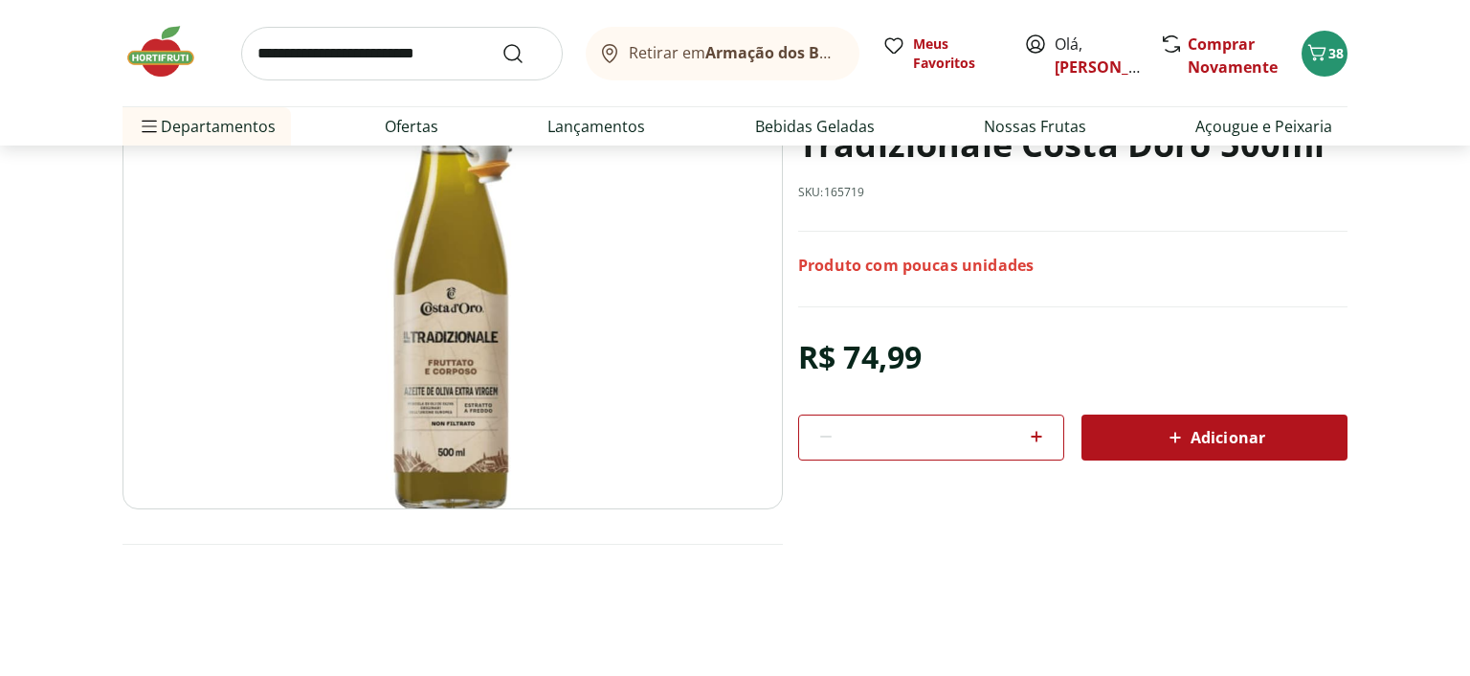
scroll to position [202, 0]
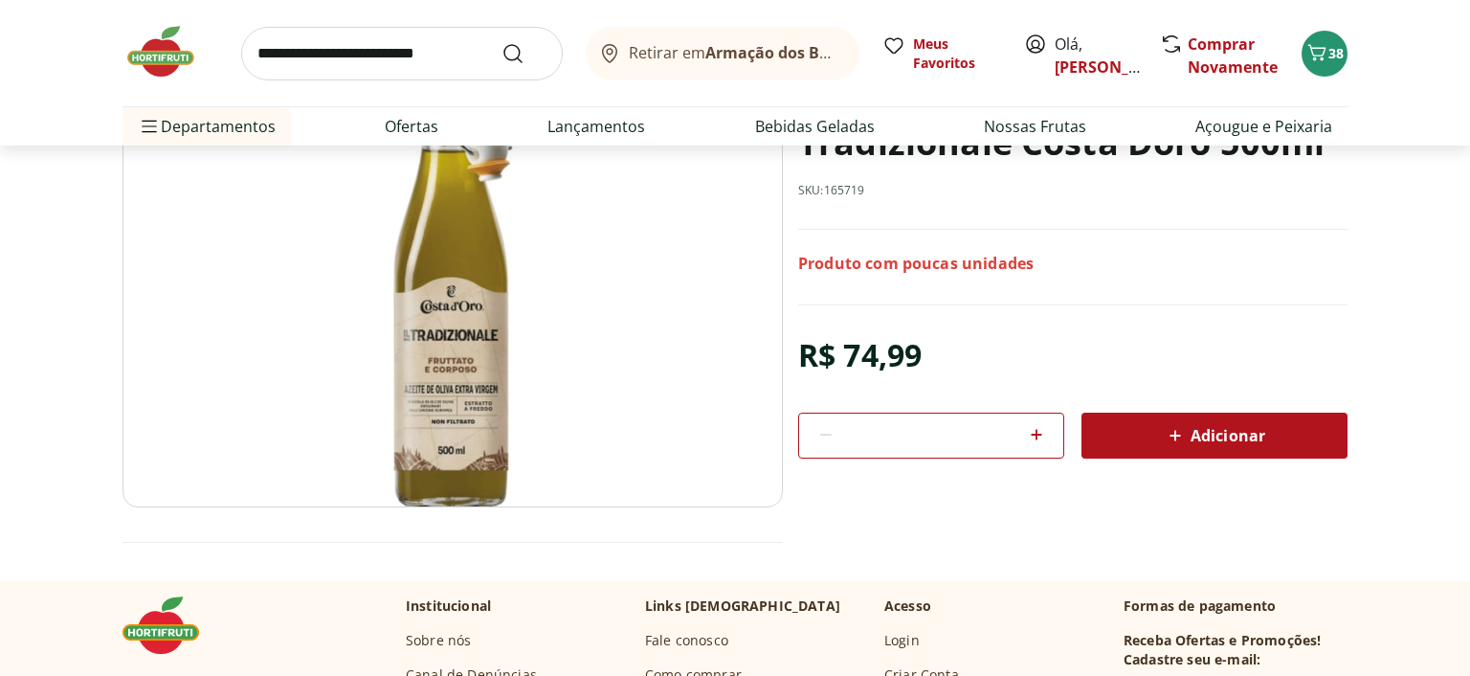
click at [1248, 435] on span "Adicionar" at bounding box center [1214, 435] width 101 height 23
click at [1330, 46] on span "39" at bounding box center [1336, 53] width 15 height 18
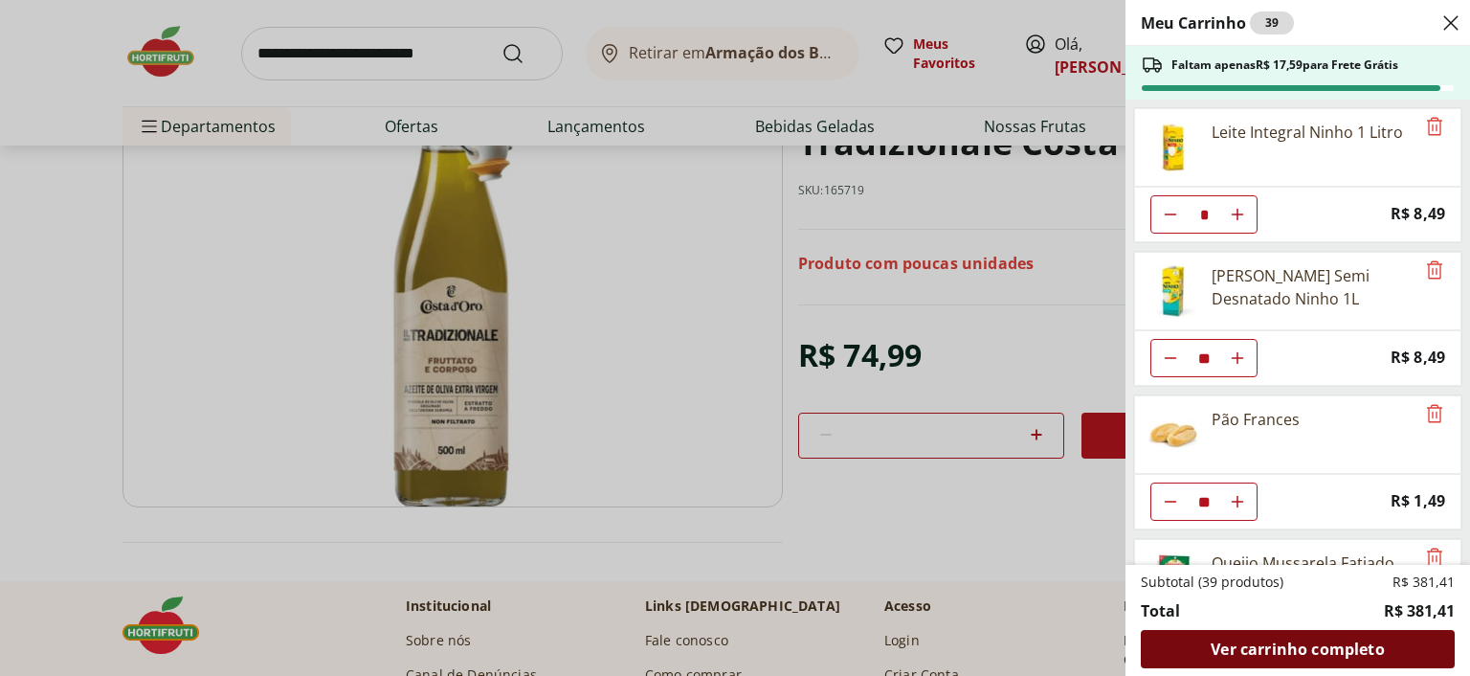
click at [1306, 646] on span "Ver carrinho completo" at bounding box center [1297, 648] width 173 height 15
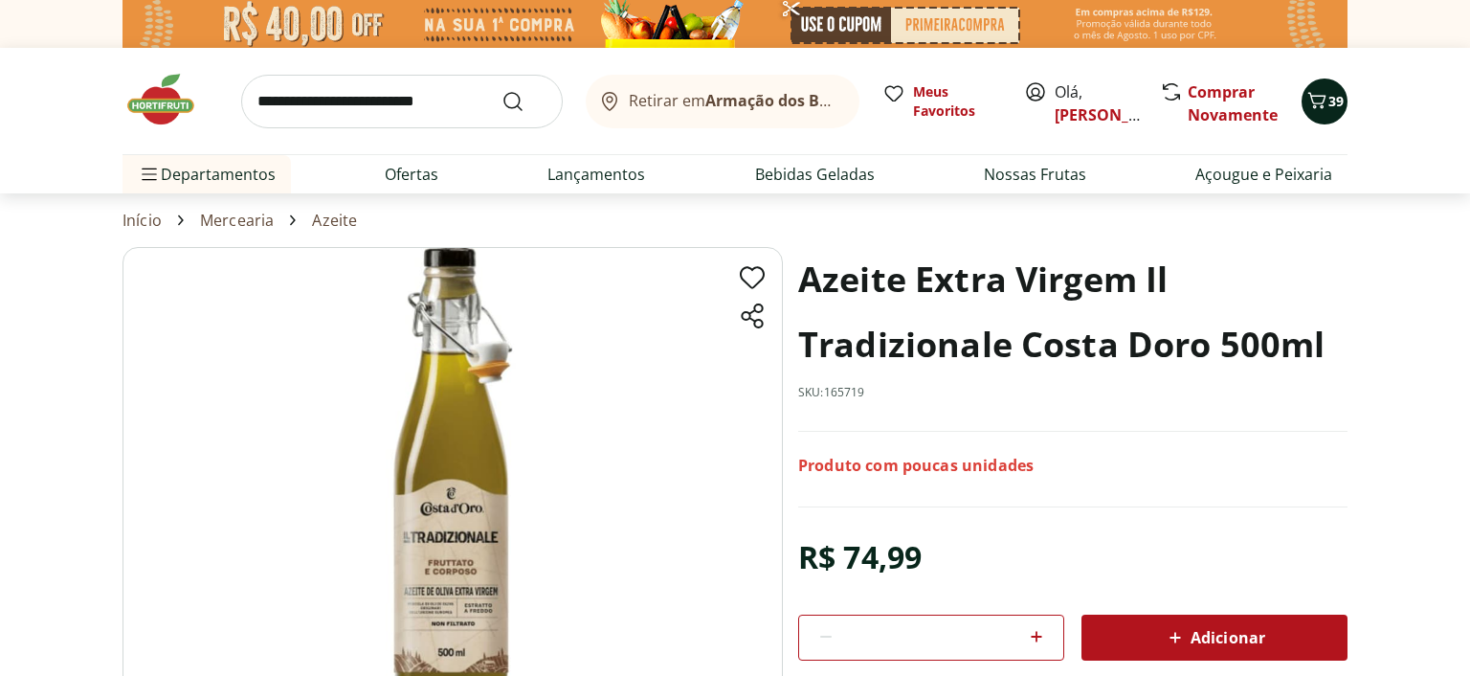
click at [1333, 103] on span "39" at bounding box center [1336, 101] width 15 height 18
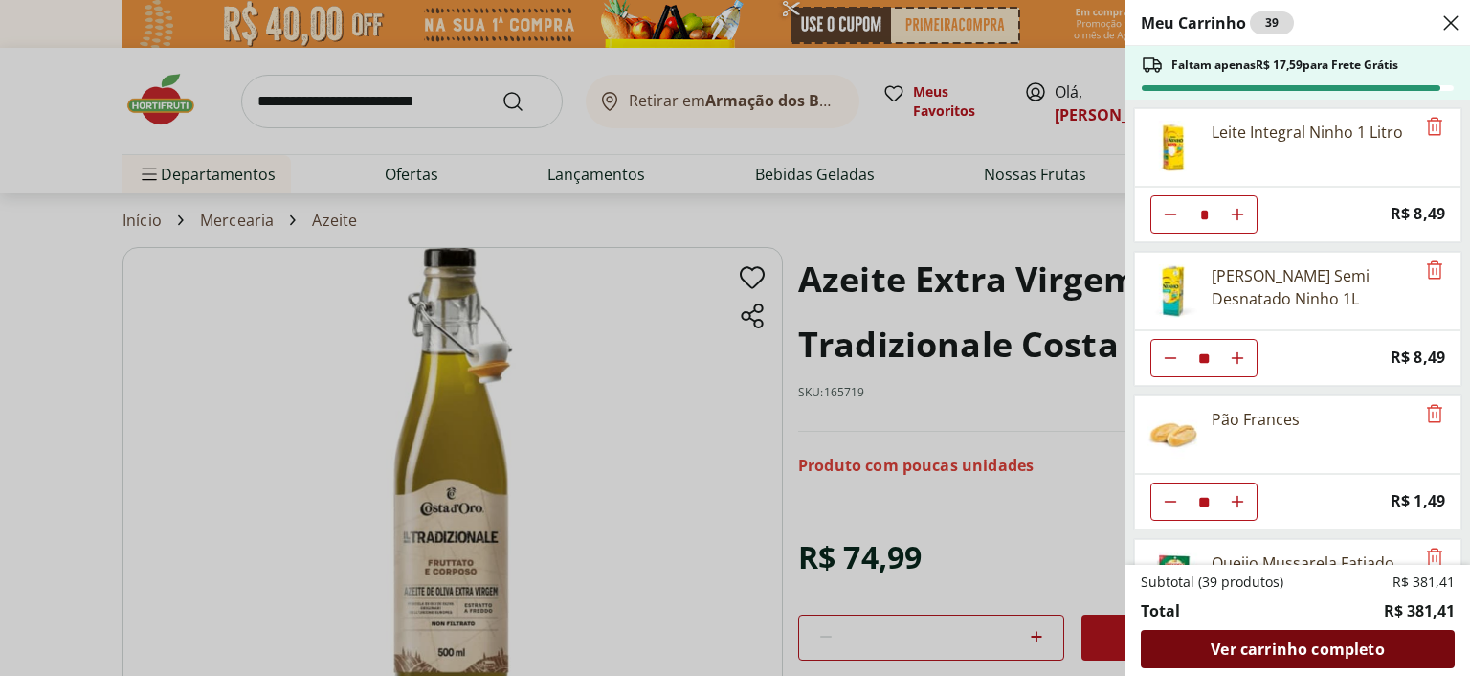
click at [1292, 648] on span "Ver carrinho completo" at bounding box center [1297, 648] width 173 height 15
